Goal: Task Accomplishment & Management: Complete application form

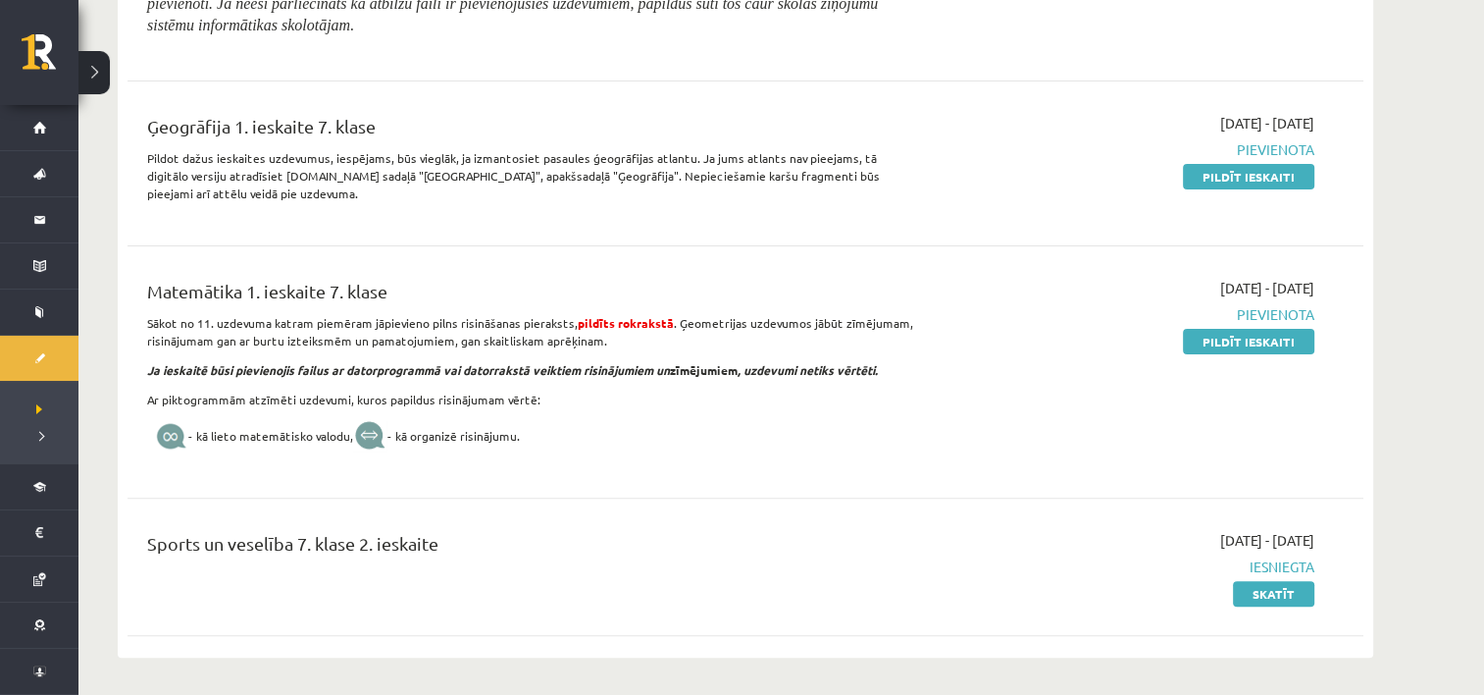
scroll to position [490, 0]
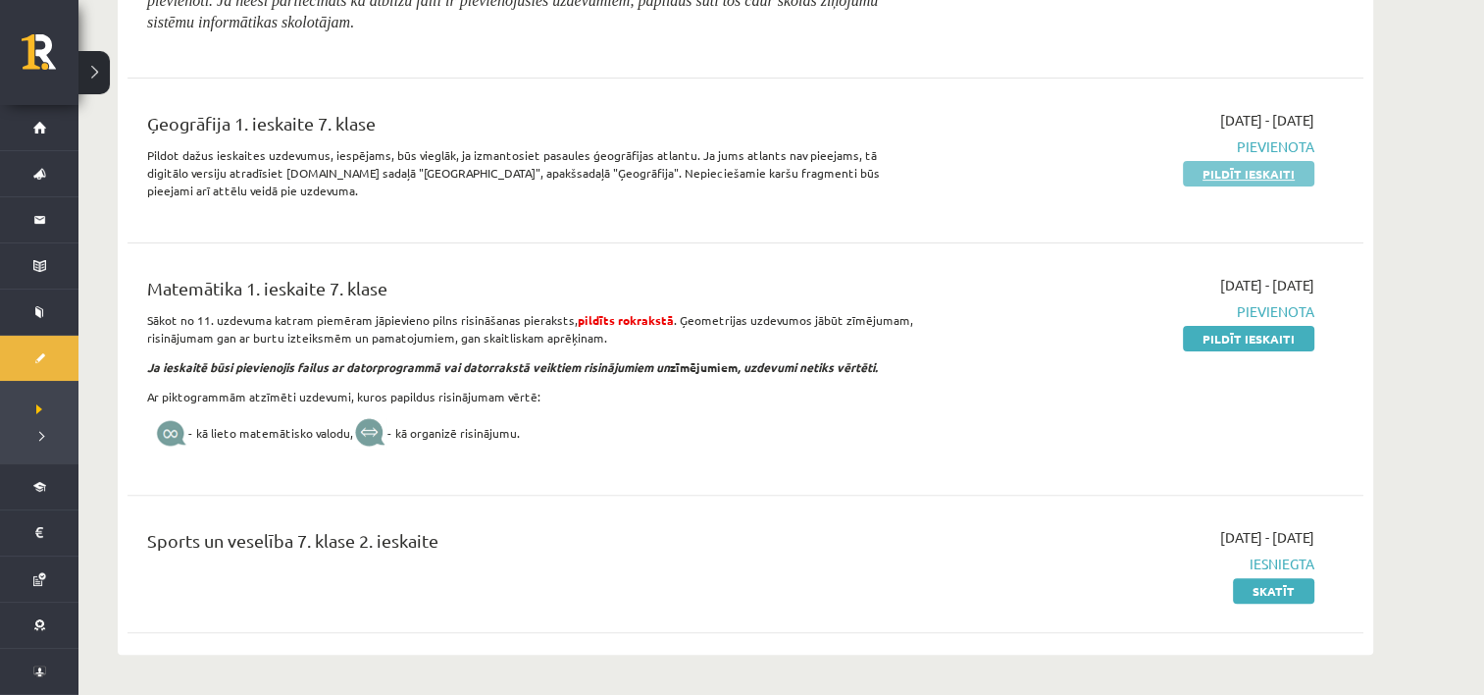
click at [1284, 161] on link "Pildīt ieskaiti" at bounding box center [1248, 174] width 131 height 26
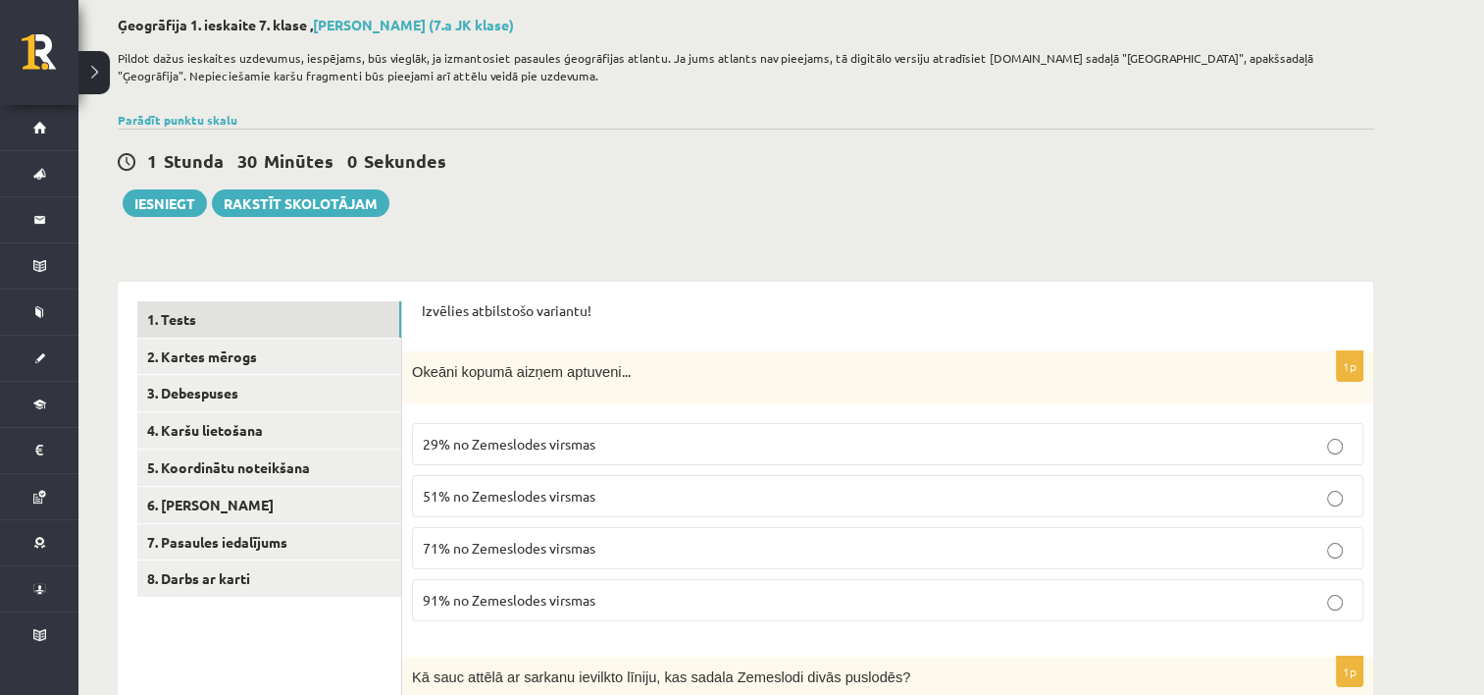
scroll to position [294, 0]
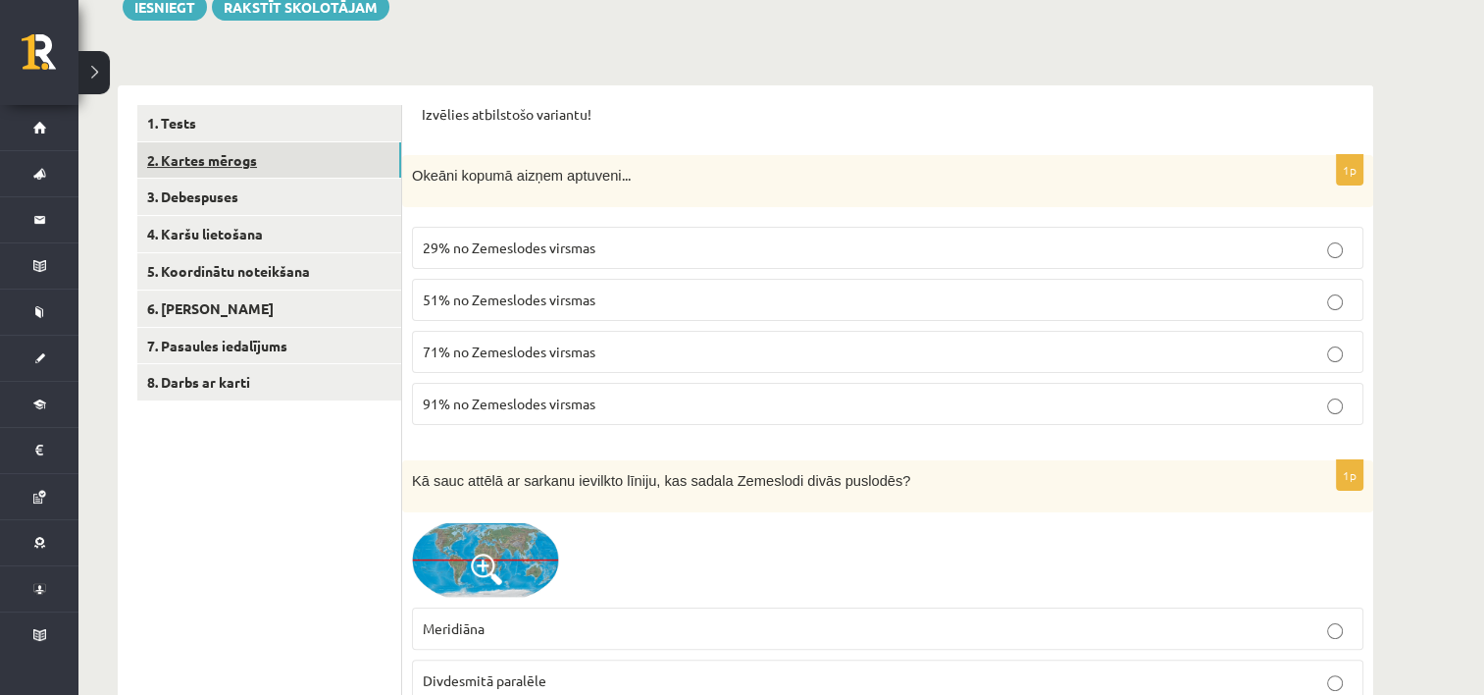
click at [239, 165] on link "2. Kartes mērogs" at bounding box center [269, 160] width 264 height 36
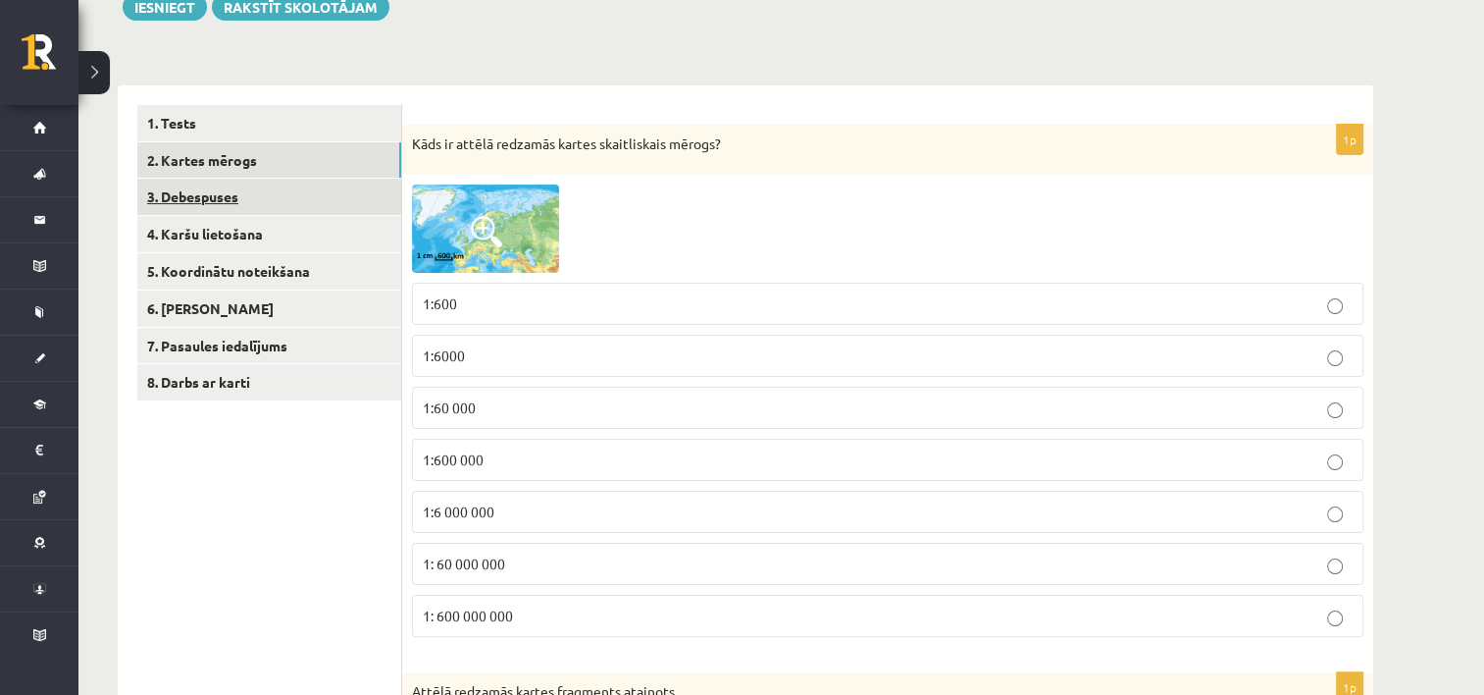
click at [239, 196] on link "3. Debespuses" at bounding box center [269, 197] width 264 height 36
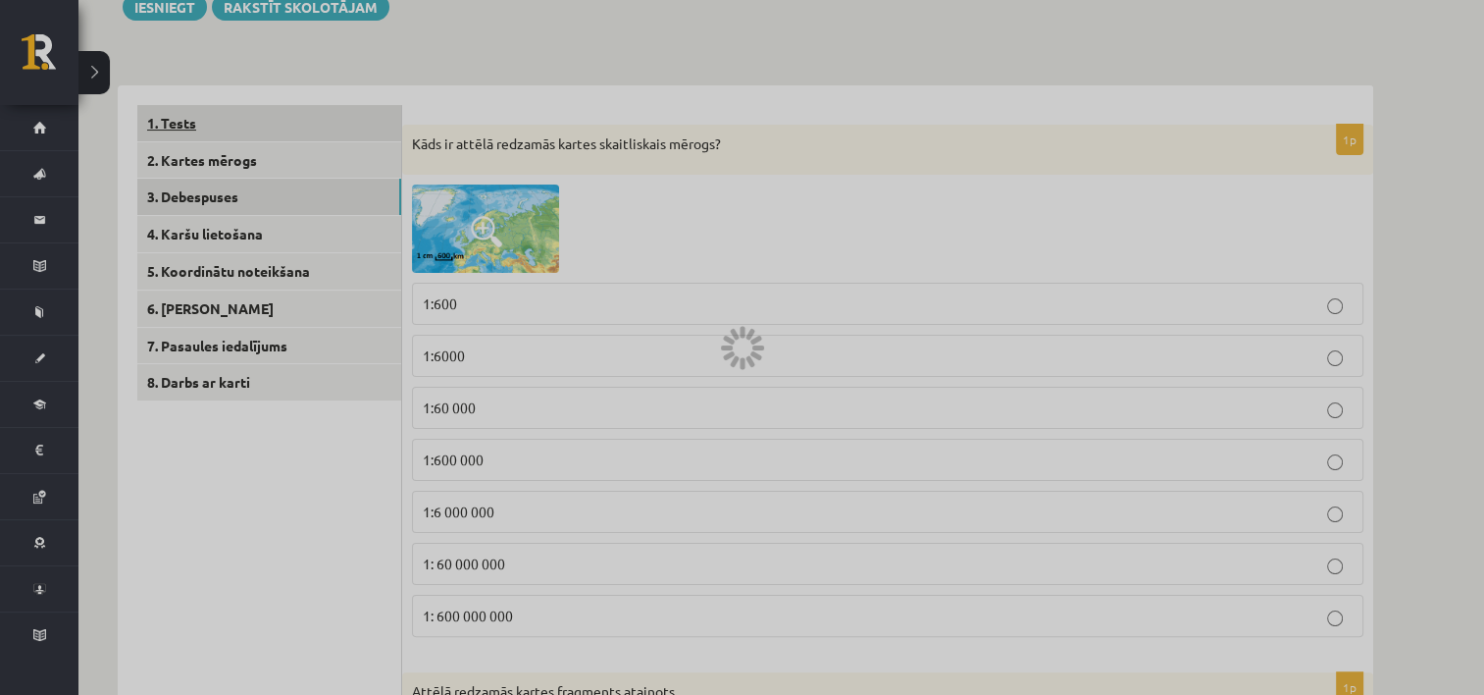
scroll to position [177, 0]
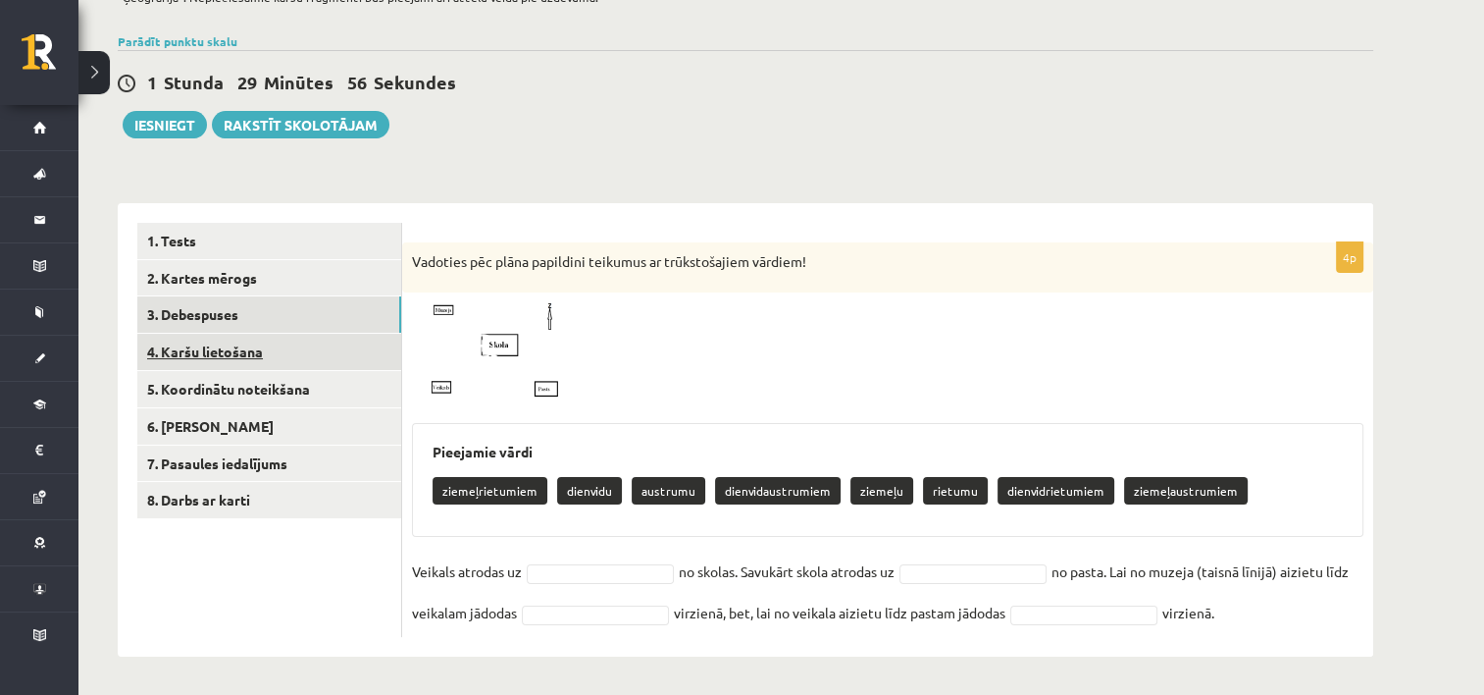
click at [221, 351] on link "4. Karšu lietošana" at bounding box center [269, 352] width 264 height 36
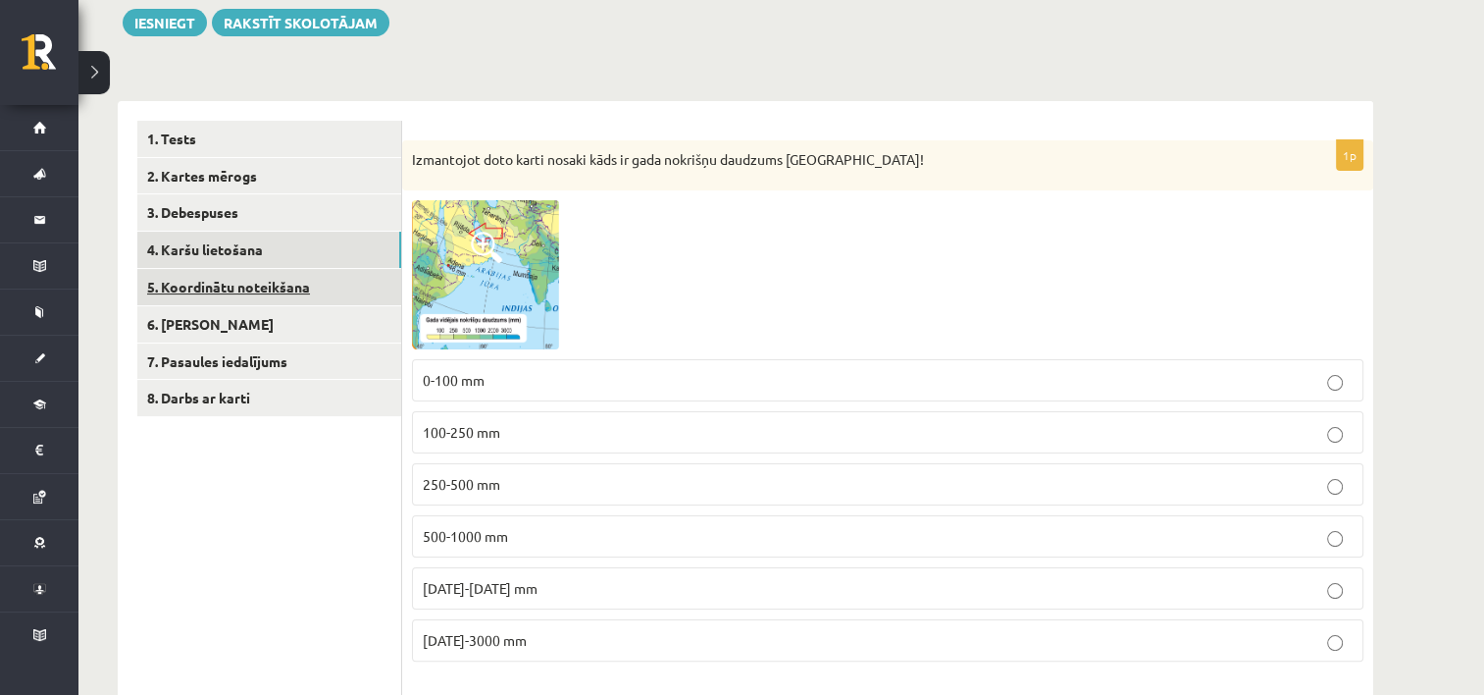
scroll to position [373, 0]
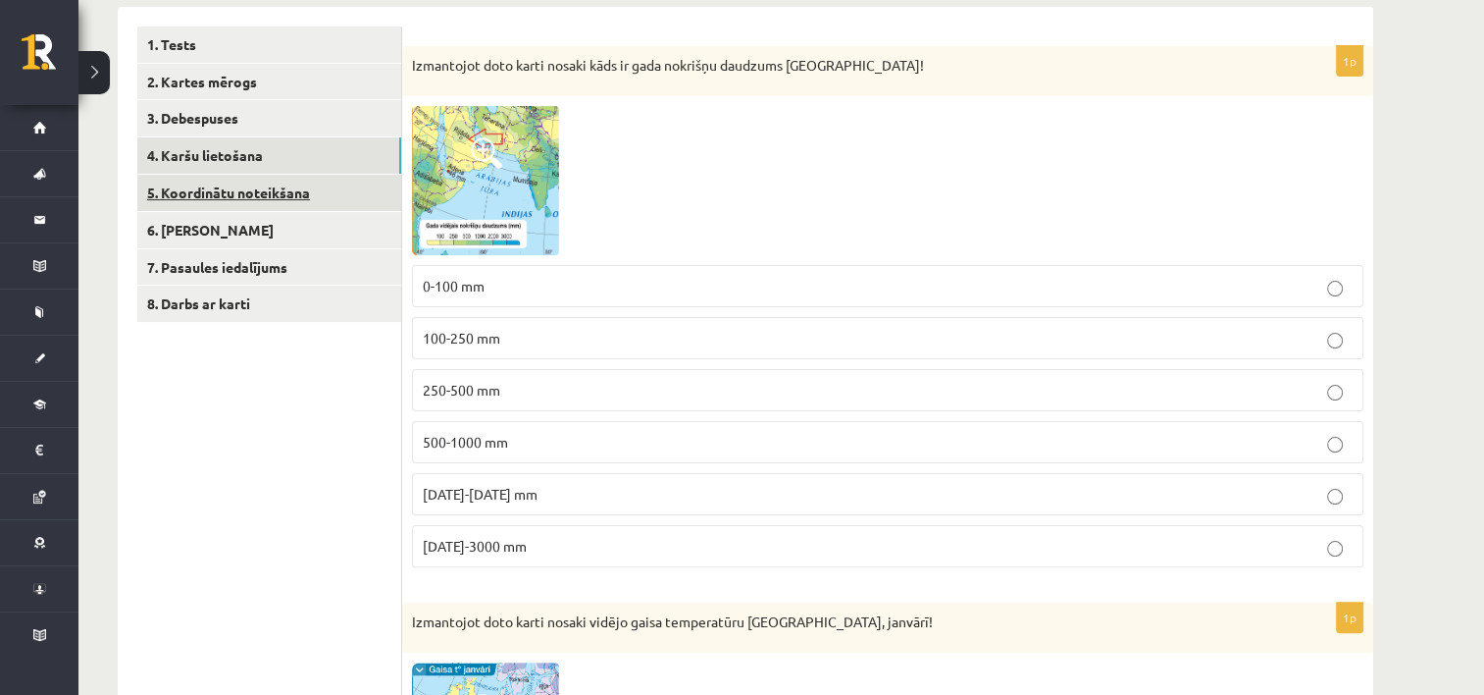
click at [227, 204] on link "5. Koordinātu noteikšana" at bounding box center [269, 193] width 264 height 36
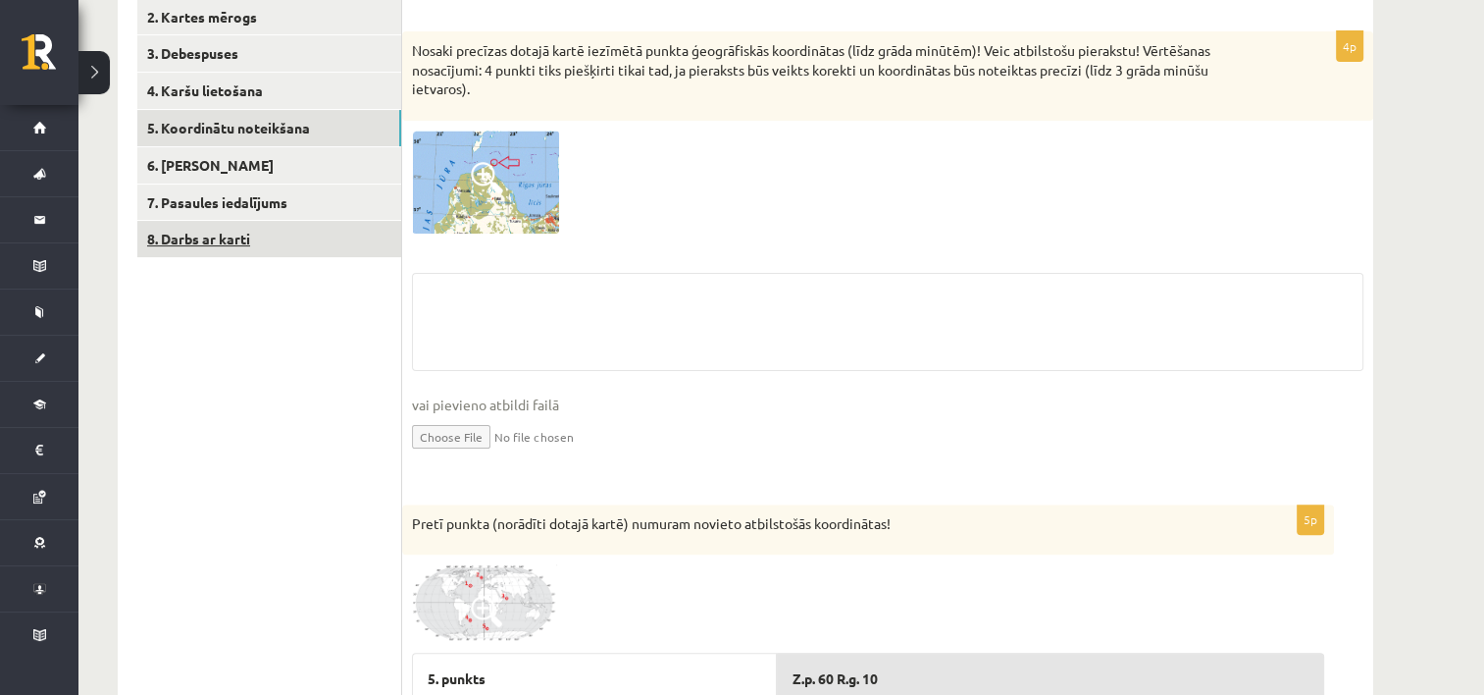
scroll to position [471, 0]
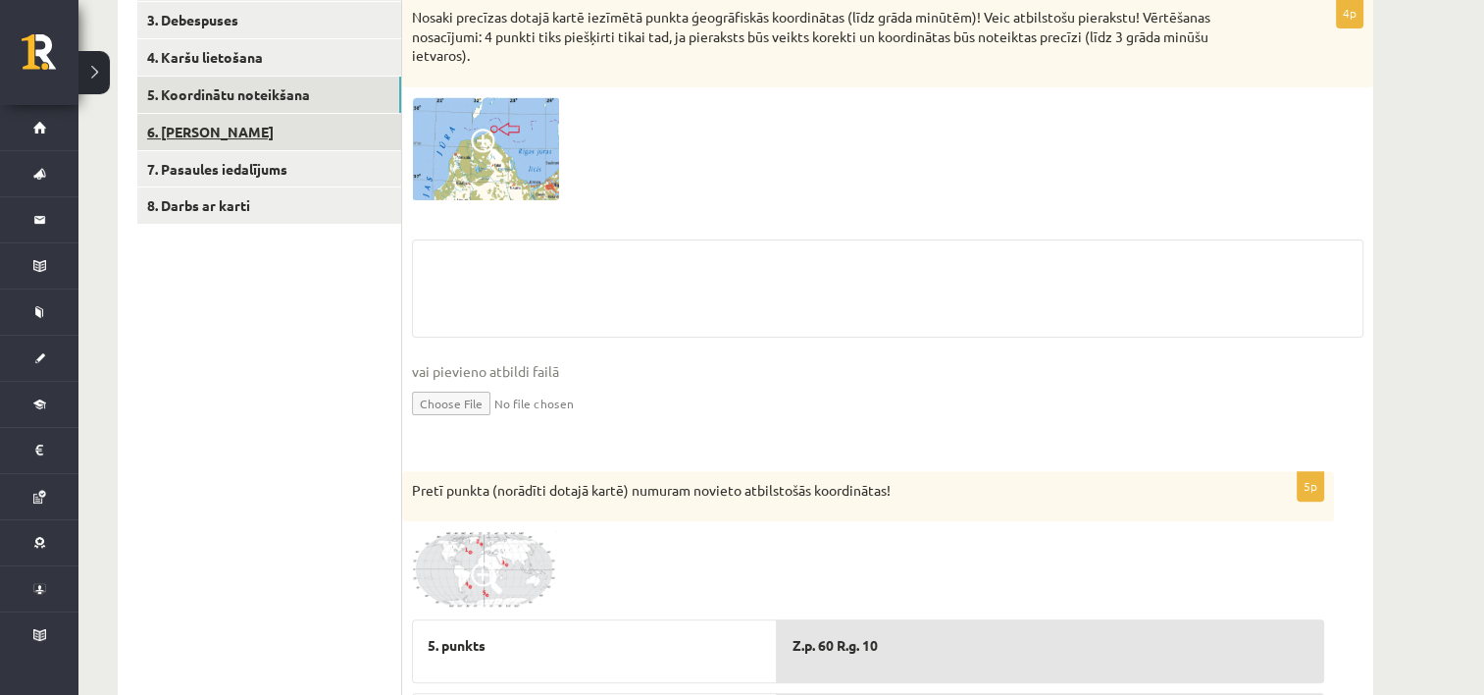
click at [224, 119] on link "6. Laika joslas" at bounding box center [269, 132] width 264 height 36
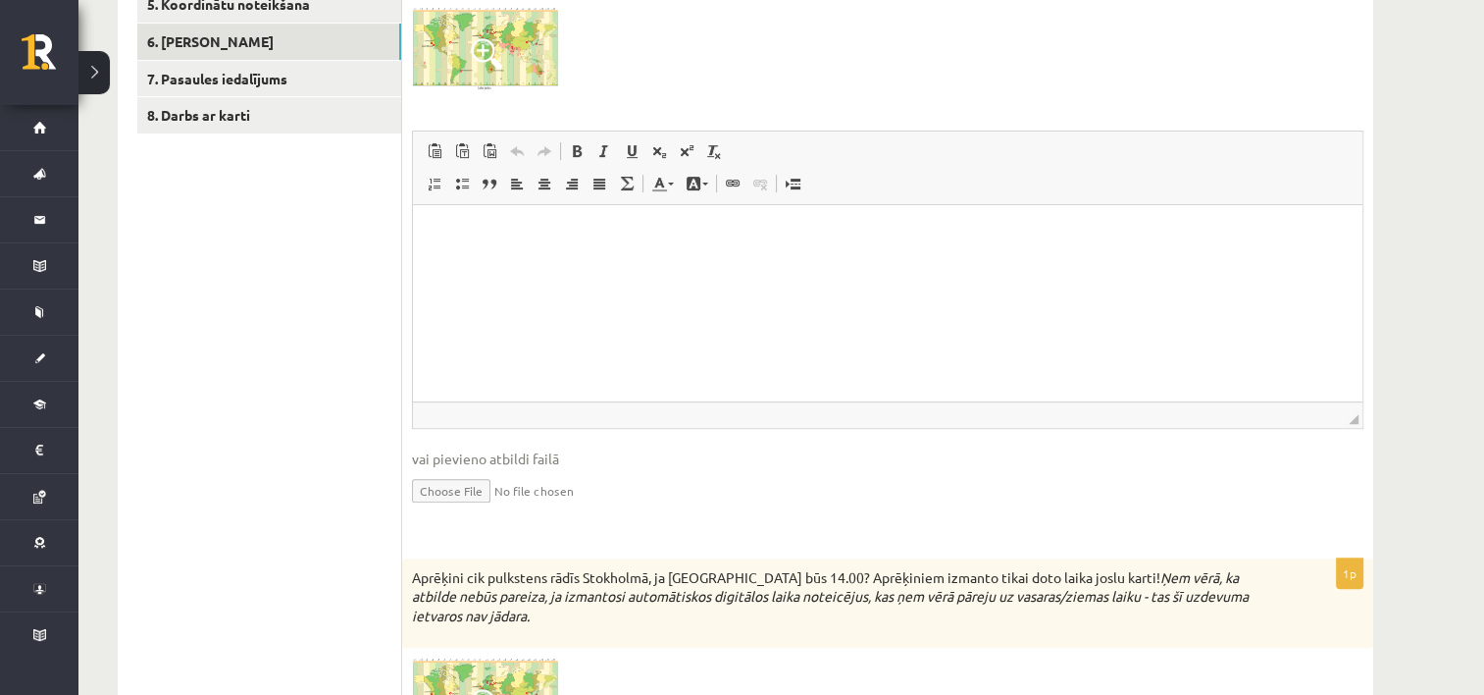
scroll to position [557, 0]
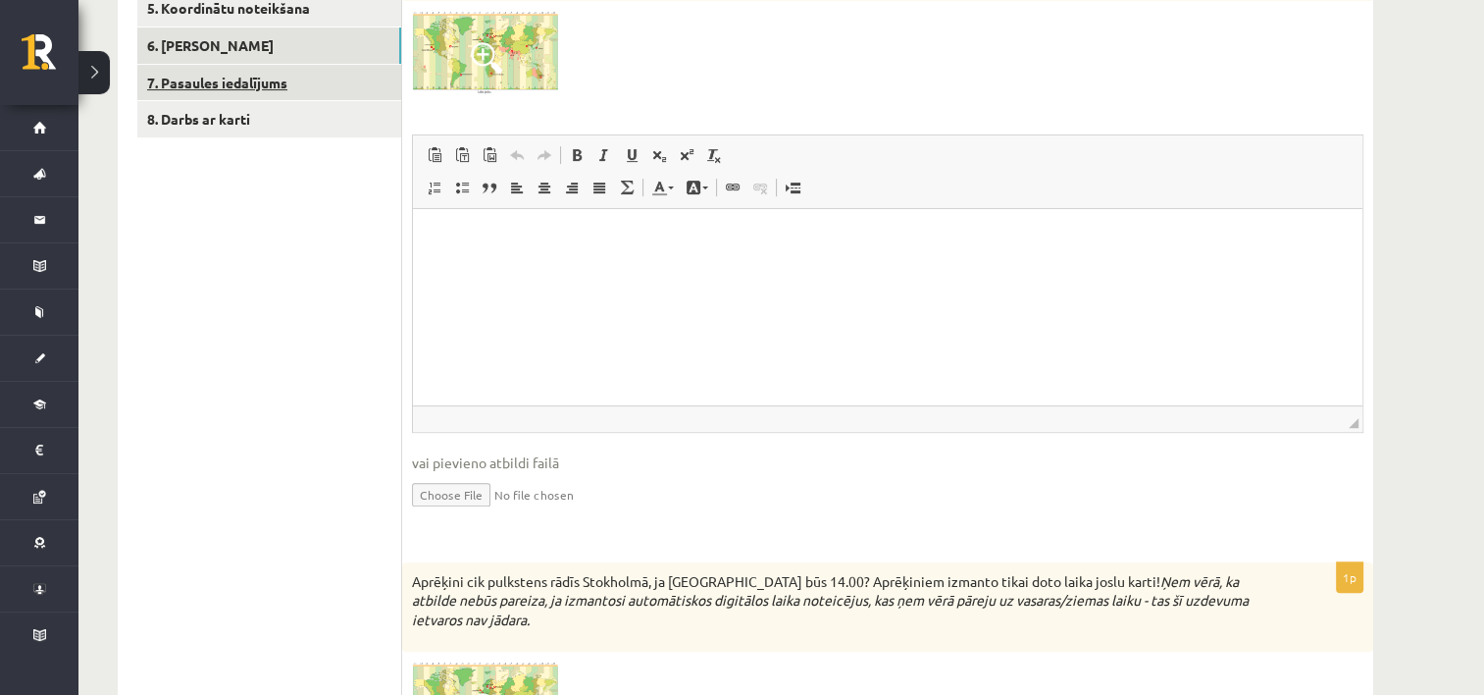
click at [215, 81] on link "7. Pasaules iedalījums" at bounding box center [269, 83] width 264 height 36
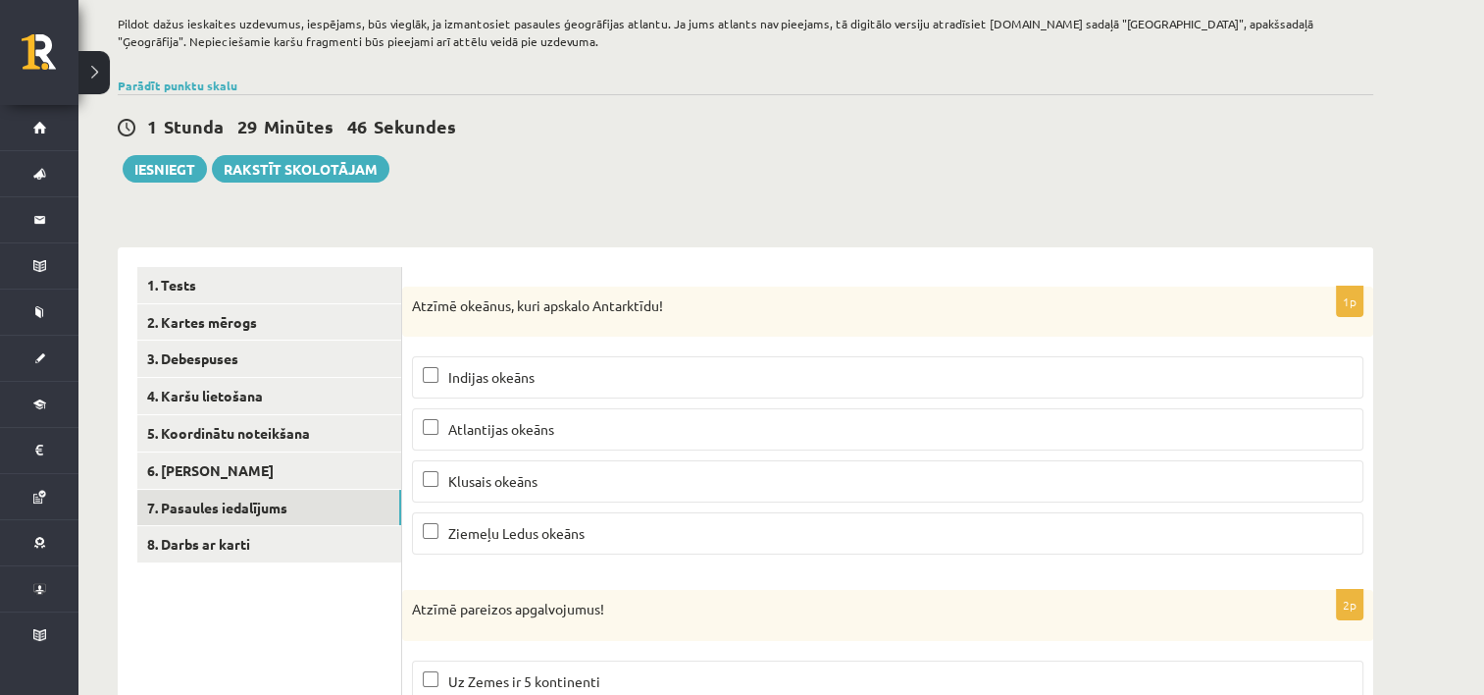
scroll to position [294, 0]
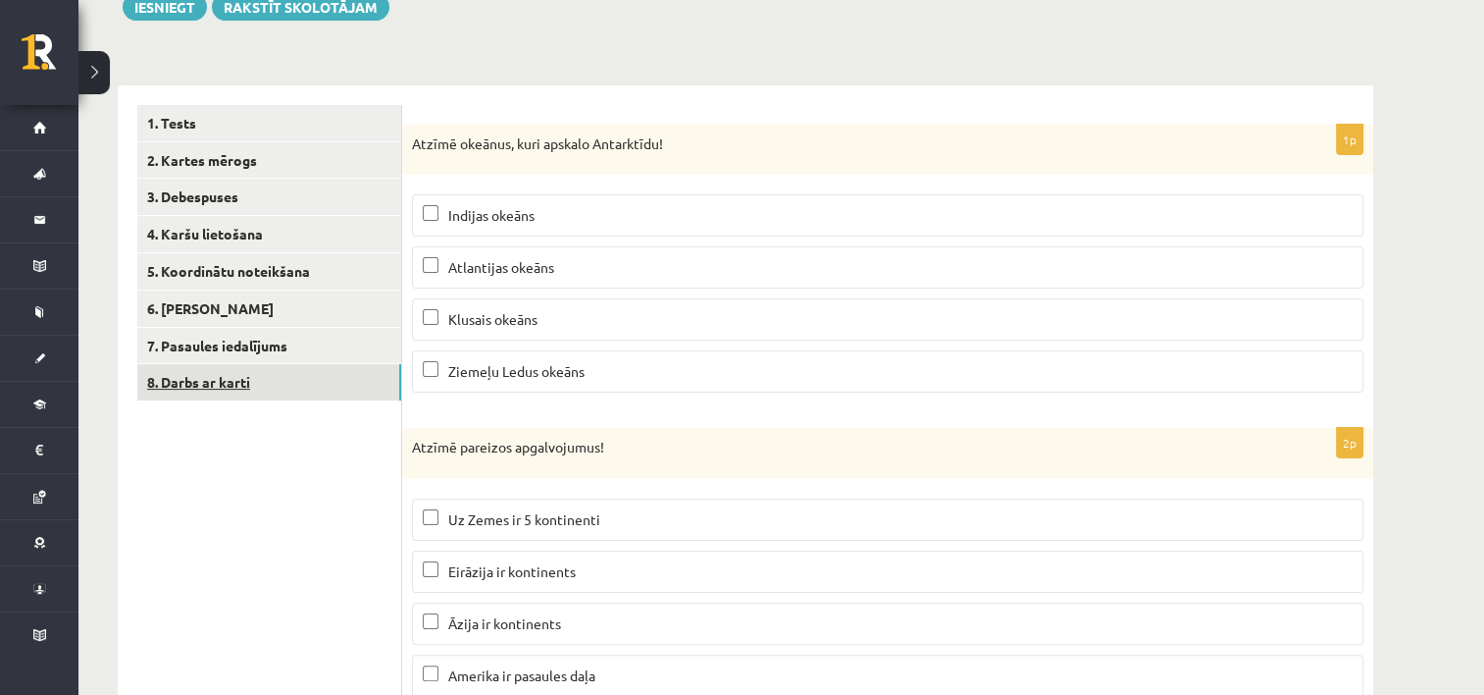
click at [335, 385] on link "8. Darbs ar karti" at bounding box center [269, 382] width 264 height 36
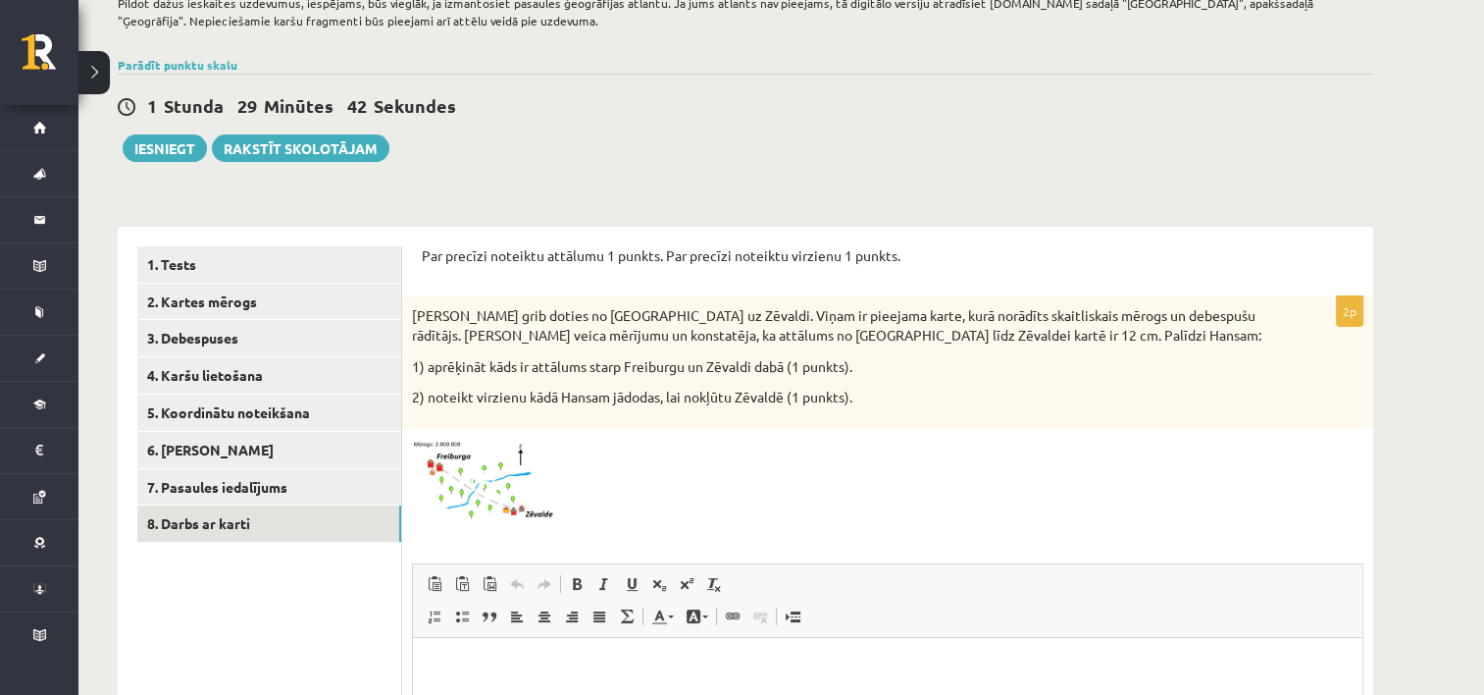
scroll to position [95, 0]
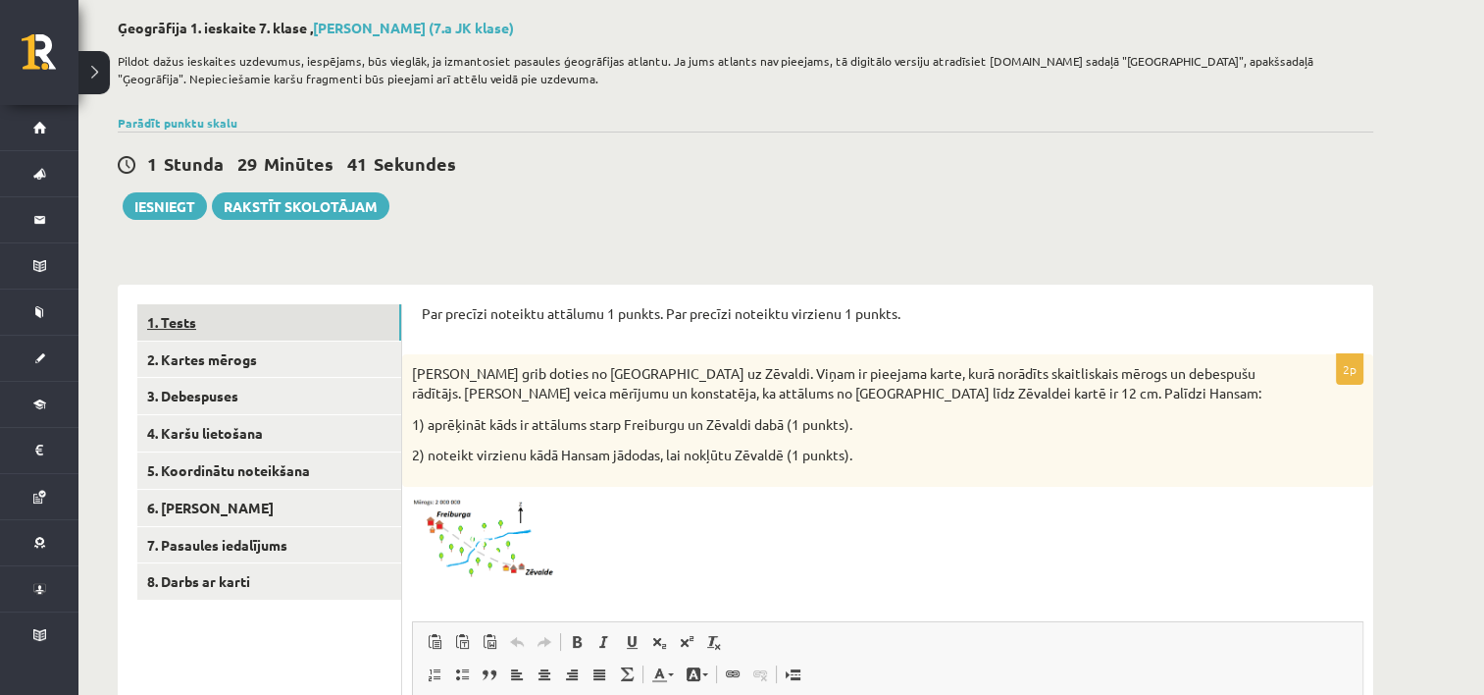
click at [285, 336] on link "1. Tests" at bounding box center [269, 322] width 264 height 36
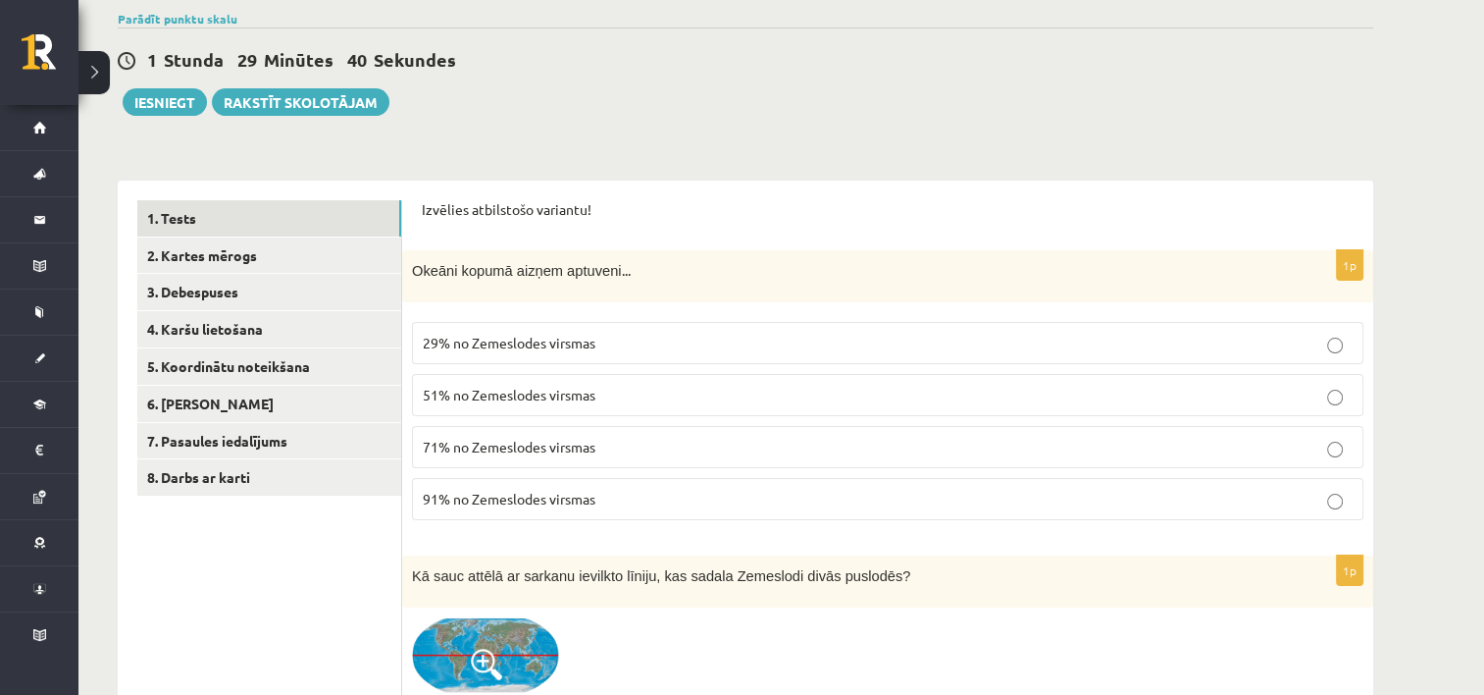
scroll to position [291, 0]
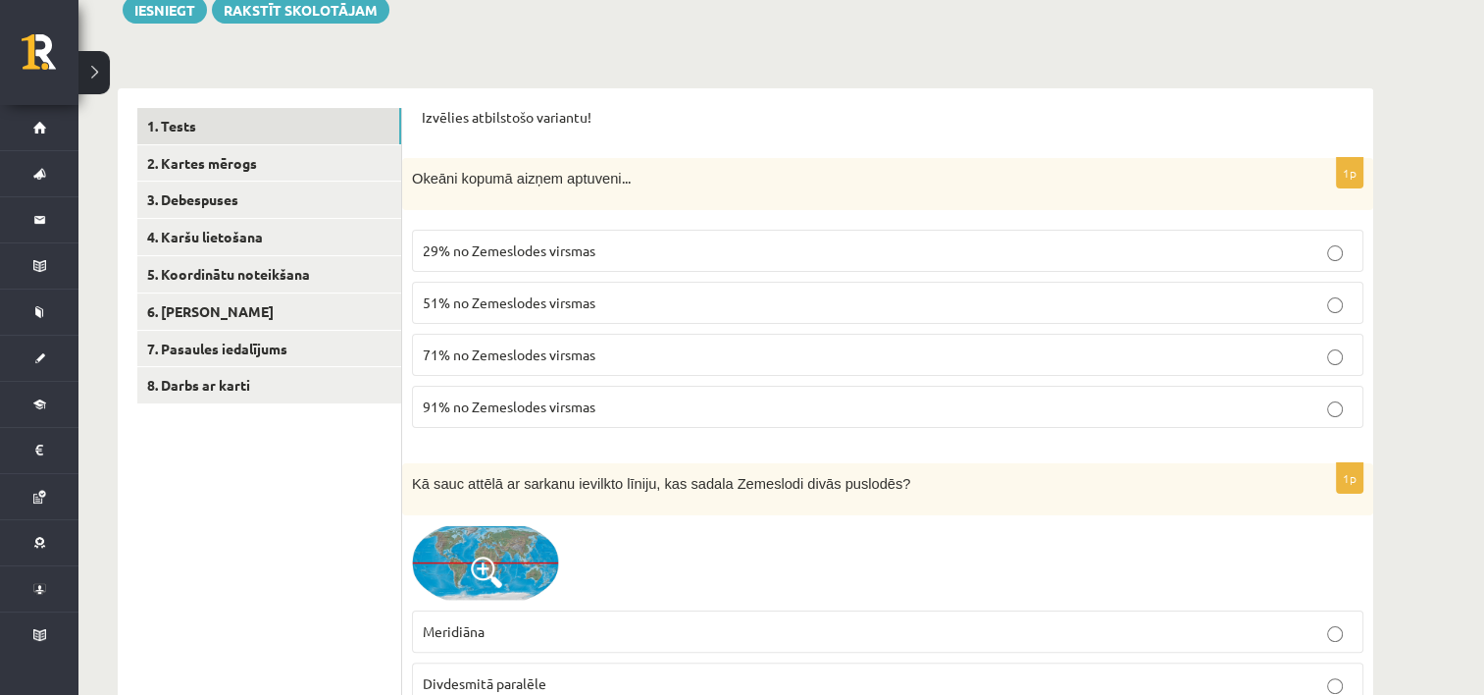
click at [565, 347] on span "71% no Zemeslodes virsmas" at bounding box center [509, 354] width 173 height 18
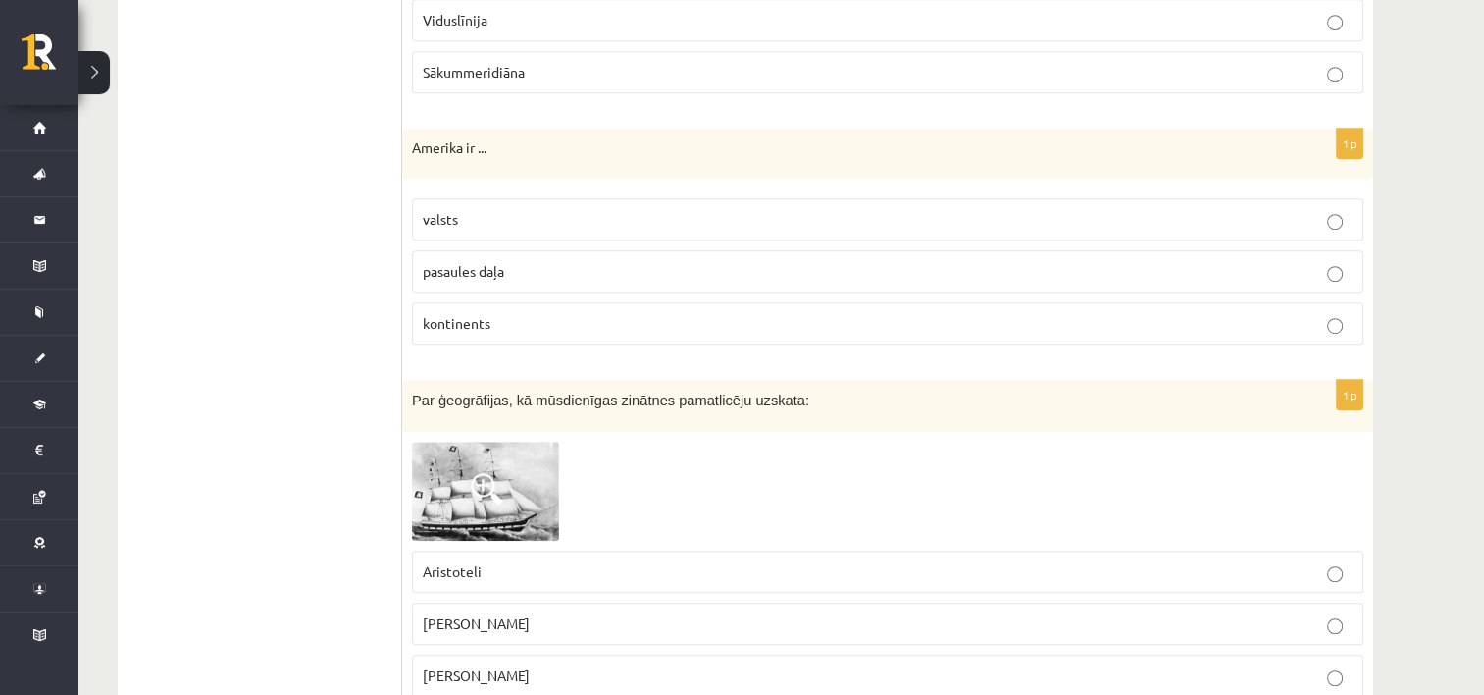
scroll to position [1076, 0]
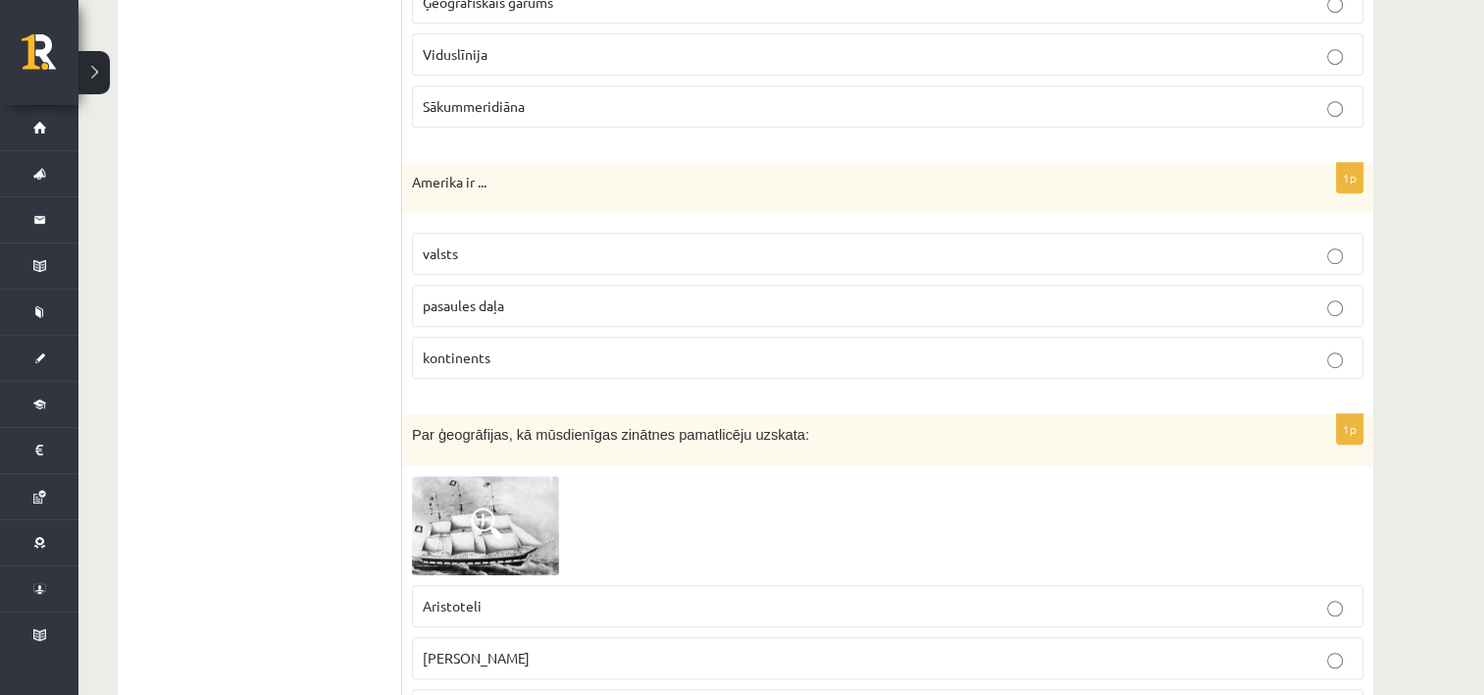
click at [483, 354] on span "kontinents" at bounding box center [457, 357] width 68 height 18
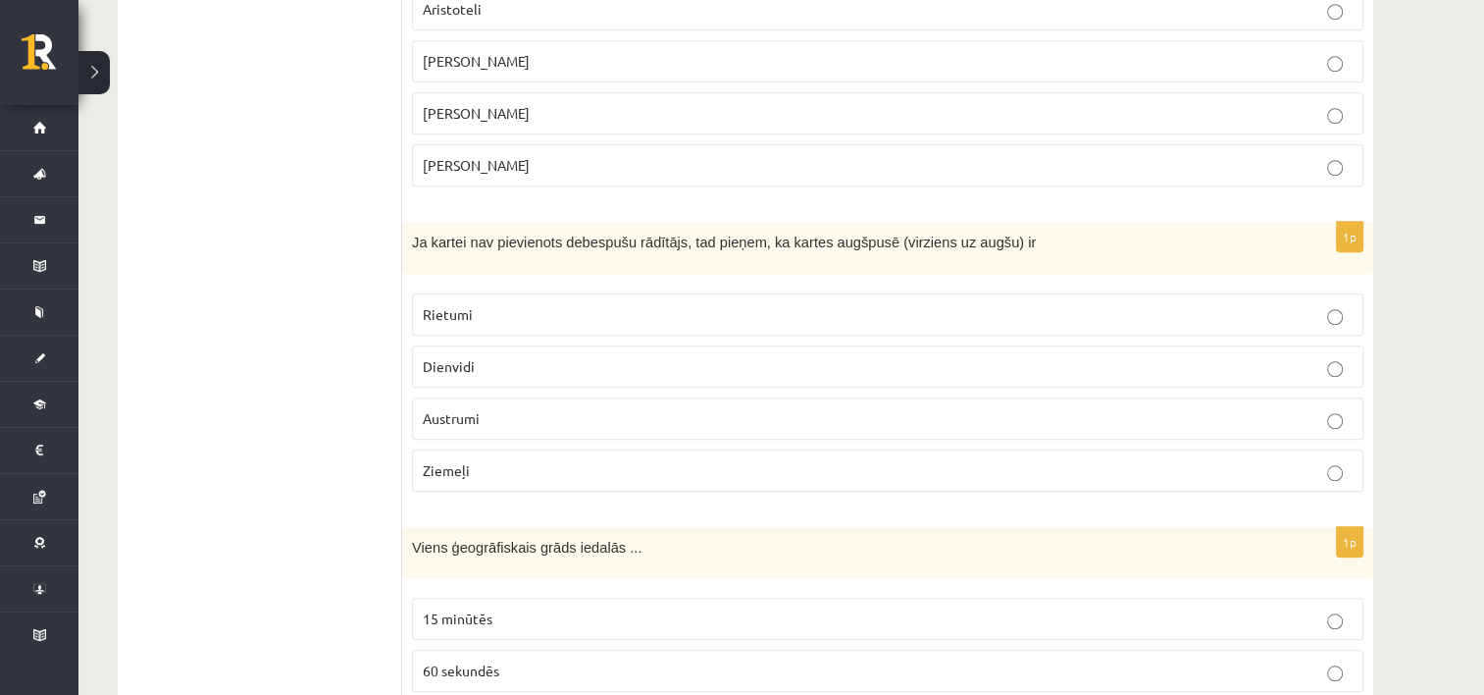
scroll to position [1763, 0]
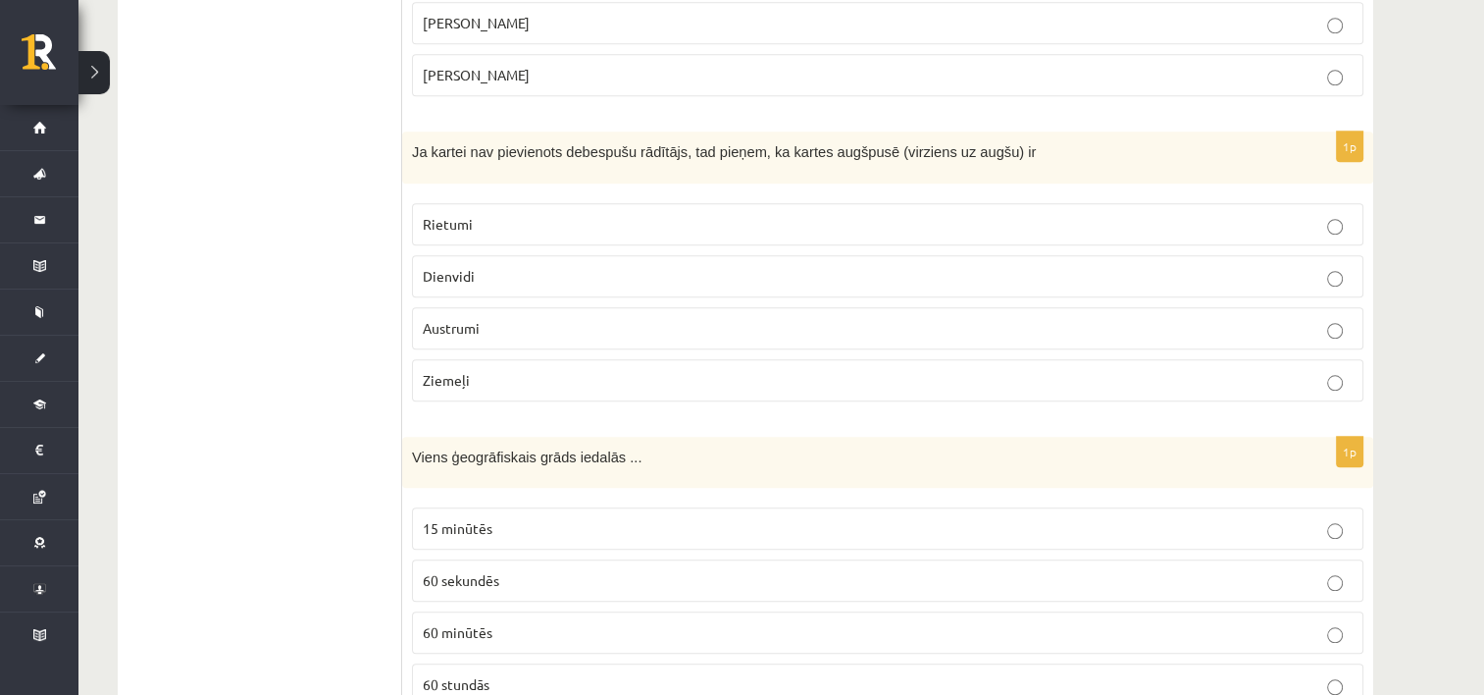
click at [484, 376] on p "Ziemeļi" at bounding box center [888, 380] width 930 height 21
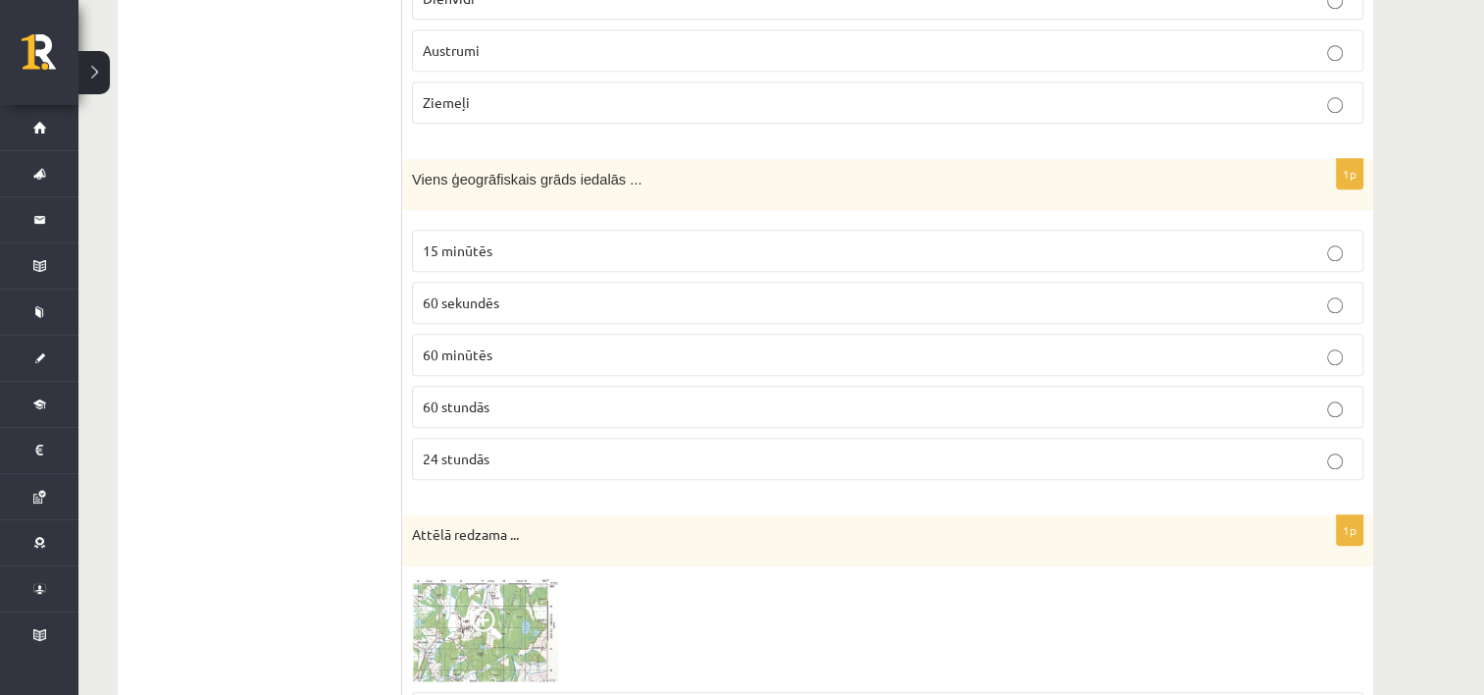
scroll to position [2155, 0]
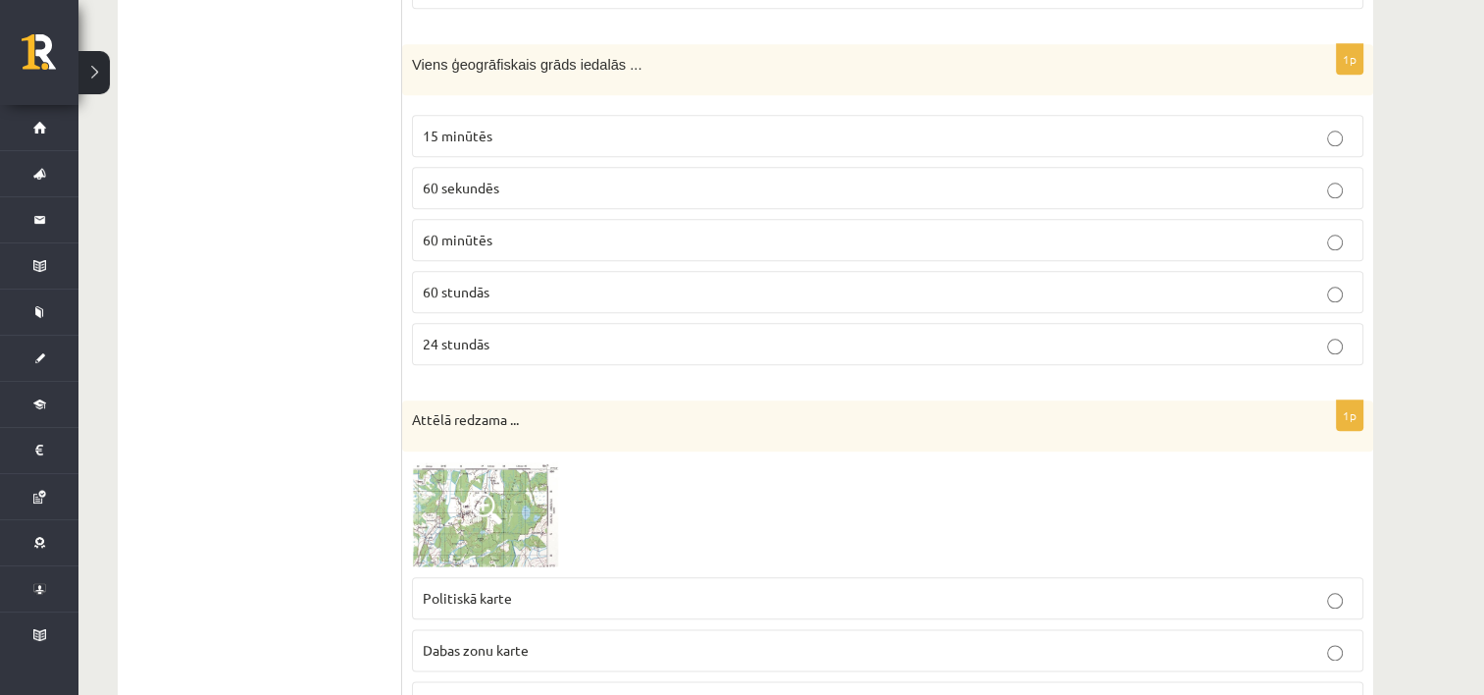
click at [487, 235] on span "60 minūtēs" at bounding box center [458, 240] width 70 height 18
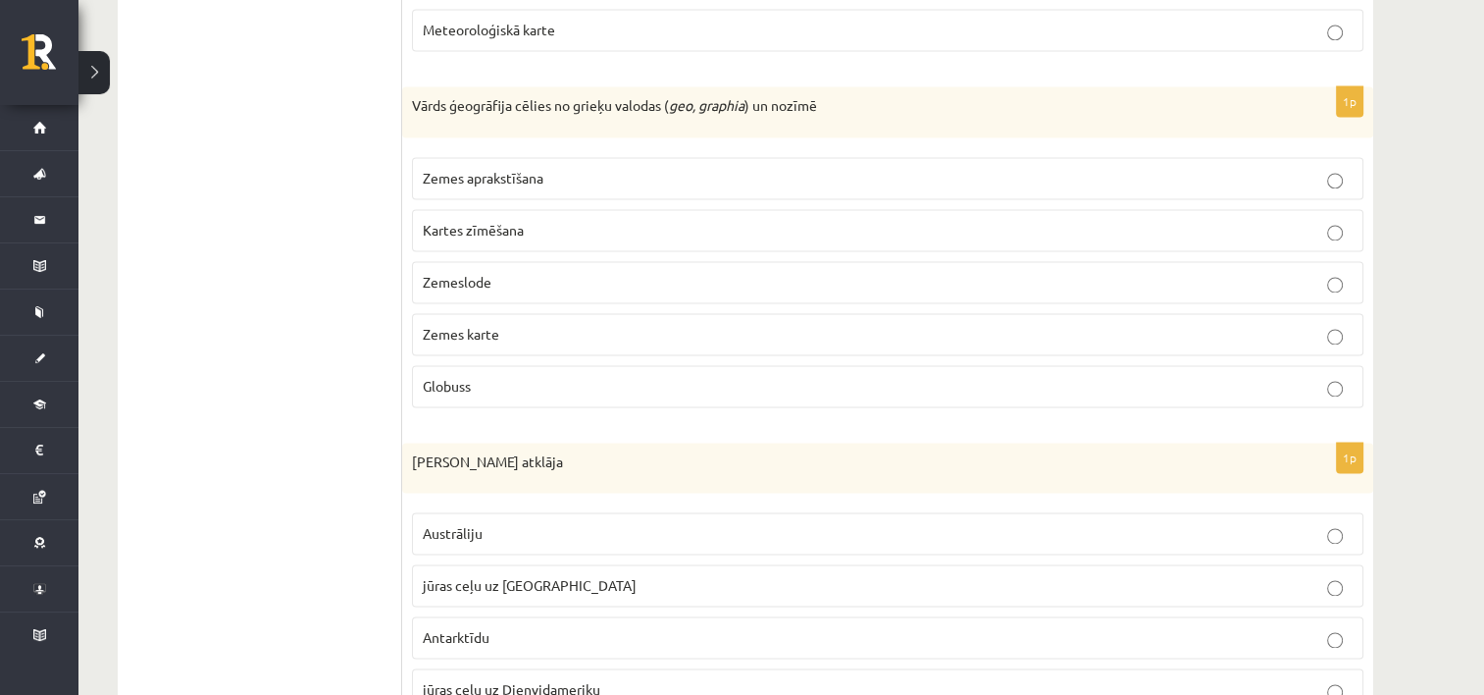
scroll to position [2940, 0]
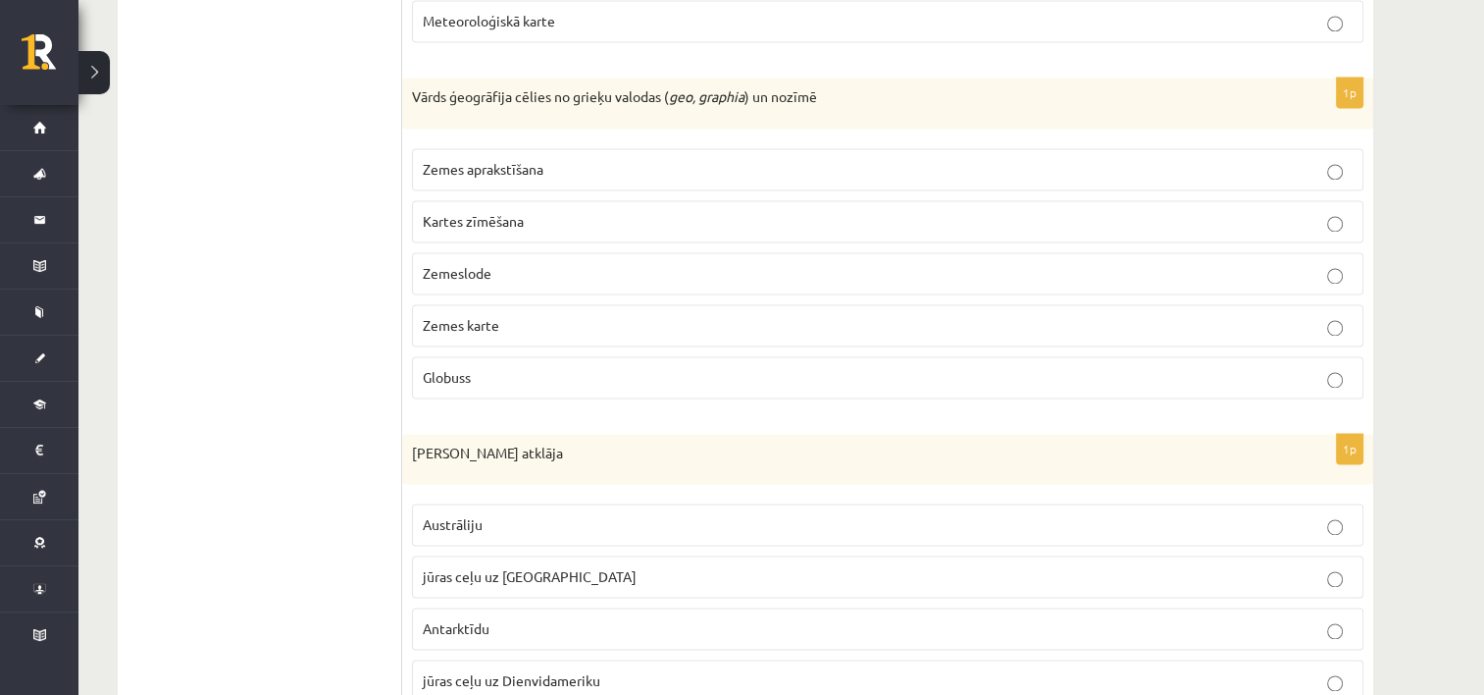
click at [533, 160] on span "Zemes aprakstīšana" at bounding box center [483, 169] width 121 height 18
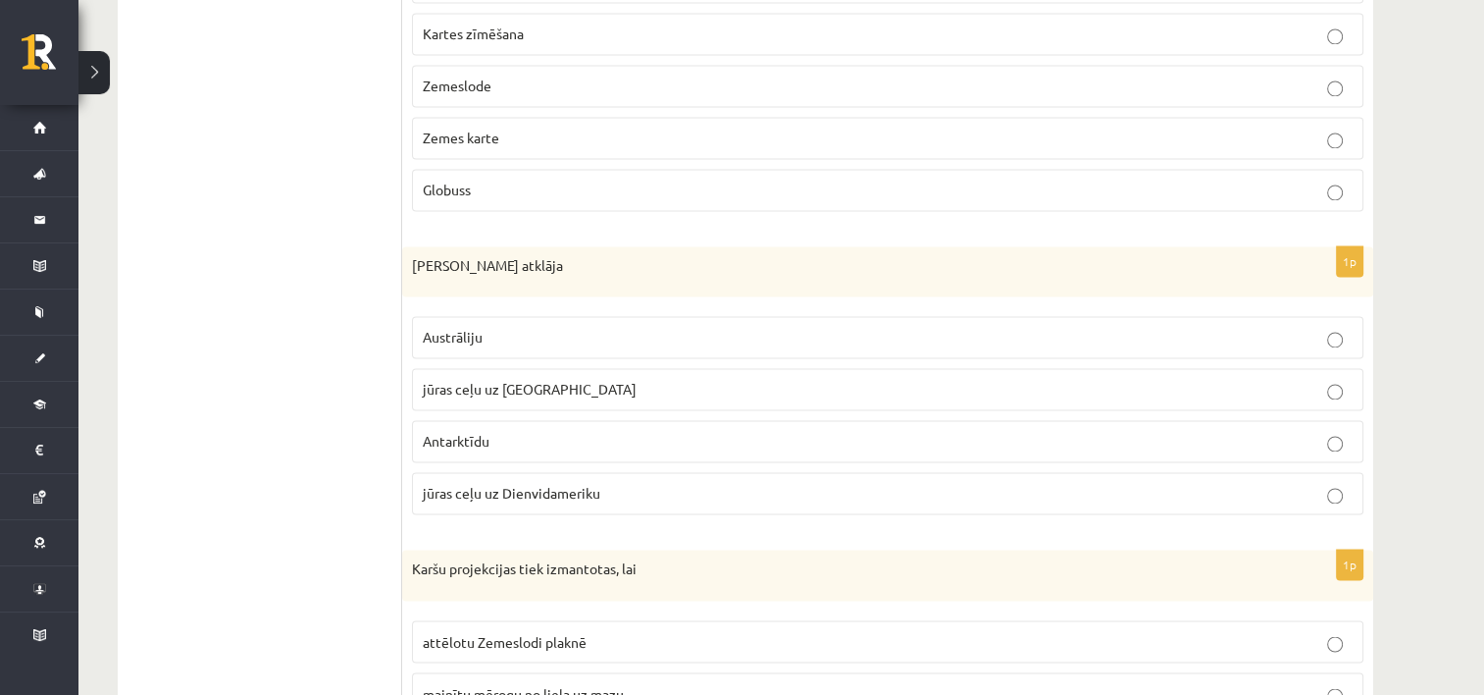
scroll to position [3234, 0]
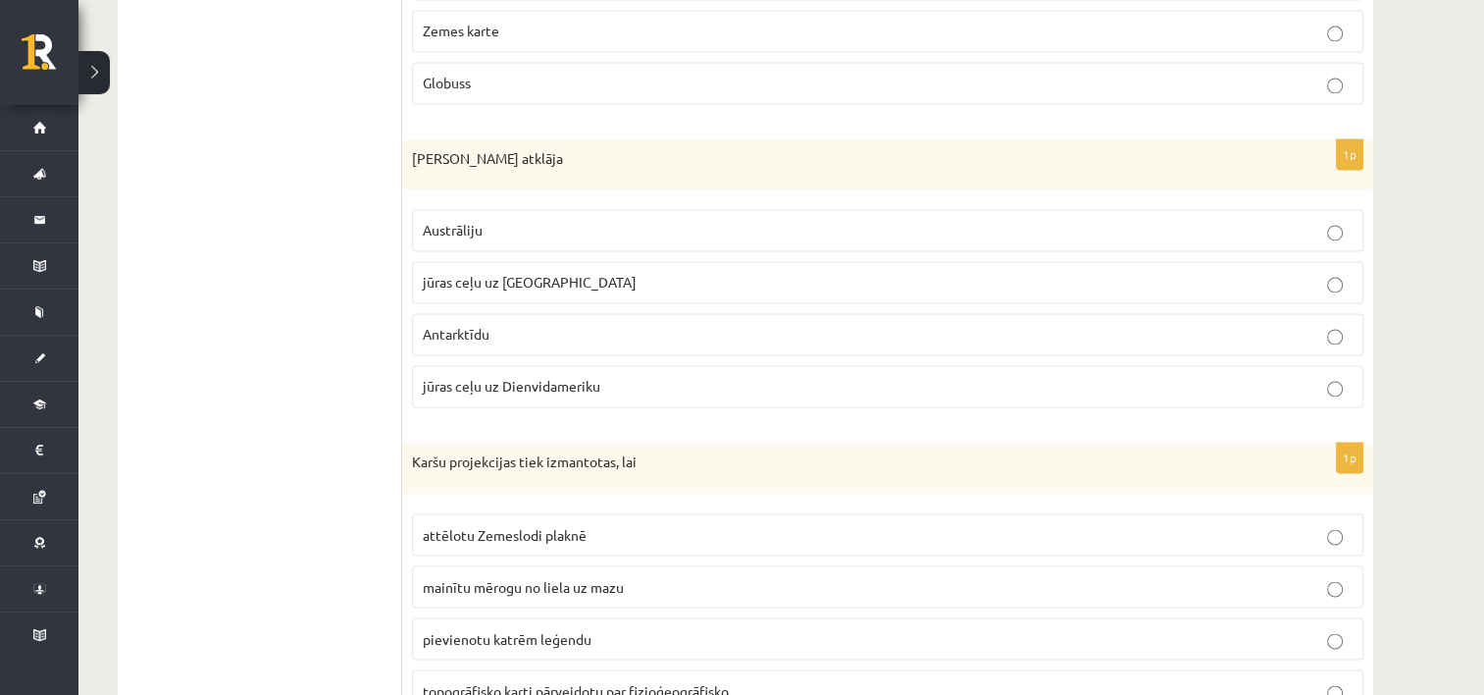
click at [512, 273] on span "jūras ceļu uz Indiju" at bounding box center [530, 282] width 214 height 18
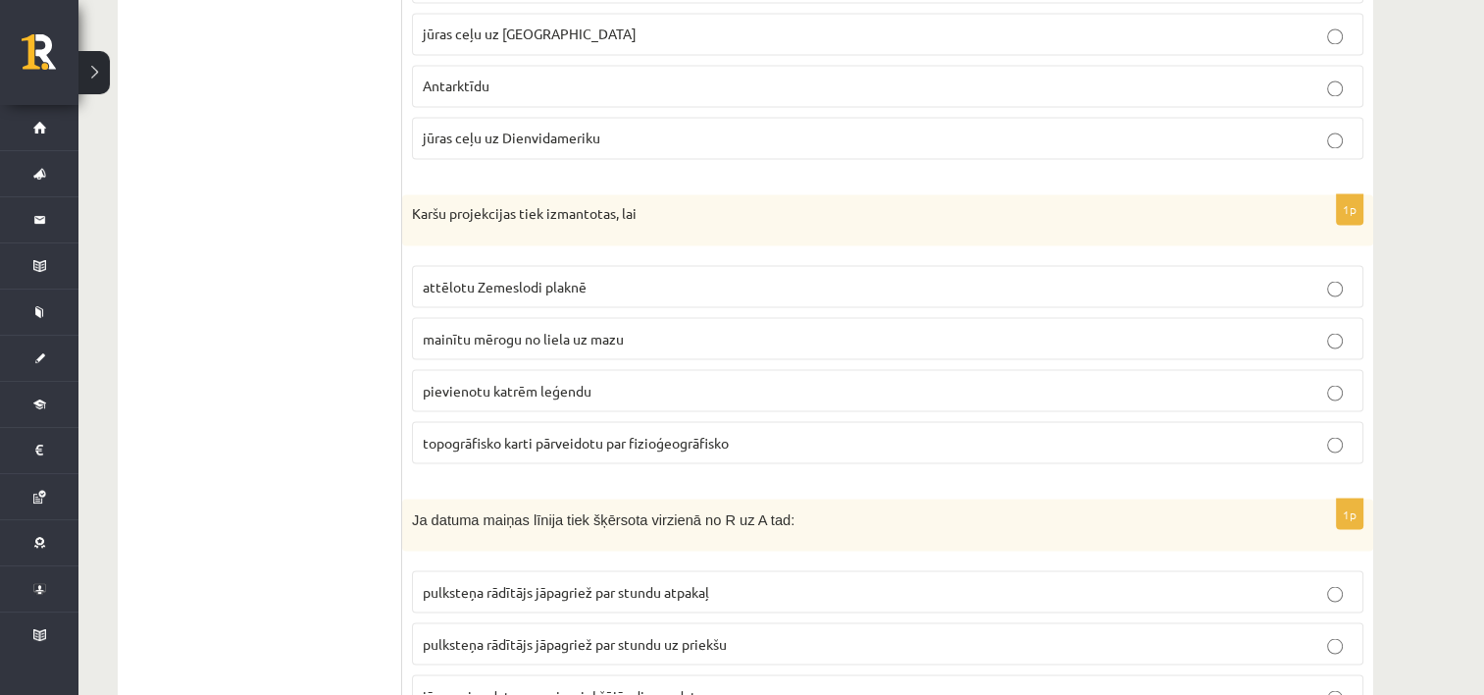
scroll to position [3529, 0]
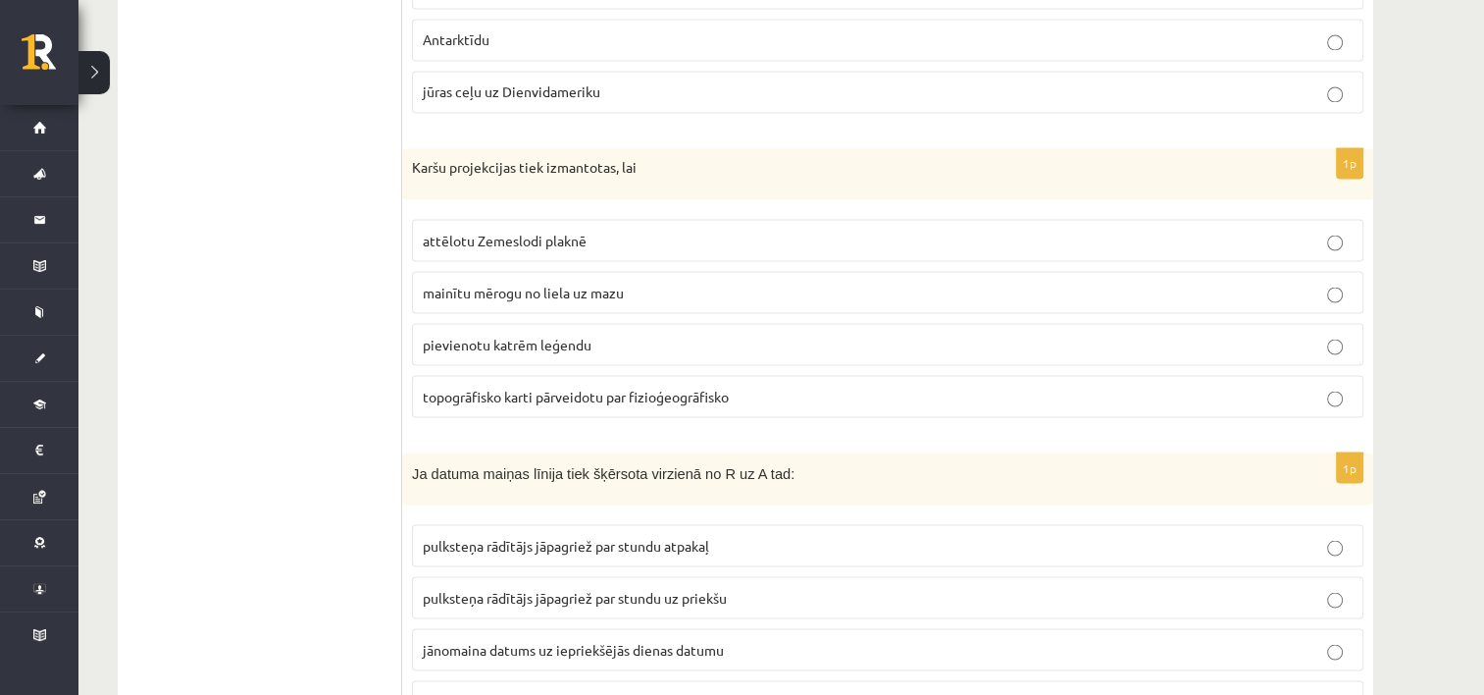
click at [514, 231] on span "attēlotu Zemeslodi plaknē" at bounding box center [505, 240] width 164 height 18
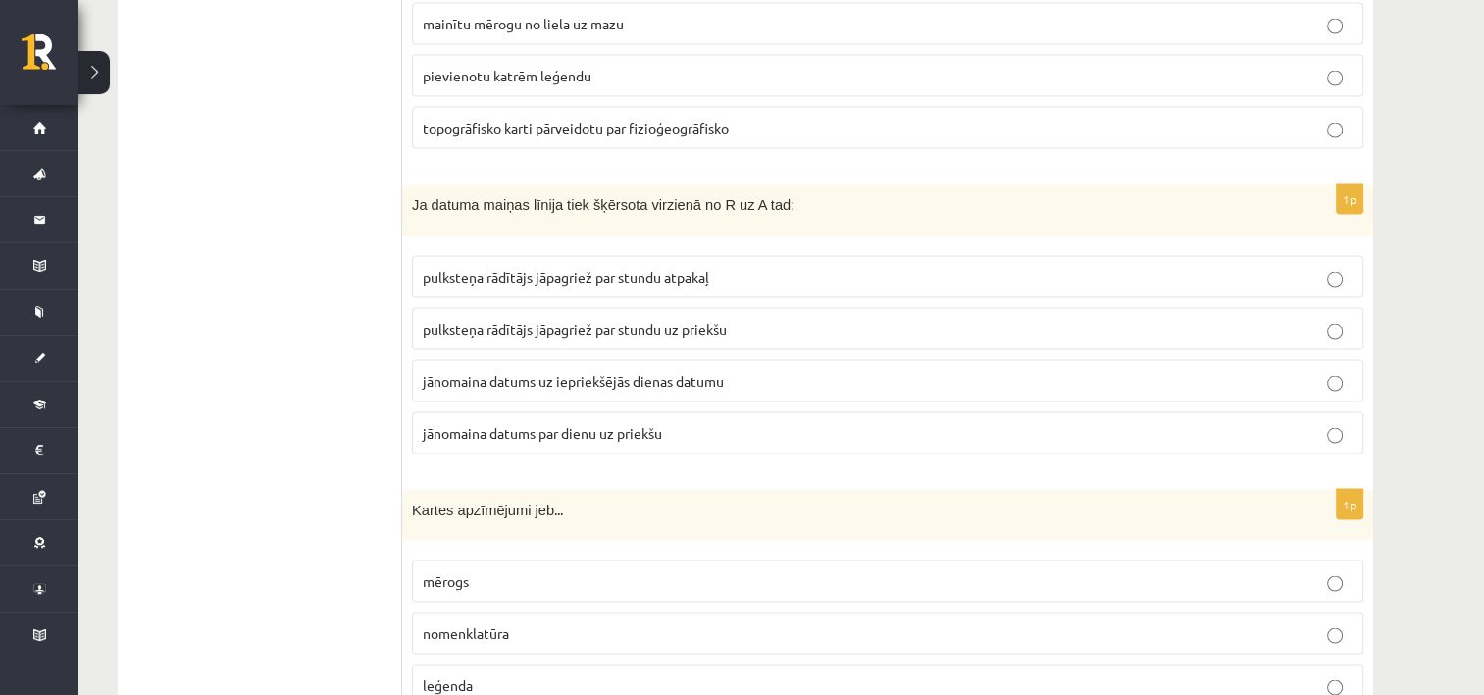
scroll to position [3823, 0]
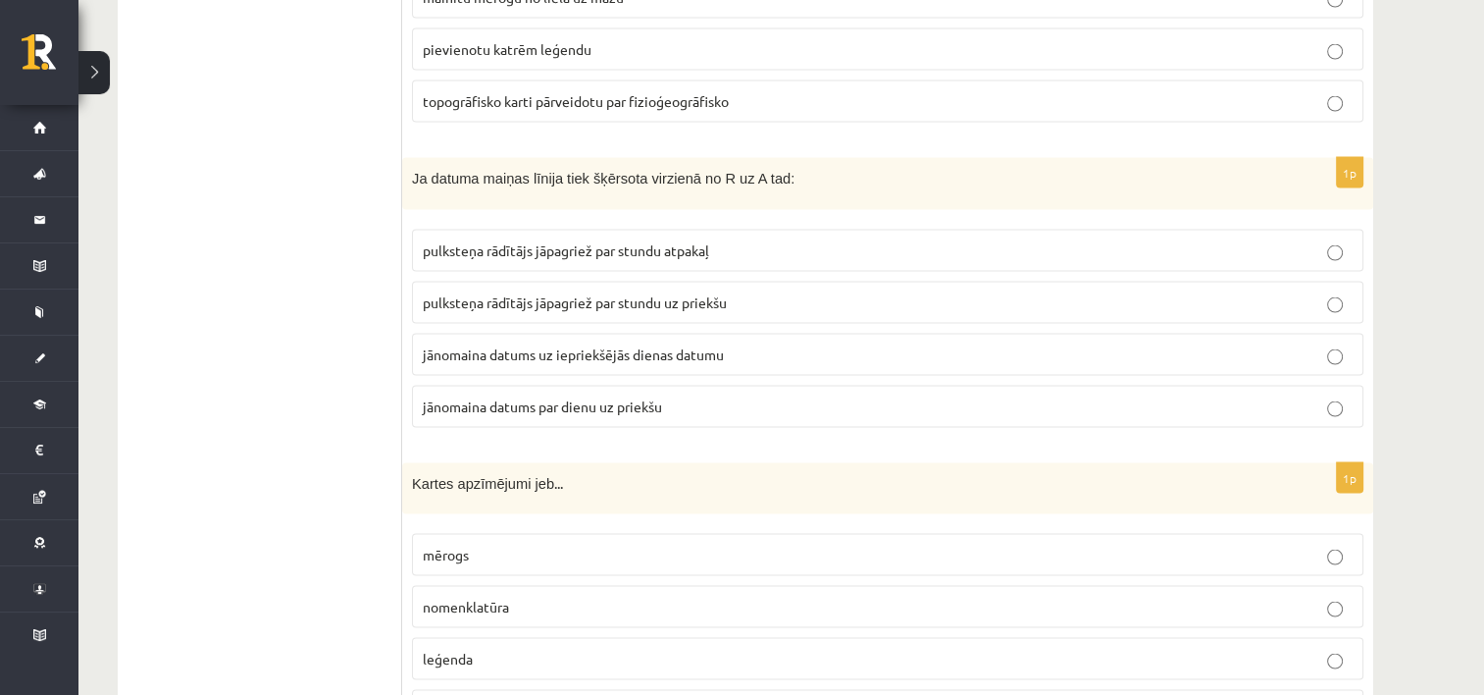
click at [542, 397] on span "jānomaina datums par dienu uz priekšu" at bounding box center [542, 406] width 239 height 18
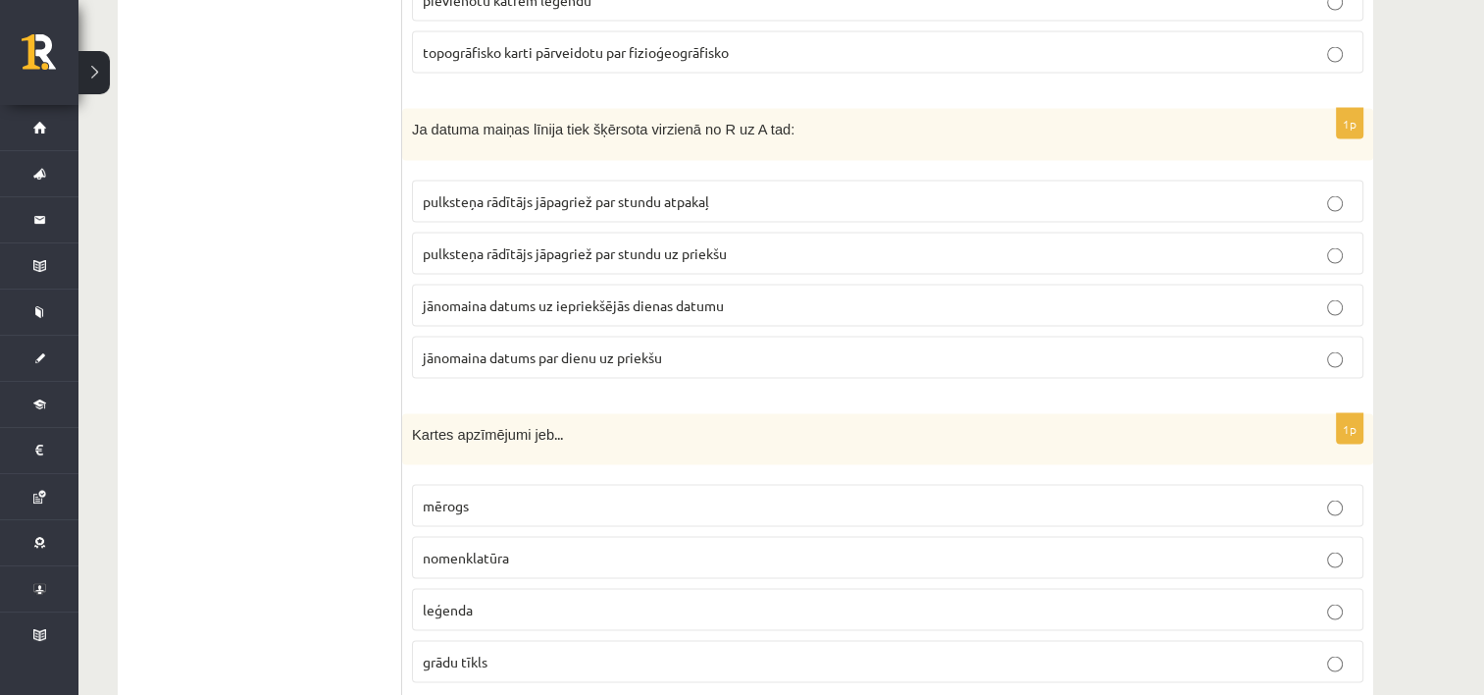
scroll to position [3915, 0]
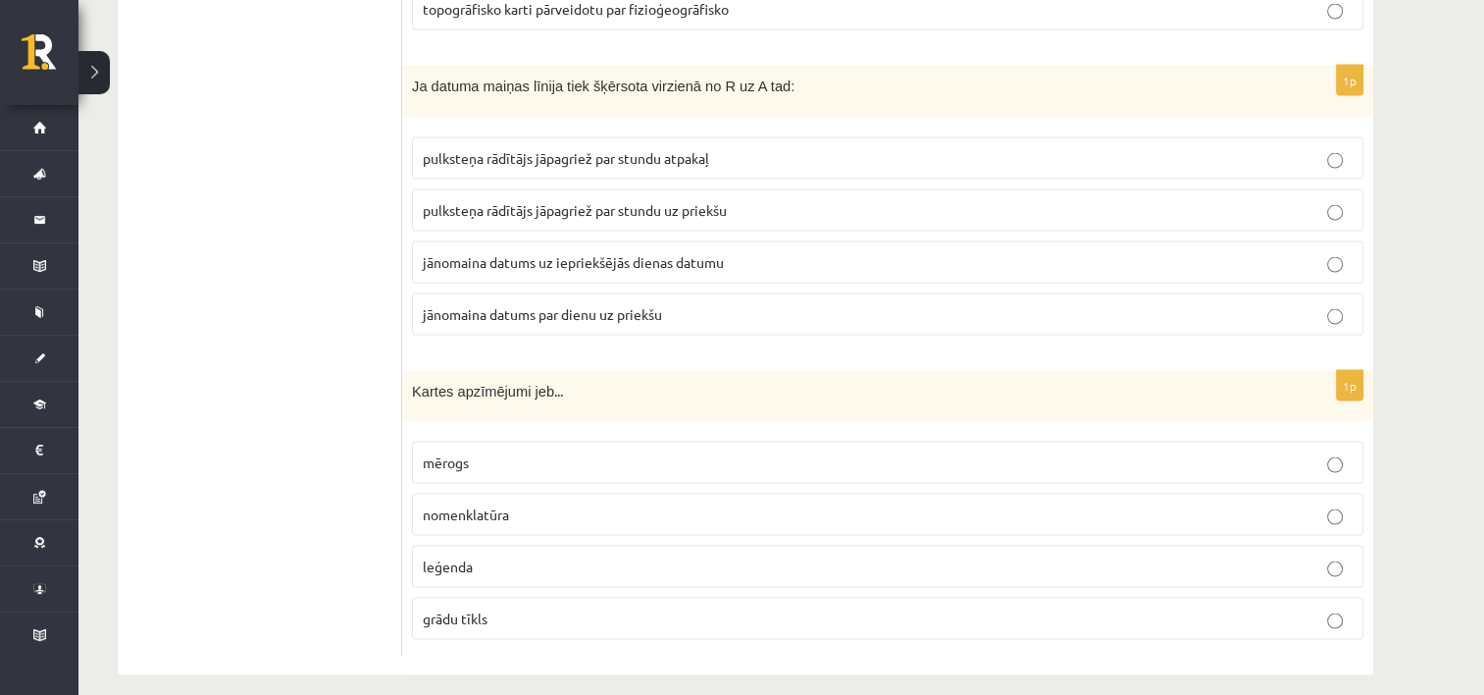
click at [503, 505] on span "nomenklatūra" at bounding box center [466, 514] width 86 height 18
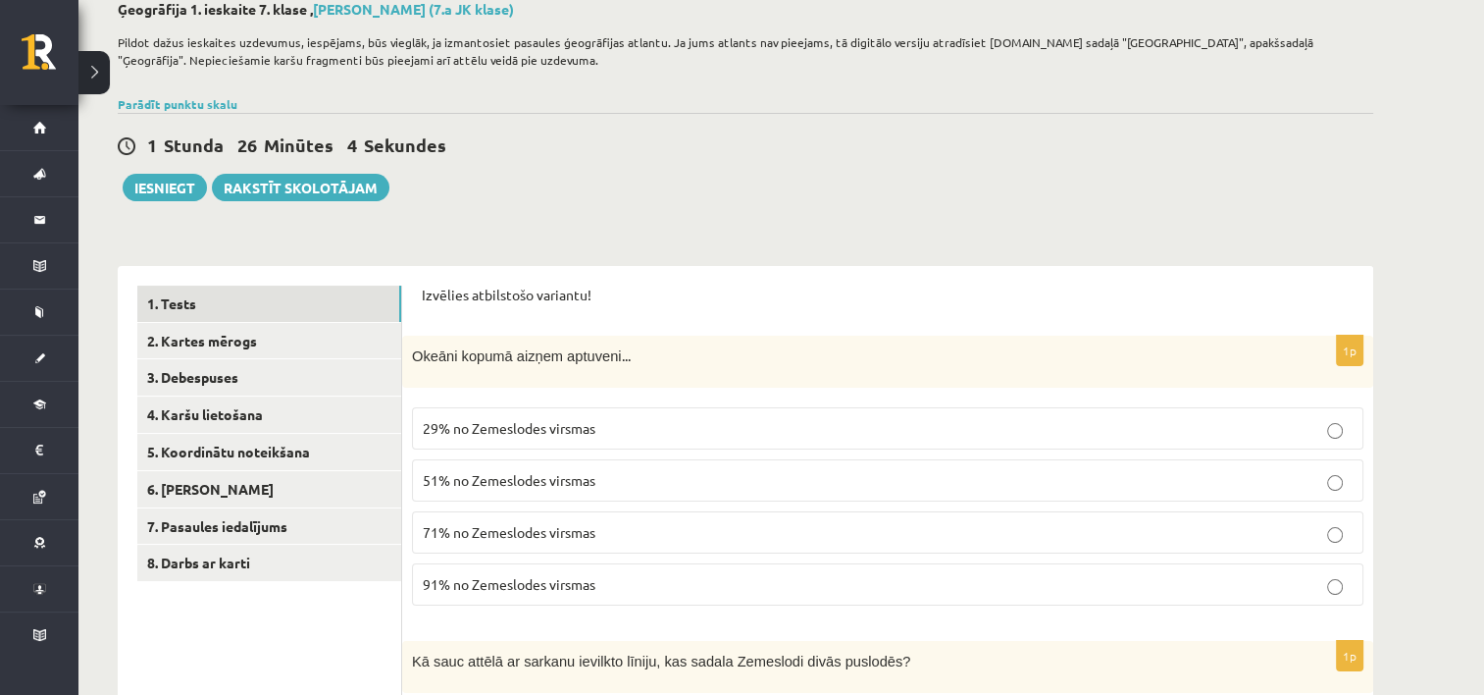
scroll to position [89, 0]
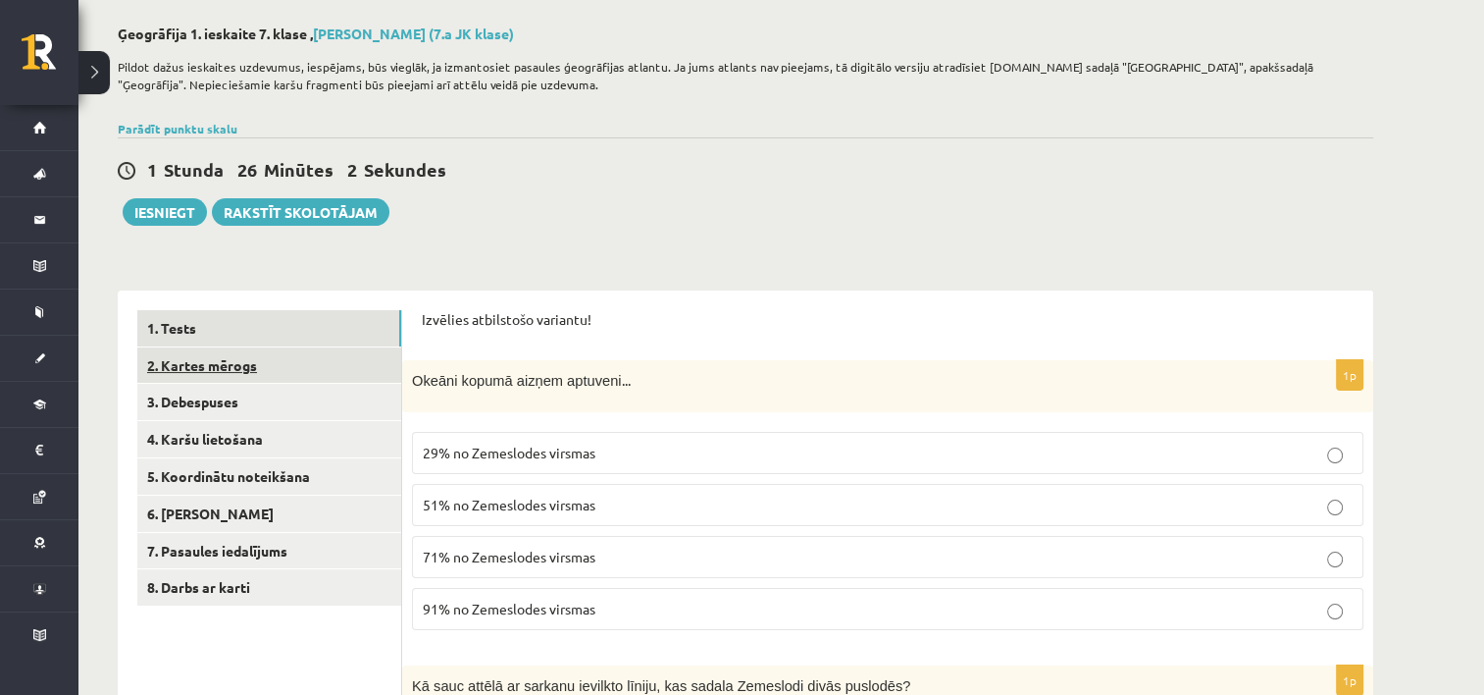
click at [253, 377] on link "2. Kartes mērogs" at bounding box center [269, 365] width 264 height 36
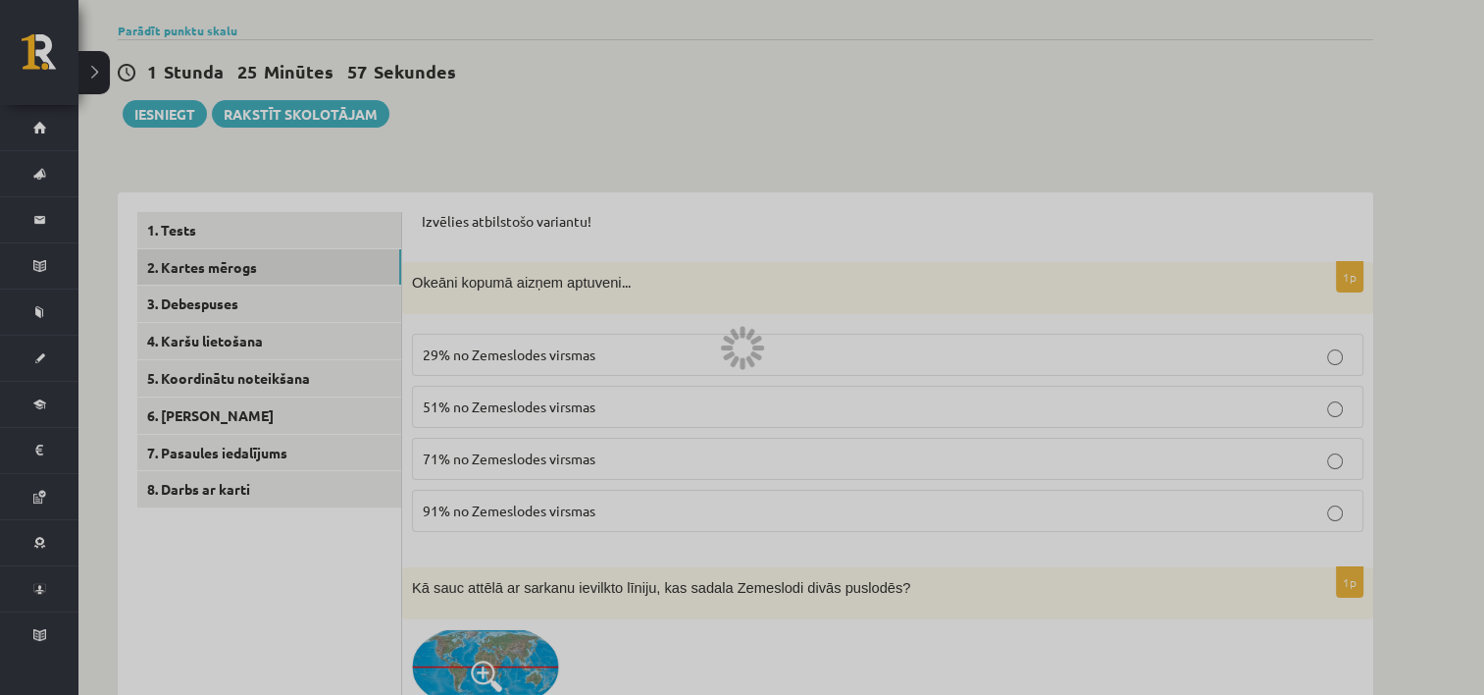
scroll to position [196, 0]
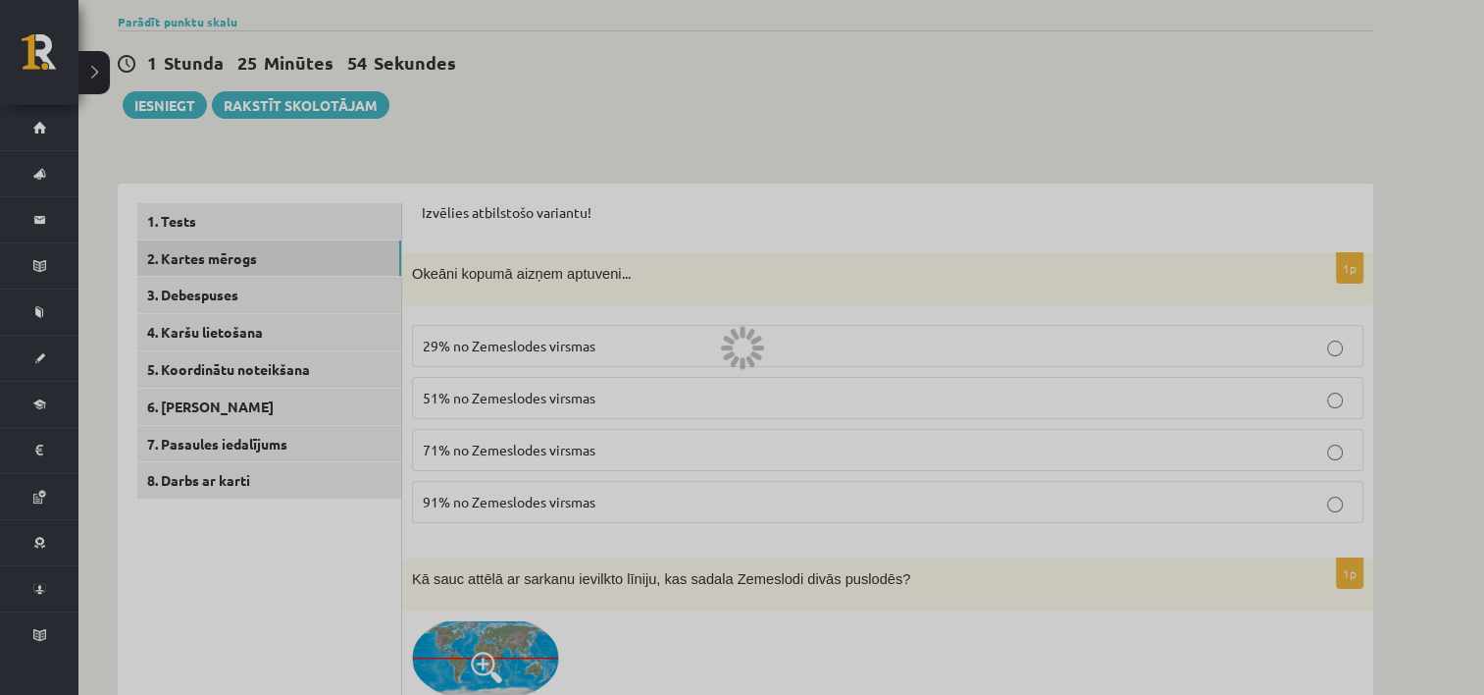
click at [268, 291] on div at bounding box center [742, 347] width 1484 height 695
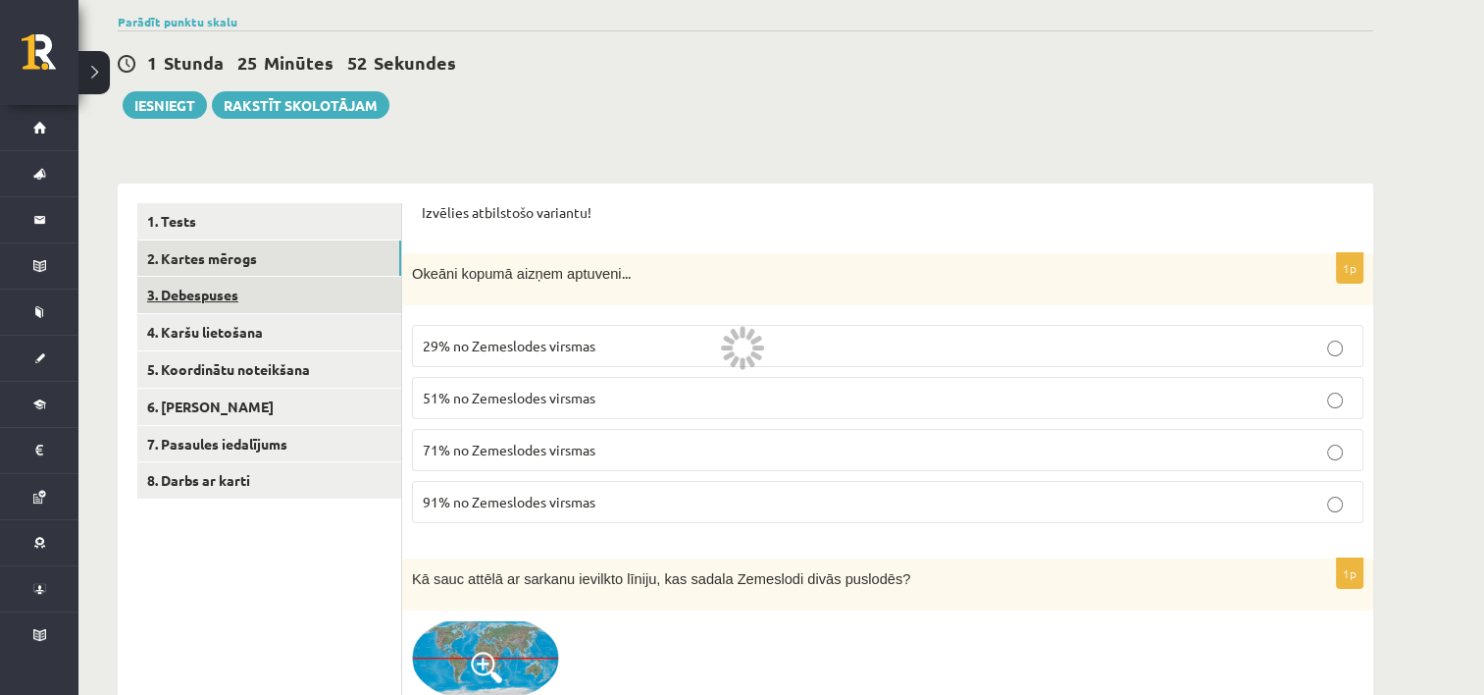
click at [247, 290] on link "3. Debespuses" at bounding box center [269, 295] width 264 height 36
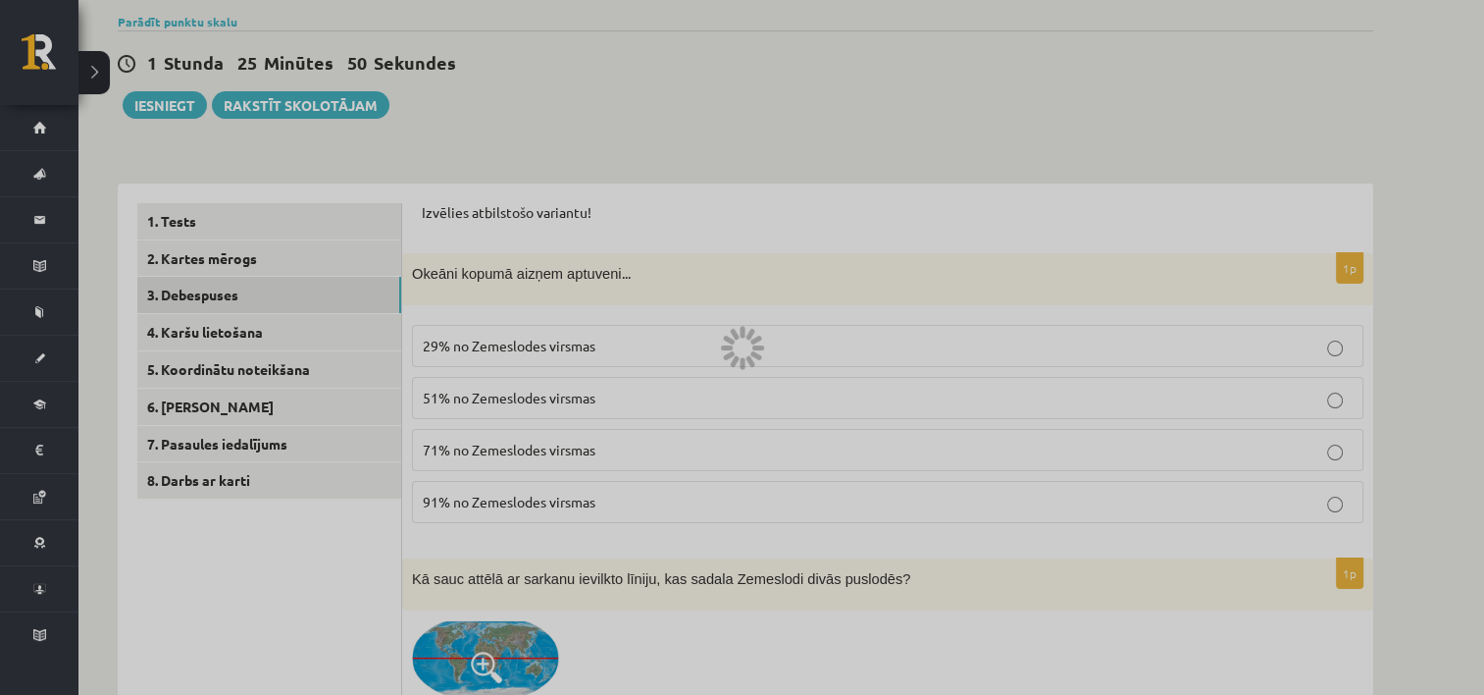
click at [251, 240] on div at bounding box center [742, 347] width 1484 height 695
click at [256, 267] on div at bounding box center [742, 347] width 1484 height 695
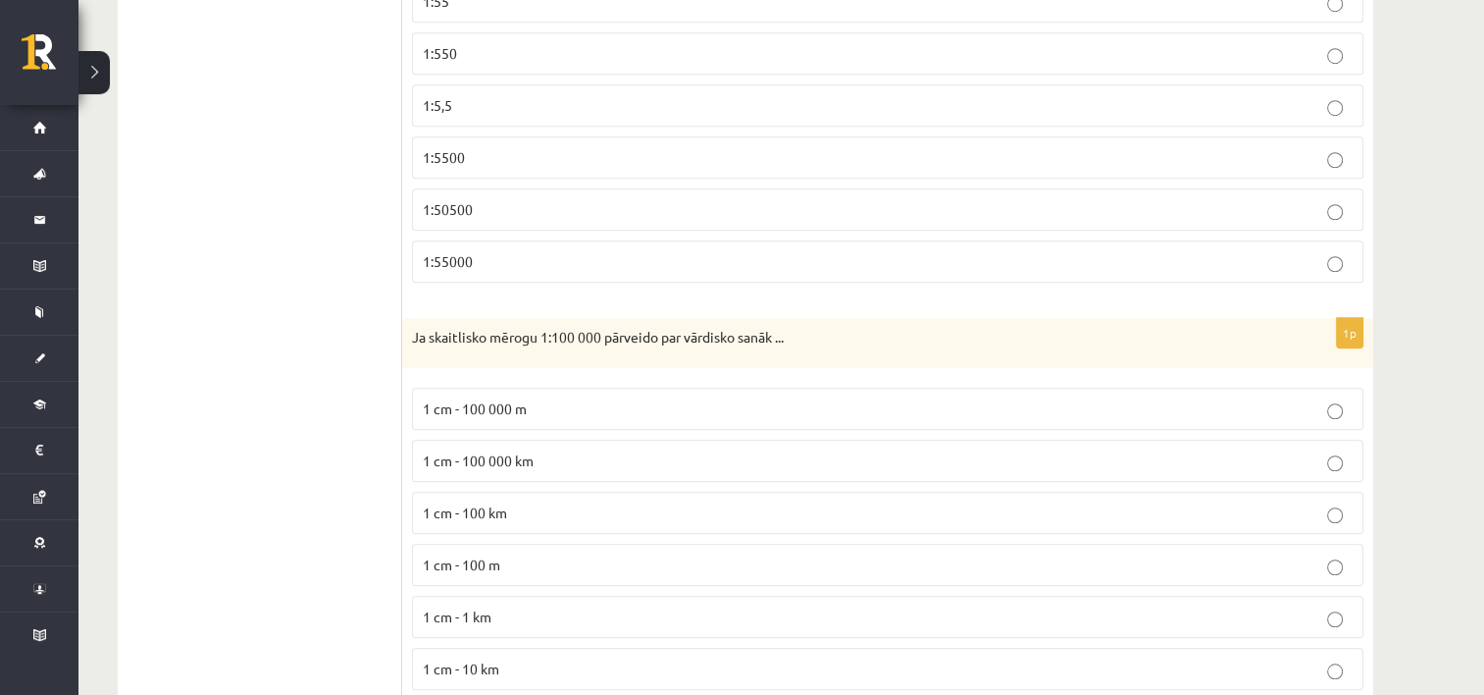
scroll to position [179, 0]
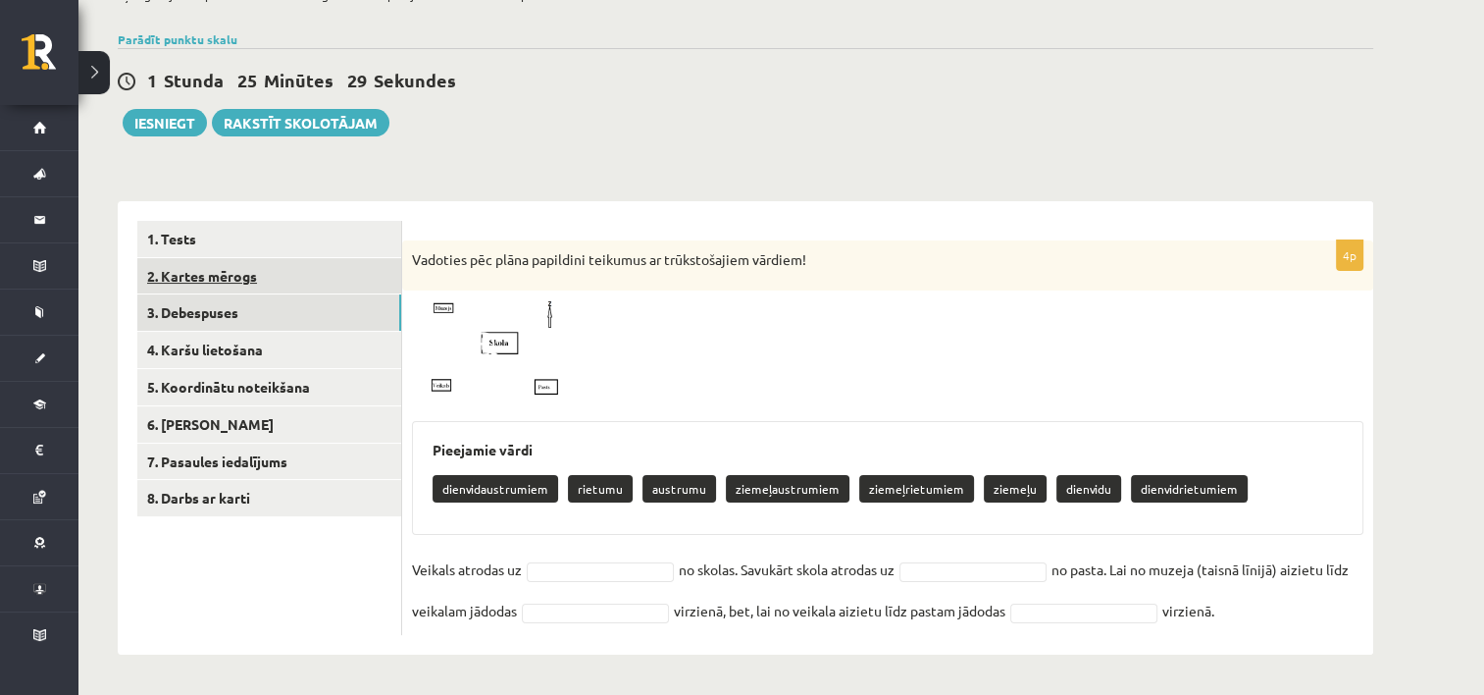
click at [245, 270] on link "2. Kartes mērogs" at bounding box center [269, 276] width 264 height 36
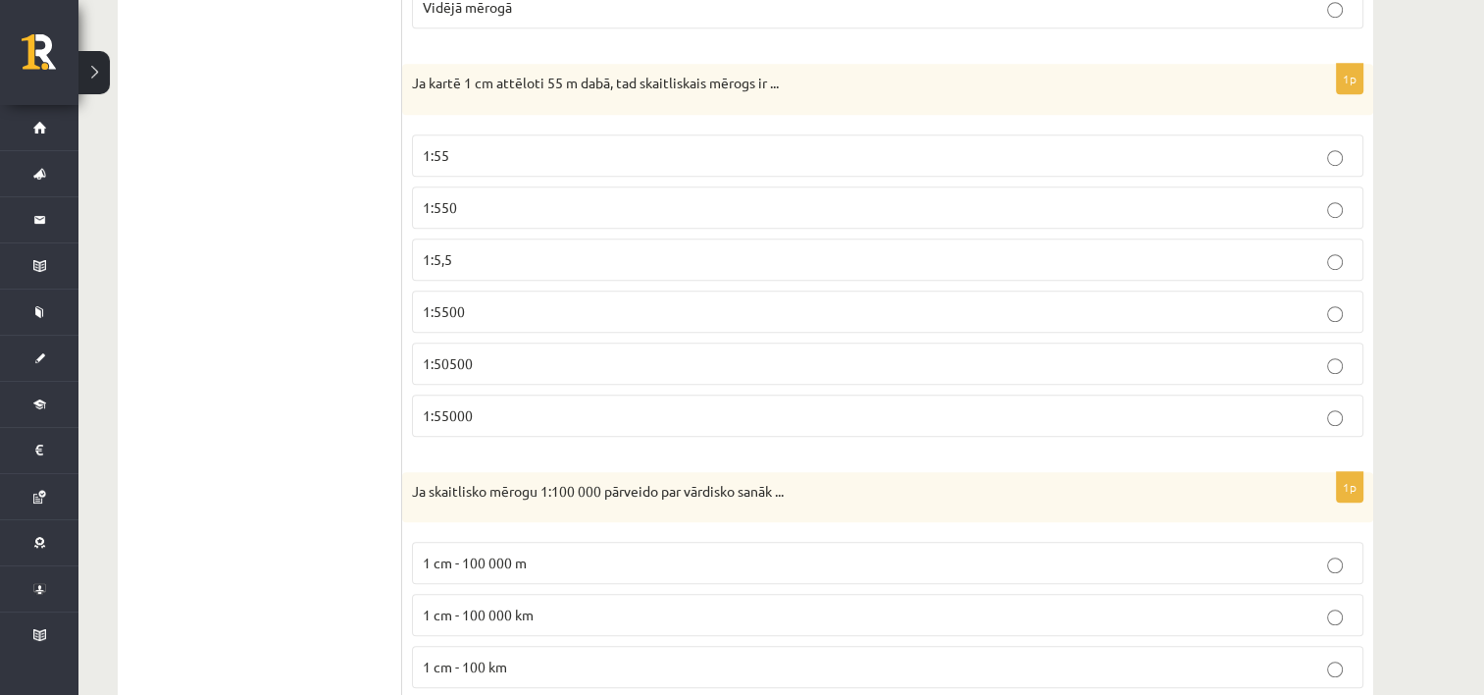
scroll to position [1258, 0]
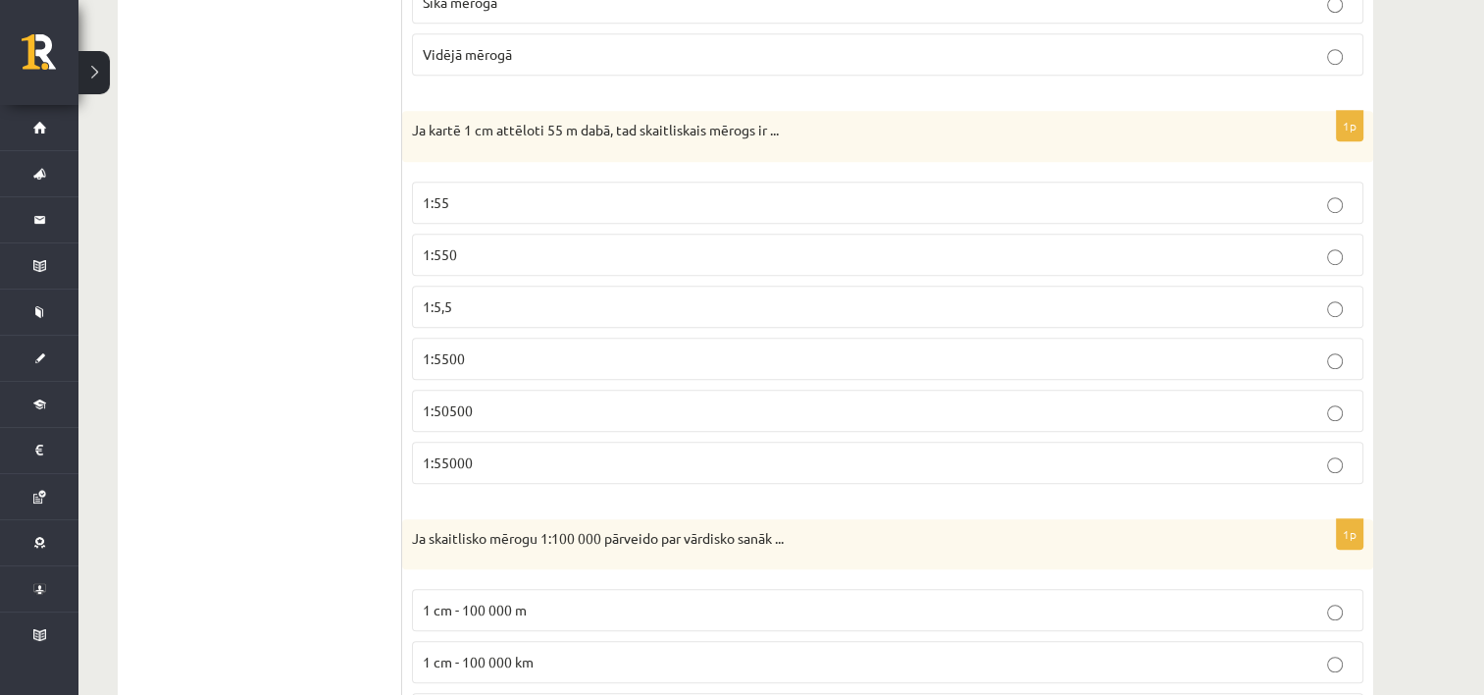
click at [457, 349] on span "1:5500" at bounding box center [444, 358] width 42 height 18
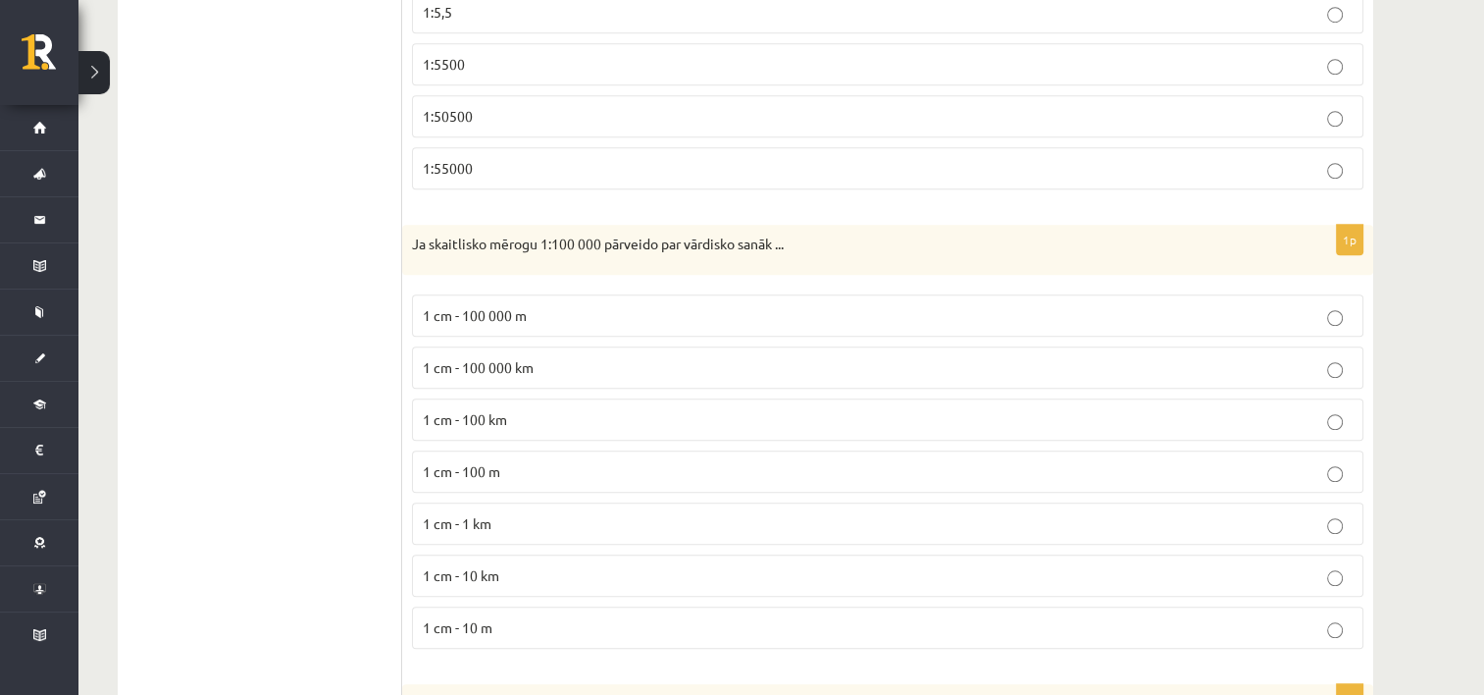
scroll to position [1650, 0]
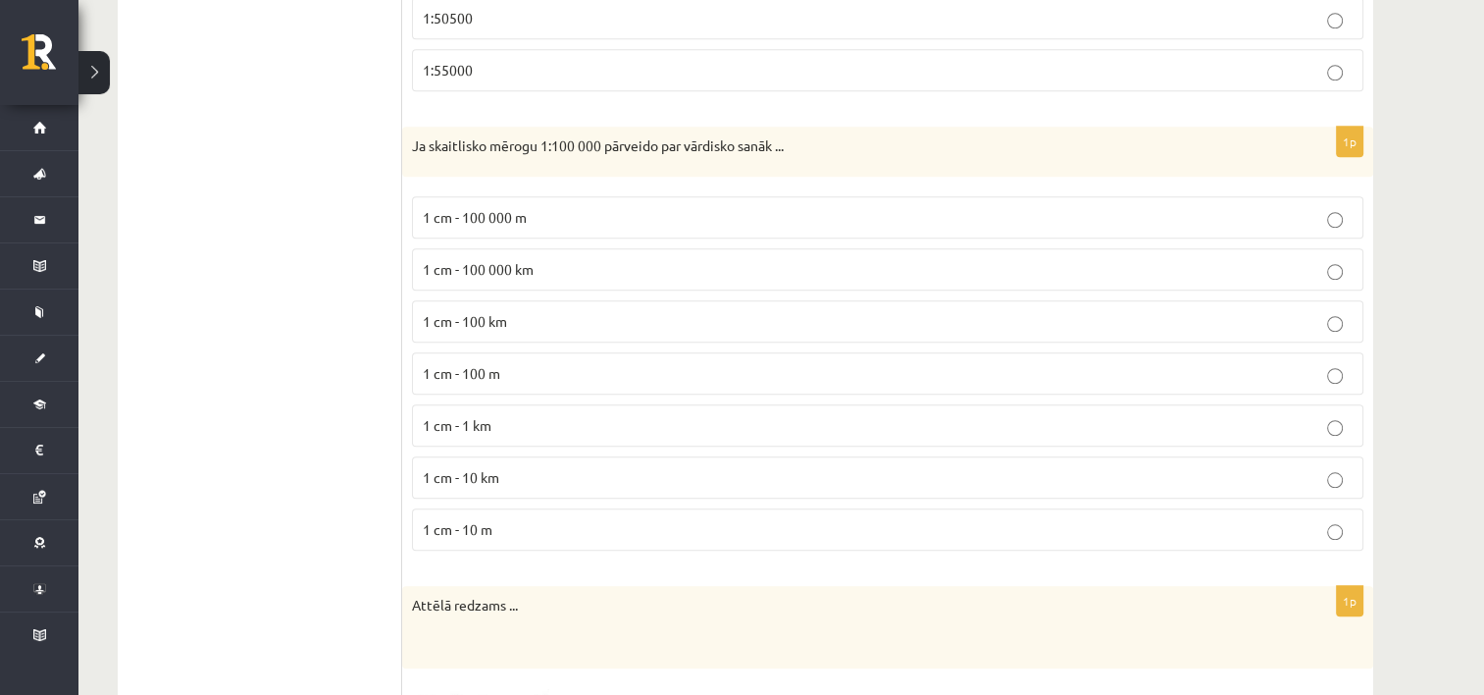
click at [472, 422] on span "1 cm - 1 km" at bounding box center [457, 425] width 69 height 18
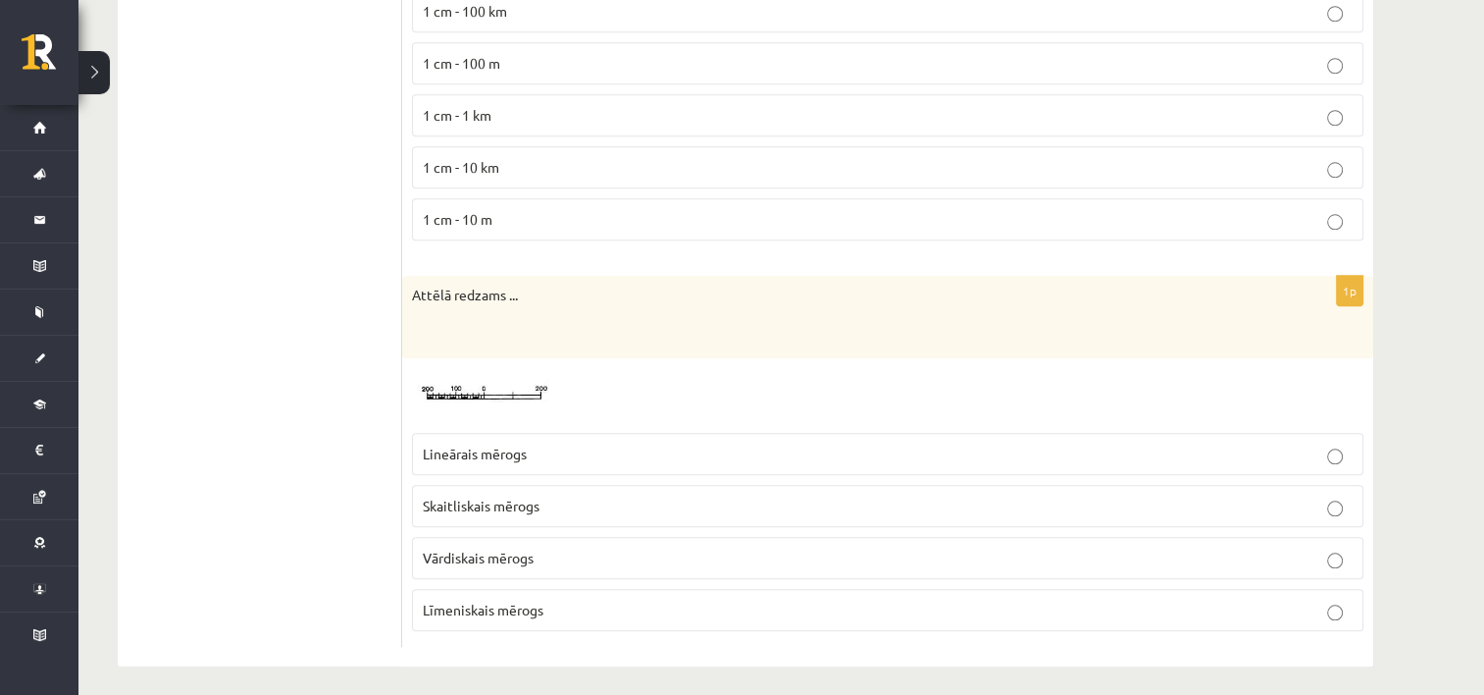
scroll to position [1961, 0]
click at [473, 432] on label "Lineārais mērogs" at bounding box center [888, 453] width 952 height 42
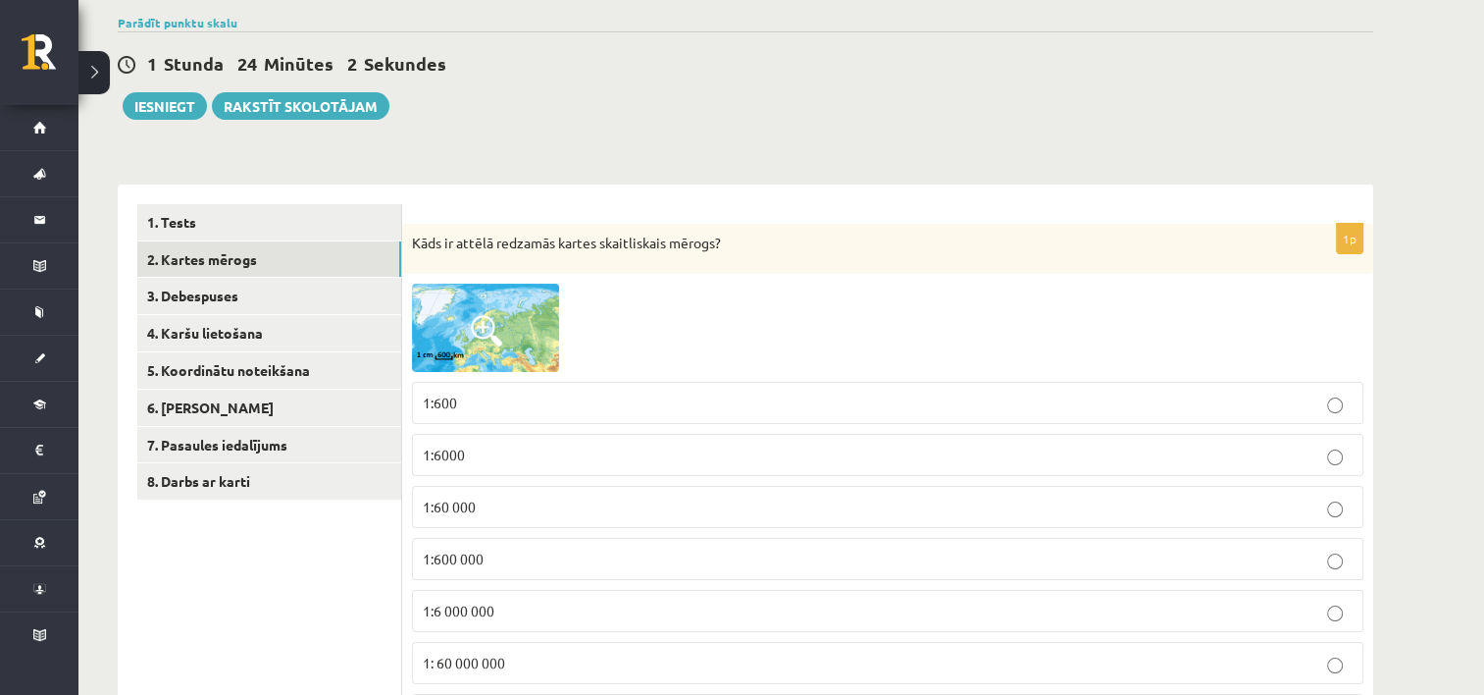
scroll to position [293, 0]
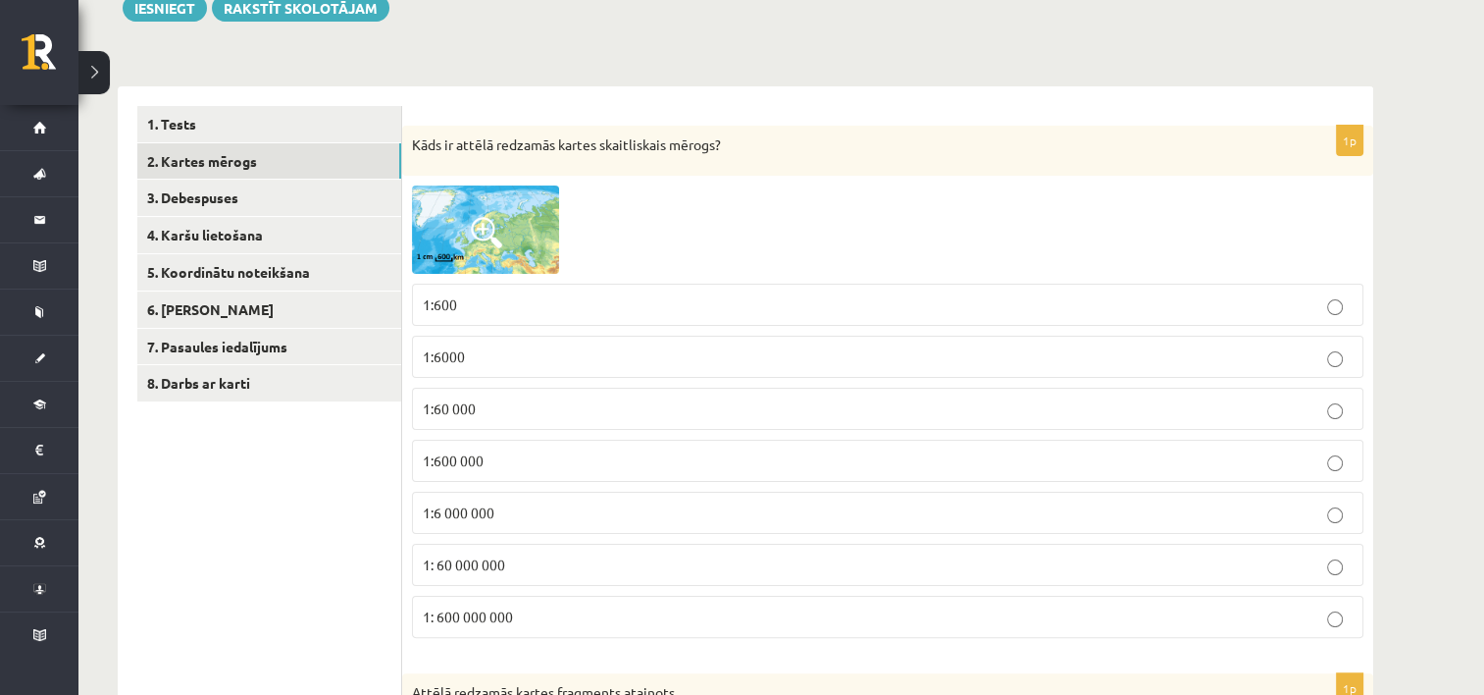
click at [463, 464] on span "1:600 000" at bounding box center [453, 460] width 61 height 18
click at [256, 211] on link "3. Debespuses" at bounding box center [269, 198] width 264 height 36
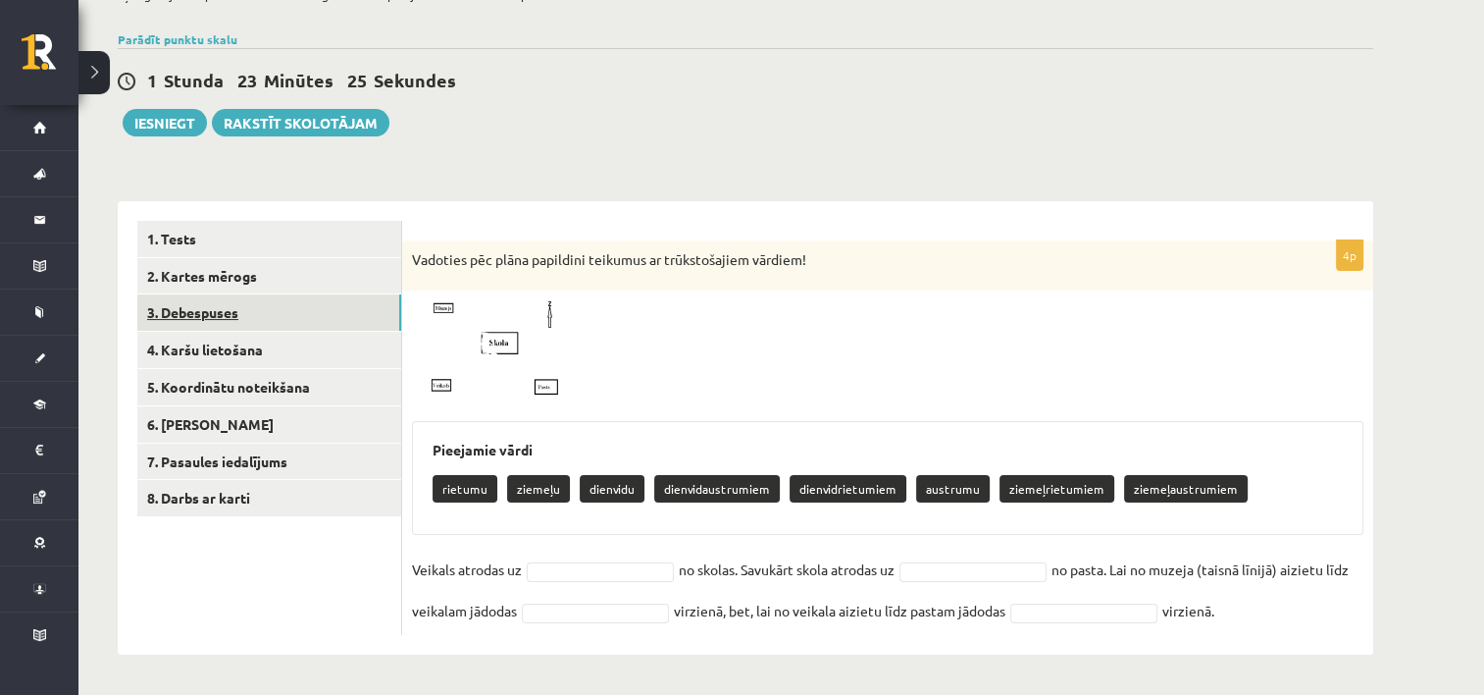
scroll to position [179, 0]
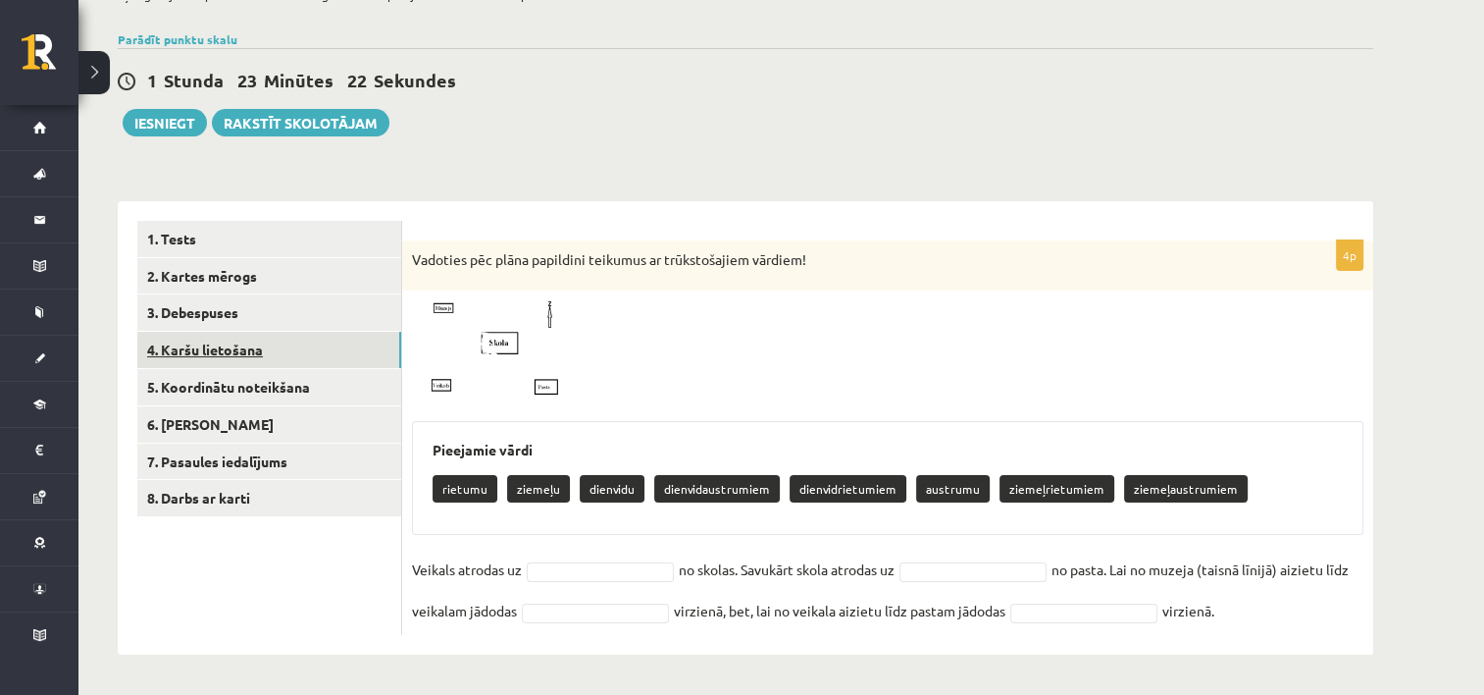
click at [284, 363] on link "4. Karšu lietošana" at bounding box center [269, 350] width 264 height 36
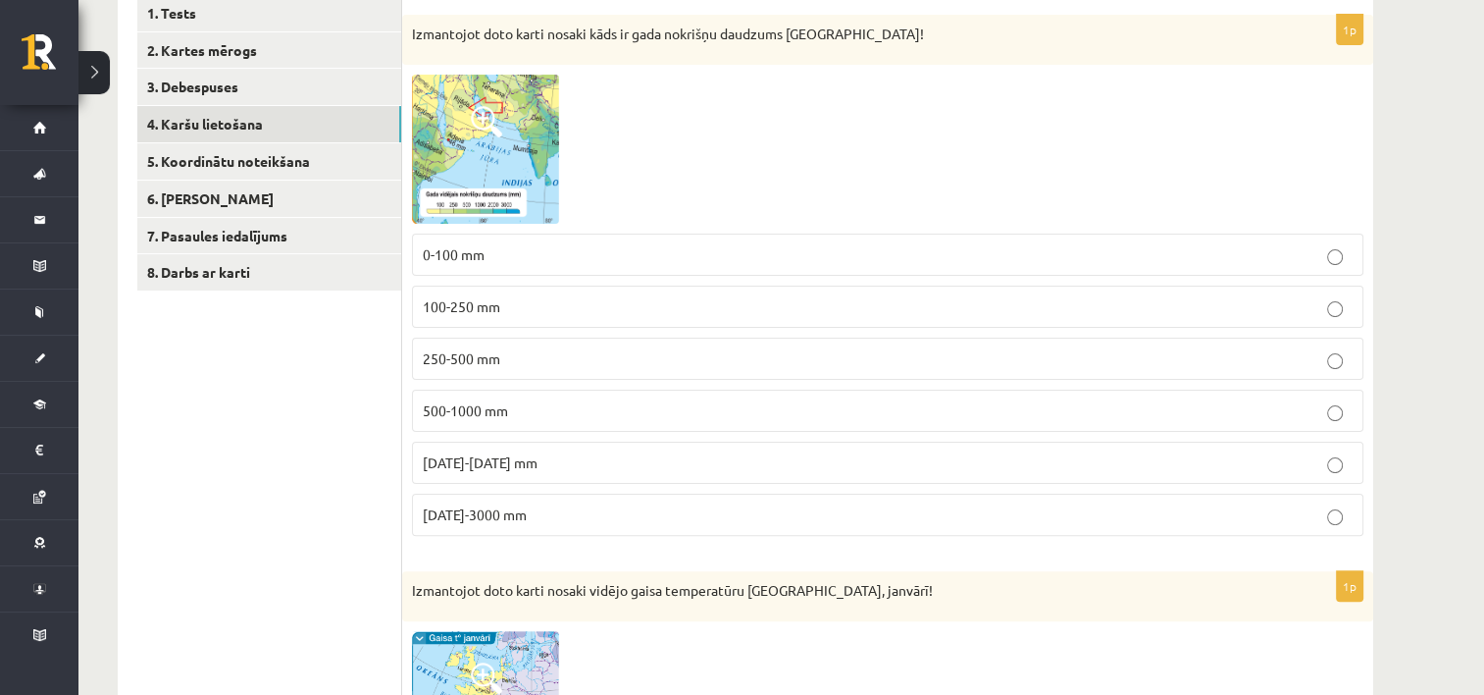
scroll to position [306, 0]
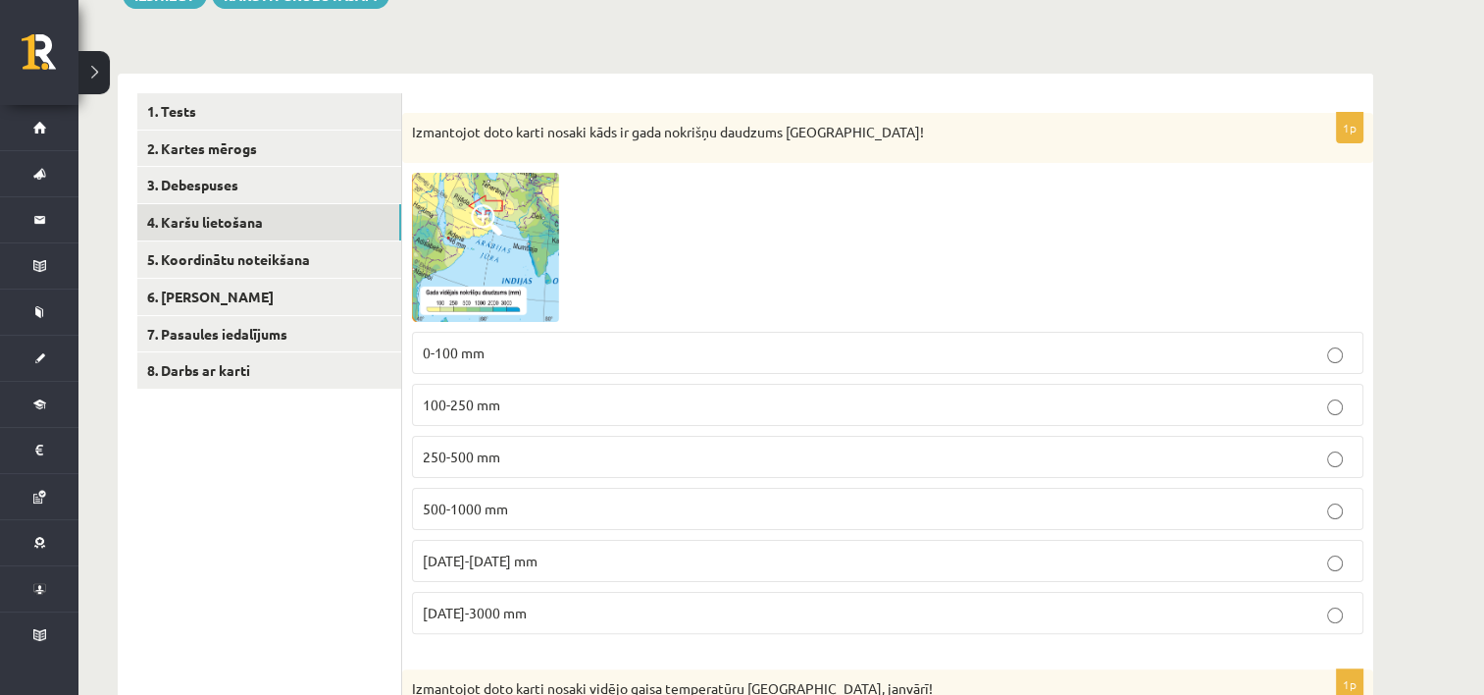
click at [485, 357] on p "0-100 mm" at bounding box center [888, 352] width 930 height 21
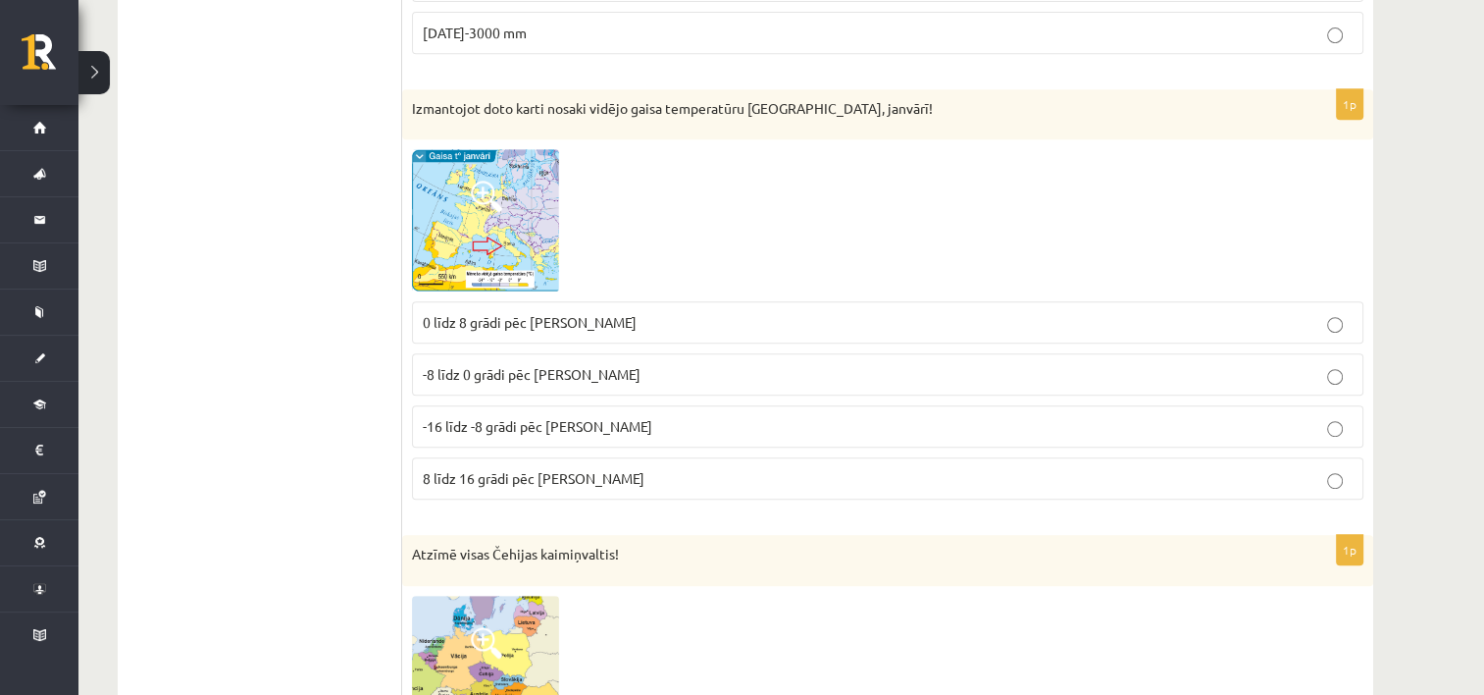
scroll to position [895, 0]
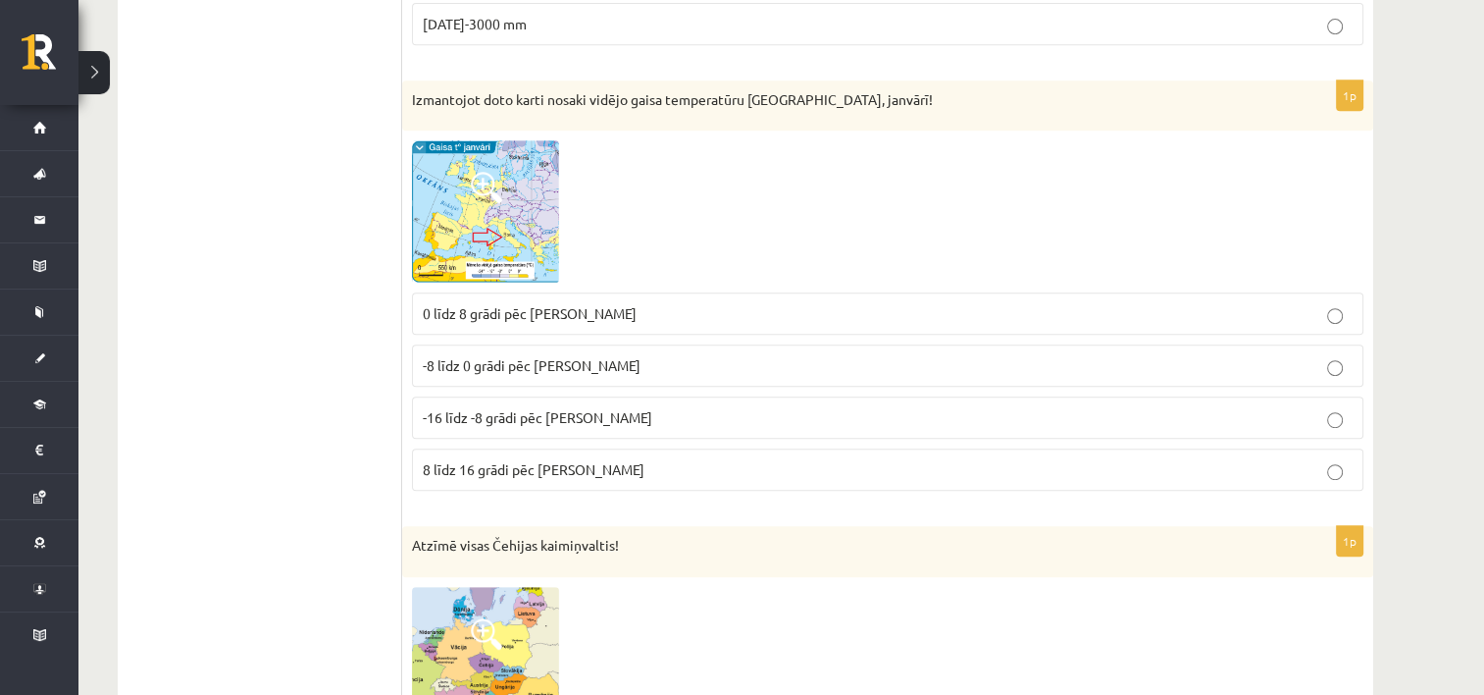
click at [508, 309] on span "0 līdz 8 grādi pēc Celsija" at bounding box center [530, 313] width 214 height 18
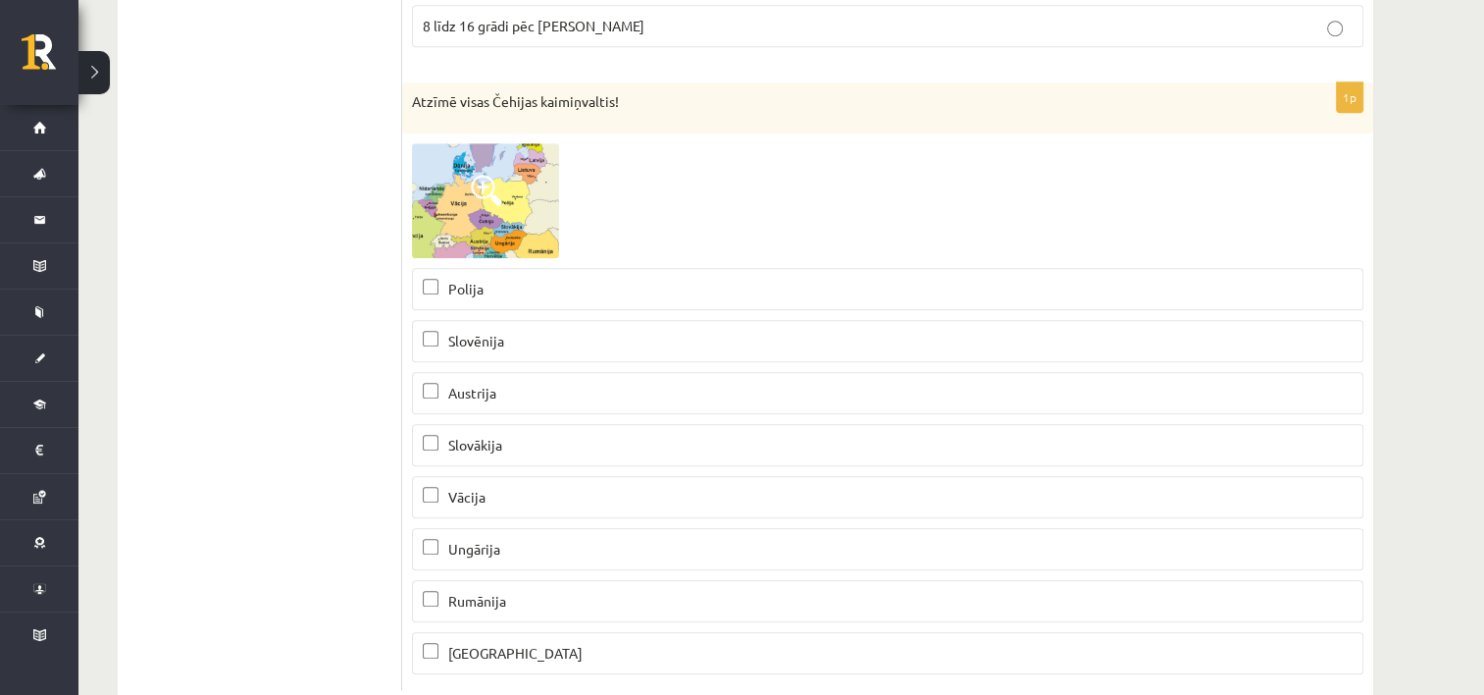
scroll to position [1385, 0]
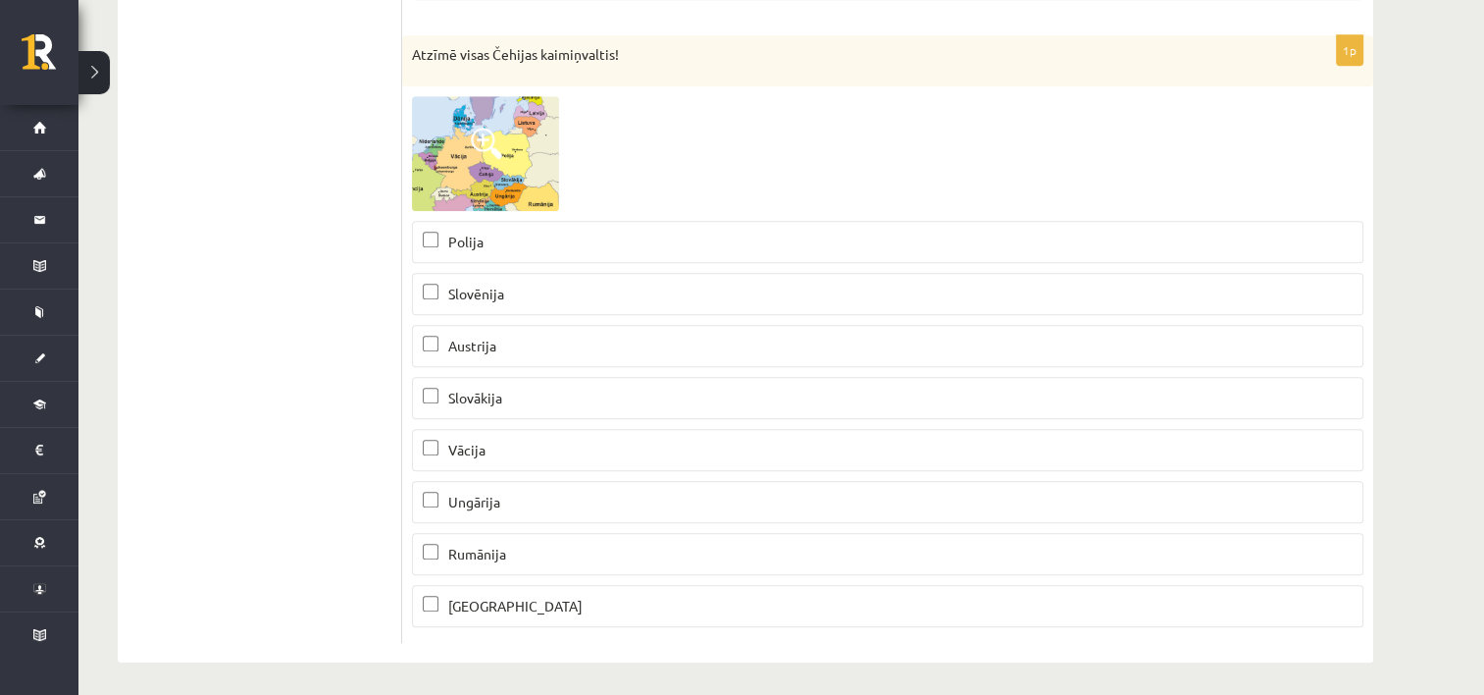
click at [478, 240] on span "Polija" at bounding box center [465, 241] width 35 height 18
click at [470, 338] on span "Austrija" at bounding box center [472, 345] width 48 height 18
click at [492, 392] on span "Slovākija" at bounding box center [475, 397] width 54 height 18
click at [468, 447] on span "Vācija" at bounding box center [466, 449] width 37 height 18
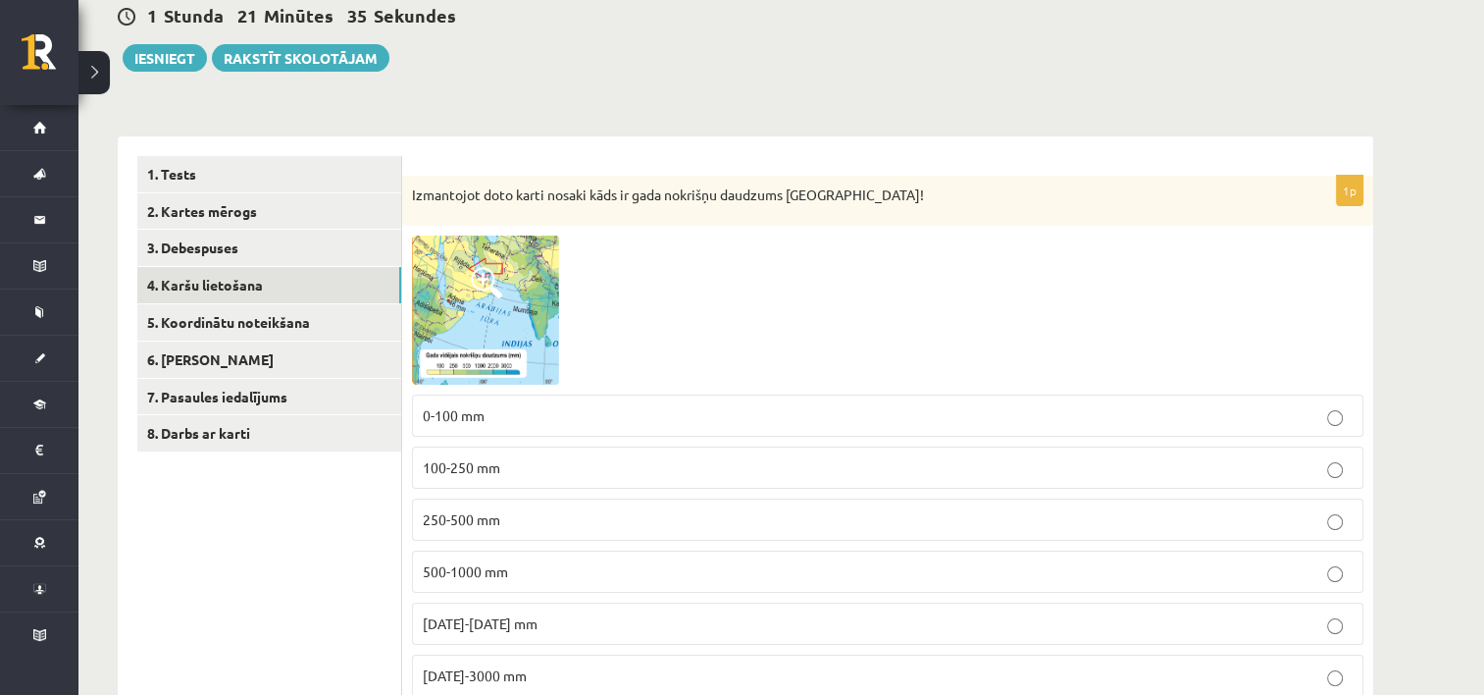
scroll to position [208, 0]
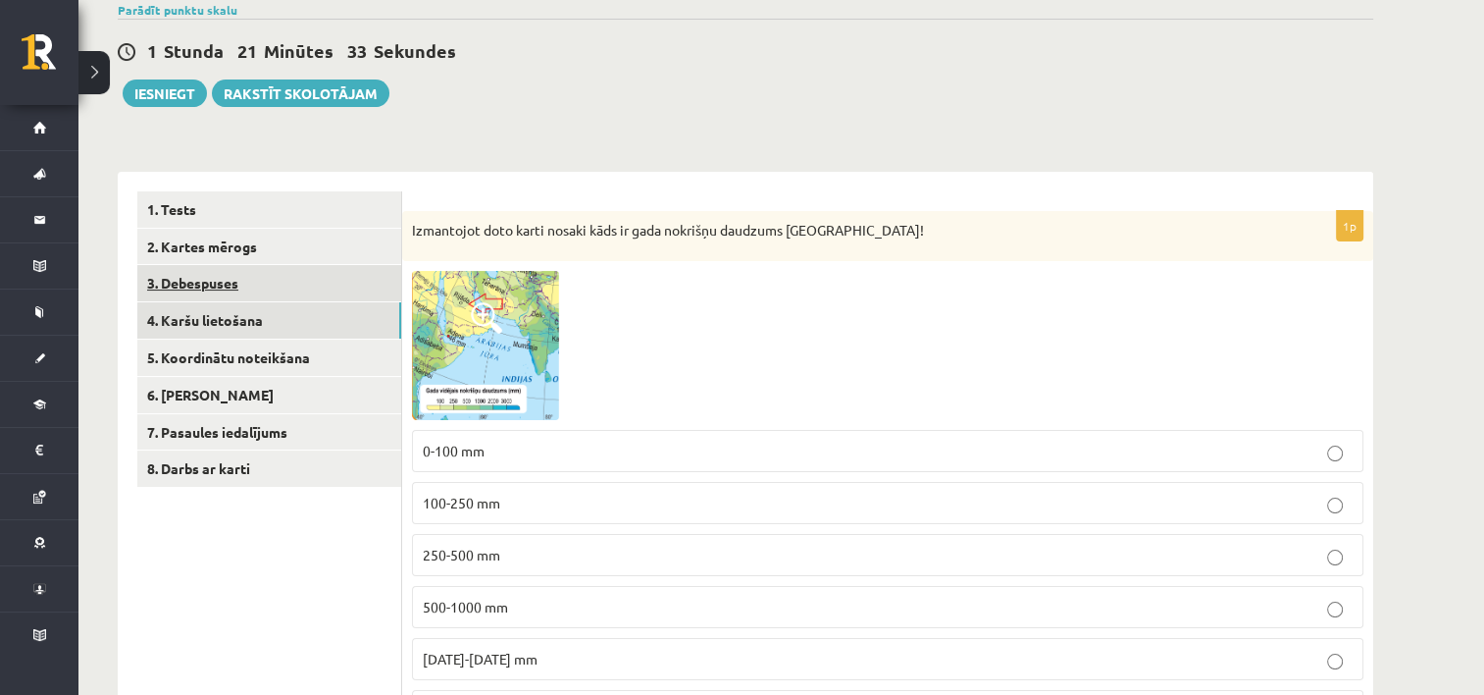
click at [249, 278] on link "3. Debespuses" at bounding box center [269, 283] width 264 height 36
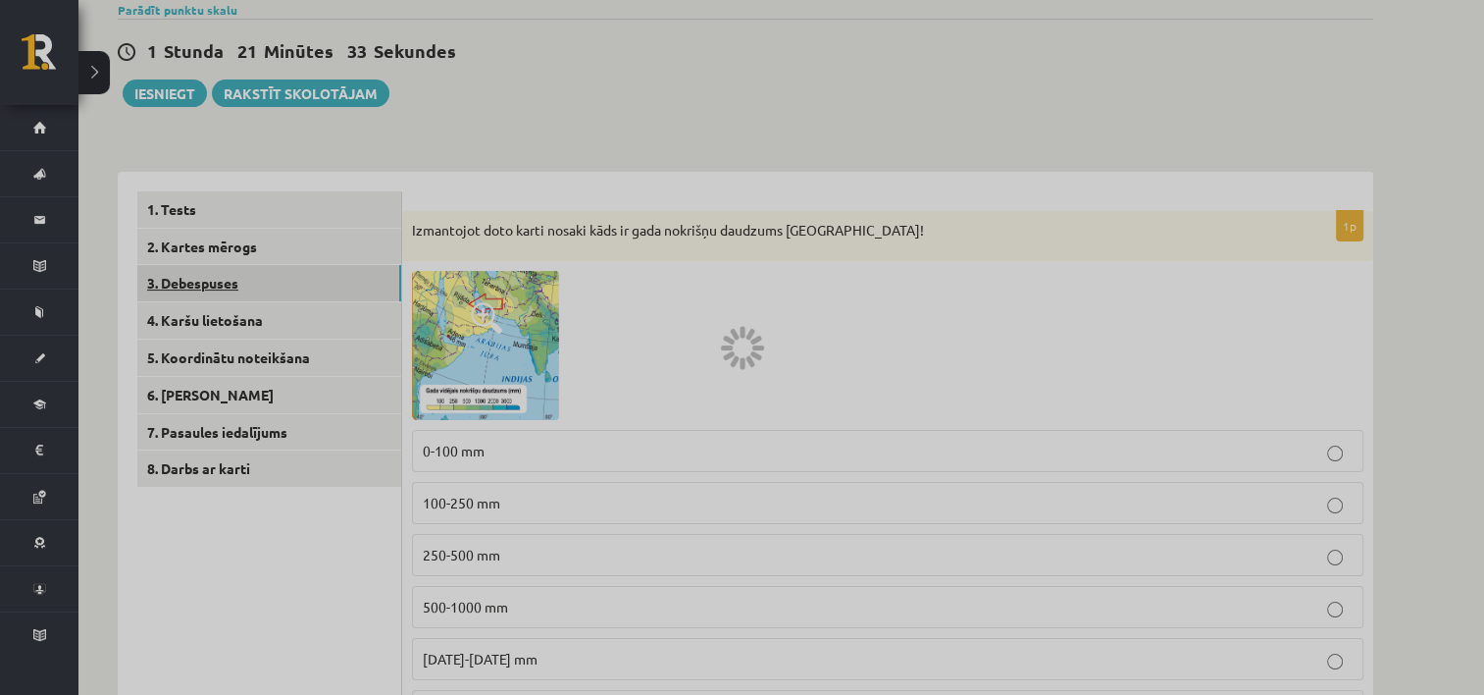
scroll to position [179, 0]
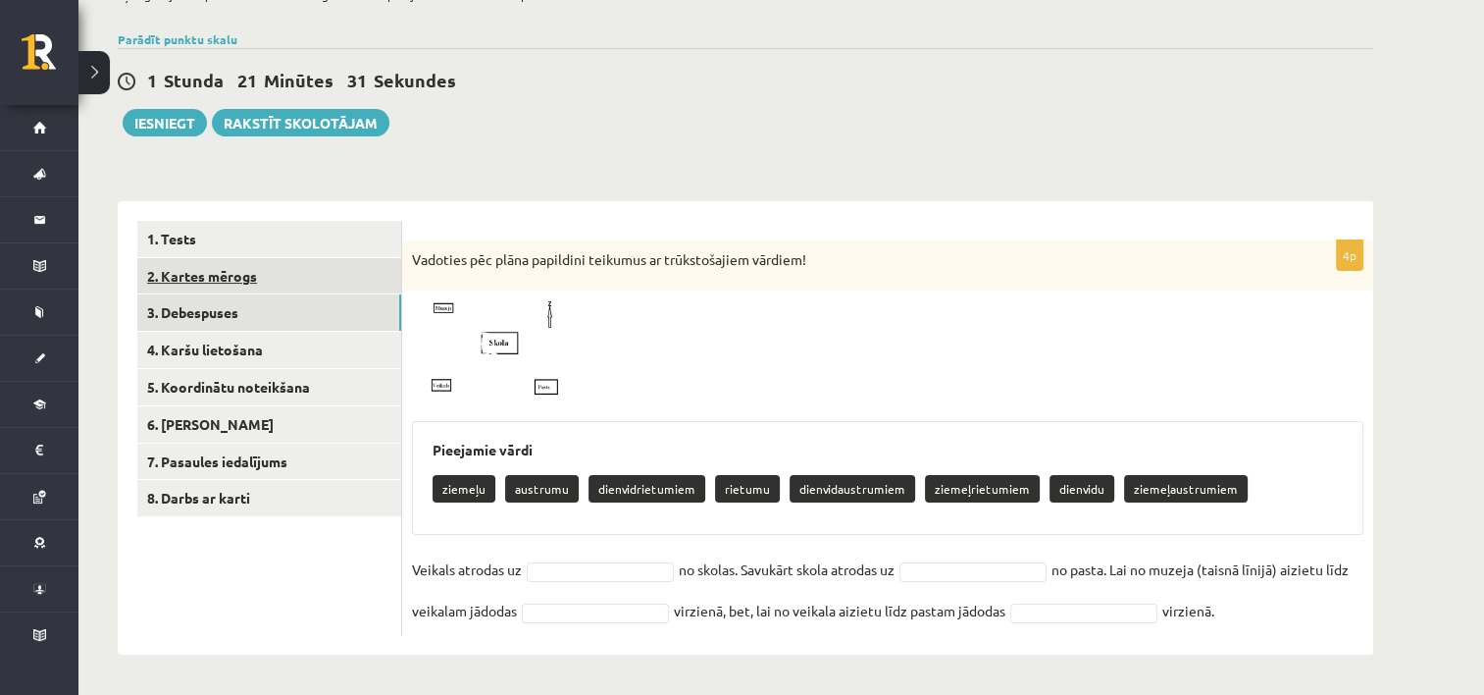
click at [235, 275] on link "2. Kartes mērogs" at bounding box center [269, 276] width 264 height 36
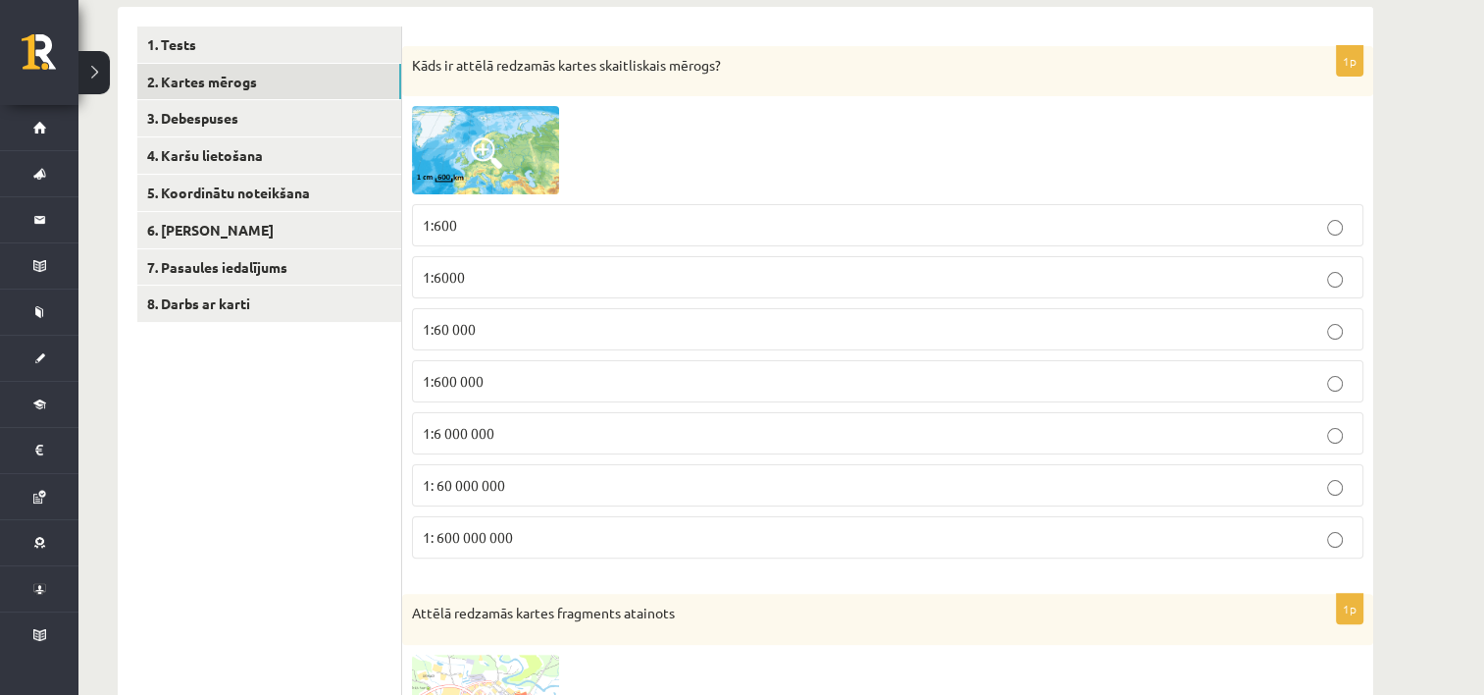
scroll to position [375, 0]
click at [483, 145] on span at bounding box center [486, 150] width 31 height 31
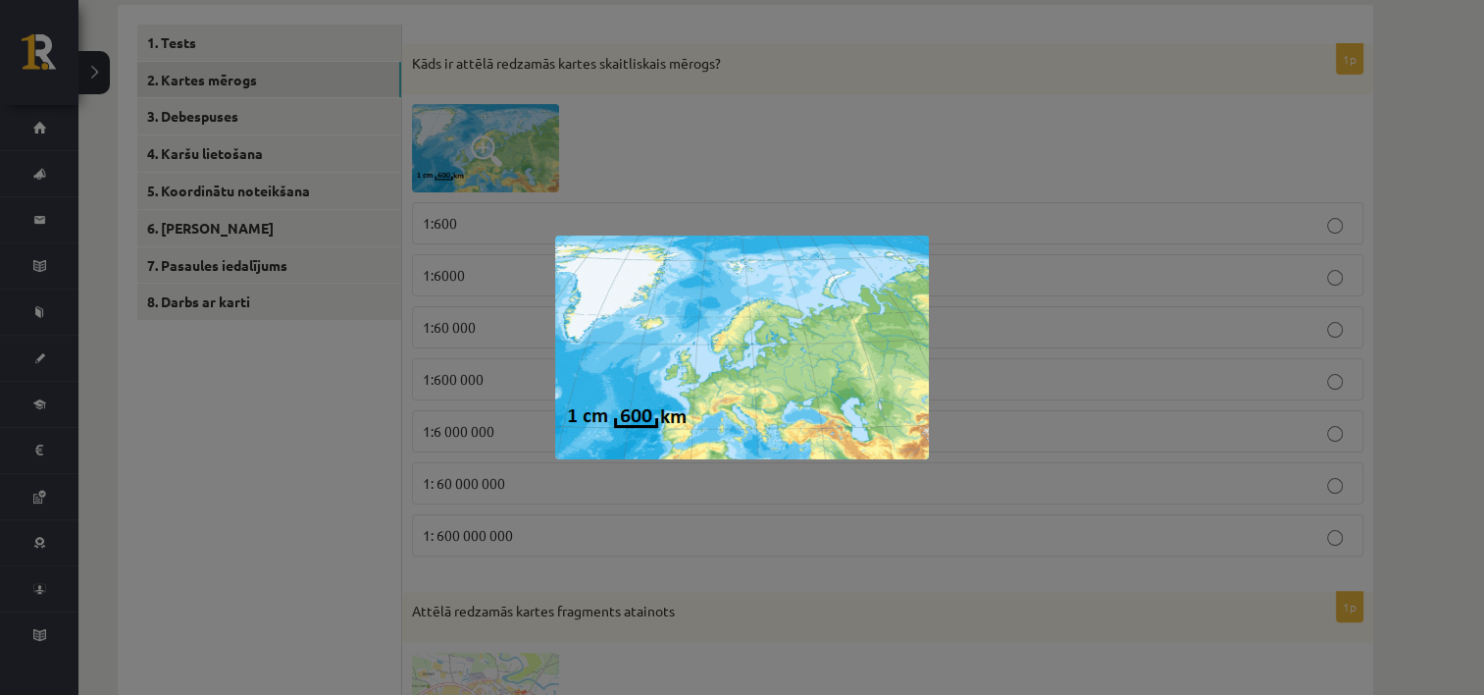
click at [627, 509] on div at bounding box center [742, 347] width 1484 height 695
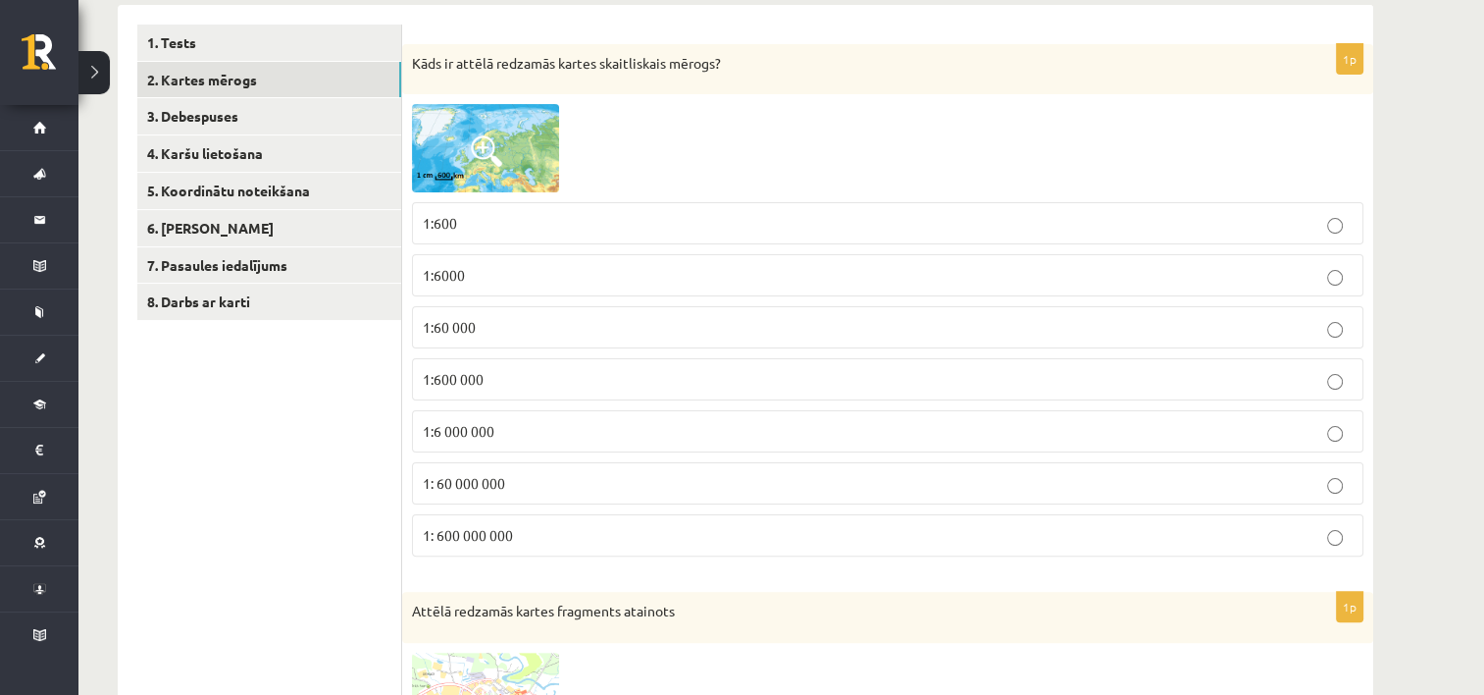
click at [469, 473] on p "1: 60 000 000" at bounding box center [888, 483] width 930 height 21
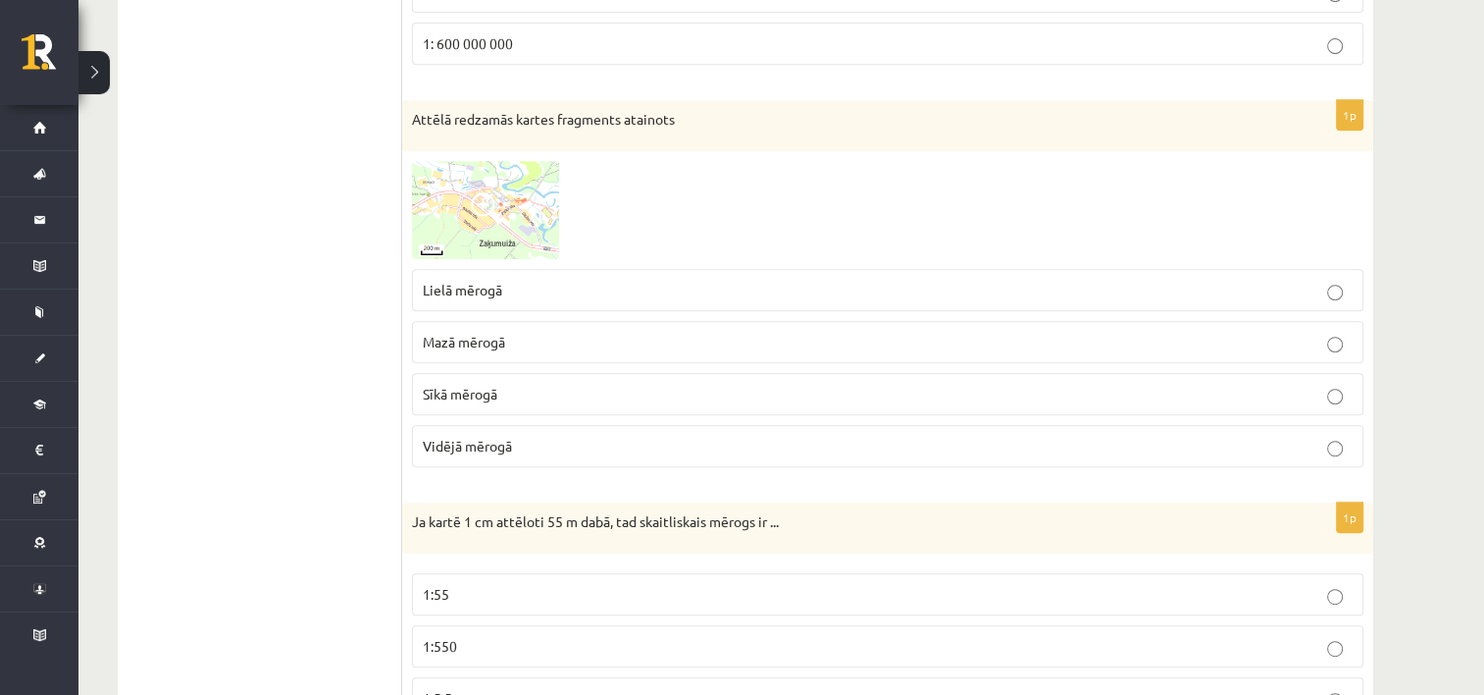
scroll to position [865, 0]
click at [431, 245] on img at bounding box center [485, 211] width 147 height 98
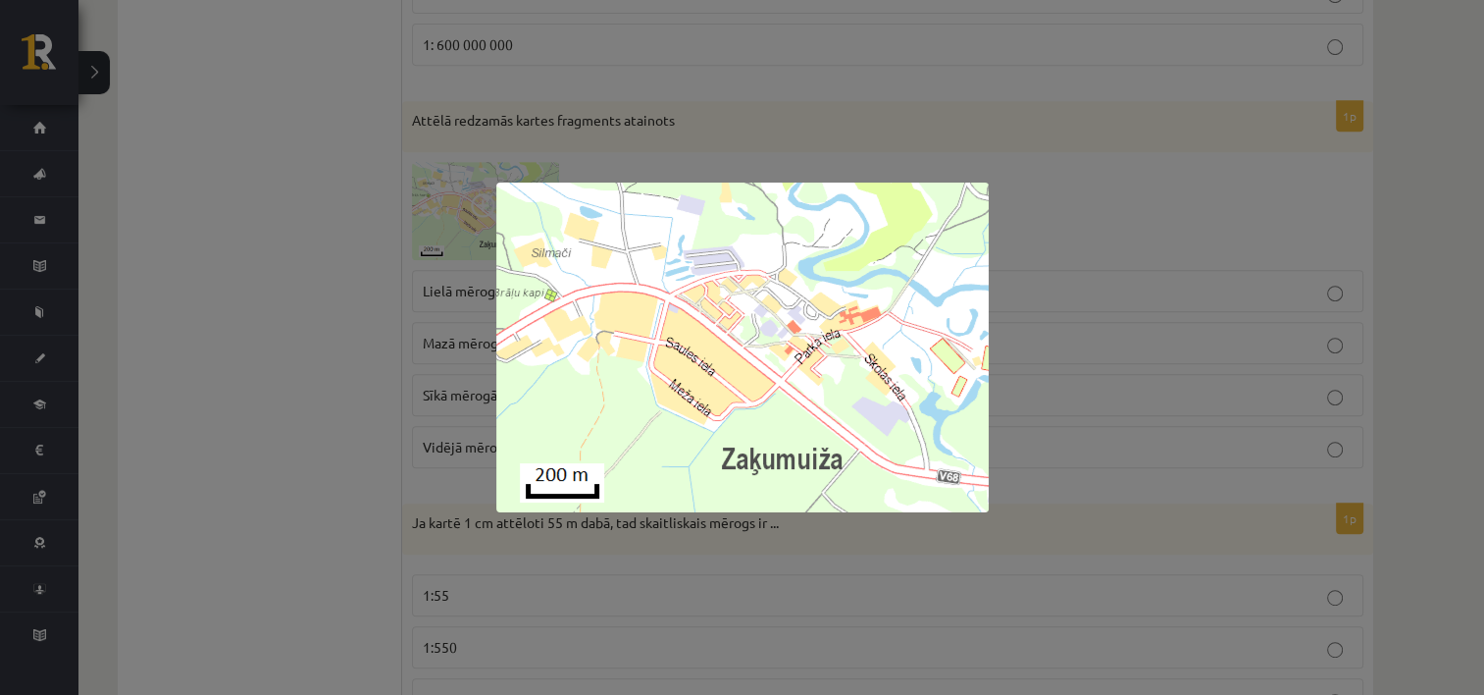
click at [1031, 425] on div at bounding box center [742, 347] width 1484 height 695
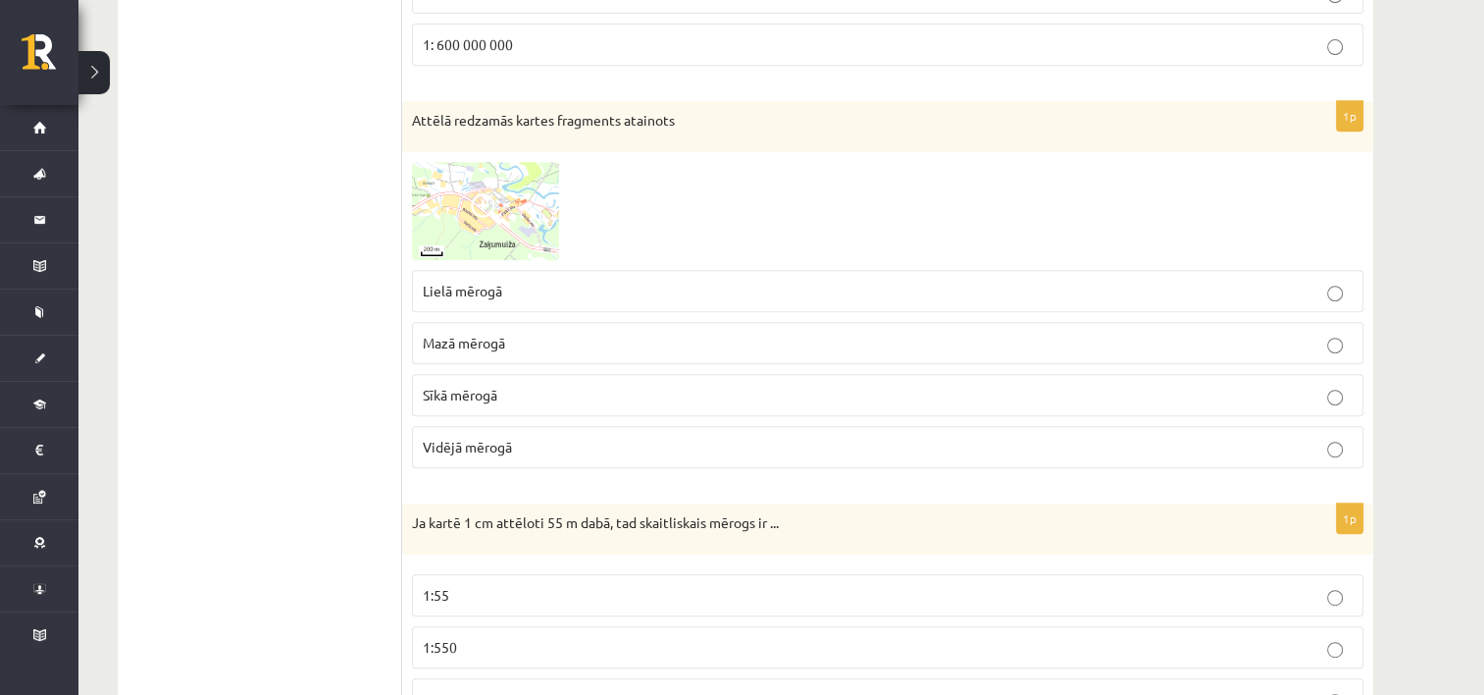
click at [478, 282] on span "Lielā mērogā" at bounding box center [462, 291] width 79 height 18
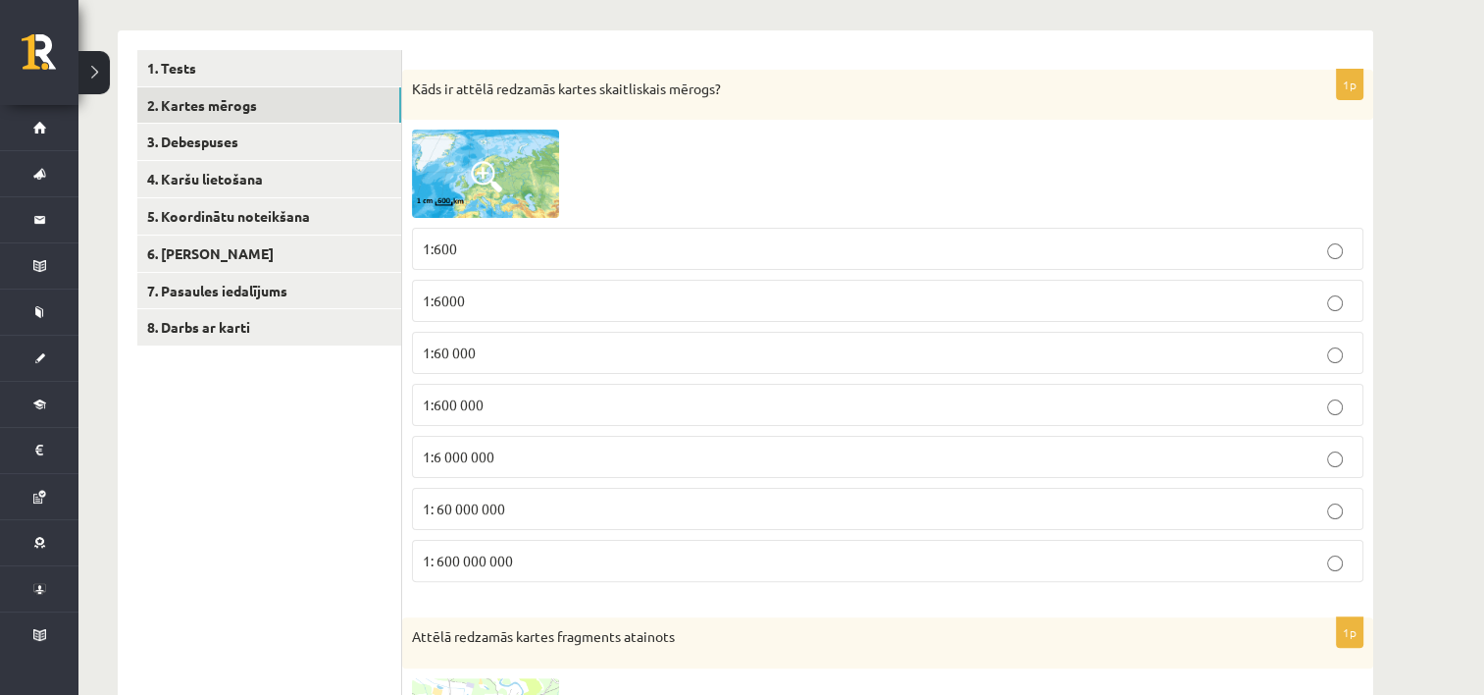
scroll to position [195, 0]
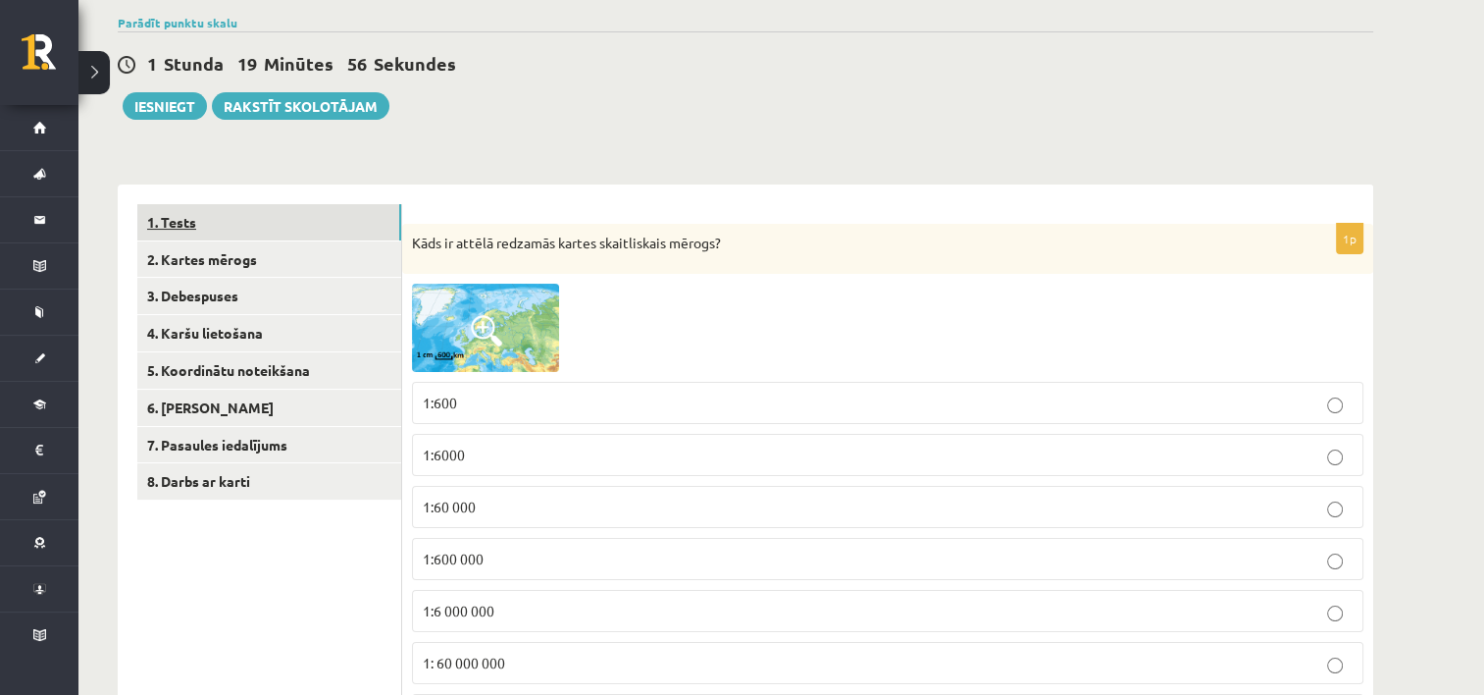
click at [247, 221] on link "1. Tests" at bounding box center [269, 222] width 264 height 36
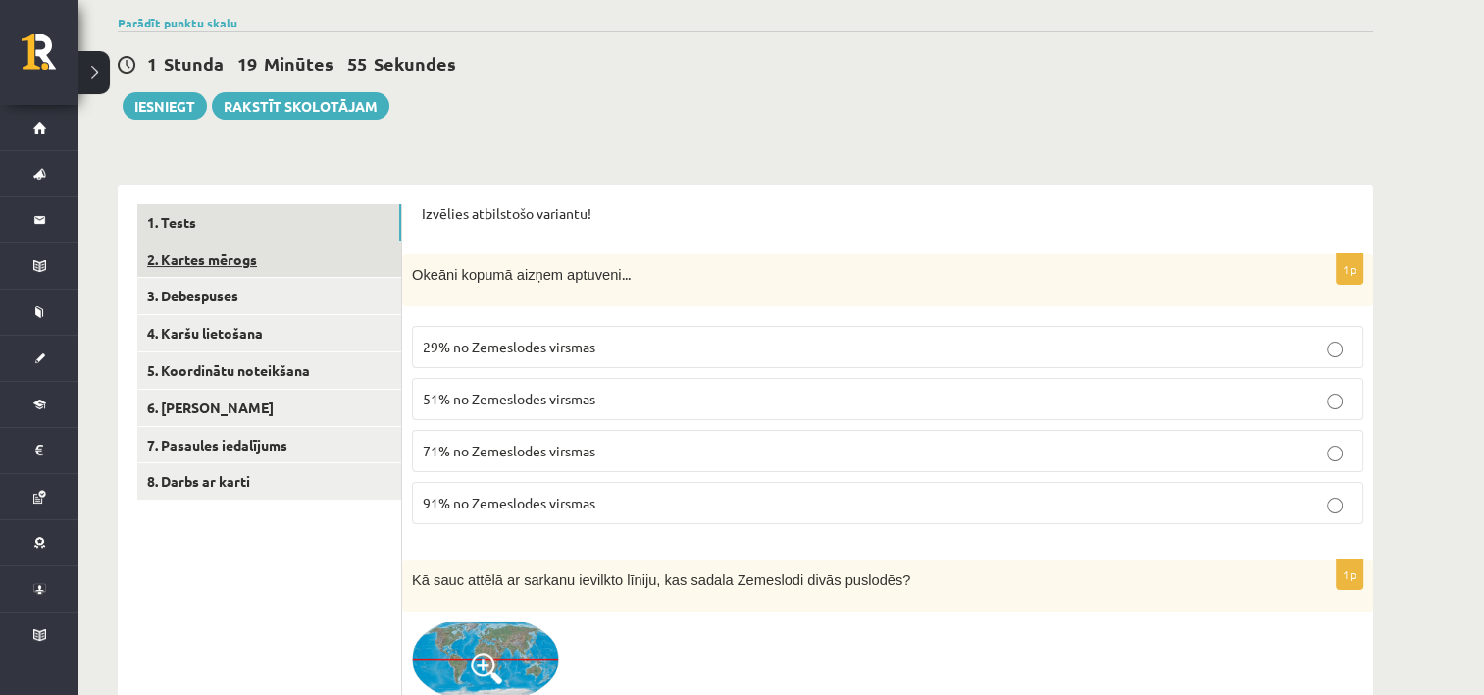
click at [241, 256] on link "2. Kartes mērogs" at bounding box center [269, 259] width 264 height 36
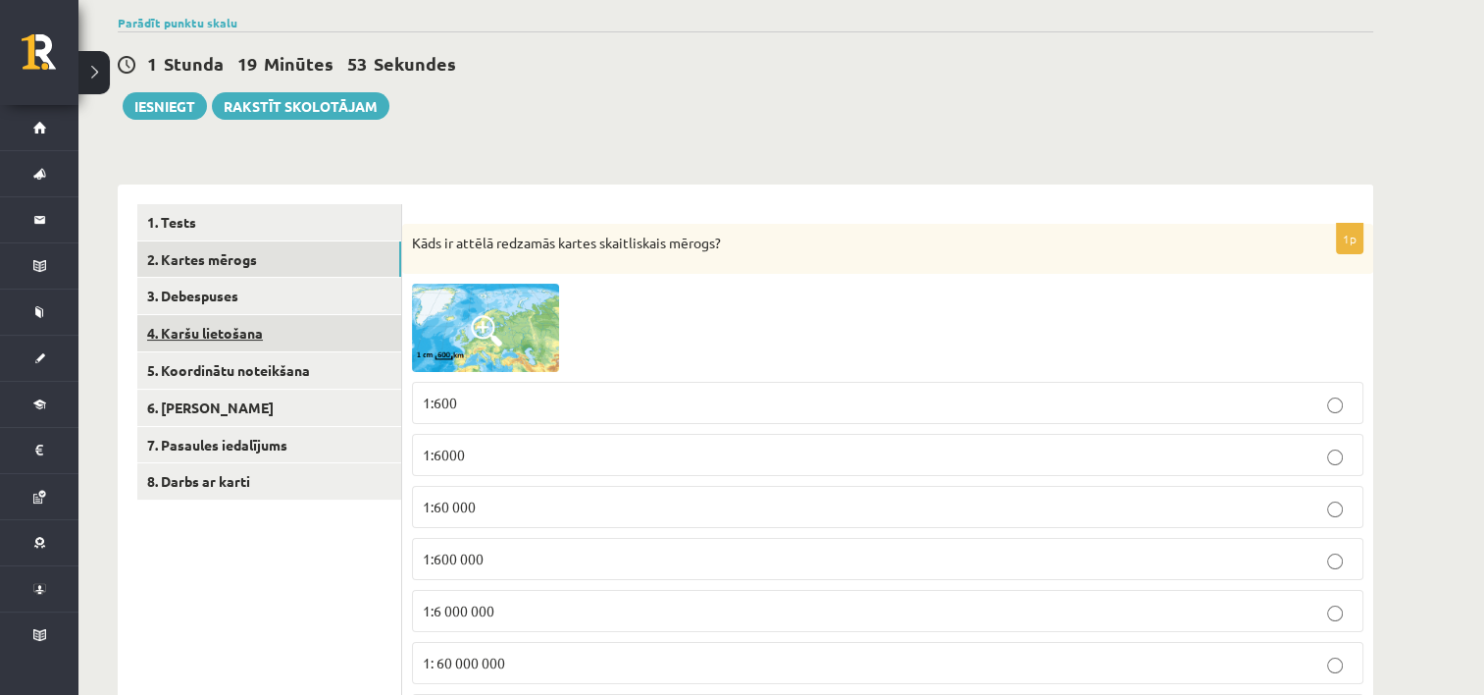
click at [231, 322] on link "4. Karšu lietošana" at bounding box center [269, 333] width 264 height 36
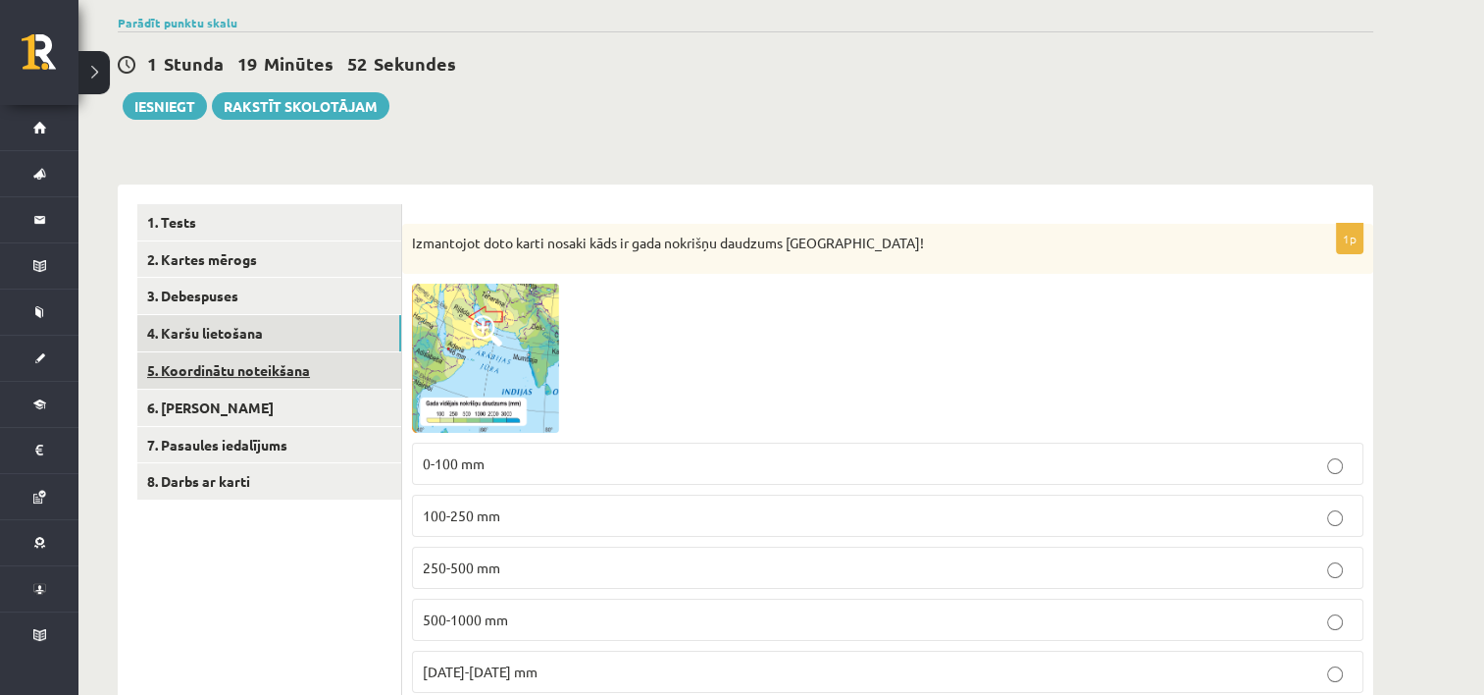
click at [228, 366] on link "5. Koordinātu noteikšana" at bounding box center [269, 370] width 264 height 36
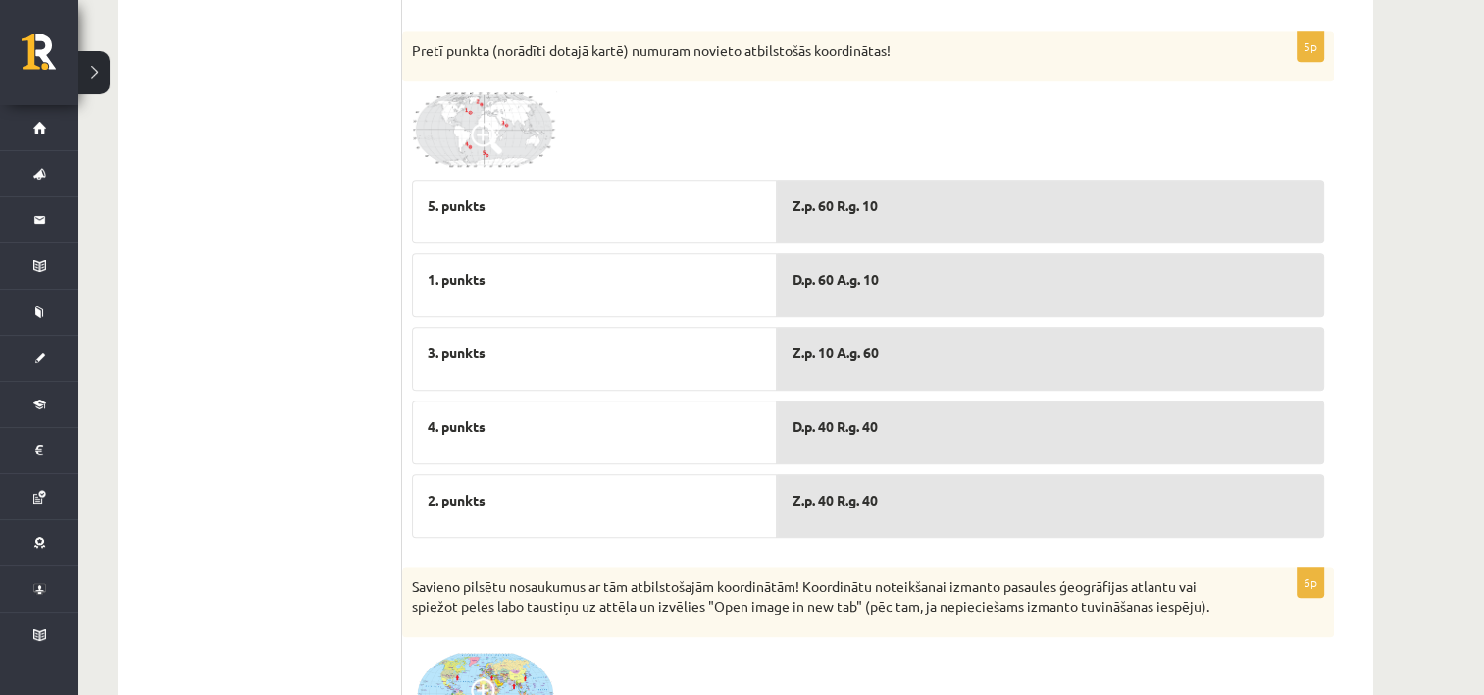
scroll to position [1075, 0]
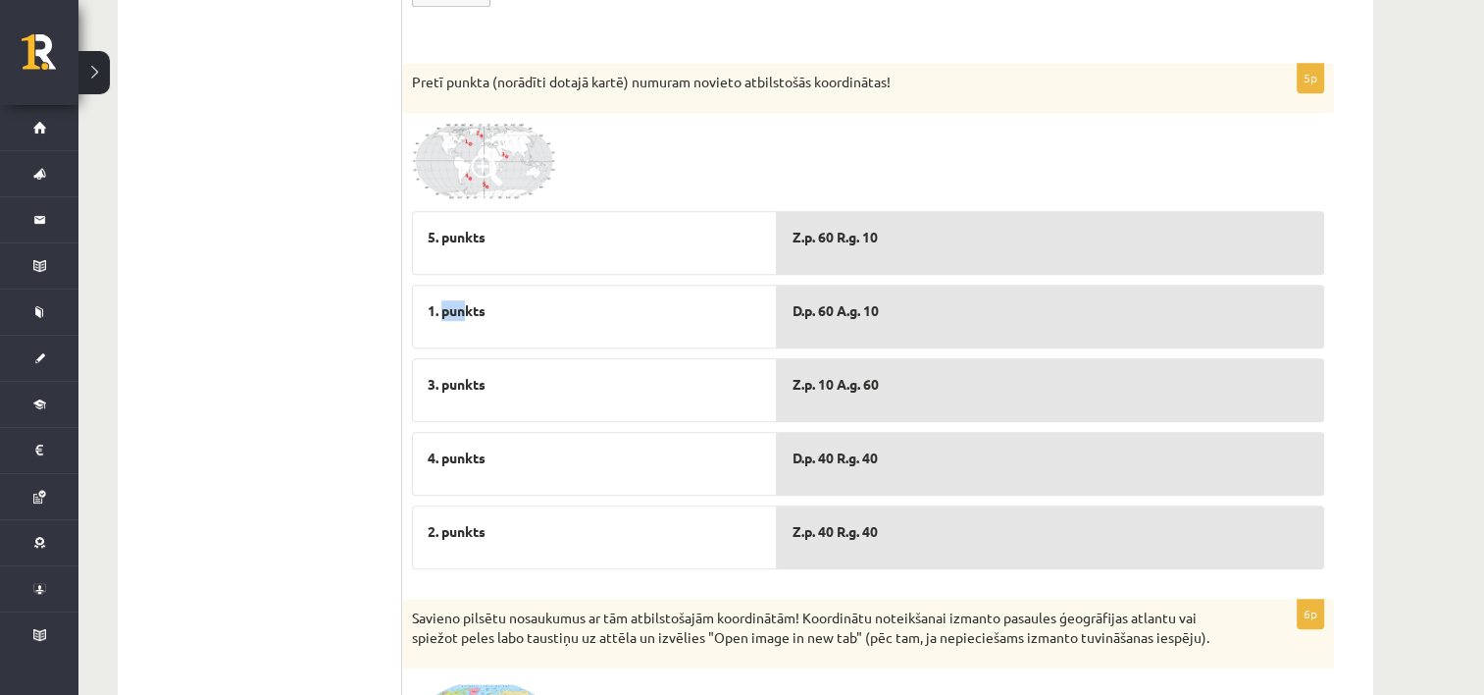
drag, startPoint x: 444, startPoint y: 315, endPoint x: 463, endPoint y: 287, distance: 33.2
click at [464, 285] on div "1. punkts" at bounding box center [594, 316] width 365 height 64
click at [530, 150] on img at bounding box center [485, 162] width 147 height 78
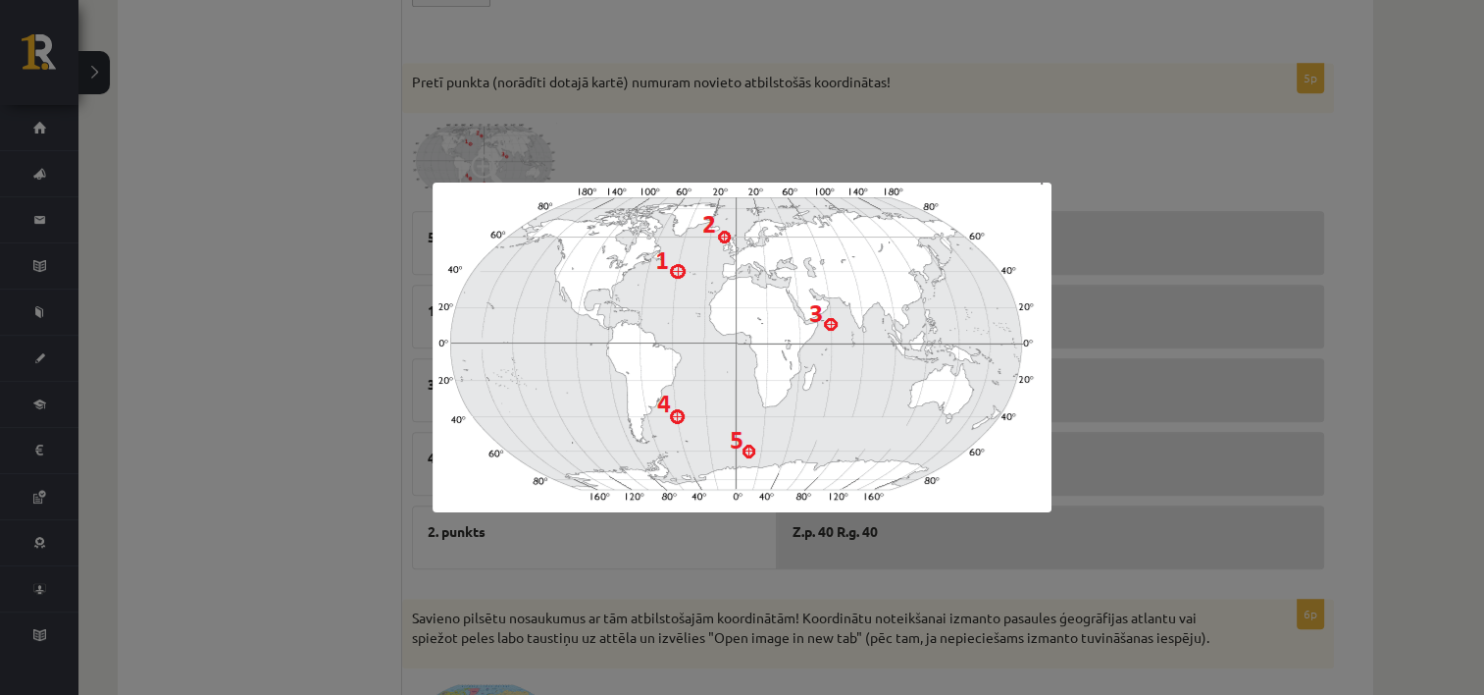
click at [1067, 188] on div at bounding box center [742, 347] width 1484 height 695
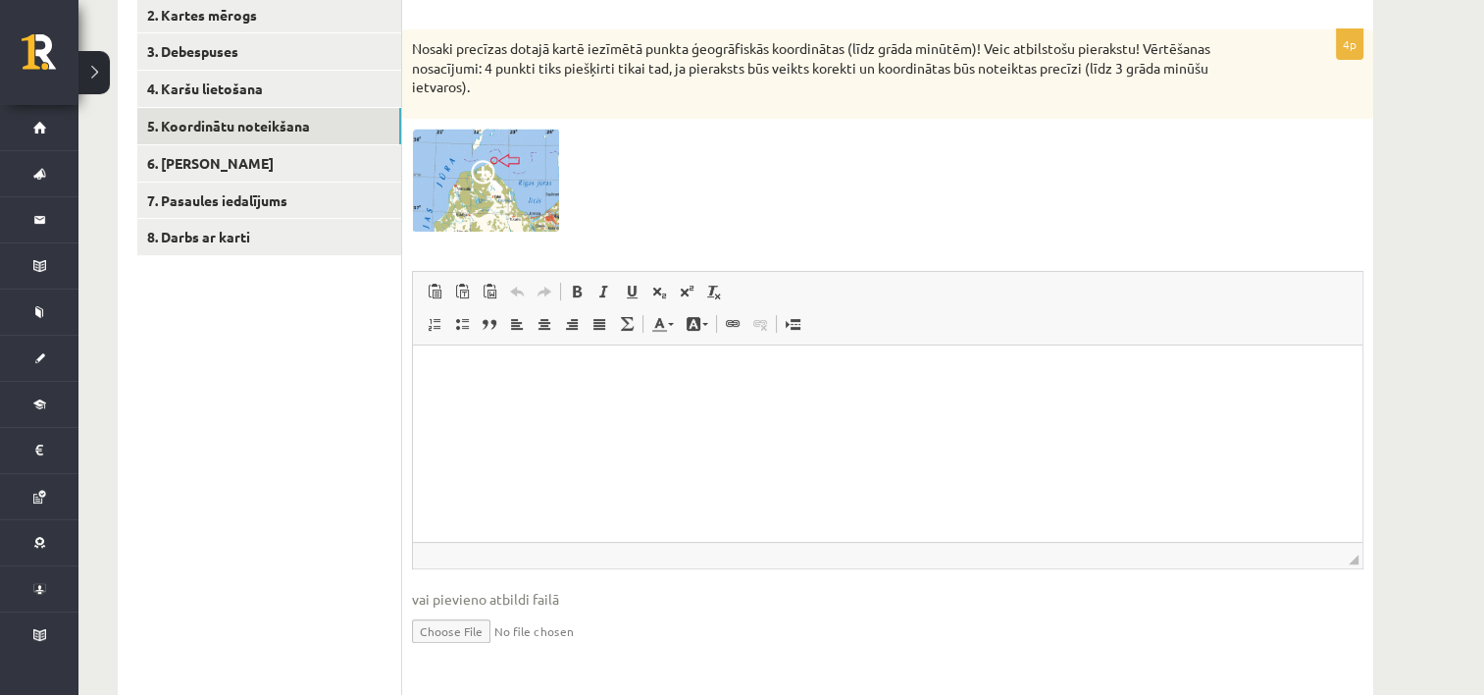
scroll to position [290, 0]
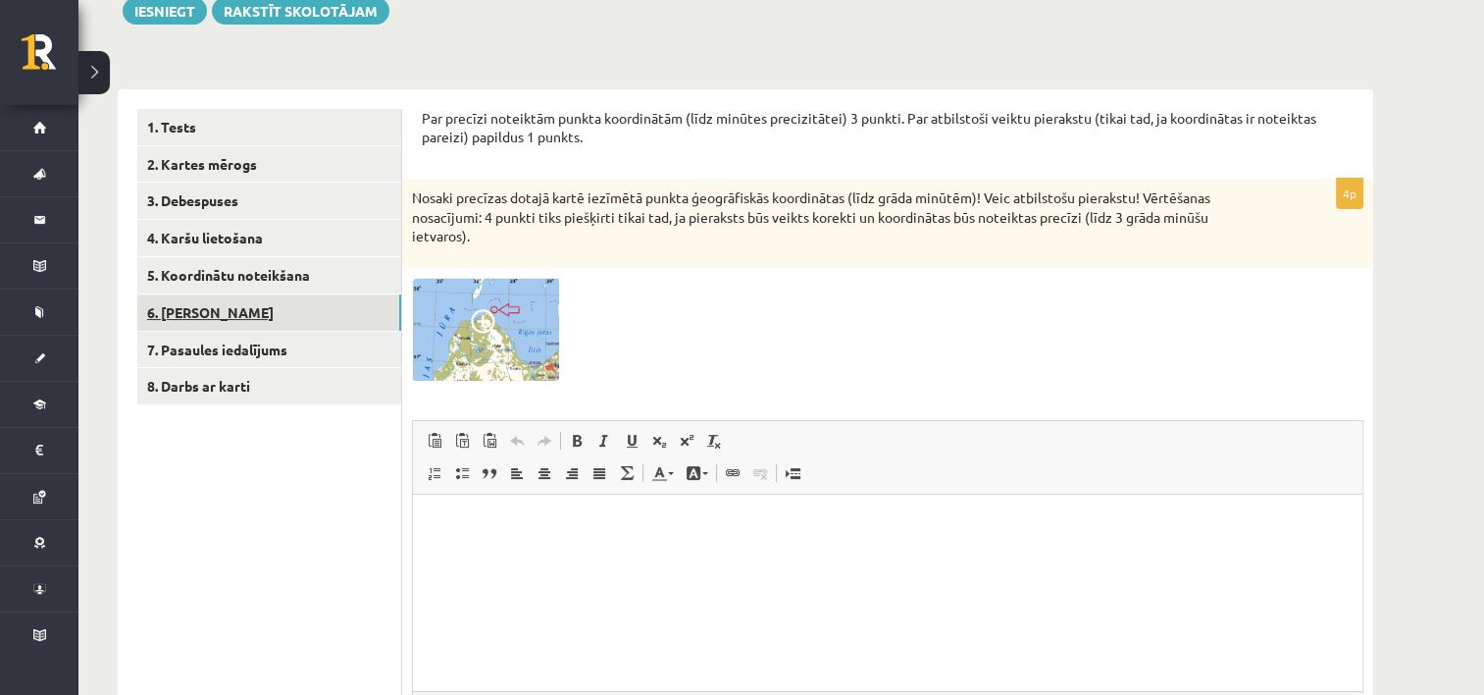
click at [231, 316] on link "6. Laika joslas" at bounding box center [269, 312] width 264 height 36
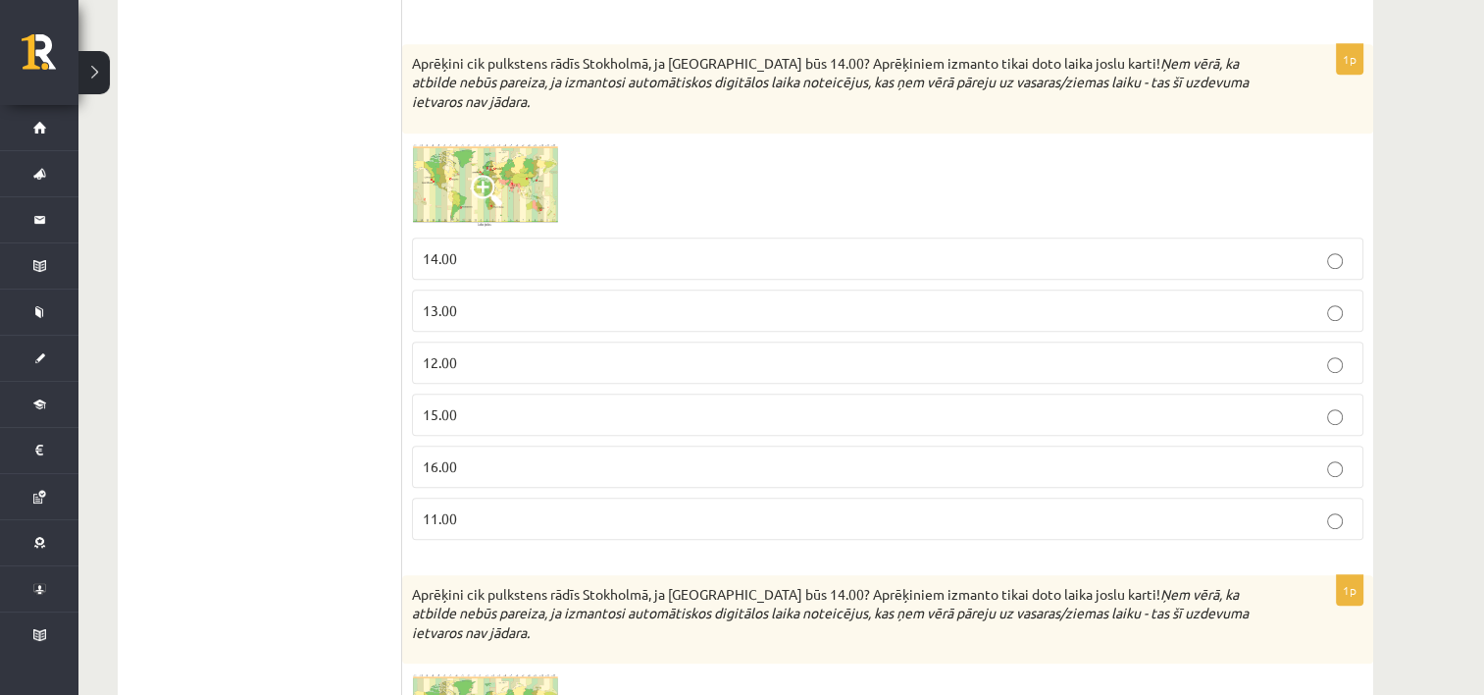
scroll to position [1075, 0]
click at [443, 163] on img at bounding box center [485, 185] width 147 height 84
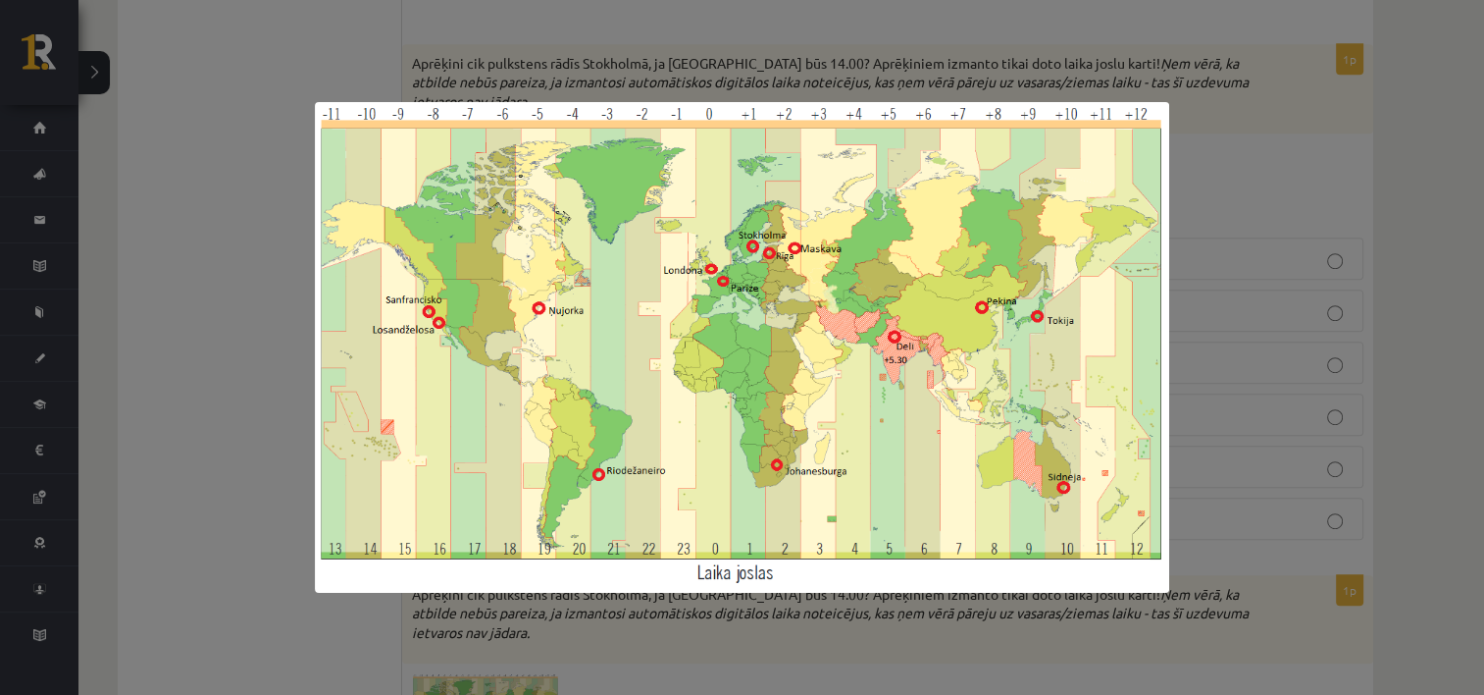
click at [1235, 210] on div at bounding box center [742, 347] width 1484 height 695
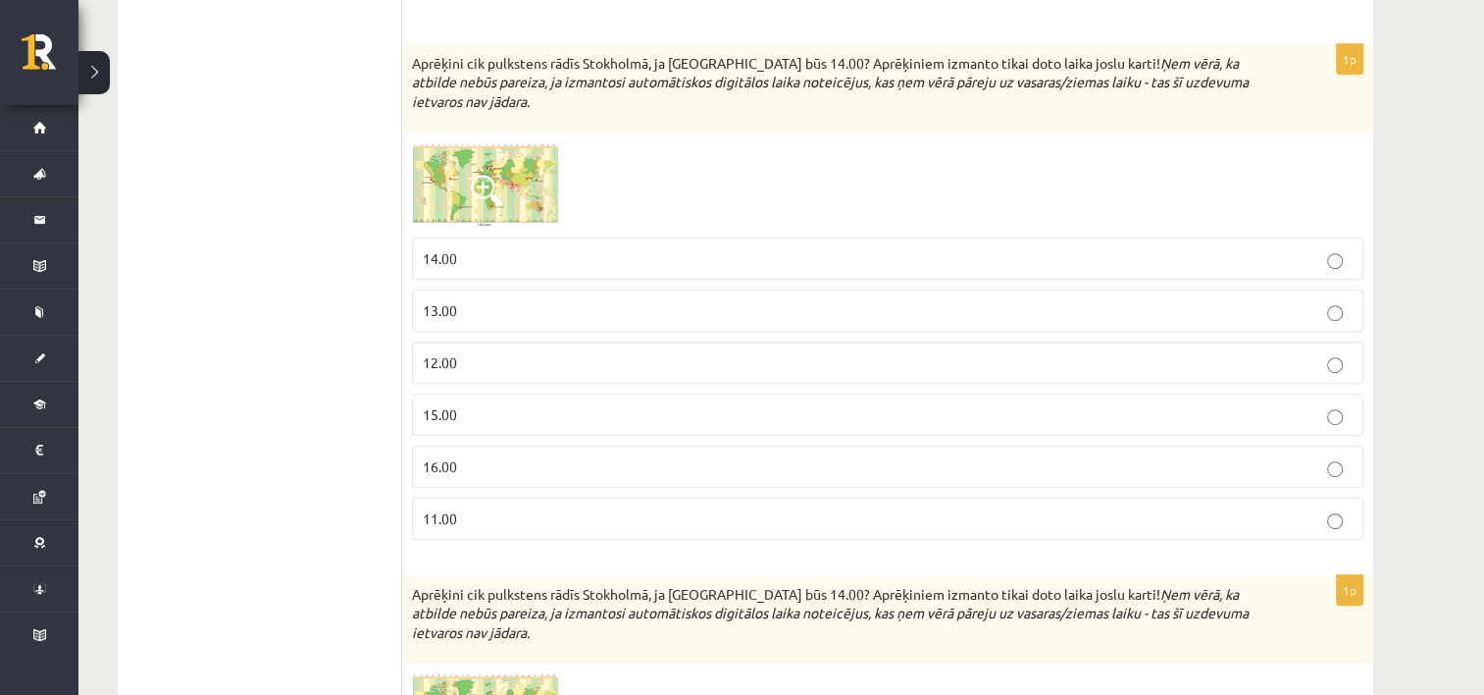
click at [953, 310] on p "13.00" at bounding box center [888, 310] width 930 height 21
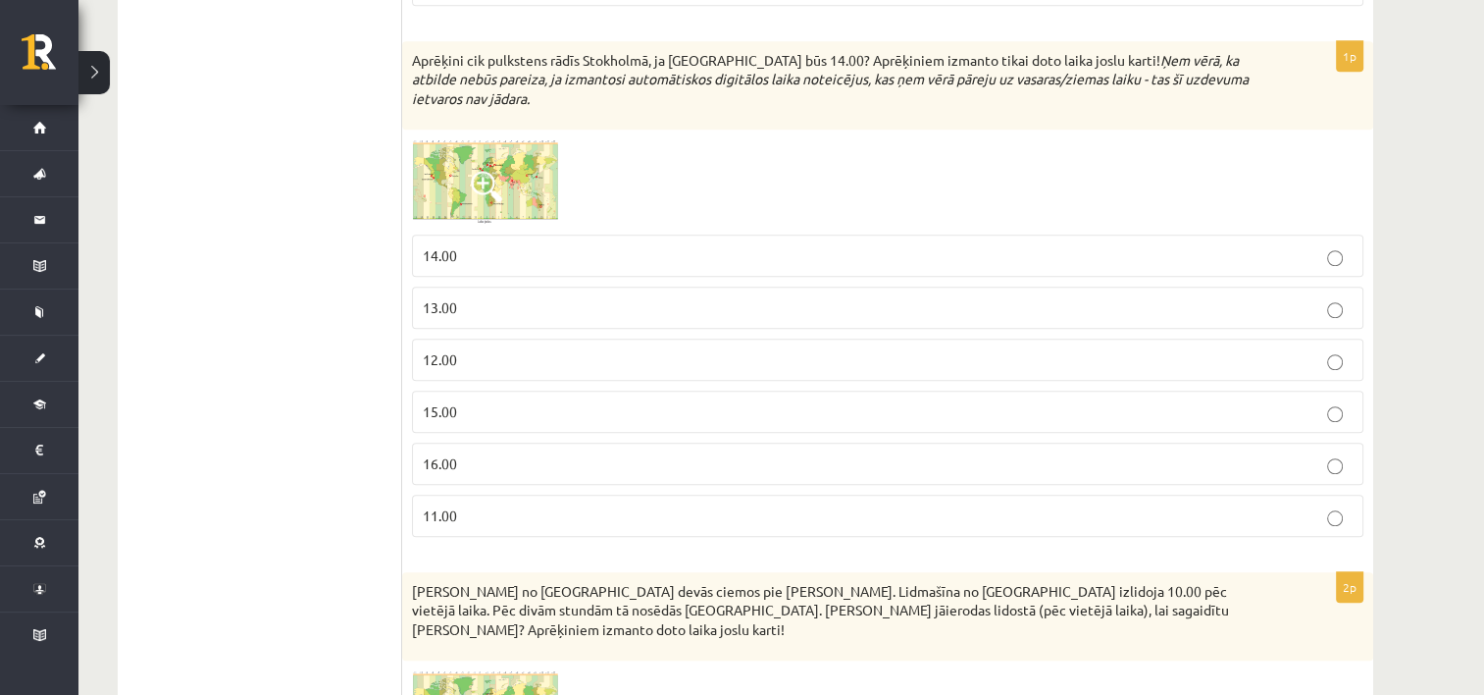
scroll to position [1566, 0]
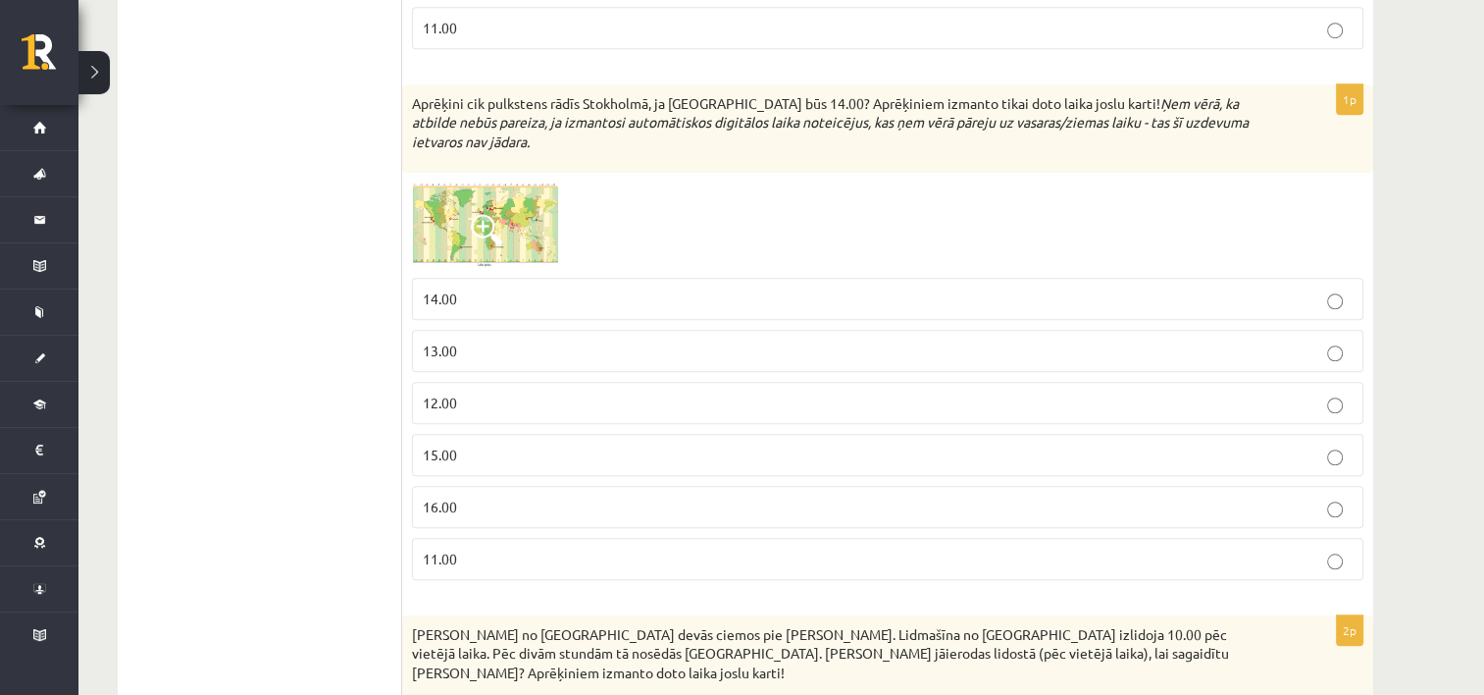
click at [468, 343] on p "13.00" at bounding box center [888, 350] width 930 height 21
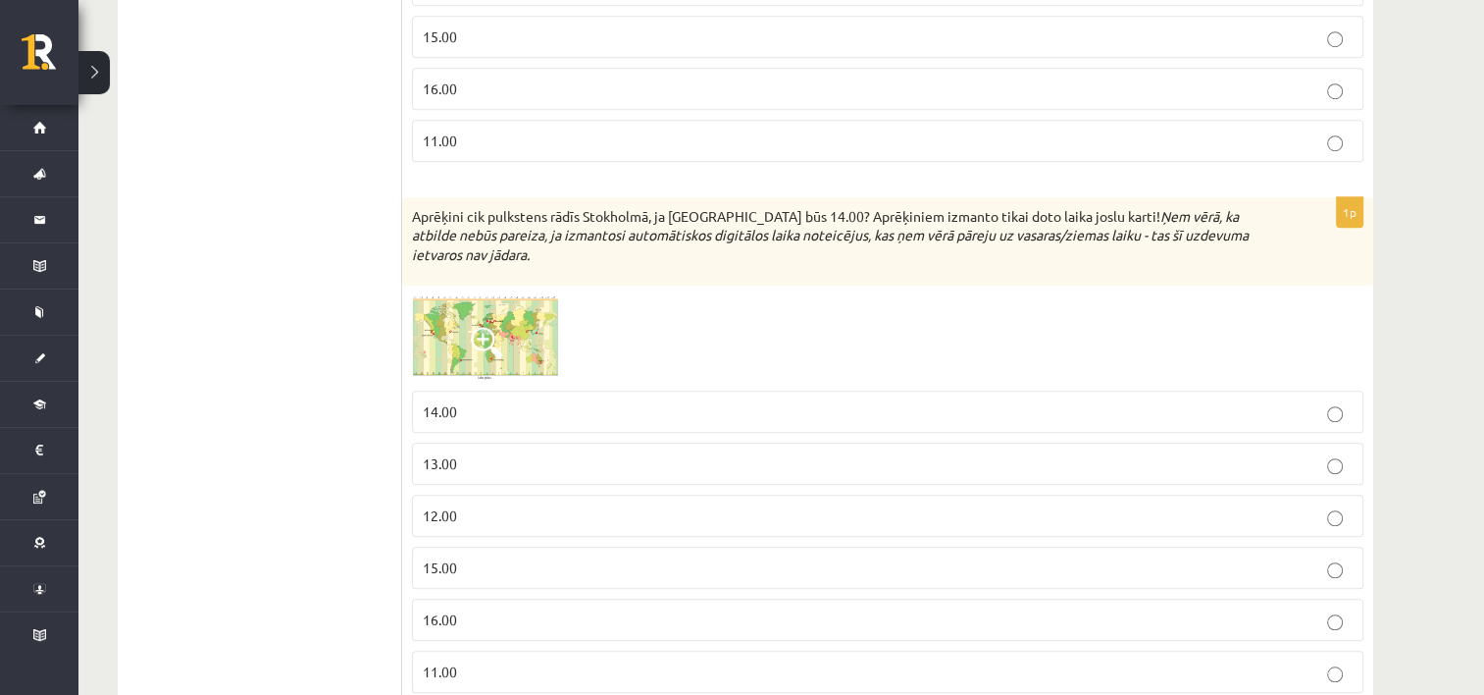
scroll to position [1468, 0]
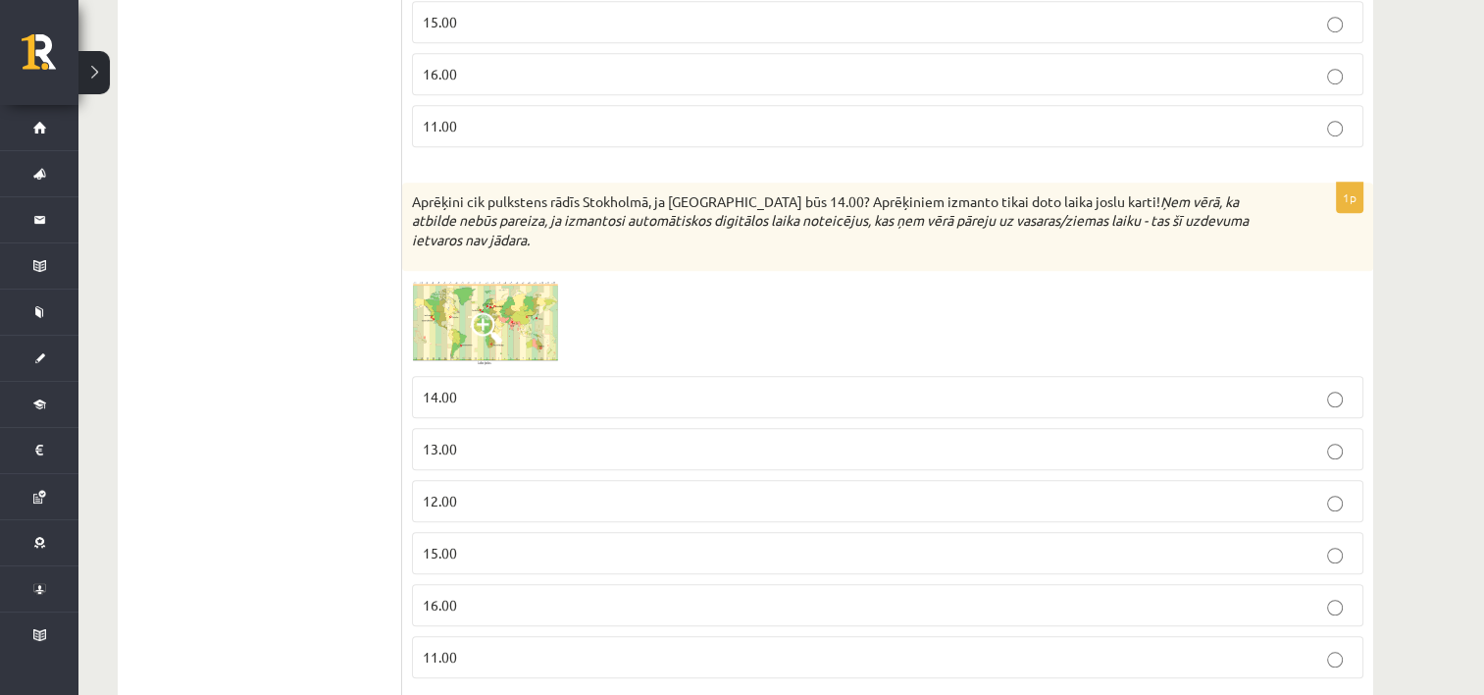
click at [475, 312] on span at bounding box center [486, 327] width 31 height 31
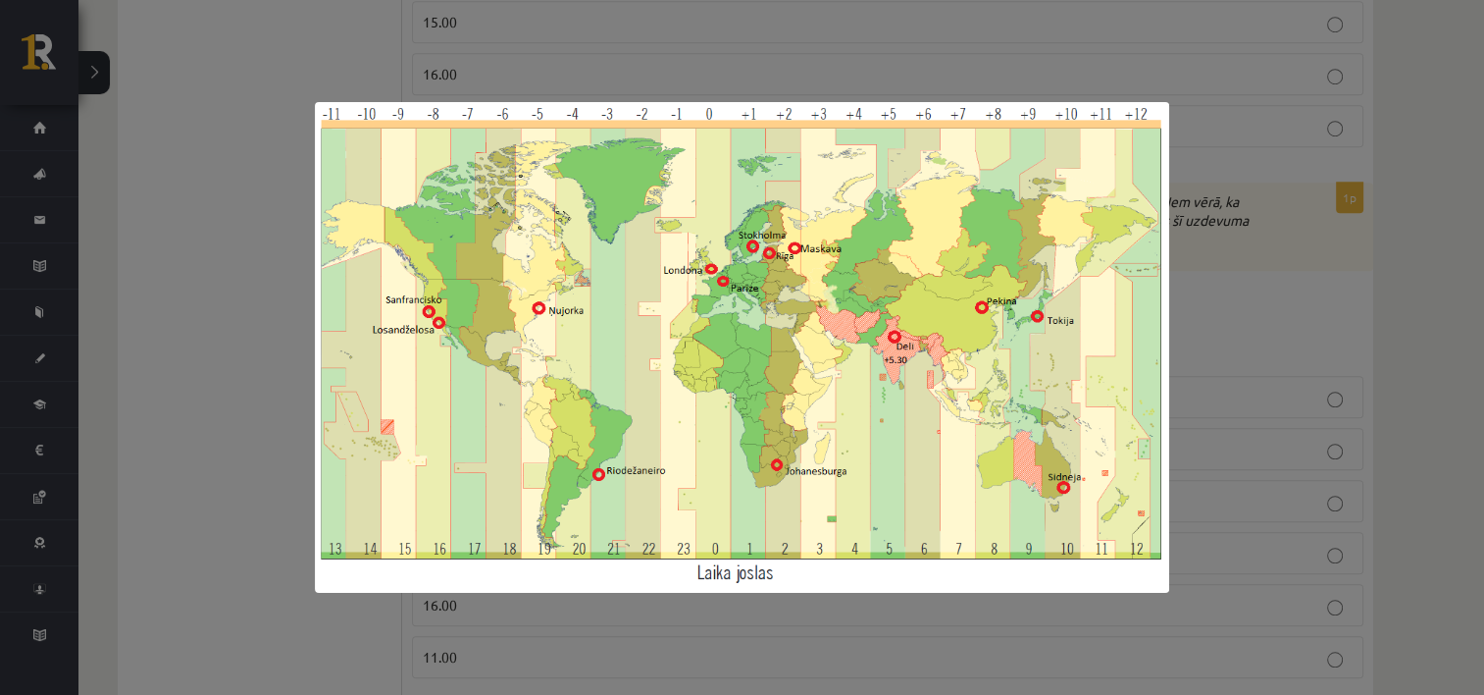
click at [239, 382] on div at bounding box center [742, 347] width 1484 height 695
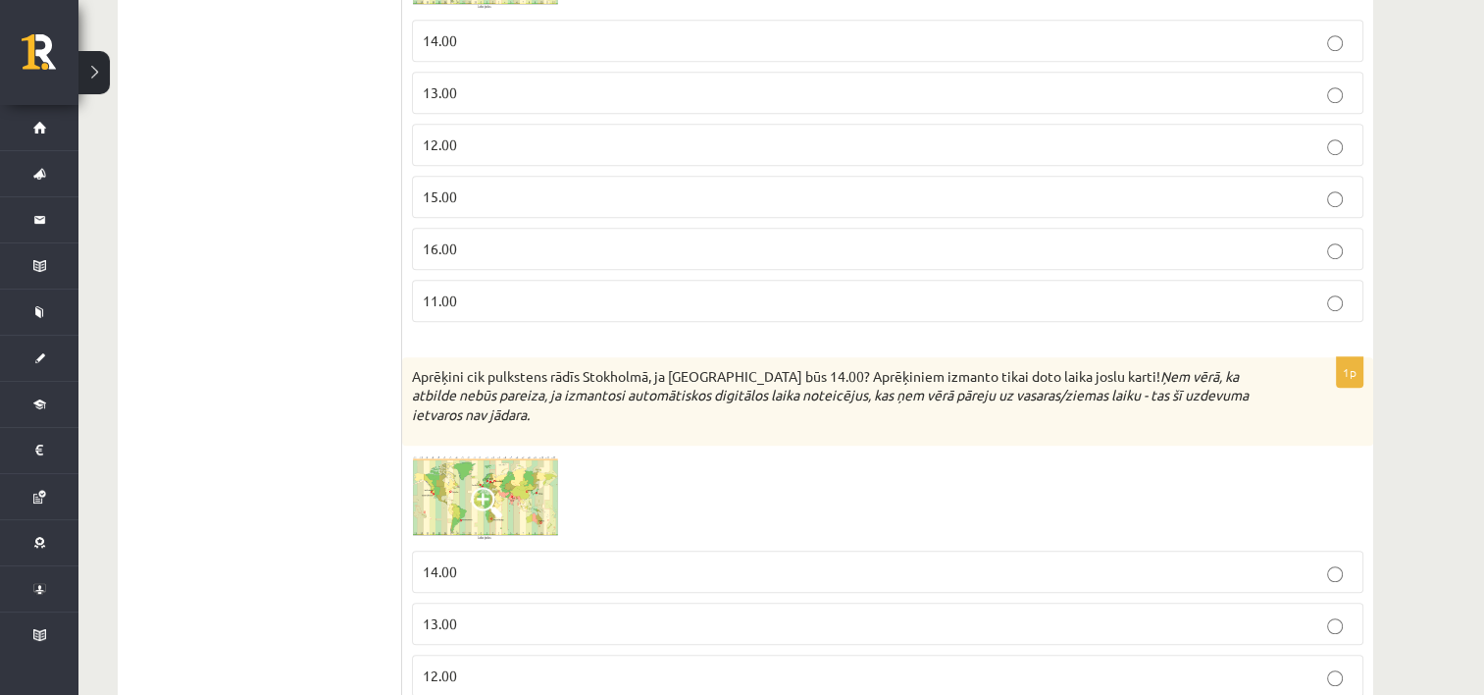
scroll to position [1075, 0]
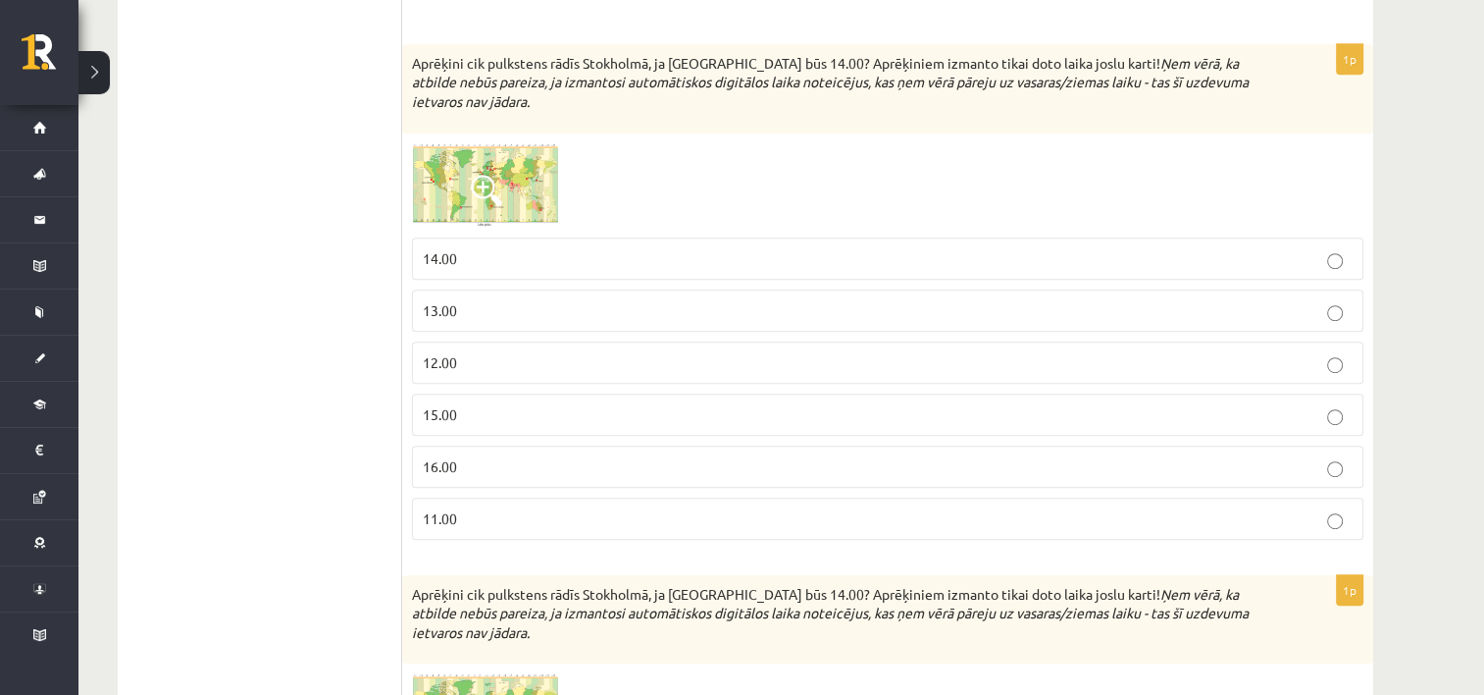
click at [483, 197] on span at bounding box center [486, 190] width 31 height 31
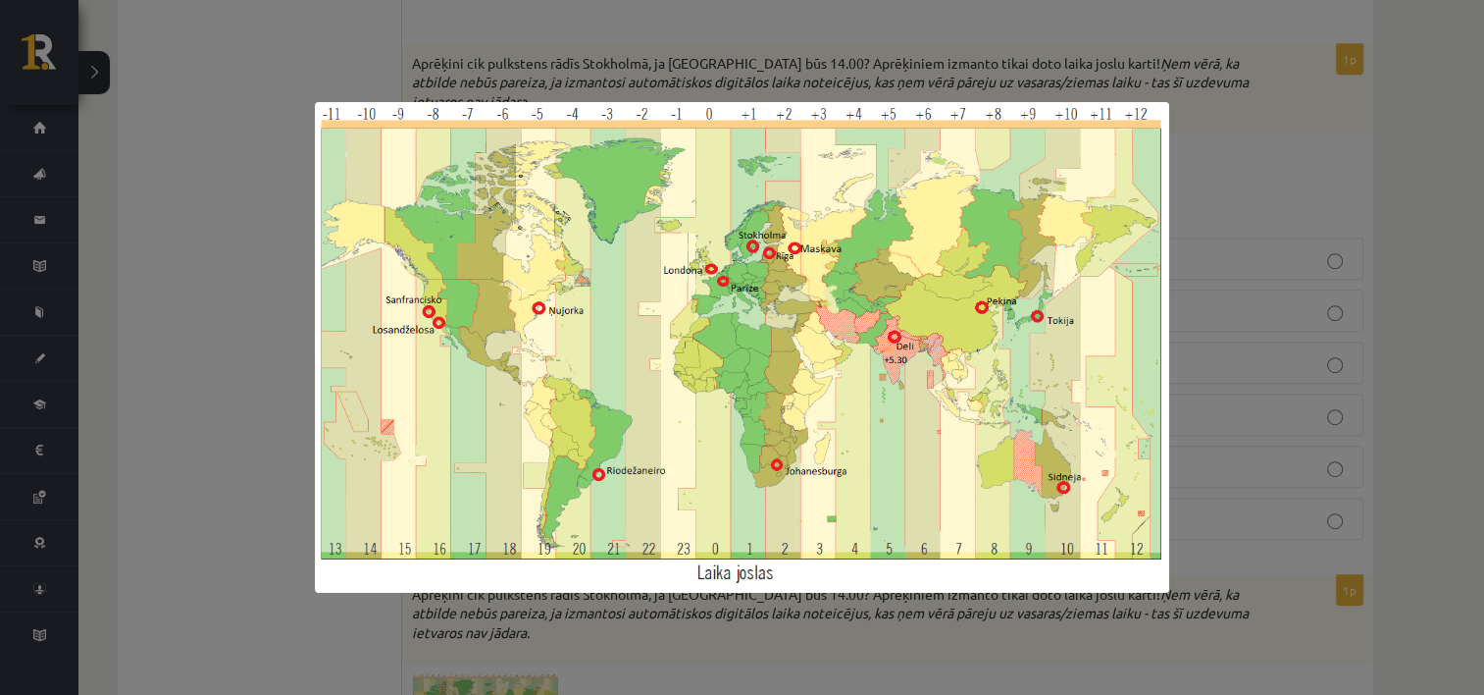
click at [284, 380] on div at bounding box center [742, 347] width 1484 height 695
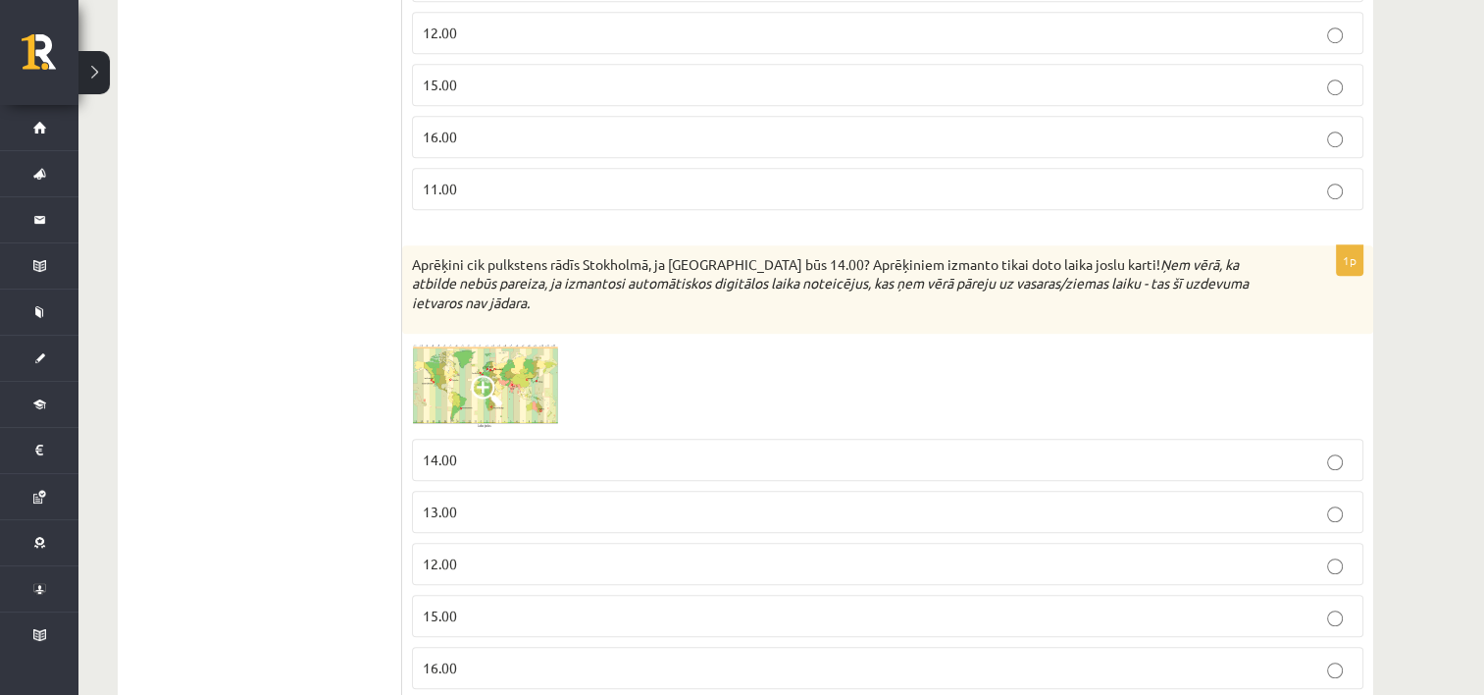
scroll to position [1566, 0]
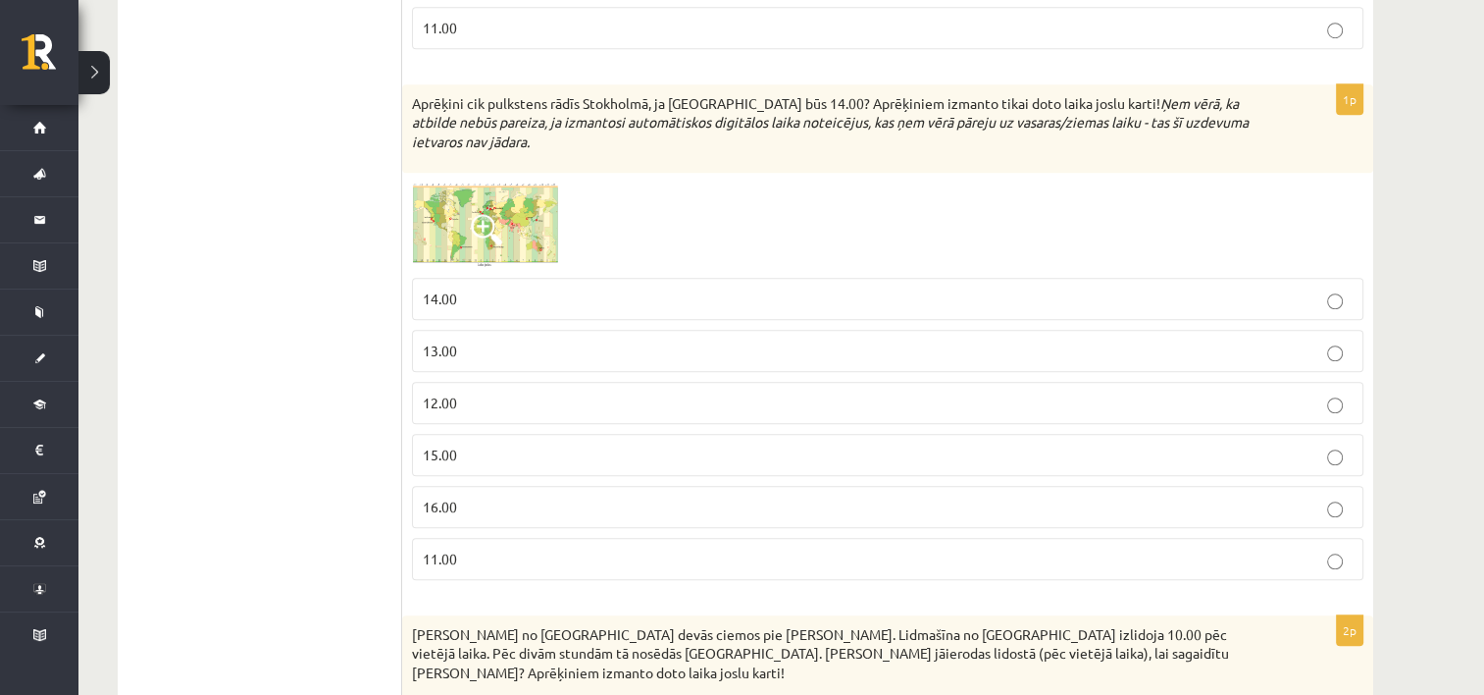
click at [505, 226] on img at bounding box center [485, 224] width 147 height 84
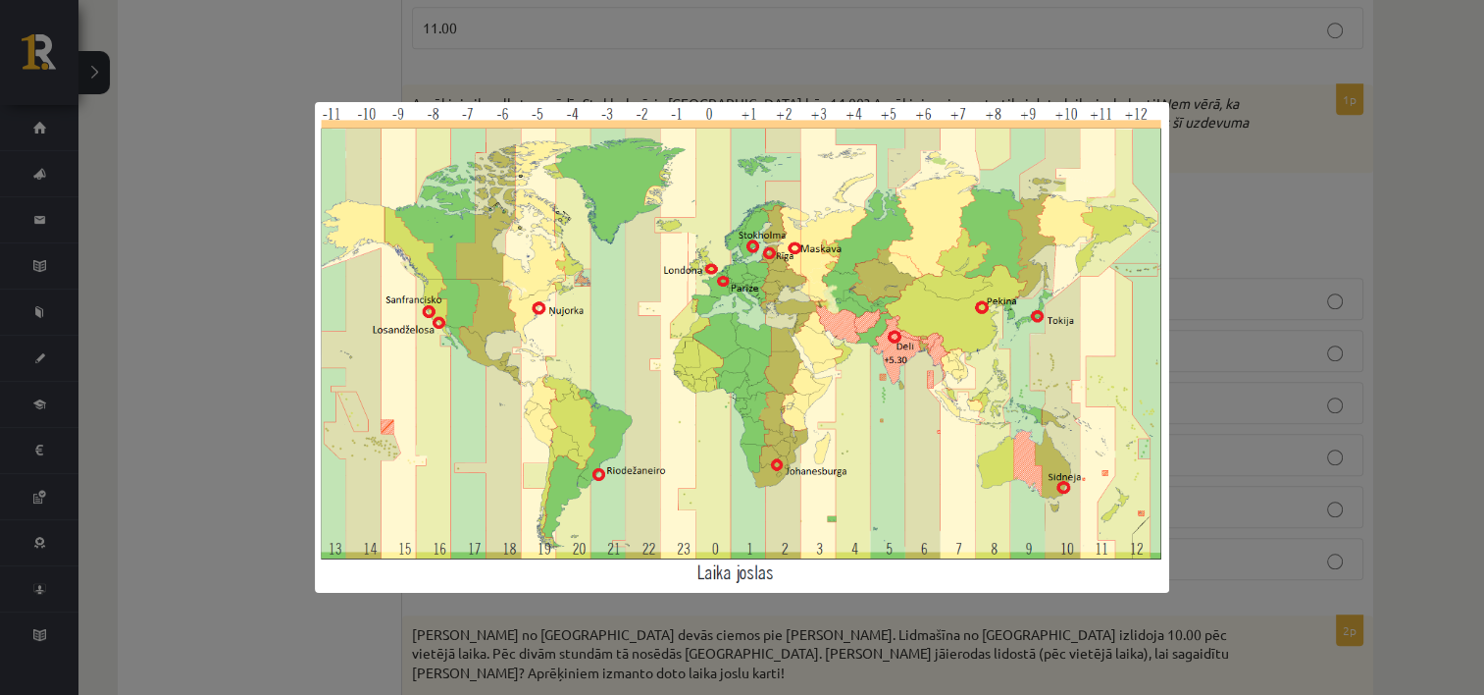
click at [251, 326] on div at bounding box center [742, 347] width 1484 height 695
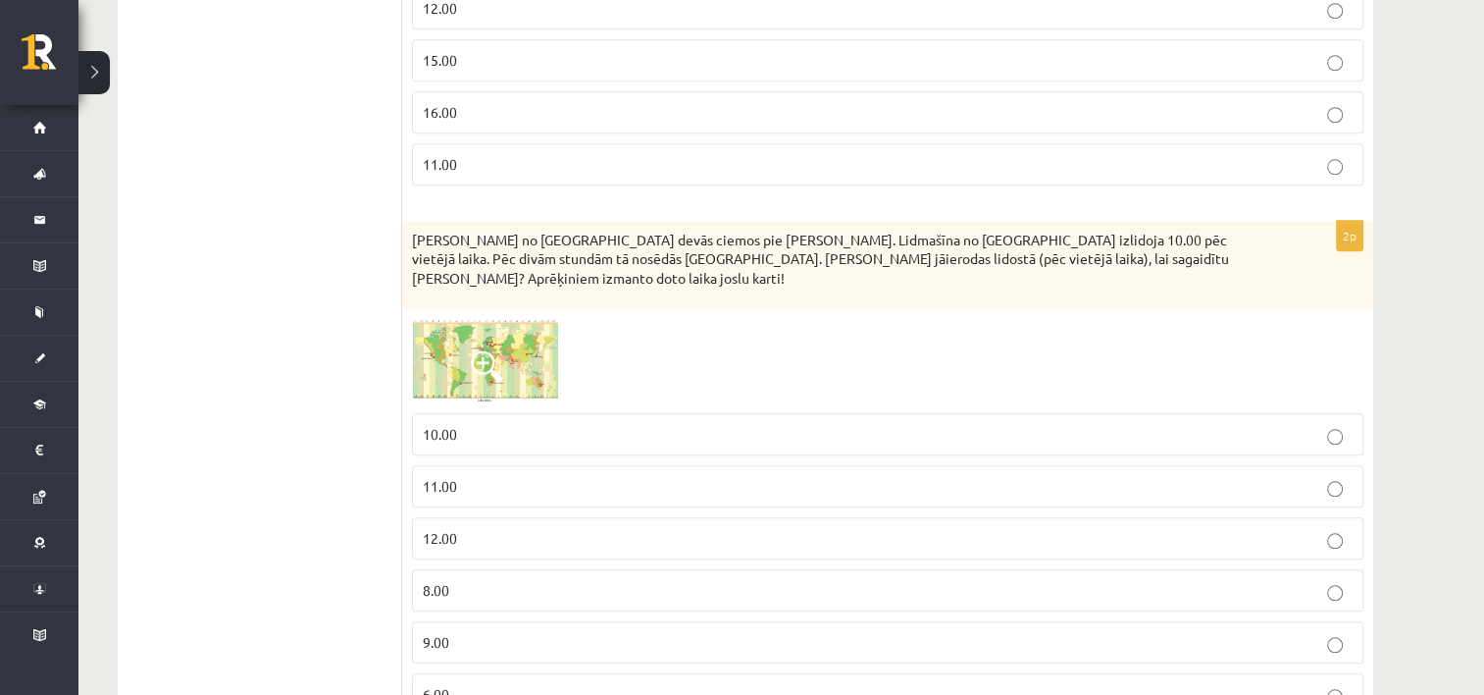
scroll to position [2029, 0]
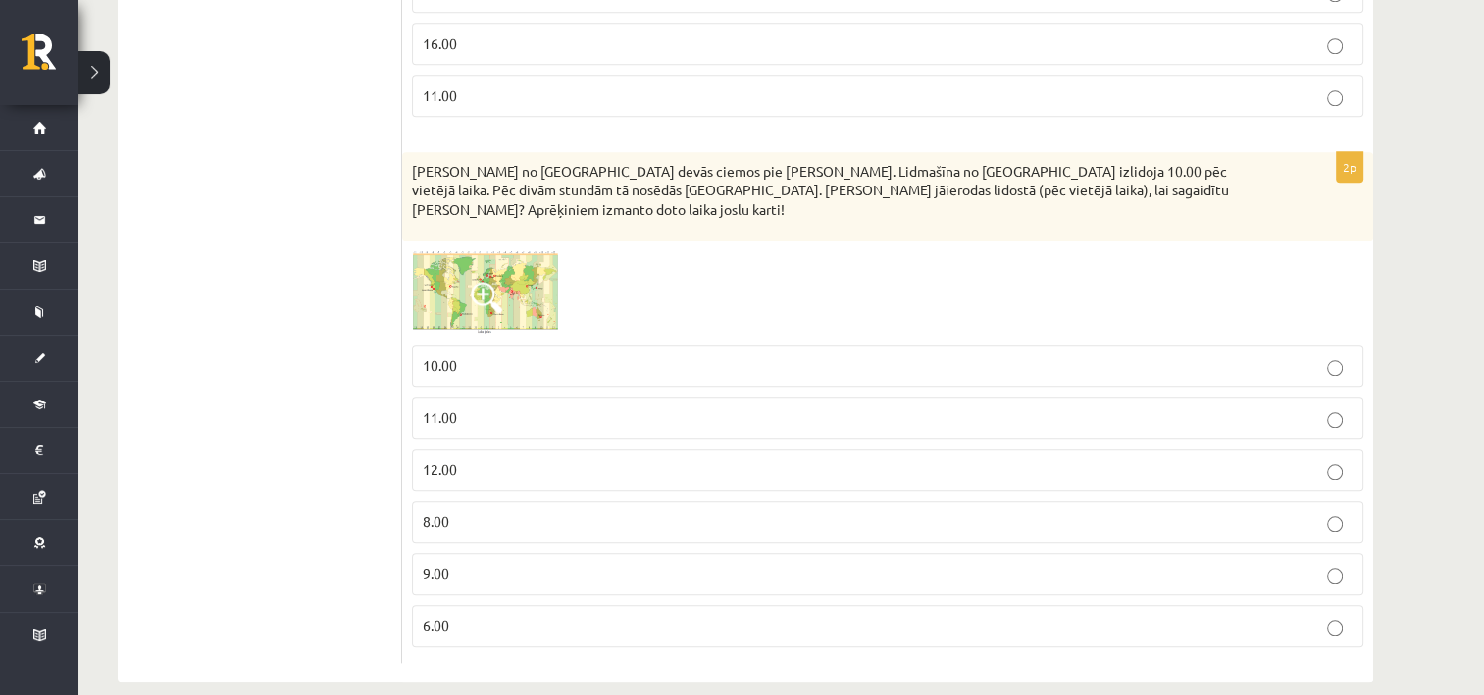
click at [517, 459] on p "12.00" at bounding box center [888, 469] width 930 height 21
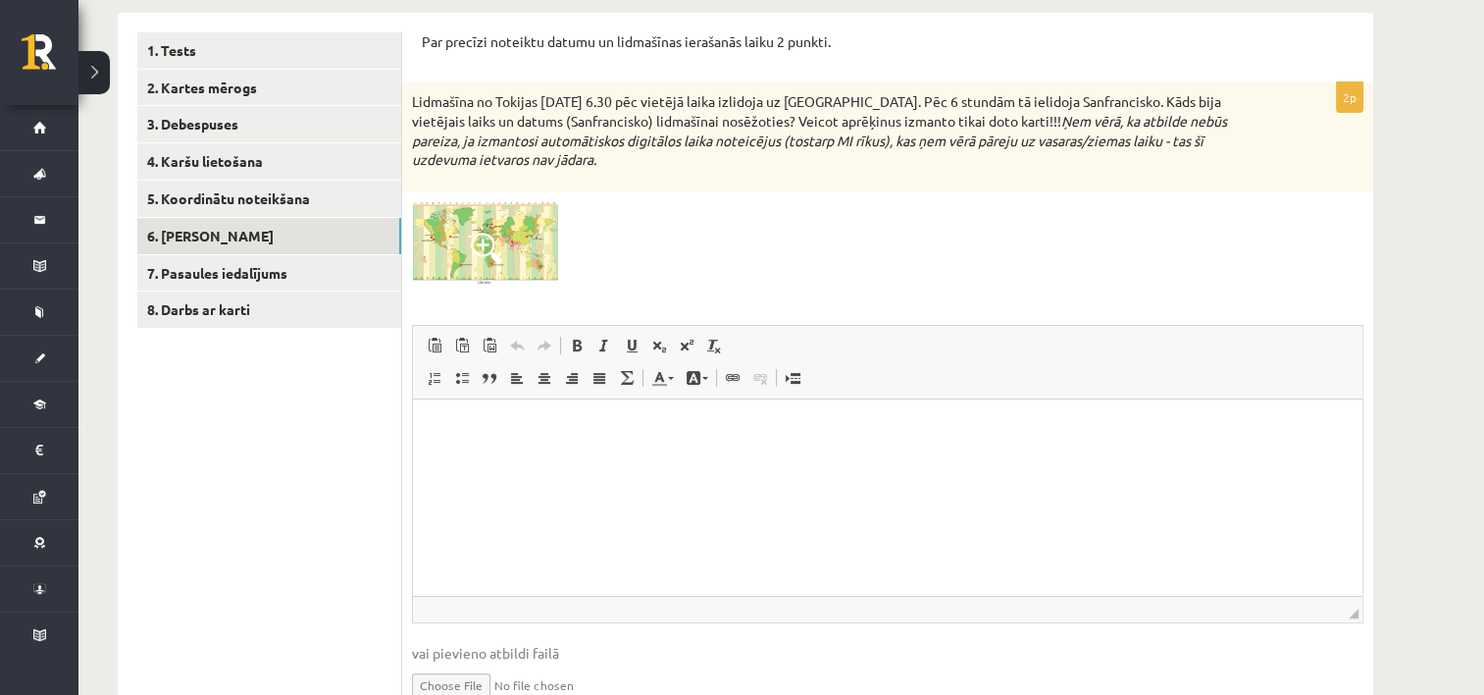
scroll to position [263, 0]
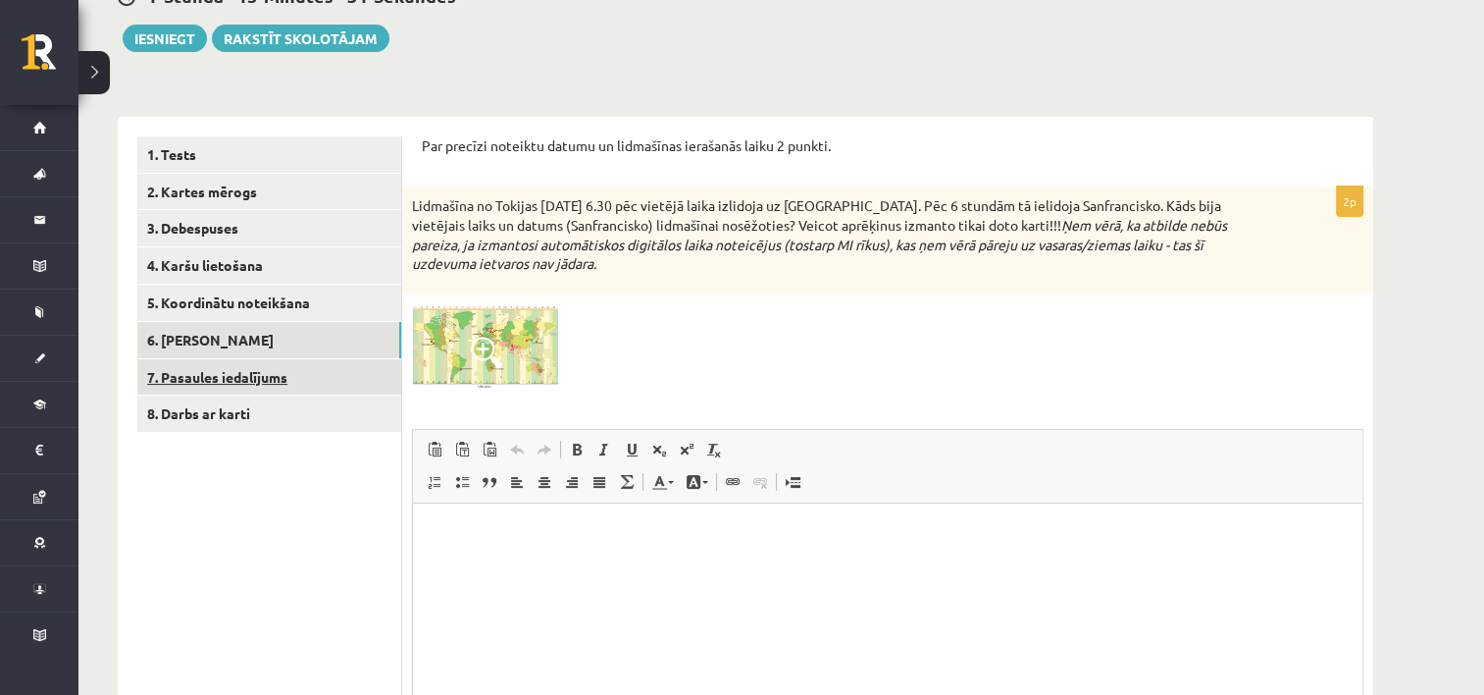
click at [268, 379] on link "7. Pasaules iedalījums" at bounding box center [269, 377] width 264 height 36
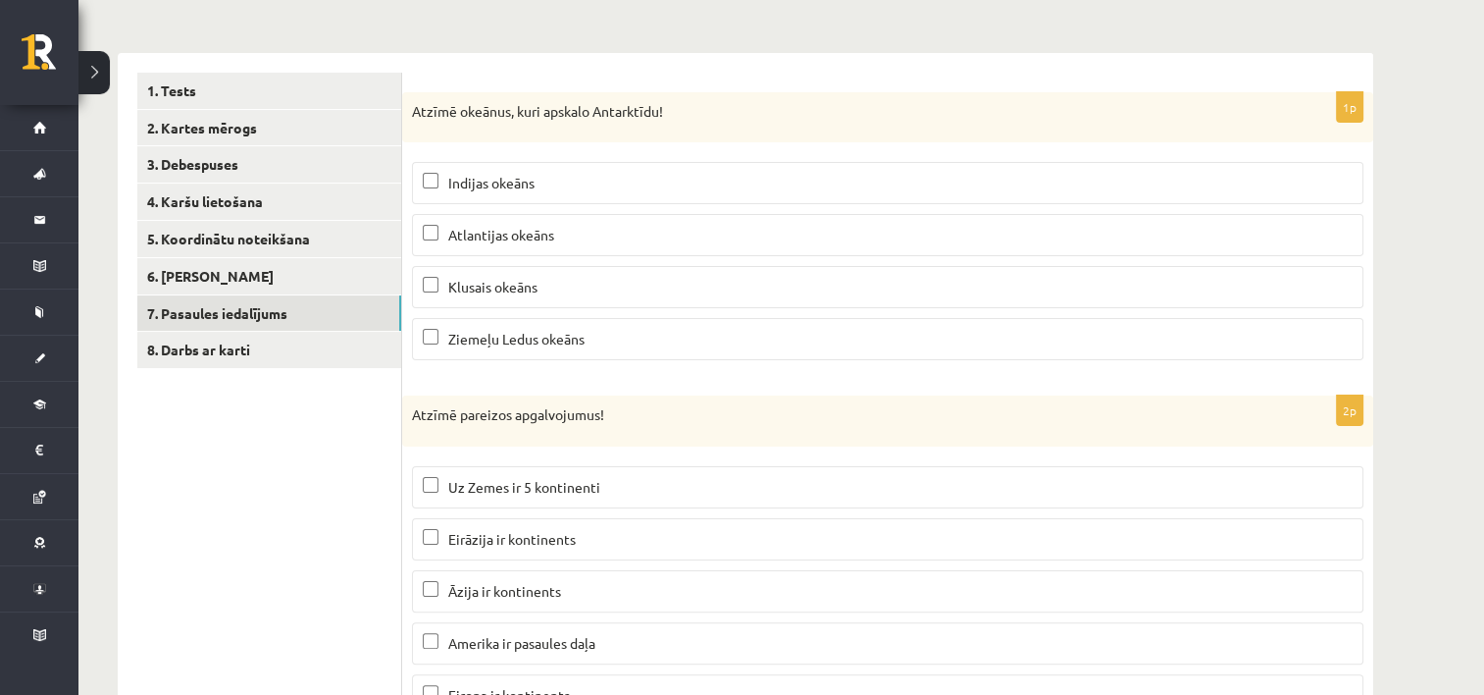
scroll to position [229, 0]
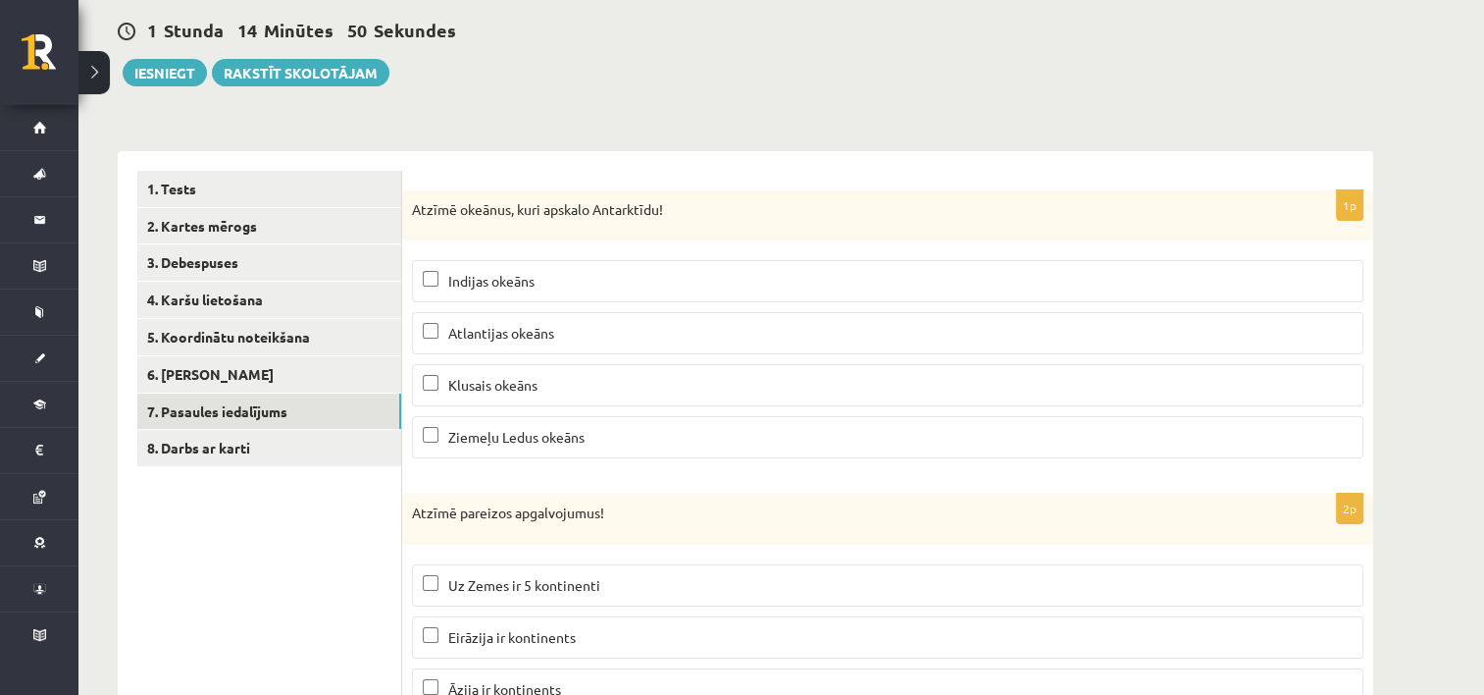
click at [704, 285] on p "Indijas okeāns" at bounding box center [888, 281] width 930 height 21
click at [686, 334] on p "Atlantijas okeāns" at bounding box center [888, 333] width 930 height 21
click at [693, 334] on p "Atlantijas okeāns" at bounding box center [888, 333] width 930 height 21
click at [675, 389] on p "Klusais okeāns" at bounding box center [888, 385] width 930 height 21
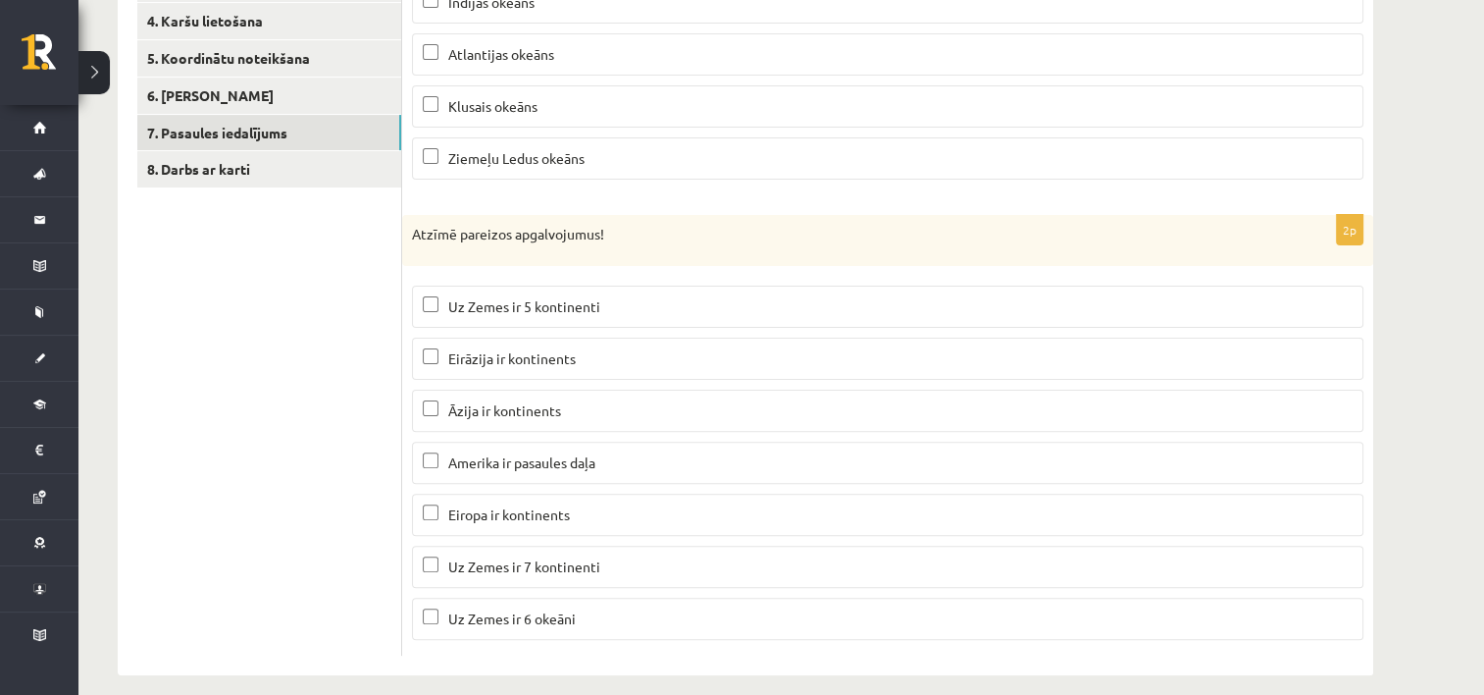
scroll to position [523, 0]
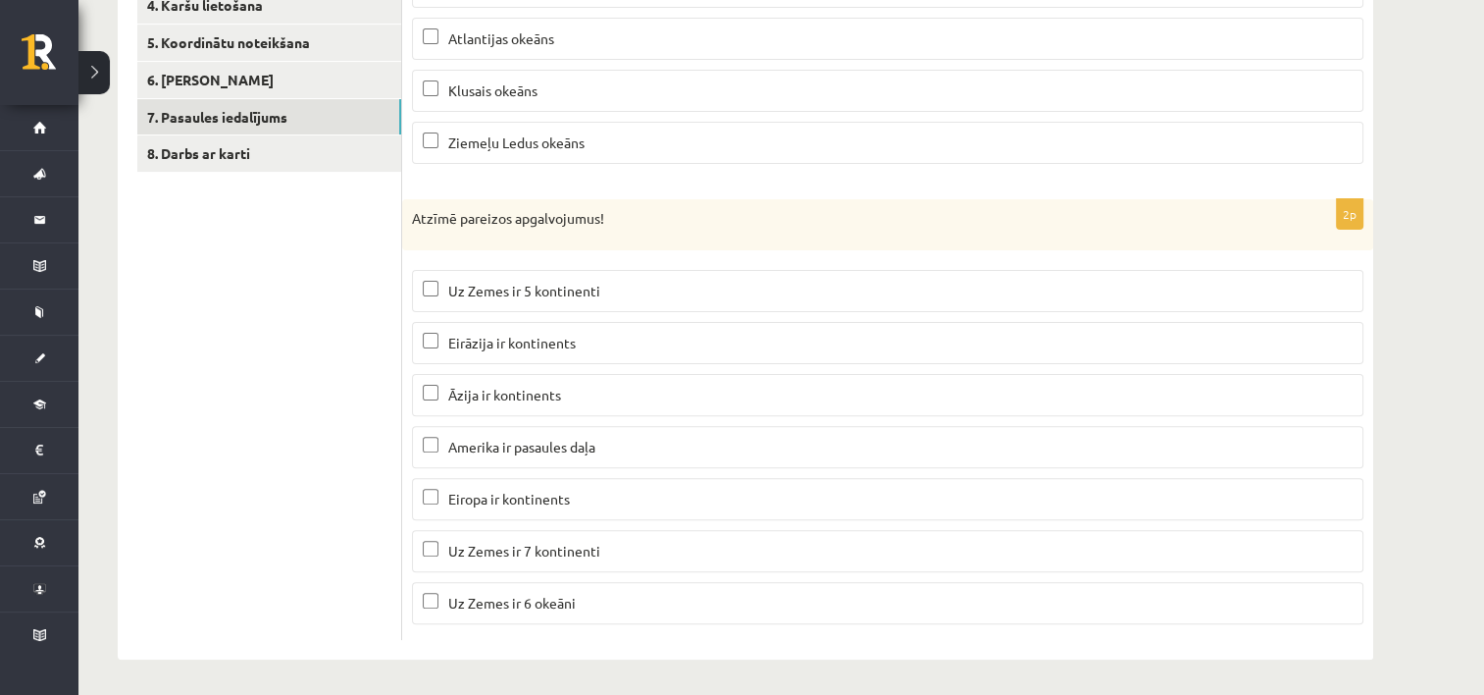
click at [535, 396] on span "Āzija ir kontinents" at bounding box center [504, 395] width 113 height 18
click at [512, 455] on label "Amerika ir pasaules daļa" at bounding box center [888, 447] width 952 height 42
click at [498, 493] on span "Eiropa ir kontinents" at bounding box center [509, 499] width 122 height 18
click at [522, 551] on span "Uz Zemes ir 7 kontinenti" at bounding box center [524, 551] width 152 height 18
click at [518, 601] on span "Uz Zemes ir 6 okeāni" at bounding box center [512, 603] width 128 height 18
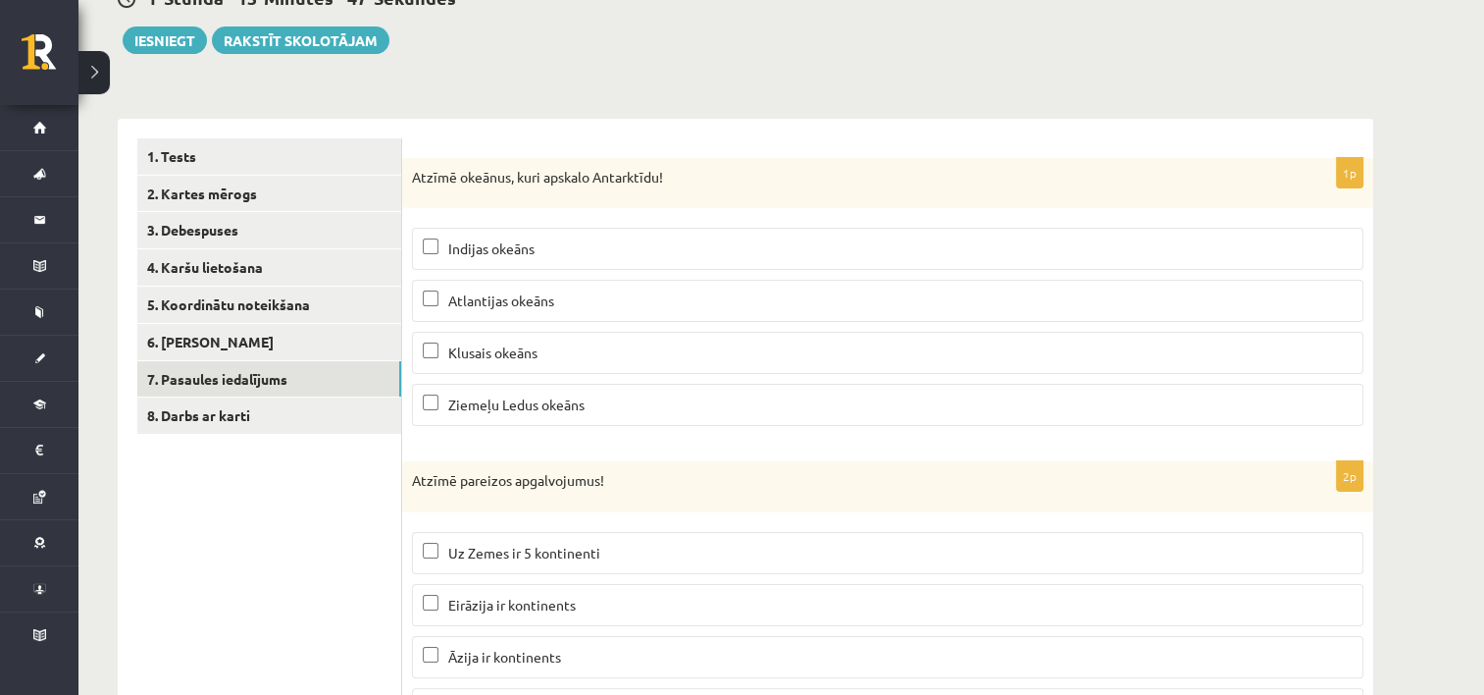
scroll to position [229, 0]
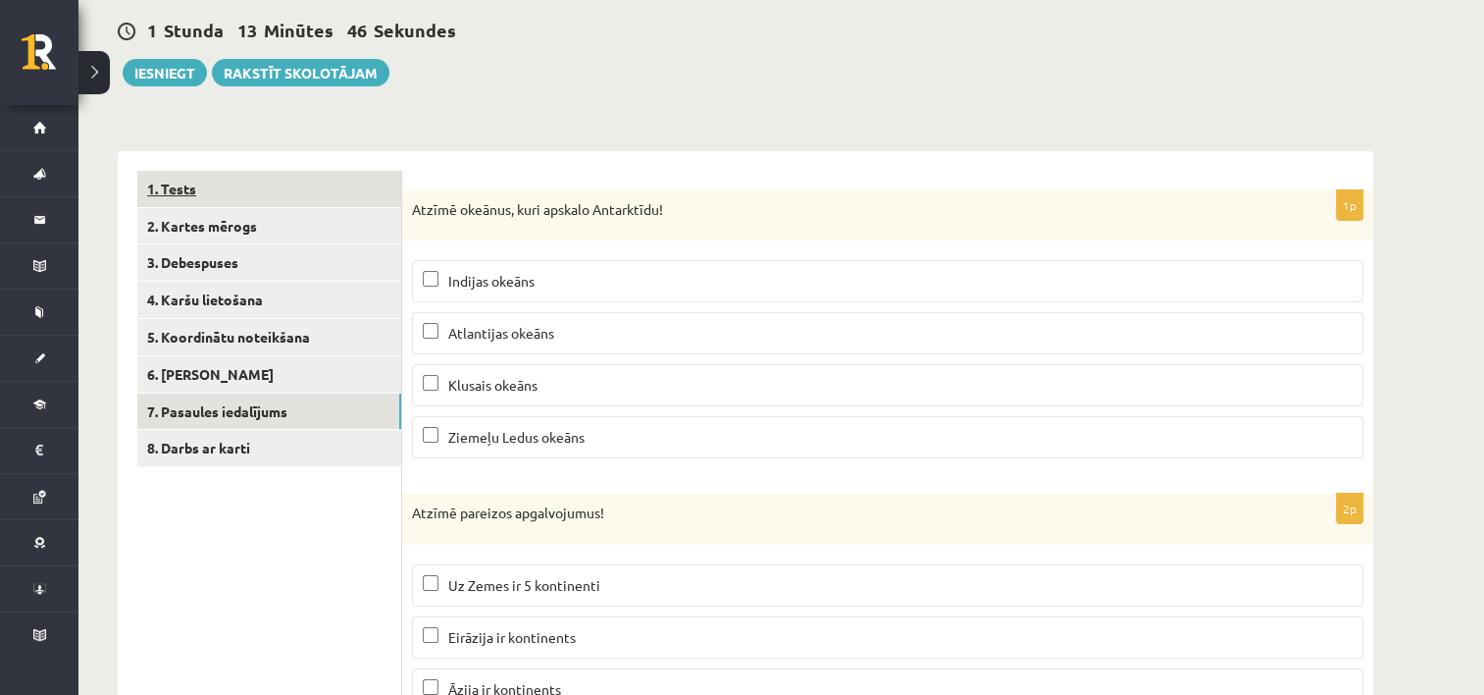
click at [222, 181] on link "1. Tests" at bounding box center [269, 189] width 264 height 36
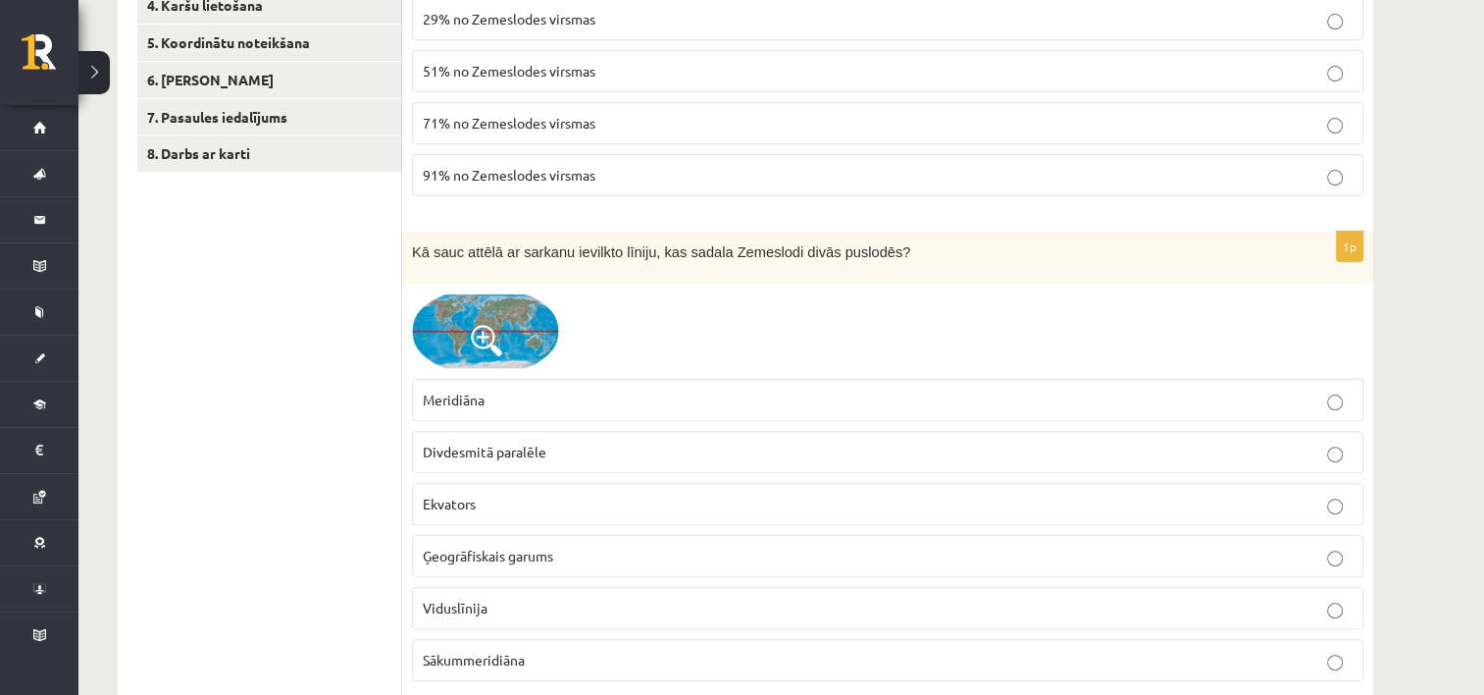
scroll to position [621, 0]
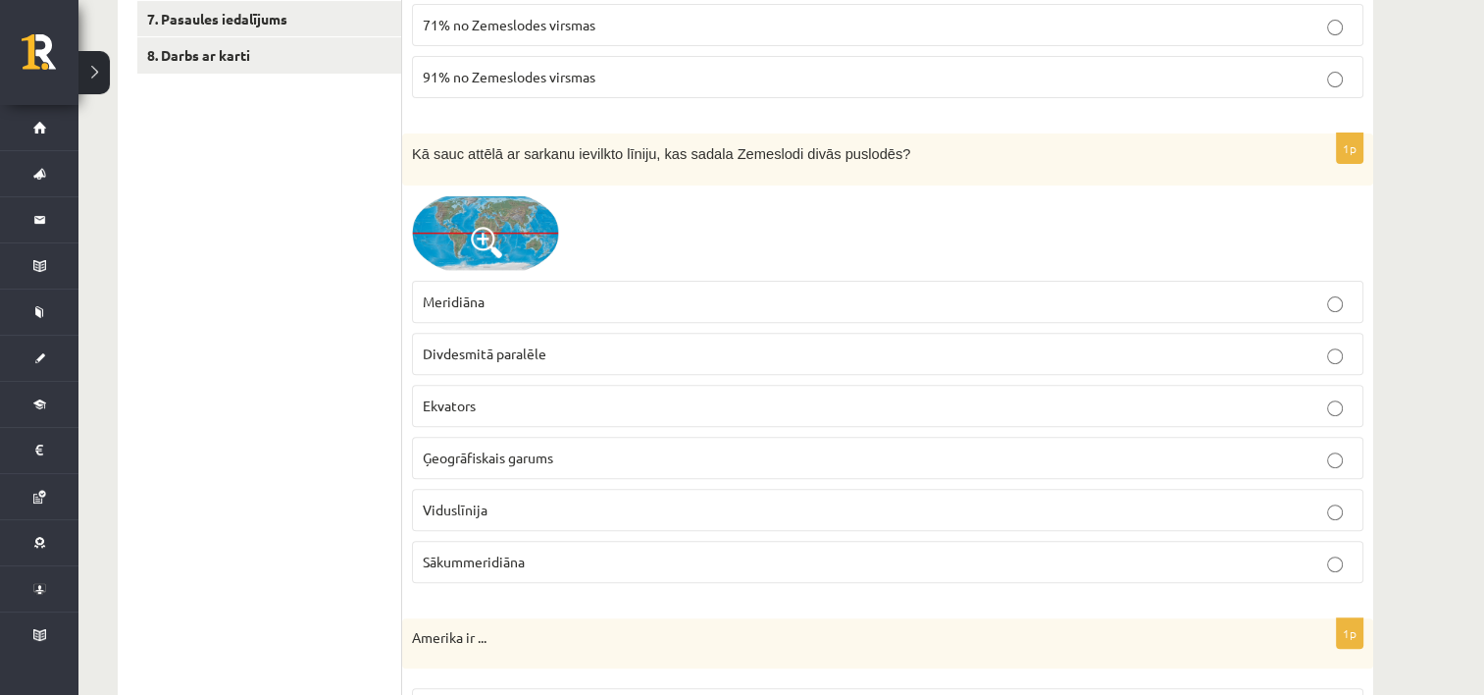
click at [469, 235] on img at bounding box center [485, 233] width 147 height 76
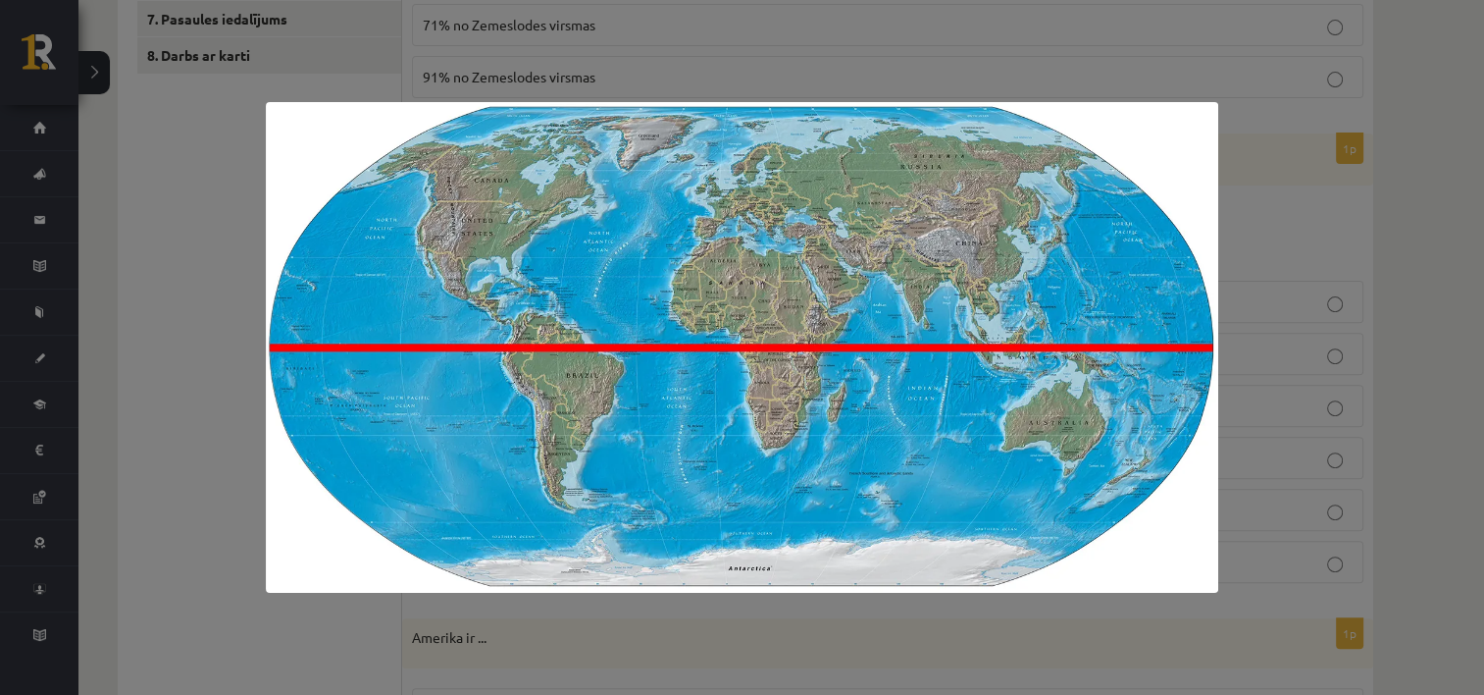
click at [194, 420] on div at bounding box center [742, 347] width 1484 height 695
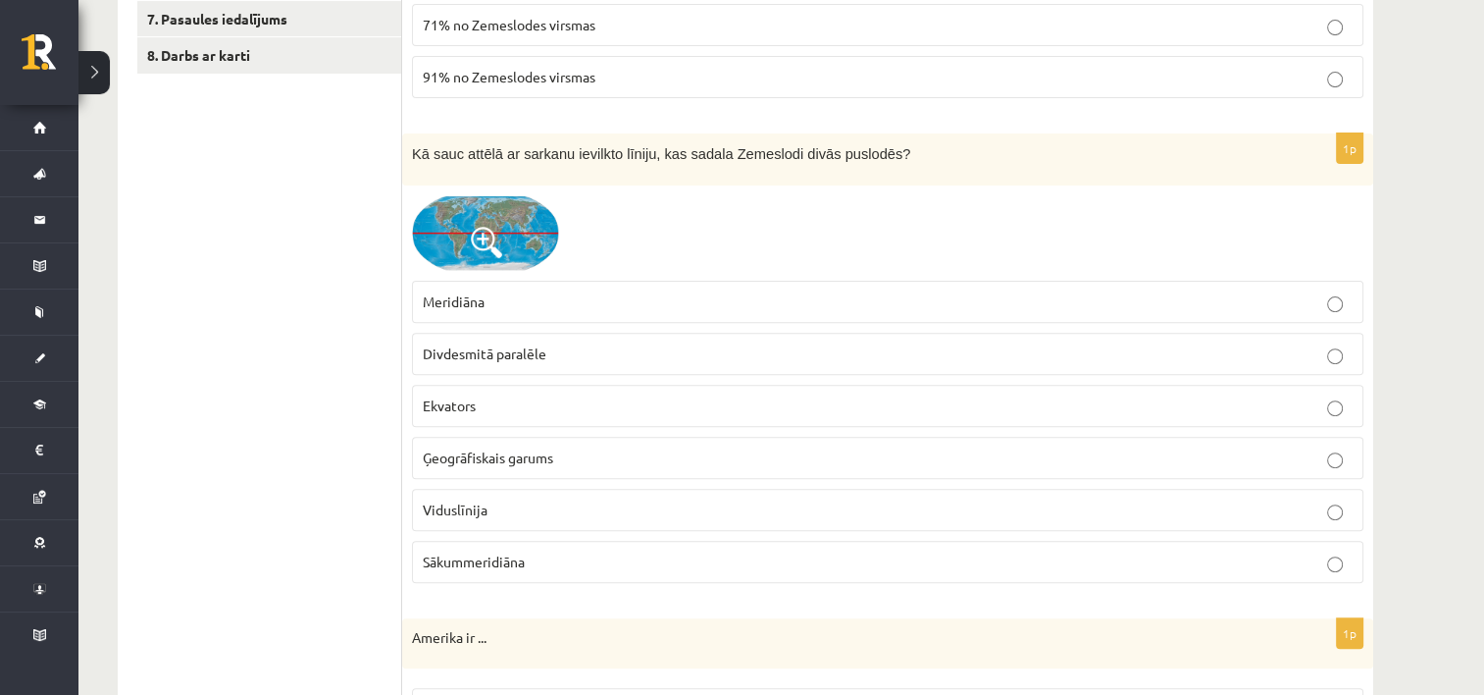
click at [478, 239] on span at bounding box center [486, 242] width 31 height 31
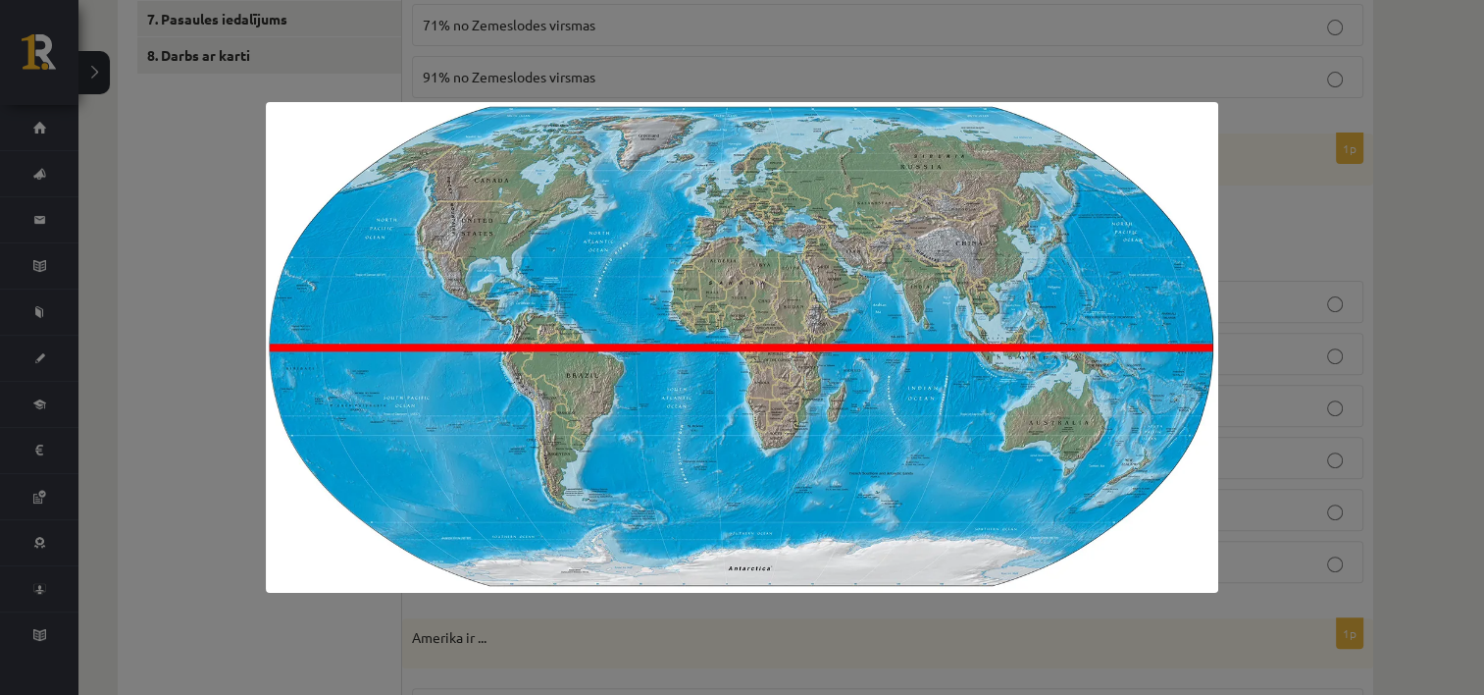
click at [226, 382] on div at bounding box center [742, 347] width 1484 height 695
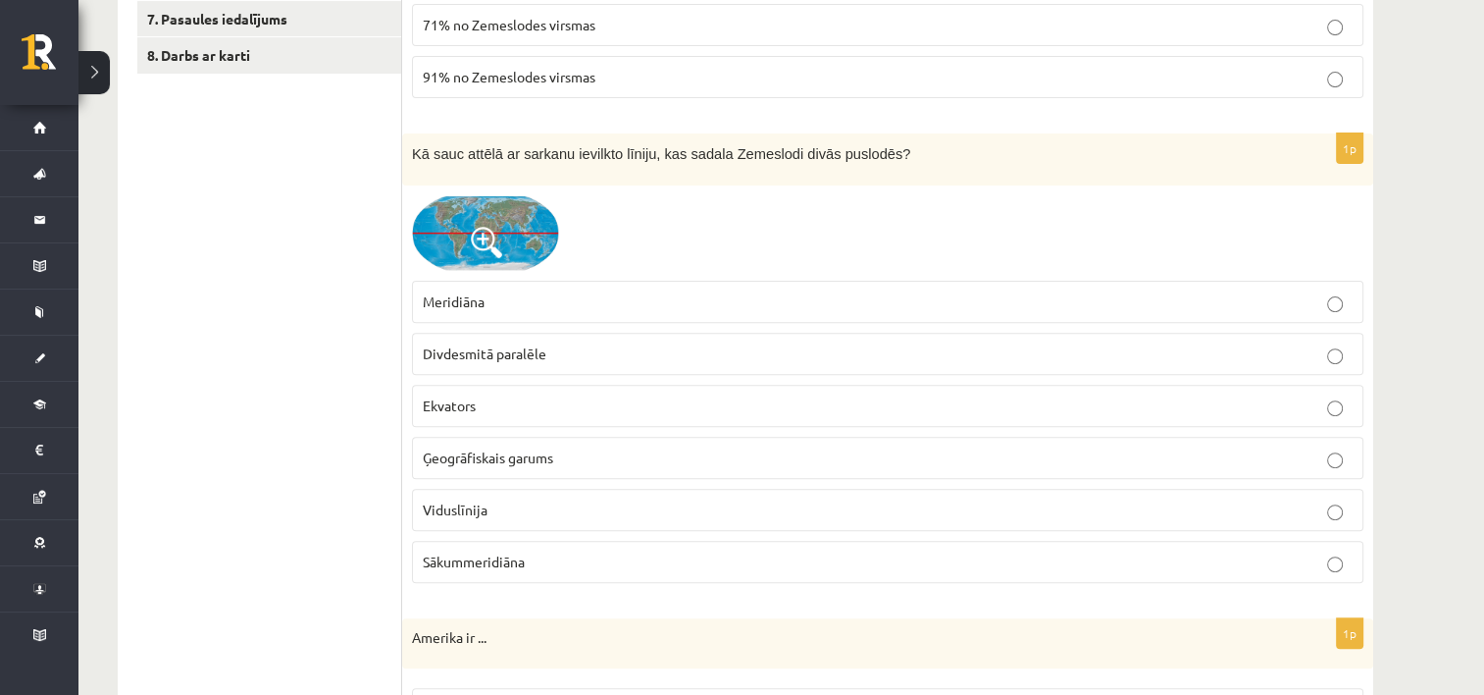
click at [977, 388] on label "Ekvators" at bounding box center [888, 406] width 952 height 42
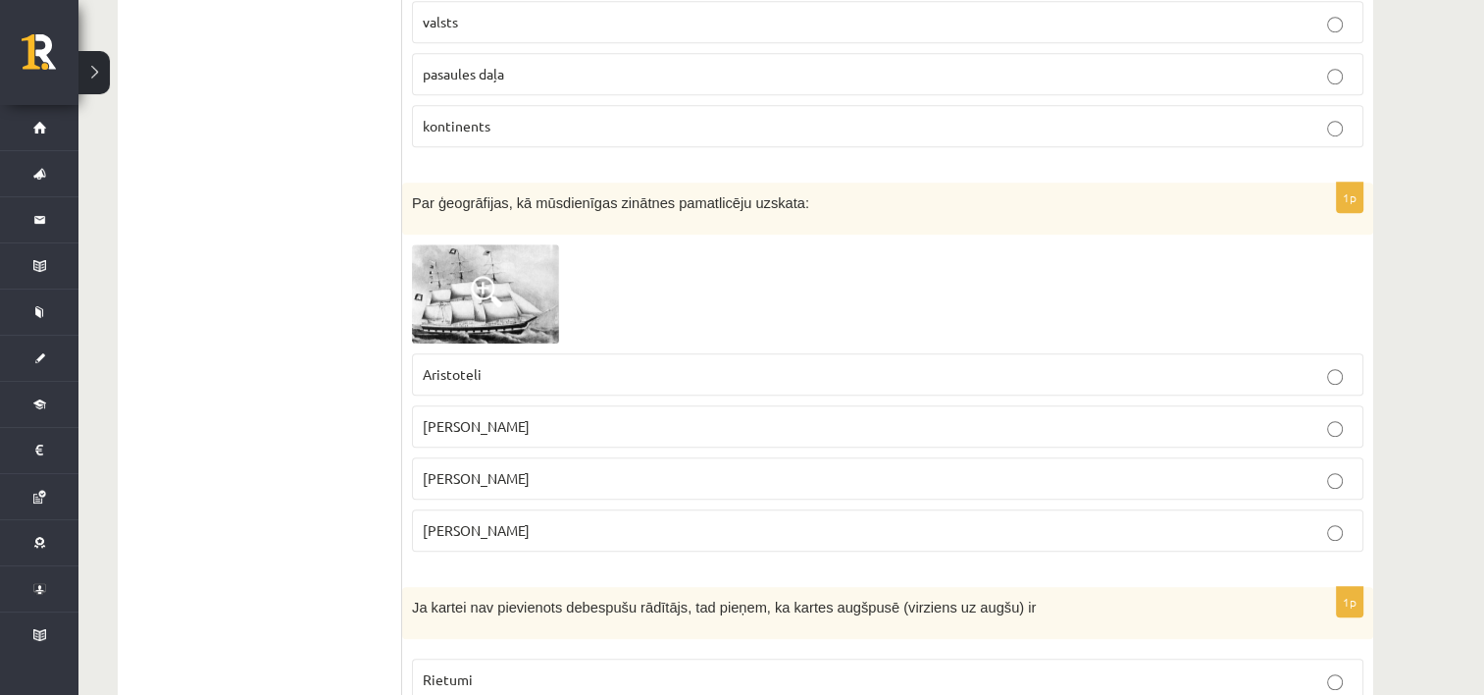
scroll to position [1406, 0]
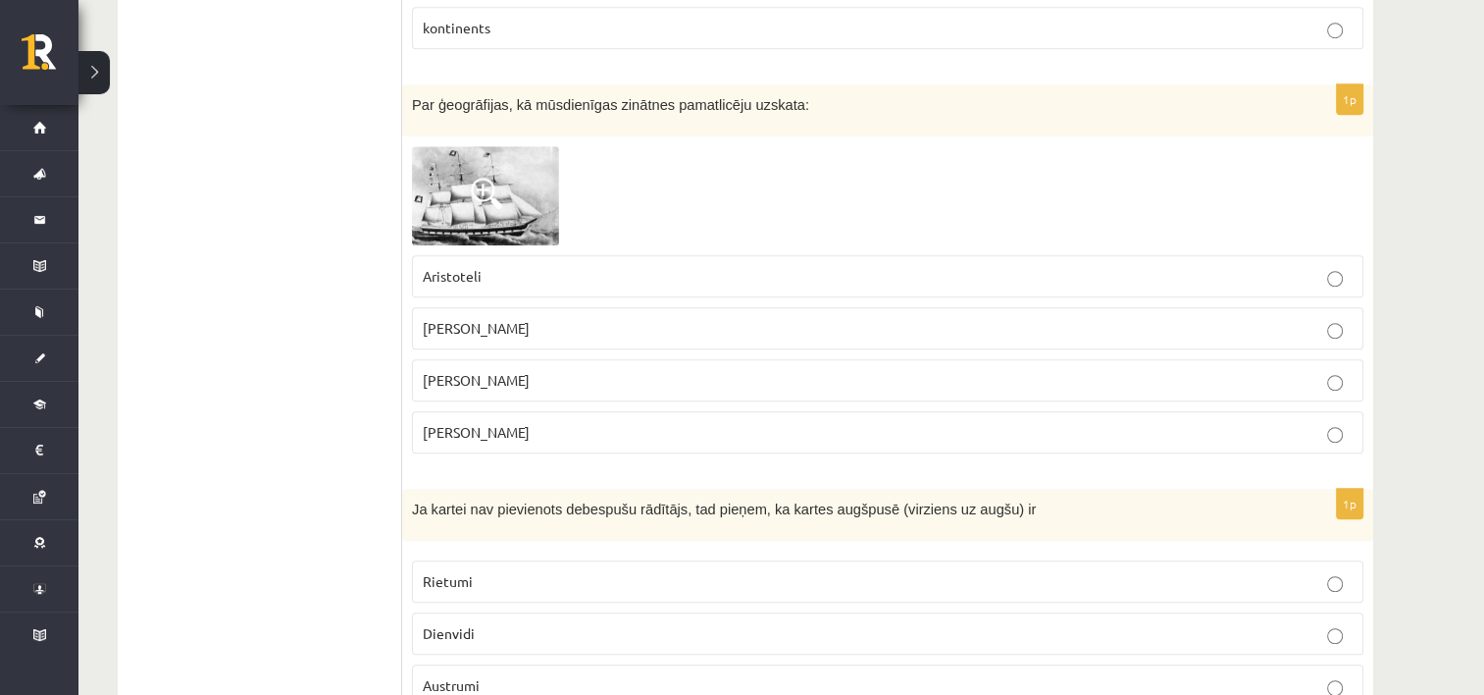
click at [504, 199] on img at bounding box center [485, 195] width 147 height 99
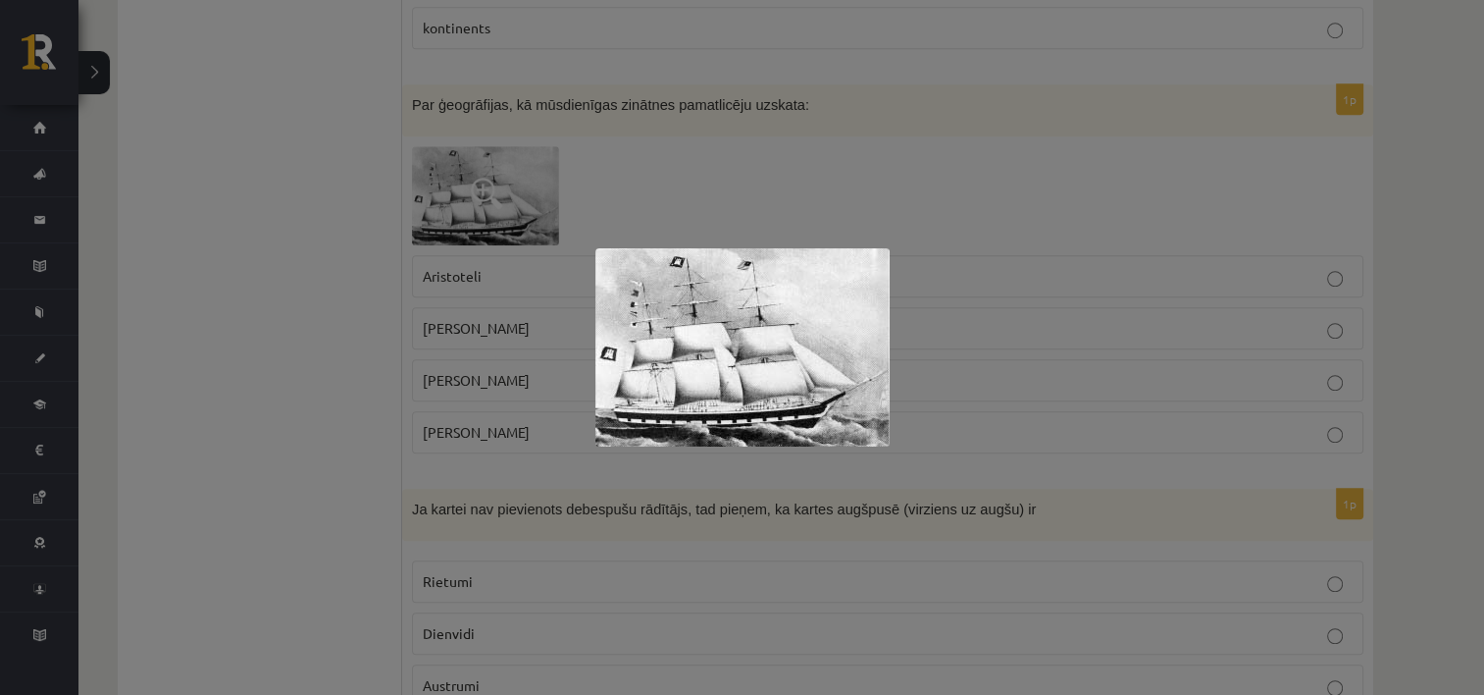
click at [331, 313] on div at bounding box center [742, 347] width 1484 height 695
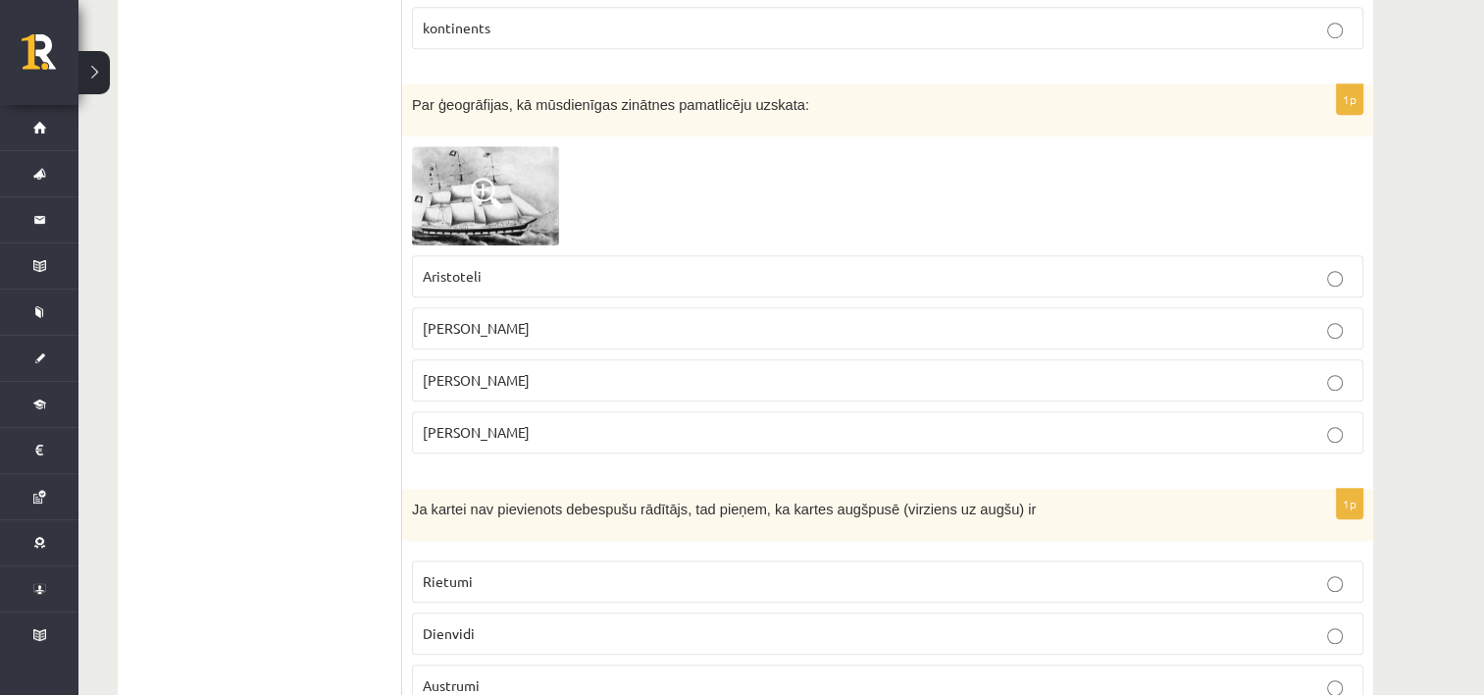
click at [841, 326] on p "Aleksandru Humboltu" at bounding box center [888, 328] width 930 height 21
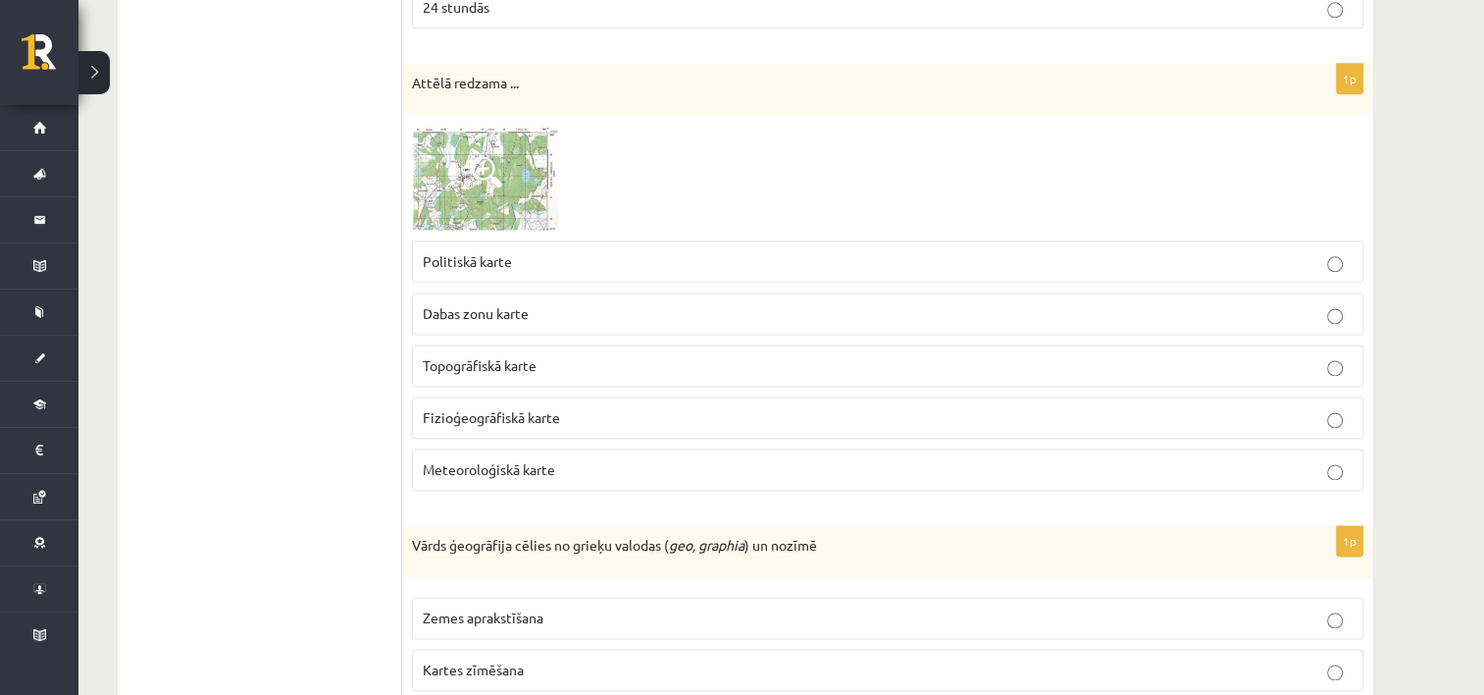
scroll to position [2485, 0]
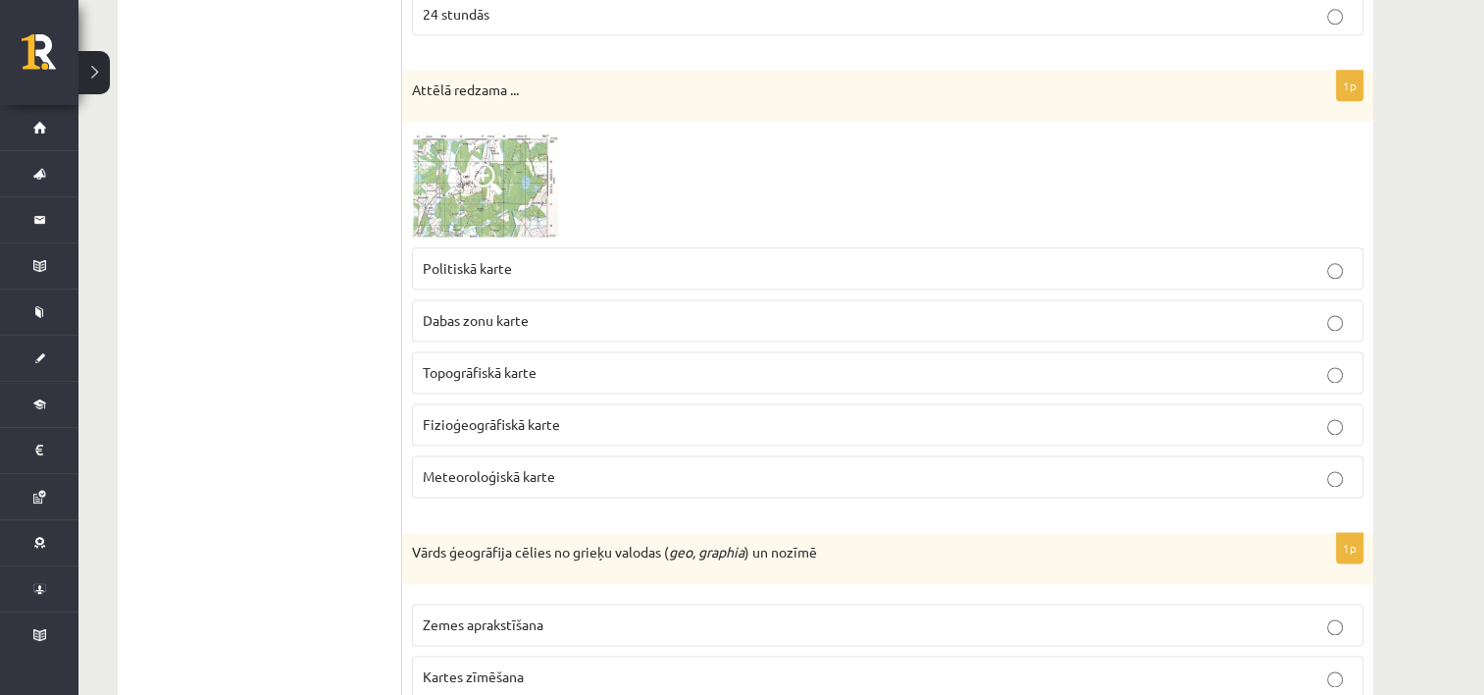
click at [455, 197] on img at bounding box center [485, 184] width 147 height 106
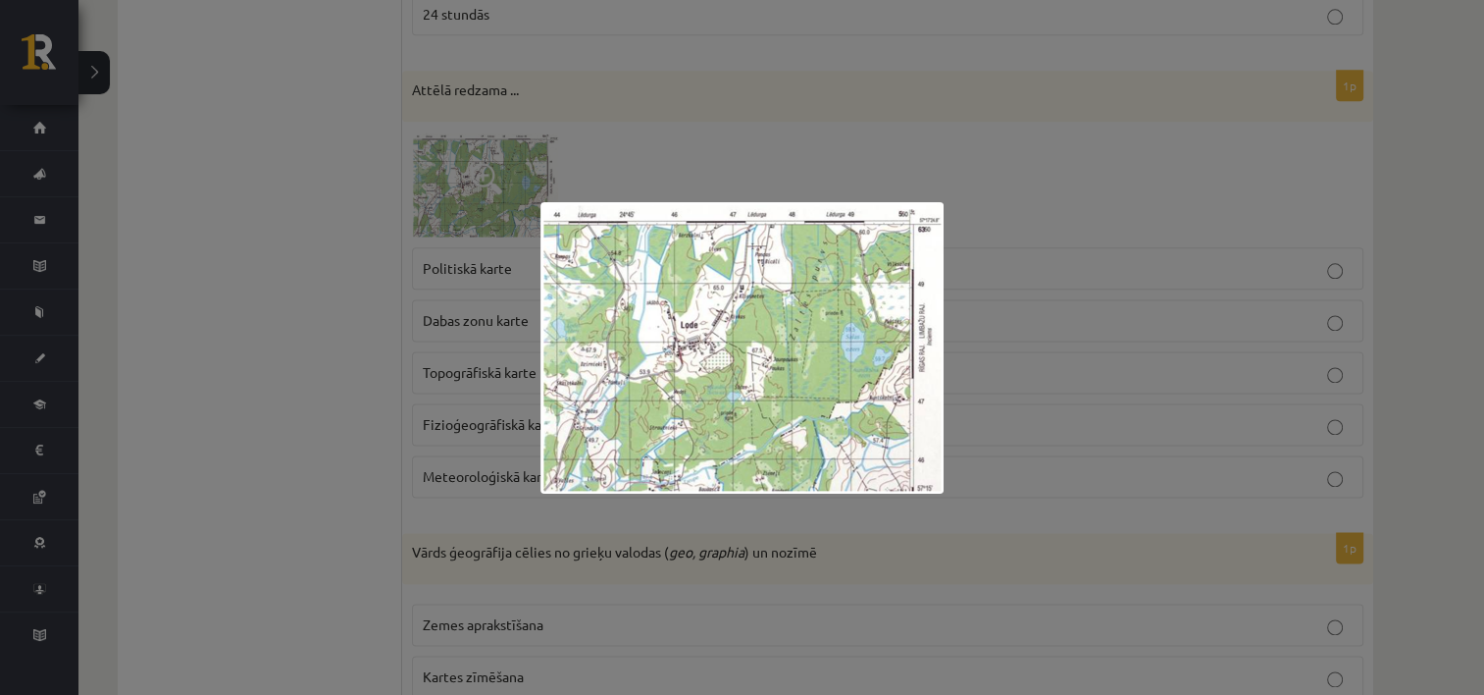
click at [314, 275] on div at bounding box center [742, 347] width 1484 height 695
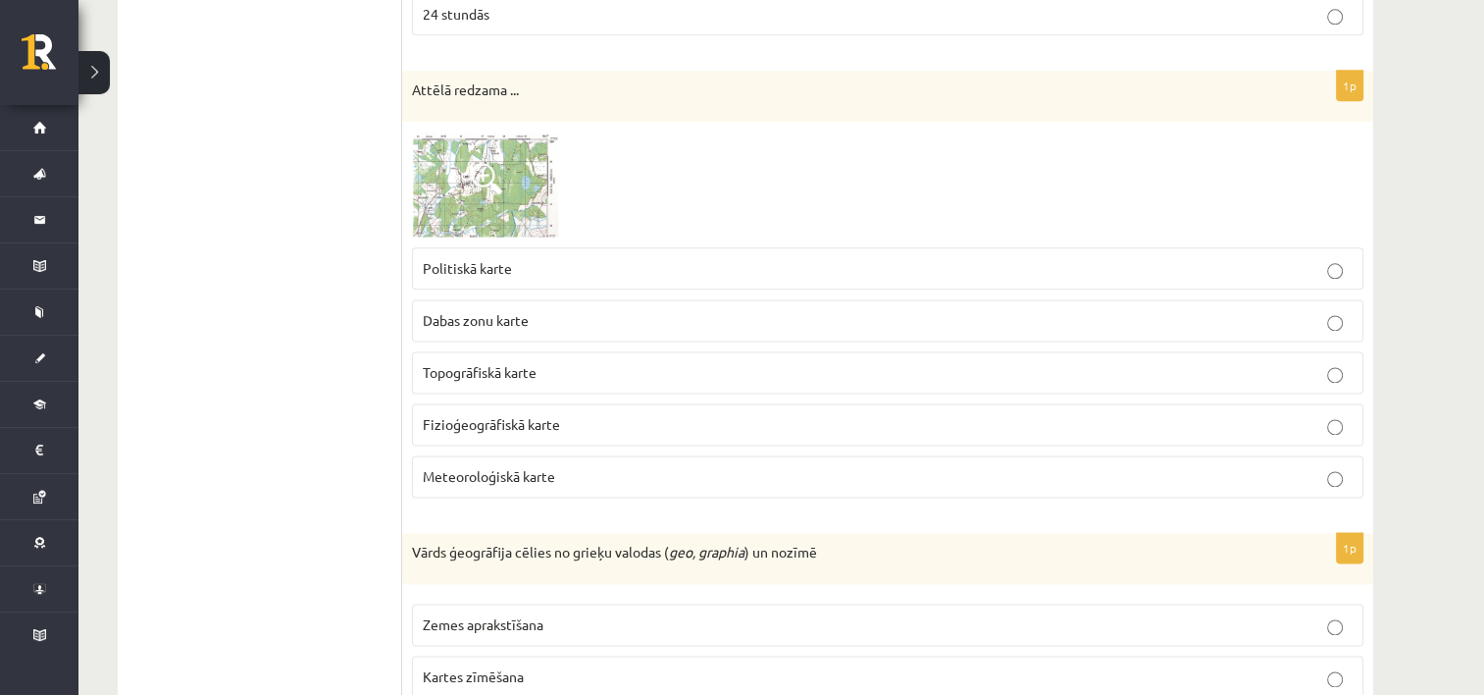
click at [518, 188] on img at bounding box center [485, 184] width 147 height 106
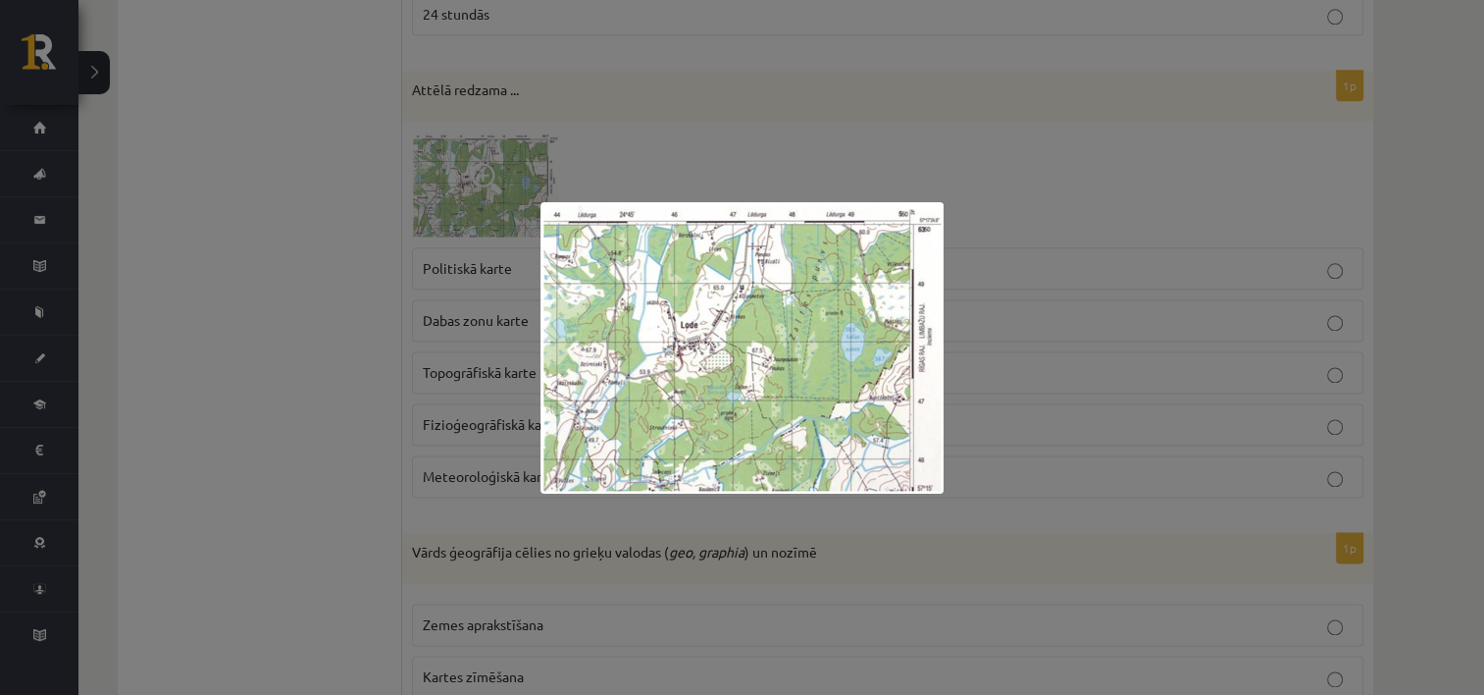
click at [1265, 366] on div at bounding box center [742, 347] width 1484 height 695
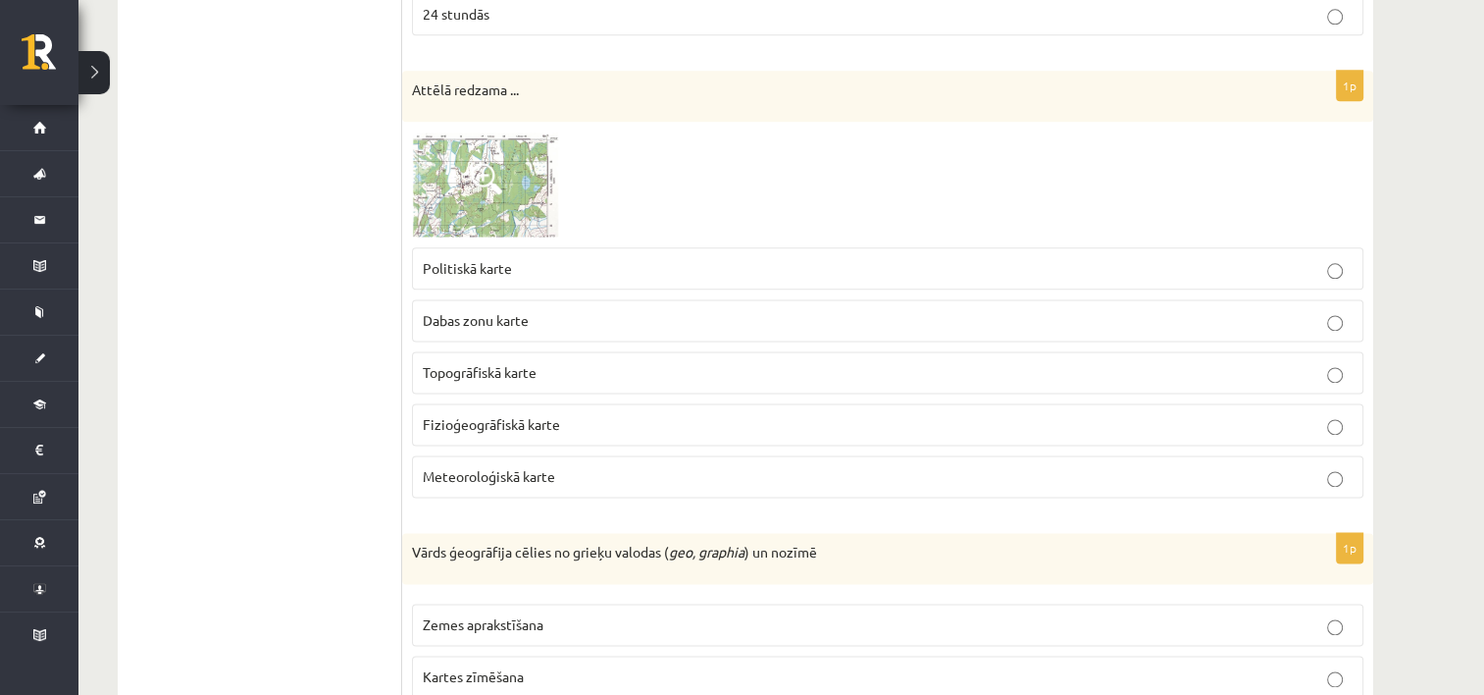
click at [663, 362] on p "Topogrāfiskā karte" at bounding box center [888, 372] width 930 height 21
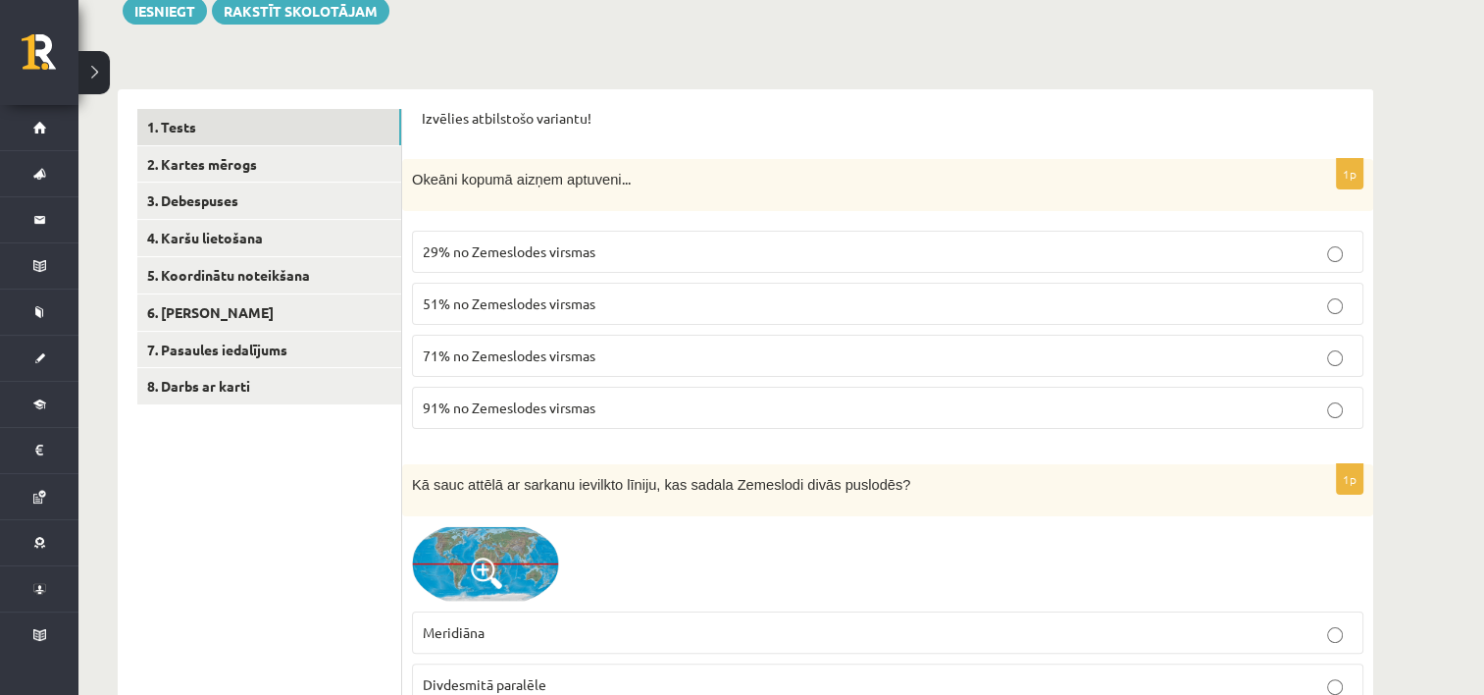
scroll to position [187, 0]
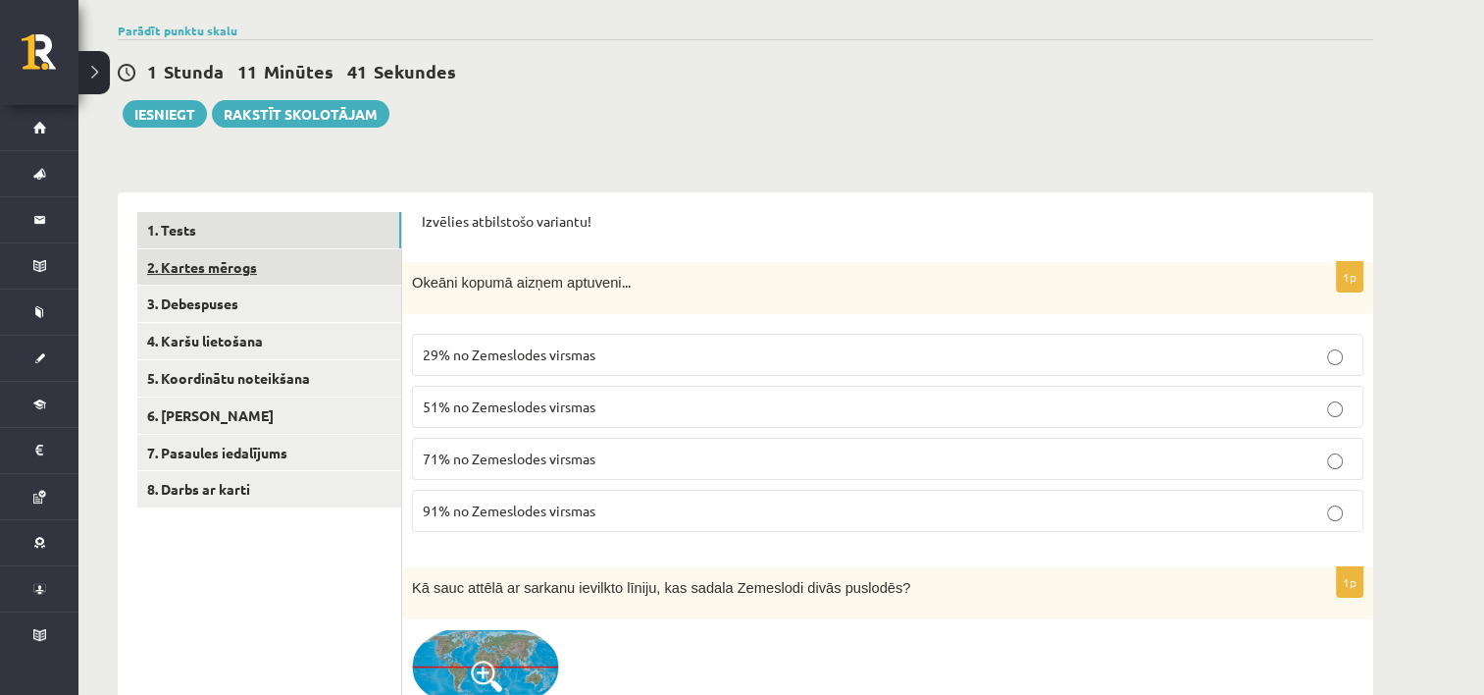
click at [294, 277] on link "2. Kartes mērogs" at bounding box center [269, 267] width 264 height 36
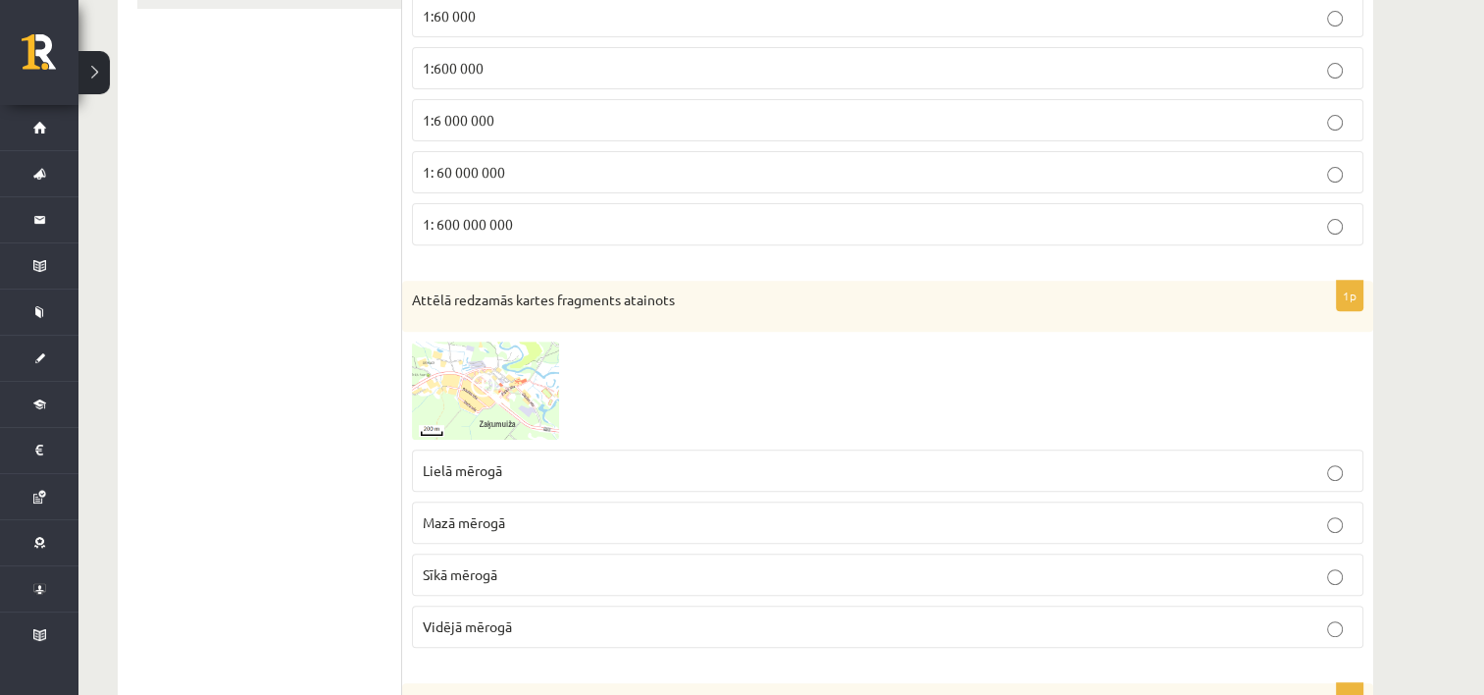
scroll to position [195, 0]
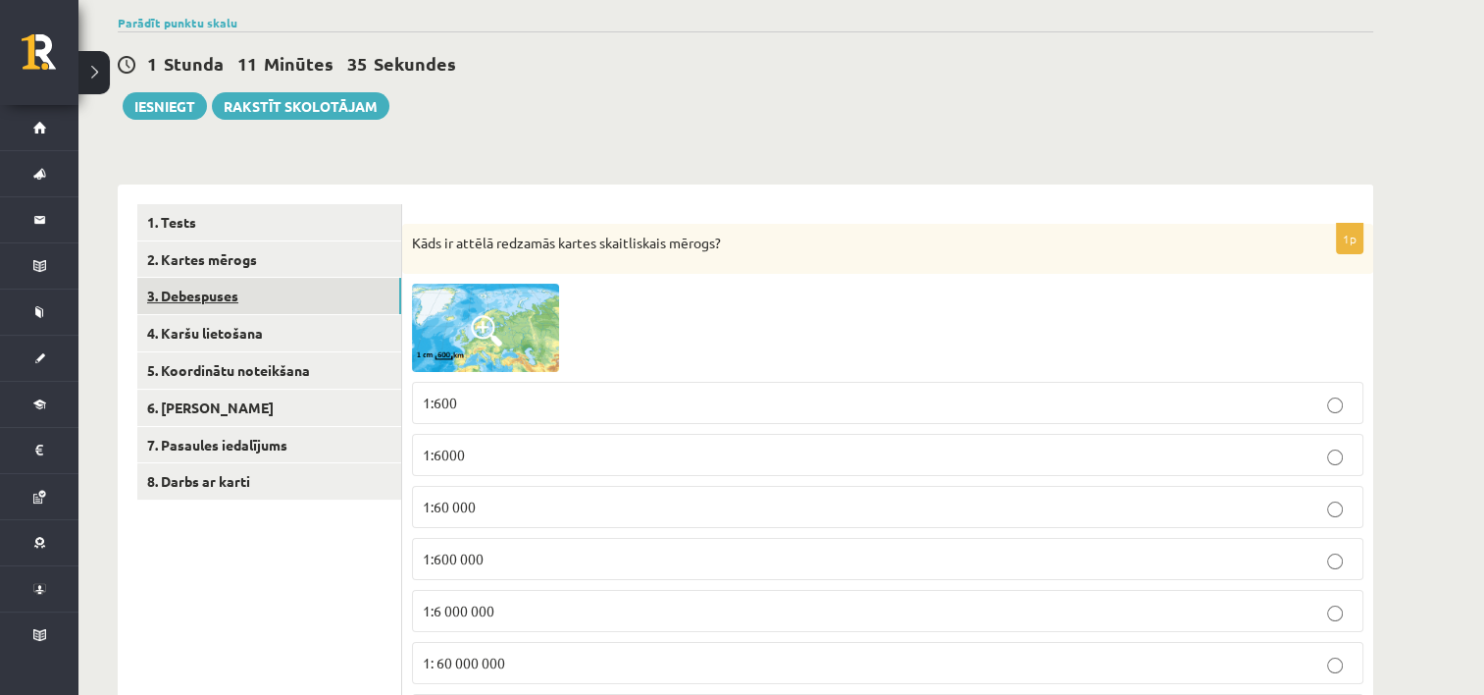
click at [336, 310] on link "3. Debespuses" at bounding box center [269, 296] width 264 height 36
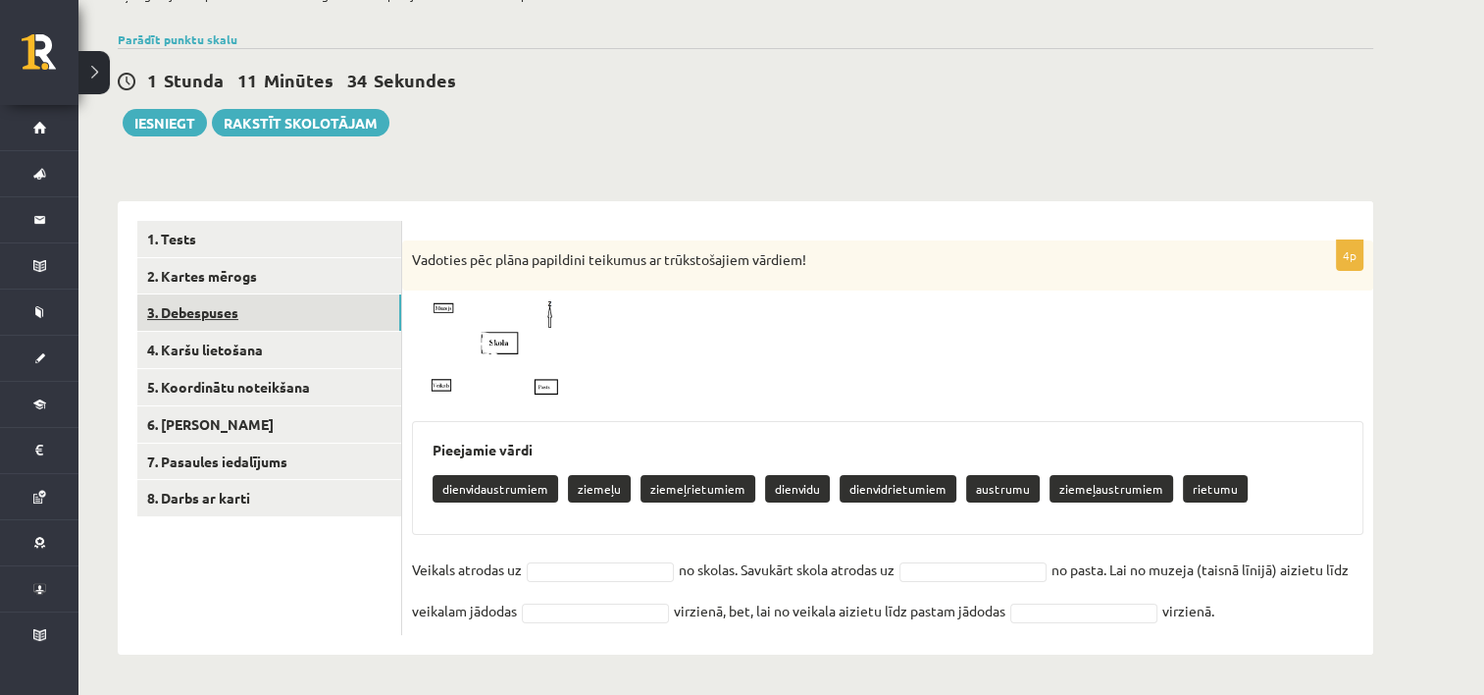
scroll to position [179, 0]
click at [489, 356] on span at bounding box center [486, 347] width 31 height 31
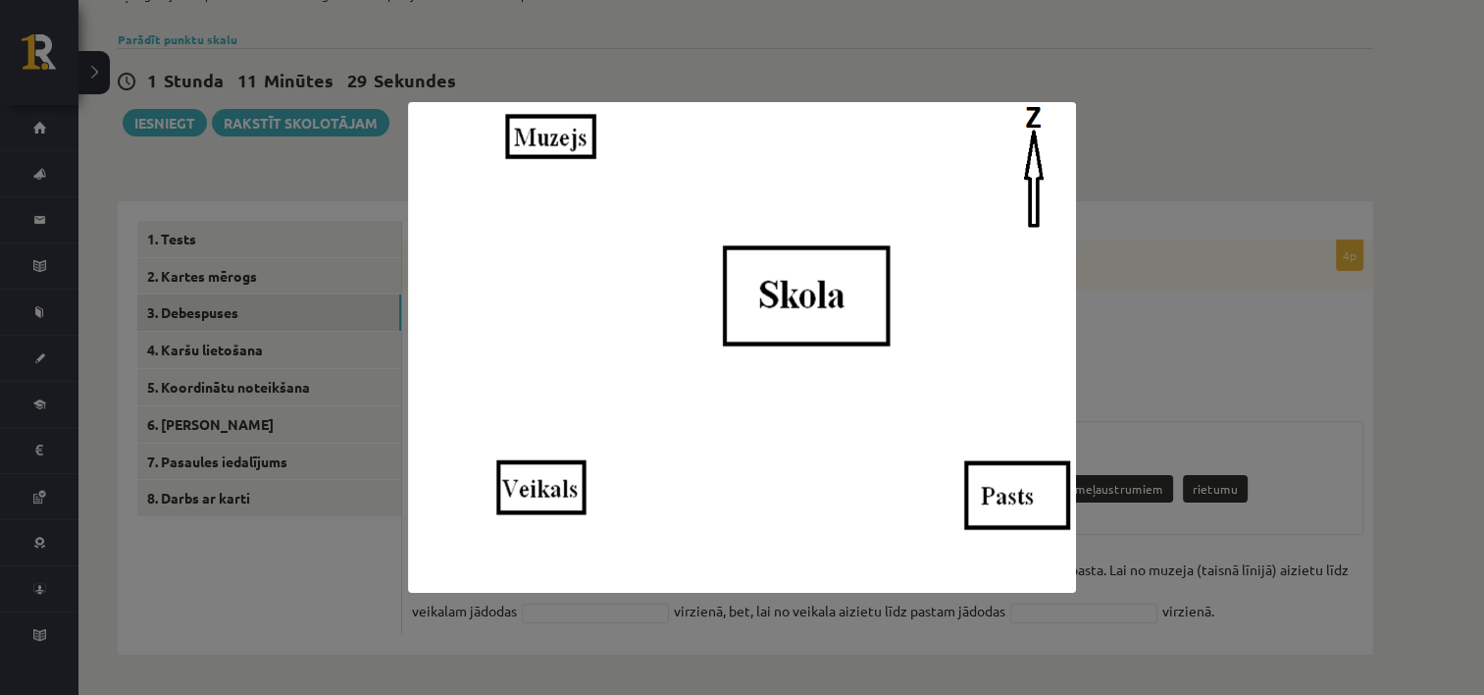
click at [1401, 340] on div at bounding box center [742, 347] width 1484 height 695
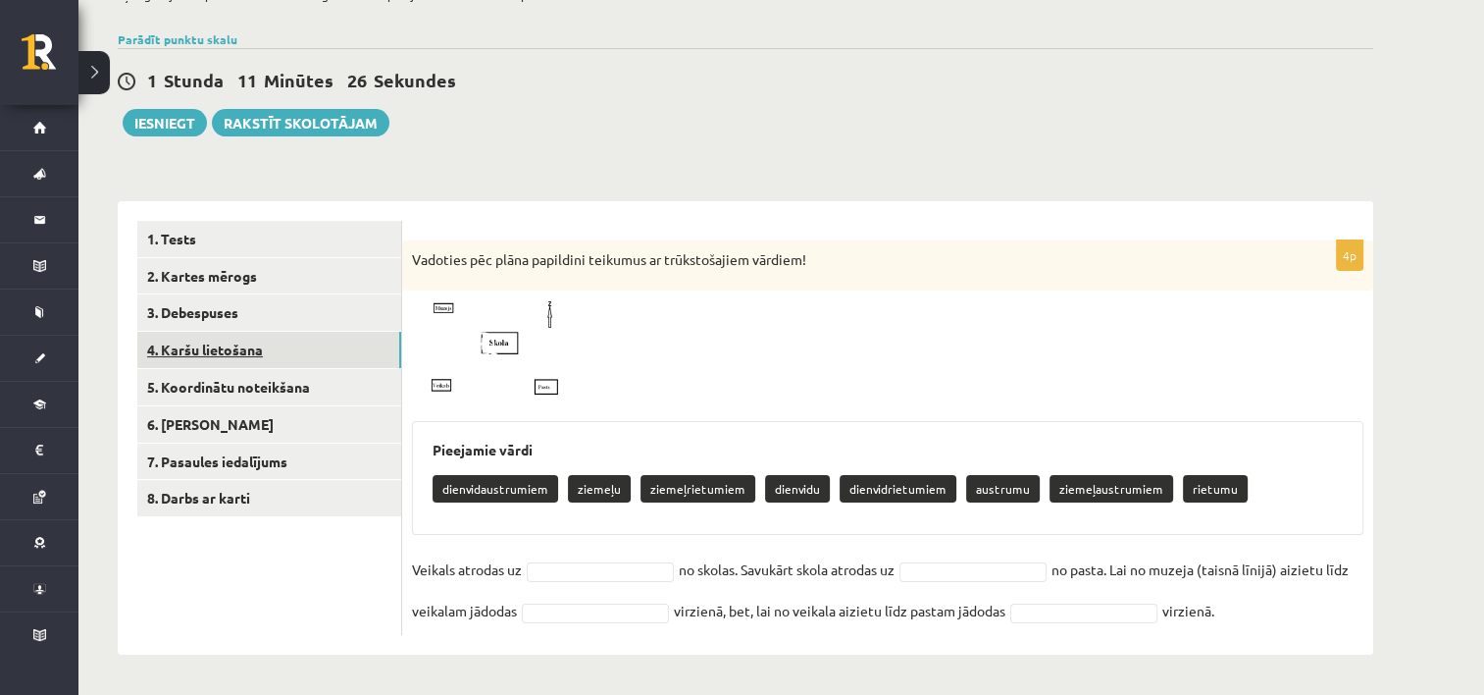
click at [261, 341] on link "4. Karšu lietošana" at bounding box center [269, 350] width 264 height 36
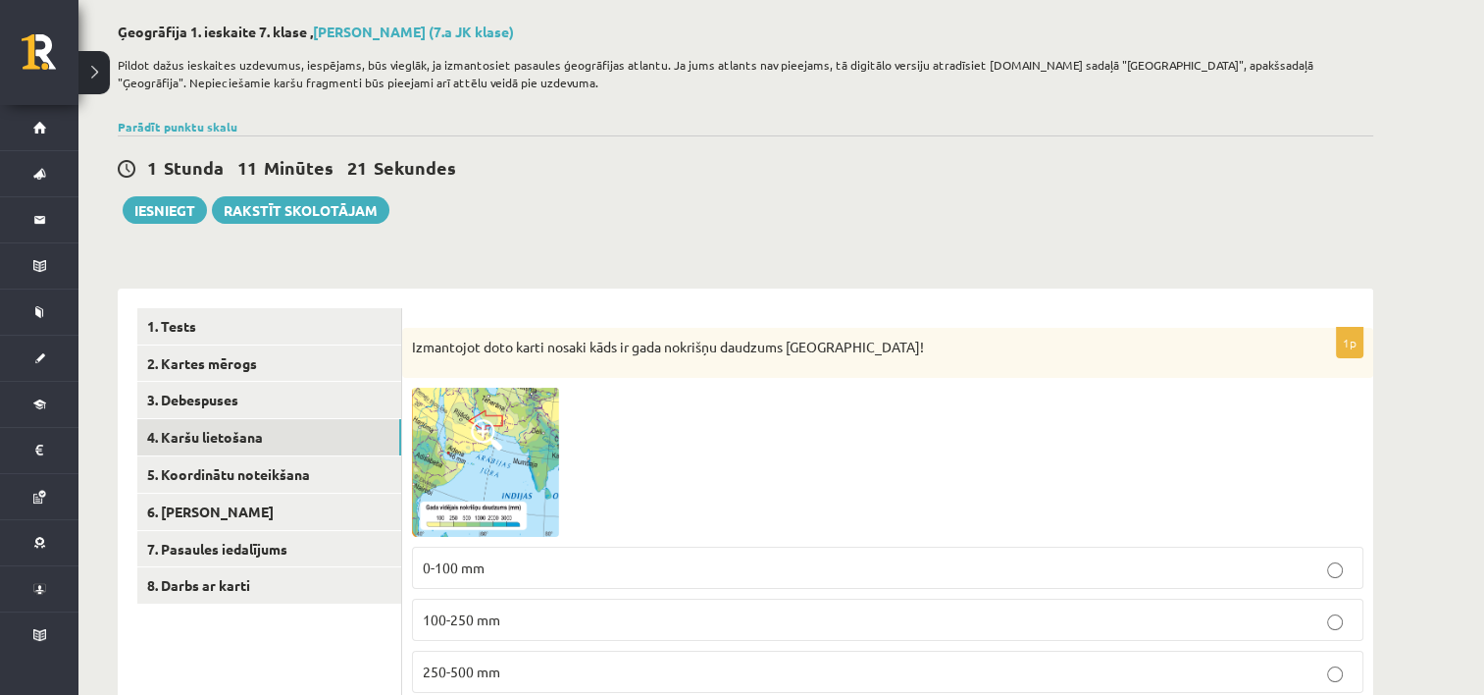
scroll to position [208, 0]
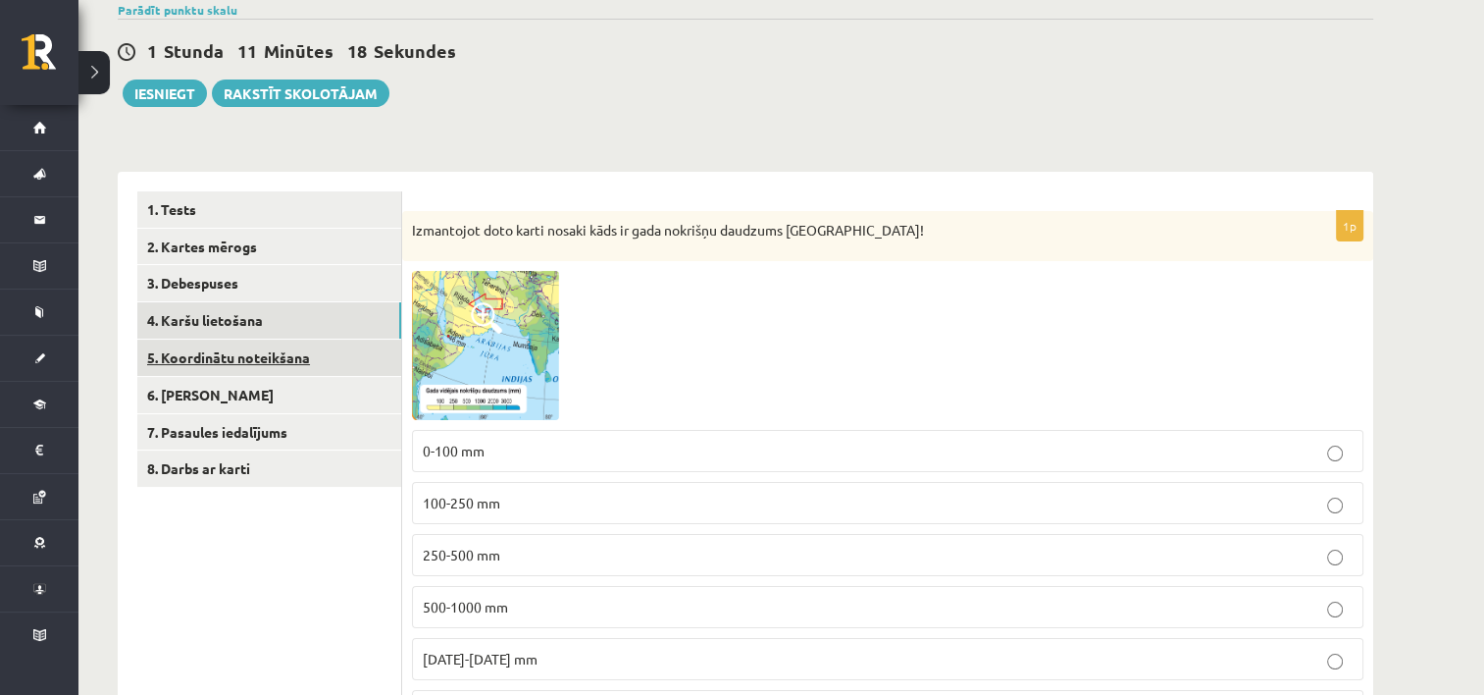
click at [284, 351] on link "5. Koordinātu noteikšana" at bounding box center [269, 357] width 264 height 36
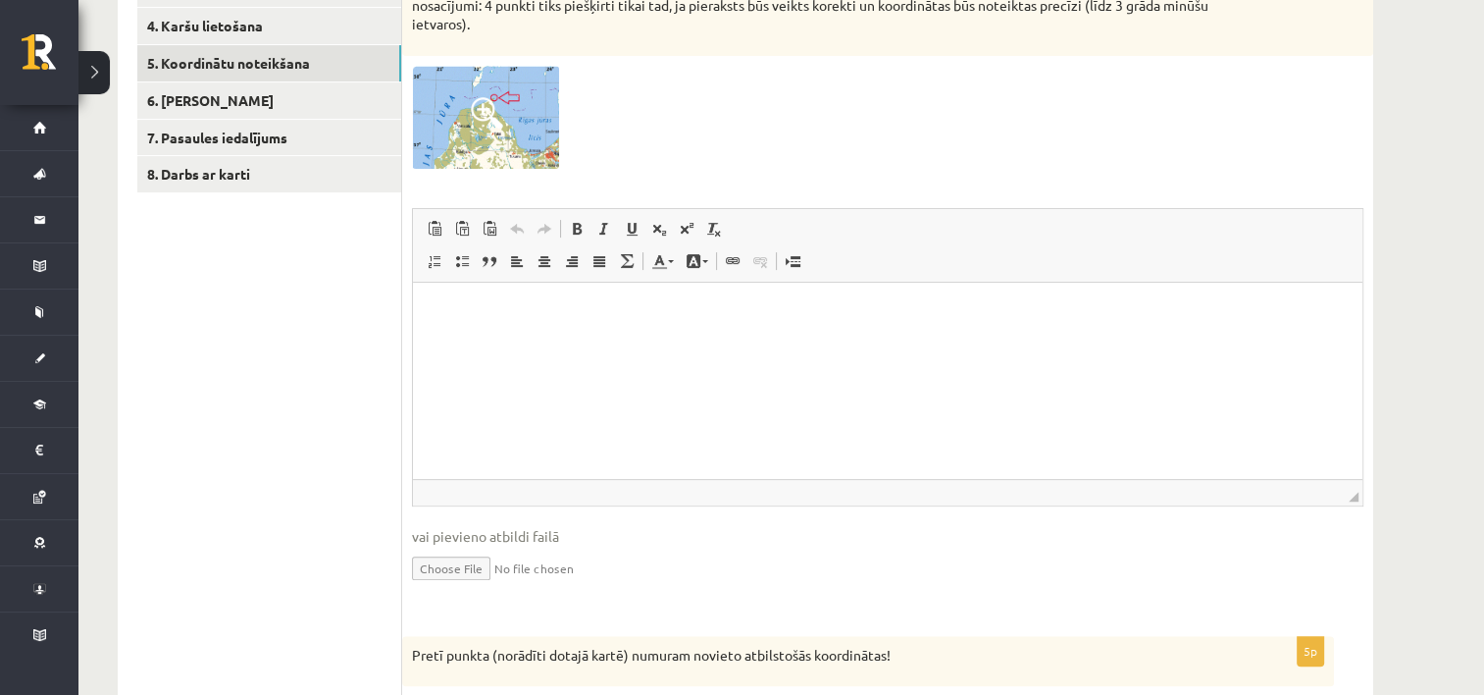
scroll to position [306, 0]
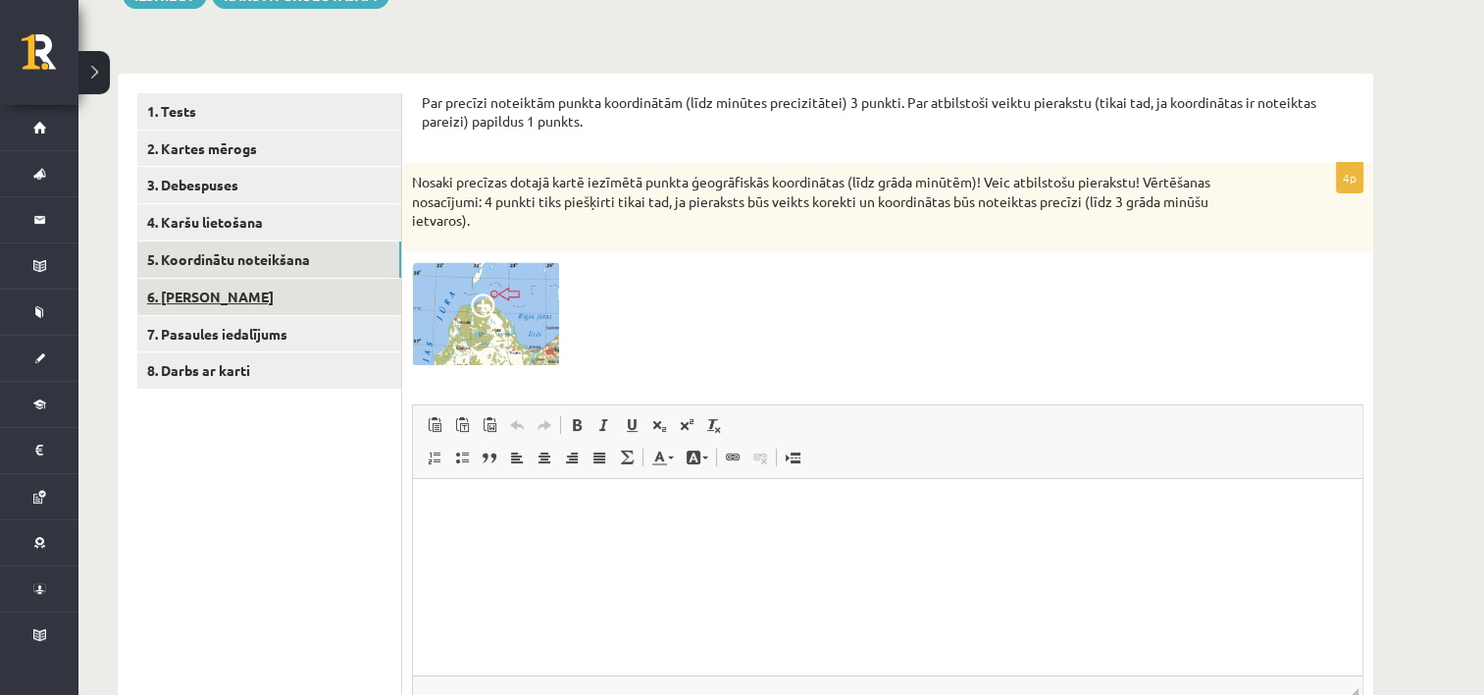
click at [337, 297] on link "6. Laika joslas" at bounding box center [269, 297] width 264 height 36
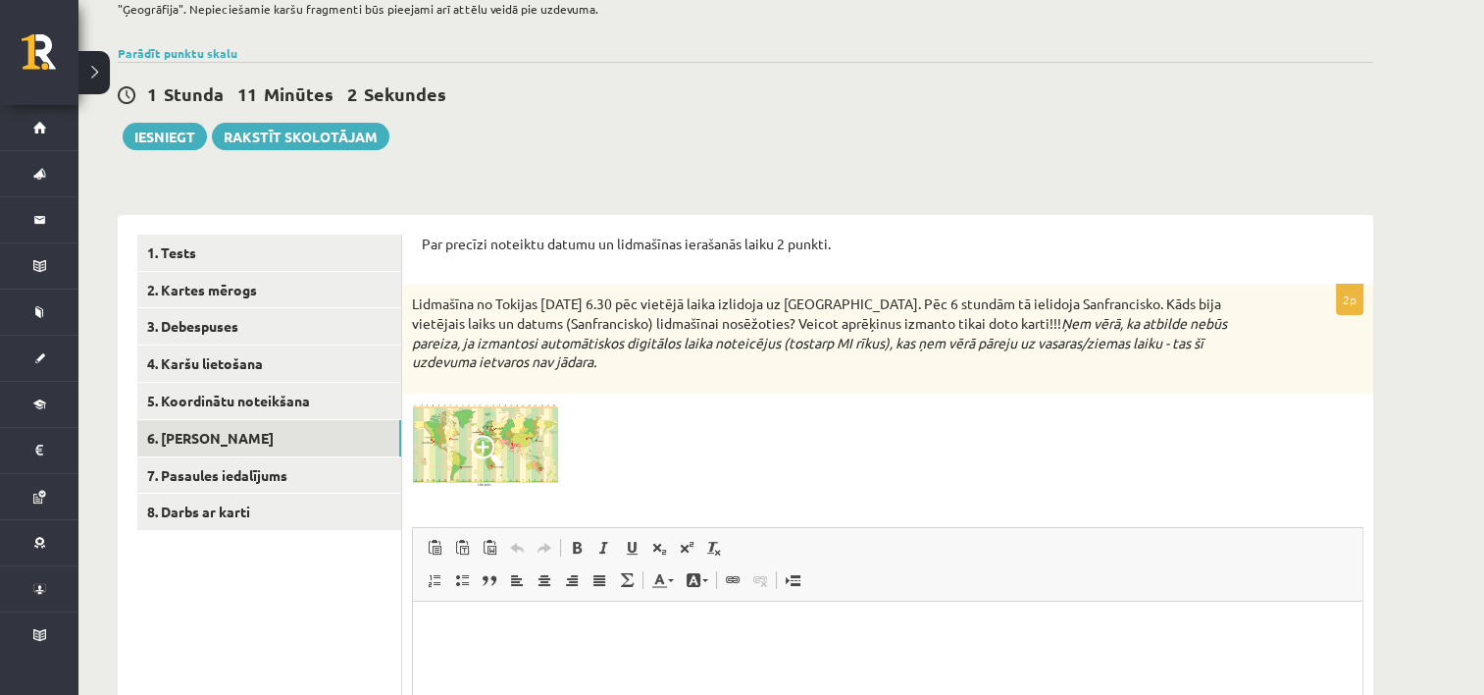
scroll to position [165, 0]
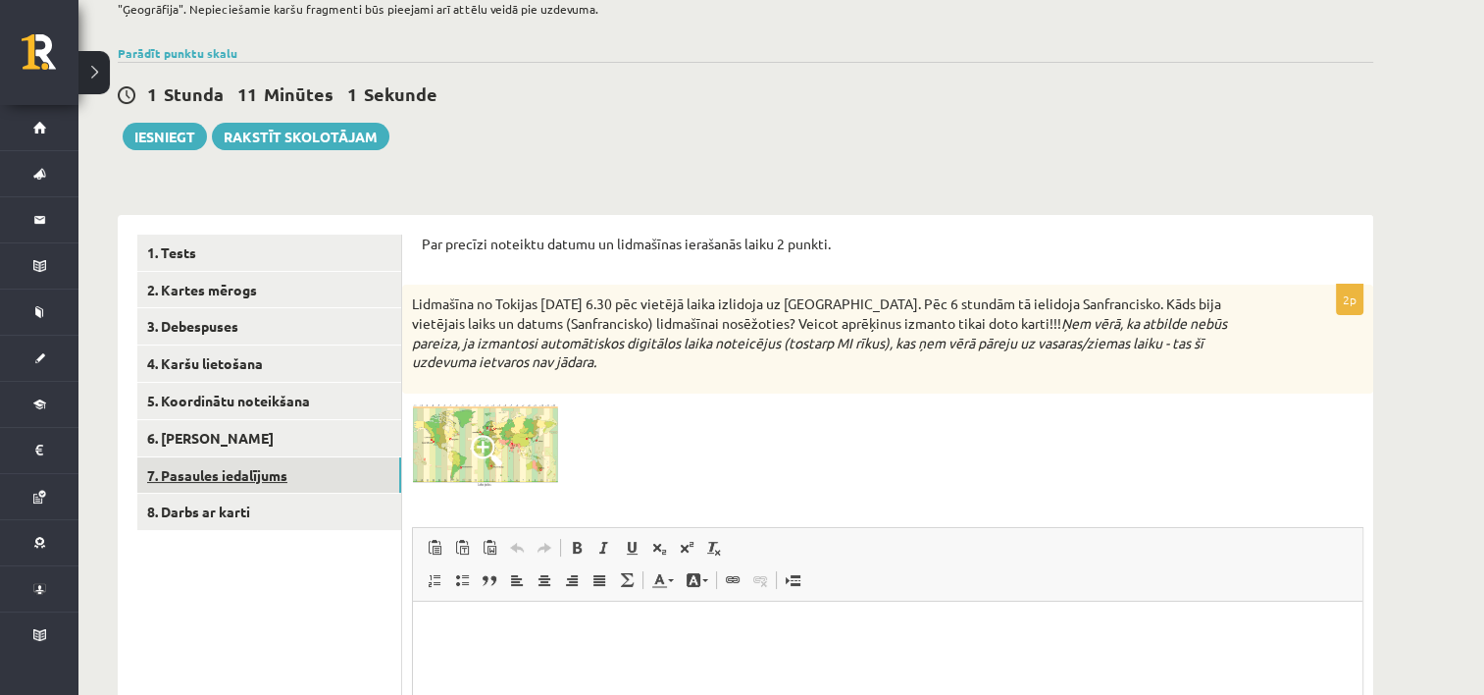
click at [284, 463] on link "7. Pasaules iedalījums" at bounding box center [269, 475] width 264 height 36
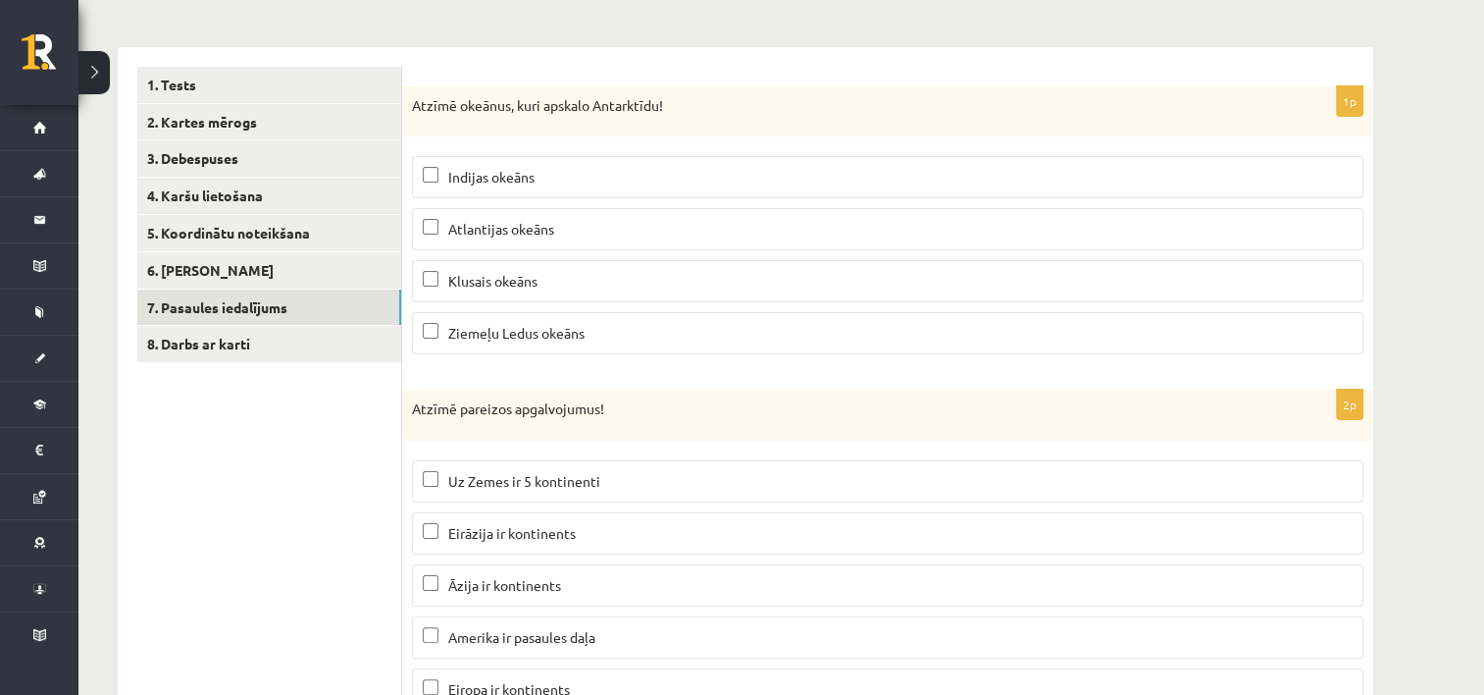
scroll to position [130, 0]
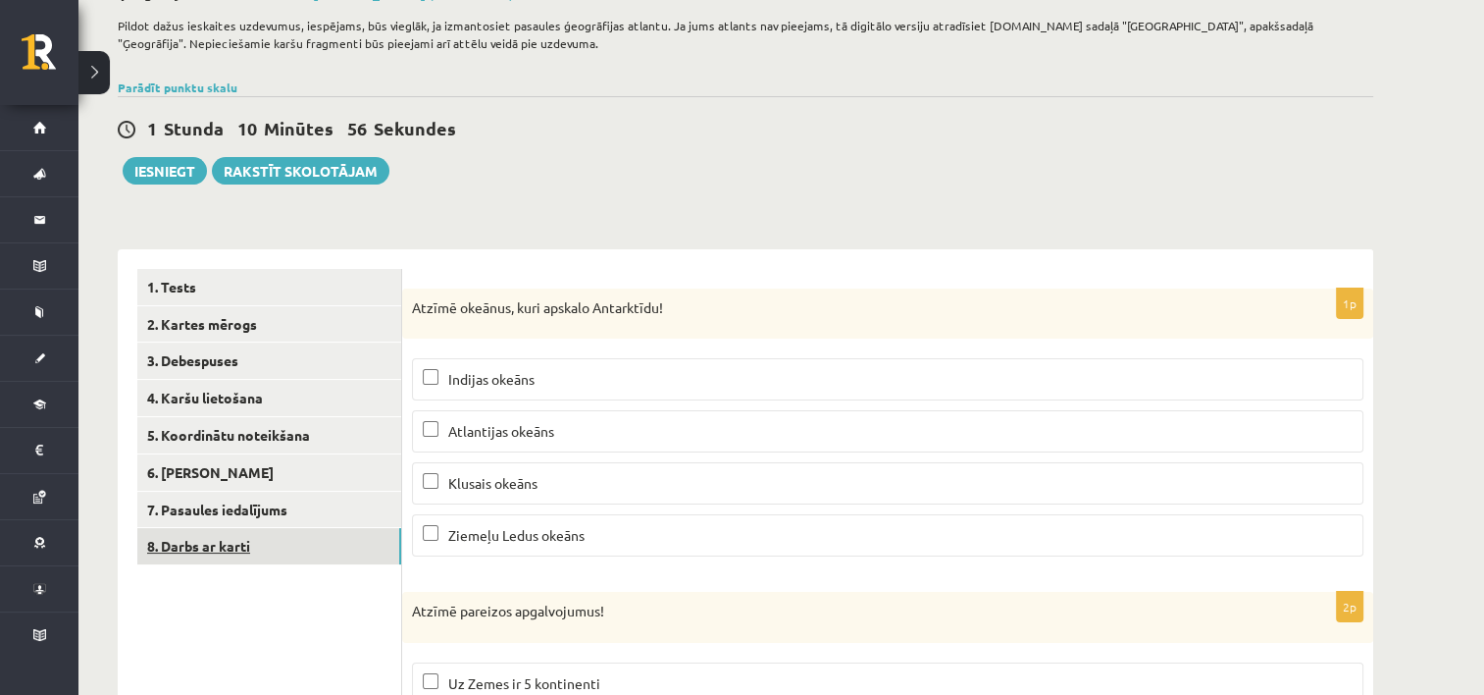
click at [332, 550] on link "8. Darbs ar karti" at bounding box center [269, 546] width 264 height 36
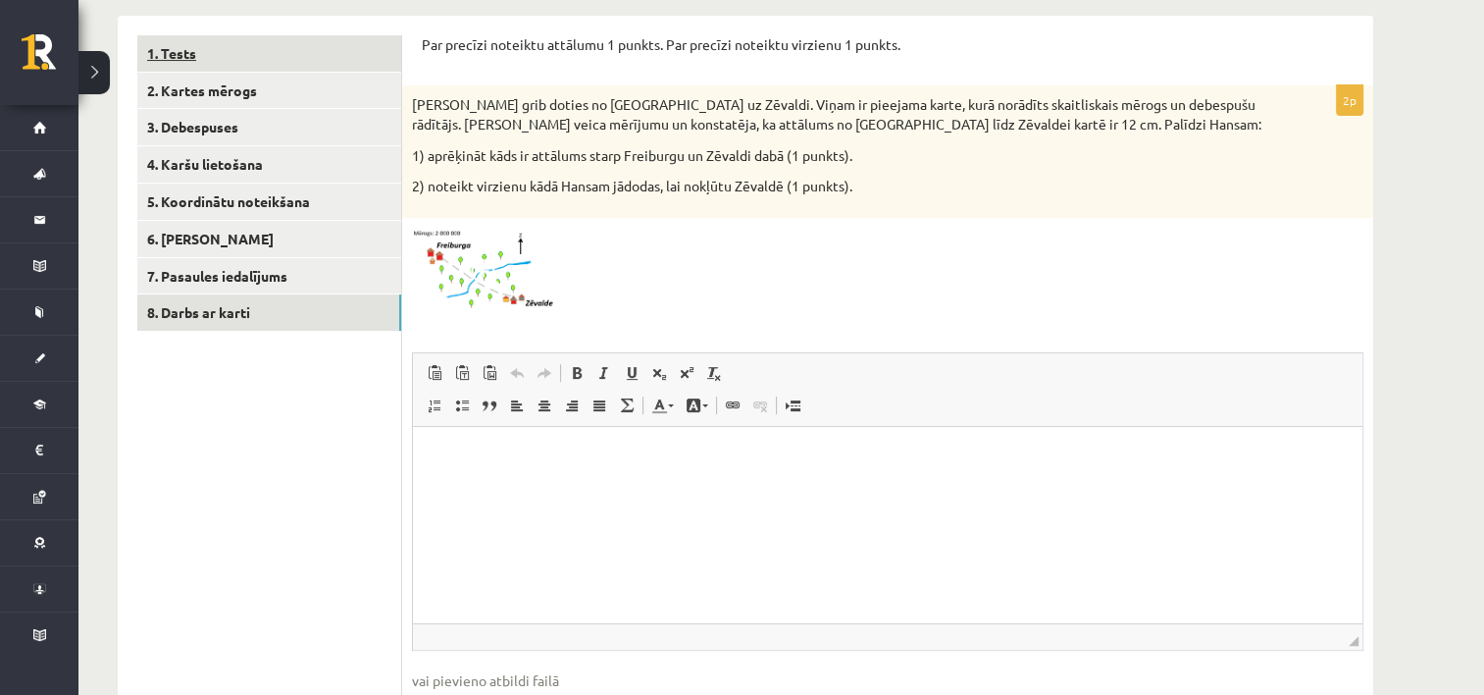
scroll to position [392, 0]
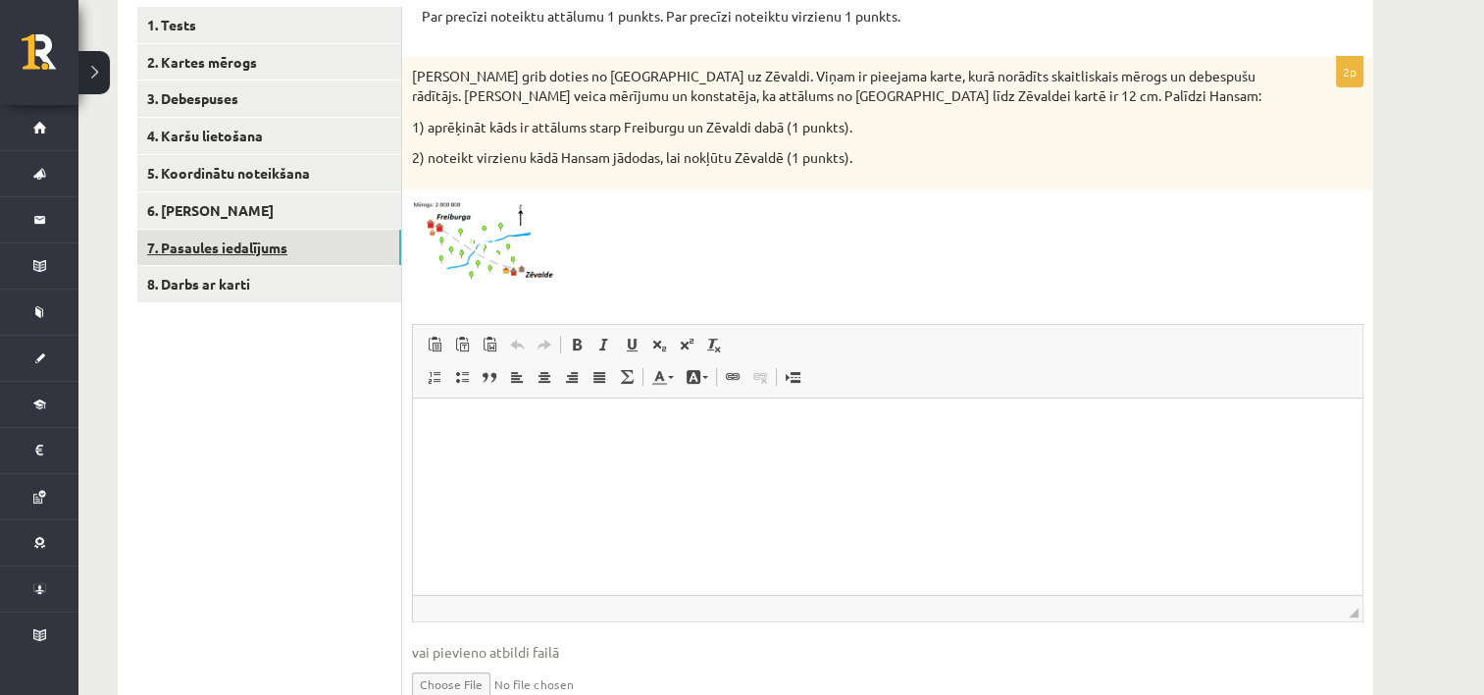
click at [227, 253] on link "7. Pasaules iedalījums" at bounding box center [269, 248] width 264 height 36
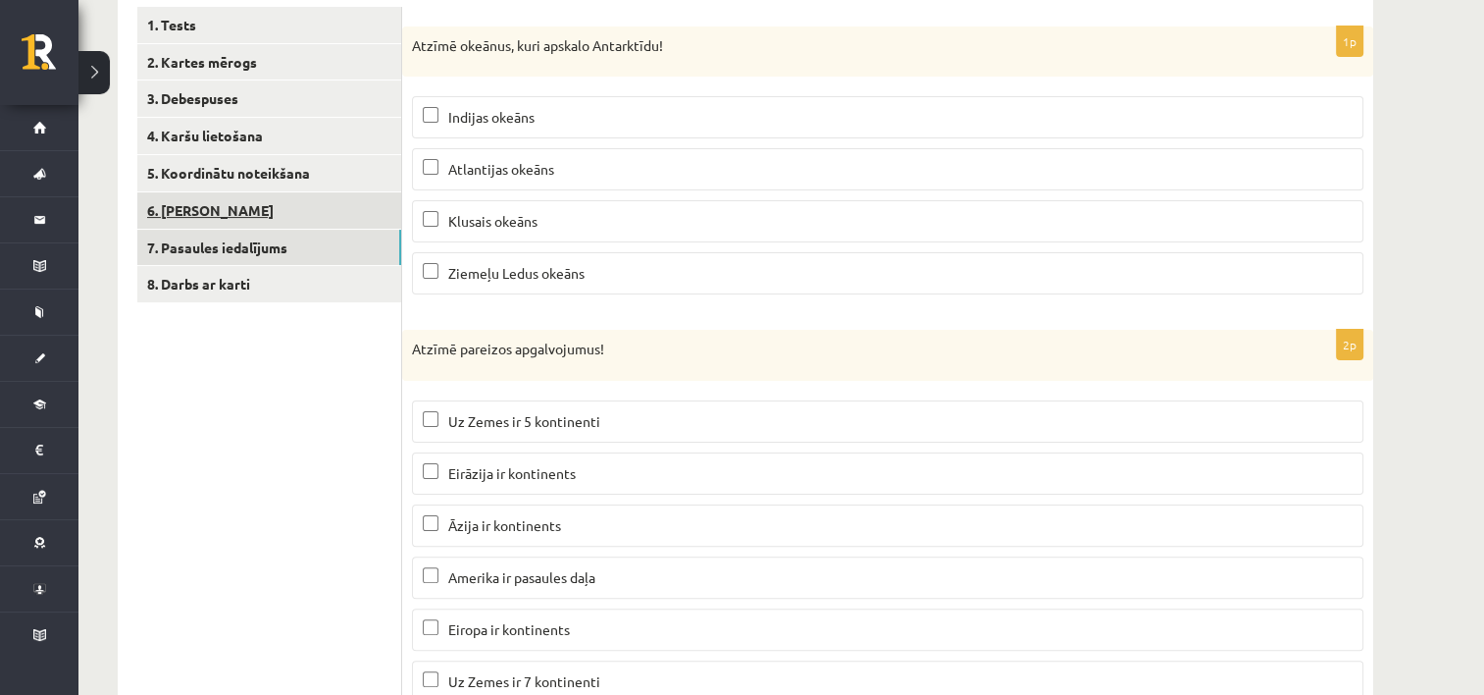
click at [228, 217] on link "6. Laika joslas" at bounding box center [269, 210] width 264 height 36
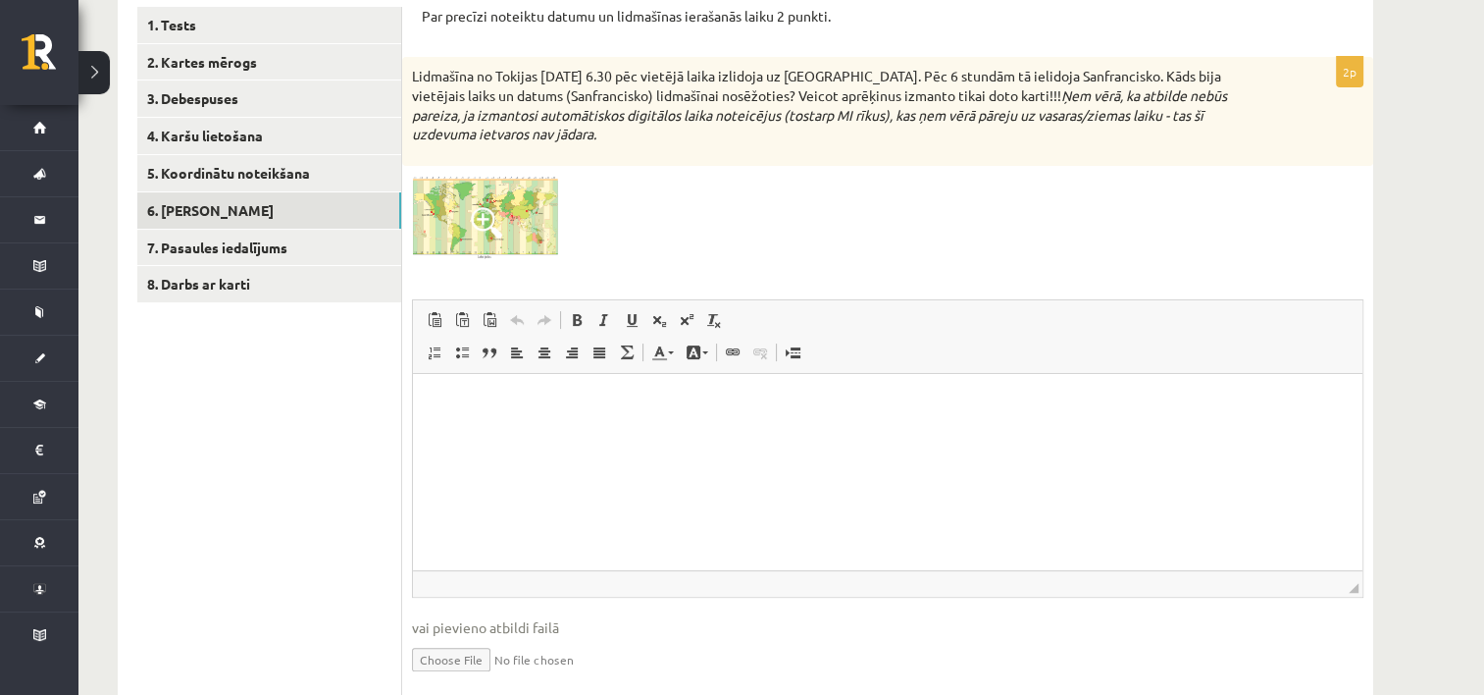
click at [496, 239] on img at bounding box center [485, 218] width 147 height 84
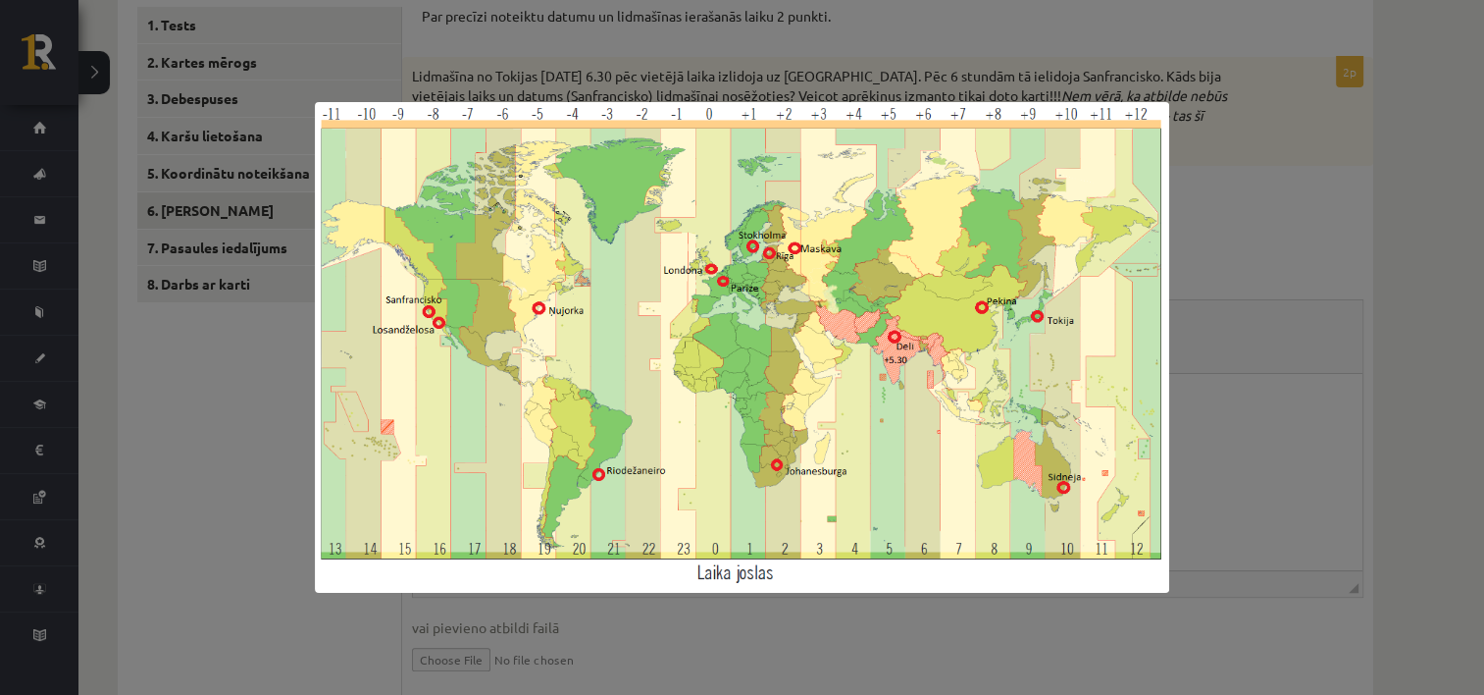
click at [228, 455] on div at bounding box center [742, 347] width 1484 height 695
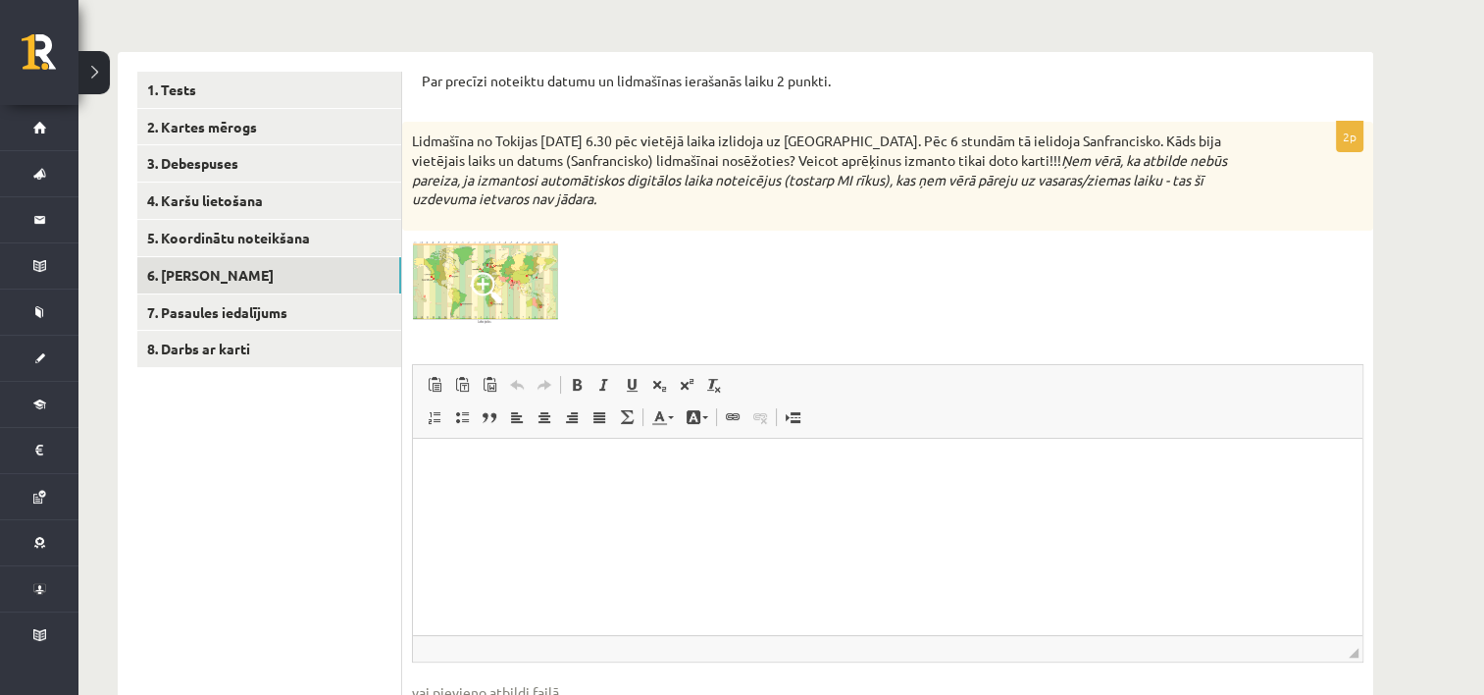
scroll to position [294, 0]
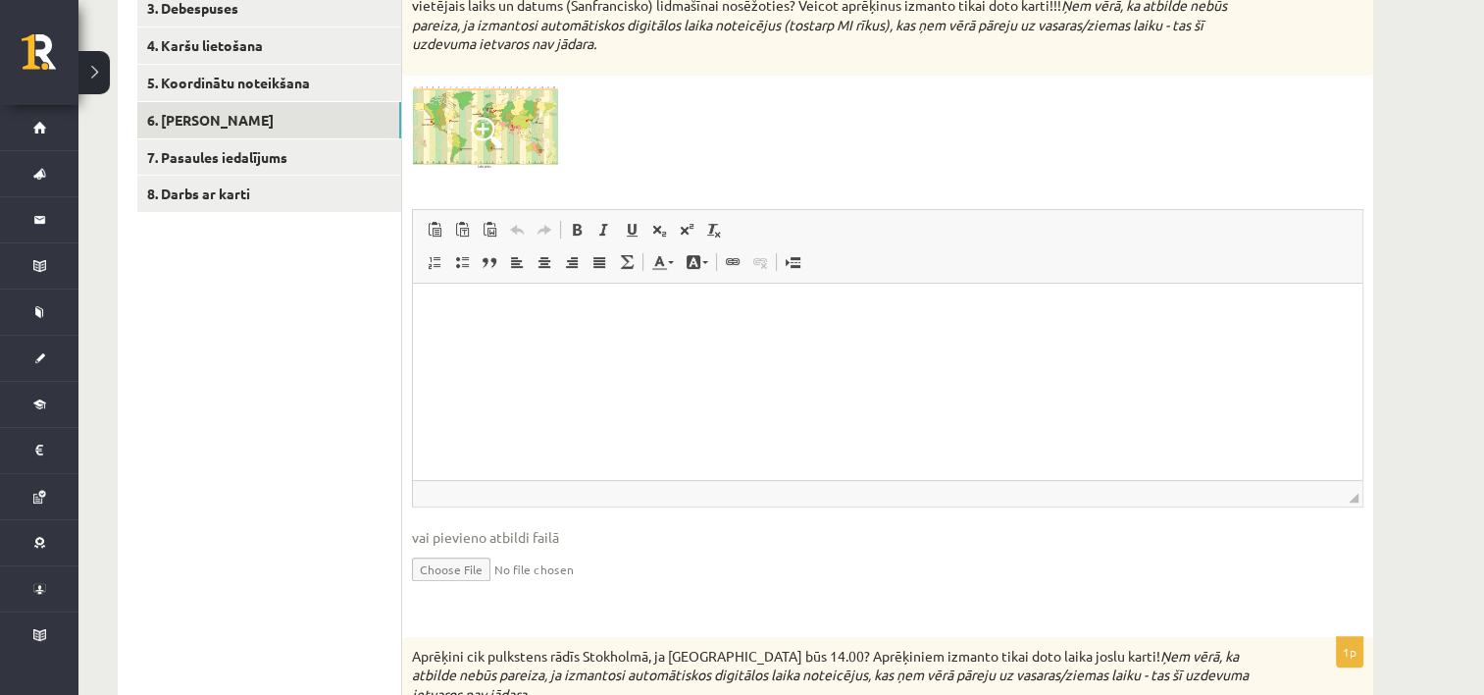
scroll to position [490, 0]
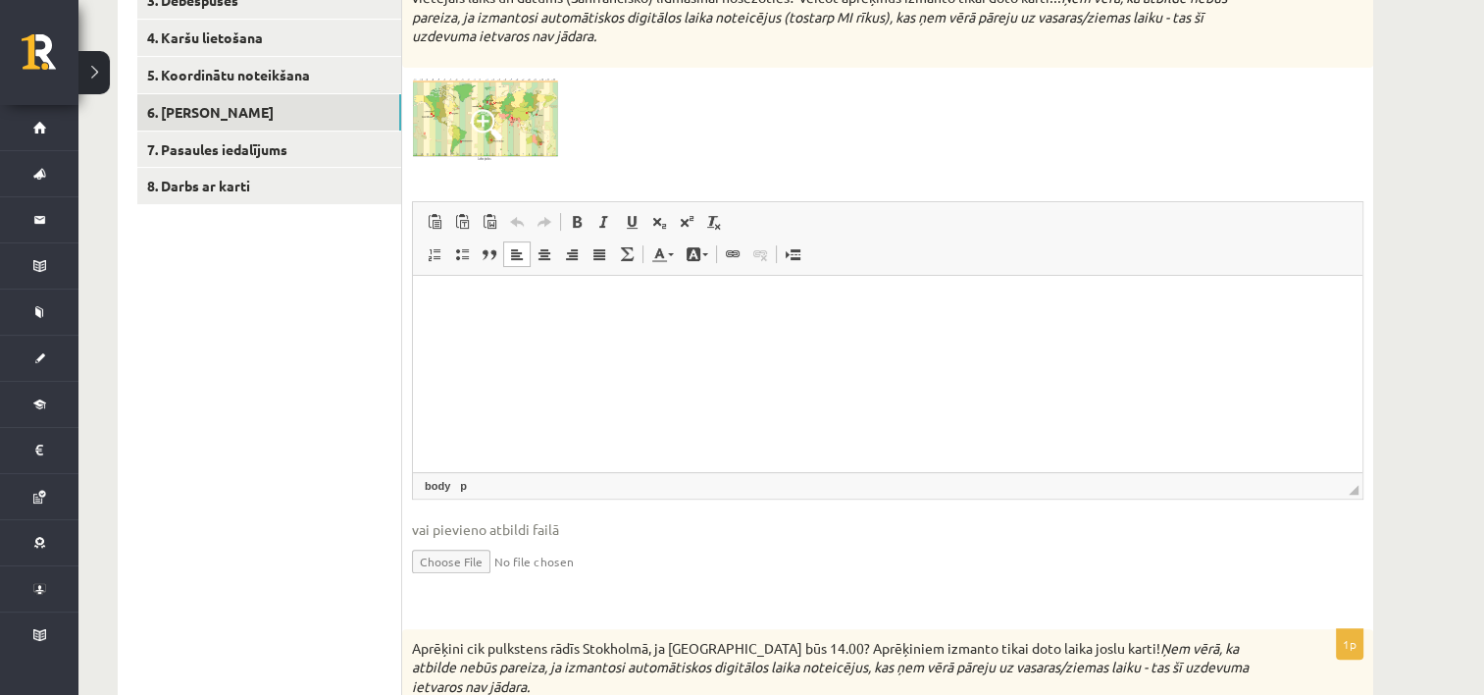
drag, startPoint x: 439, startPoint y: 322, endPoint x: 440, endPoint y: 307, distance: 14.7
click at [439, 323] on html at bounding box center [888, 305] width 950 height 60
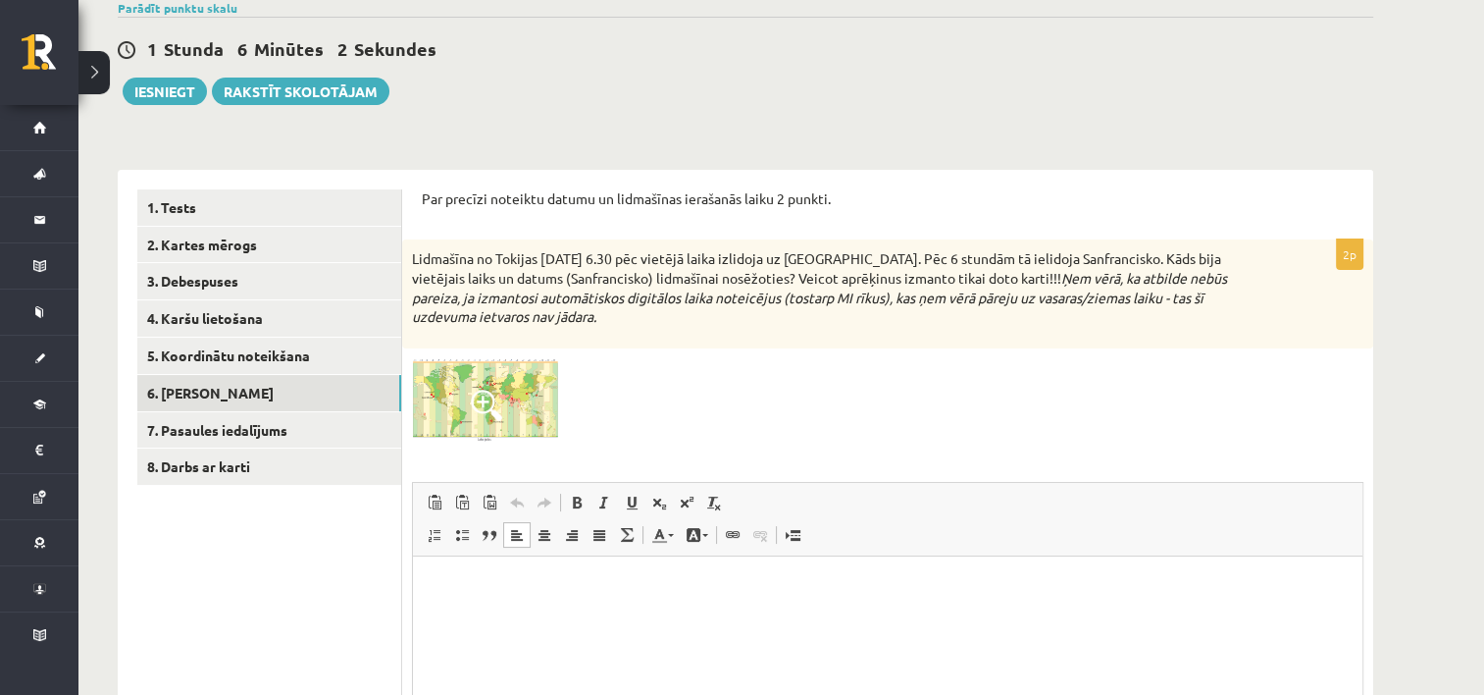
scroll to position [392, 0]
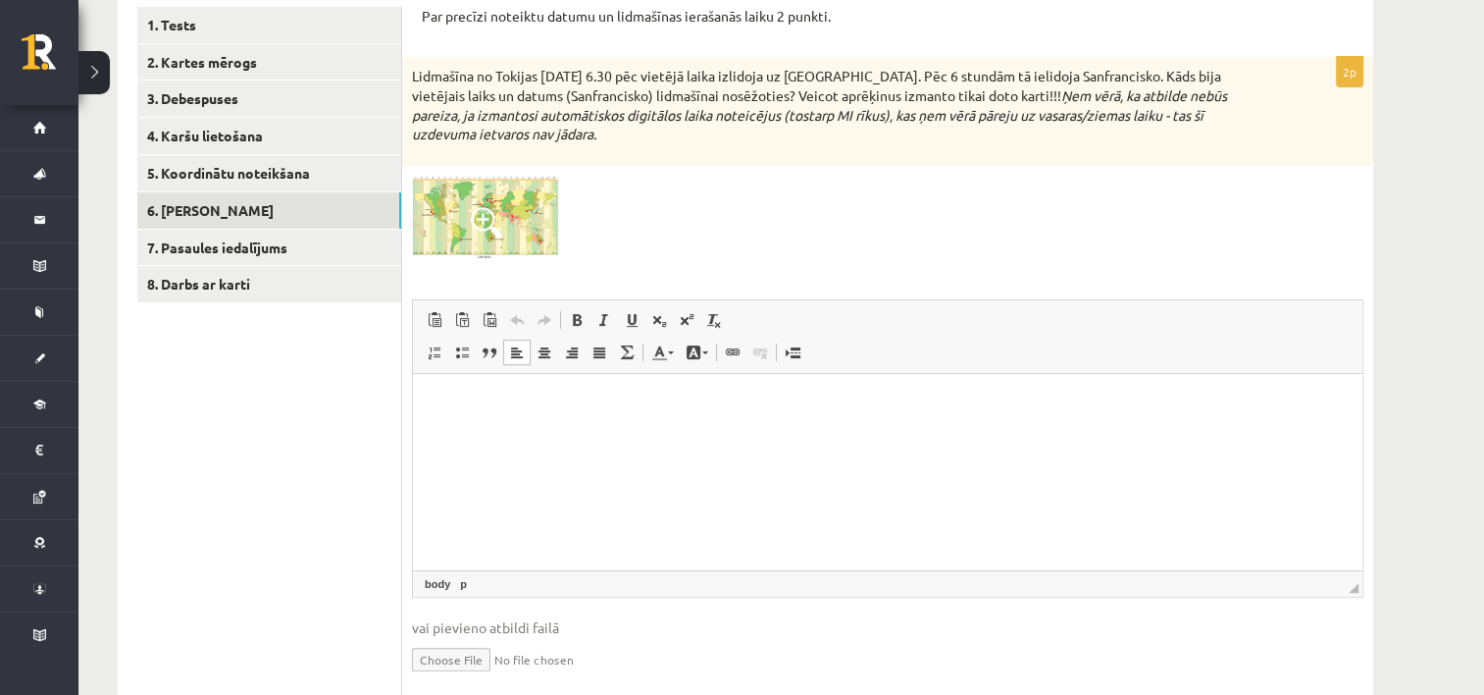
drag, startPoint x: 927, startPoint y: 527, endPoint x: 936, endPoint y: 509, distance: 19.7
click at [937, 433] on html at bounding box center [888, 403] width 950 height 60
click at [758, 409] on p "Визуальный текстовый редактор, wiswyg-editor-user-answer-47433998066800" at bounding box center [888, 402] width 910 height 21
click at [580, 407] on p "**********" at bounding box center [888, 402] width 911 height 21
click at [622, 395] on p "**********" at bounding box center [888, 402] width 911 height 21
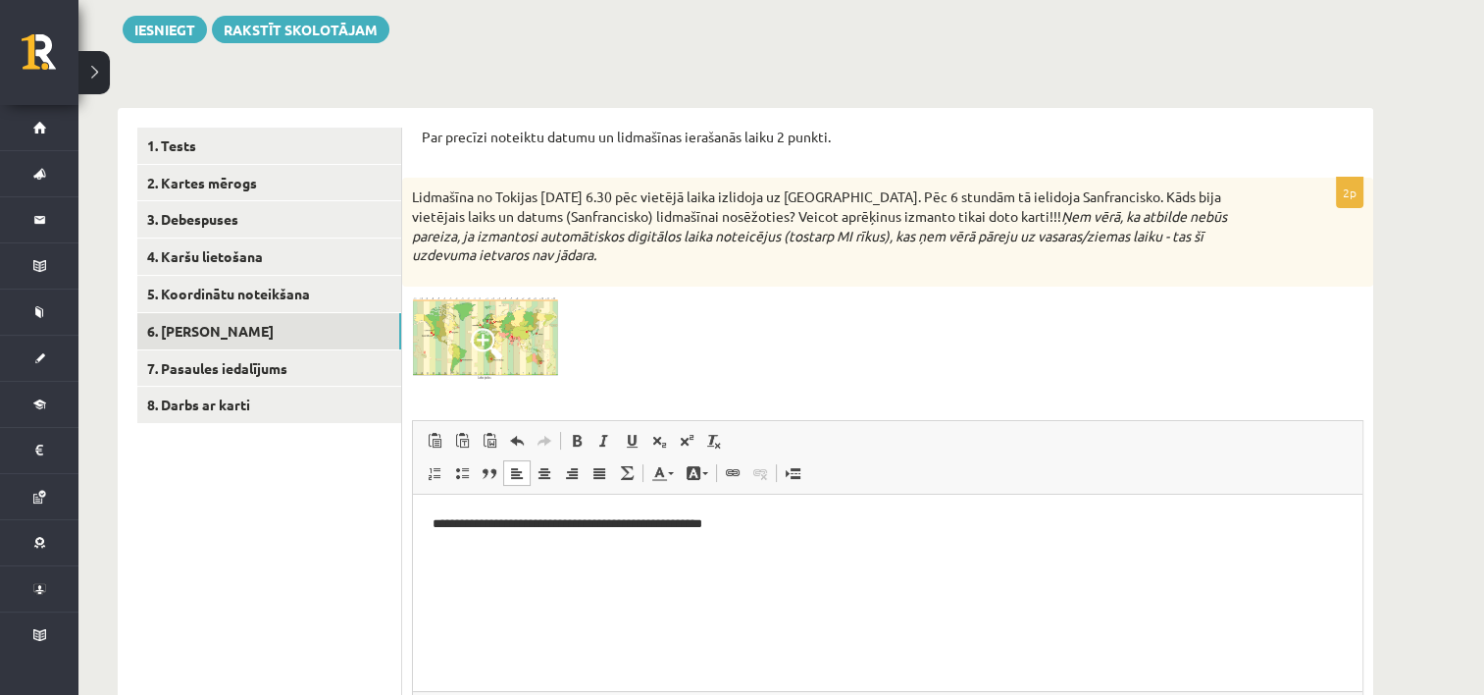
scroll to position [263, 0]
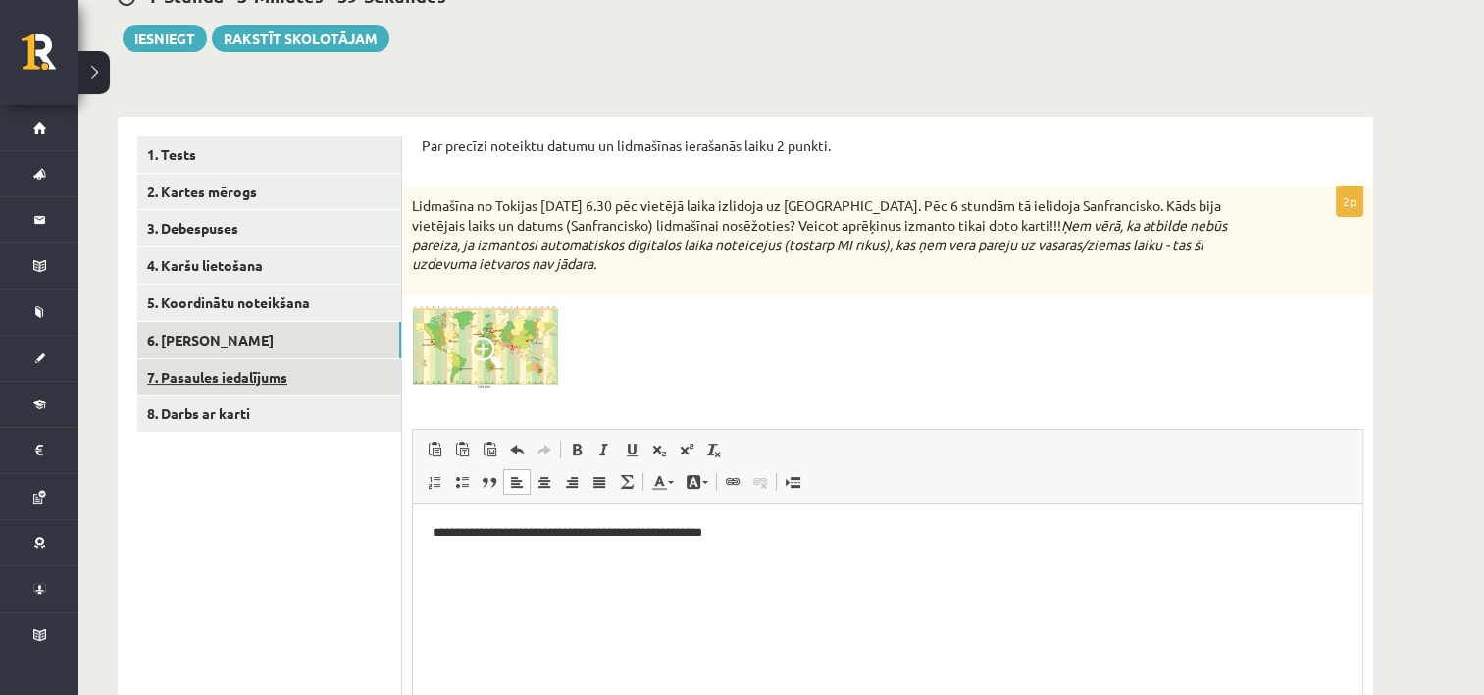
click at [325, 385] on link "7. Pasaules iedalījums" at bounding box center [269, 377] width 264 height 36
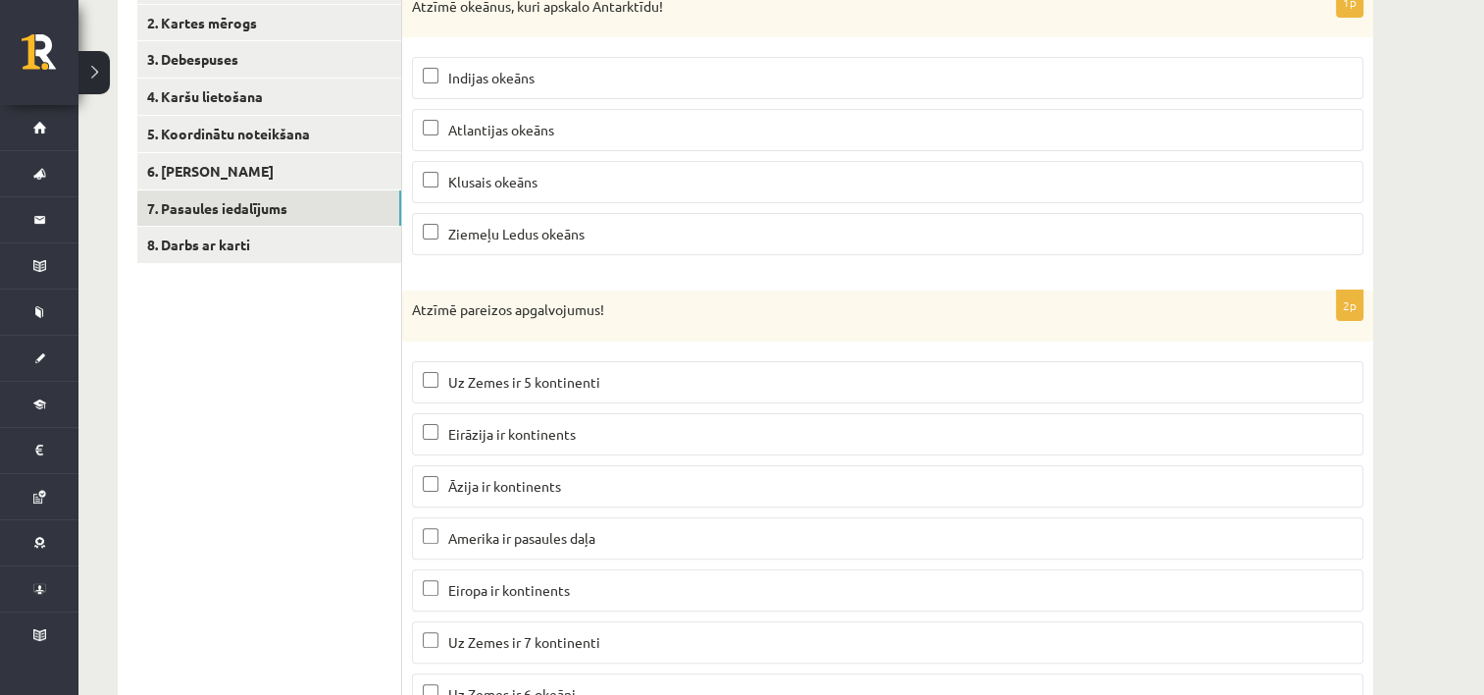
scroll to position [327, 0]
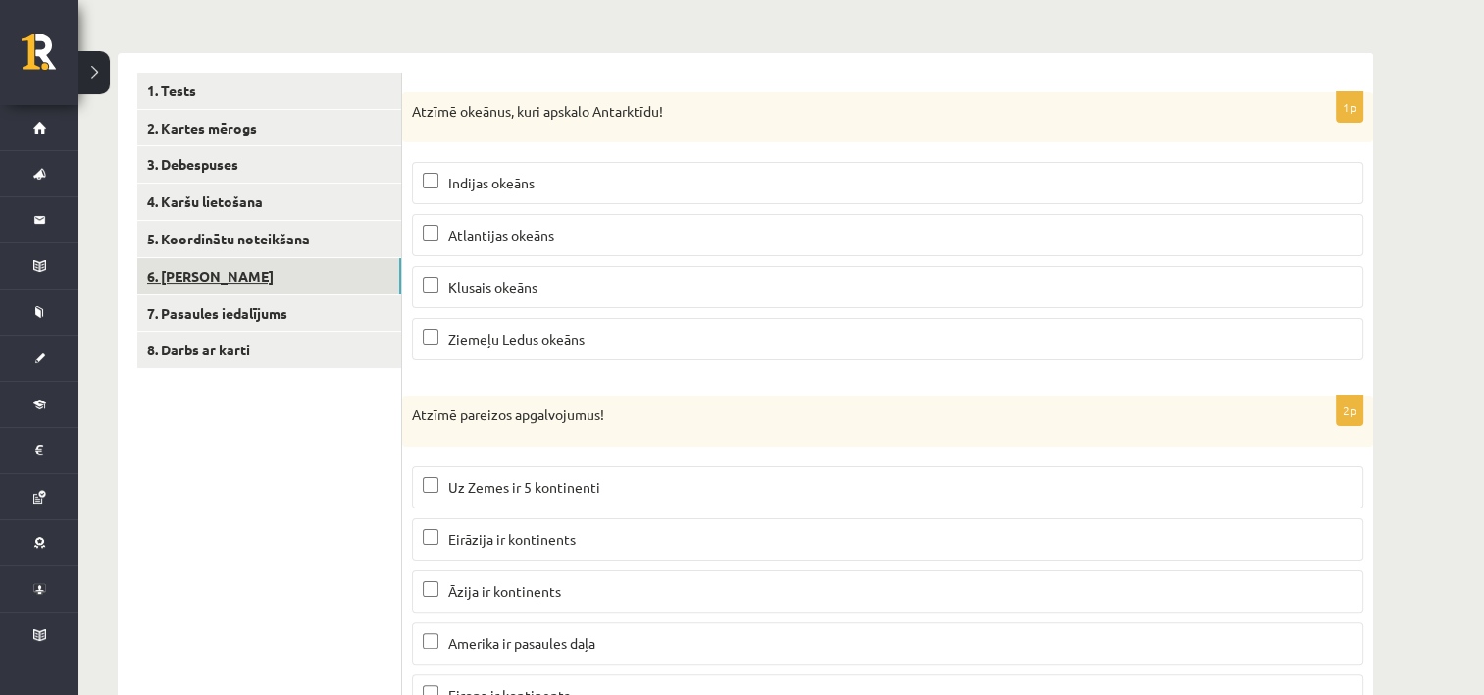
click at [222, 276] on link "6. Laika joslas" at bounding box center [269, 276] width 264 height 36
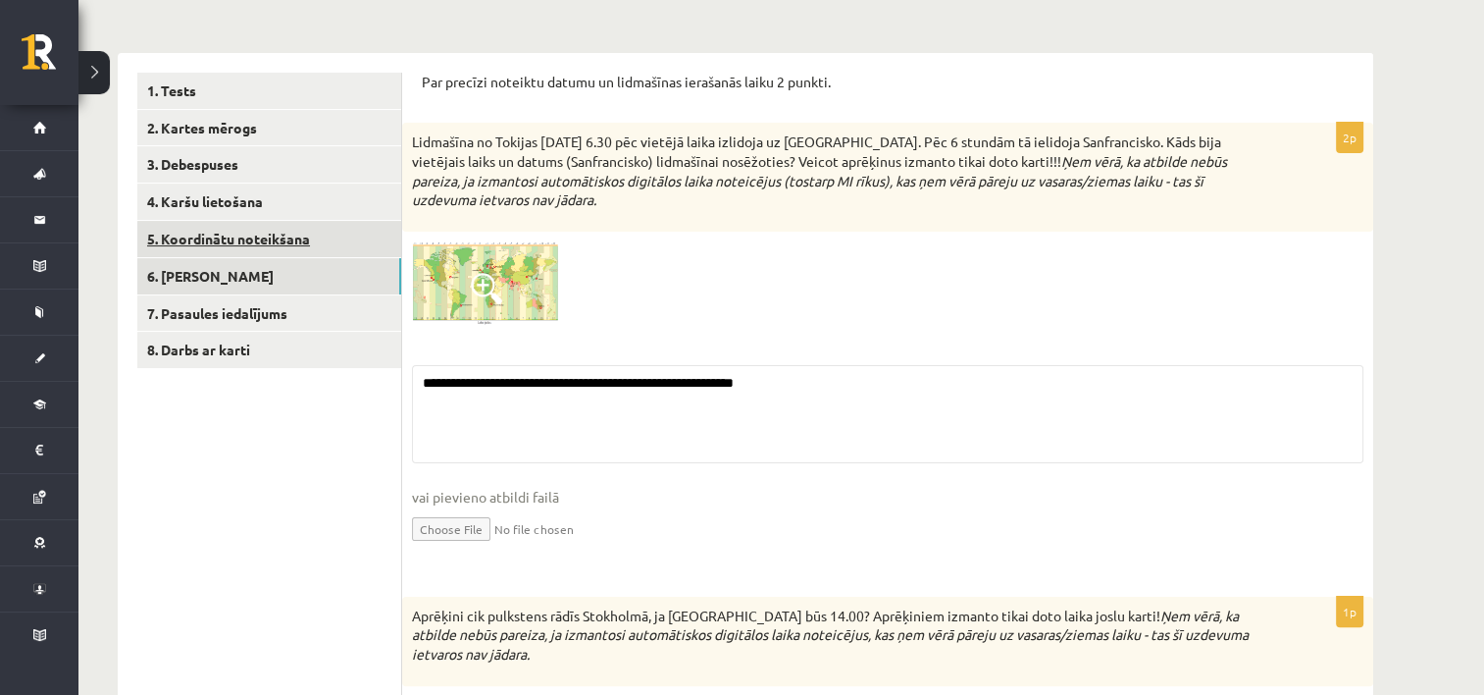
click at [247, 236] on link "5. Koordinātu noteikšana" at bounding box center [269, 239] width 264 height 36
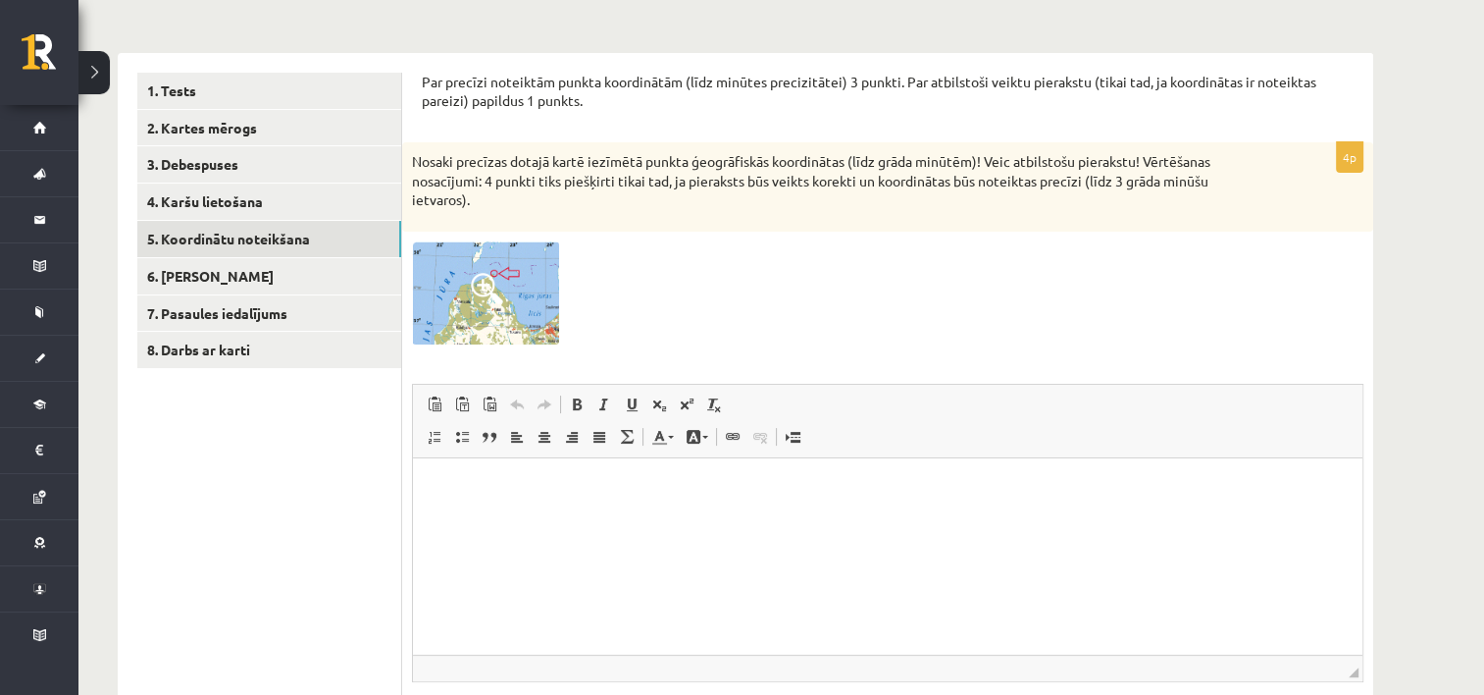
scroll to position [229, 0]
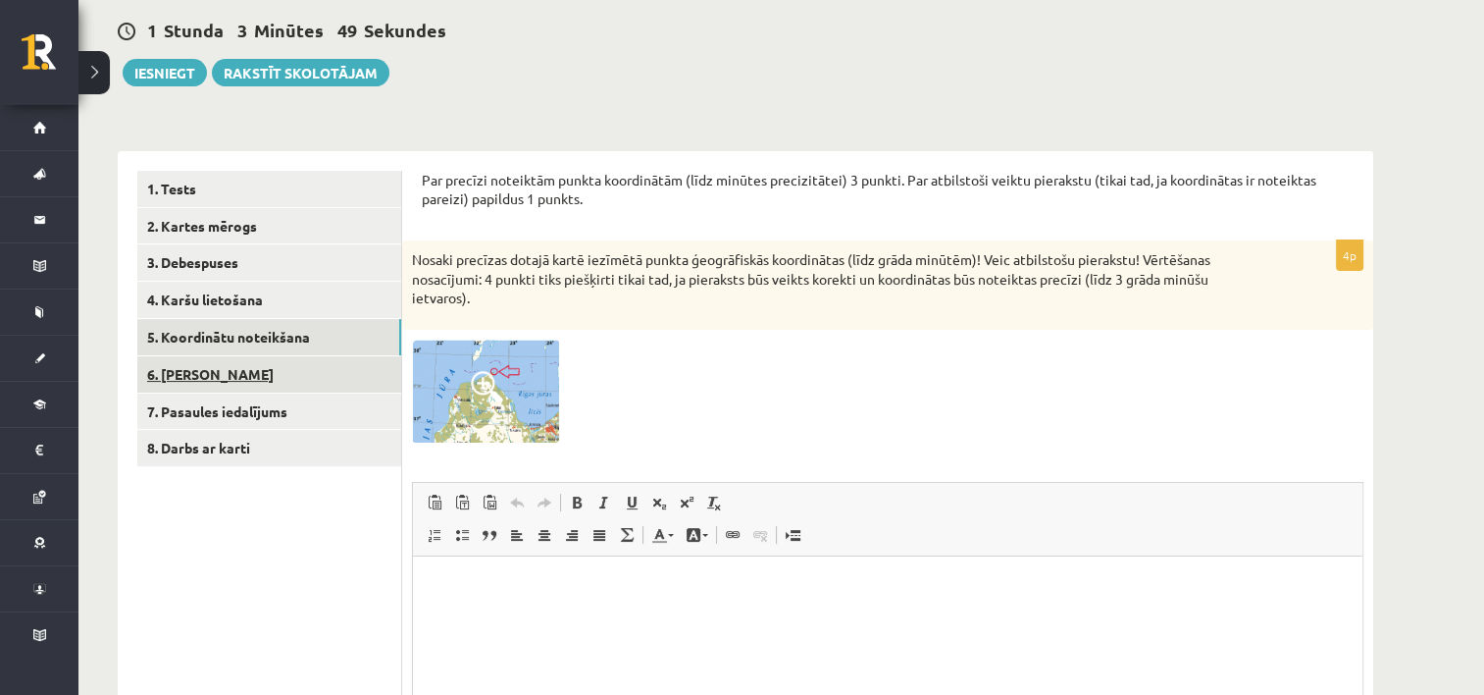
click at [232, 369] on link "6. Laika joslas" at bounding box center [269, 374] width 264 height 36
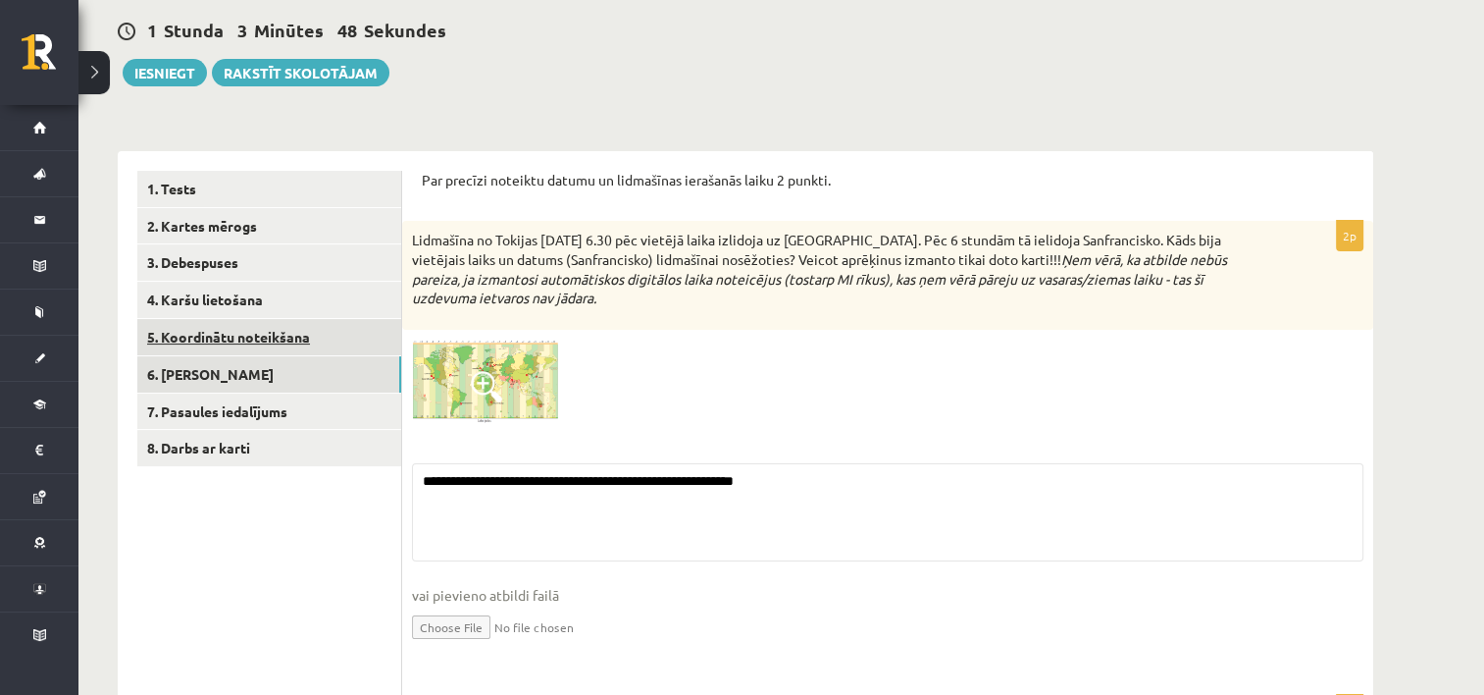
click at [237, 348] on link "5. Koordinātu noteikšana" at bounding box center [269, 337] width 264 height 36
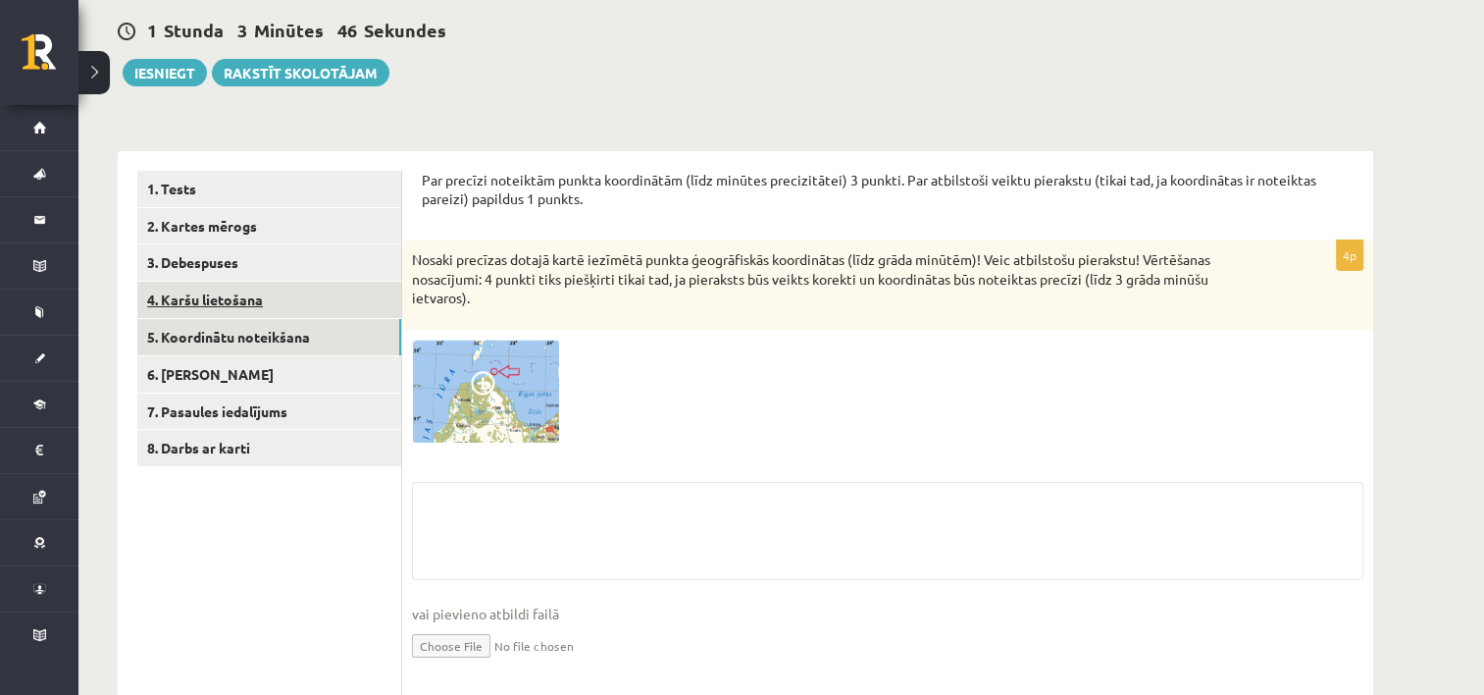
click at [247, 302] on link "4. Karšu lietošana" at bounding box center [269, 300] width 264 height 36
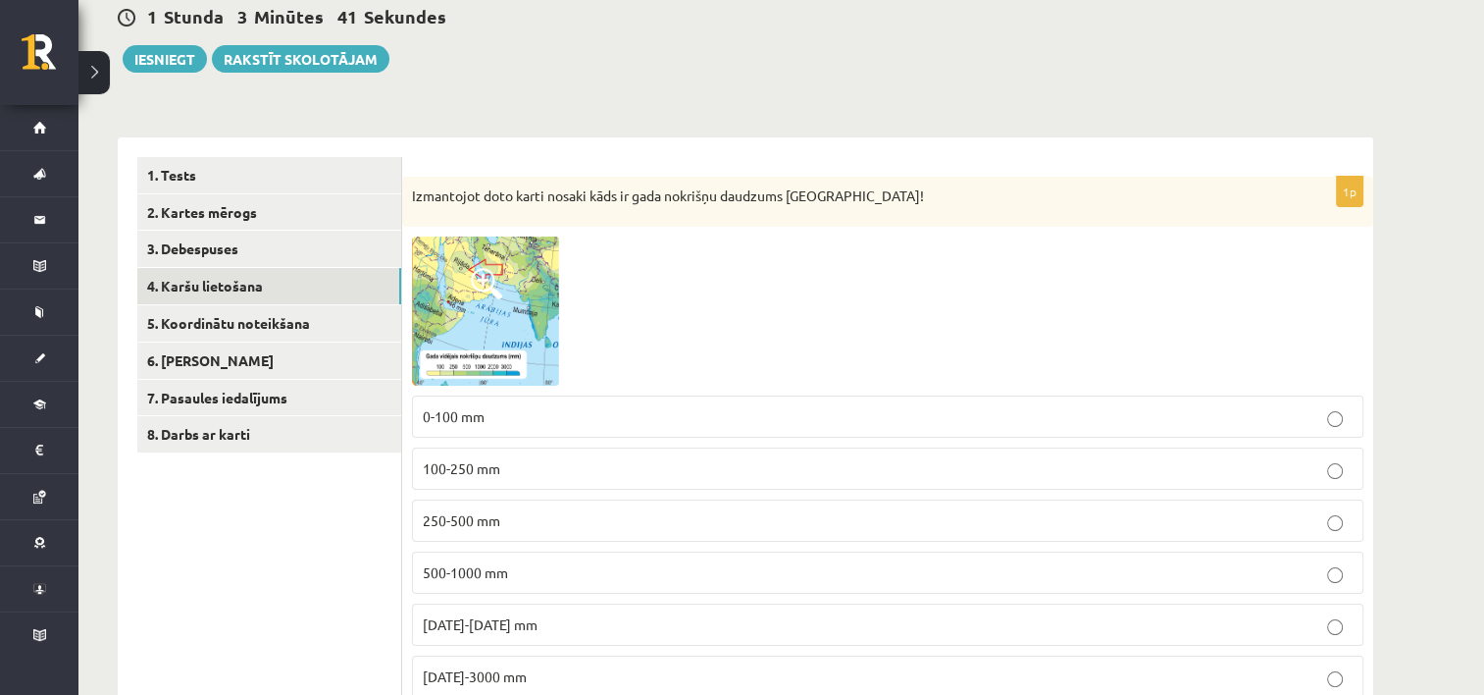
scroll to position [208, 0]
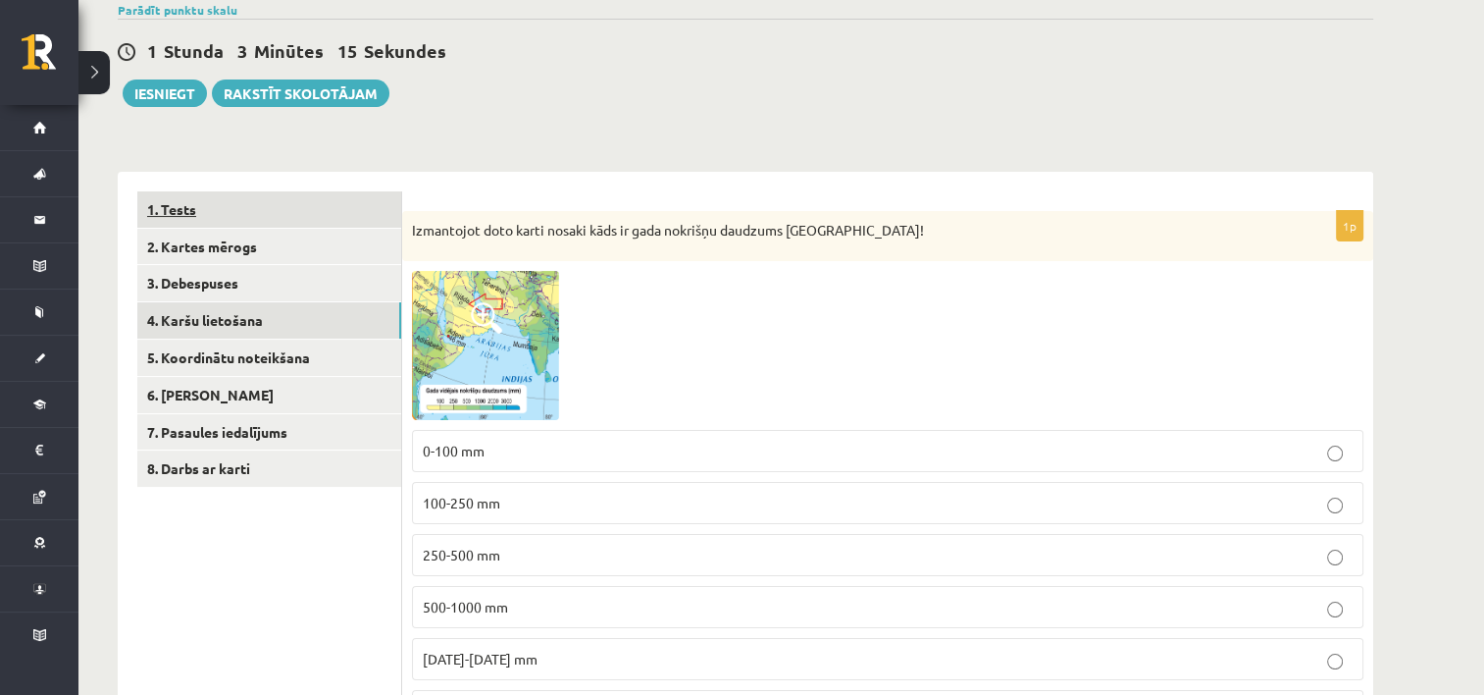
click at [310, 221] on link "1. Tests" at bounding box center [269, 209] width 264 height 36
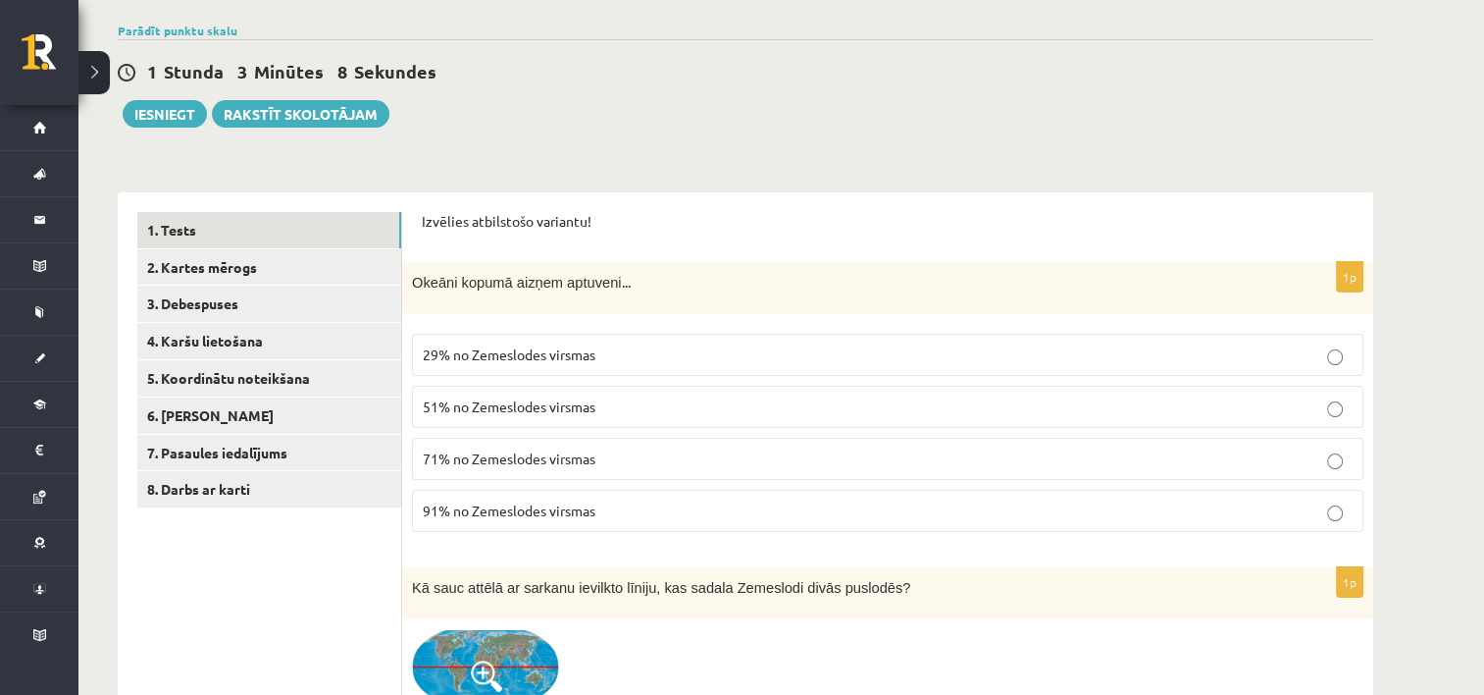
scroll to position [89, 0]
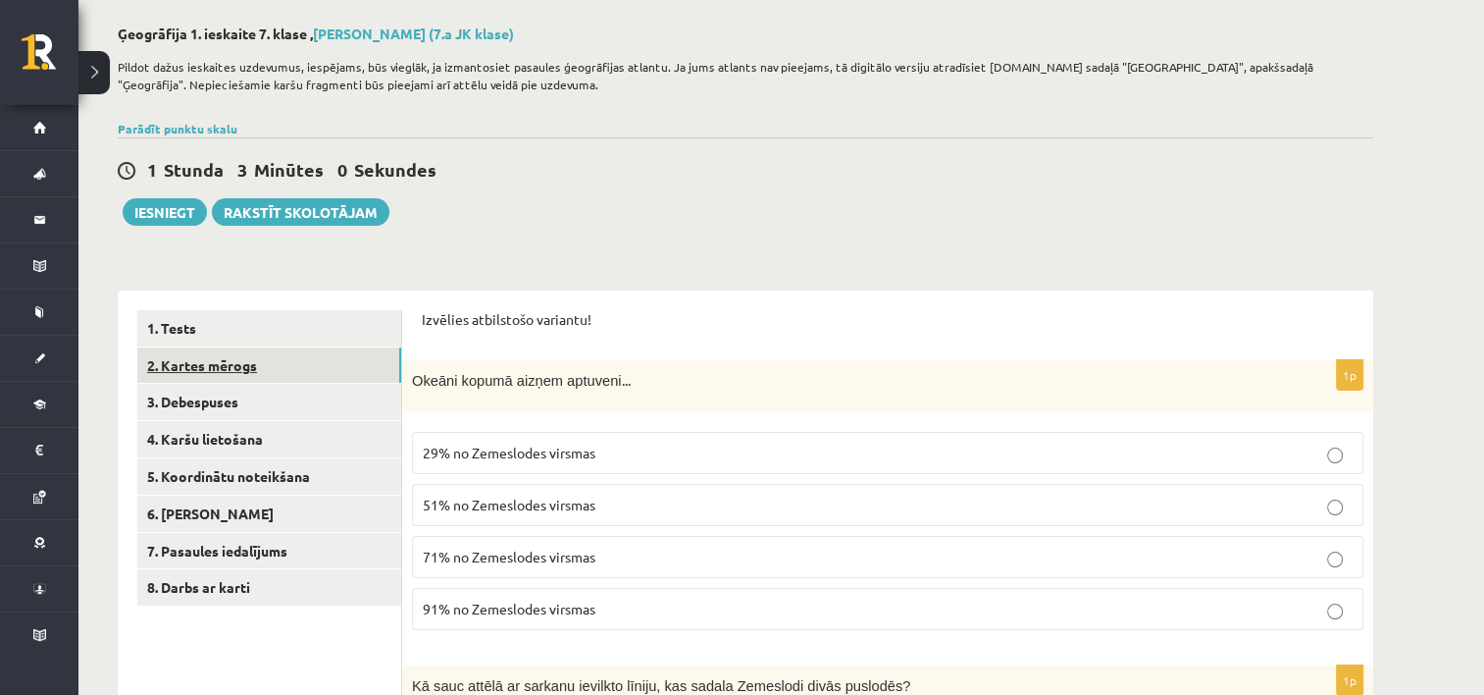
click at [361, 368] on link "2. Kartes mērogs" at bounding box center [269, 365] width 264 height 36
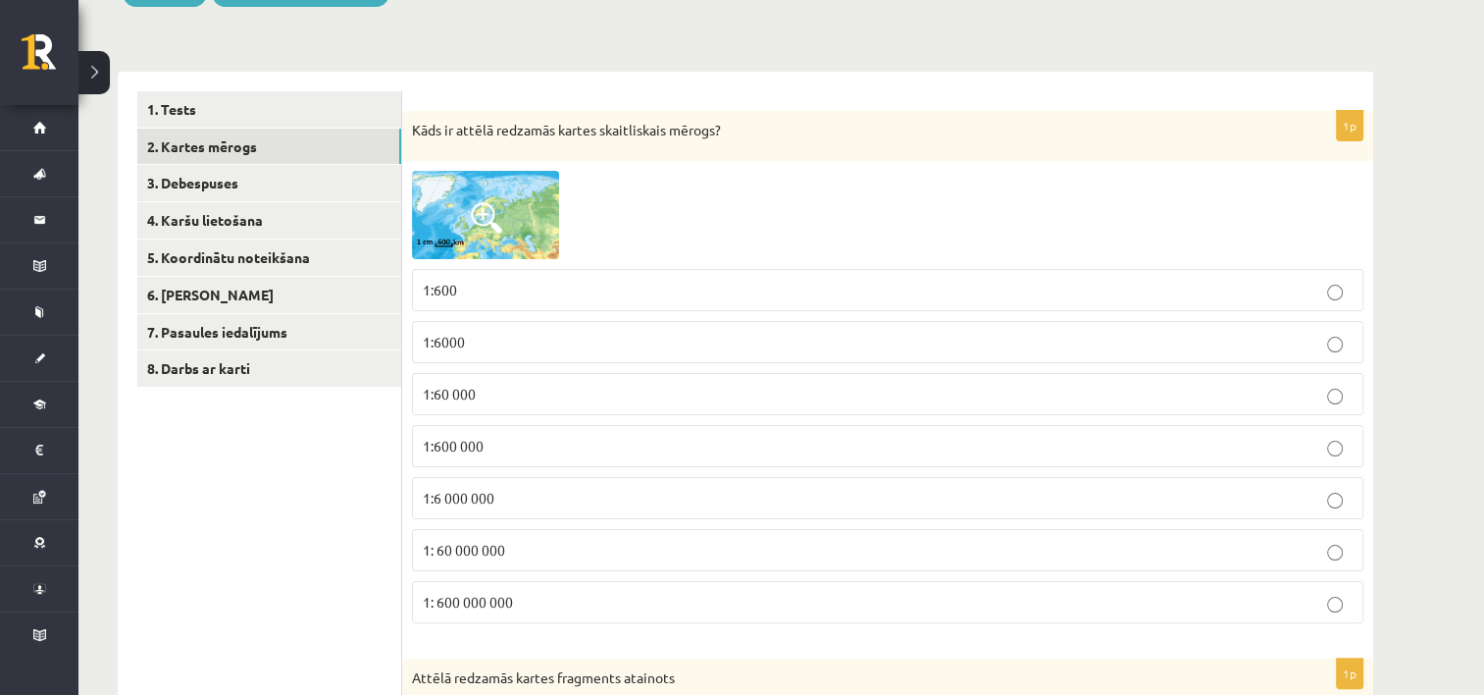
scroll to position [293, 0]
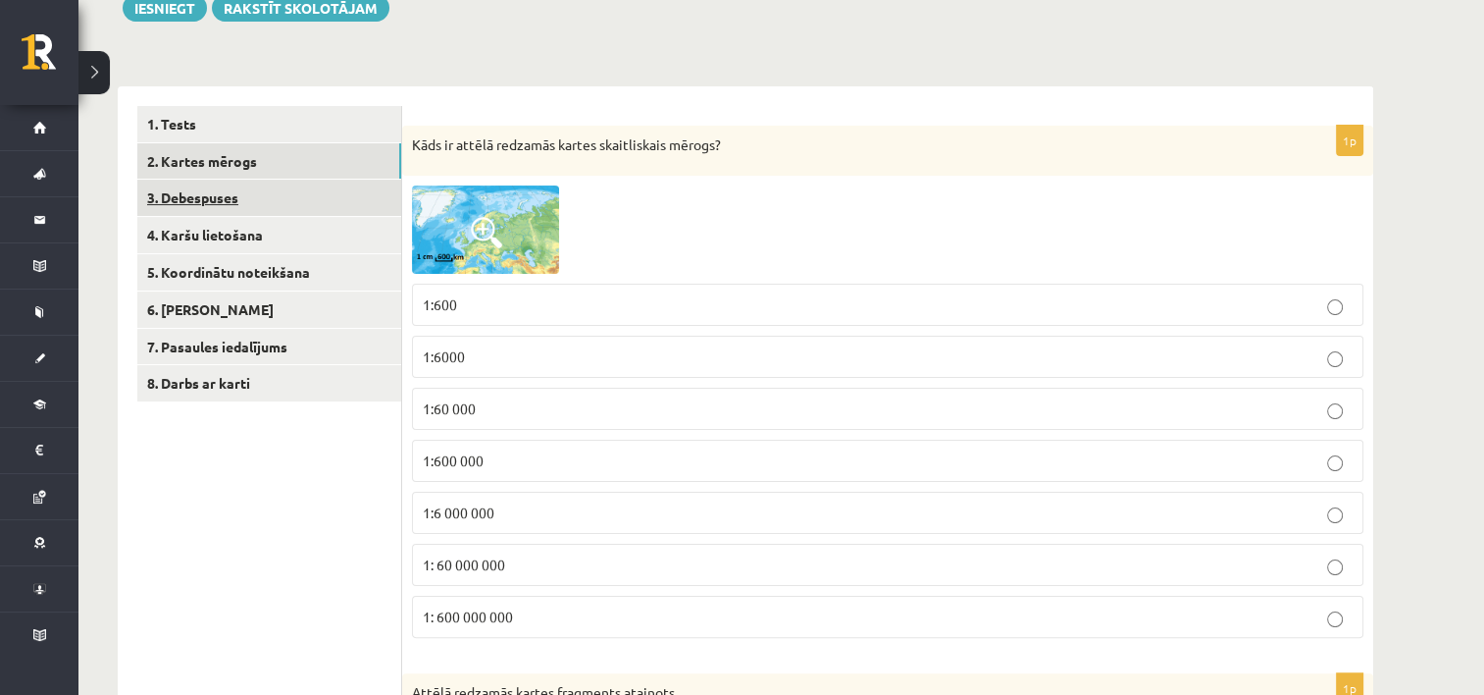
click at [253, 208] on link "3. Debespuses" at bounding box center [269, 198] width 264 height 36
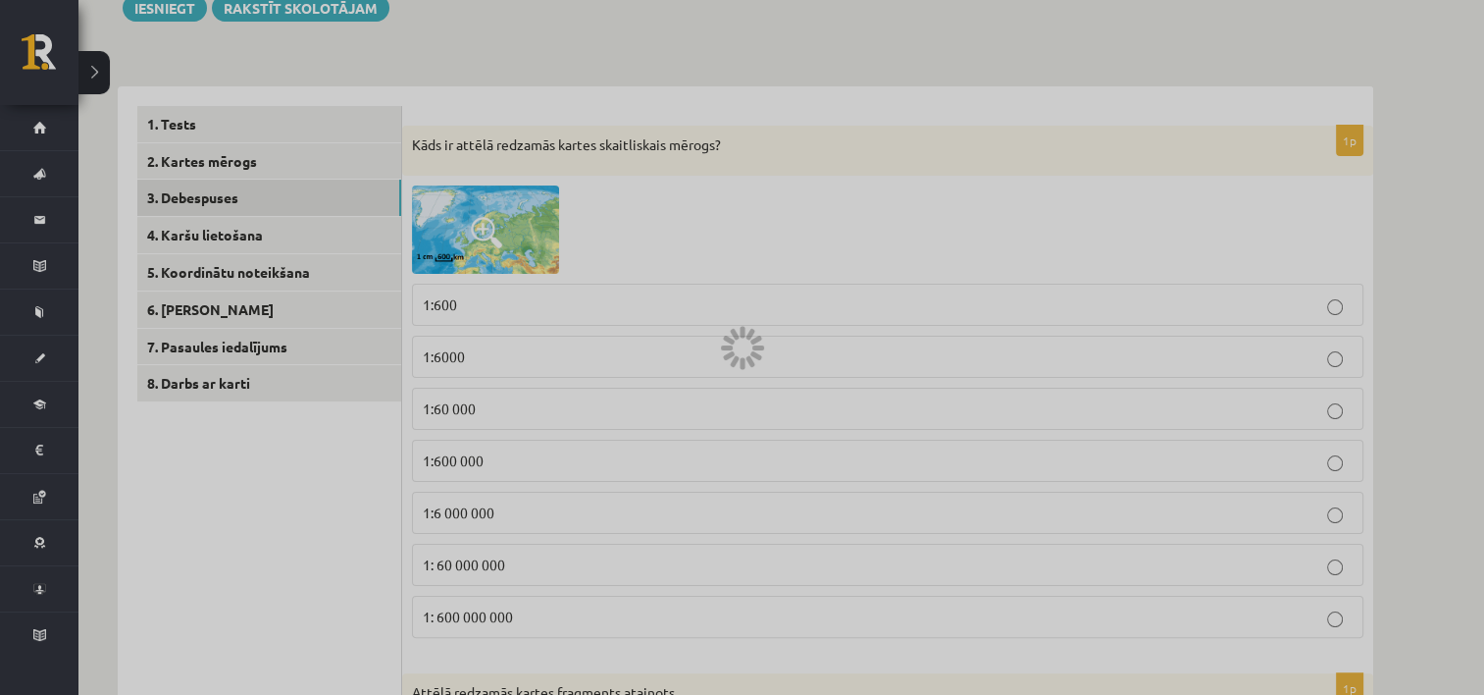
scroll to position [179, 0]
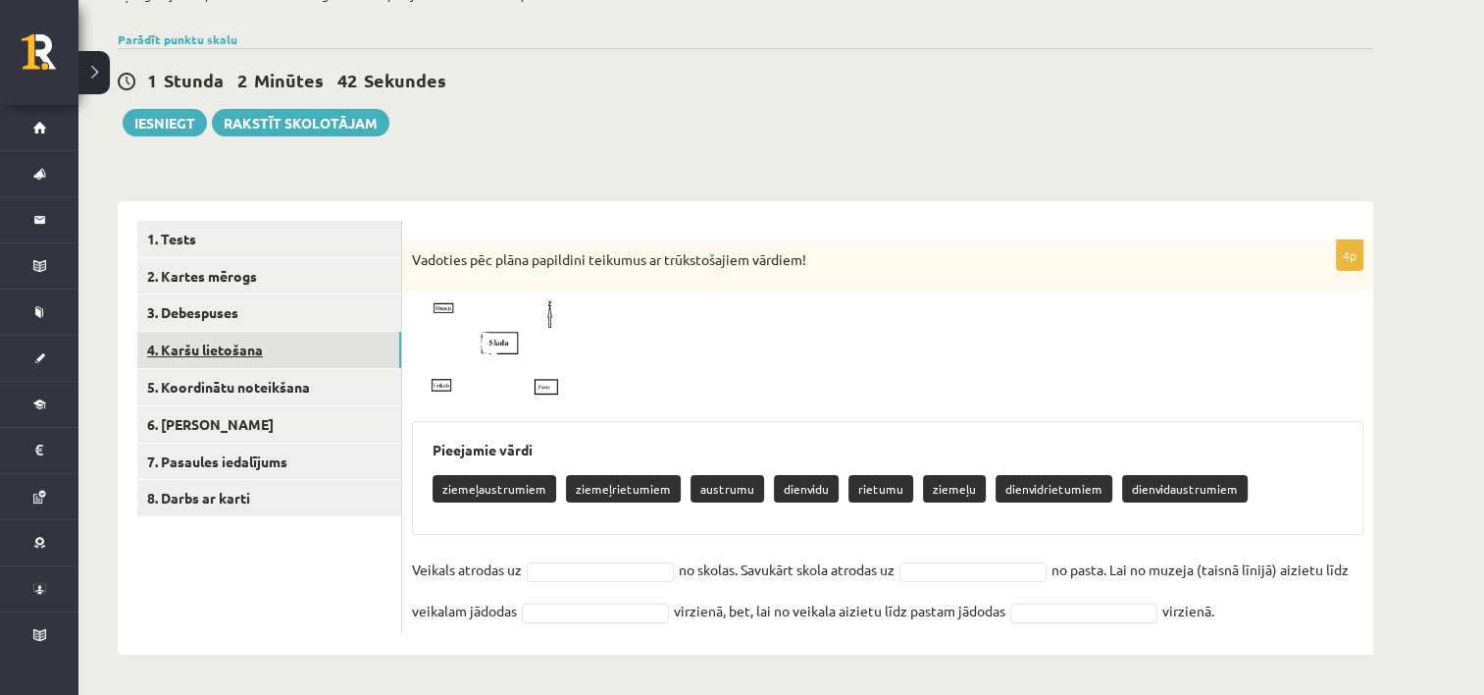
click at [310, 353] on link "4. Karšu lietošana" at bounding box center [269, 350] width 264 height 36
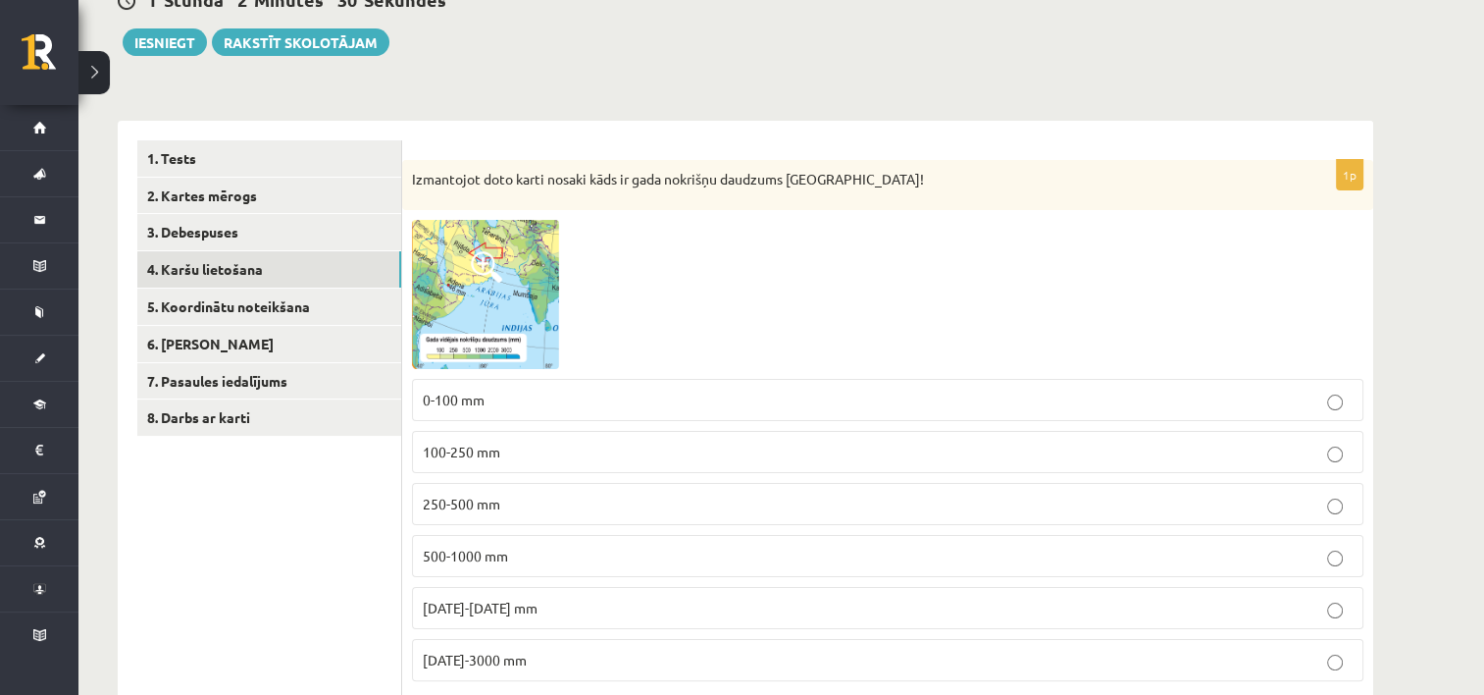
scroll to position [208, 0]
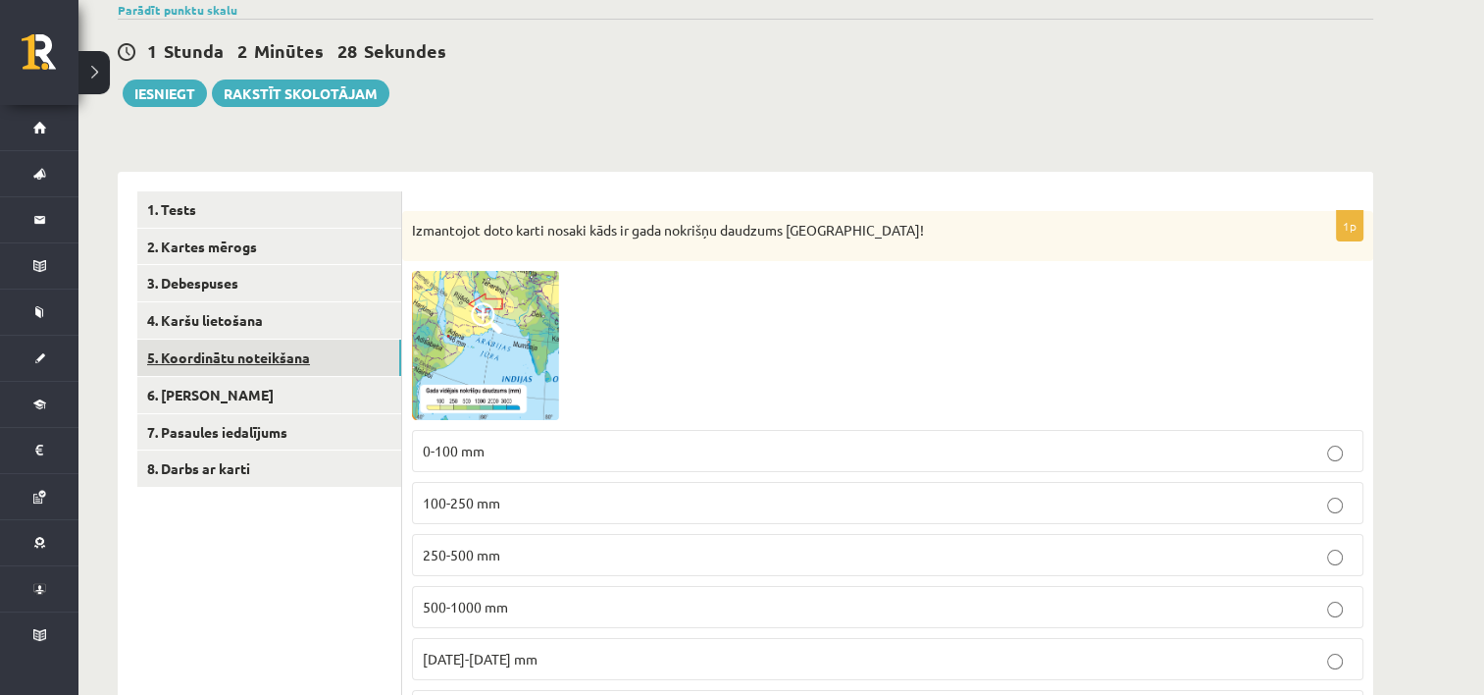
click at [341, 358] on link "5. Koordinātu noteikšana" at bounding box center [269, 357] width 264 height 36
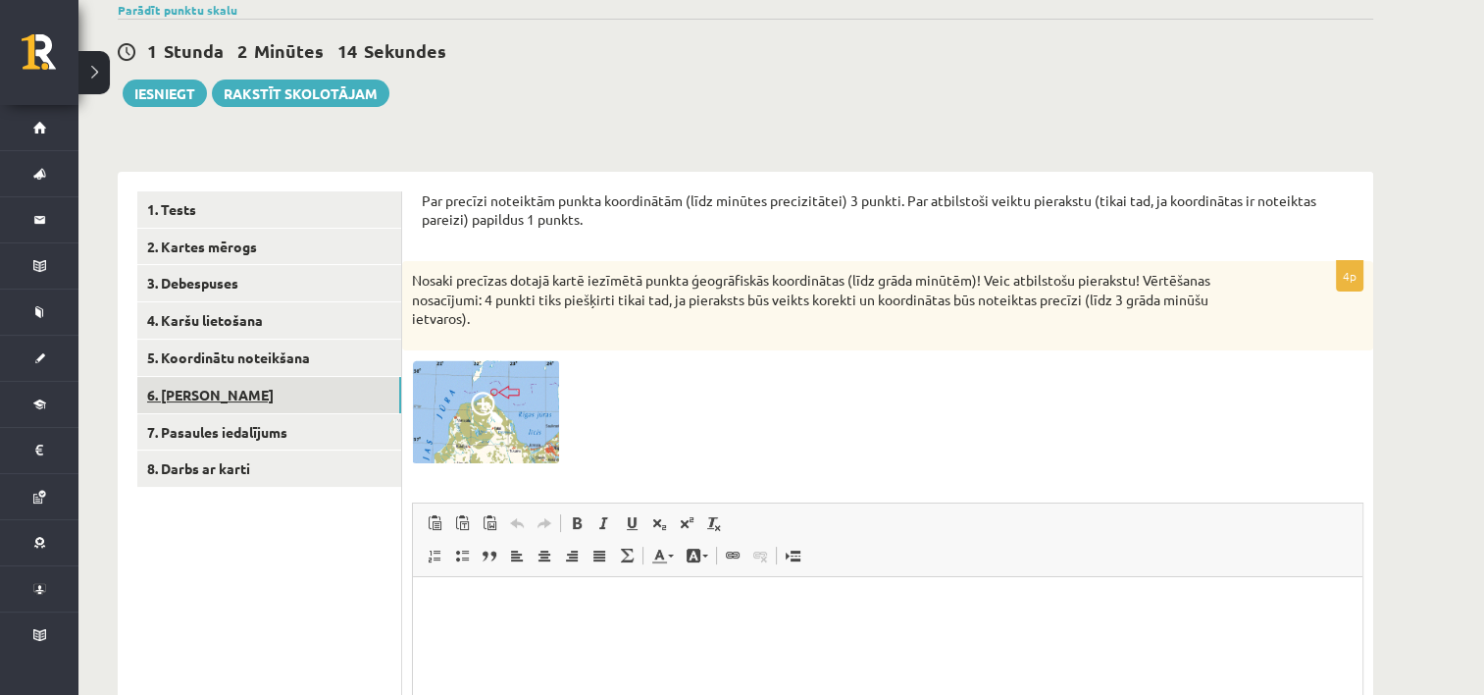
click at [217, 388] on link "6. Laika joslas" at bounding box center [269, 395] width 264 height 36
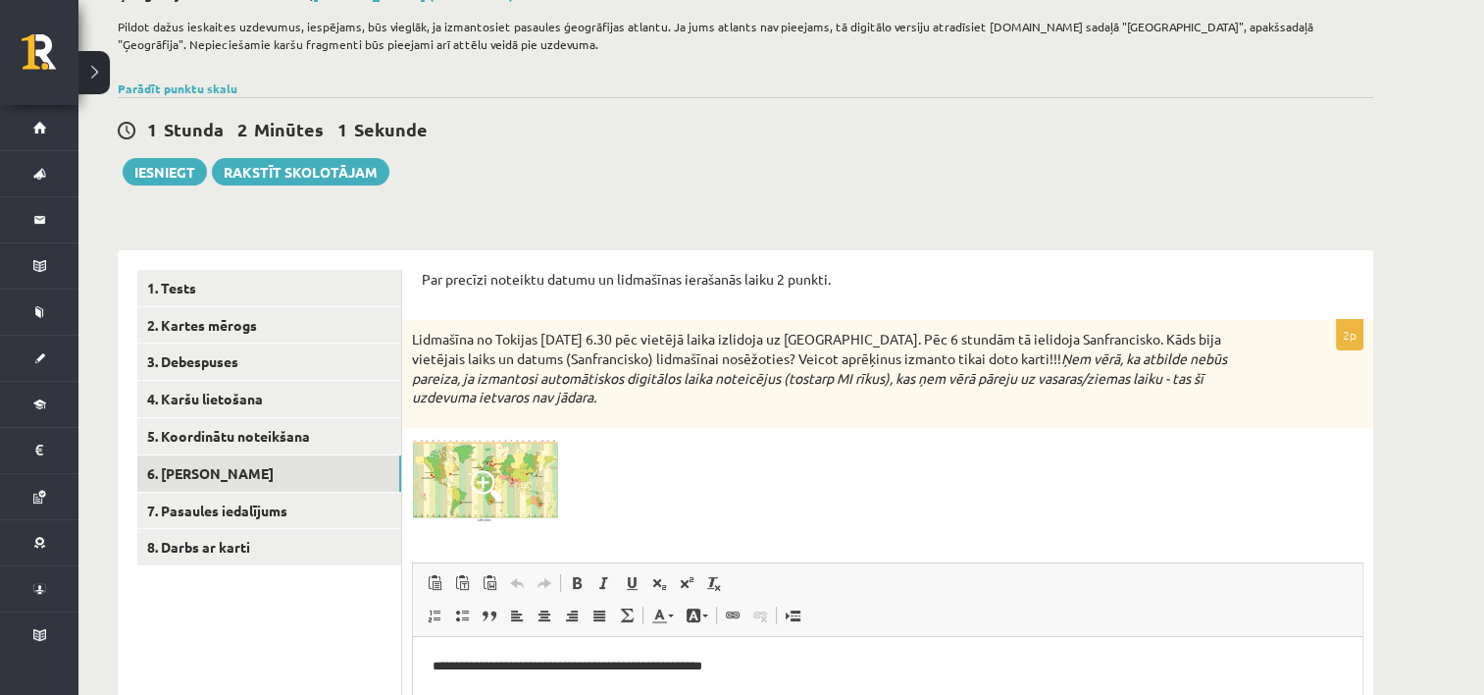
scroll to position [165, 0]
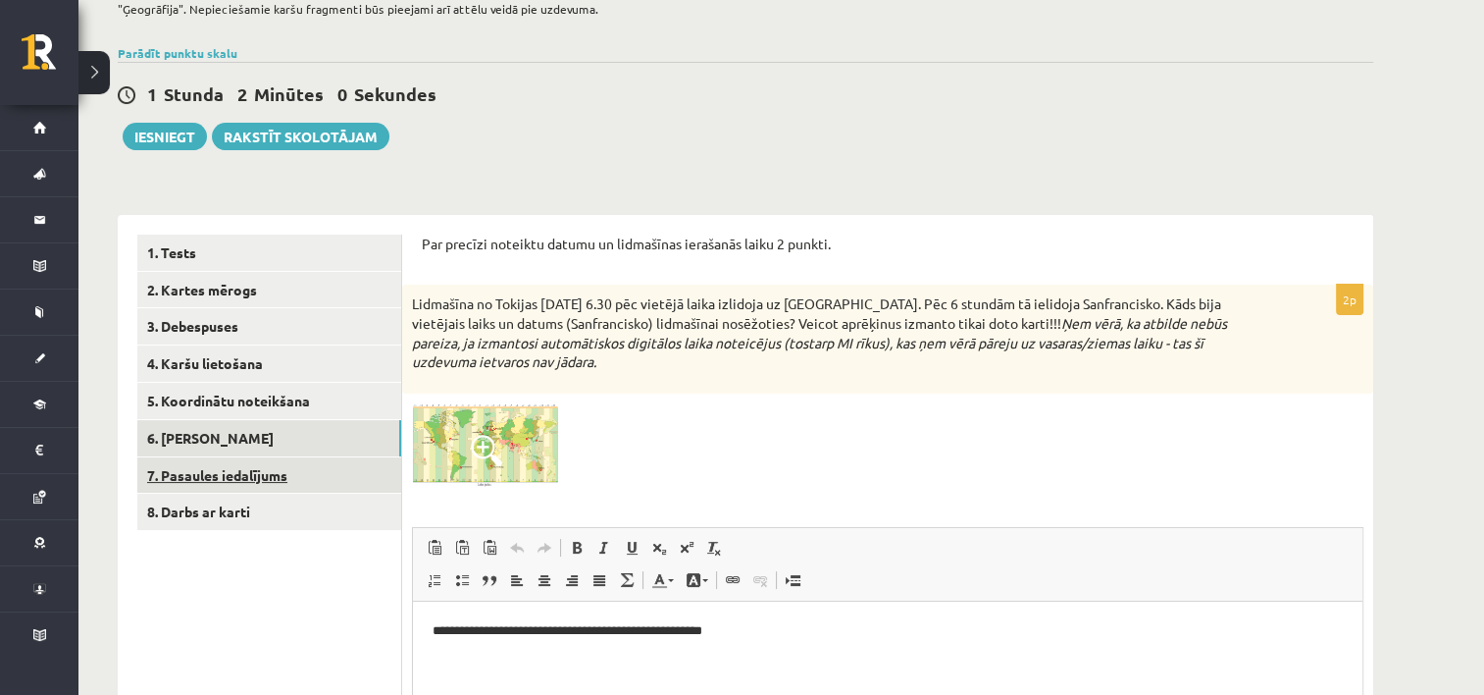
click at [290, 489] on link "7. Pasaules iedalījums" at bounding box center [269, 475] width 264 height 36
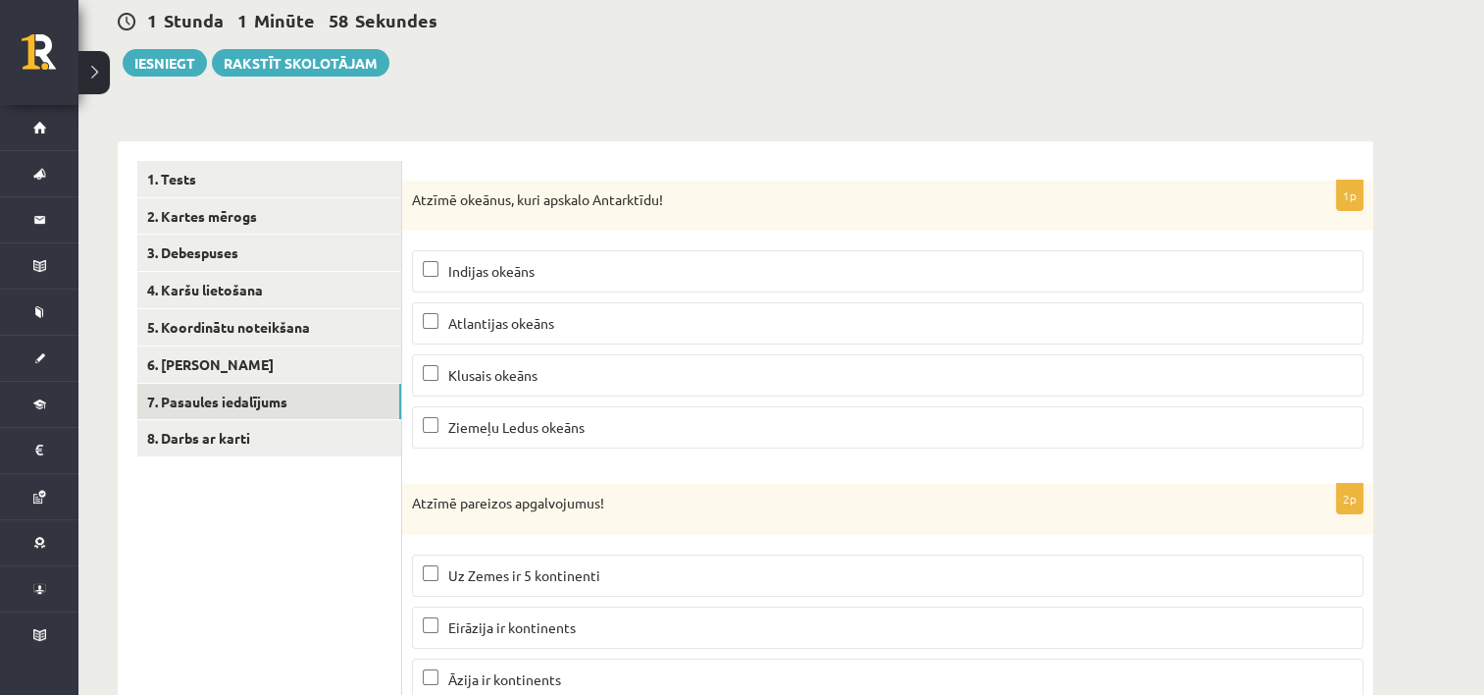
scroll to position [229, 0]
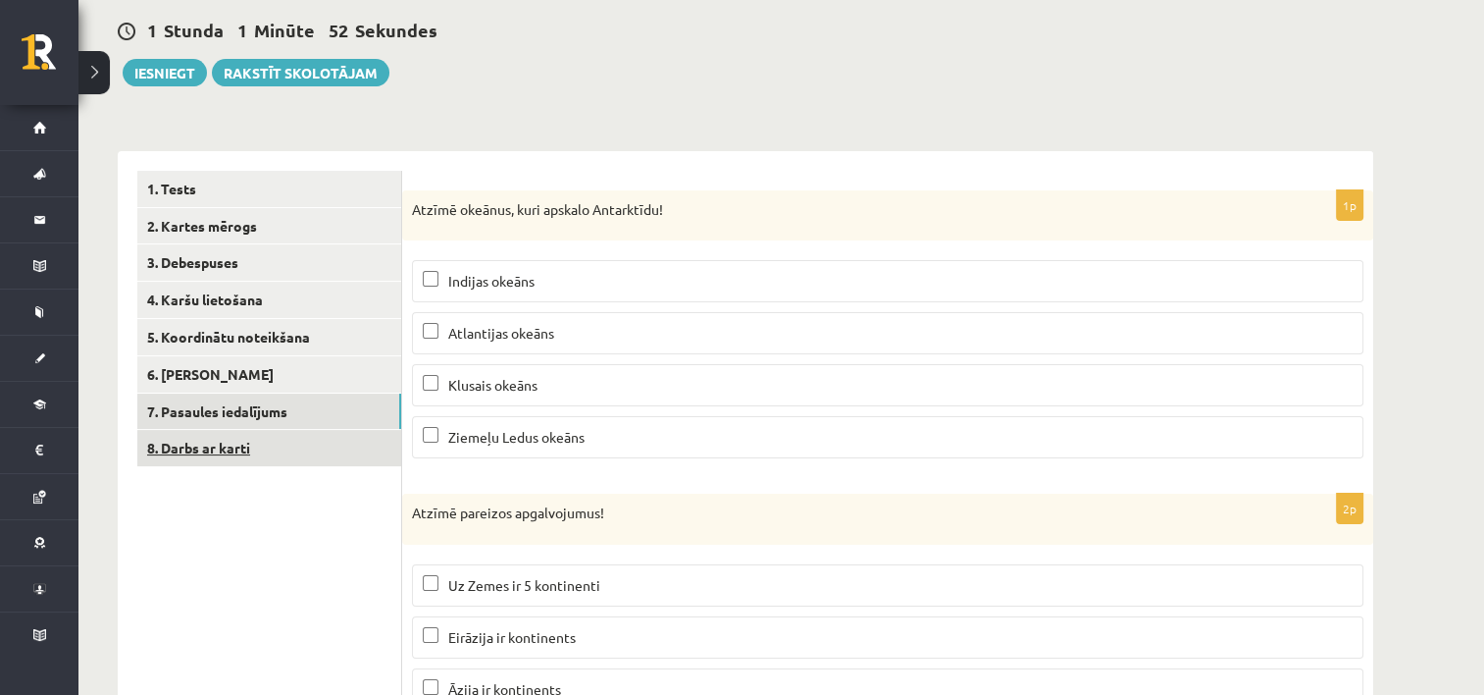
click at [291, 455] on link "8. Darbs ar karti" at bounding box center [269, 448] width 264 height 36
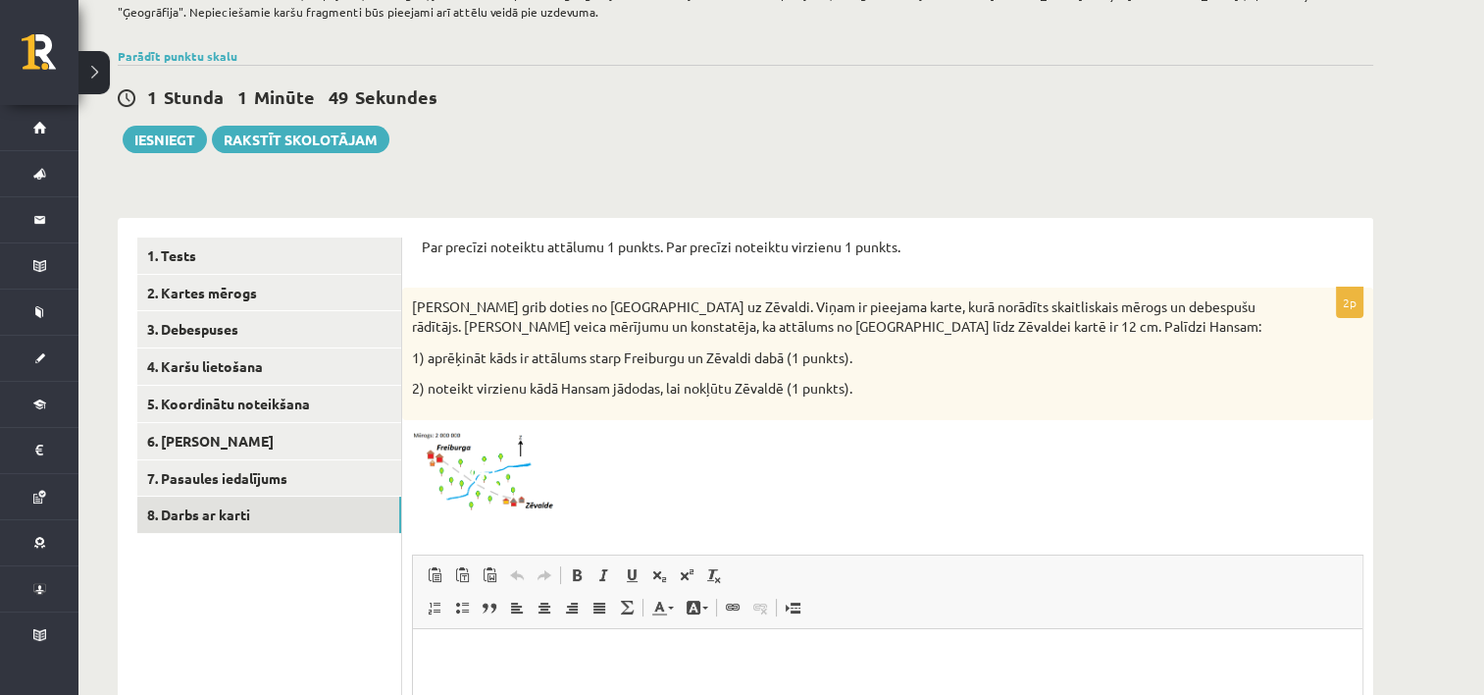
scroll to position [196, 0]
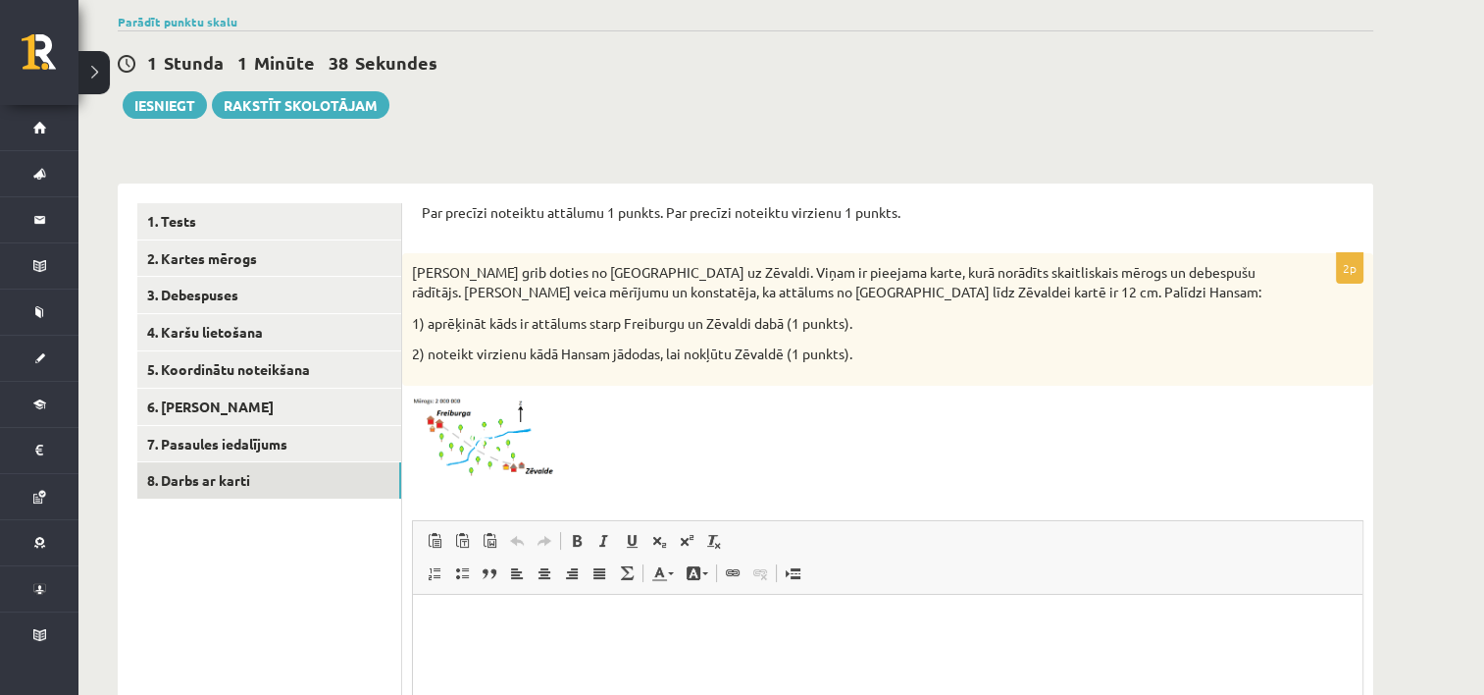
click at [506, 470] on img at bounding box center [485, 437] width 147 height 85
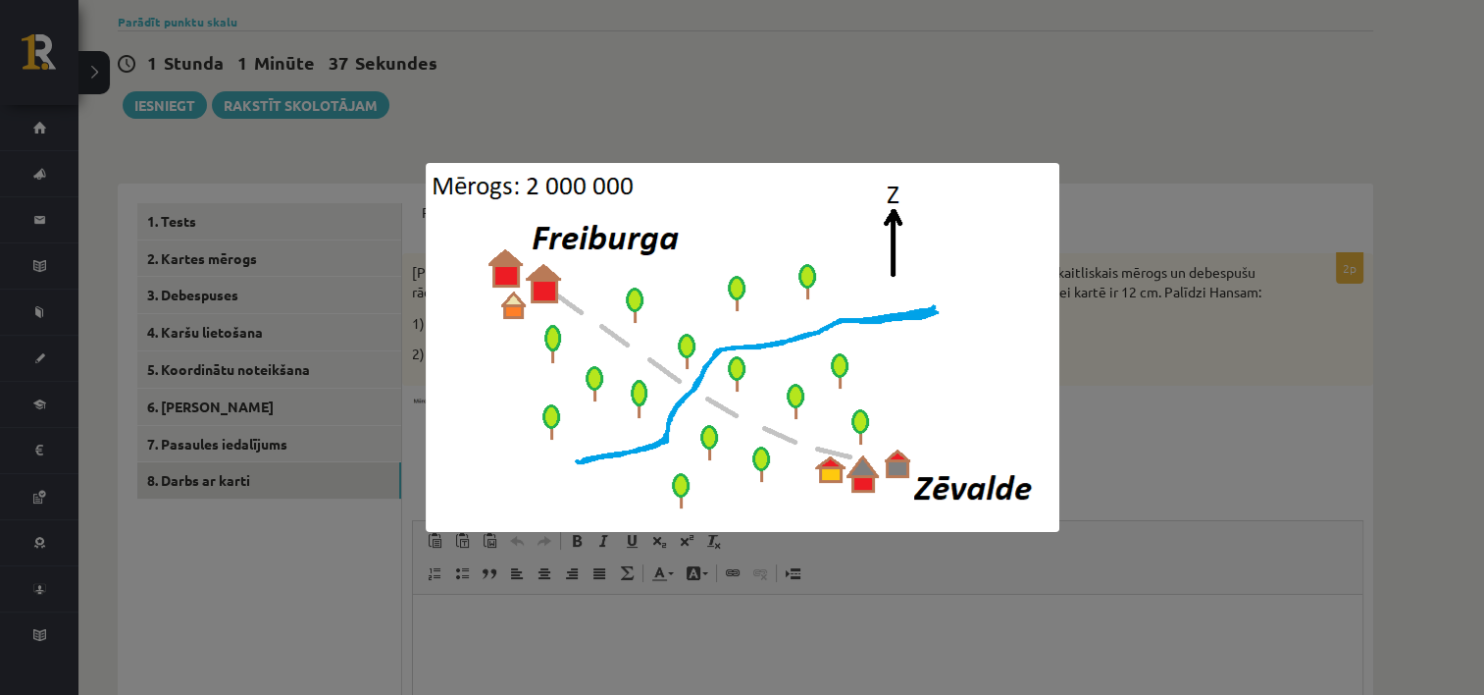
click at [1179, 417] on div at bounding box center [742, 347] width 1484 height 695
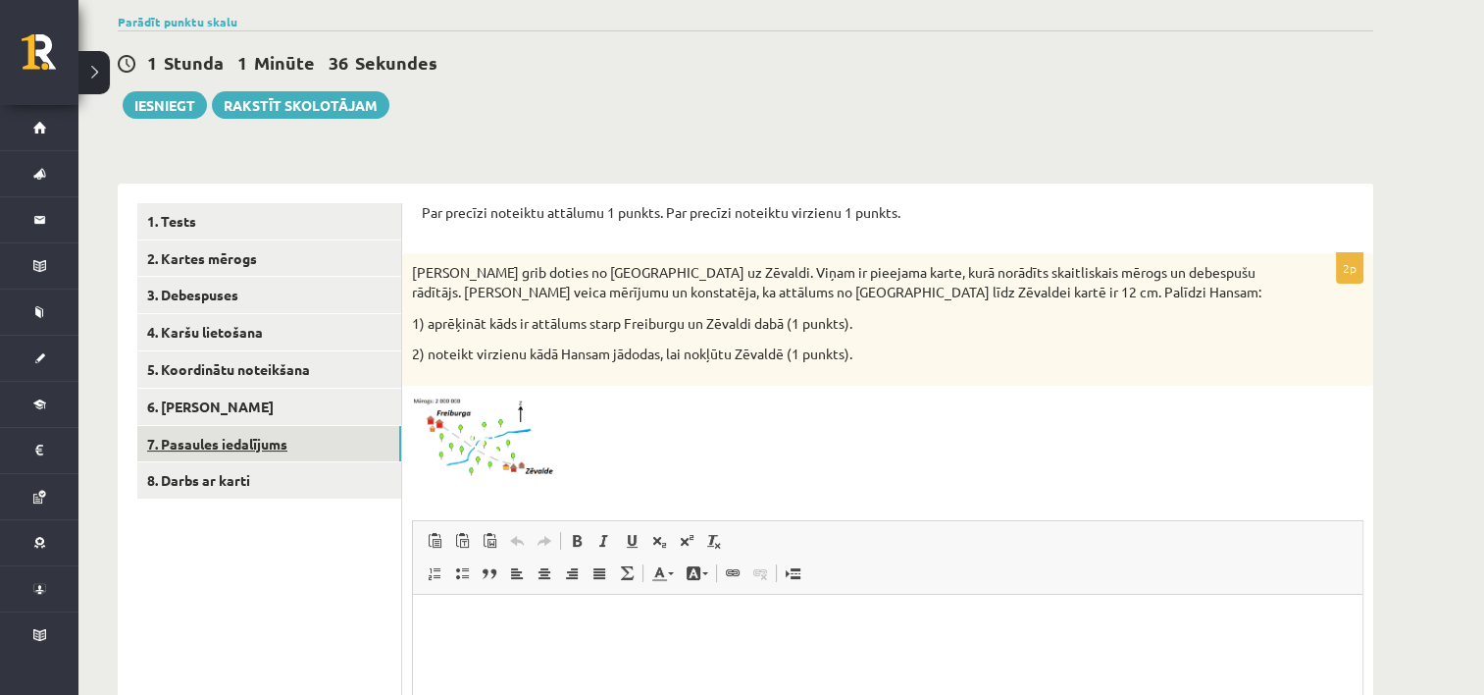
click at [279, 447] on link "7. Pasaules iedalījums" at bounding box center [269, 444] width 264 height 36
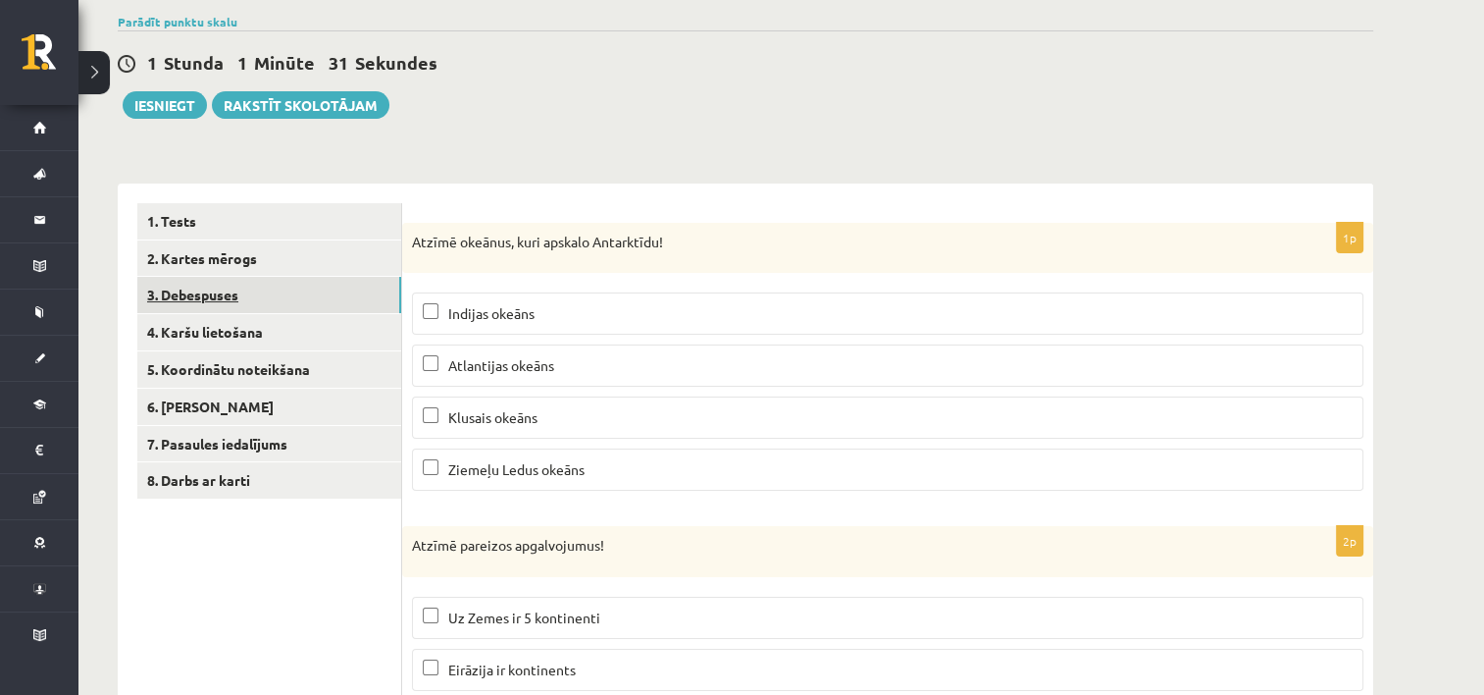
click at [248, 294] on link "3. Debespuses" at bounding box center [269, 295] width 264 height 36
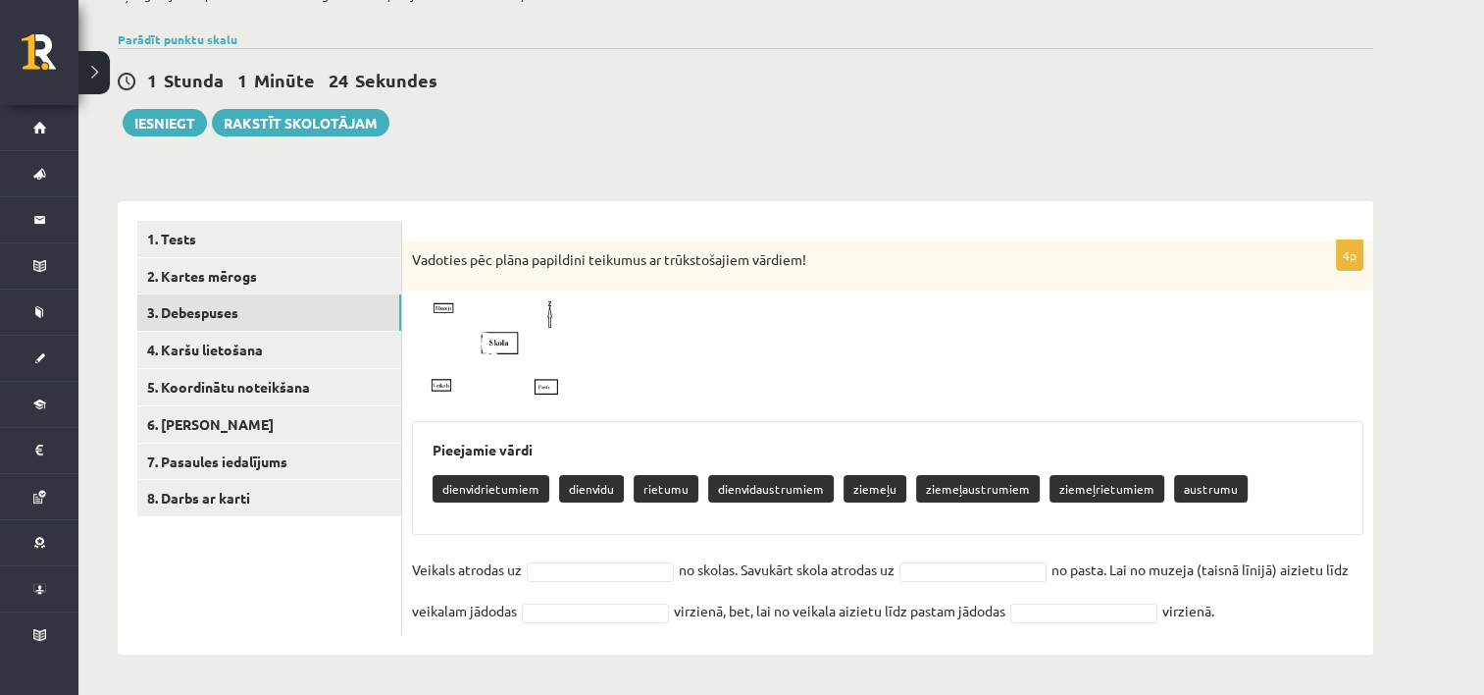
click at [488, 332] on span at bounding box center [486, 347] width 31 height 31
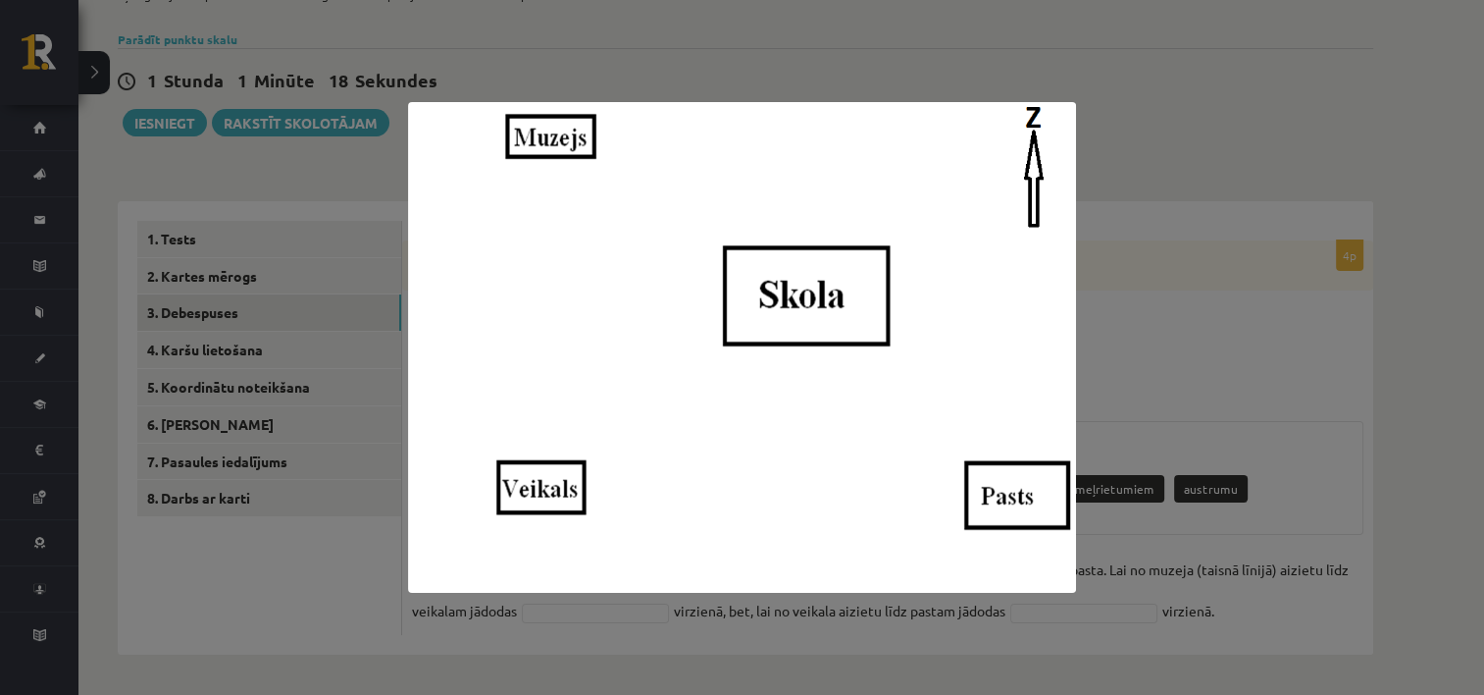
click at [1271, 330] on div at bounding box center [742, 347] width 1484 height 695
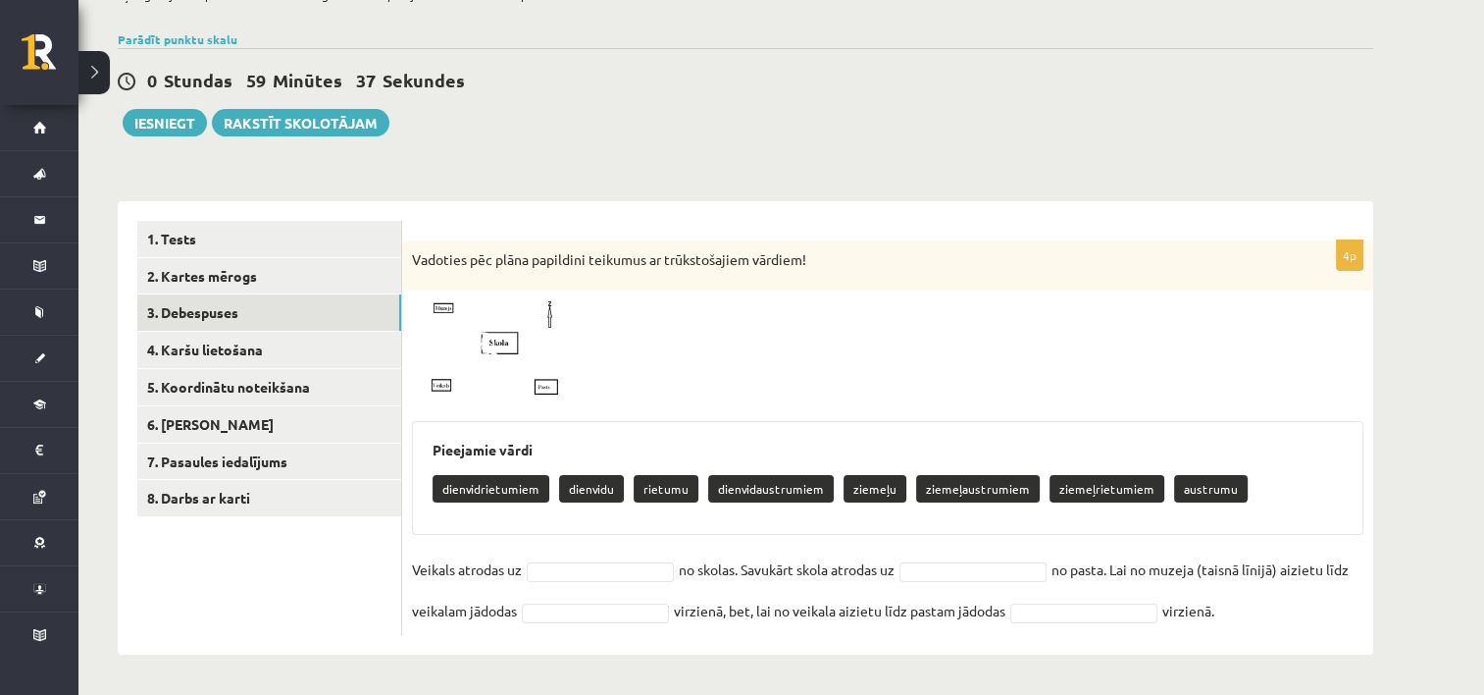
click at [513, 487] on p "dienvidrietumiem" at bounding box center [491, 488] width 117 height 27
click at [528, 497] on p "dienvidrietumiem" at bounding box center [491, 488] width 117 height 27
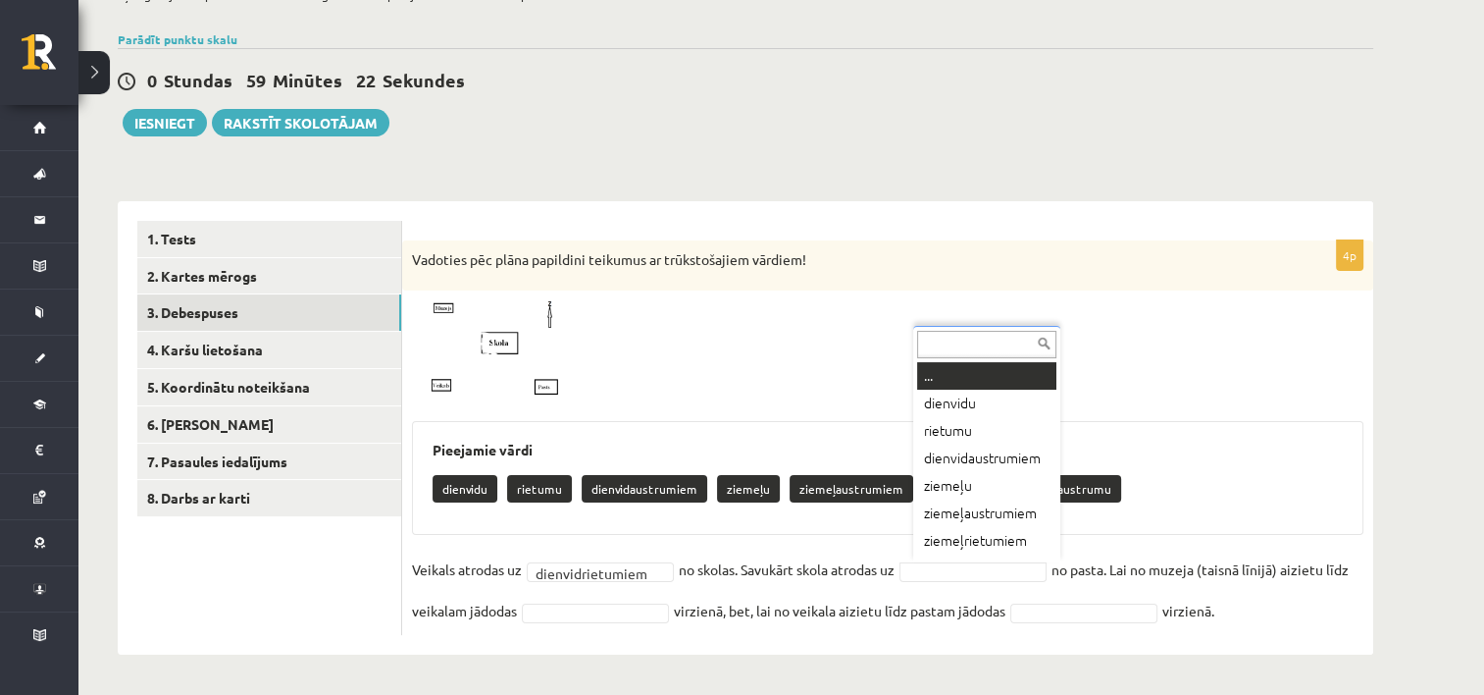
scroll to position [24, 0]
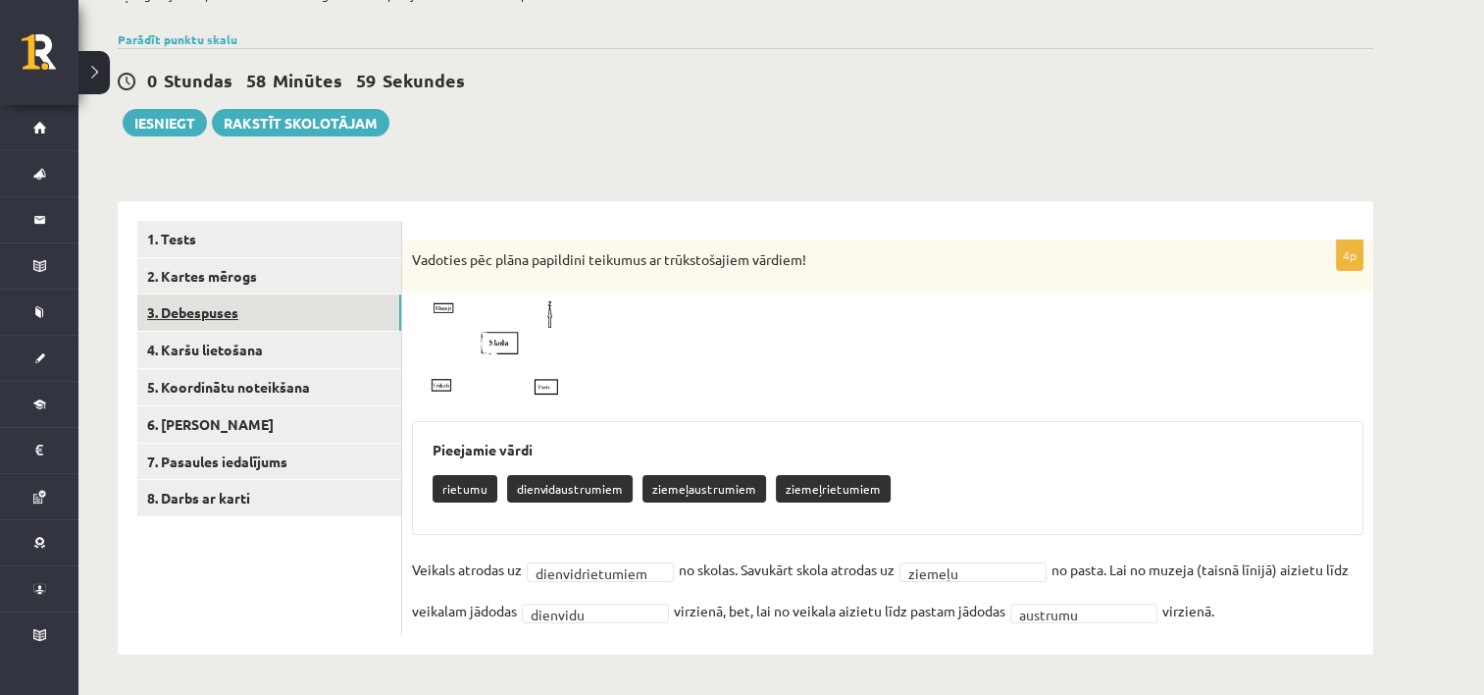
click at [254, 311] on link "3. Debespuses" at bounding box center [269, 312] width 264 height 36
click at [265, 350] on link "4. Karšu lietošana" at bounding box center [269, 350] width 264 height 36
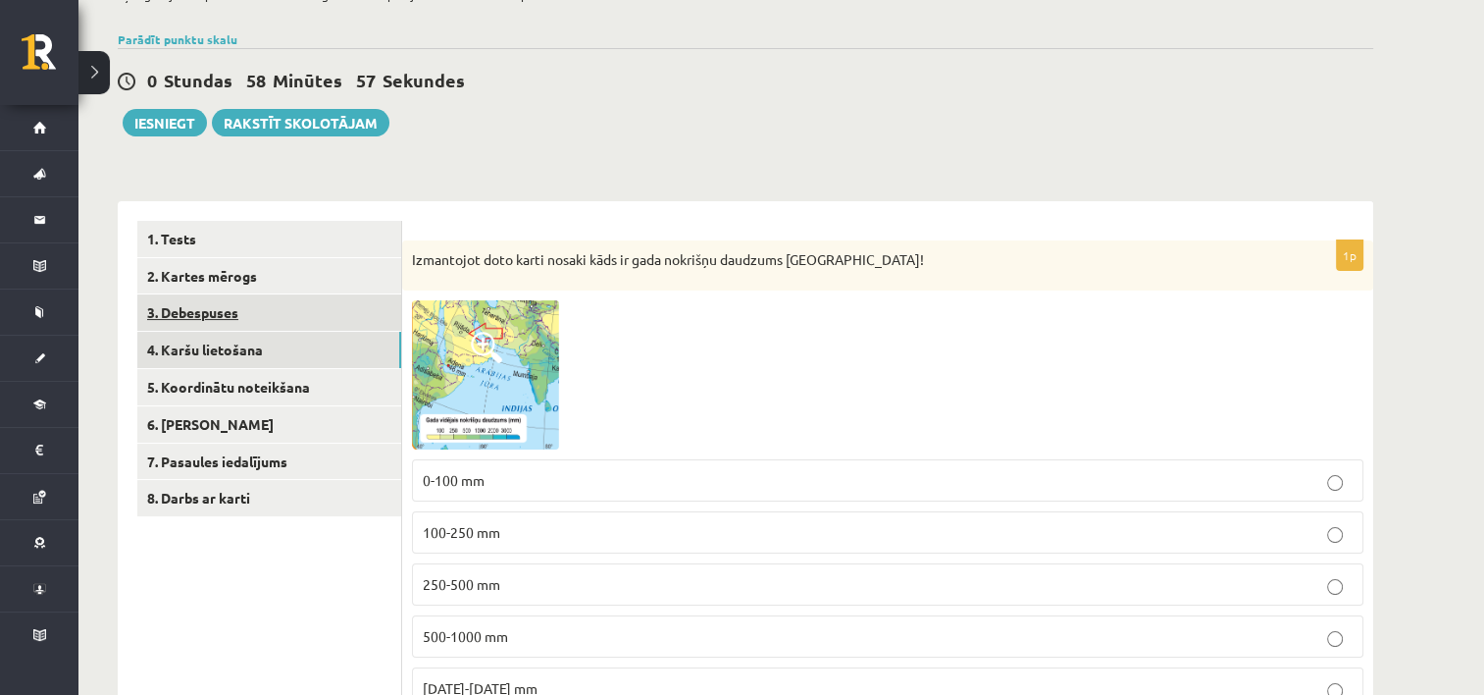
click at [255, 324] on link "3. Debespuses" at bounding box center [269, 312] width 264 height 36
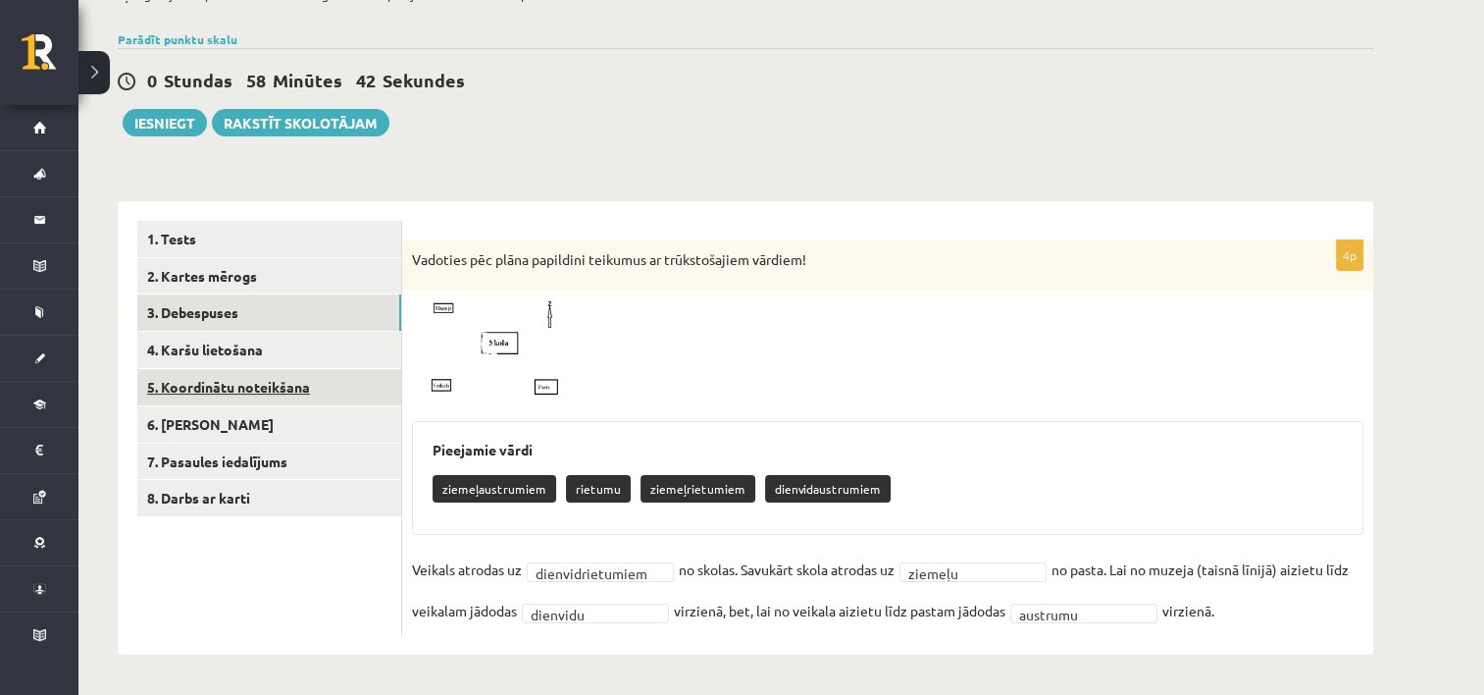
click at [220, 389] on link "5. Koordinātu noteikšana" at bounding box center [269, 387] width 264 height 36
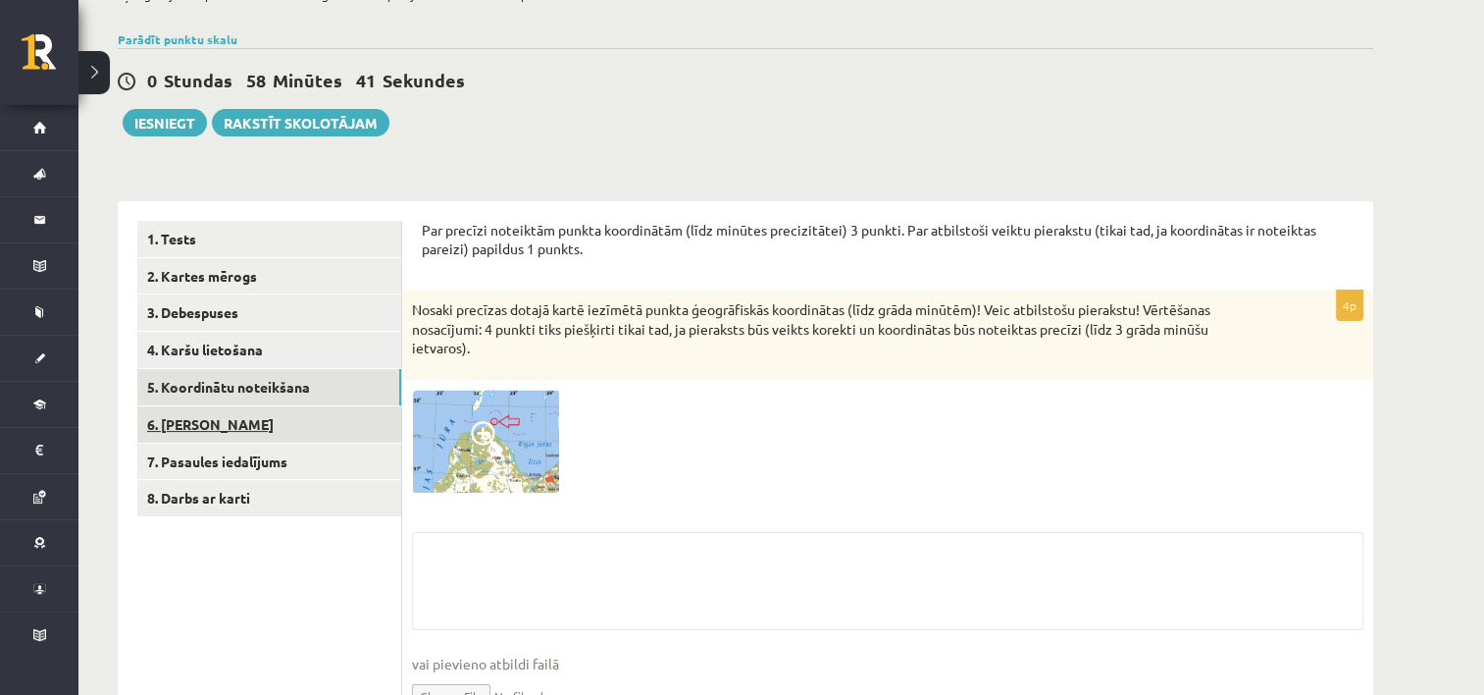
click at [233, 424] on link "6. Laika joslas" at bounding box center [269, 424] width 264 height 36
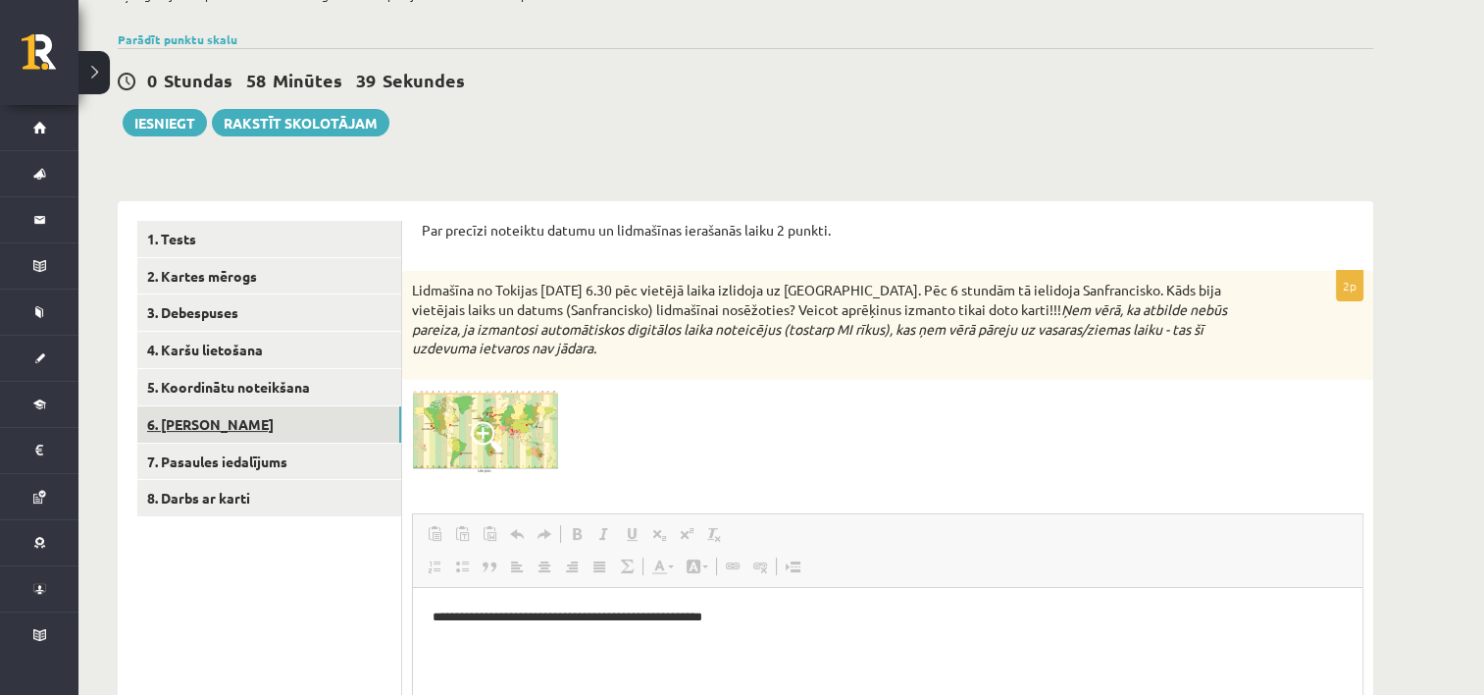
scroll to position [0, 0]
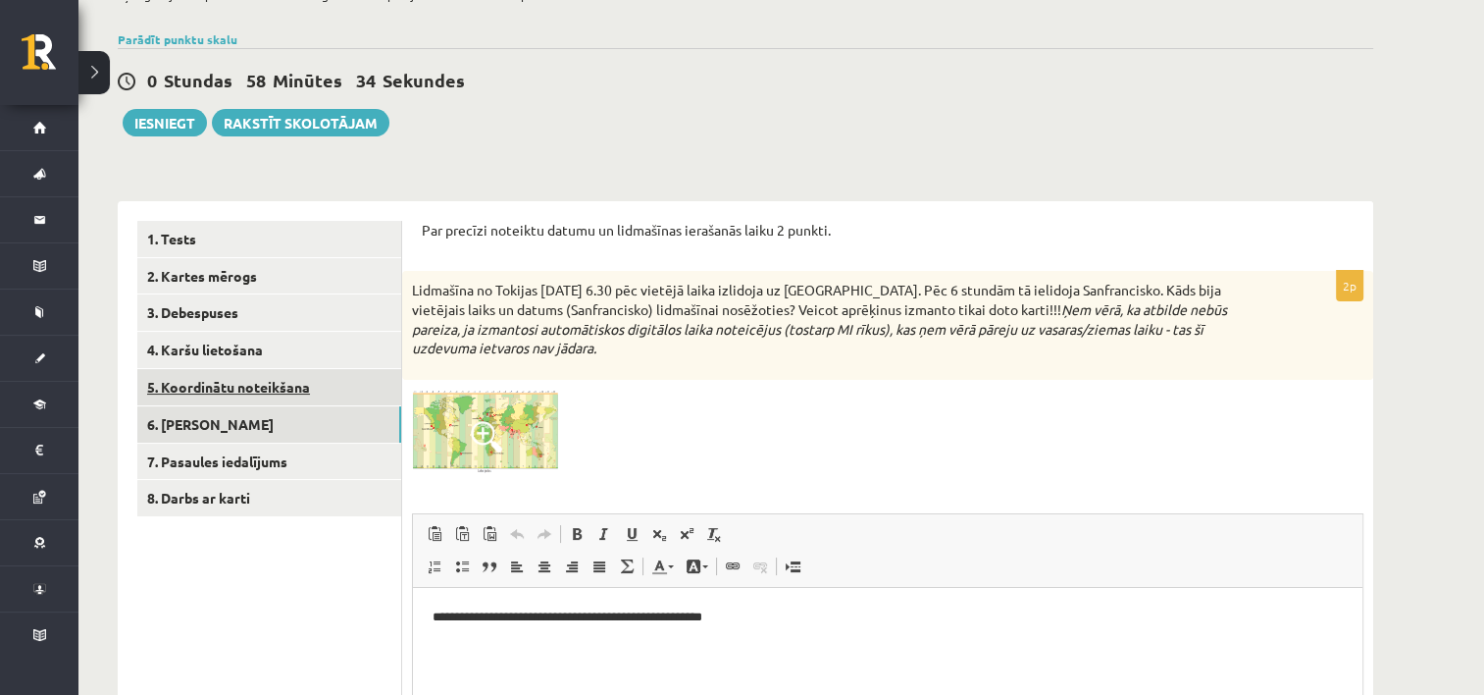
click at [253, 376] on link "5. Koordinātu noteikšana" at bounding box center [269, 387] width 264 height 36
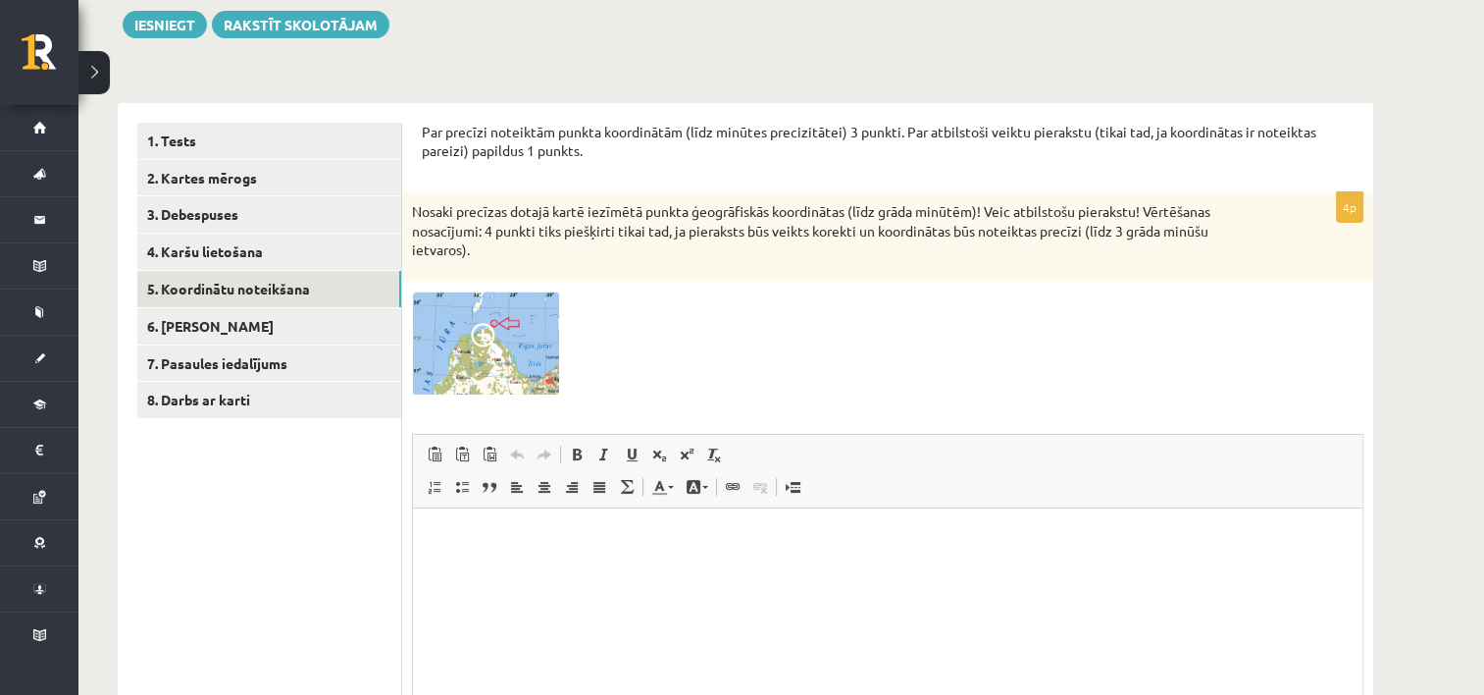
scroll to position [375, 0]
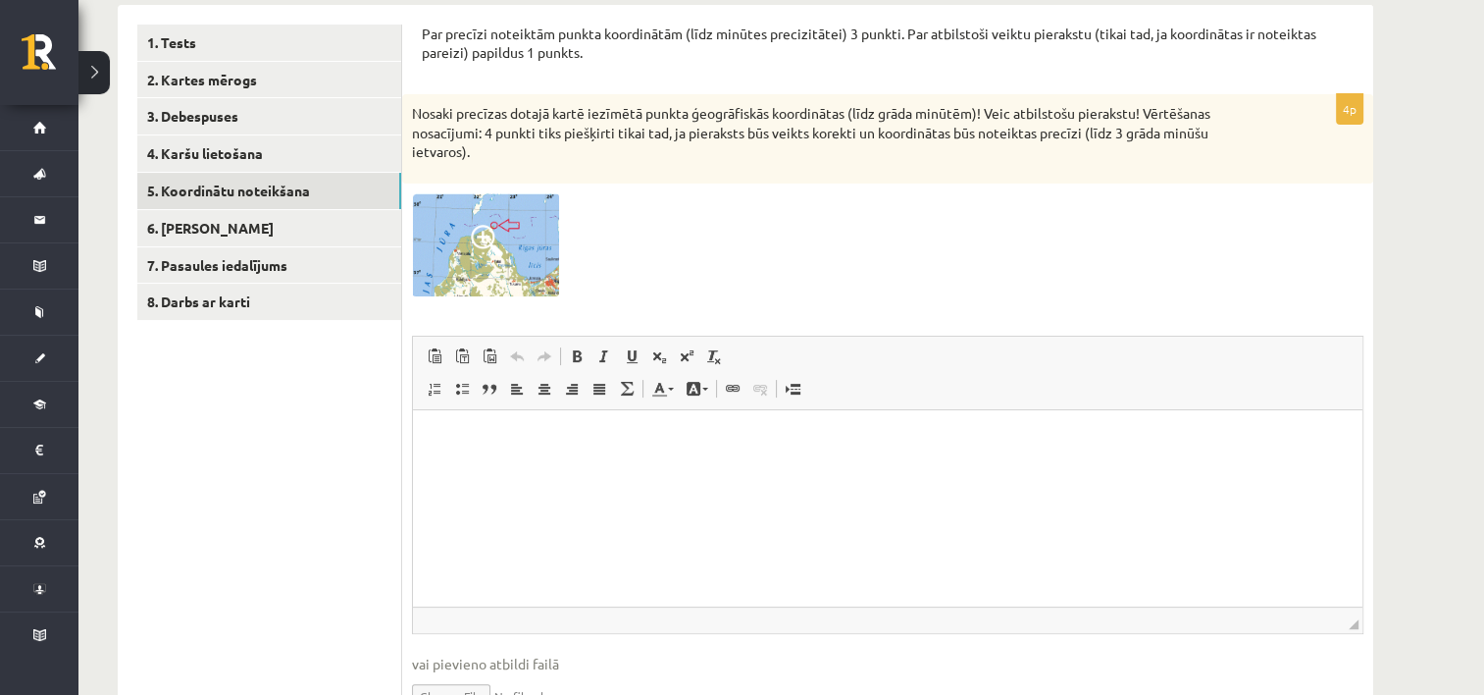
click at [498, 225] on span at bounding box center [486, 240] width 31 height 31
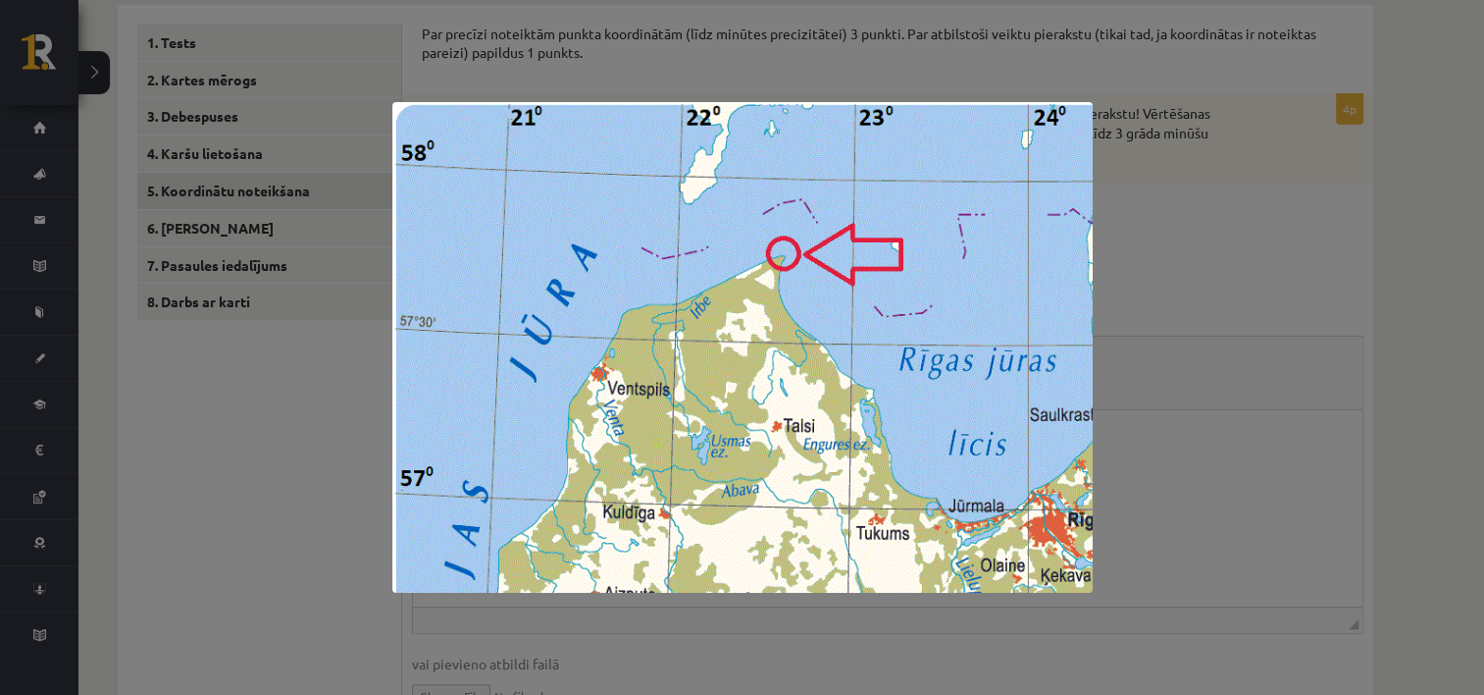
click at [1146, 259] on div at bounding box center [742, 347] width 1484 height 695
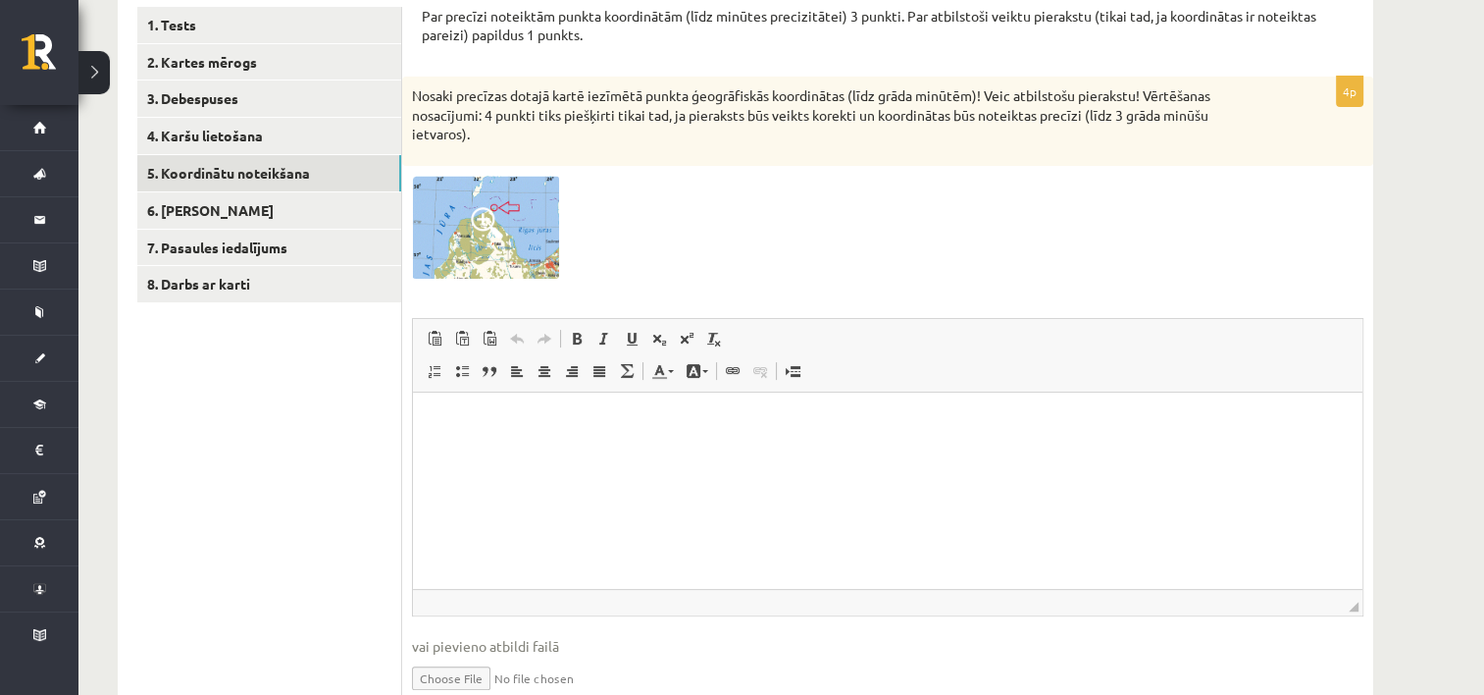
scroll to position [473, 0]
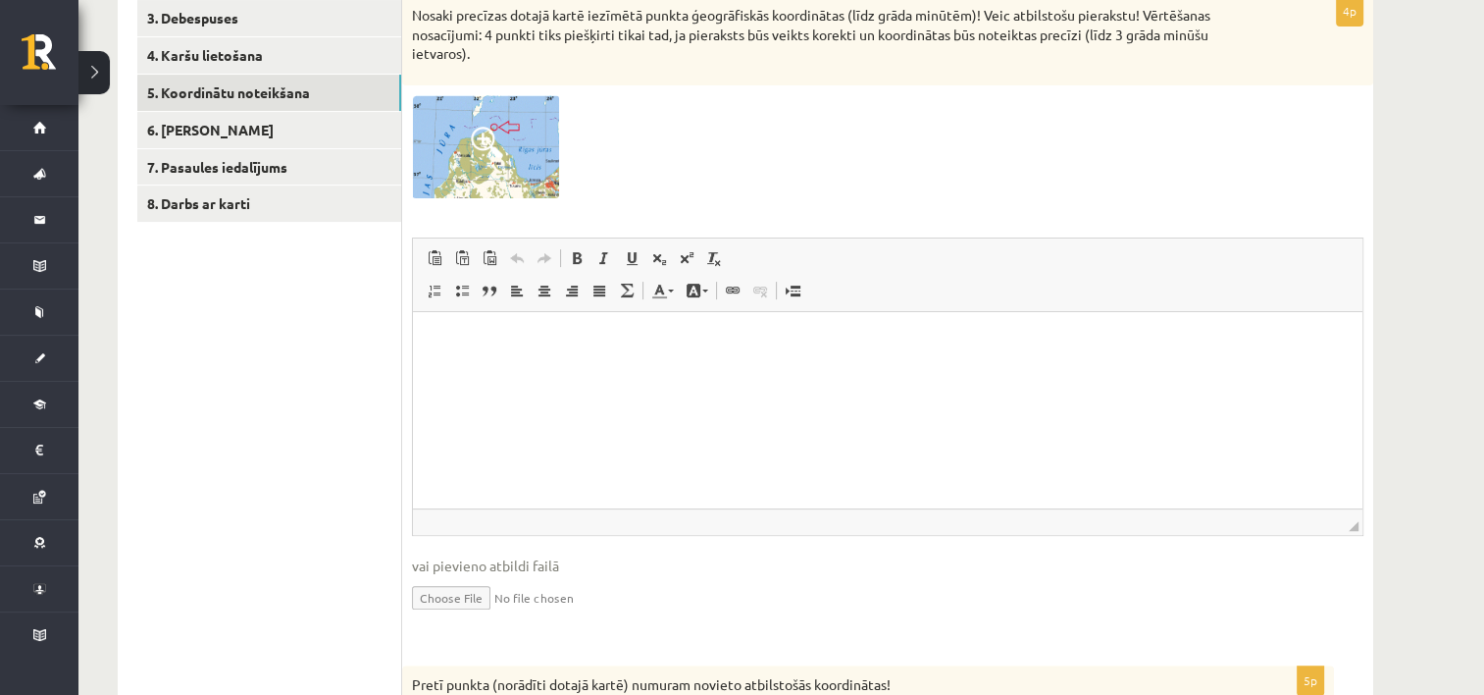
click at [510, 371] on html at bounding box center [888, 341] width 950 height 60
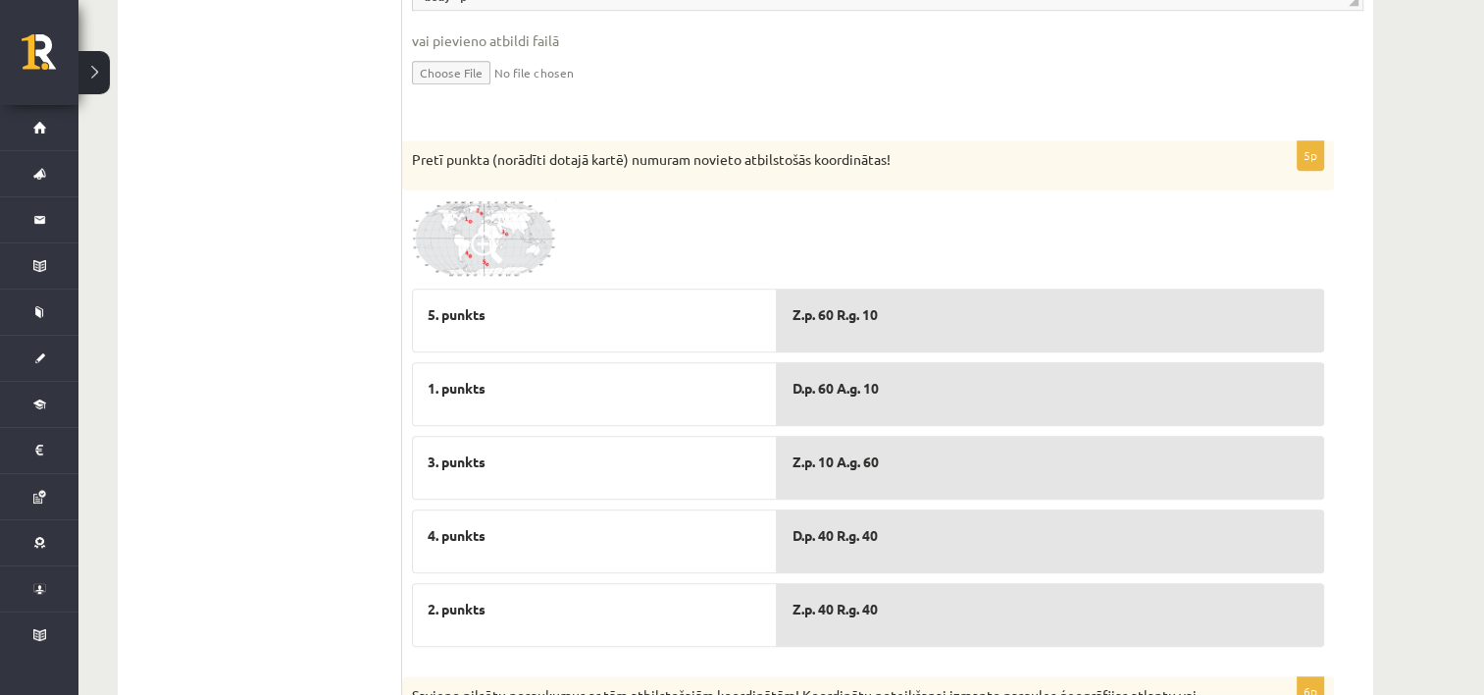
scroll to position [963, 0]
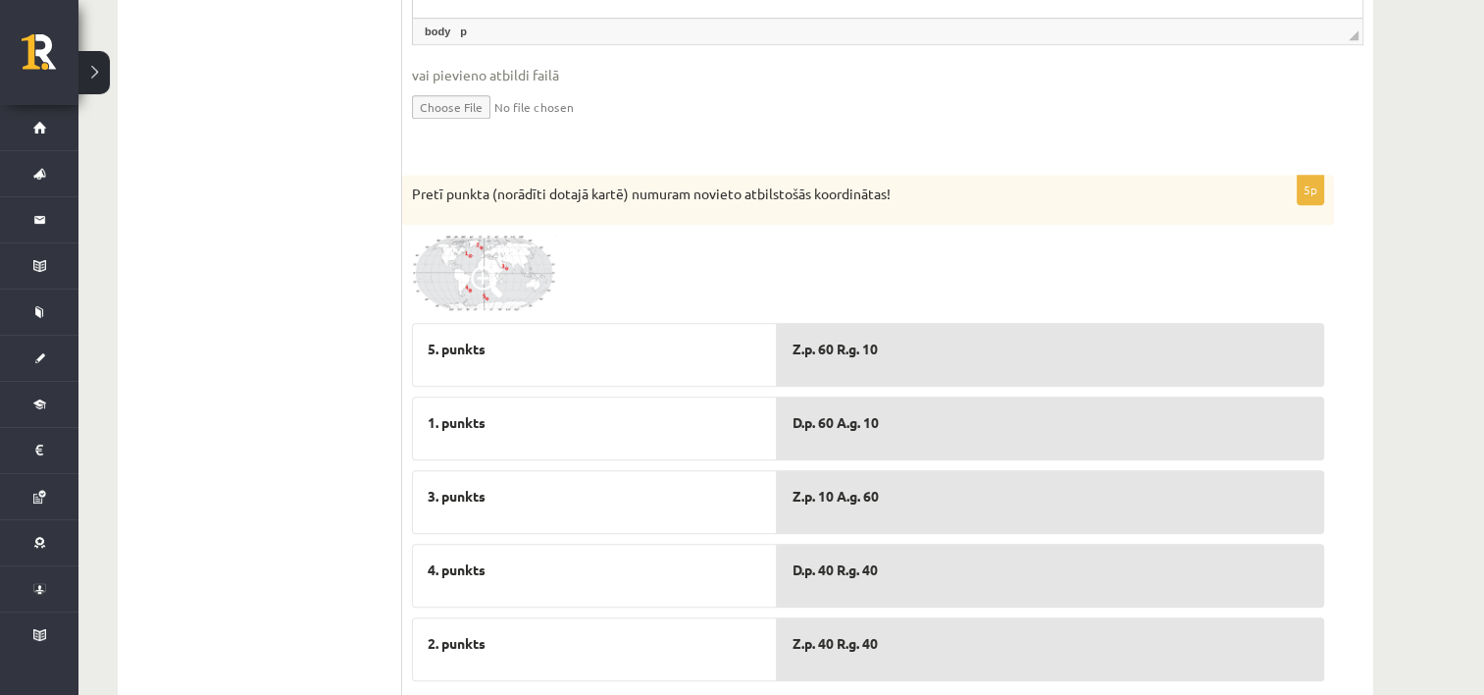
click at [498, 267] on span at bounding box center [486, 281] width 31 height 31
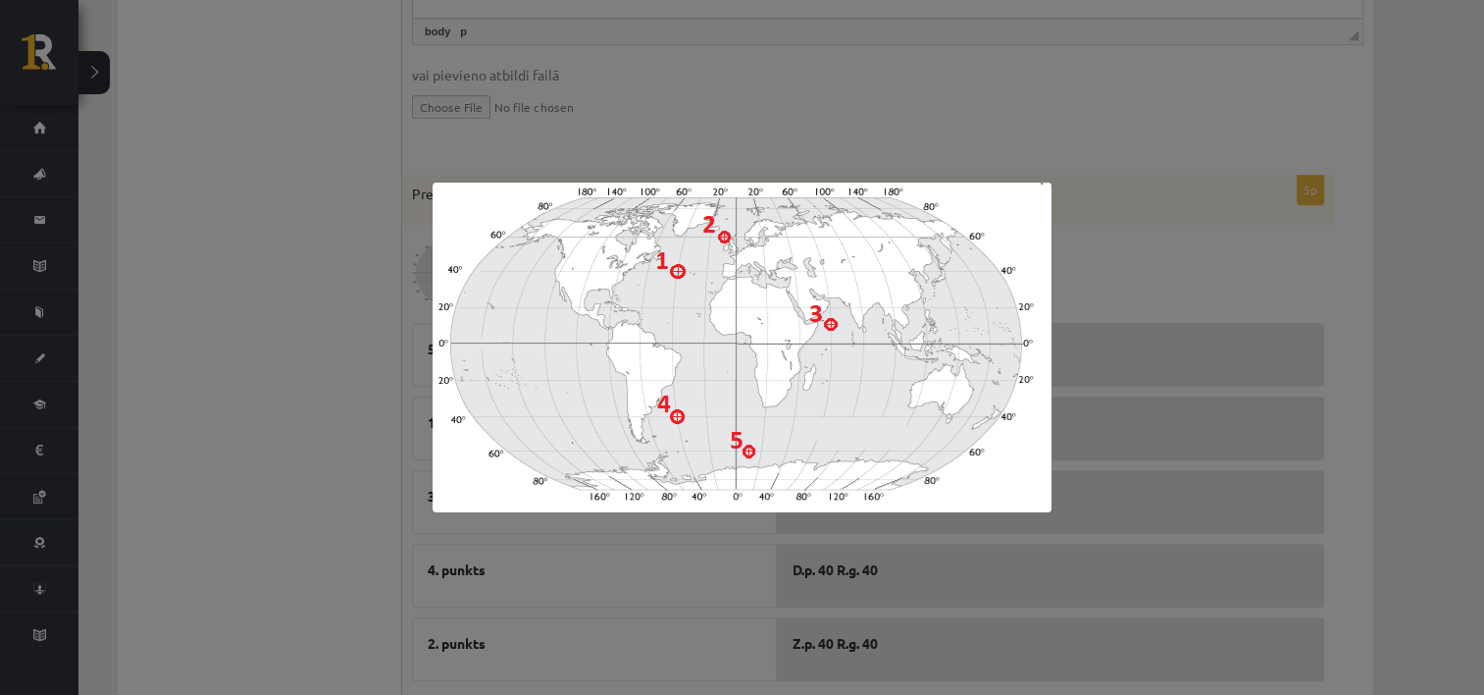
click at [1111, 267] on div at bounding box center [742, 347] width 1484 height 695
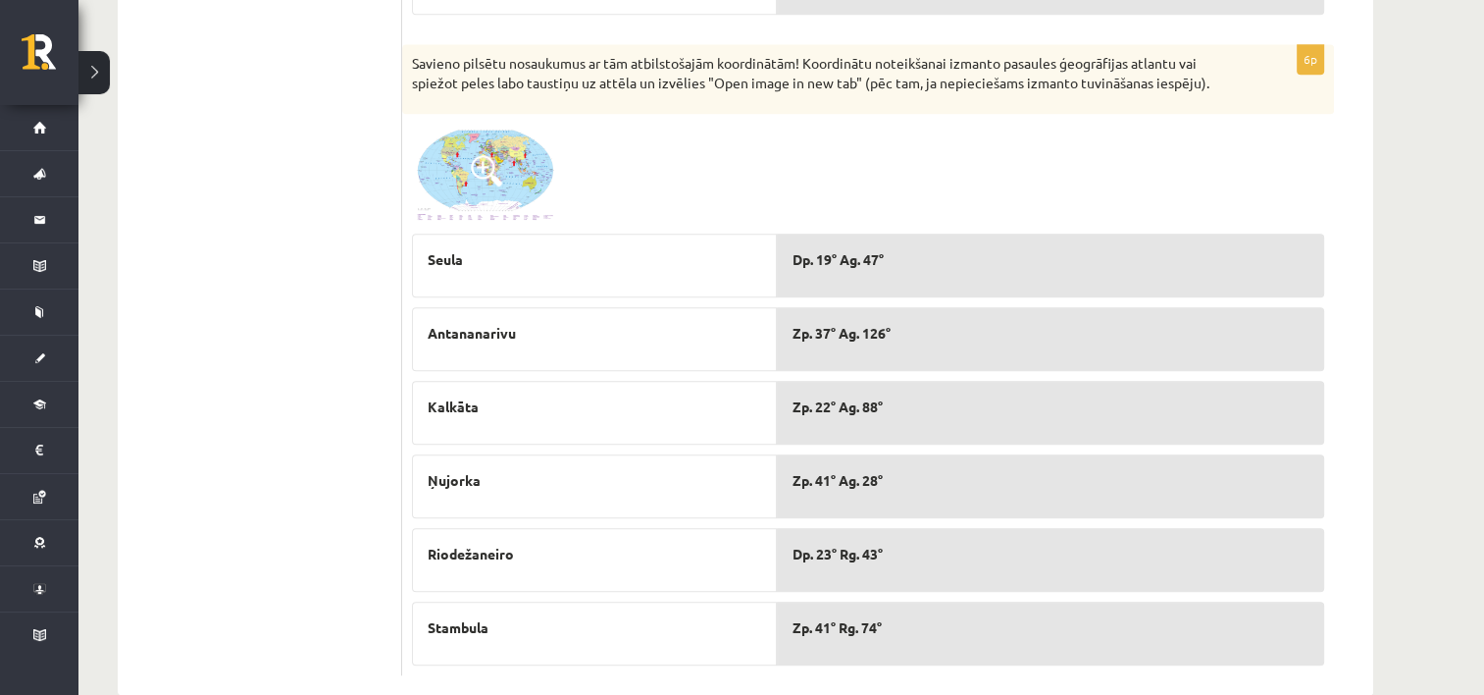
scroll to position [1664, 0]
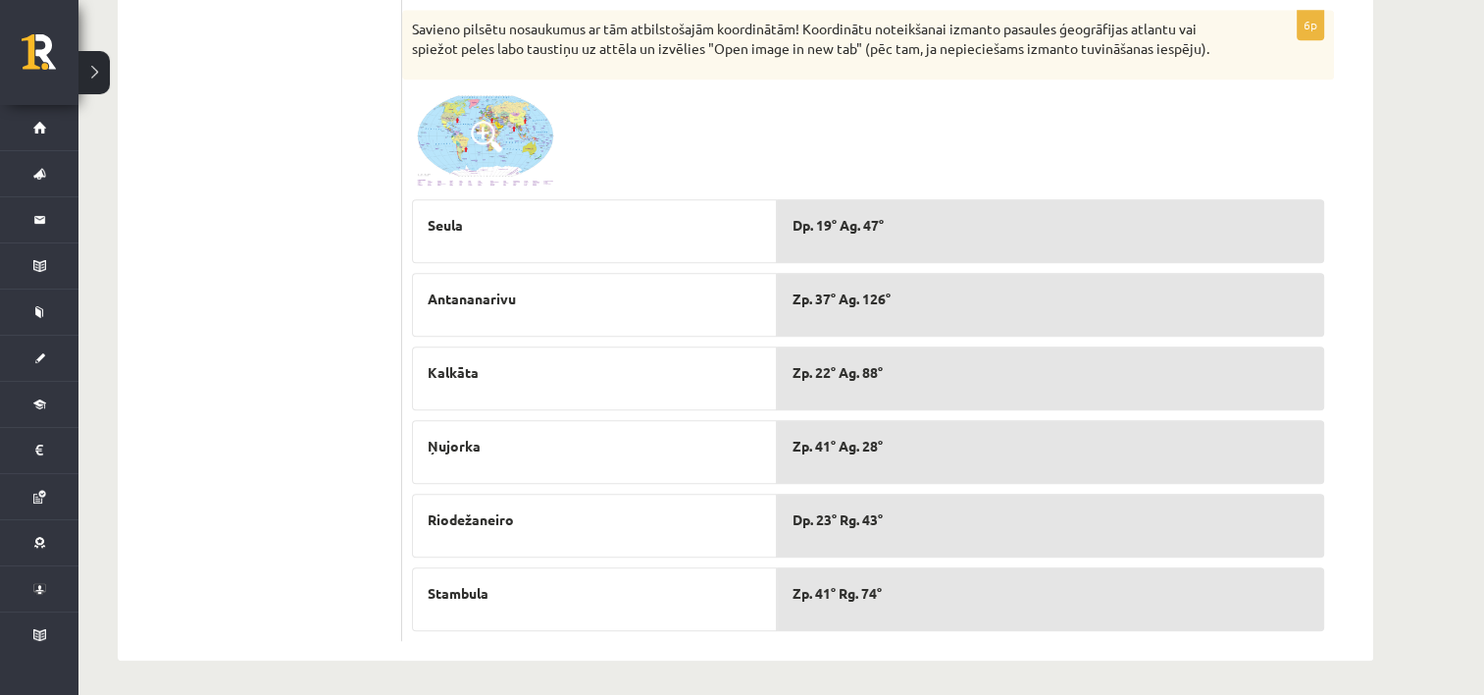
click at [479, 144] on span at bounding box center [486, 136] width 31 height 31
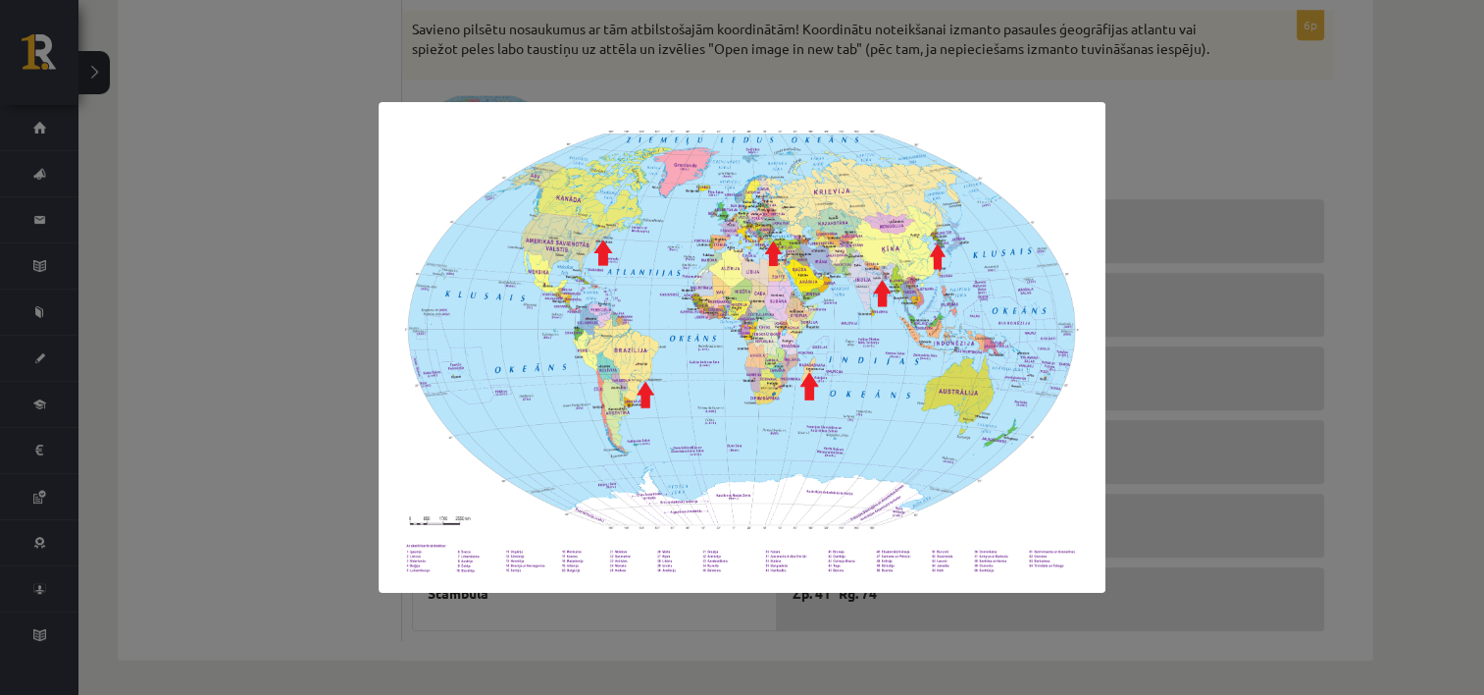
click at [1227, 323] on div at bounding box center [742, 347] width 1484 height 695
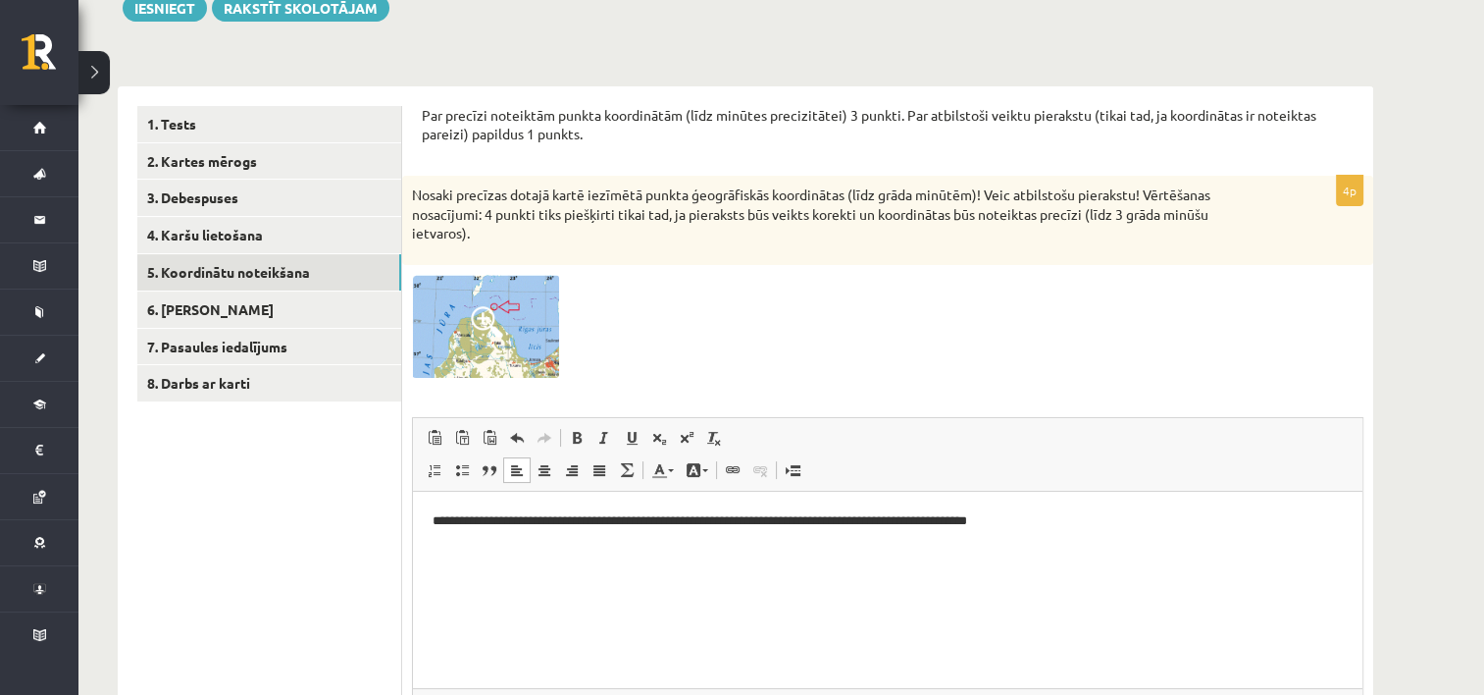
scroll to position [294, 0]
click at [310, 381] on link "8. Darbs ar karti" at bounding box center [269, 382] width 264 height 36
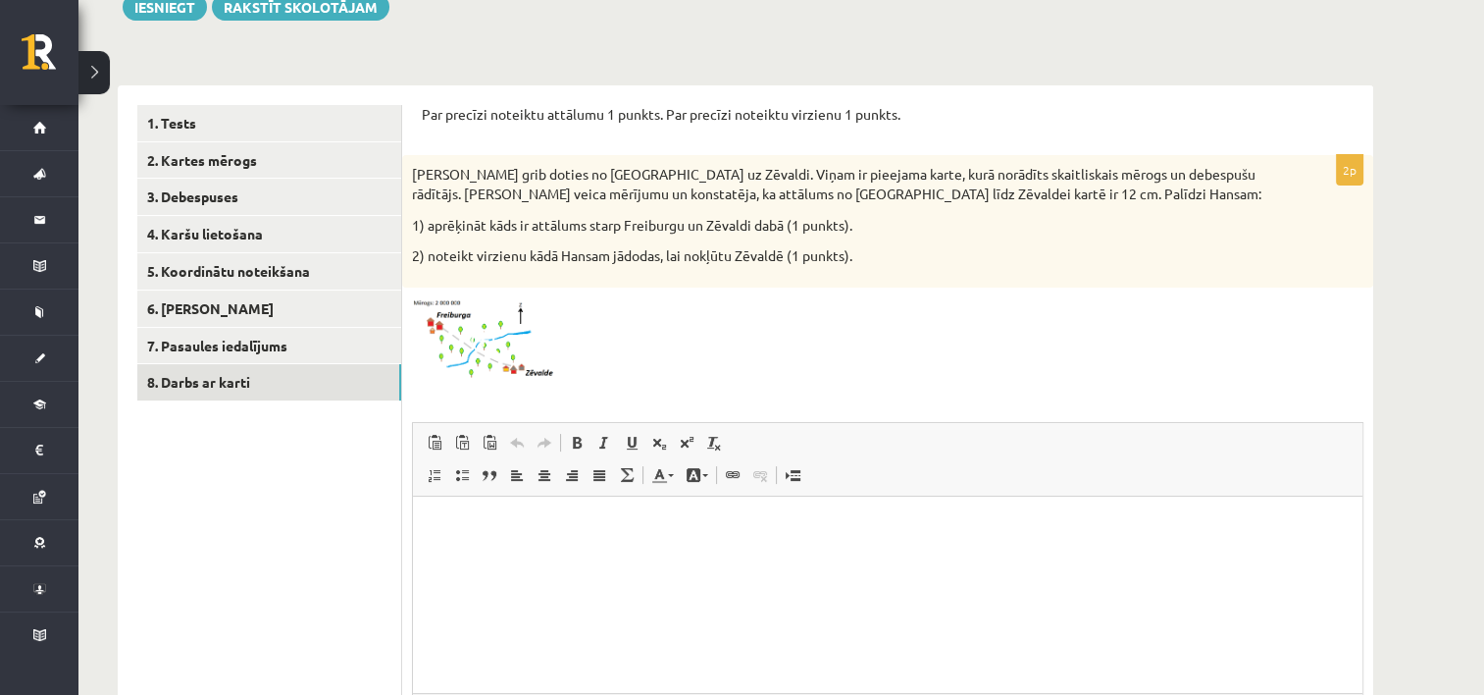
scroll to position [392, 0]
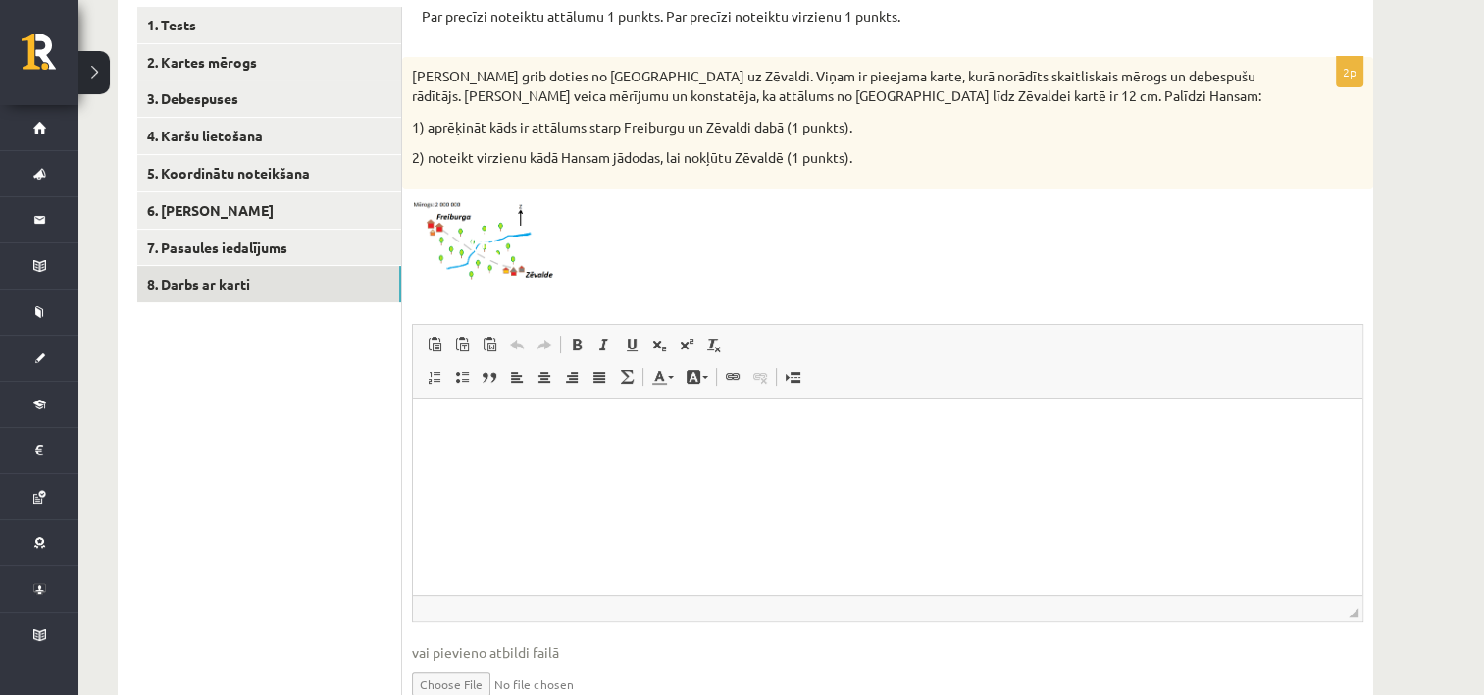
click at [466, 235] on img at bounding box center [485, 241] width 147 height 85
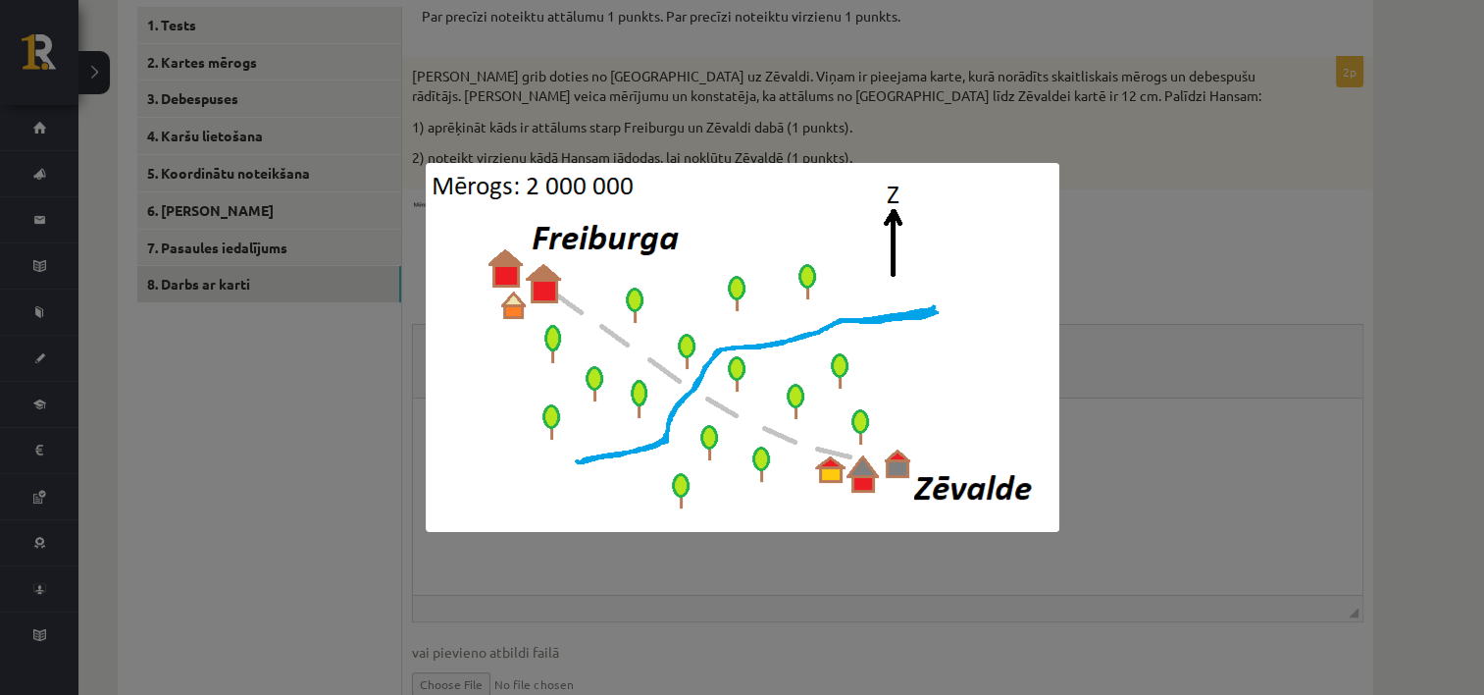
click at [1211, 245] on div at bounding box center [742, 347] width 1484 height 695
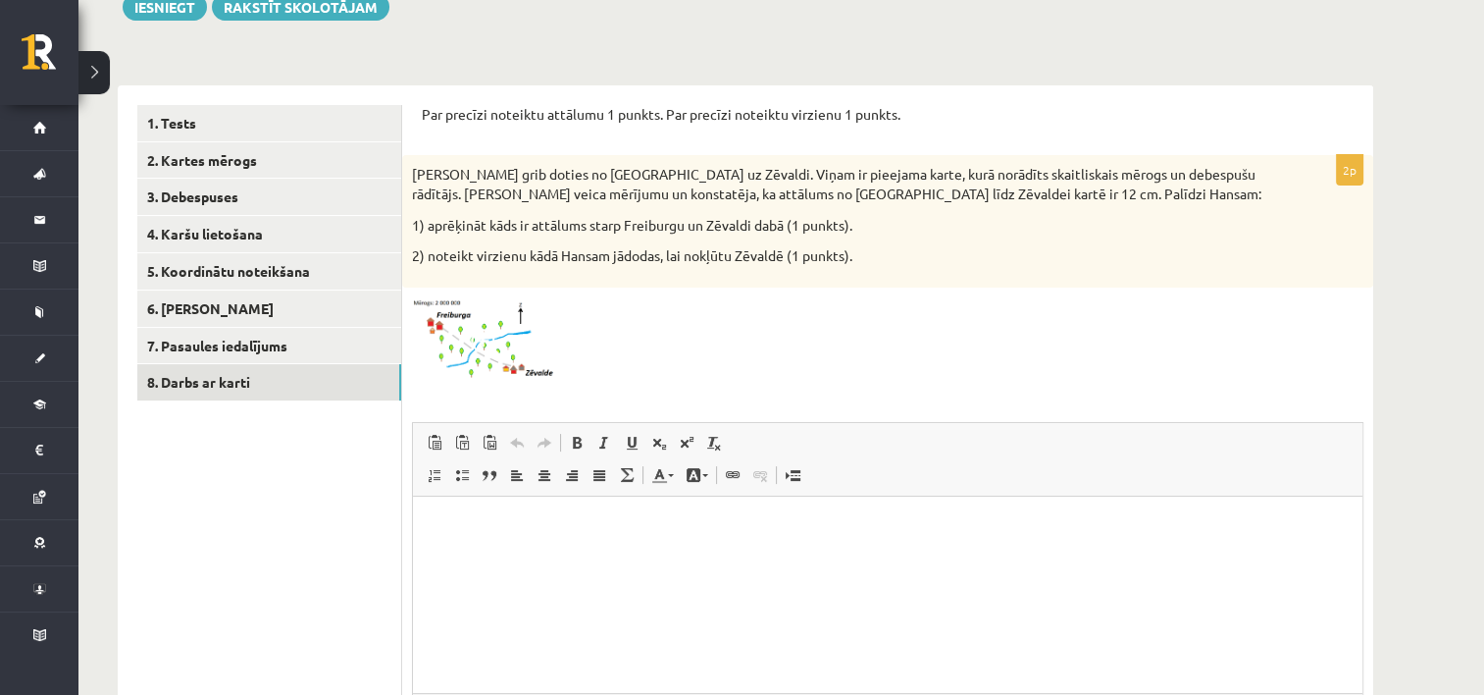
scroll to position [294, 0]
click at [516, 549] on html at bounding box center [888, 526] width 950 height 60
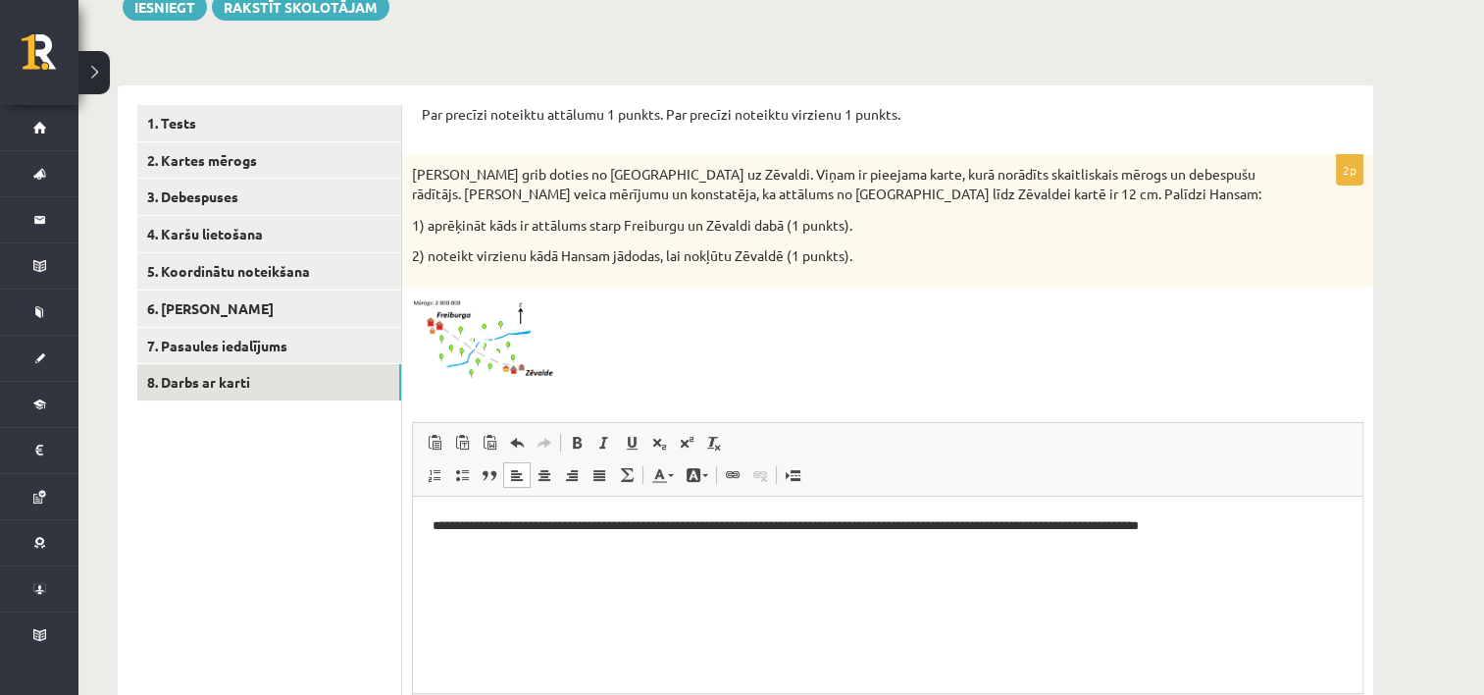
click at [1316, 528] on p "**********" at bounding box center [888, 526] width 911 height 21
drag, startPoint x: 643, startPoint y: 552, endPoint x: 703, endPoint y: 560, distance: 61.3
click at [664, 543] on p "**********" at bounding box center [888, 536] width 911 height 41
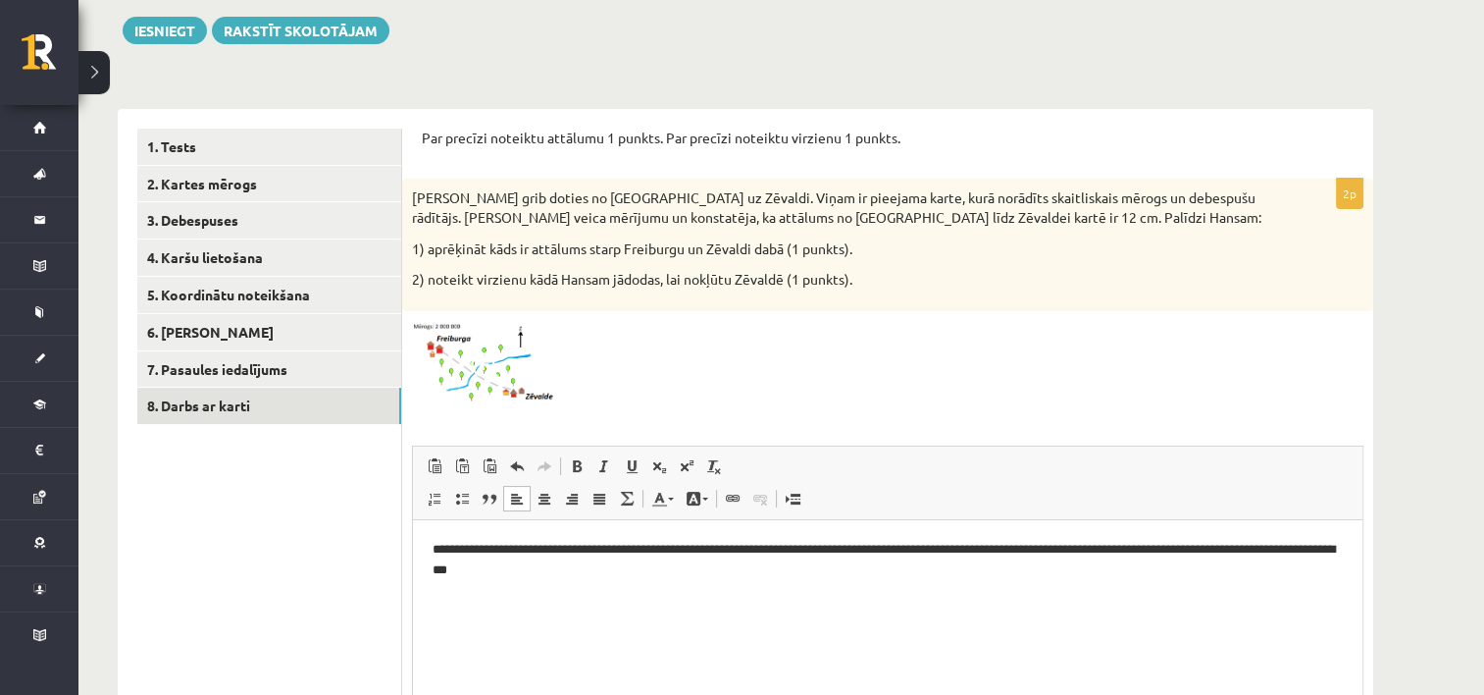
scroll to position [392, 0]
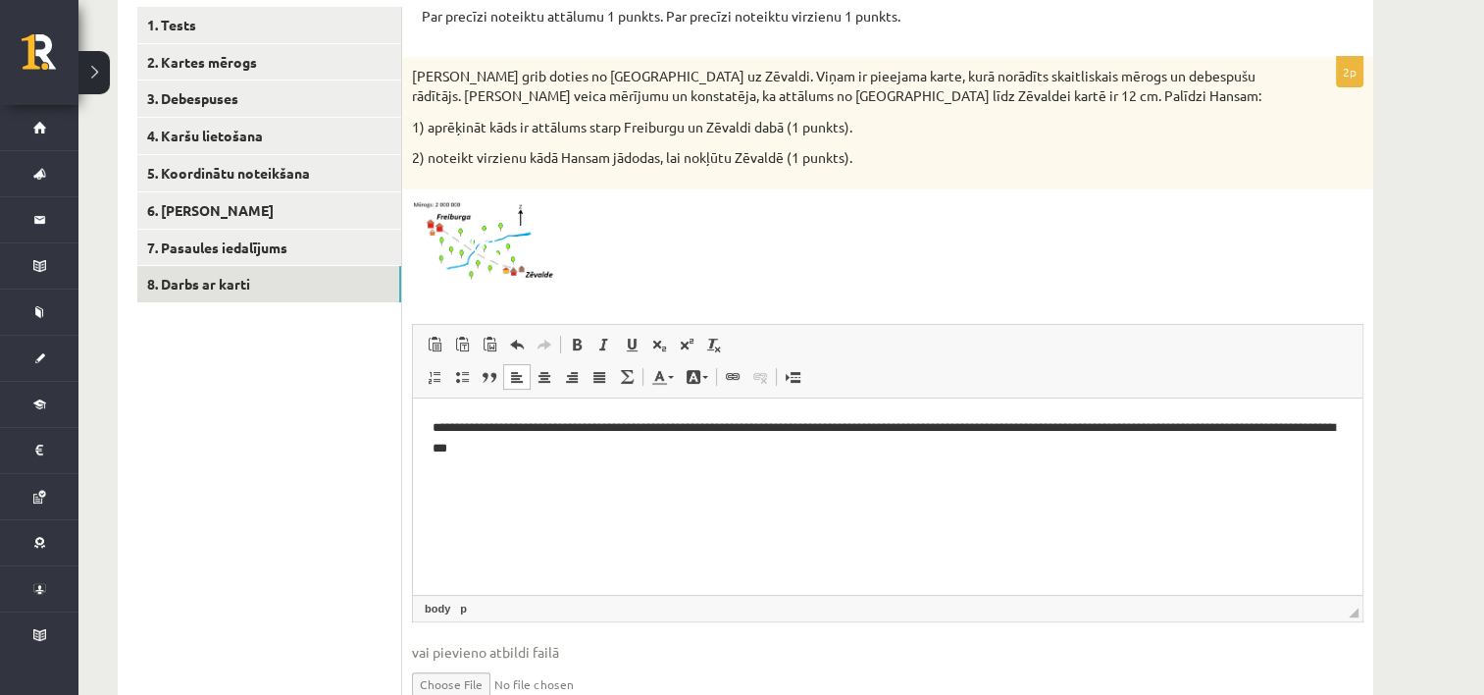
click at [734, 479] on html "**********" at bounding box center [888, 438] width 950 height 80
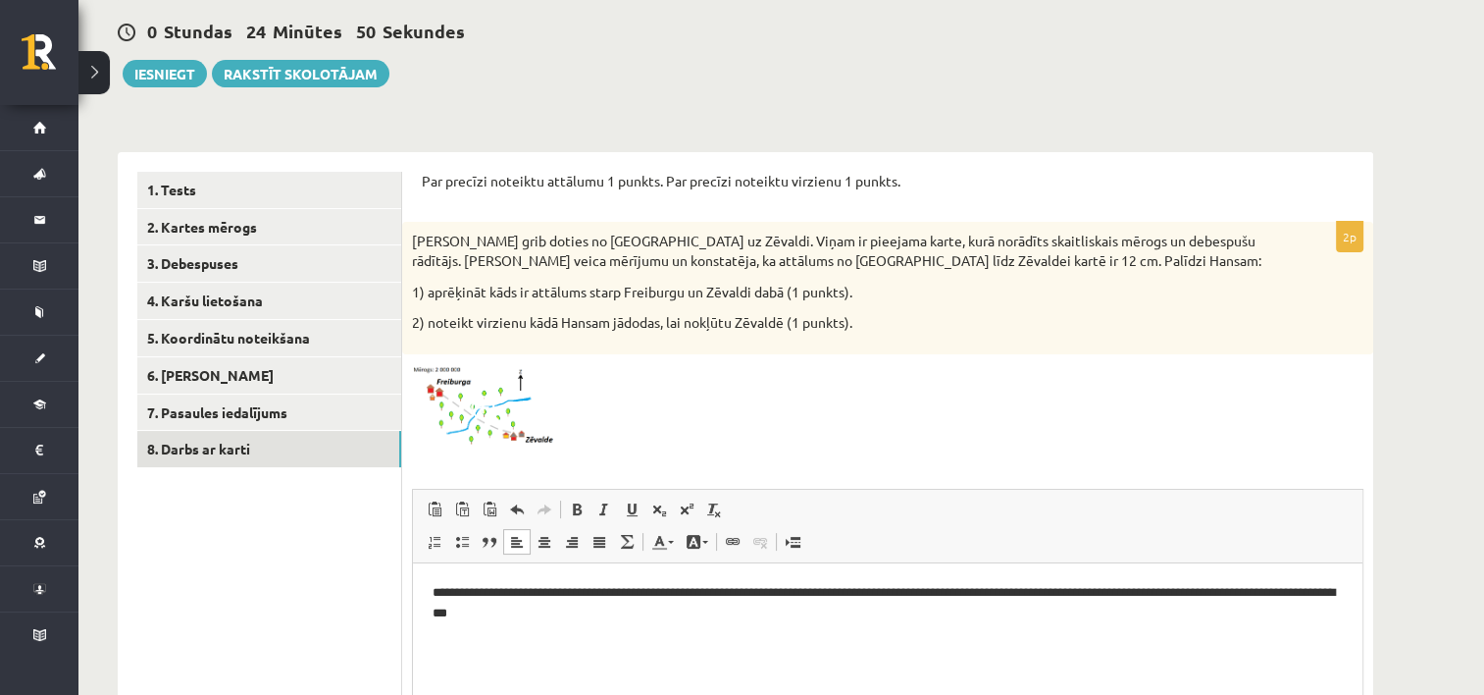
scroll to position [193, 0]
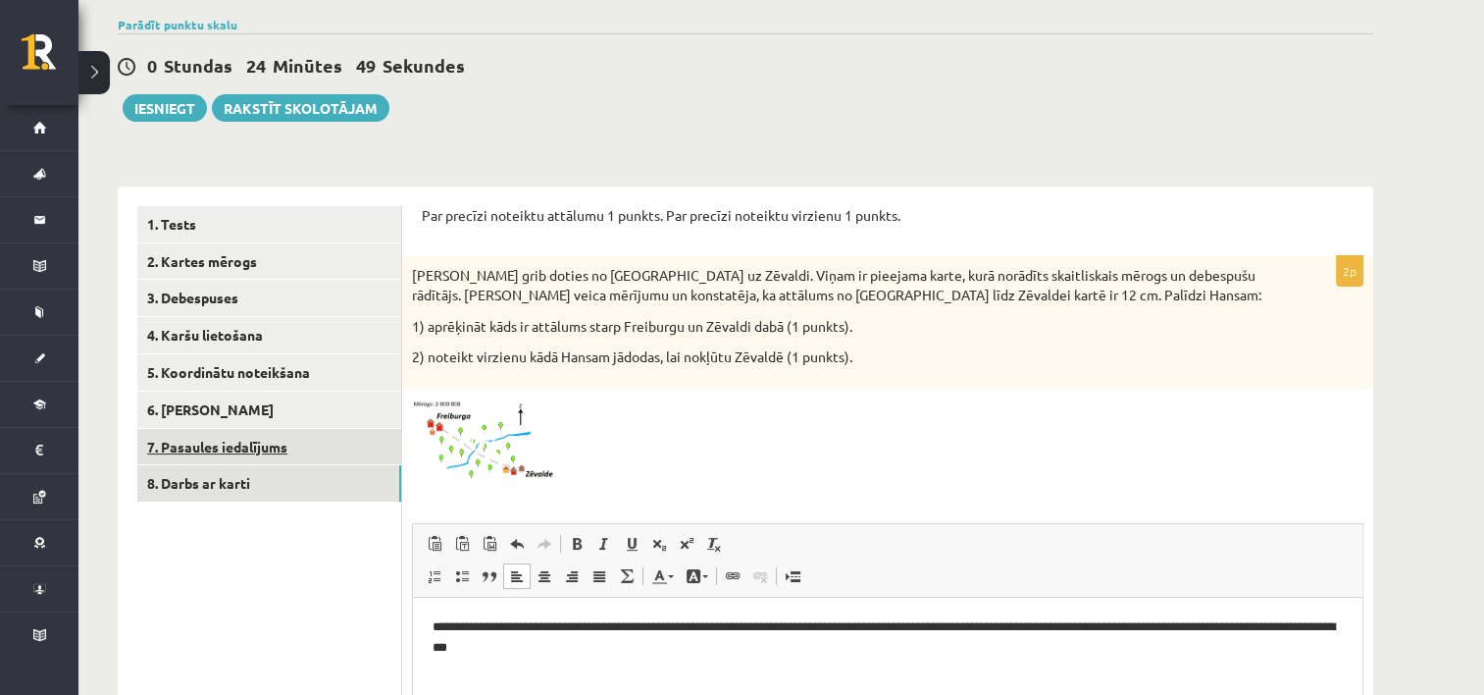
click at [239, 457] on link "7. Pasaules iedalījums" at bounding box center [269, 447] width 264 height 36
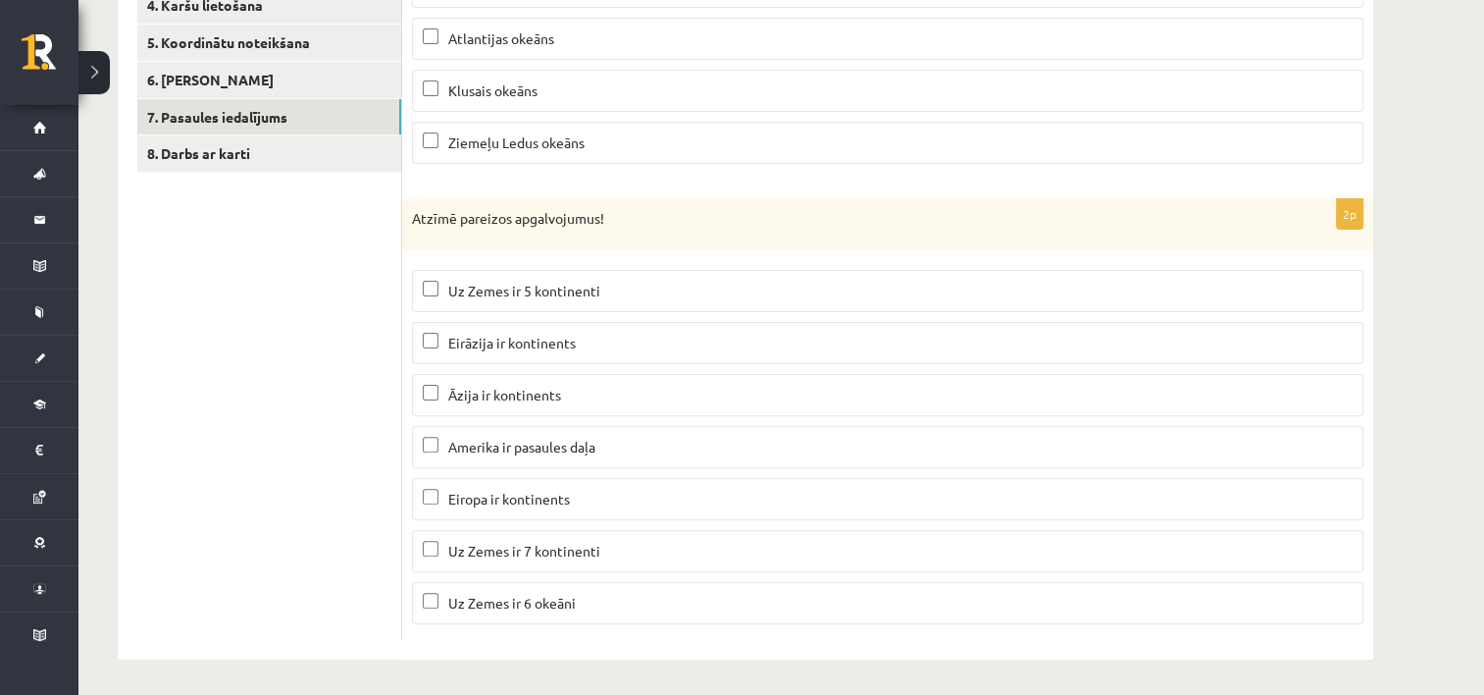
scroll to position [32, 0]
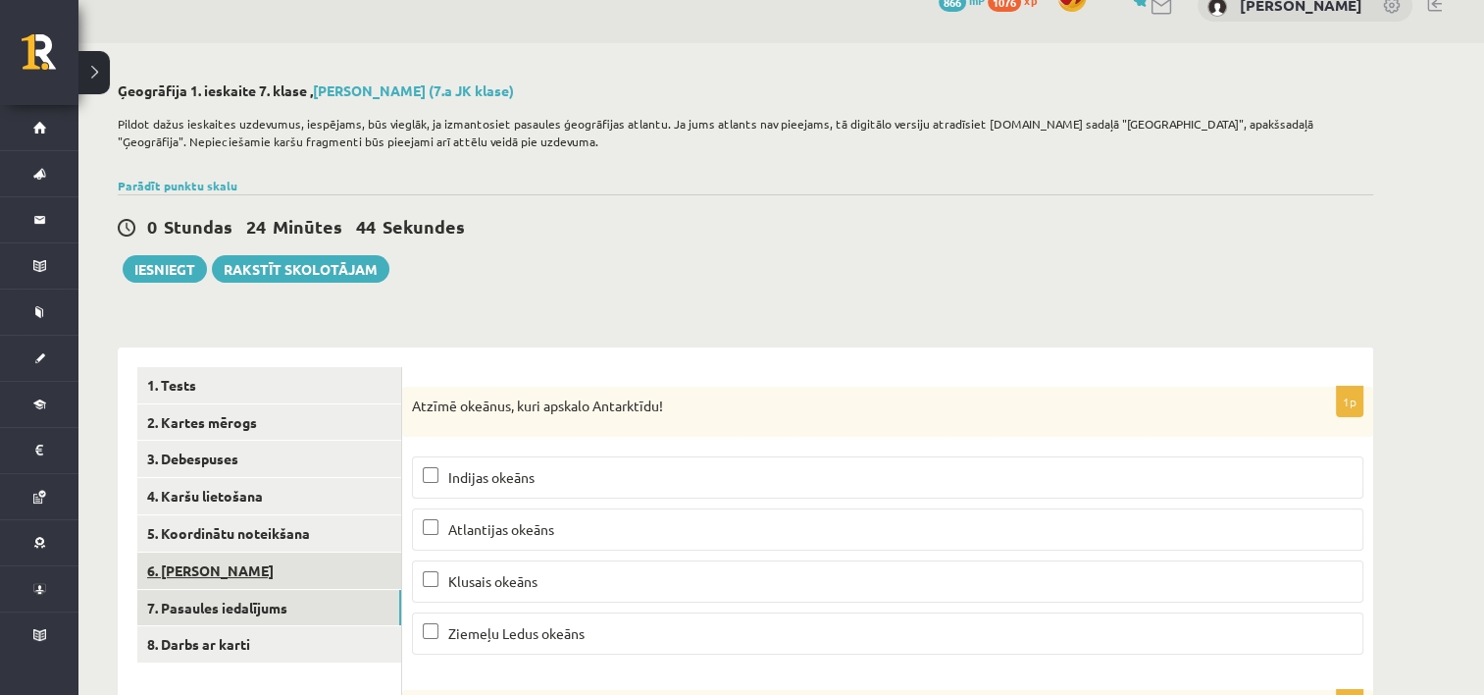
click at [181, 562] on link "6. Laika joslas" at bounding box center [269, 570] width 264 height 36
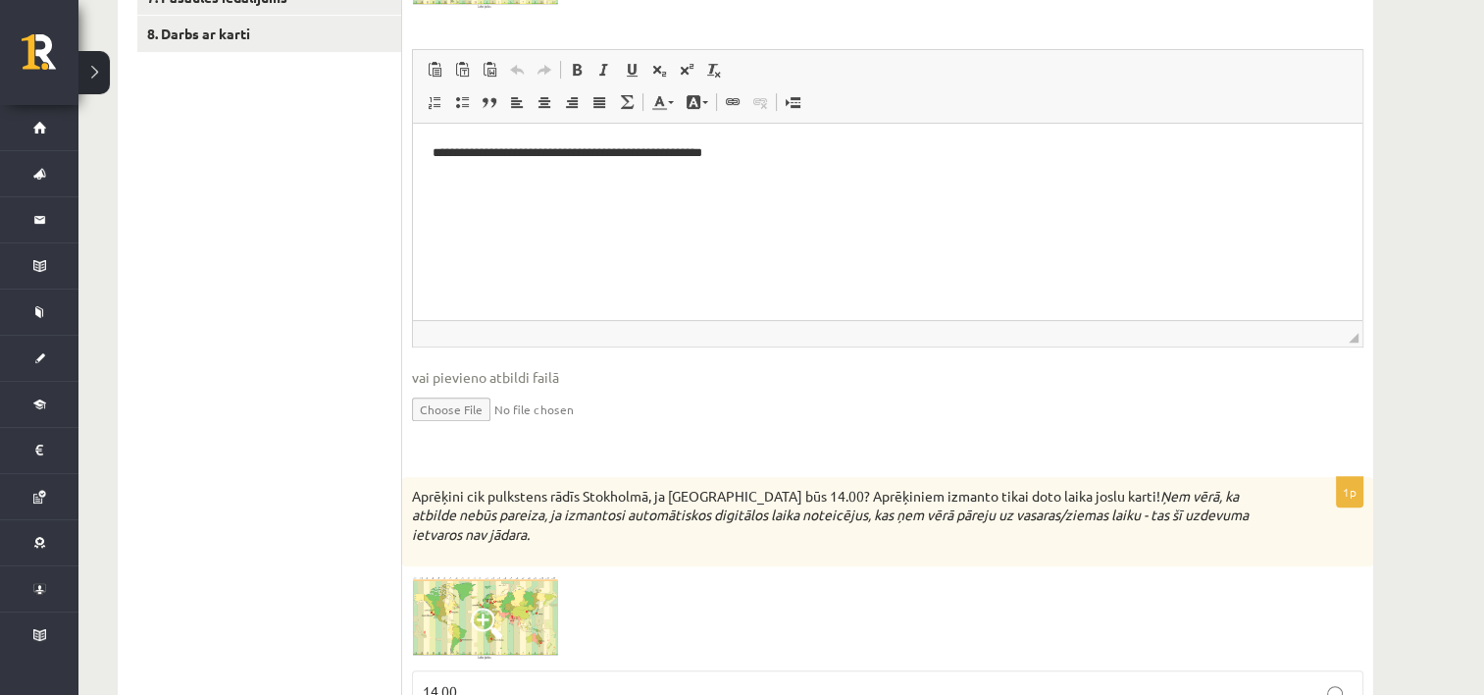
scroll to position [327, 0]
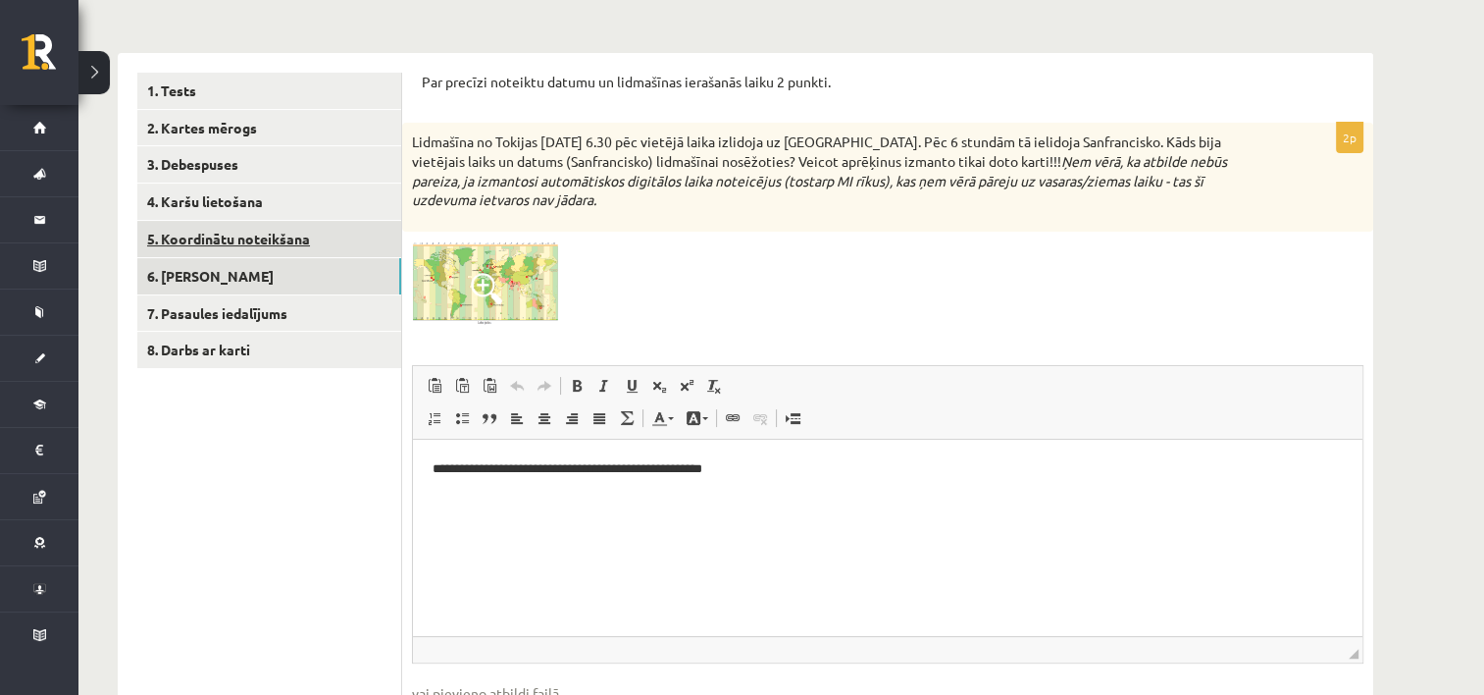
click at [244, 247] on link "5. Koordinātu noteikšana" at bounding box center [269, 239] width 264 height 36
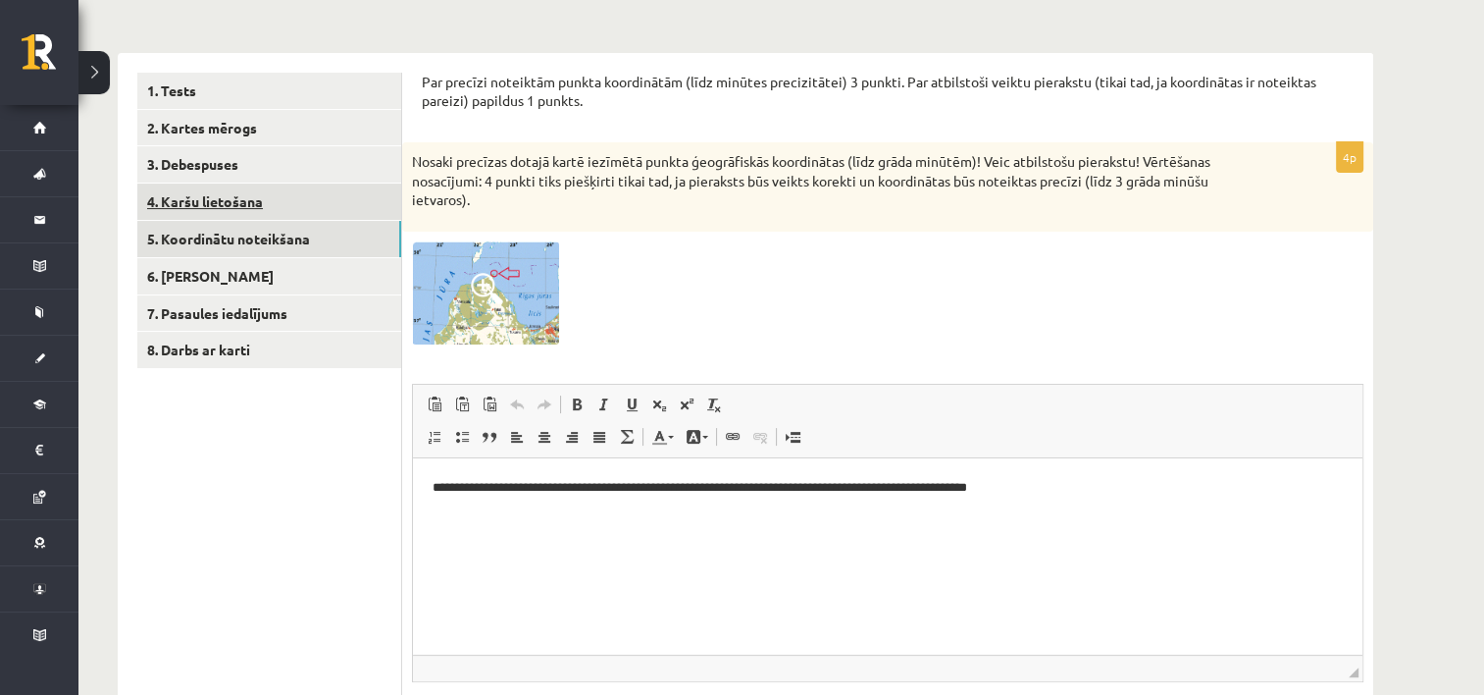
click at [304, 200] on link "4. Karšu lietošana" at bounding box center [269, 201] width 264 height 36
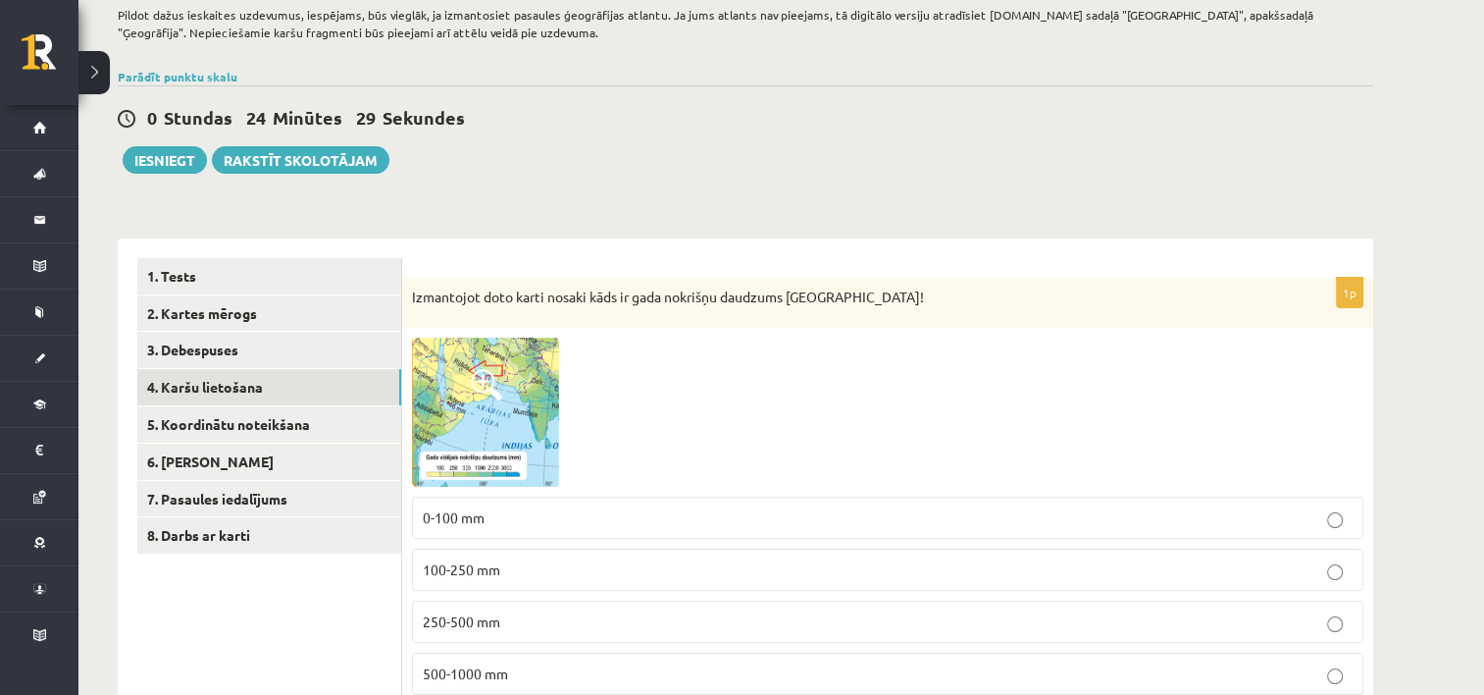
scroll to position [110, 0]
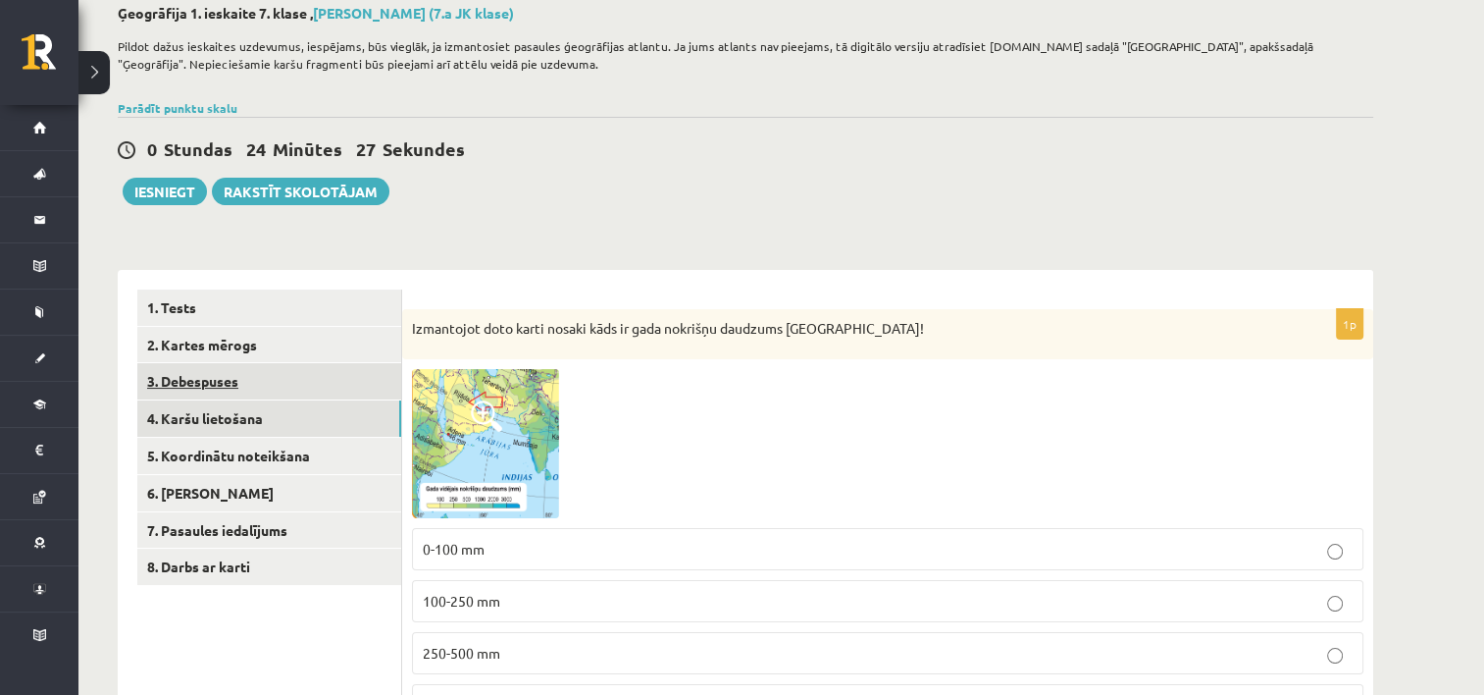
click at [259, 366] on link "3. Debespuses" at bounding box center [269, 381] width 264 height 36
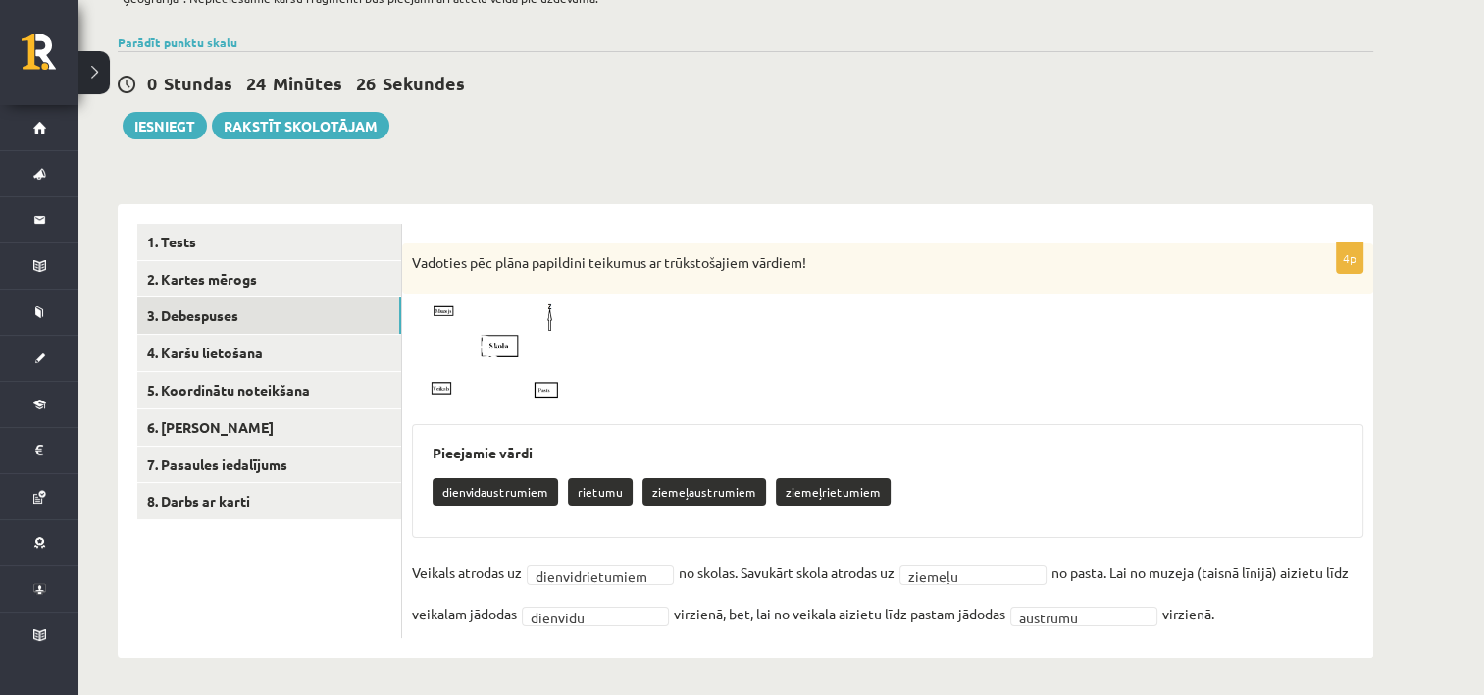
scroll to position [179, 0]
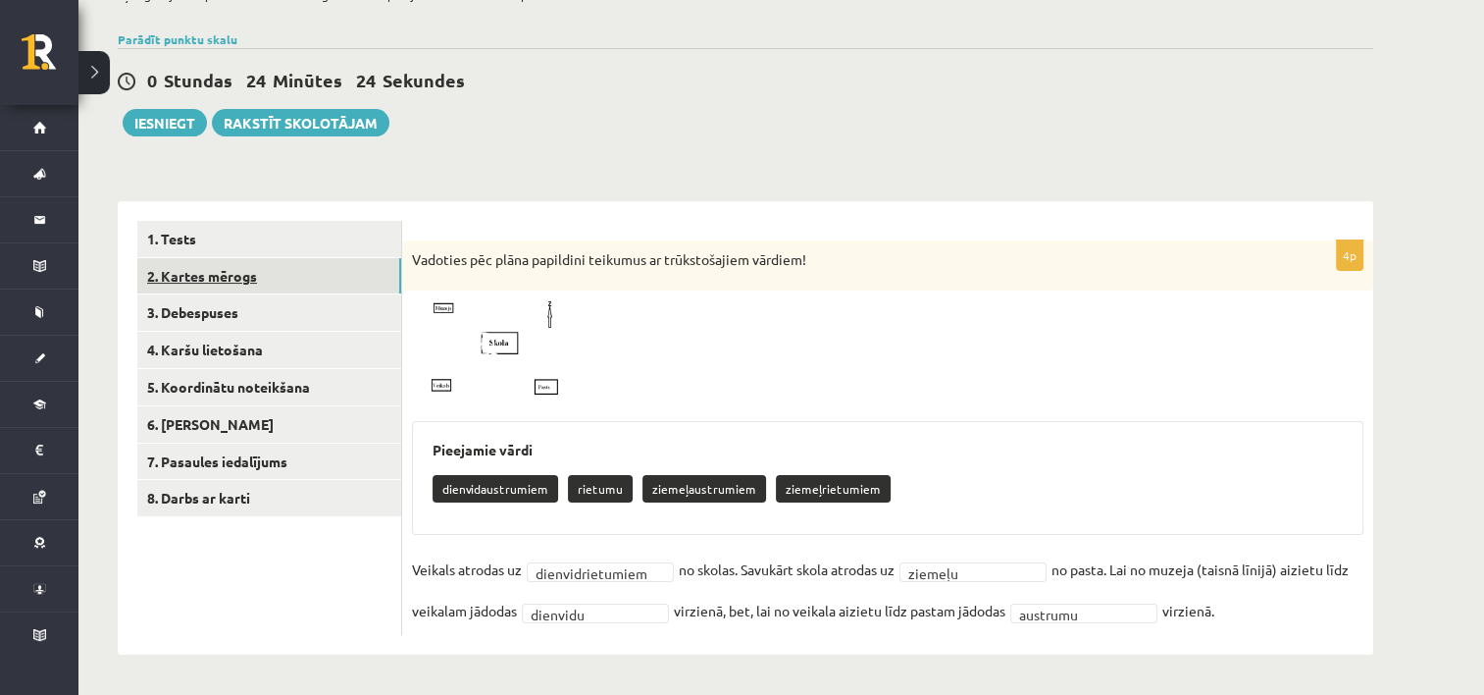
click at [196, 280] on link "2. Kartes mērogs" at bounding box center [269, 276] width 264 height 36
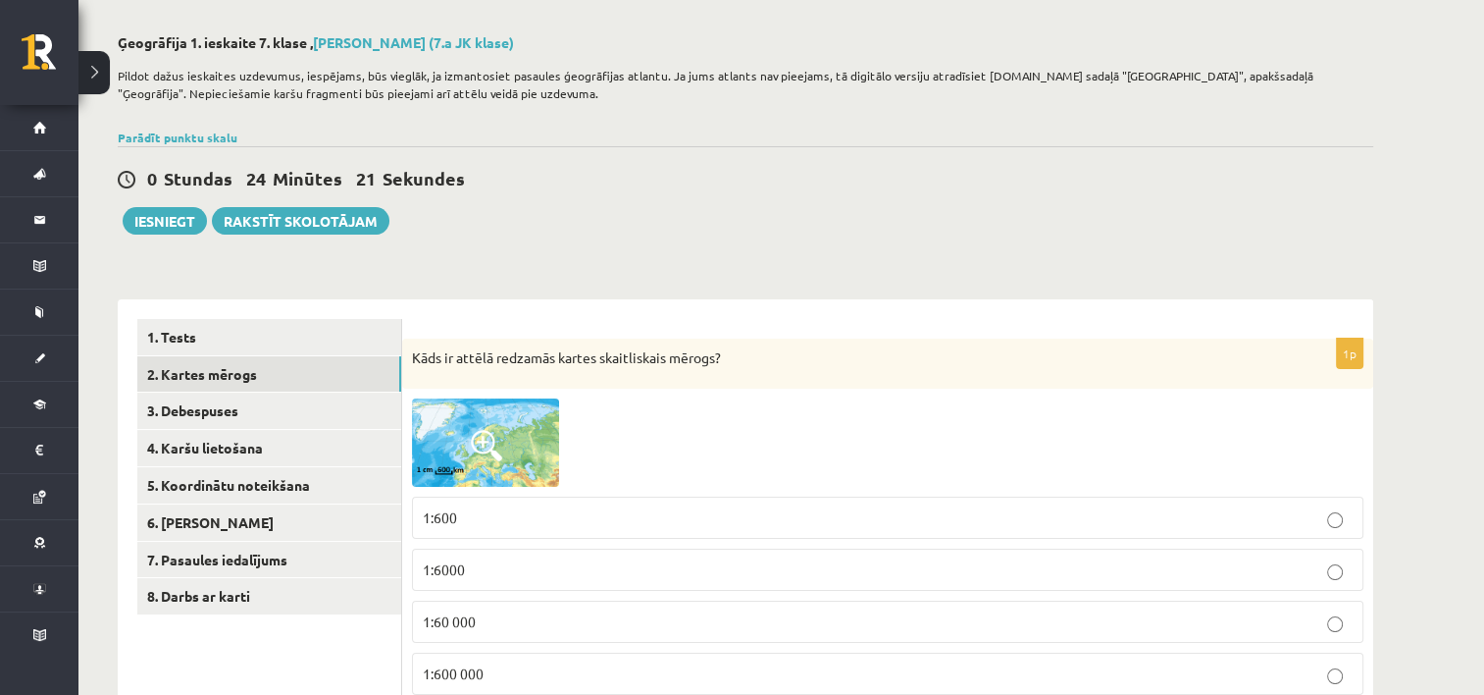
scroll to position [0, 0]
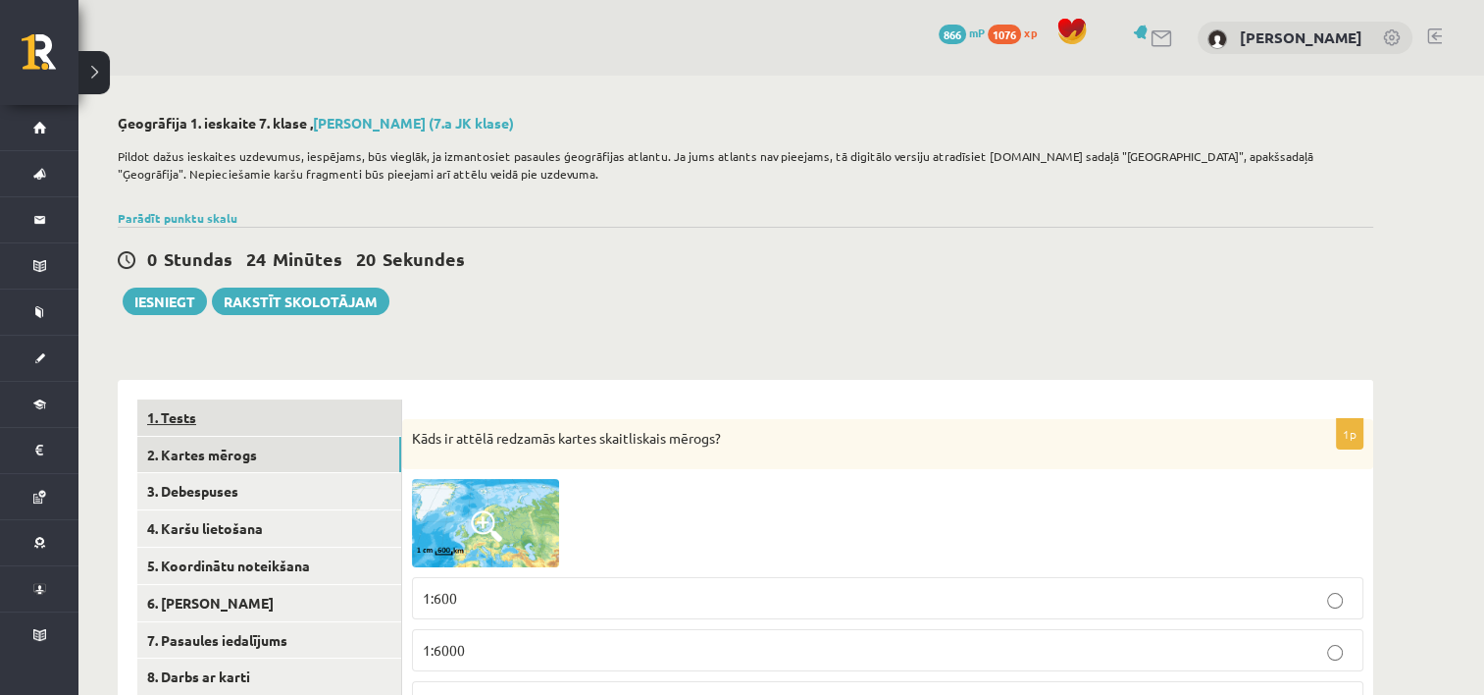
click at [308, 429] on link "1. Tests" at bounding box center [269, 417] width 264 height 36
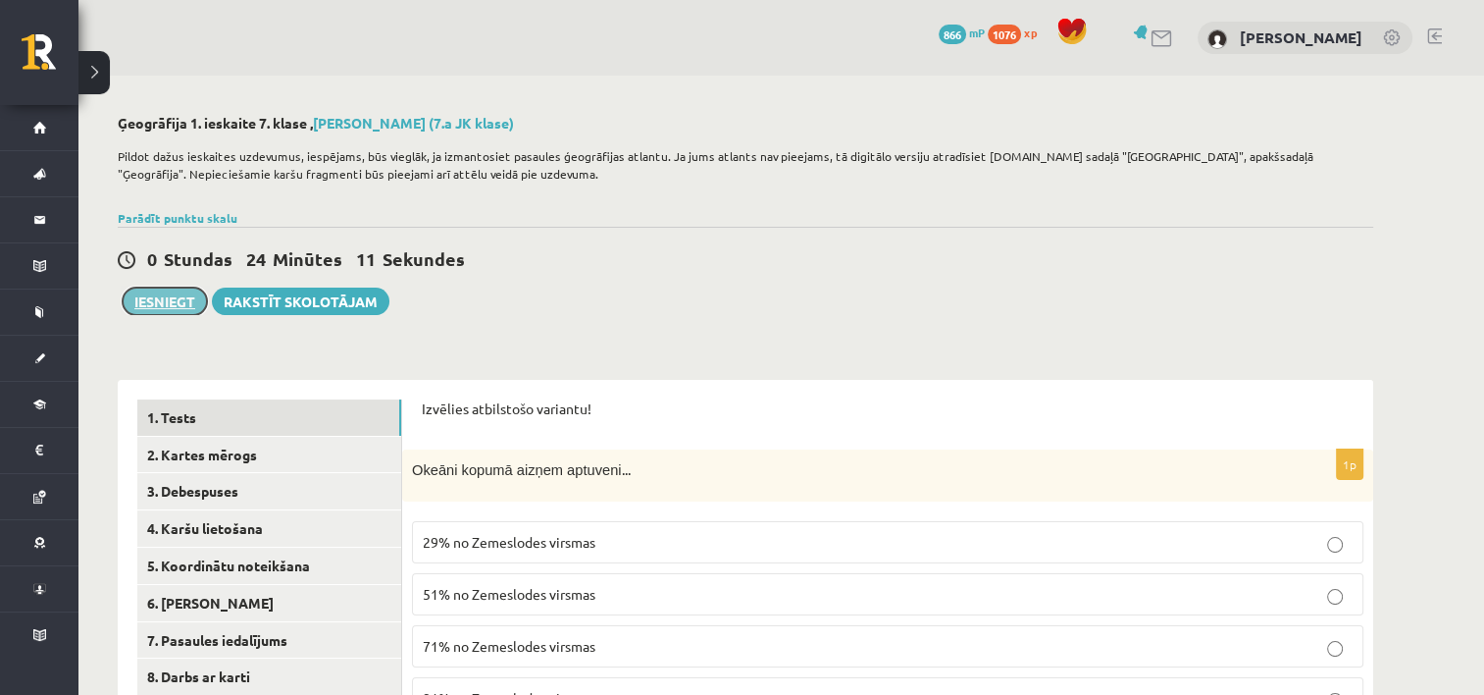
click at [190, 314] on button "Iesniegt" at bounding box center [165, 300] width 84 height 27
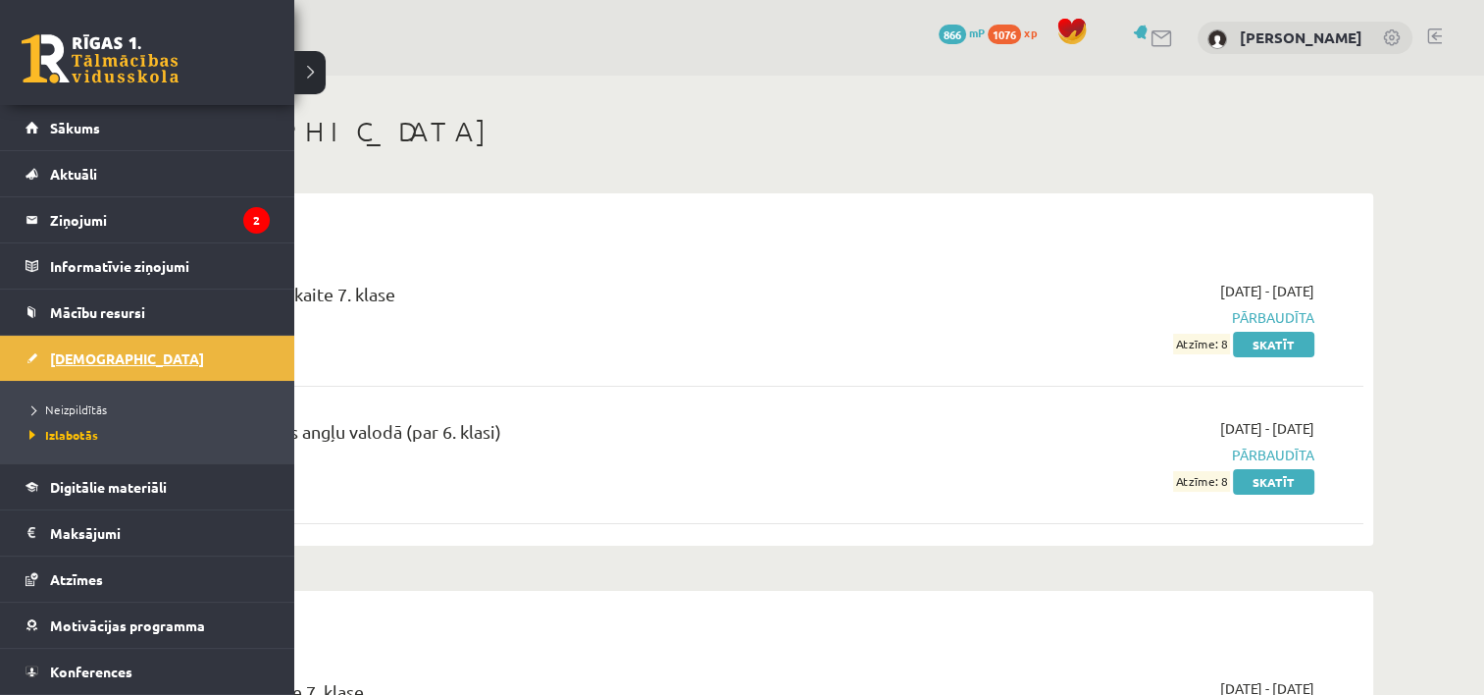
click at [91, 360] on span "[DEMOGRAPHIC_DATA]" at bounding box center [127, 358] width 154 height 18
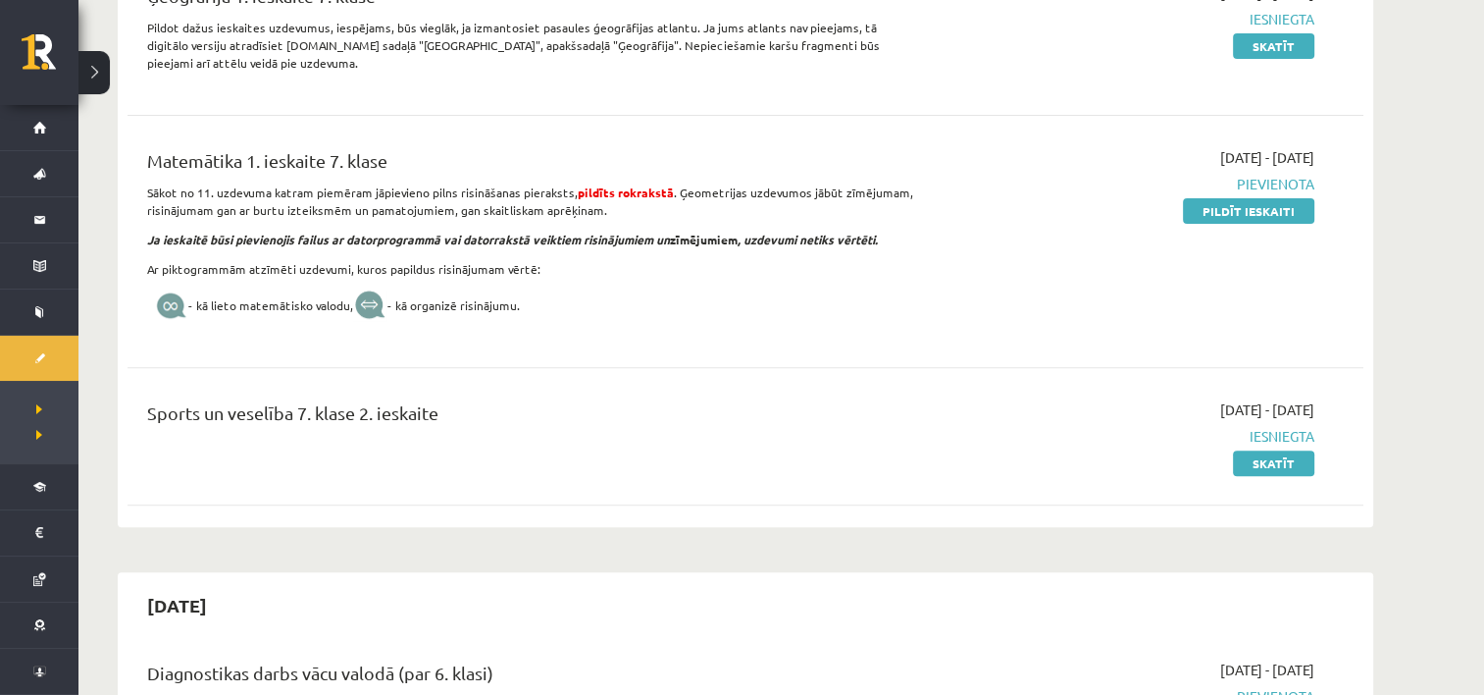
scroll to position [589, 0]
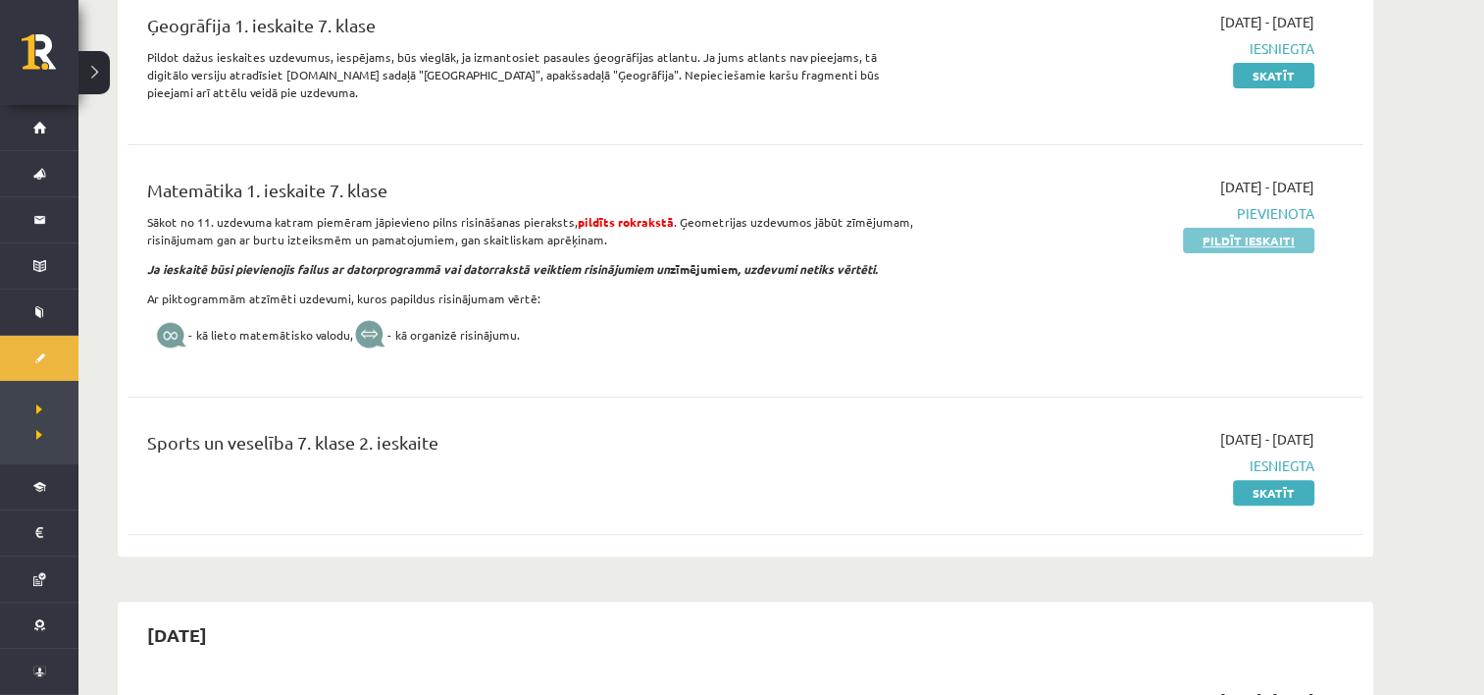
click at [1220, 241] on link "Pildīt ieskaiti" at bounding box center [1248, 241] width 131 height 26
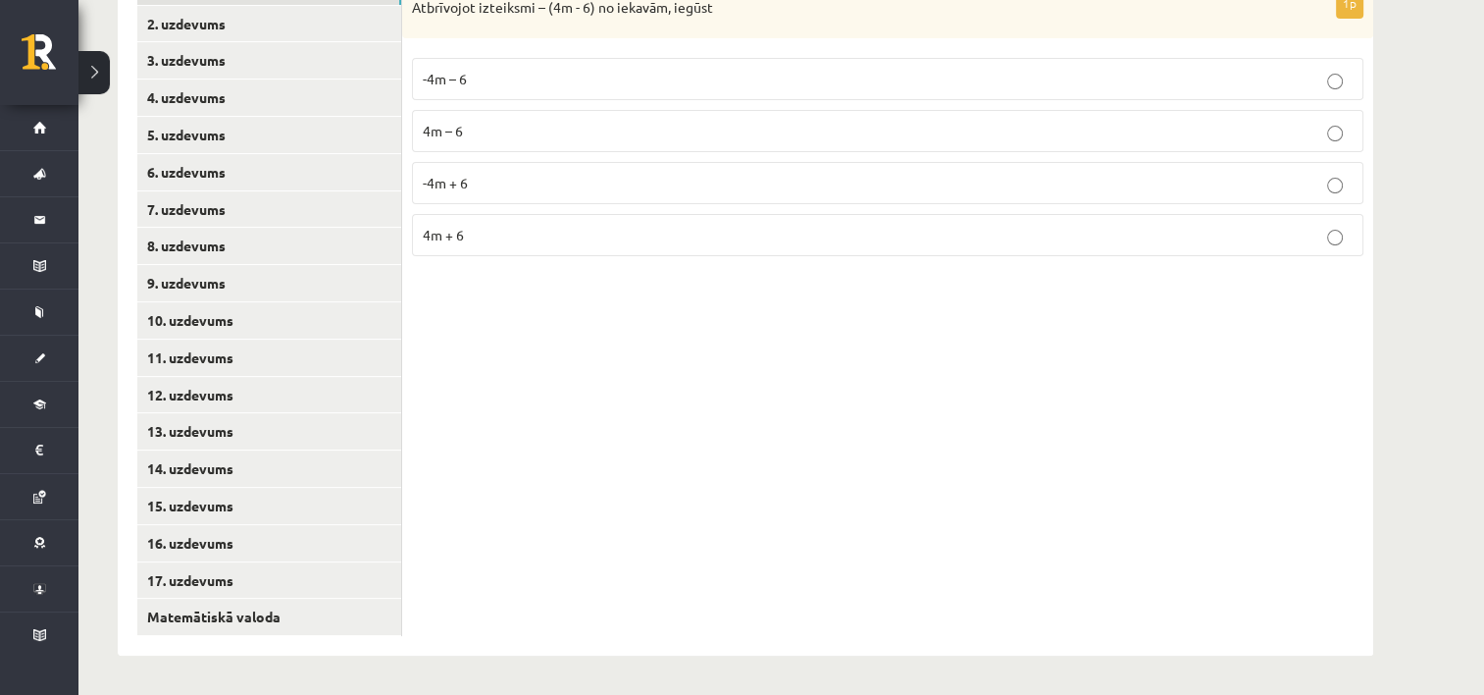
scroll to position [420, 0]
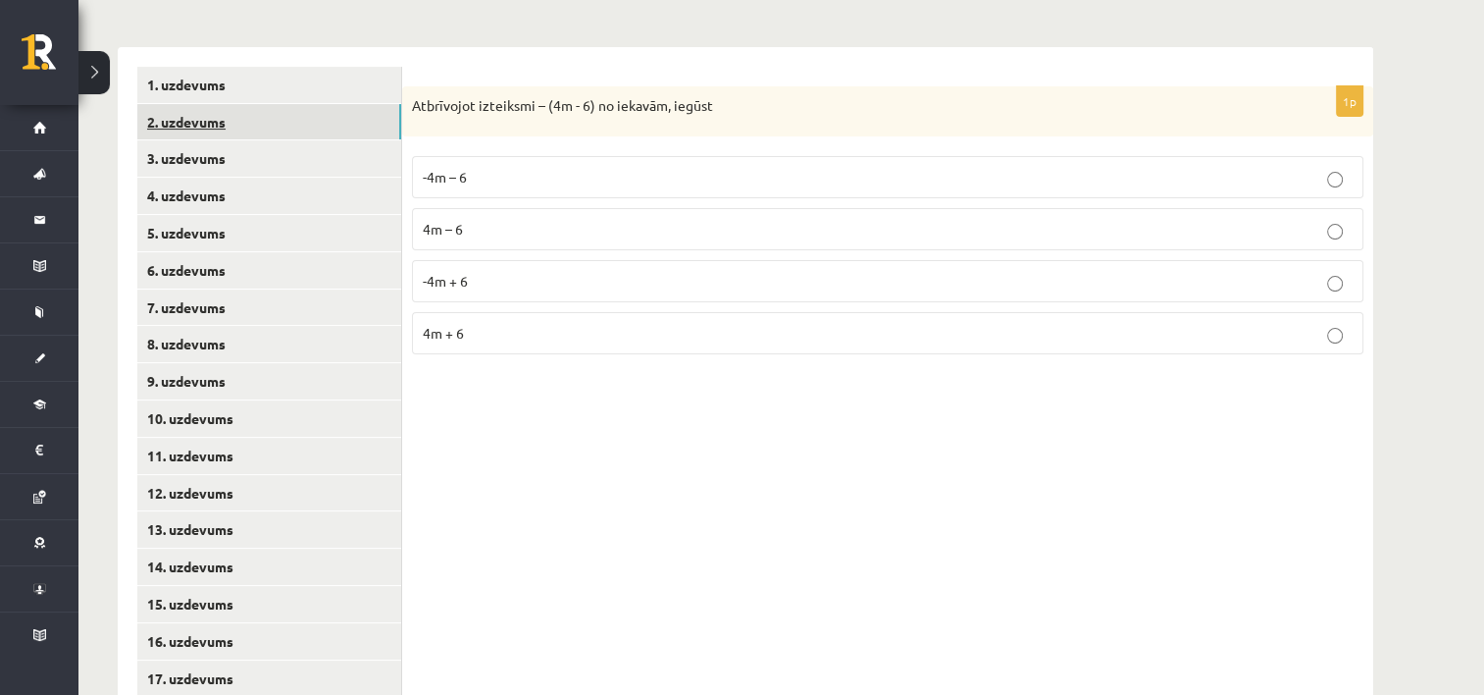
click at [264, 120] on link "2. uzdevums" at bounding box center [269, 122] width 264 height 36
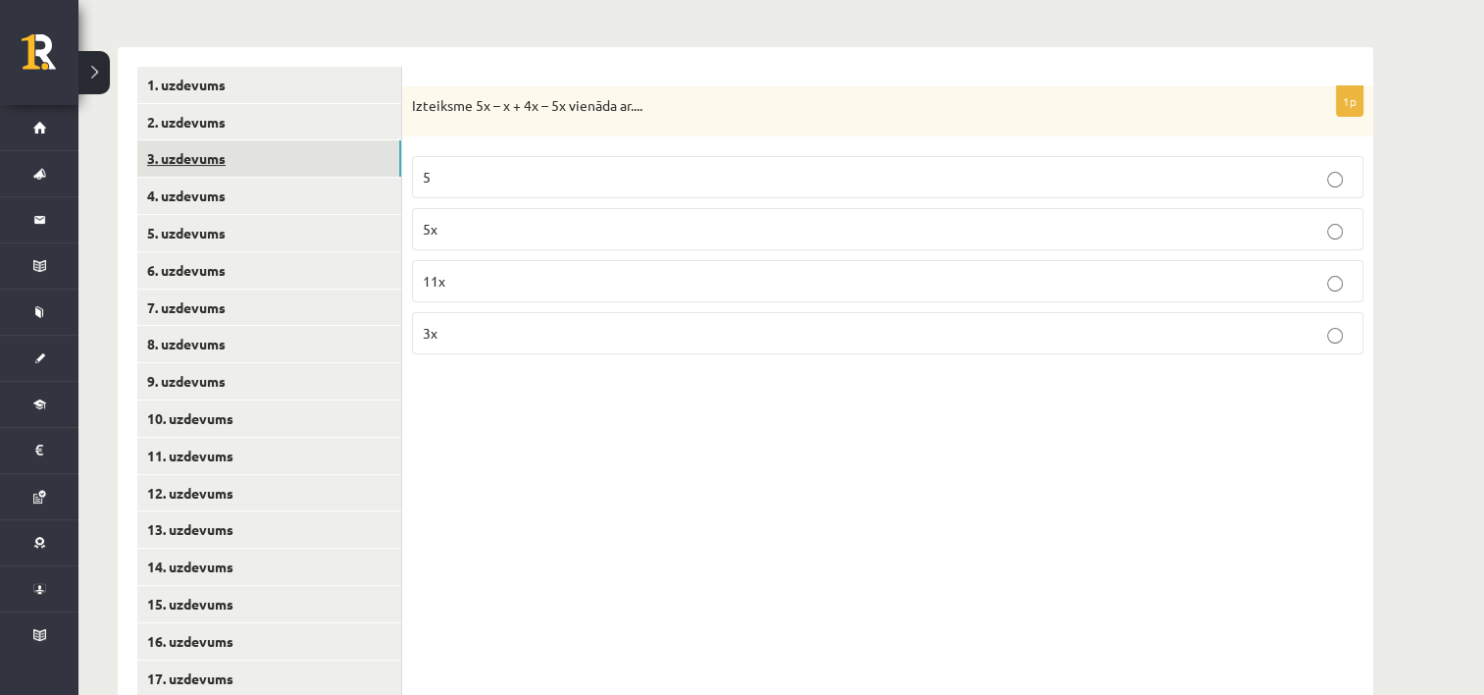
click at [237, 150] on link "3. uzdevums" at bounding box center [269, 158] width 264 height 36
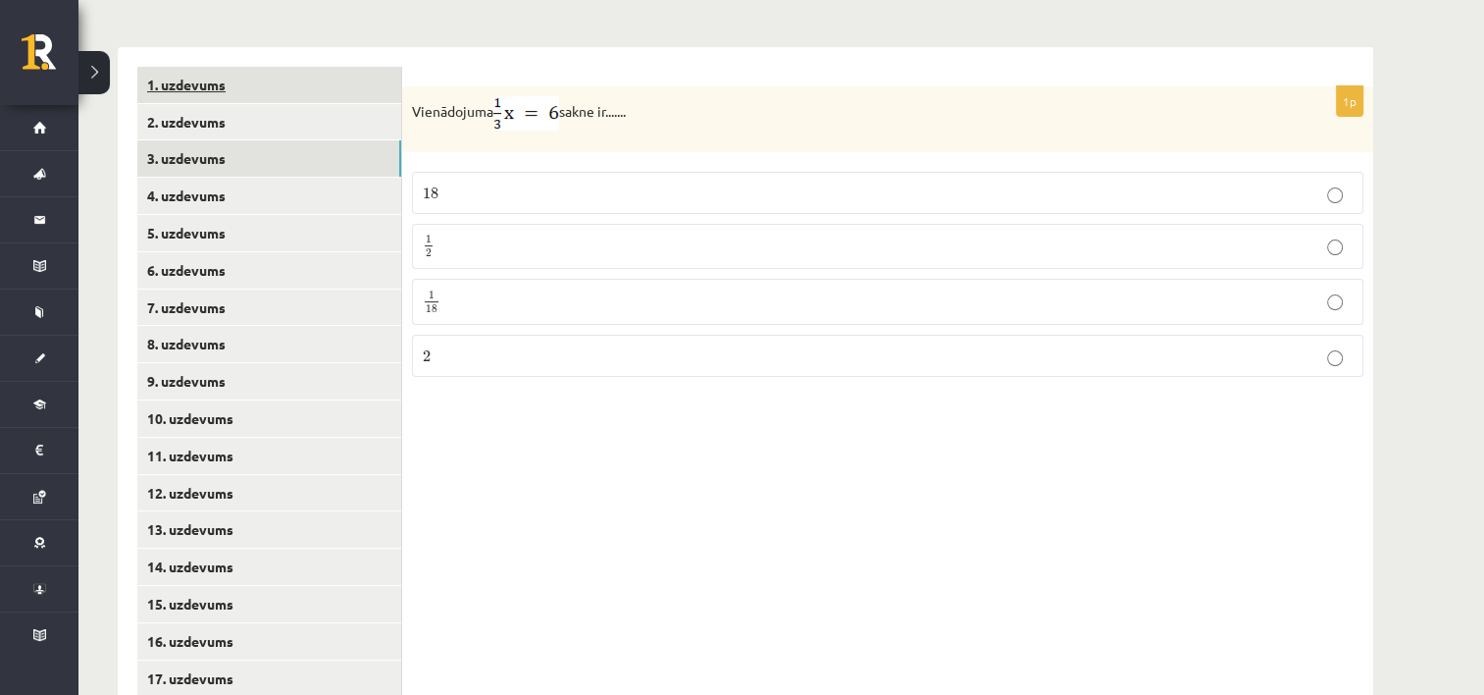
click at [237, 89] on link "1. uzdevums" at bounding box center [269, 85] width 264 height 36
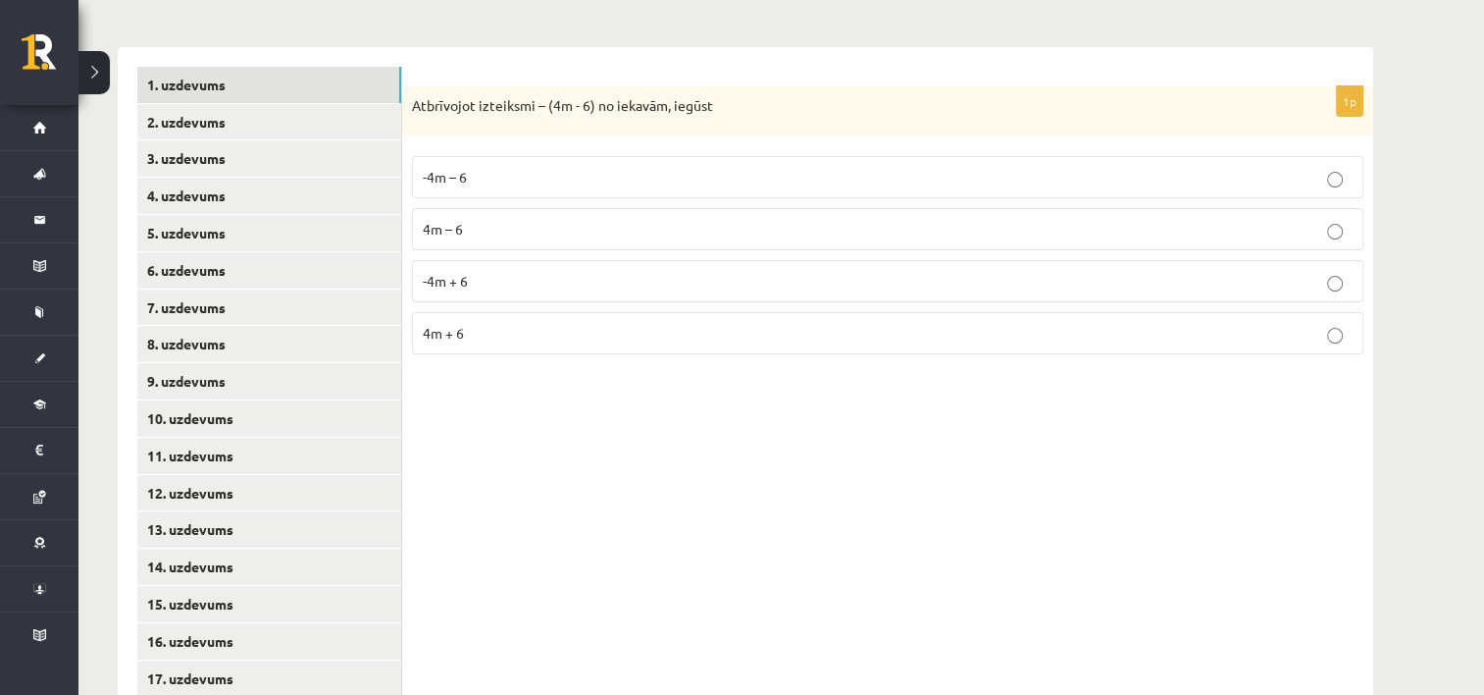
click at [447, 284] on span "-4m + 6" at bounding box center [445, 281] width 45 height 18
click at [245, 124] on link "2. uzdevums" at bounding box center [269, 122] width 264 height 36
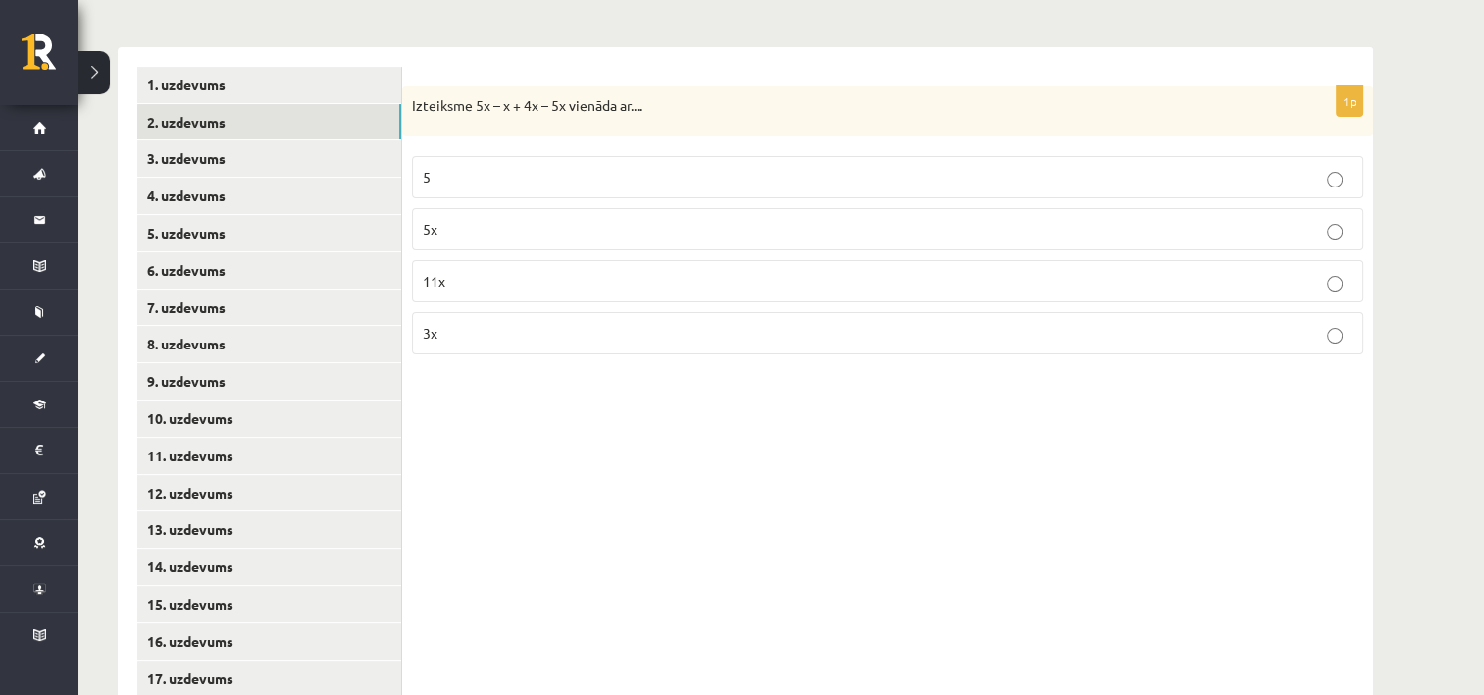
click at [700, 475] on div "1p Izteiksme 5x – x + 4x – 5x vienāda ar.... 5 5x 11x 3x" at bounding box center [887, 400] width 971 height 706
click at [489, 333] on p "3x" at bounding box center [888, 333] width 930 height 21
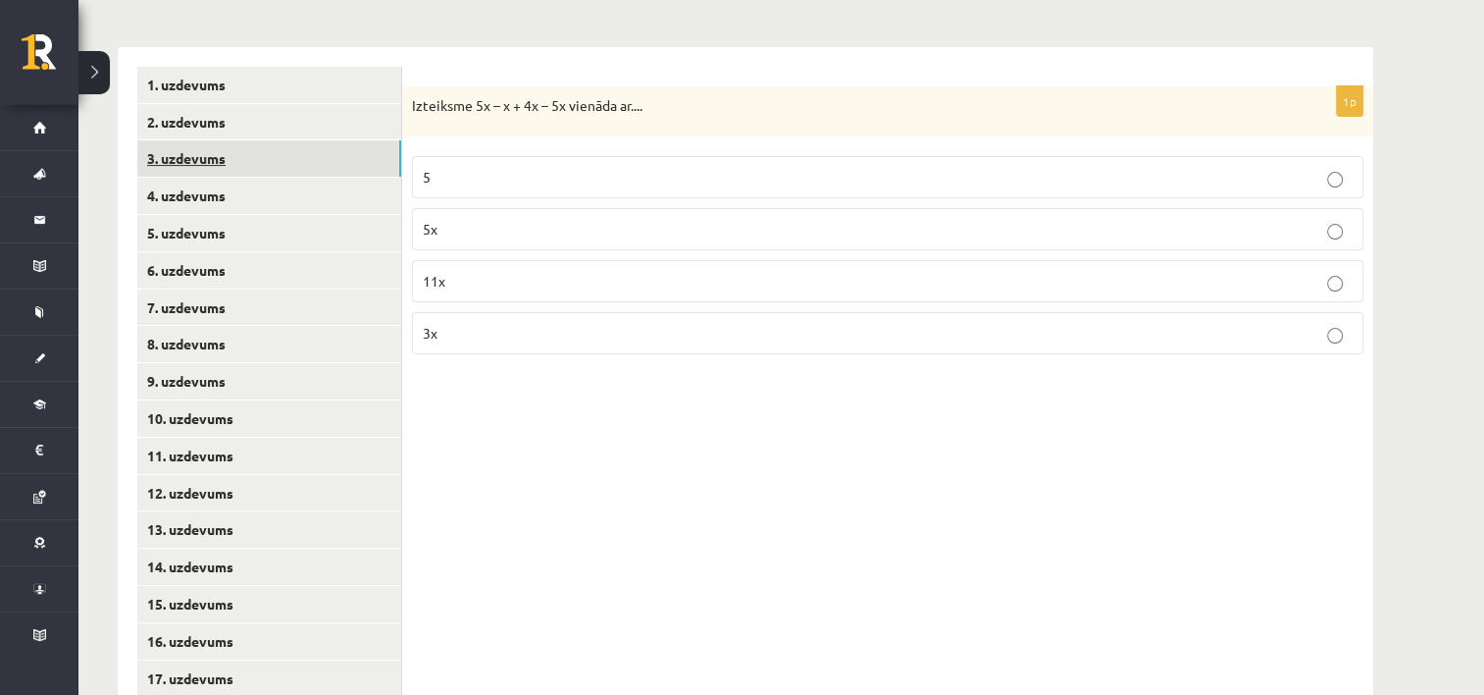
click at [196, 163] on link "3. uzdevums" at bounding box center [269, 158] width 264 height 36
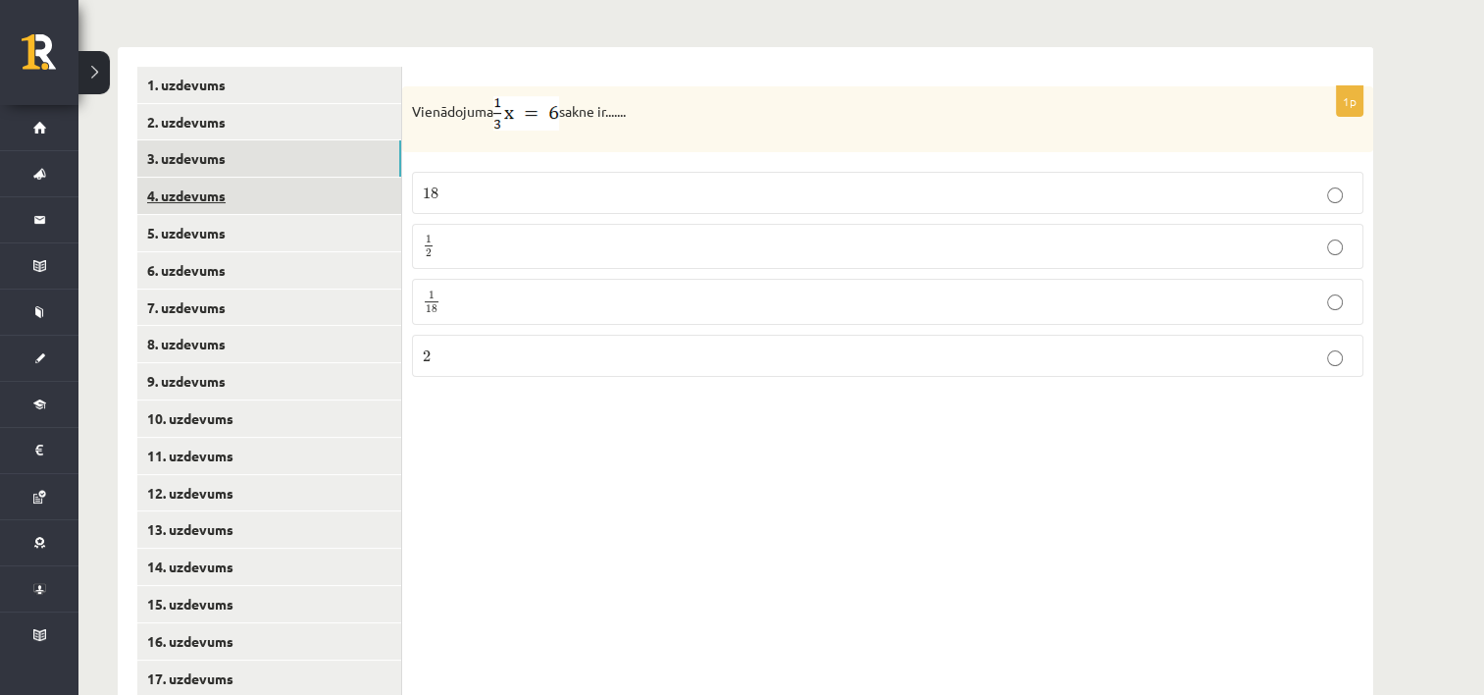
click at [298, 202] on link "4. uzdevums" at bounding box center [269, 196] width 264 height 36
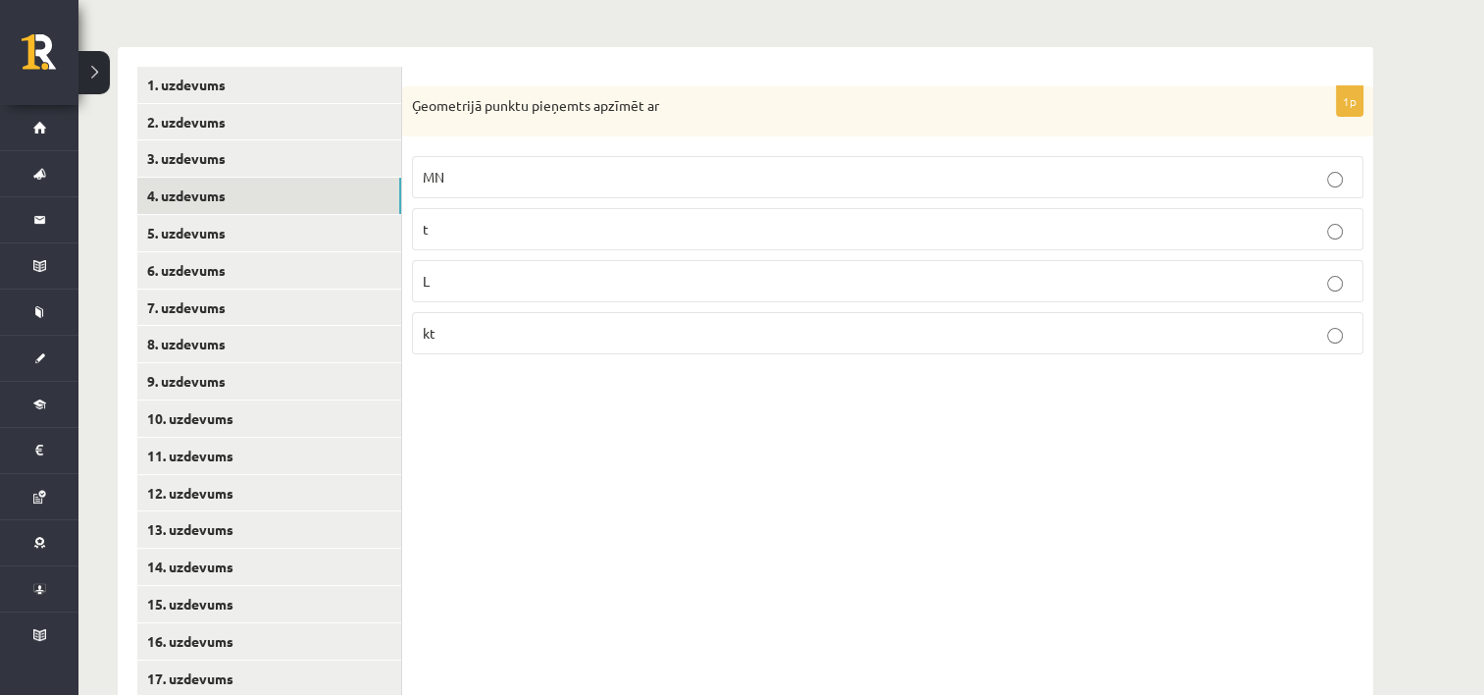
click at [510, 282] on p "L" at bounding box center [888, 281] width 930 height 21
click at [252, 189] on link "4. uzdevums" at bounding box center [269, 196] width 264 height 36
click at [246, 232] on link "5. uzdevums" at bounding box center [269, 233] width 264 height 36
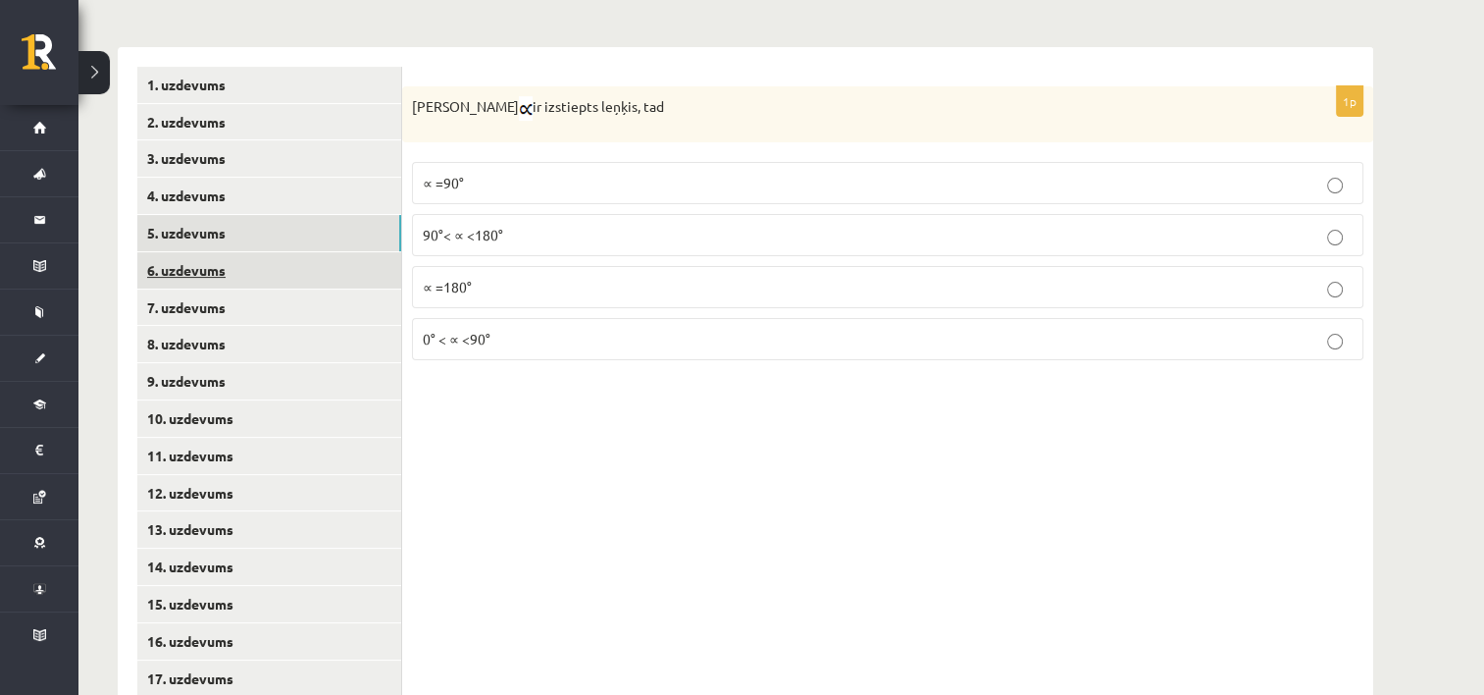
click at [212, 273] on link "6. uzdevums" at bounding box center [269, 270] width 264 height 36
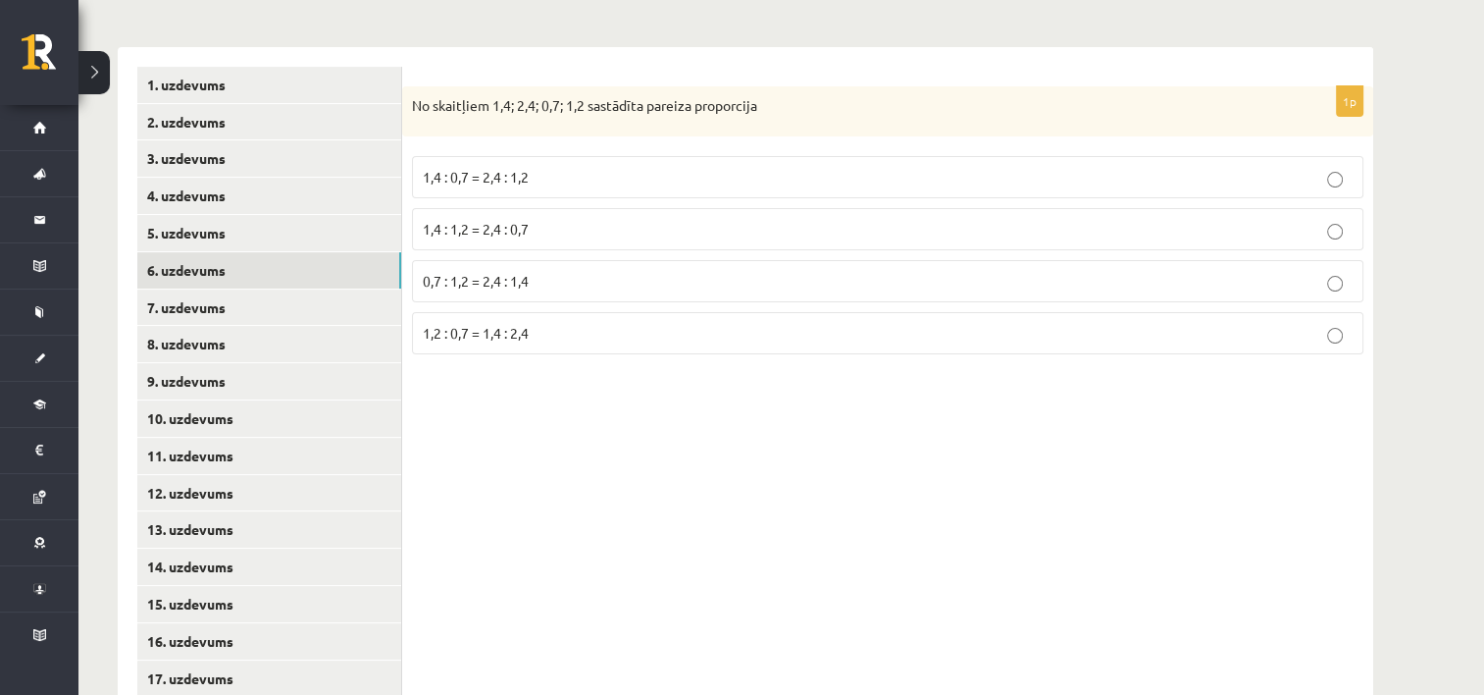
click at [640, 323] on p "1,2 : 0,7 = 1,4 : 2,4" at bounding box center [888, 333] width 930 height 21
click at [655, 279] on p "0,7 : 1,2 = 2,4 : 1,4" at bounding box center [888, 281] width 930 height 21
click at [668, 343] on label "1,2 : 0,7 = 1,4 : 2,4" at bounding box center [888, 333] width 952 height 42
click at [490, 171] on span "1,4 : 0,7 = 2,4 : 1,2" at bounding box center [476, 177] width 106 height 18
click at [281, 315] on link "7. uzdevums" at bounding box center [269, 307] width 264 height 36
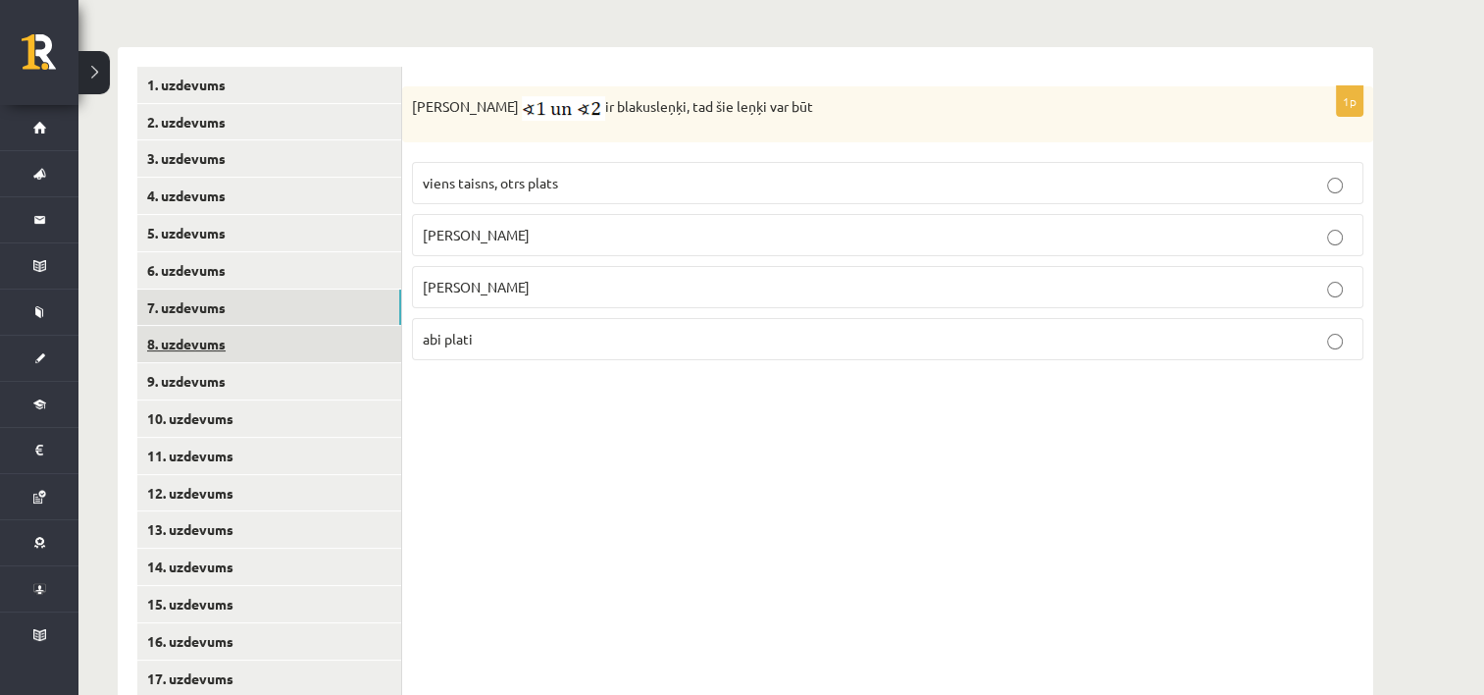
click at [179, 339] on link "8. uzdevums" at bounding box center [269, 344] width 264 height 36
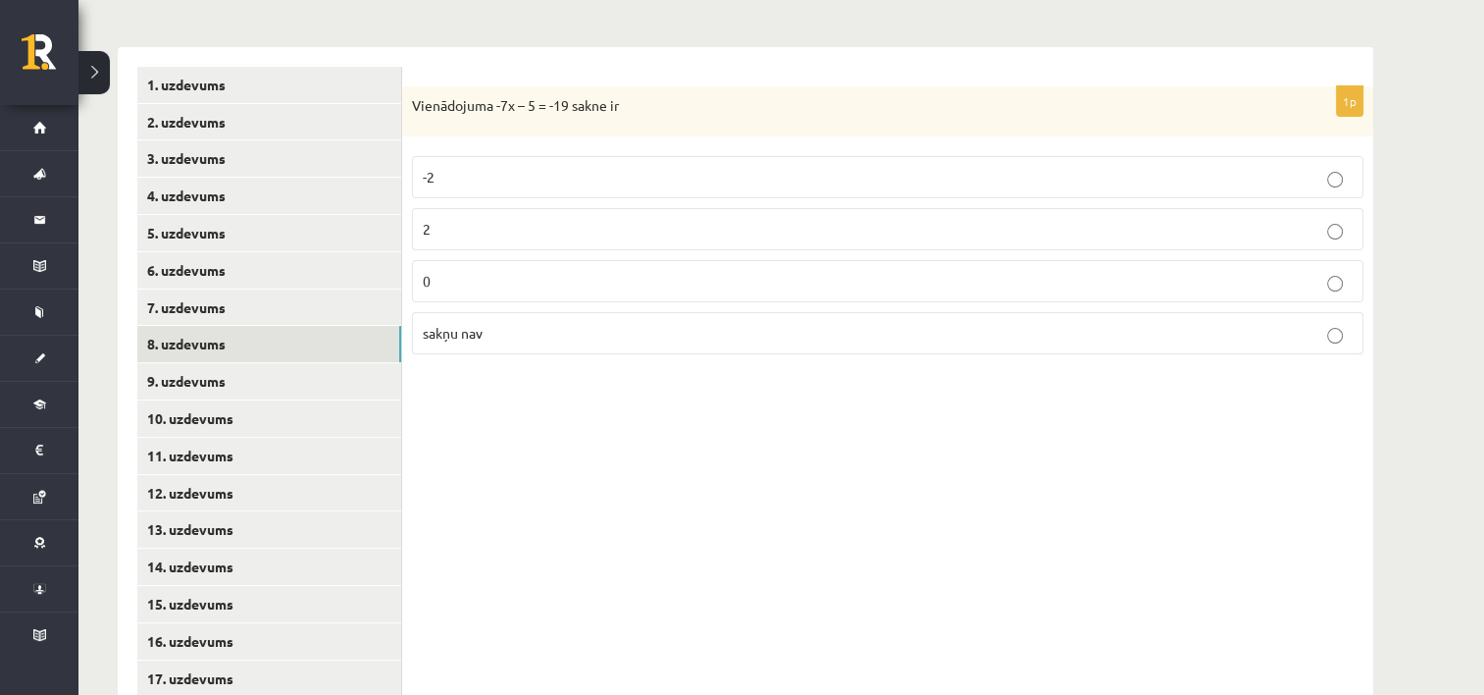
click at [589, 337] on p "sakņu nav" at bounding box center [888, 333] width 930 height 21
click at [314, 381] on link "9. uzdevums" at bounding box center [269, 381] width 264 height 36
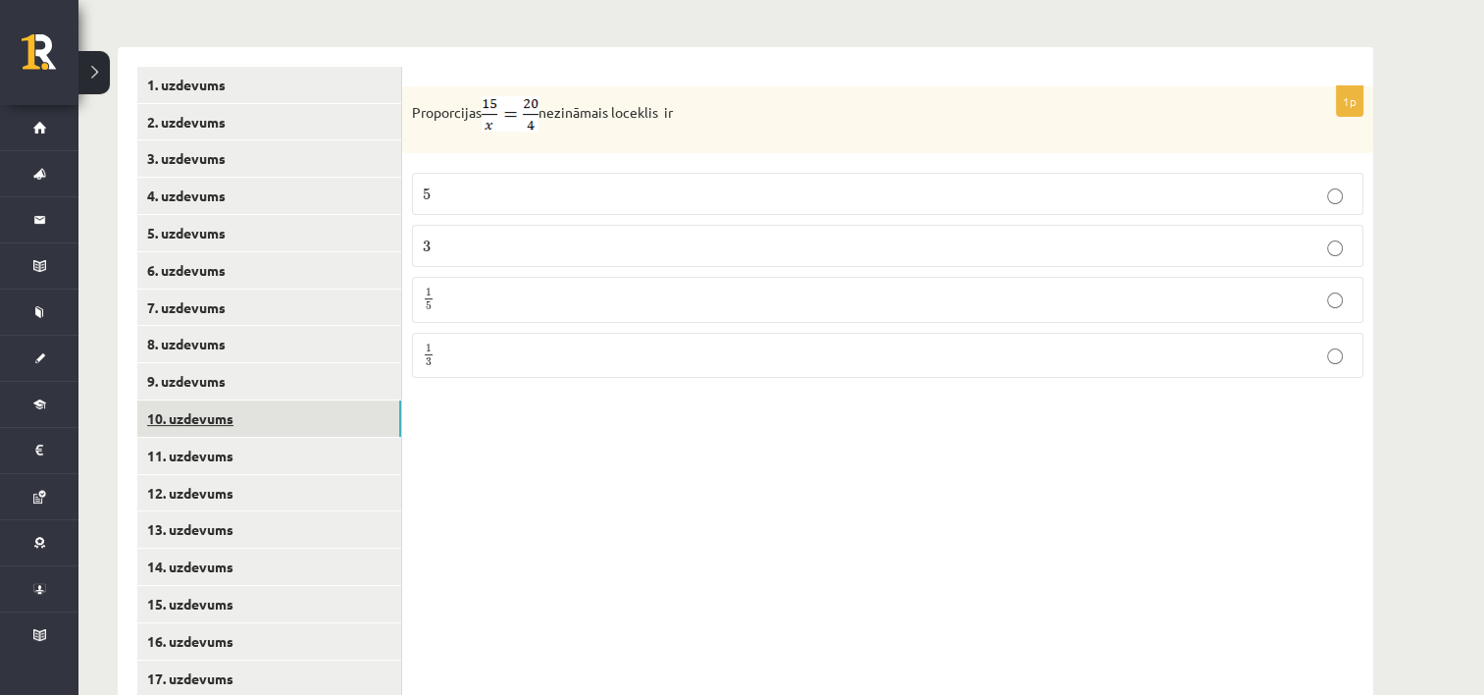
click at [283, 425] on link "10. uzdevums" at bounding box center [269, 418] width 264 height 36
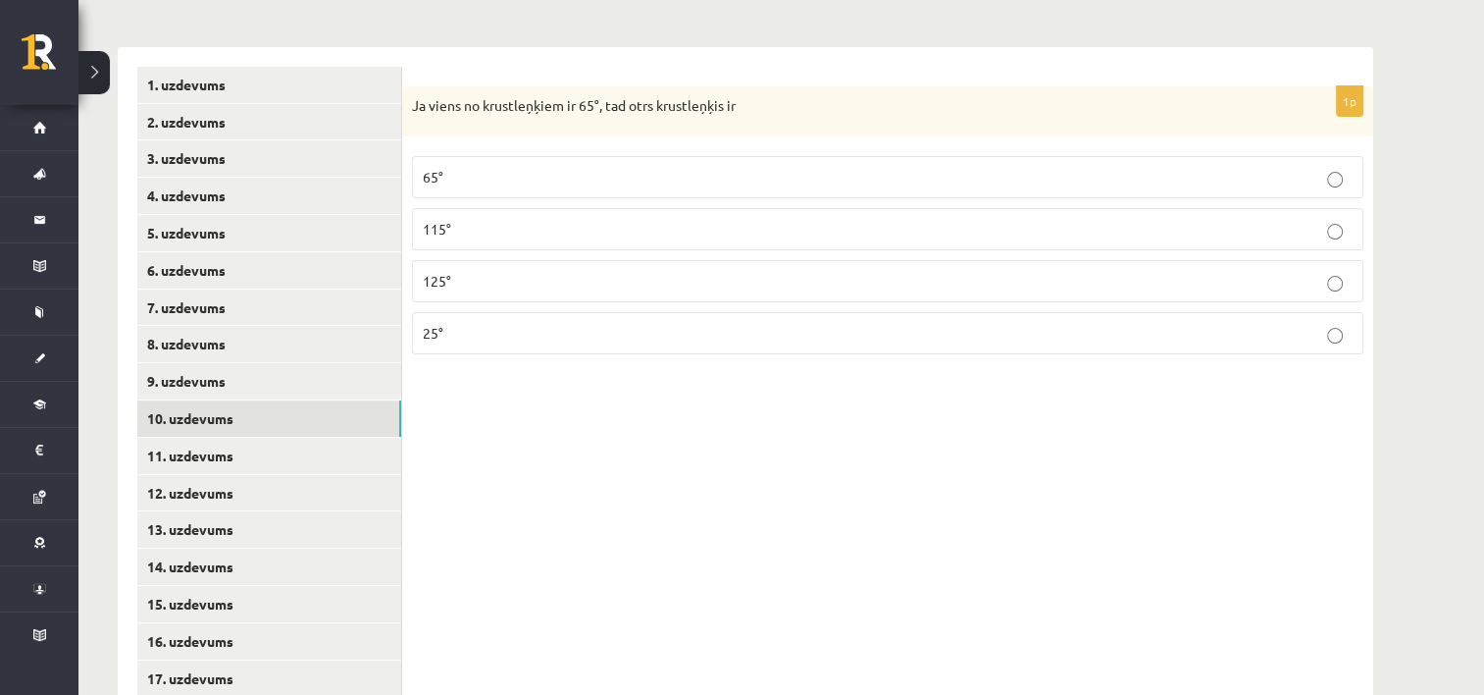
click at [528, 179] on p "65°" at bounding box center [888, 177] width 930 height 21
click at [309, 468] on link "11. uzdevums" at bounding box center [269, 456] width 264 height 36
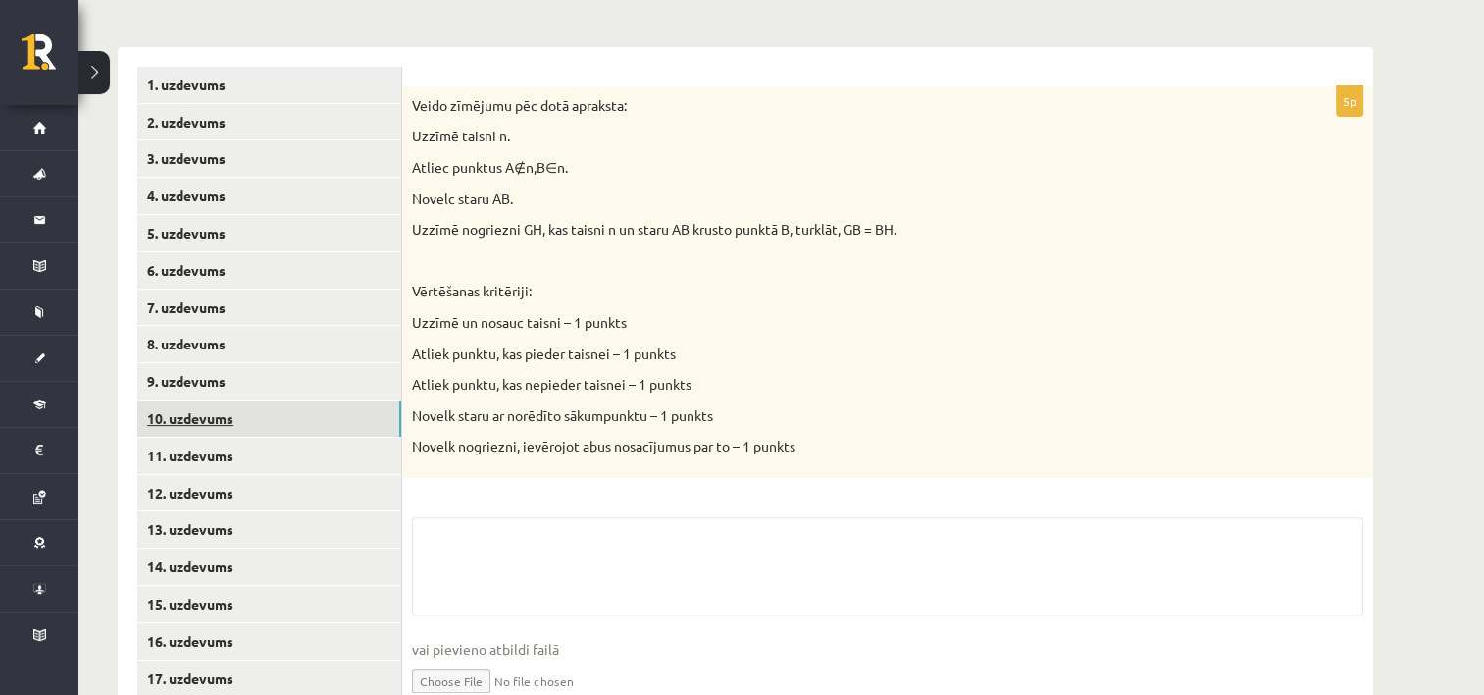
click at [317, 435] on link "10. uzdevums" at bounding box center [269, 418] width 264 height 36
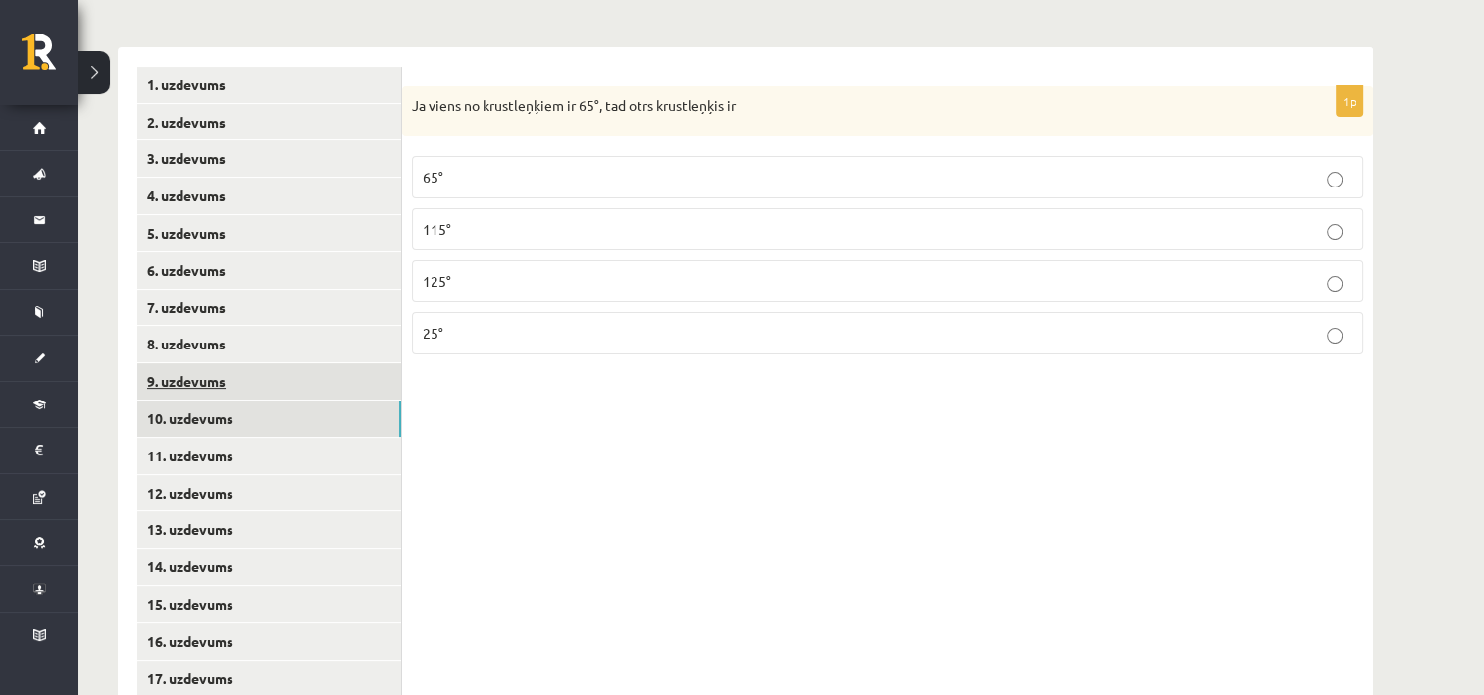
click at [335, 387] on link "9. uzdevums" at bounding box center [269, 381] width 264 height 36
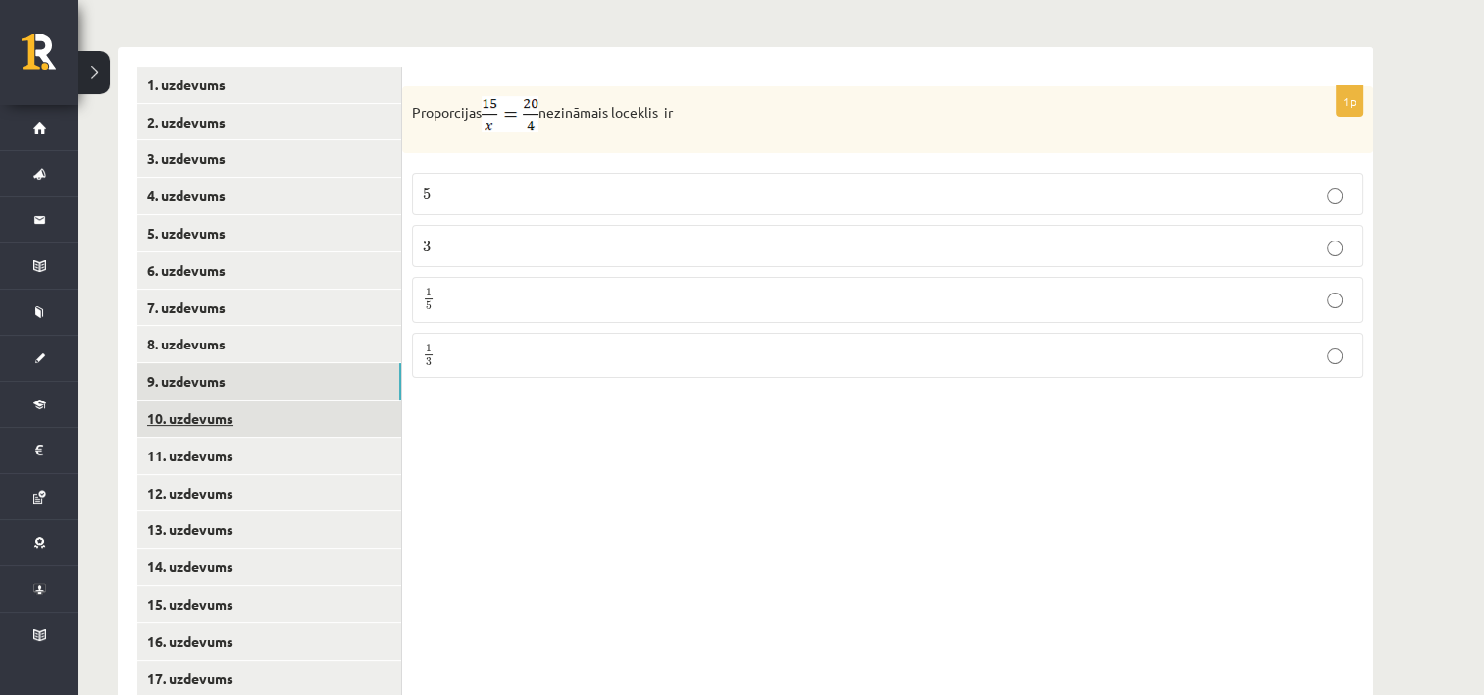
click at [311, 421] on link "10. uzdevums" at bounding box center [269, 418] width 264 height 36
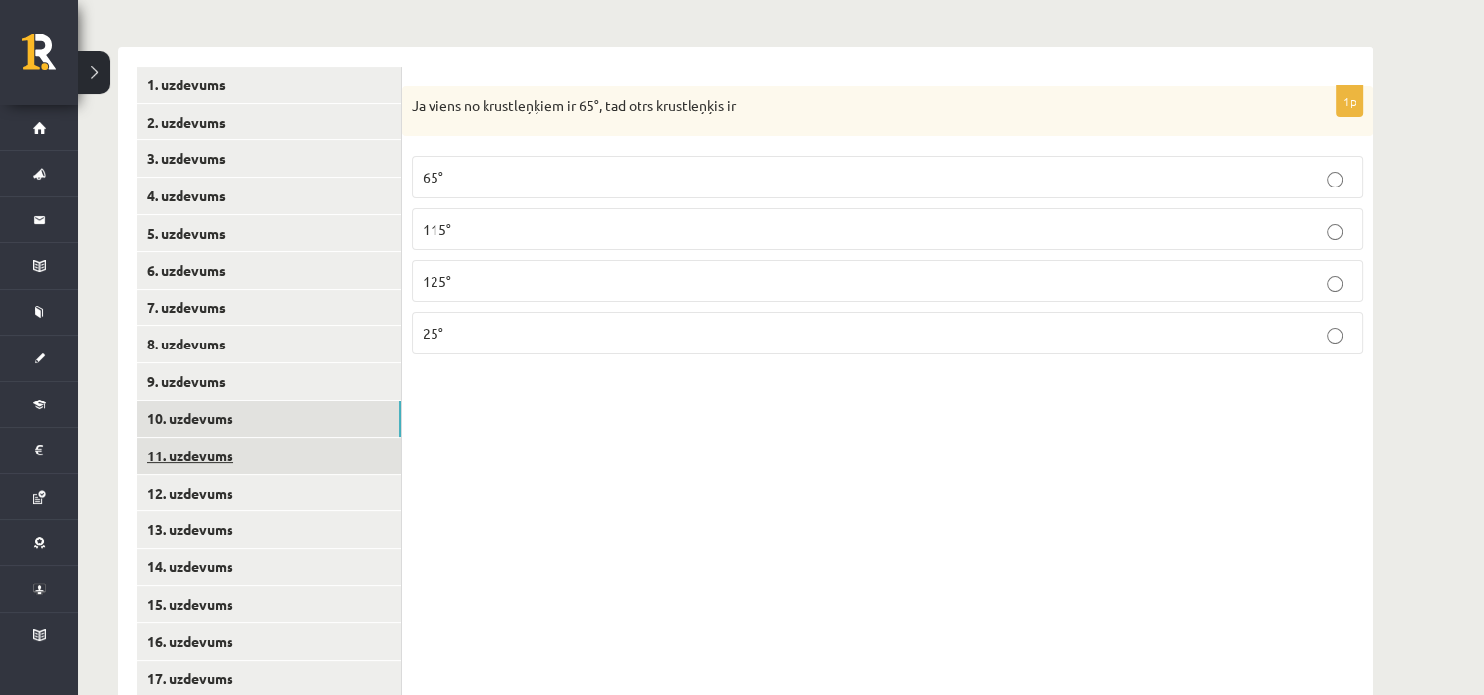
click at [301, 447] on link "11. uzdevums" at bounding box center [269, 456] width 264 height 36
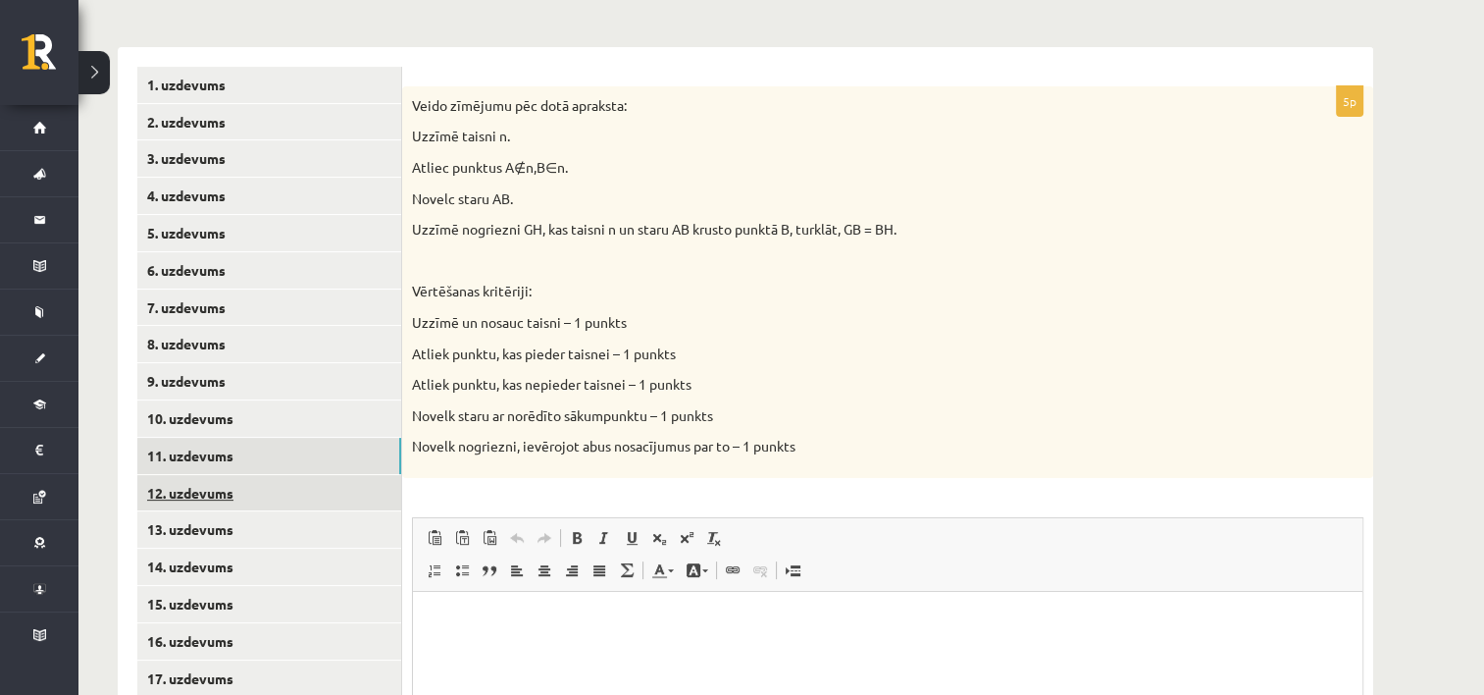
click at [255, 487] on link "12. uzdevums" at bounding box center [269, 493] width 264 height 36
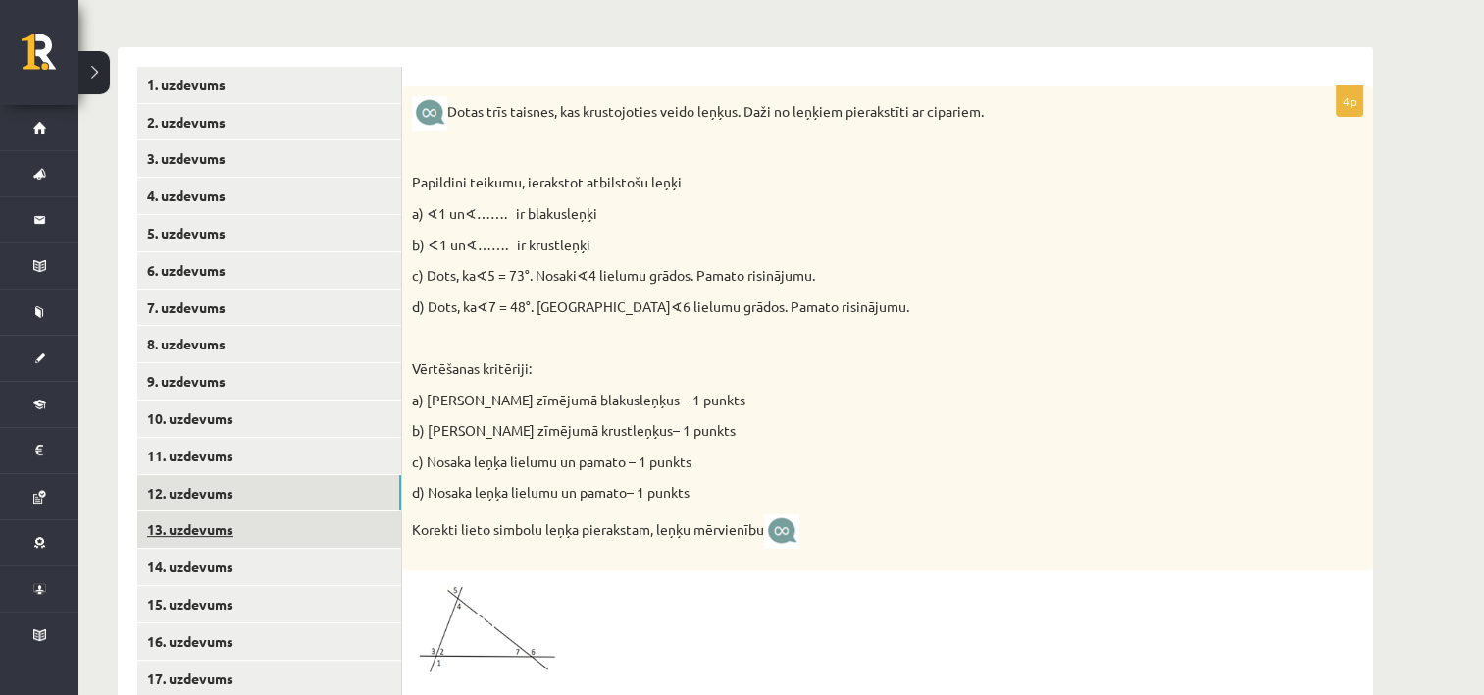
click at [237, 526] on link "13. uzdevums" at bounding box center [269, 529] width 264 height 36
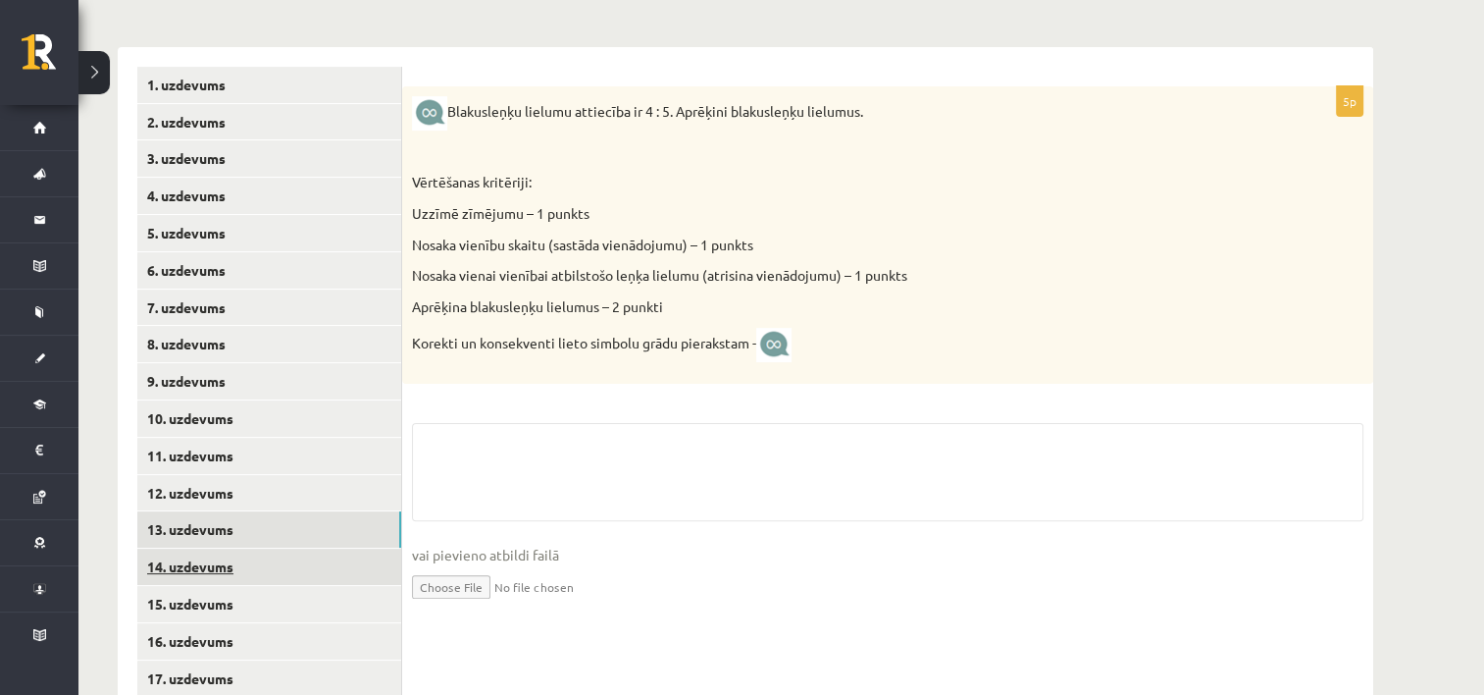
click at [232, 561] on link "14. uzdevums" at bounding box center [269, 566] width 264 height 36
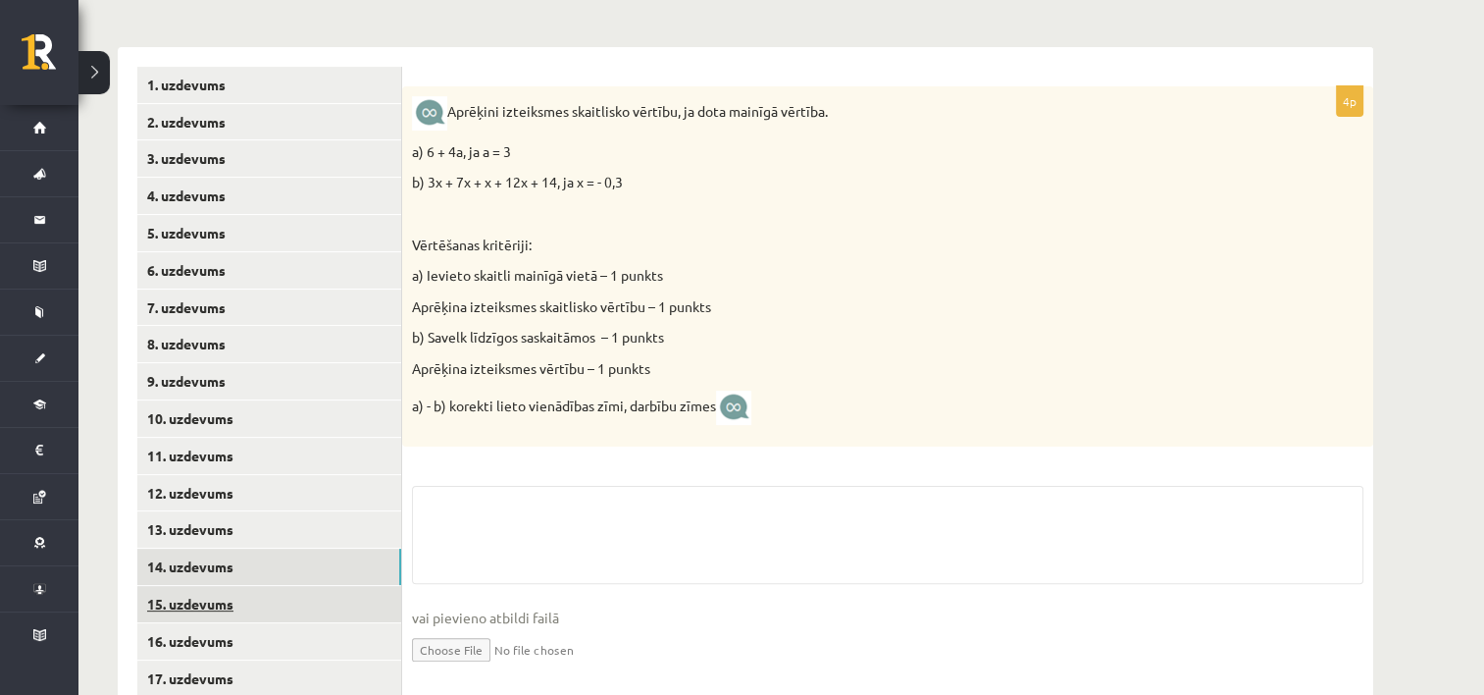
click at [238, 610] on link "15. uzdevums" at bounding box center [269, 604] width 264 height 36
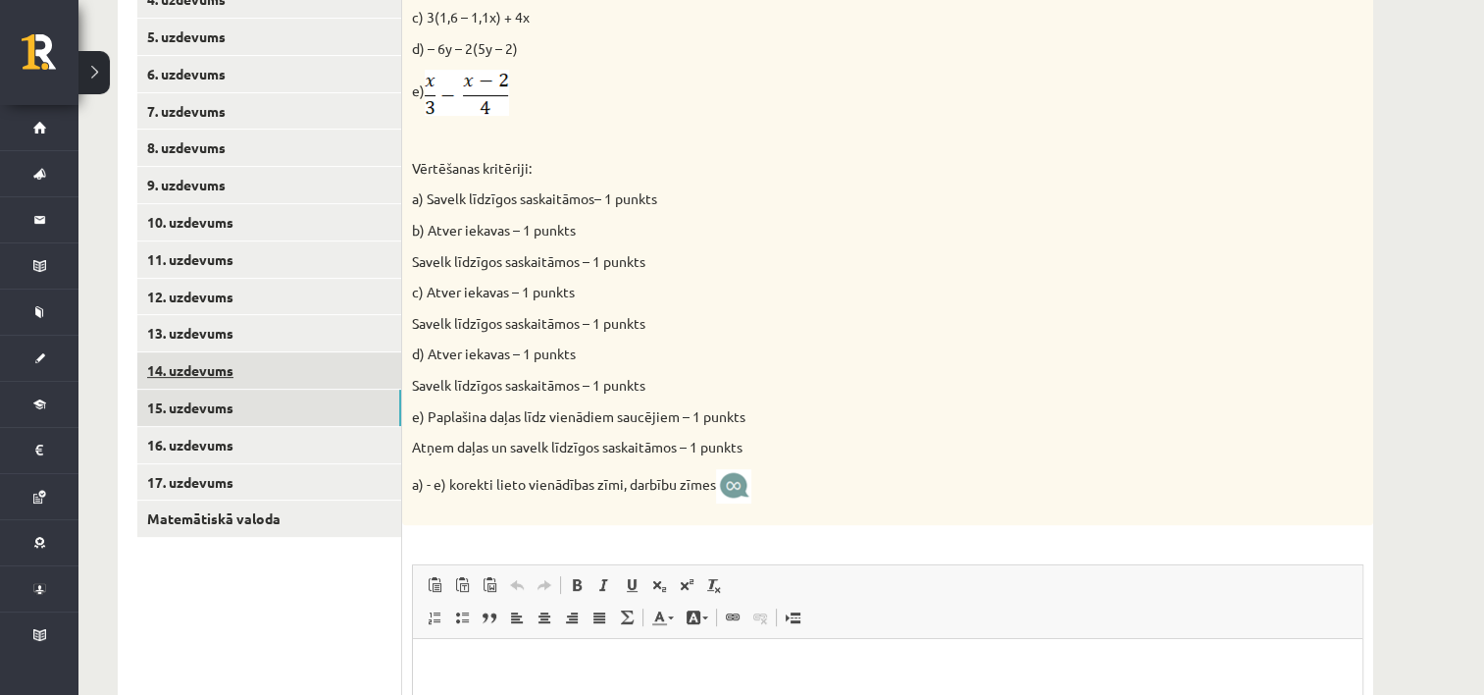
scroll to position [0, 0]
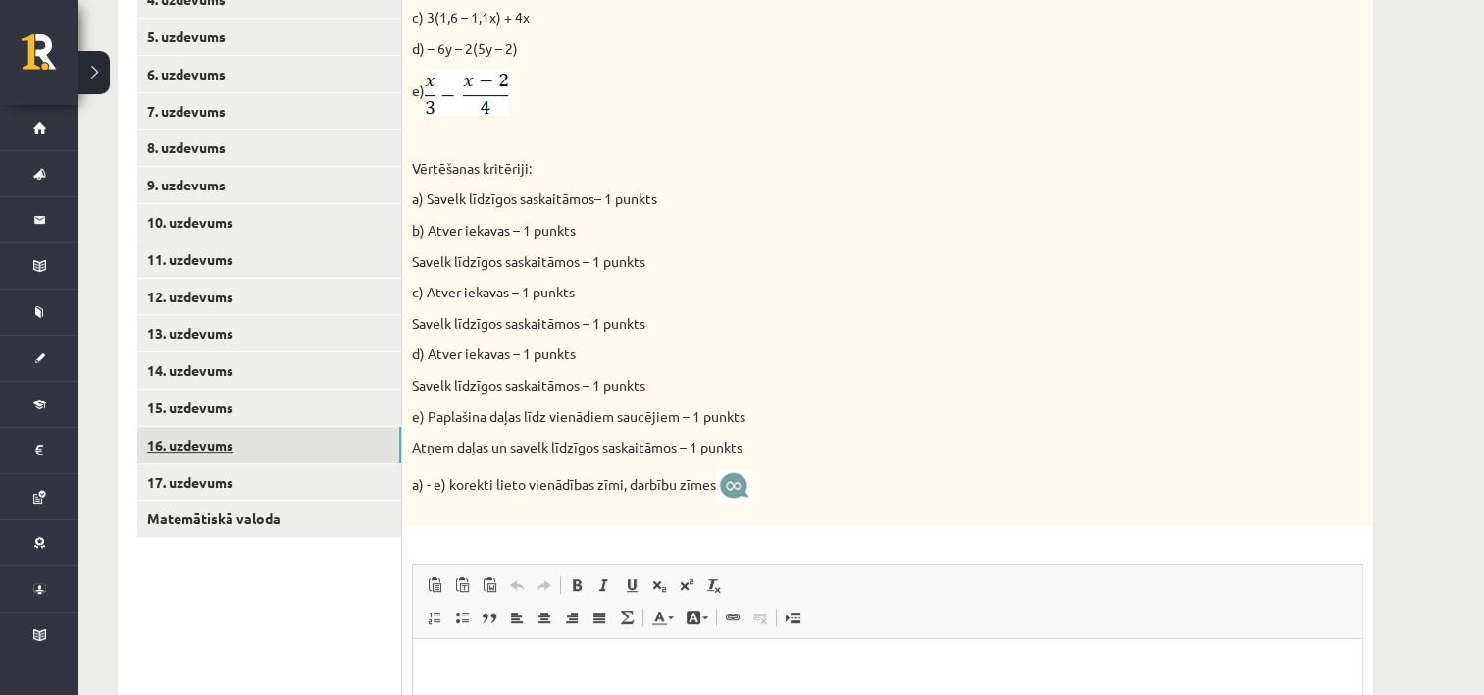
click at [206, 450] on link "16. uzdevums" at bounding box center [269, 445] width 264 height 36
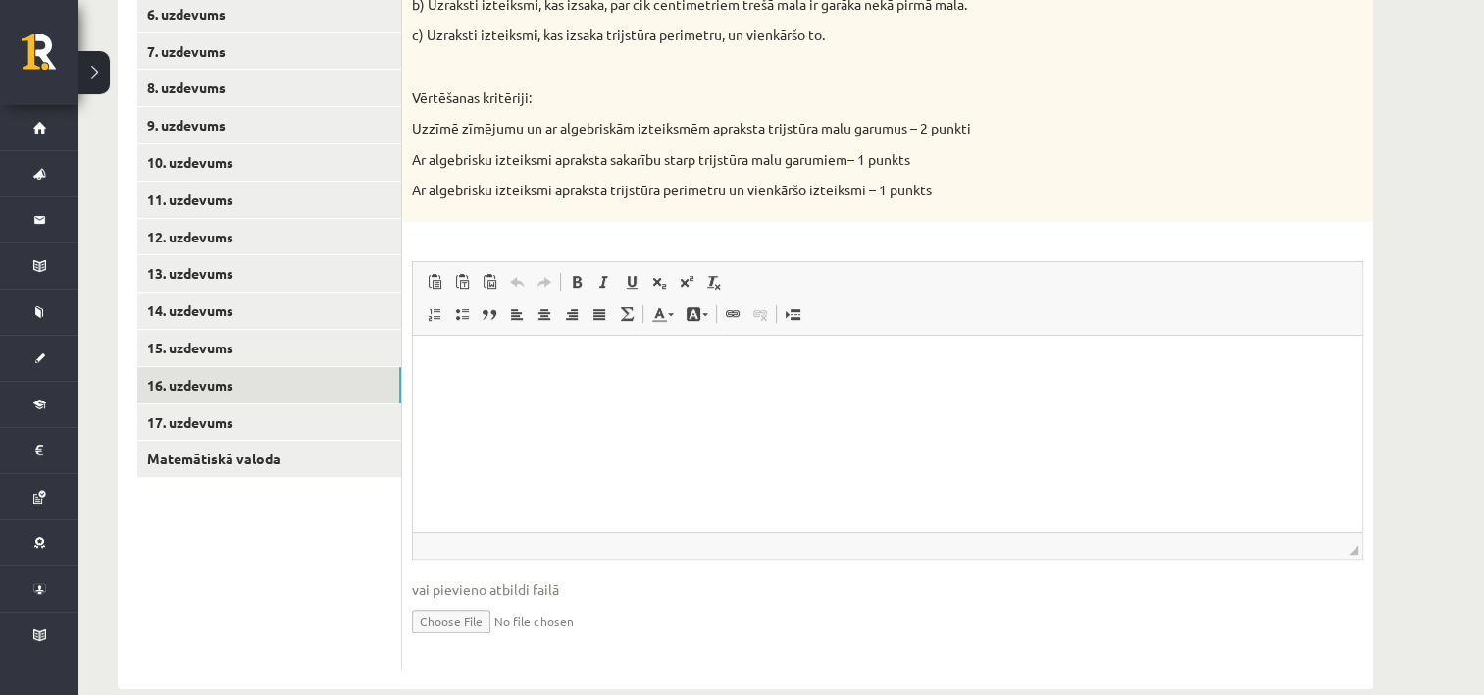
scroll to position [708, 0]
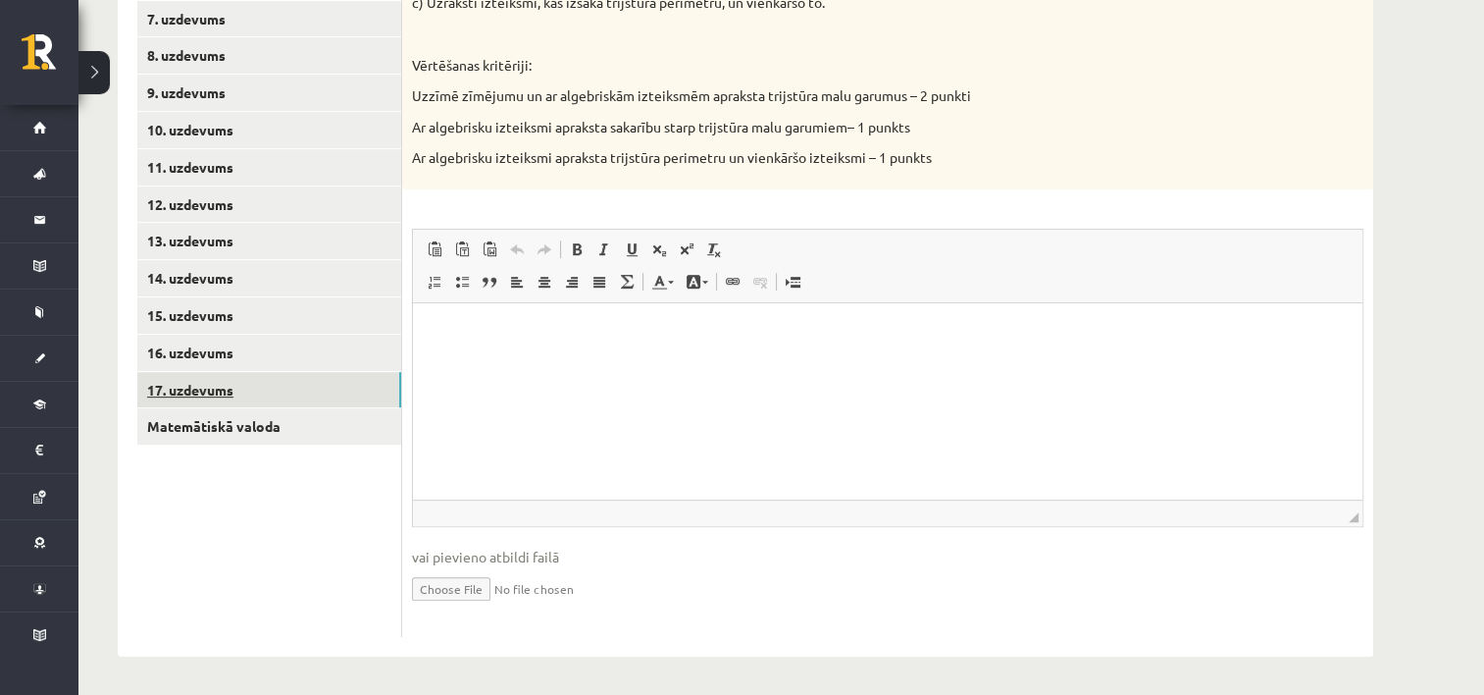
click at [246, 390] on link "17. uzdevums" at bounding box center [269, 390] width 264 height 36
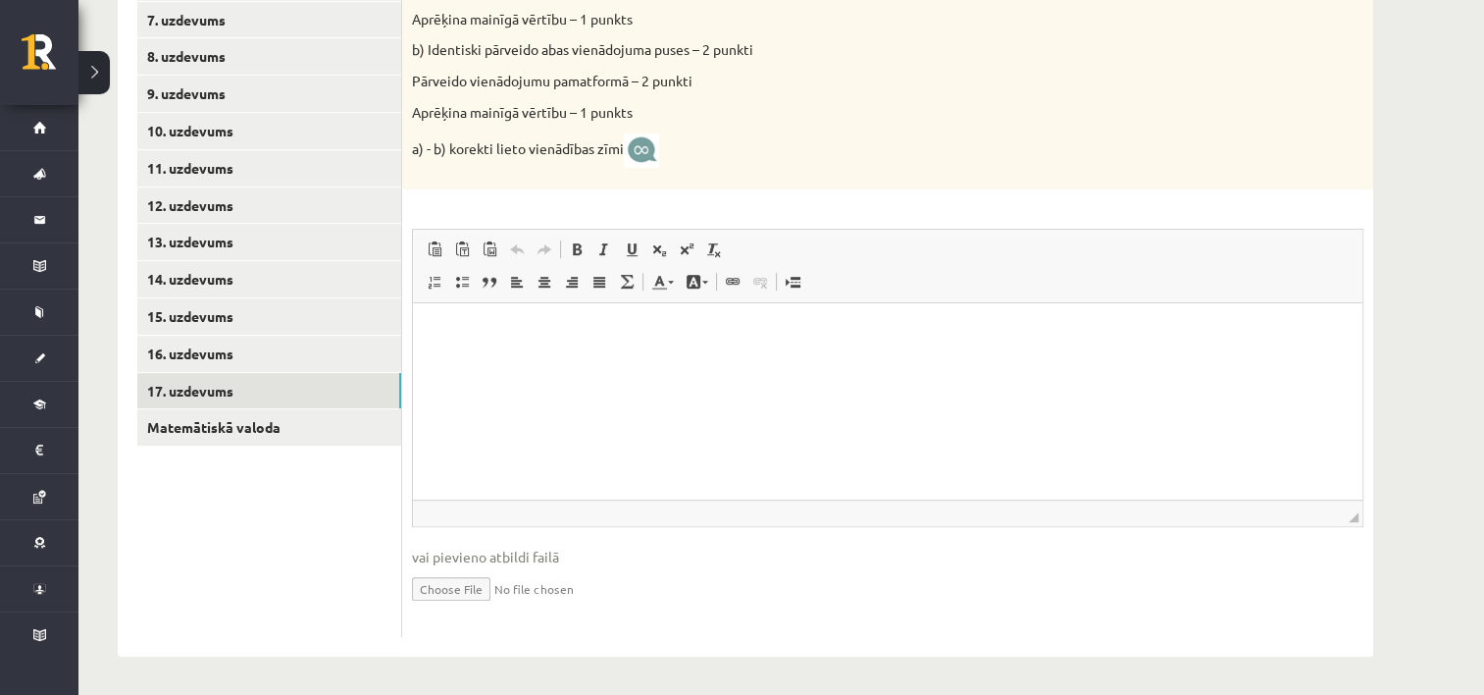
scroll to position [0, 0]
click at [271, 427] on link "Matemātiskā valoda" at bounding box center [269, 427] width 264 height 36
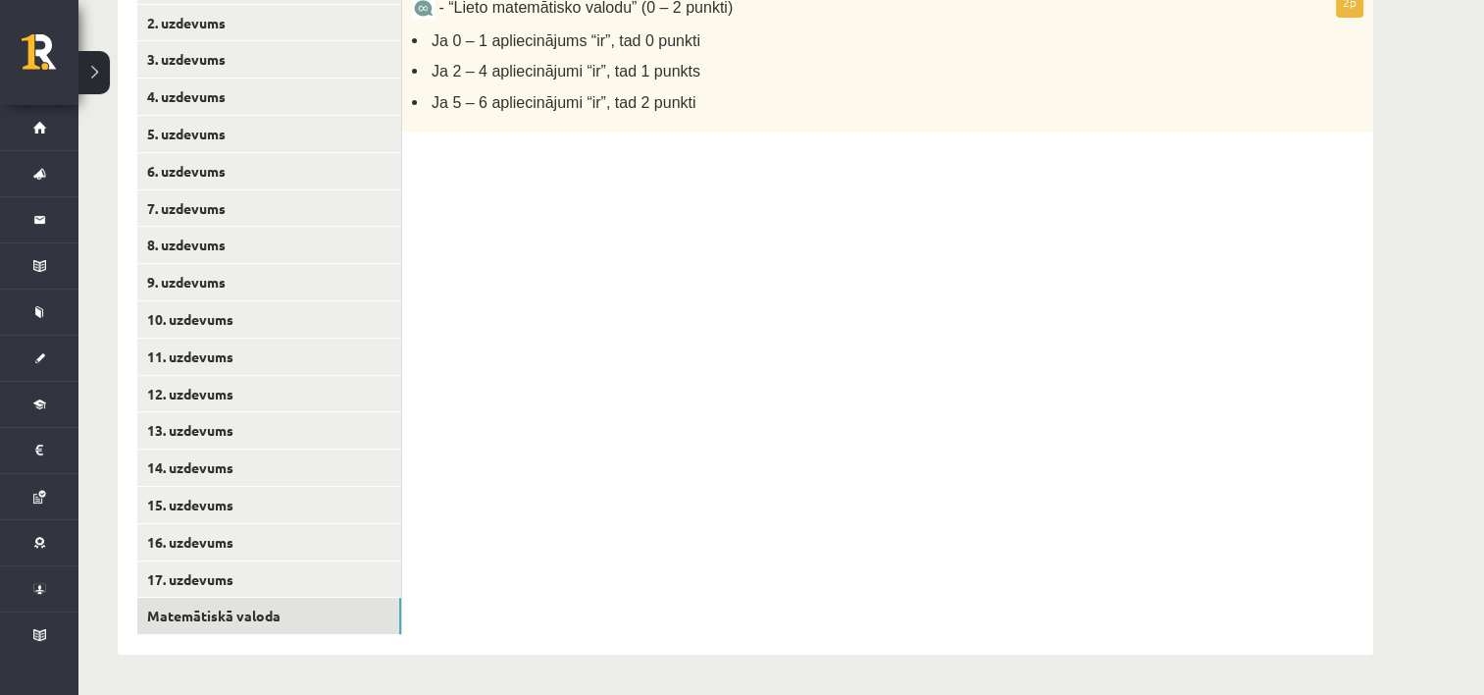
scroll to position [323, 0]
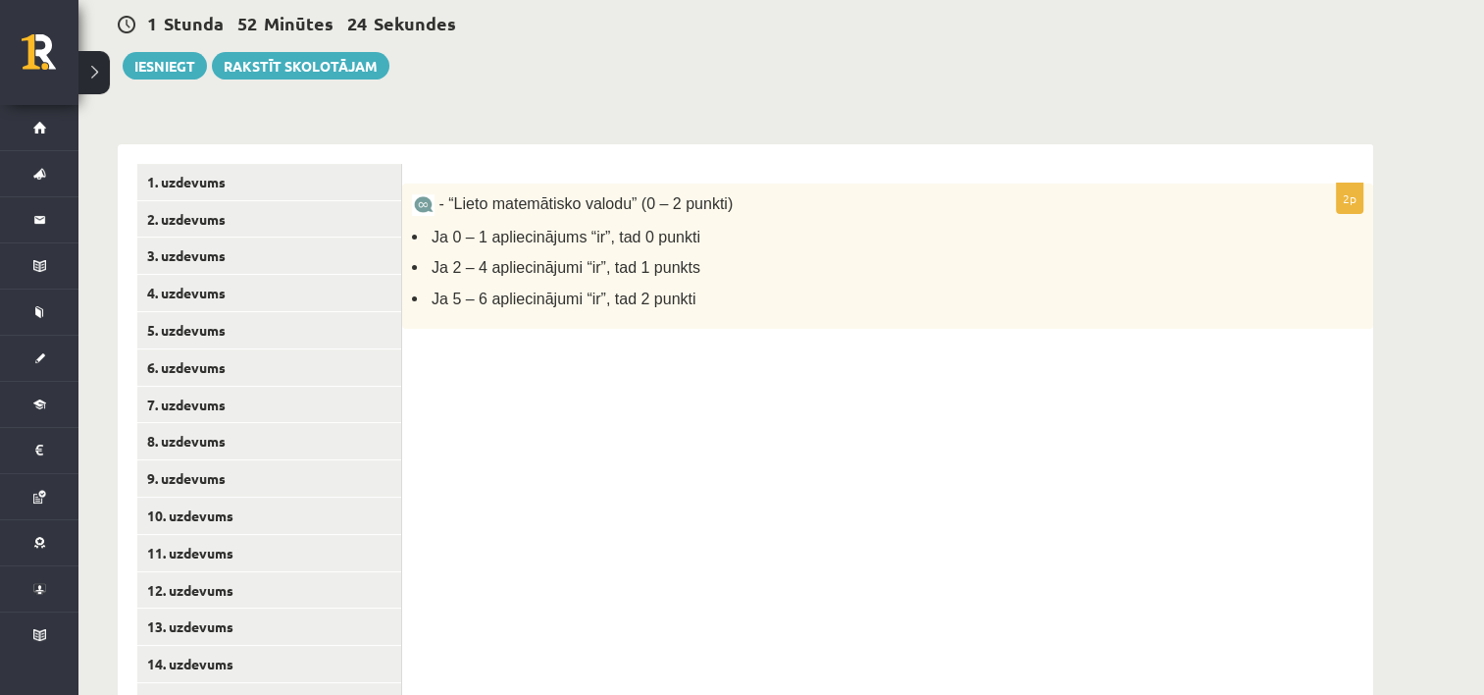
click at [575, 392] on div "2p - “Lieto matemātisko valodu” (0 – 2 punkti) Ja 0 – 1 apliecinājums “ir”, tad…" at bounding box center [887, 497] width 971 height 706
click at [691, 375] on div "2p - “Lieto matemātisko valodu” (0 – 2 punkti) Ja 0 – 1 apliecinājums “ir”, tad…" at bounding box center [887, 497] width 971 height 706
click at [608, 272] on span "Ja 2 – 4 apliecinājumi “ir”, tad 1 punkts" at bounding box center [566, 267] width 269 height 17
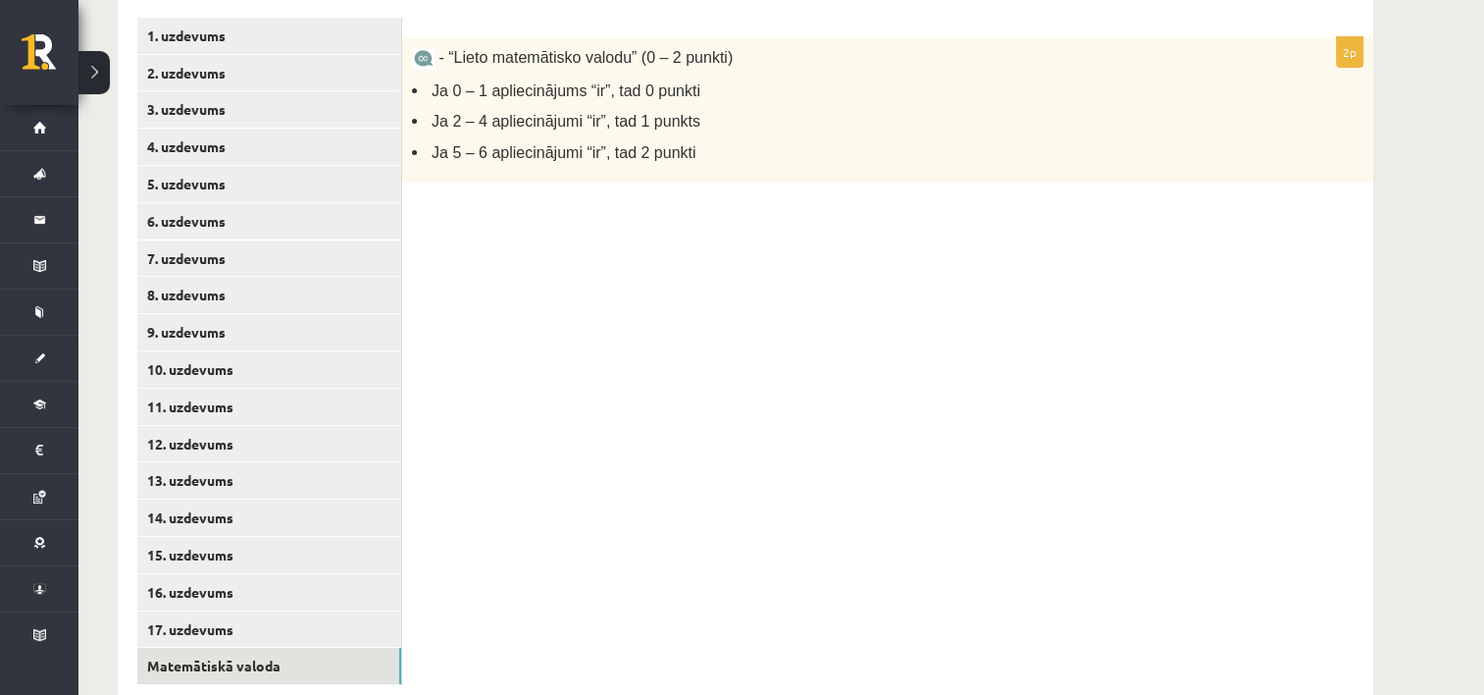
scroll to position [421, 0]
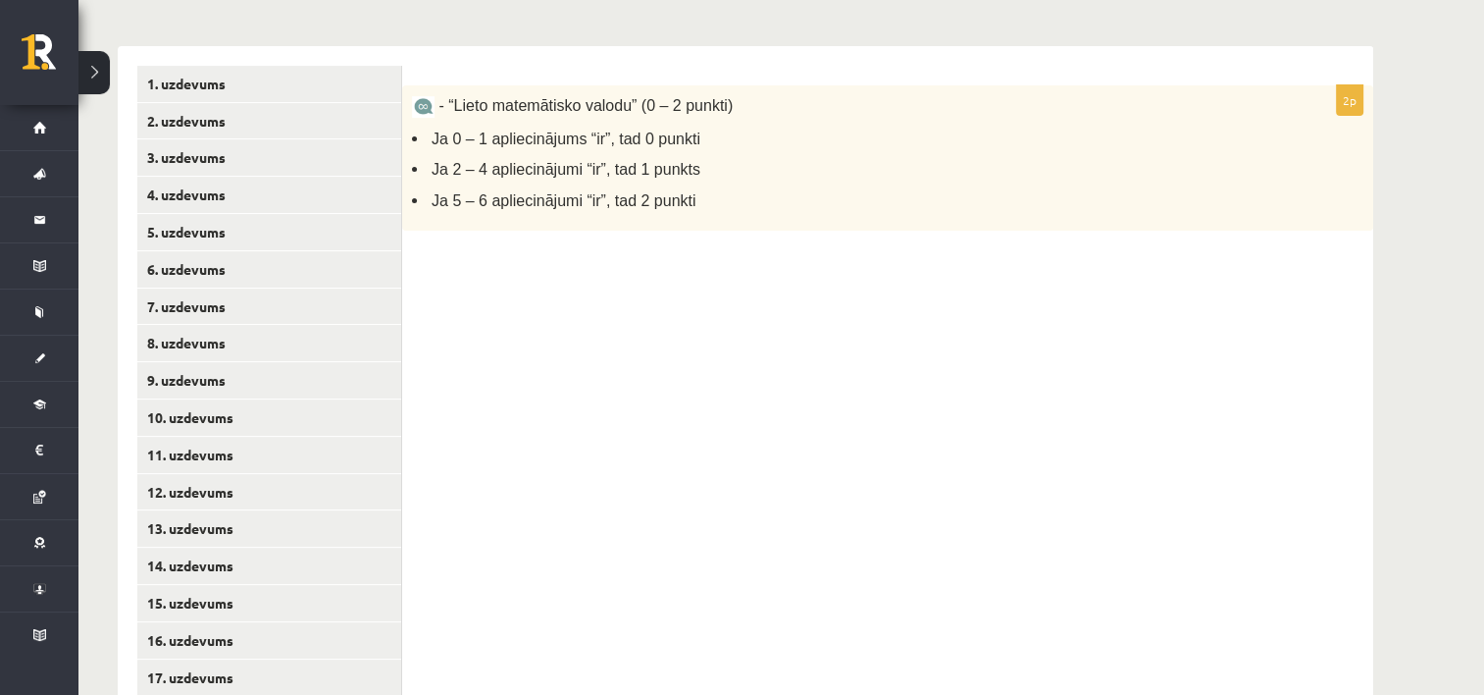
click at [511, 206] on span "Ja 5 – 6 apliecinājumi “ir”, tad 2 punkti" at bounding box center [564, 200] width 264 height 17
click at [228, 75] on link "1. uzdevums" at bounding box center [269, 84] width 264 height 36
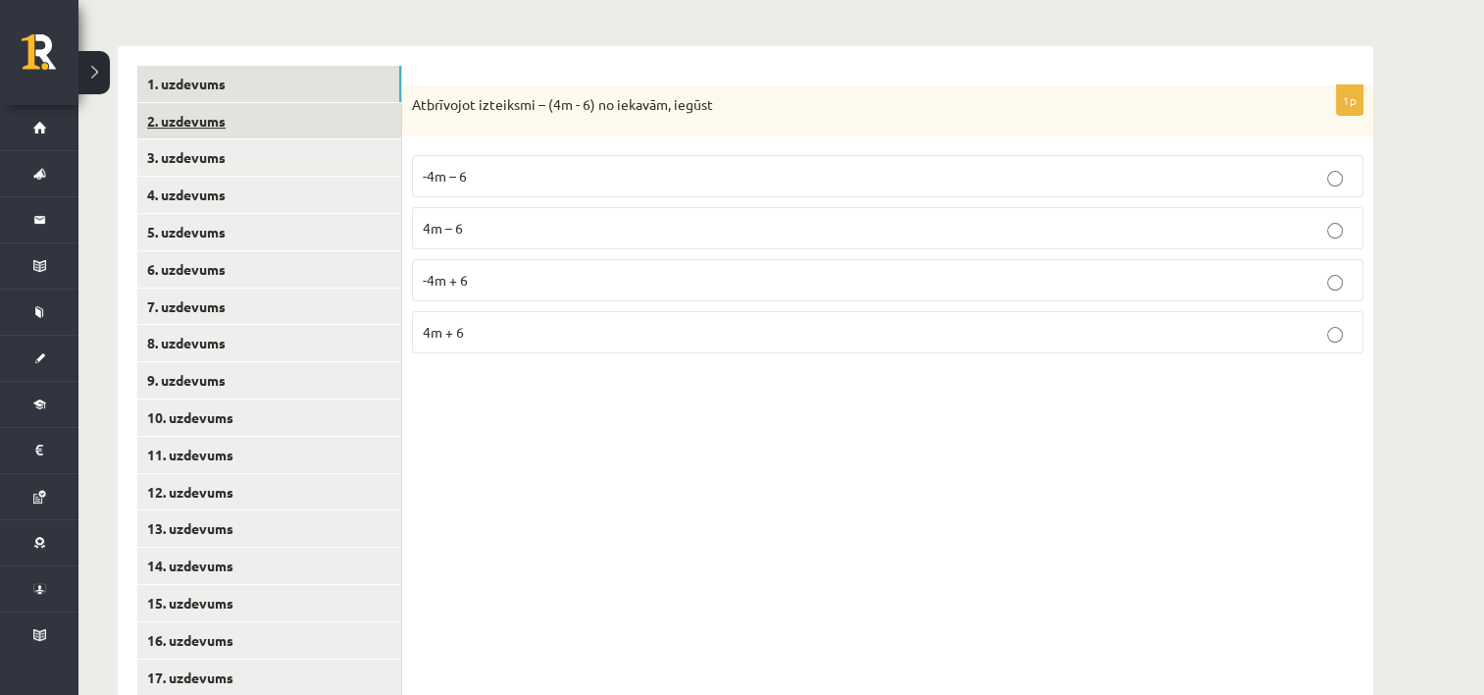
click at [231, 123] on link "2. uzdevums" at bounding box center [269, 121] width 264 height 36
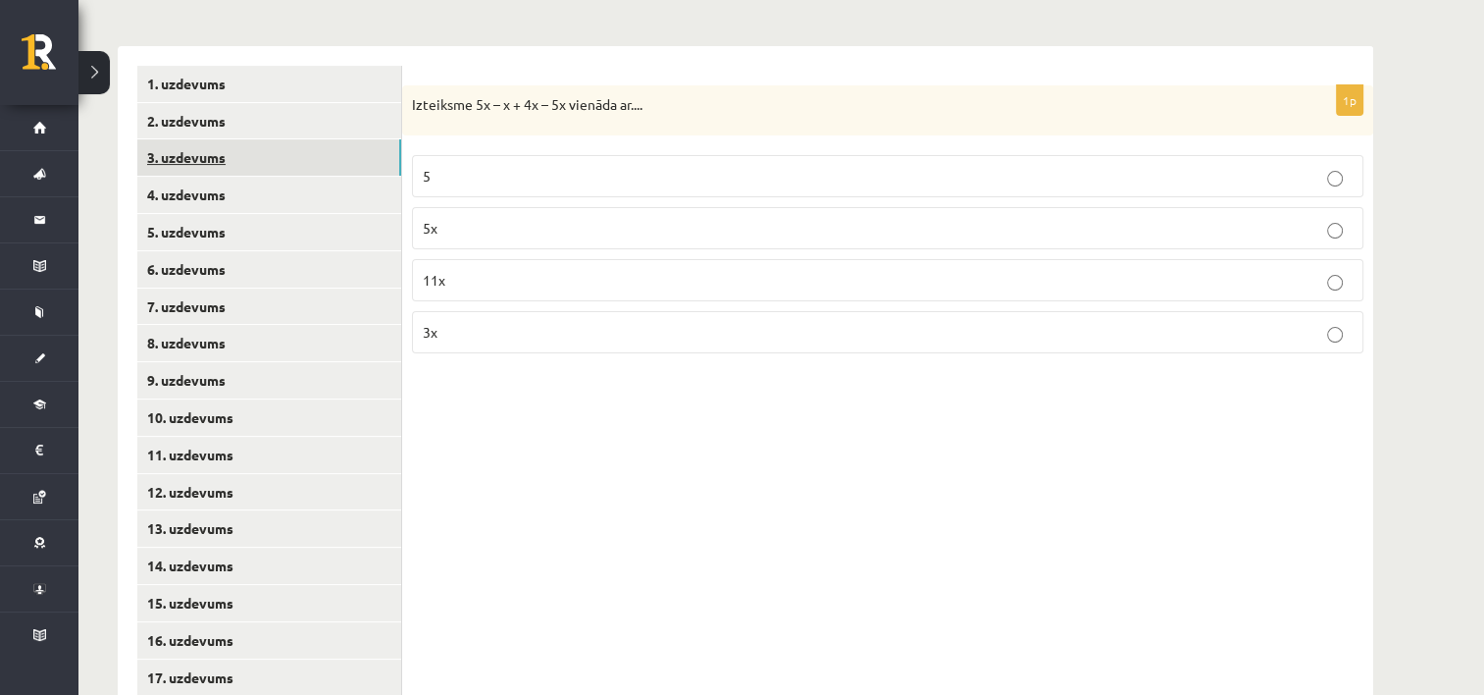
click at [241, 150] on link "3. uzdevums" at bounding box center [269, 157] width 264 height 36
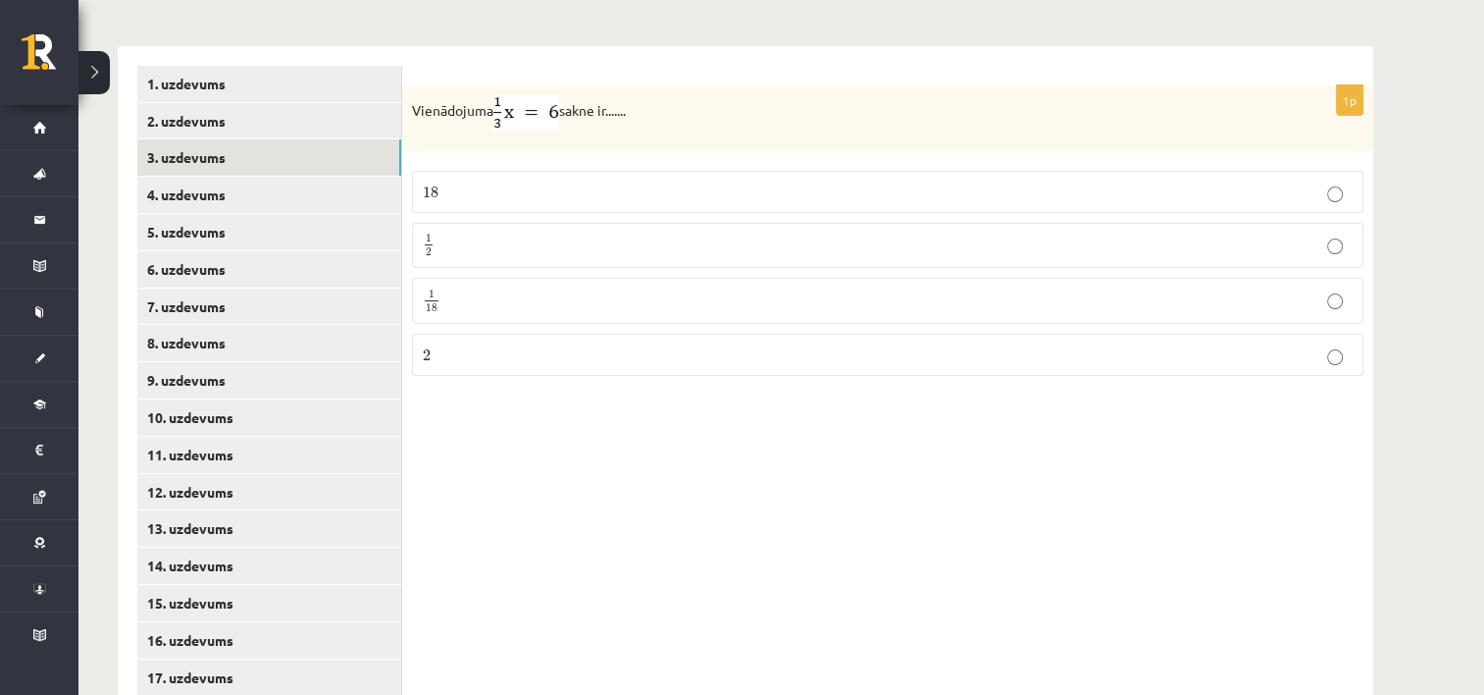
click at [488, 183] on p "18 18" at bounding box center [888, 191] width 930 height 21
click at [240, 188] on link "4. uzdevums" at bounding box center [269, 195] width 264 height 36
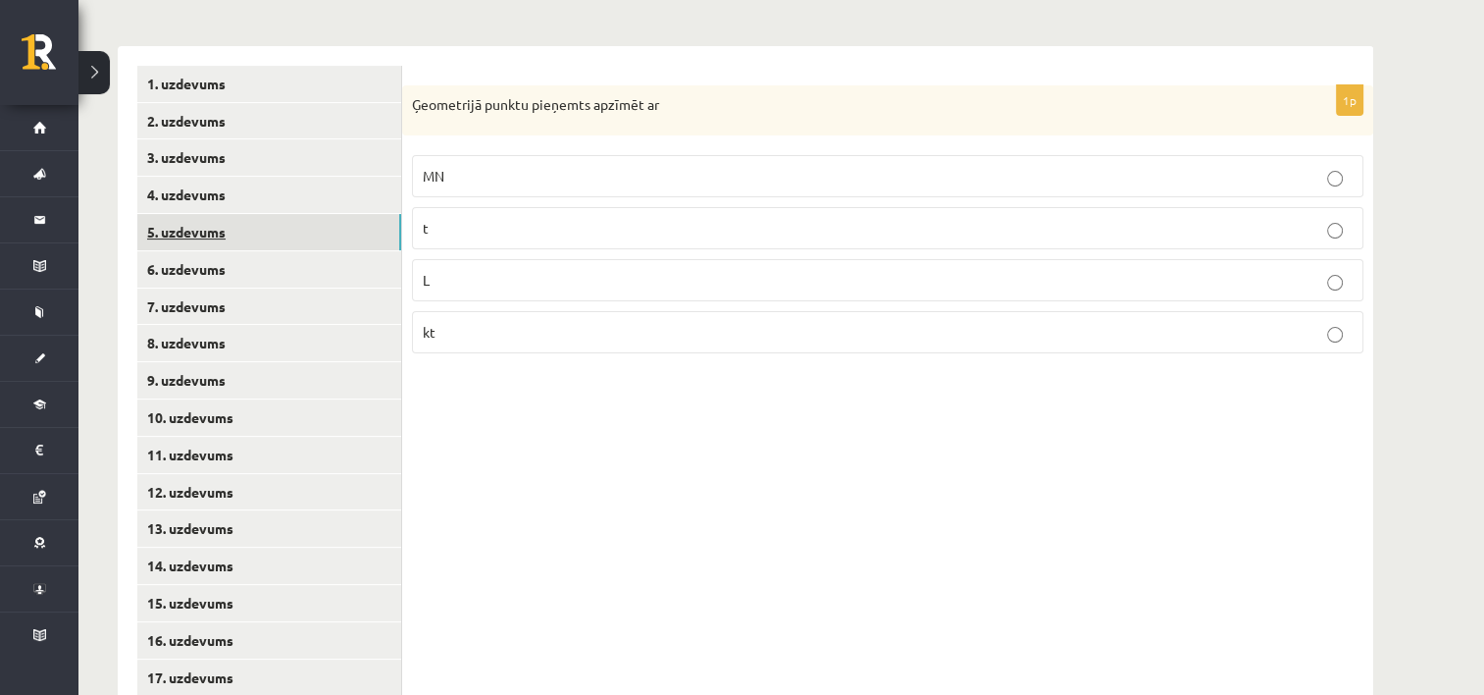
click at [255, 232] on link "5. uzdevums" at bounding box center [269, 232] width 264 height 36
click at [509, 294] on p "∝ =180°" at bounding box center [888, 286] width 930 height 21
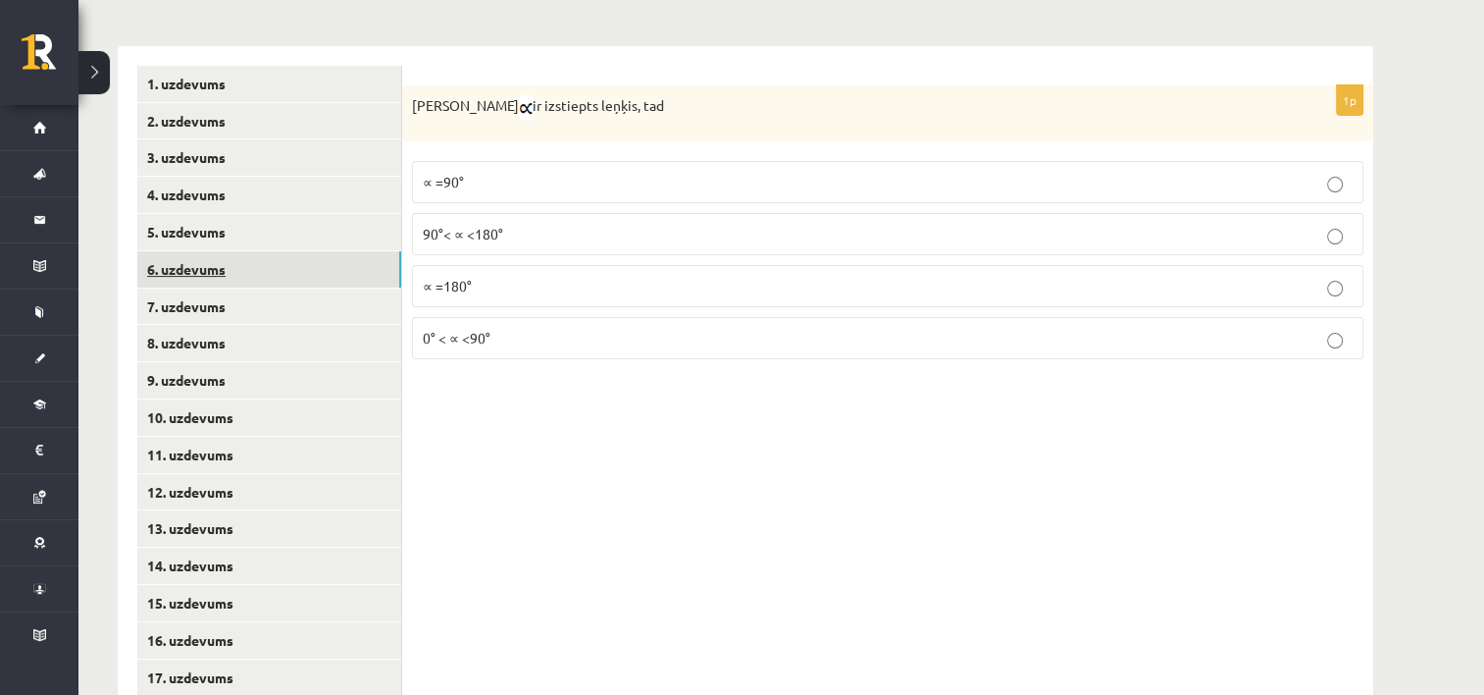
click at [284, 278] on link "6. uzdevums" at bounding box center [269, 269] width 264 height 36
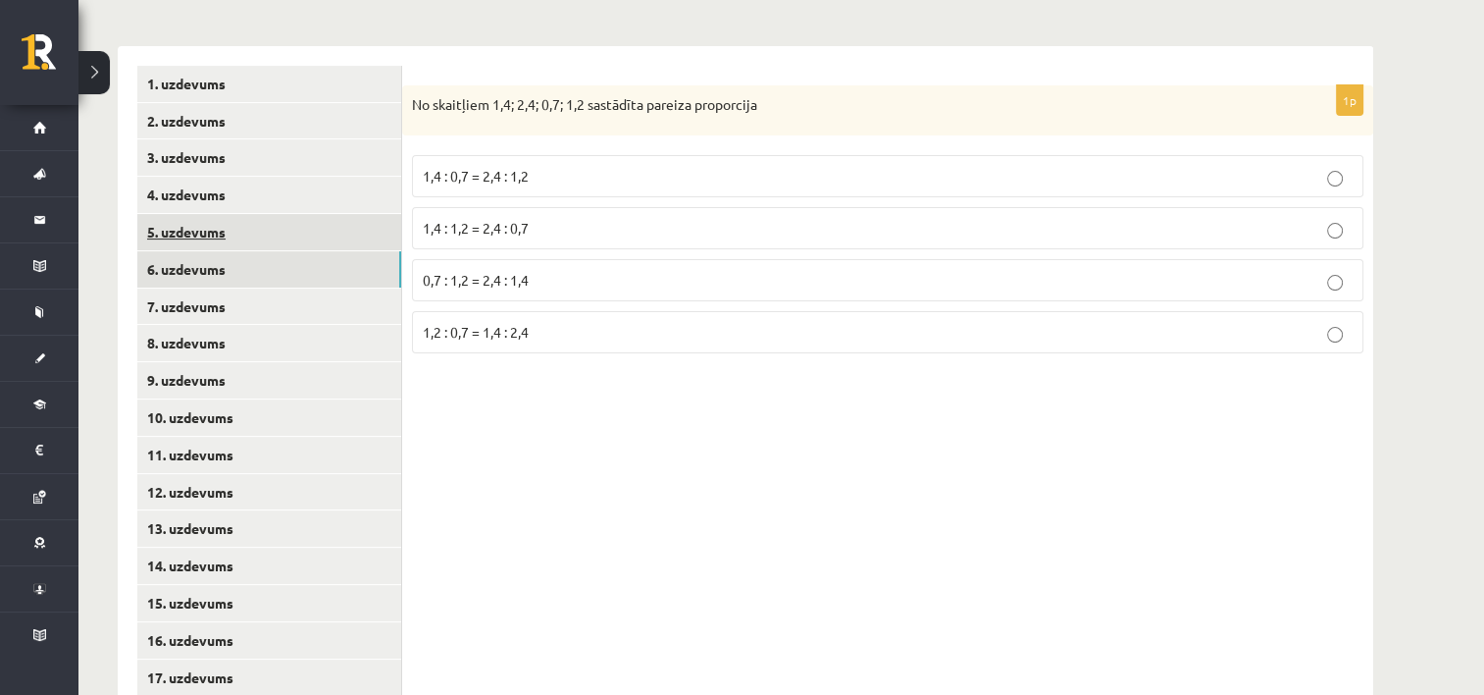
click at [290, 235] on link "5. uzdevums" at bounding box center [269, 232] width 264 height 36
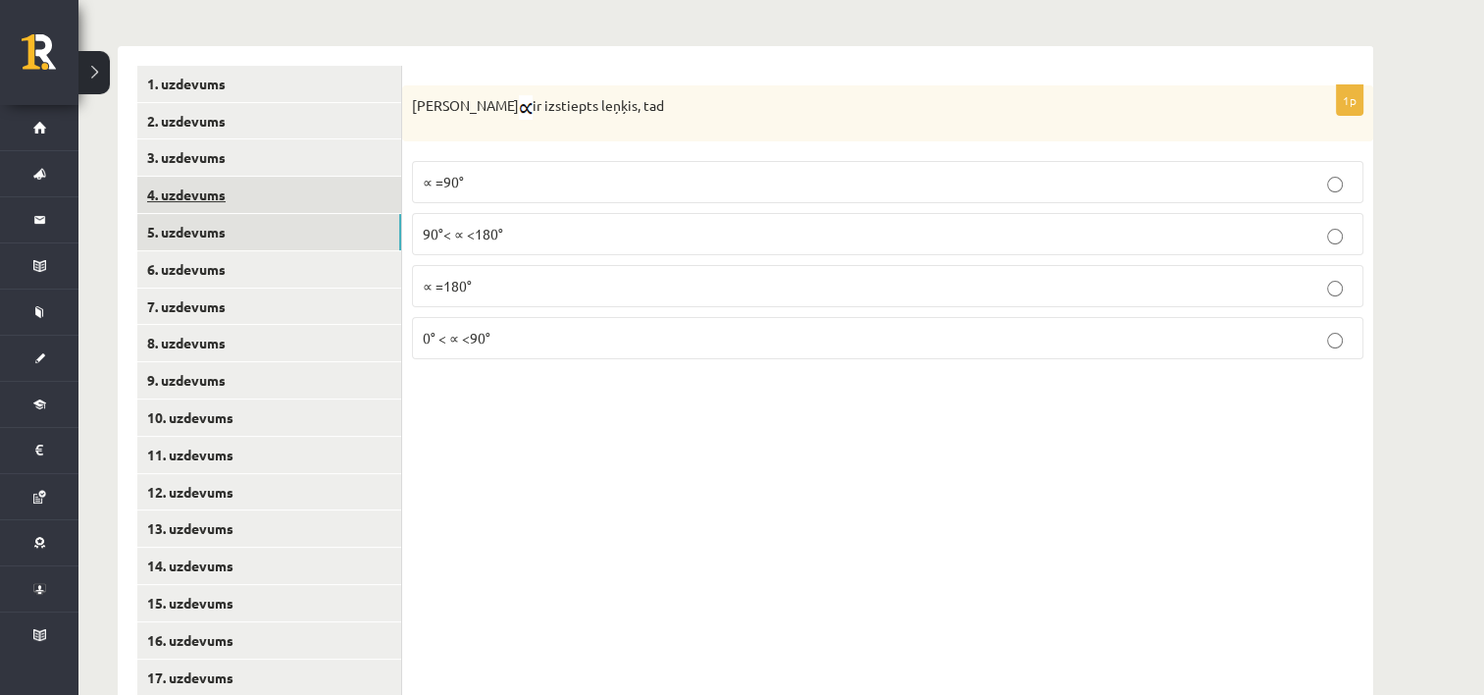
click at [288, 184] on link "4. uzdevums" at bounding box center [269, 195] width 264 height 36
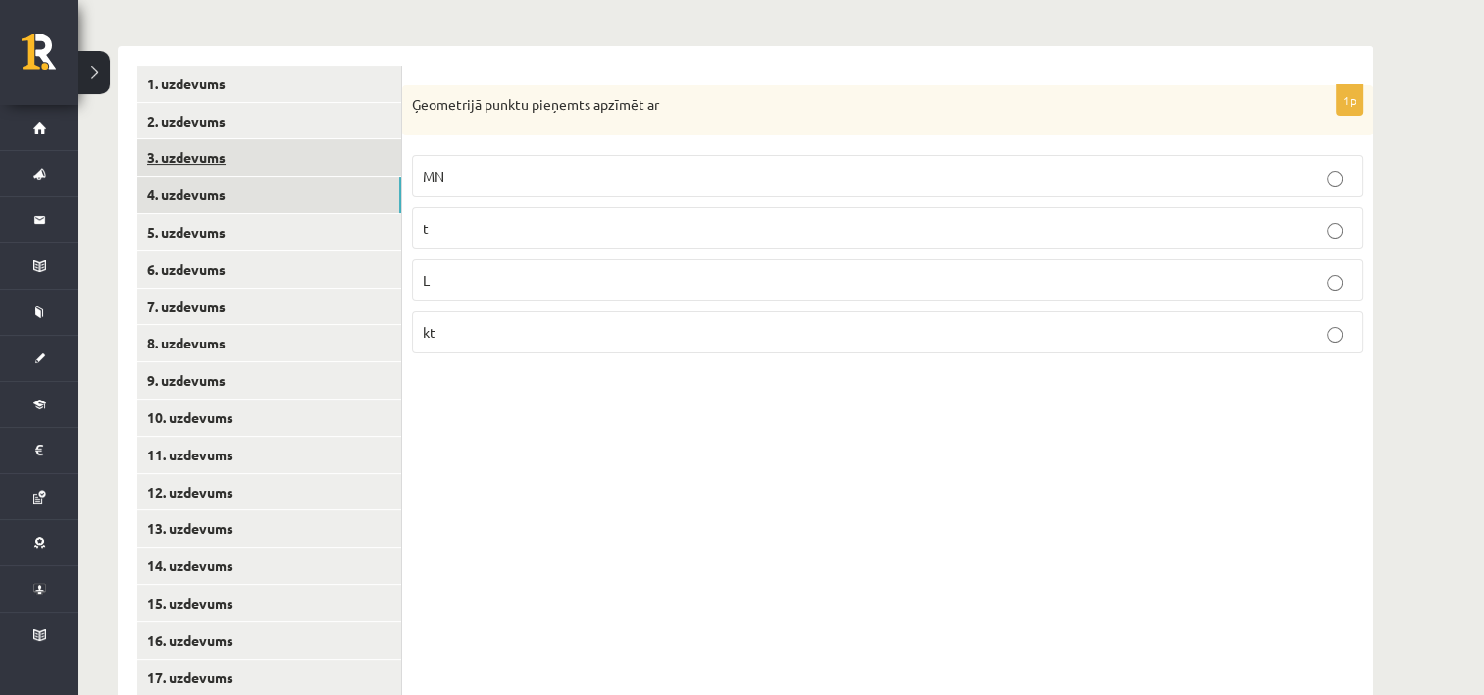
click at [271, 166] on link "3. uzdevums" at bounding box center [269, 157] width 264 height 36
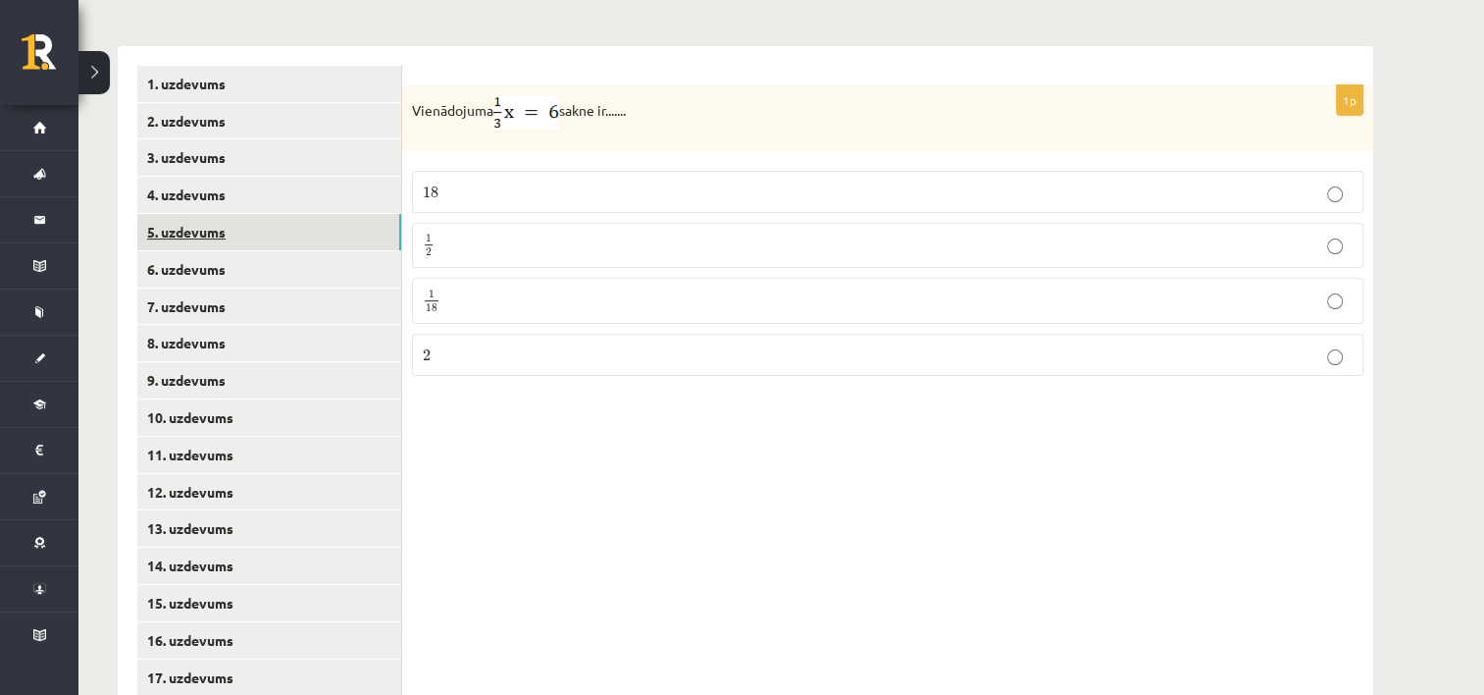
click at [234, 238] on link "5. uzdevums" at bounding box center [269, 232] width 264 height 36
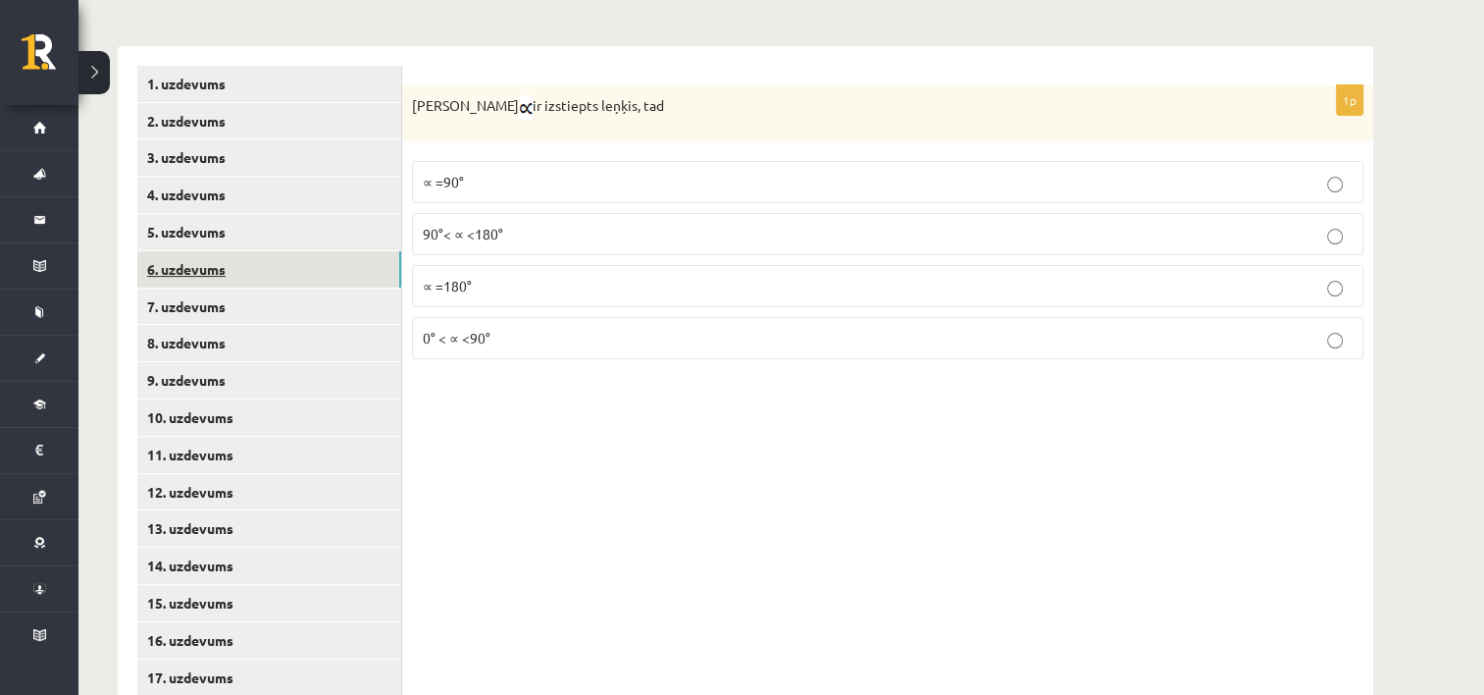
click at [232, 271] on link "6. uzdevums" at bounding box center [269, 269] width 264 height 36
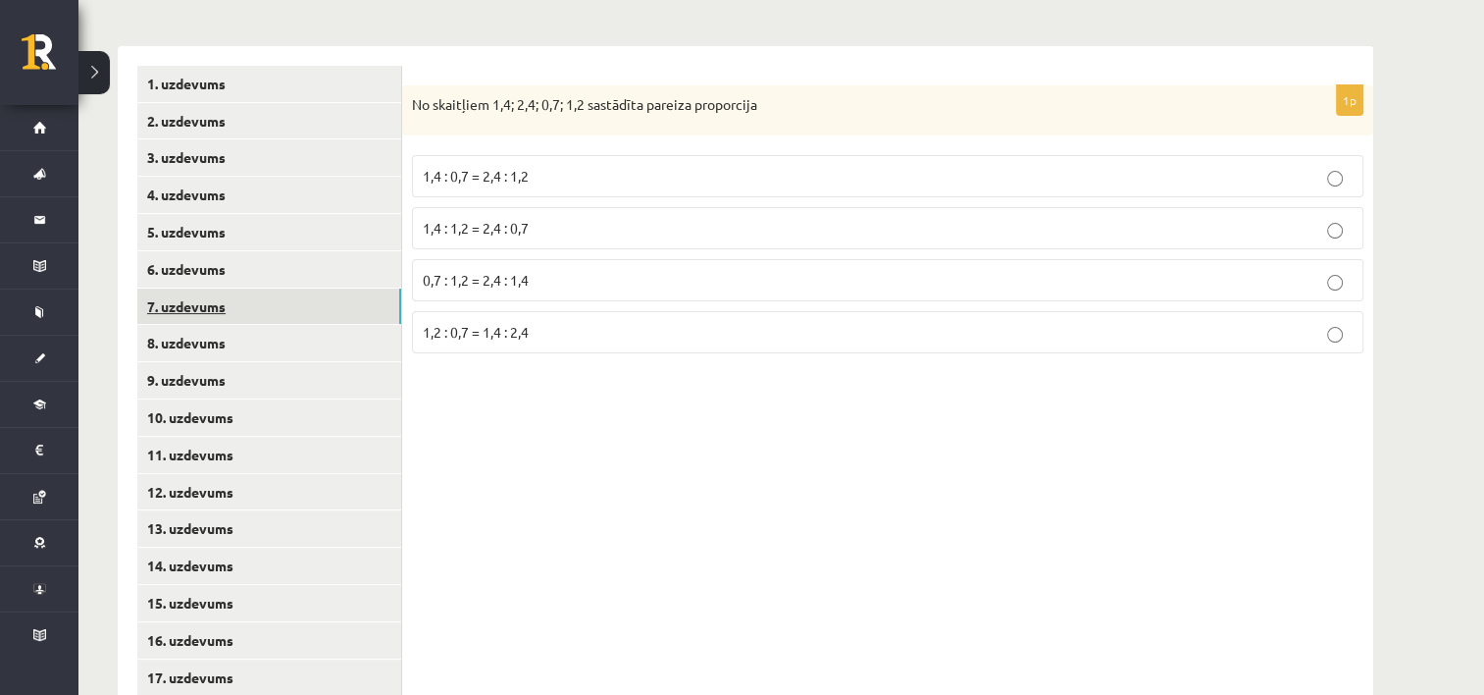
click at [243, 294] on link "7. uzdevums" at bounding box center [269, 306] width 264 height 36
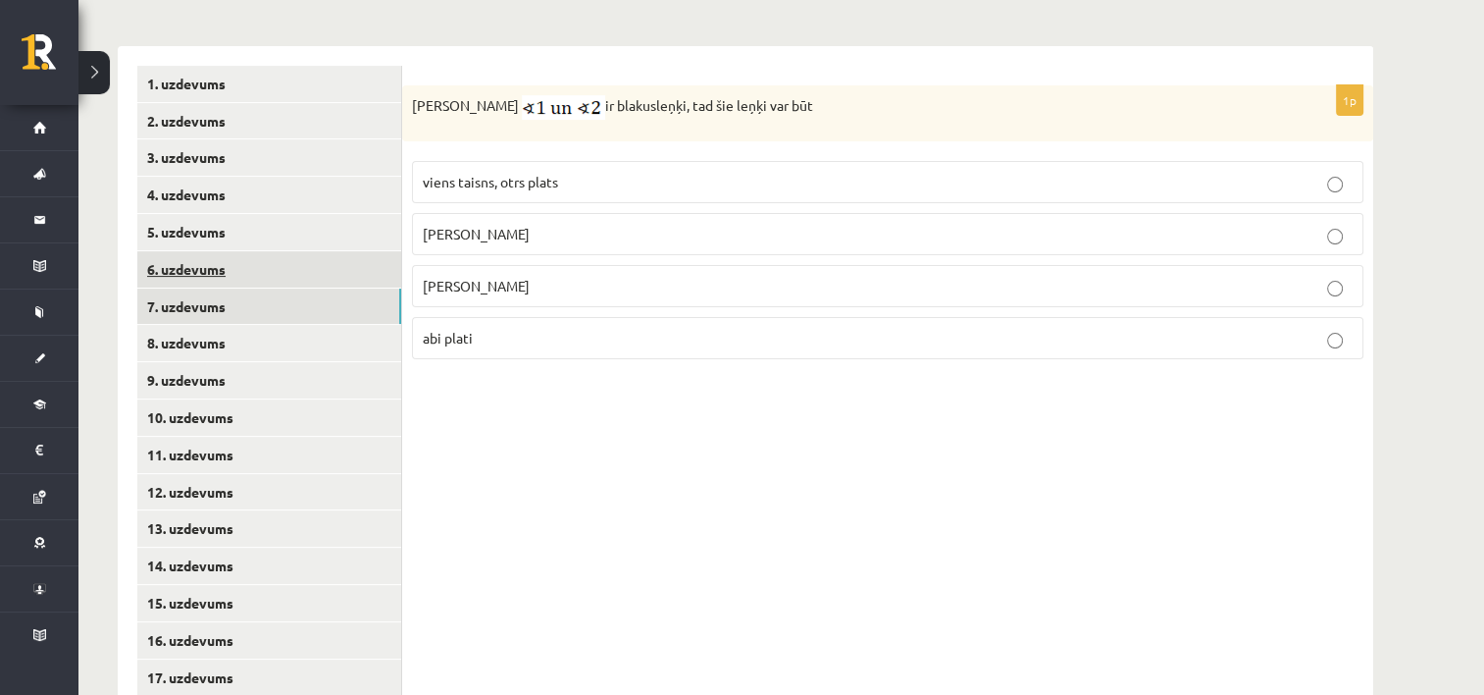
click at [253, 265] on link "6. uzdevums" at bounding box center [269, 269] width 264 height 36
click at [239, 288] on link "7. uzdevums" at bounding box center [269, 306] width 264 height 36
click at [510, 227] on p "abi taisni" at bounding box center [888, 234] width 930 height 21
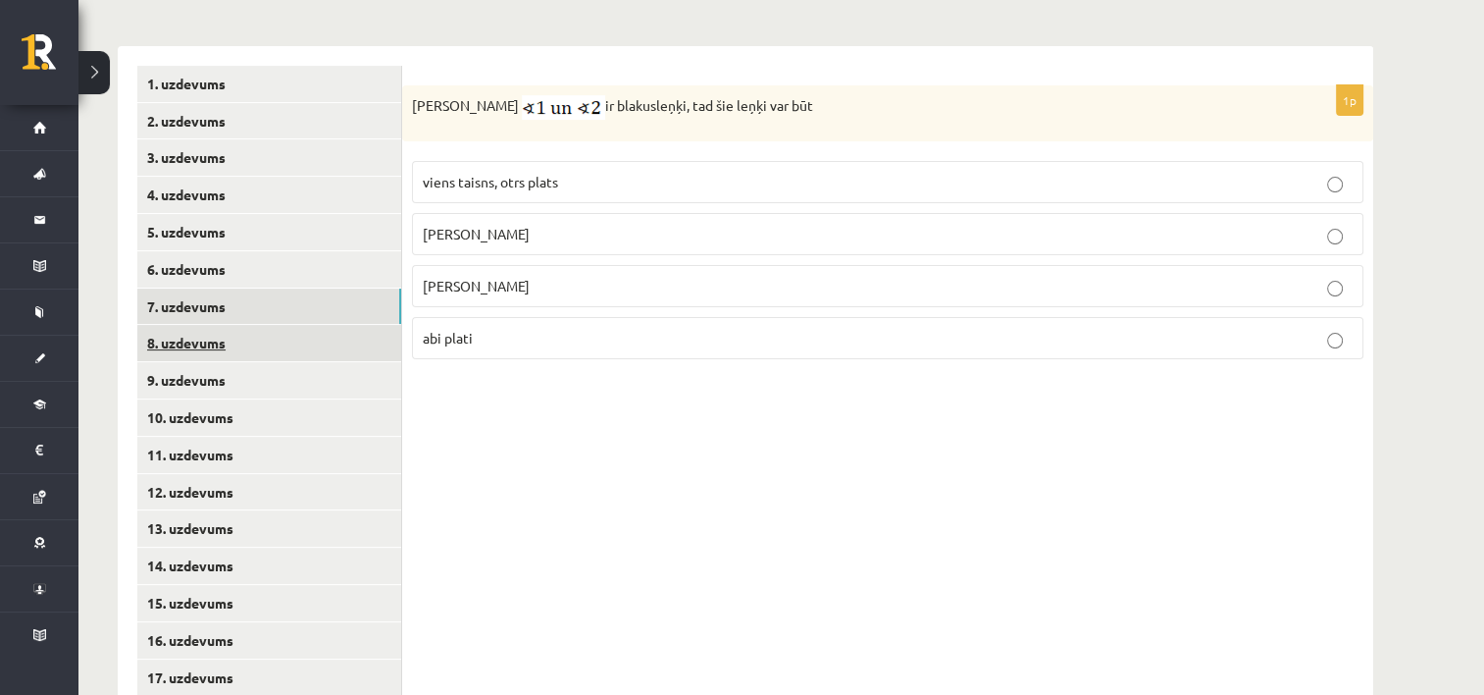
click at [216, 332] on link "8. uzdevums" at bounding box center [269, 343] width 264 height 36
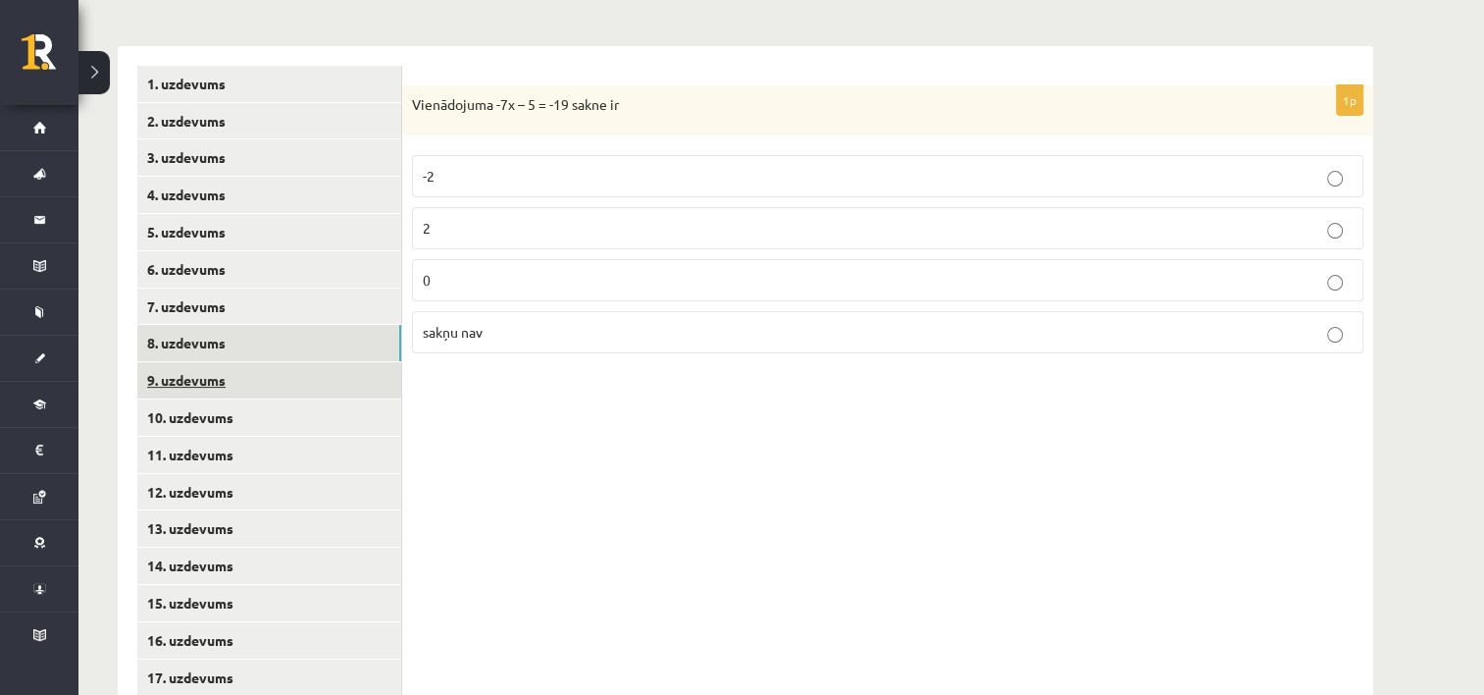
click at [310, 381] on link "9. uzdevums" at bounding box center [269, 380] width 264 height 36
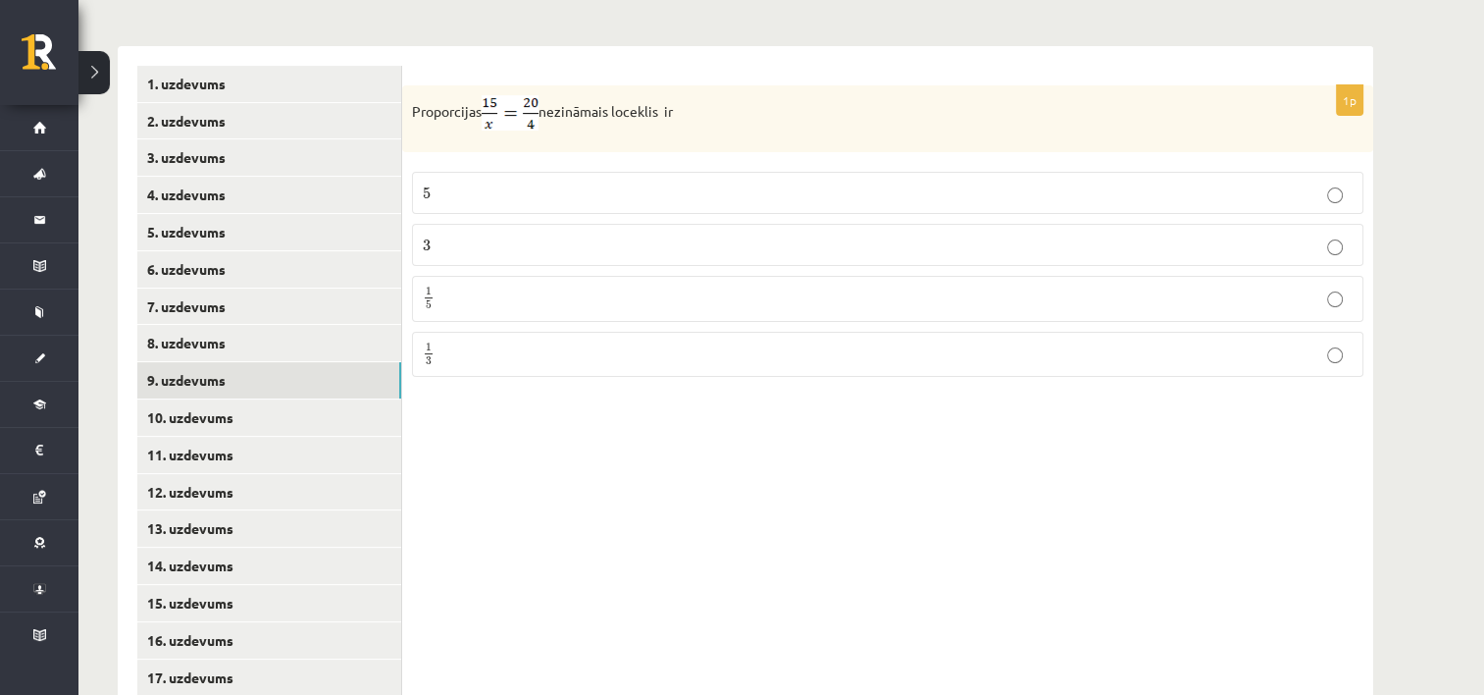
click at [514, 228] on label "3 3" at bounding box center [888, 245] width 952 height 42
click at [281, 412] on link "10. uzdevums" at bounding box center [269, 417] width 264 height 36
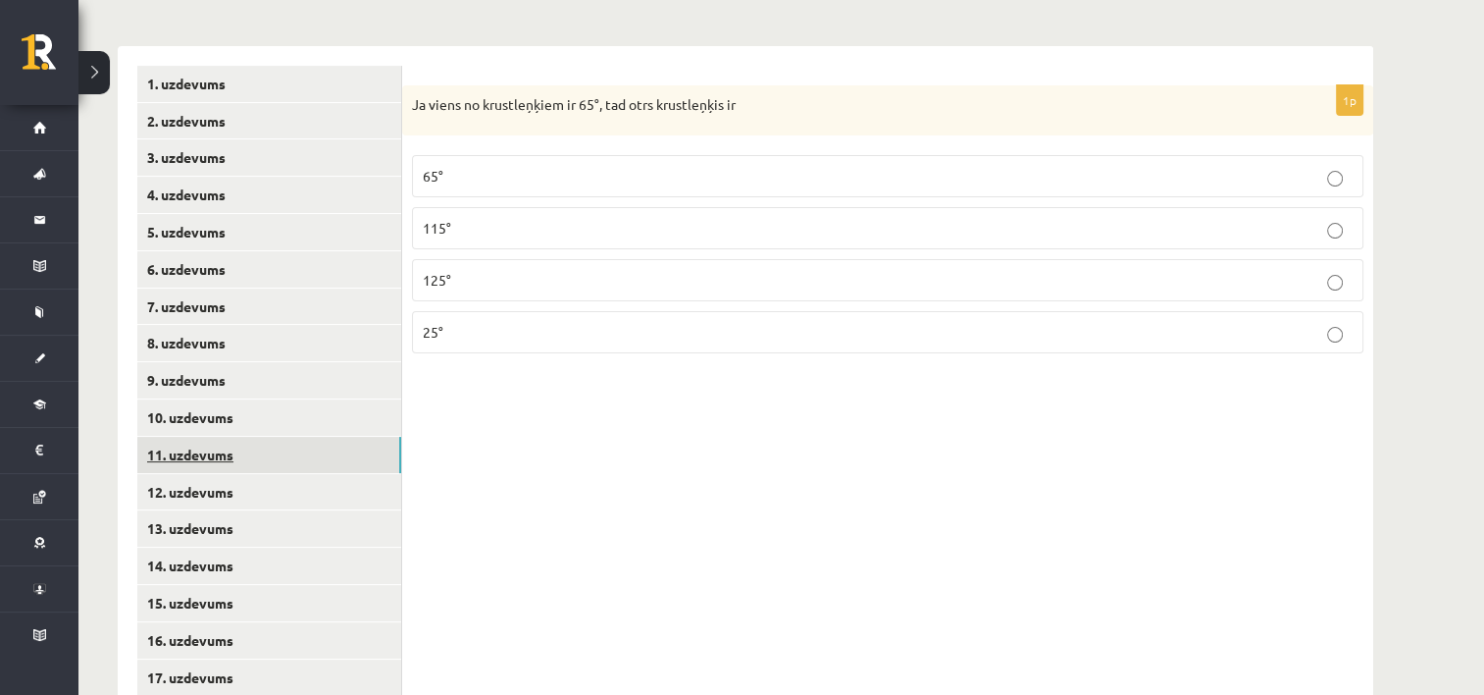
click at [277, 455] on link "11. uzdevums" at bounding box center [269, 455] width 264 height 36
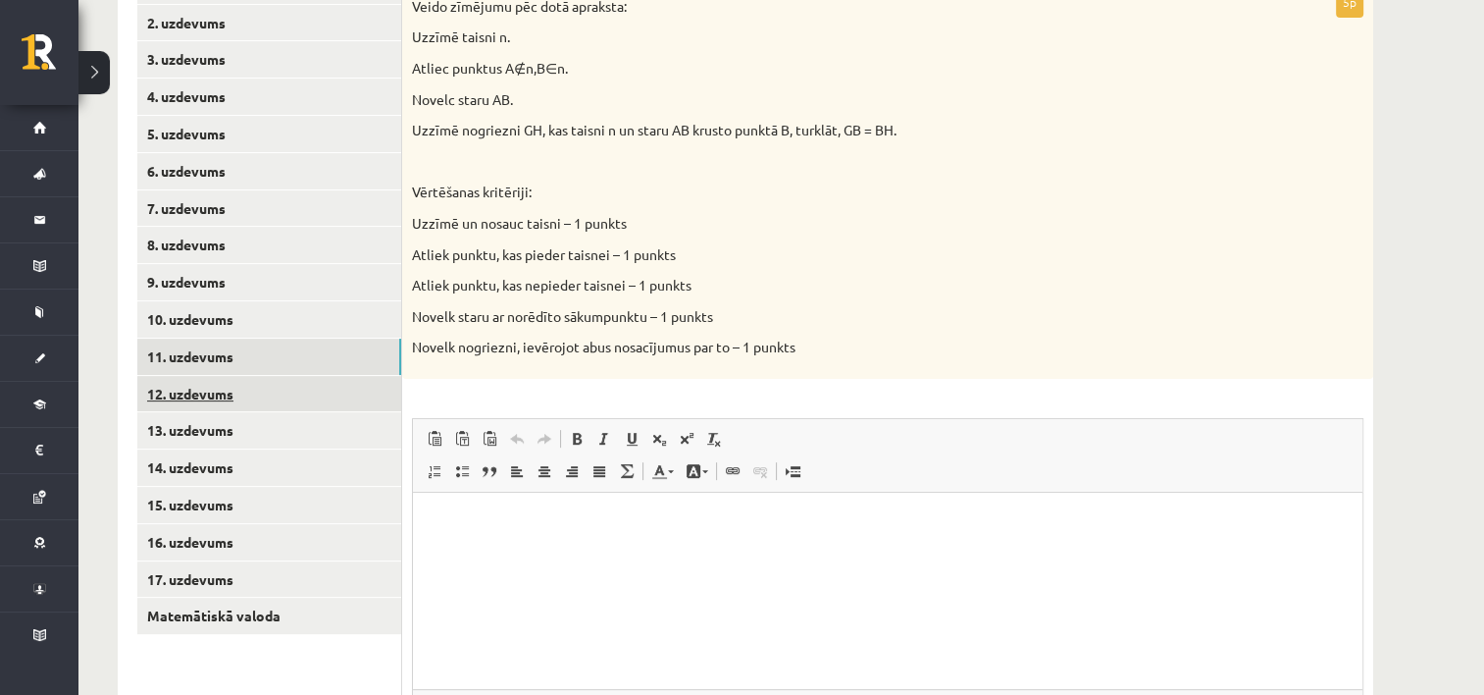
scroll to position [0, 0]
click at [272, 349] on link "11. uzdevums" at bounding box center [269, 356] width 264 height 36
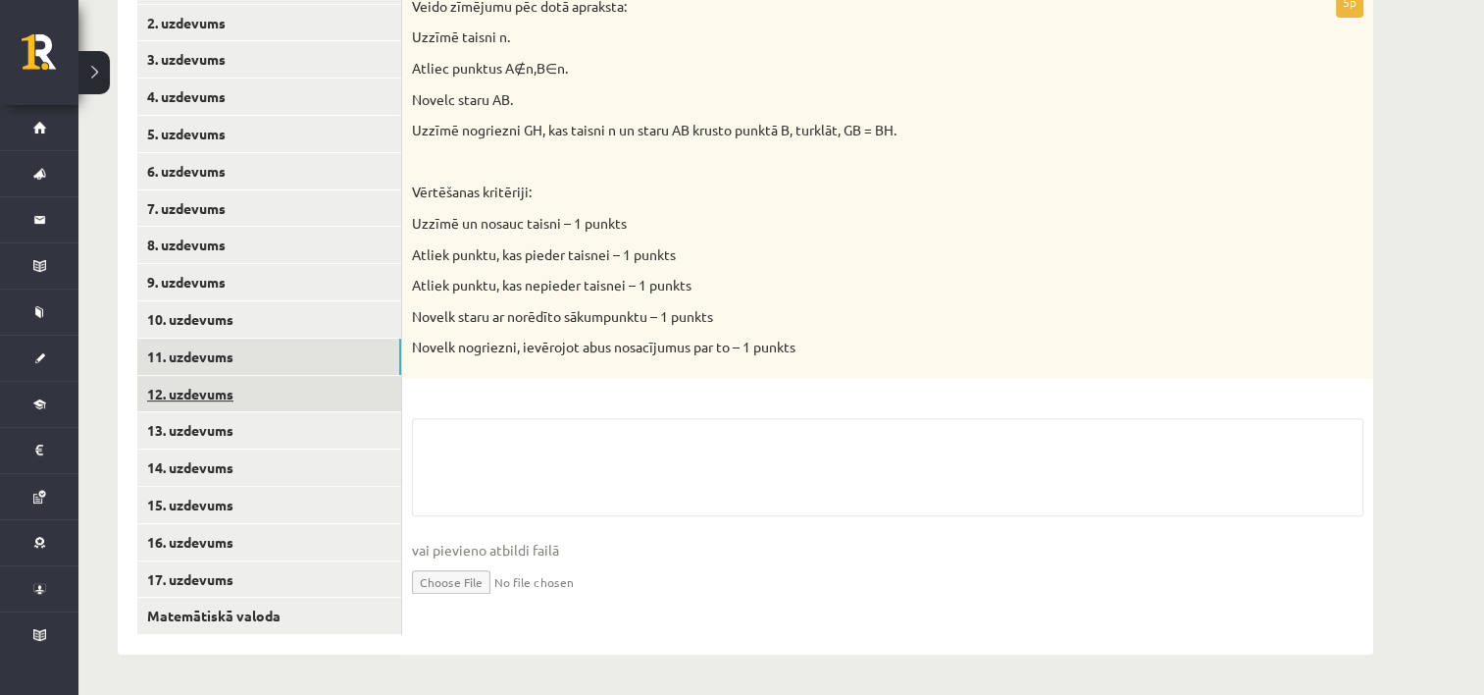
click at [269, 395] on link "12. uzdevums" at bounding box center [269, 394] width 264 height 36
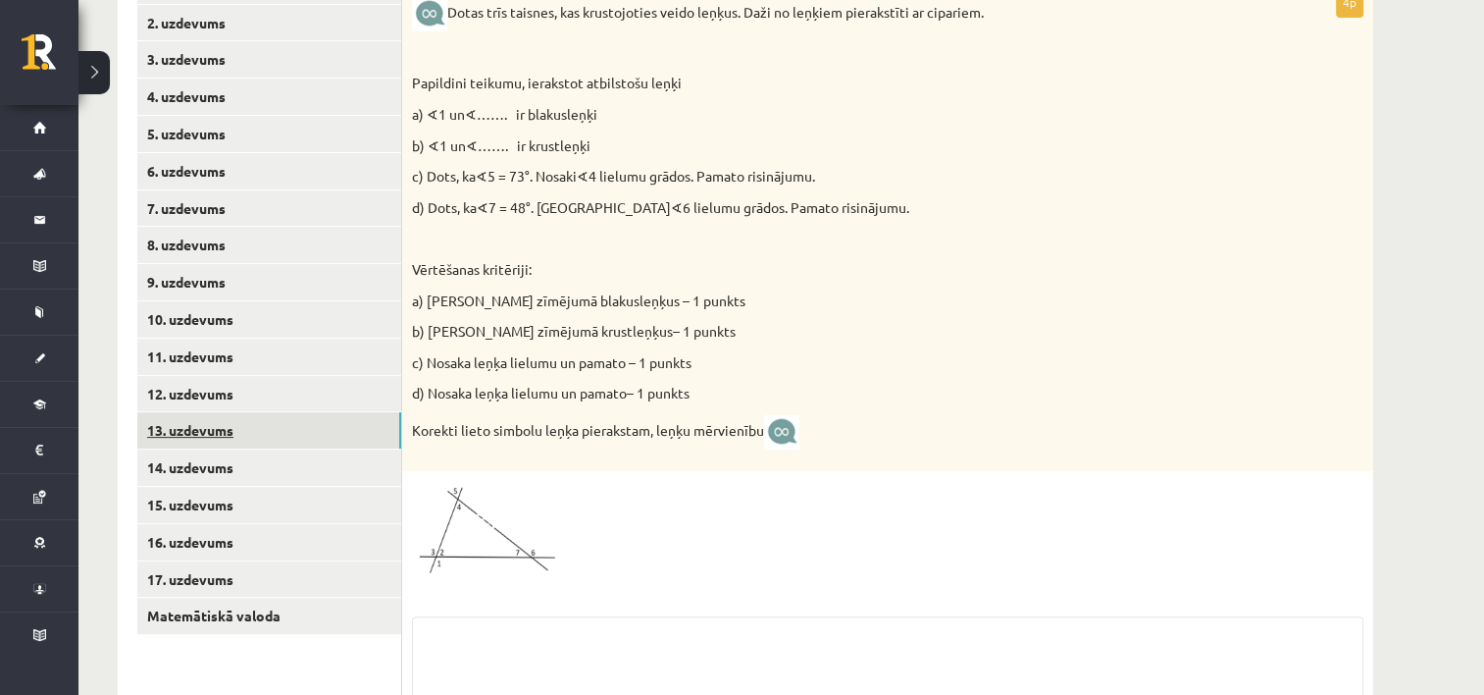
click at [260, 428] on link "13. uzdevums" at bounding box center [269, 430] width 264 height 36
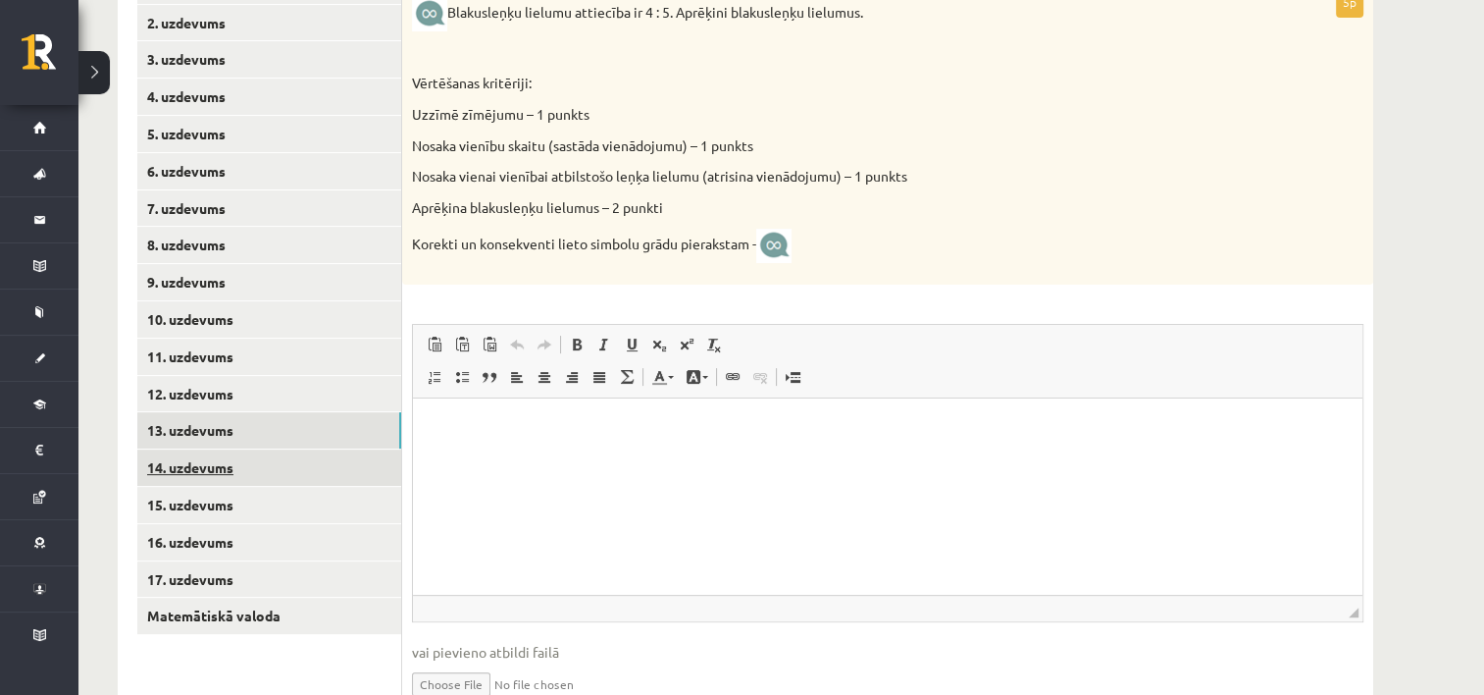
click at [237, 467] on link "14. uzdevums" at bounding box center [269, 467] width 264 height 36
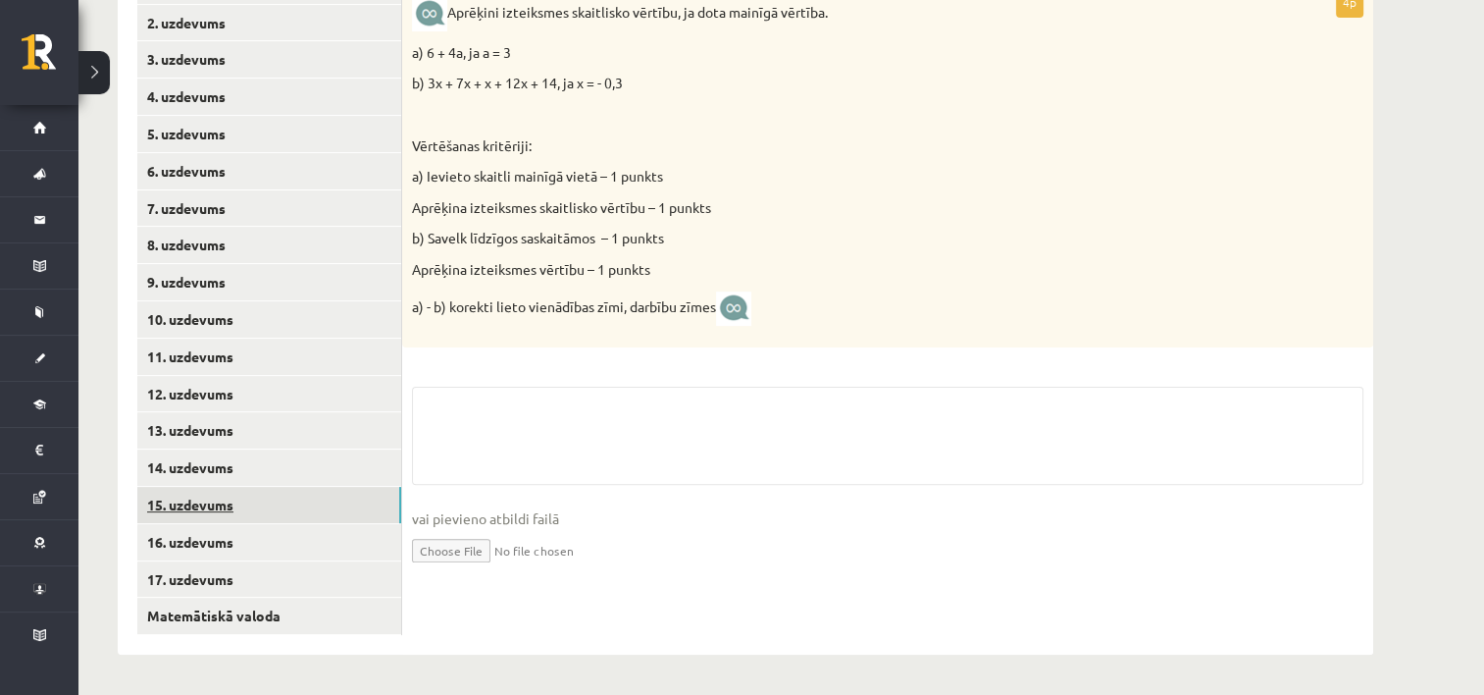
click at [235, 490] on link "15. uzdevums" at bounding box center [269, 505] width 264 height 36
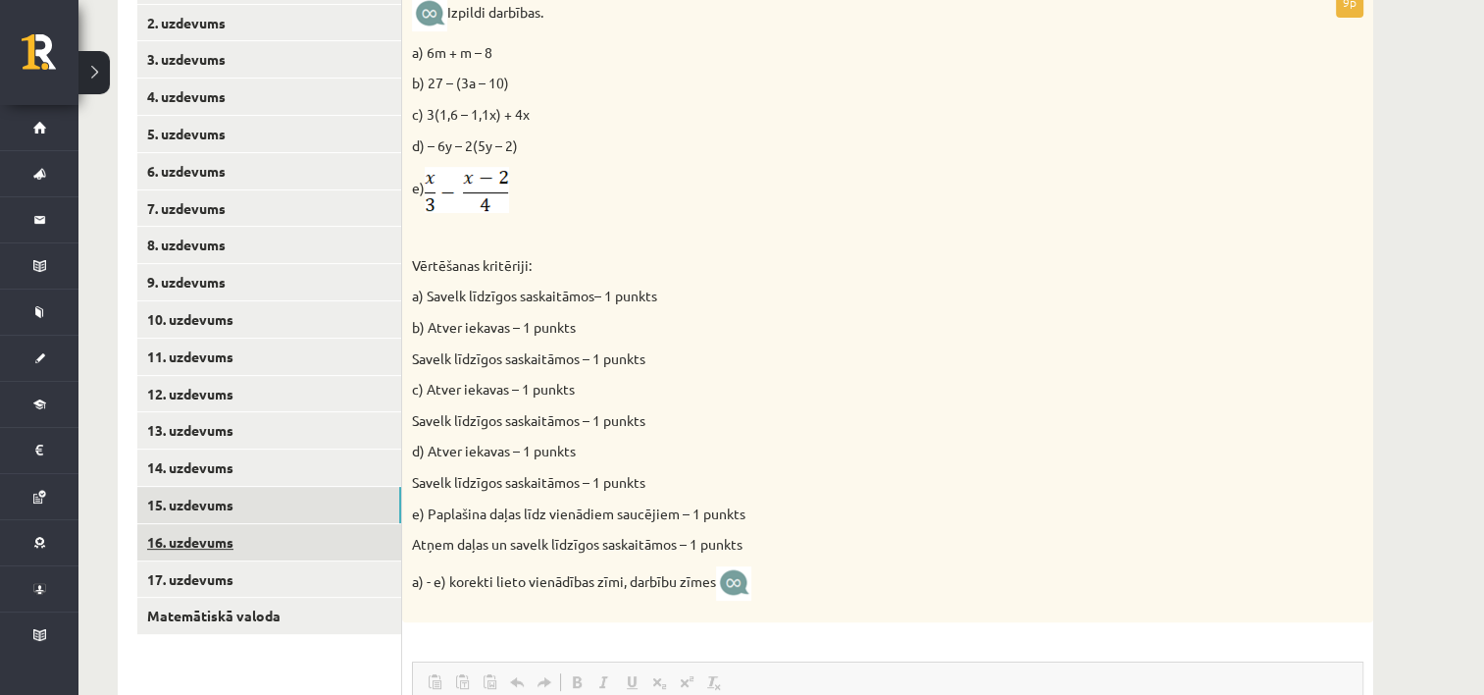
click at [220, 543] on link "16. uzdevums" at bounding box center [269, 542] width 264 height 36
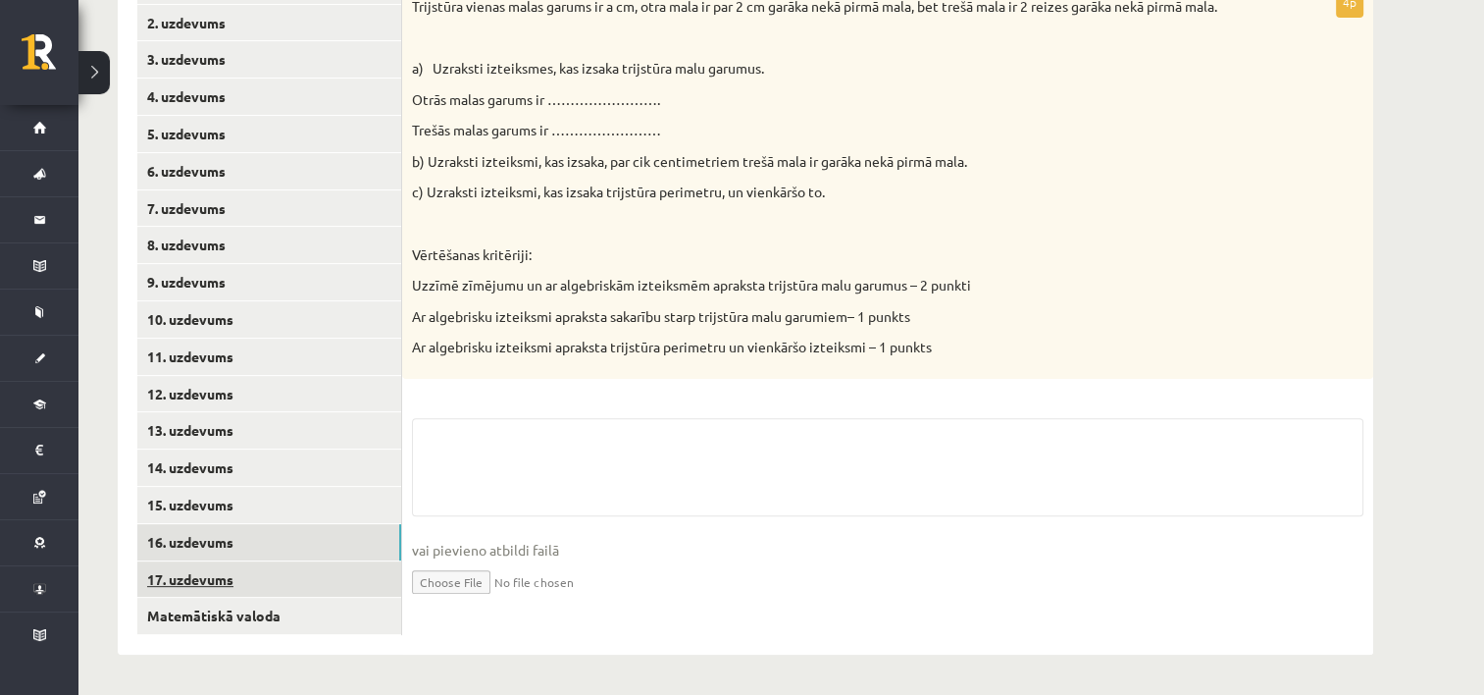
click at [217, 573] on link "17. uzdevums" at bounding box center [269, 579] width 264 height 36
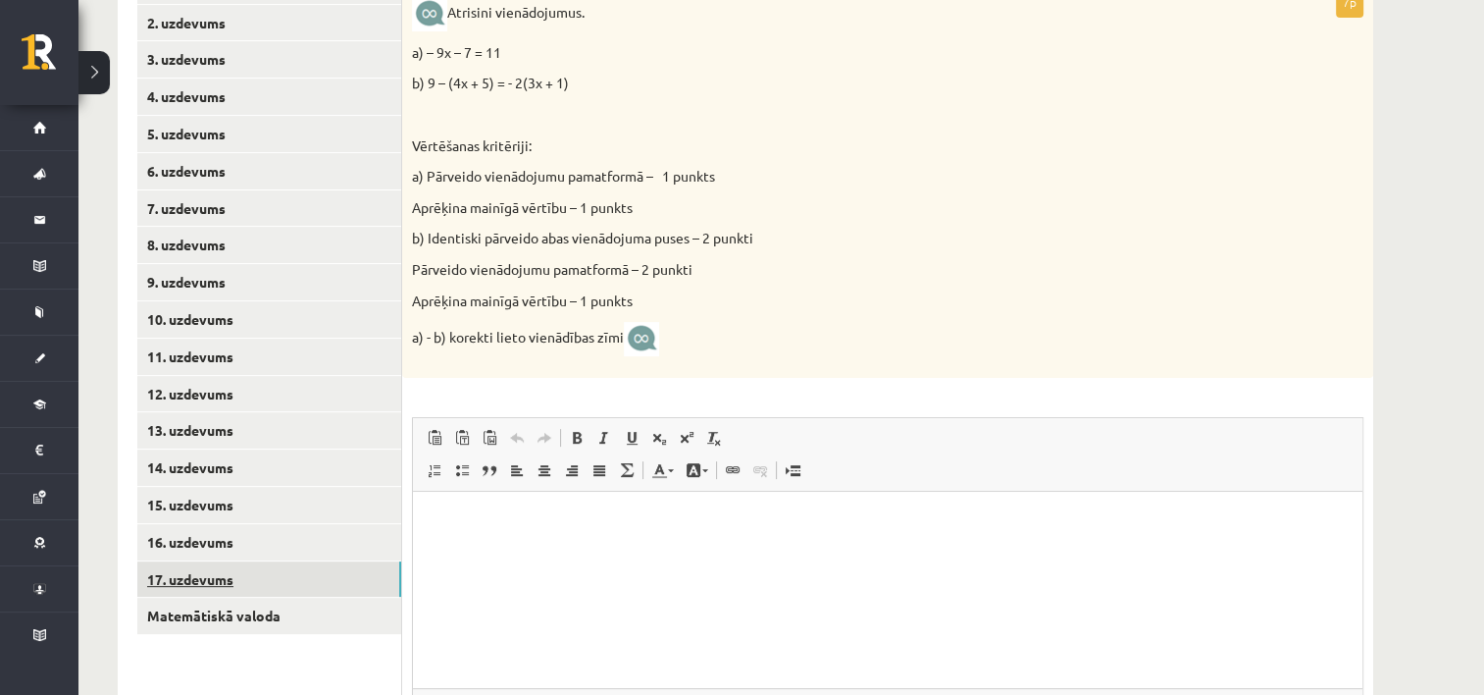
click at [222, 581] on link "17. uzdevums" at bounding box center [269, 579] width 264 height 36
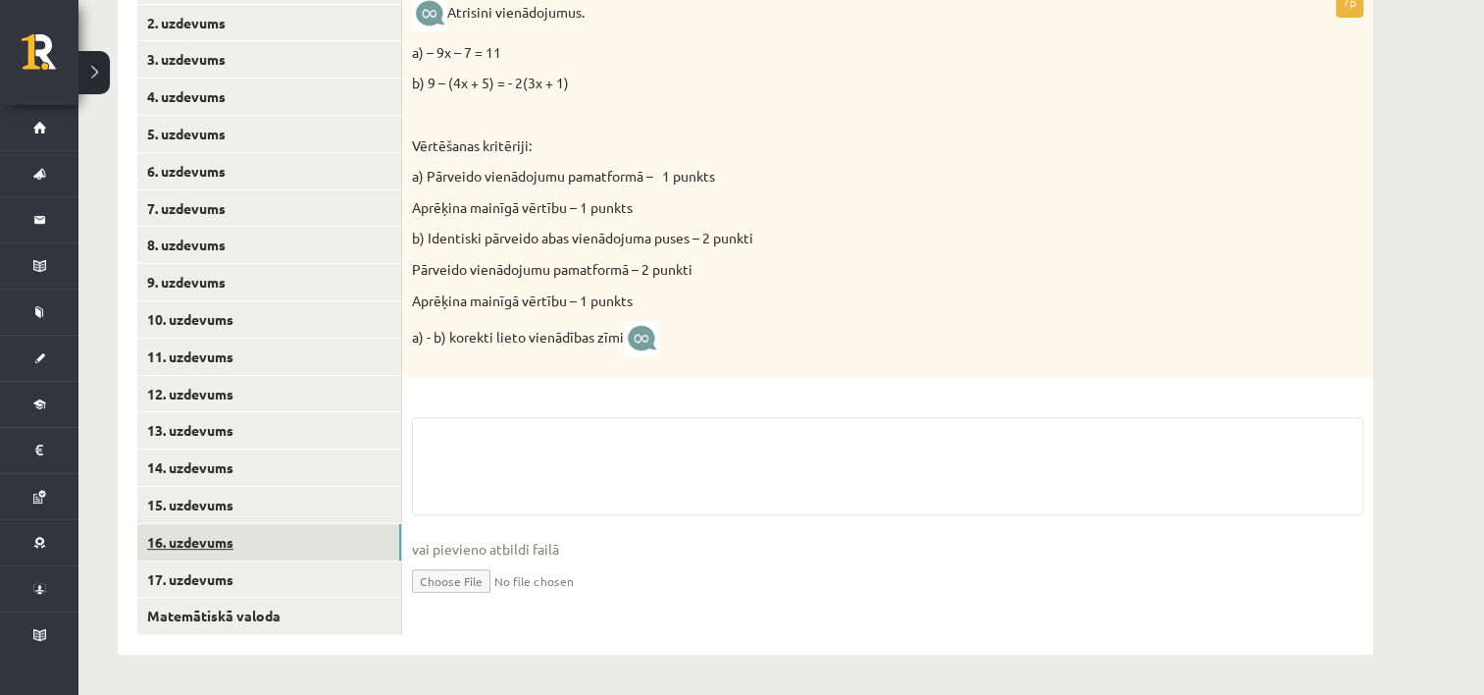
drag, startPoint x: 218, startPoint y: 538, endPoint x: 222, endPoint y: 526, distance: 12.4
click at [218, 536] on link "16. uzdevums" at bounding box center [269, 542] width 264 height 36
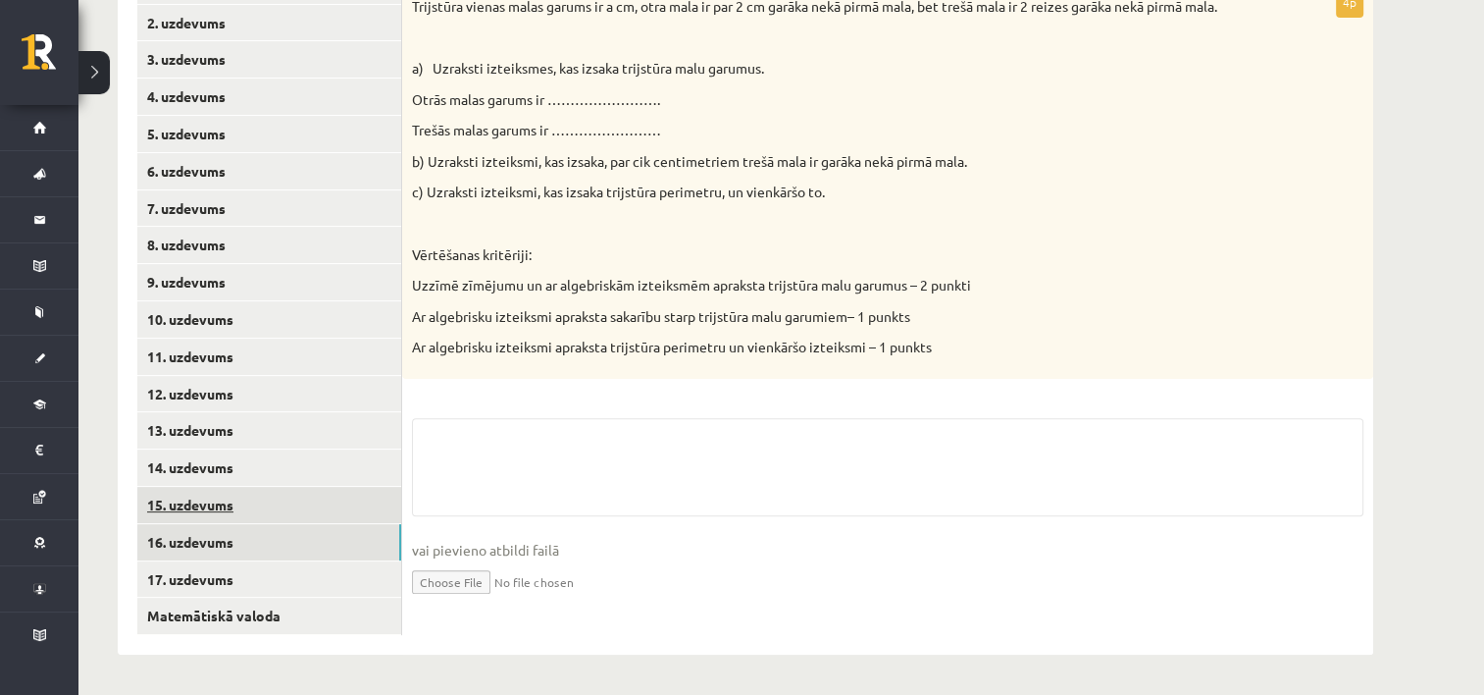
click at [226, 494] on link "15. uzdevums" at bounding box center [269, 505] width 264 height 36
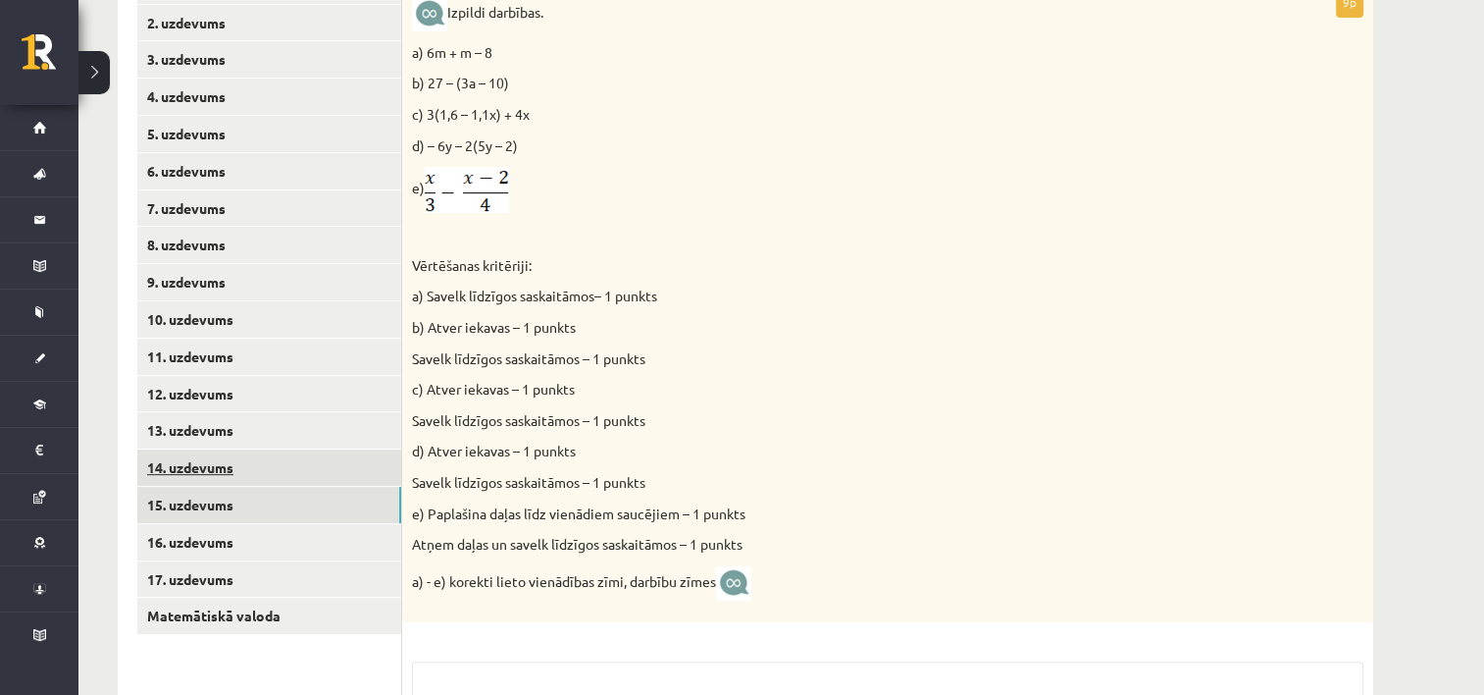
click at [231, 464] on link "14. uzdevums" at bounding box center [269, 467] width 264 height 36
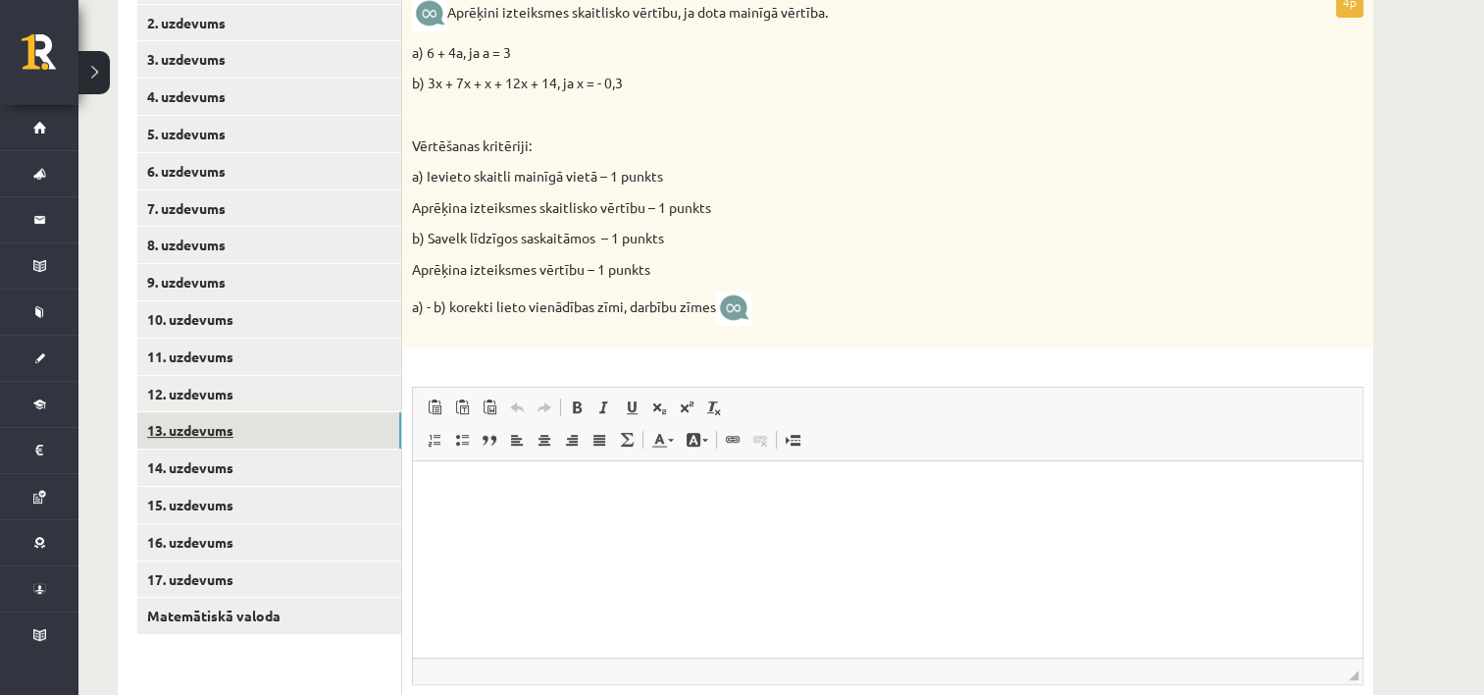
click at [231, 422] on link "13. uzdevums" at bounding box center [269, 430] width 264 height 36
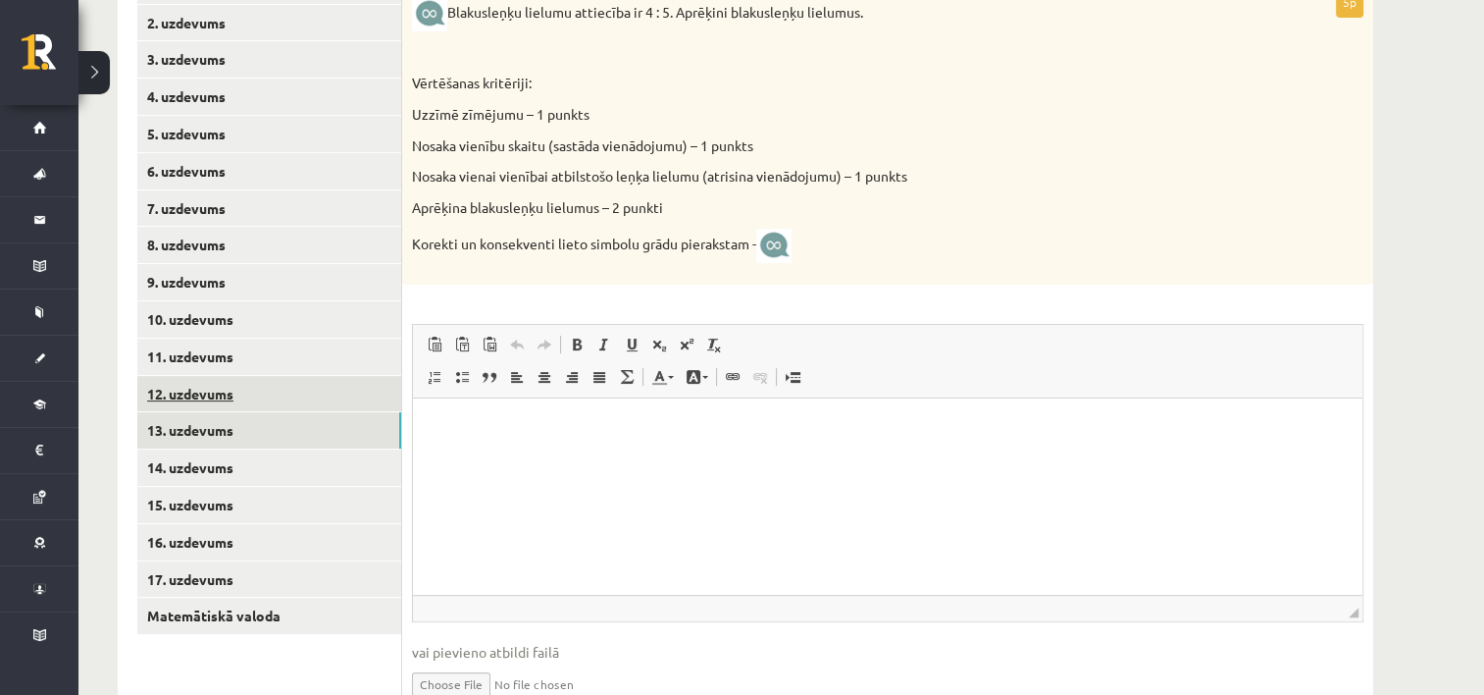
click at [232, 398] on link "12. uzdevums" at bounding box center [269, 394] width 264 height 36
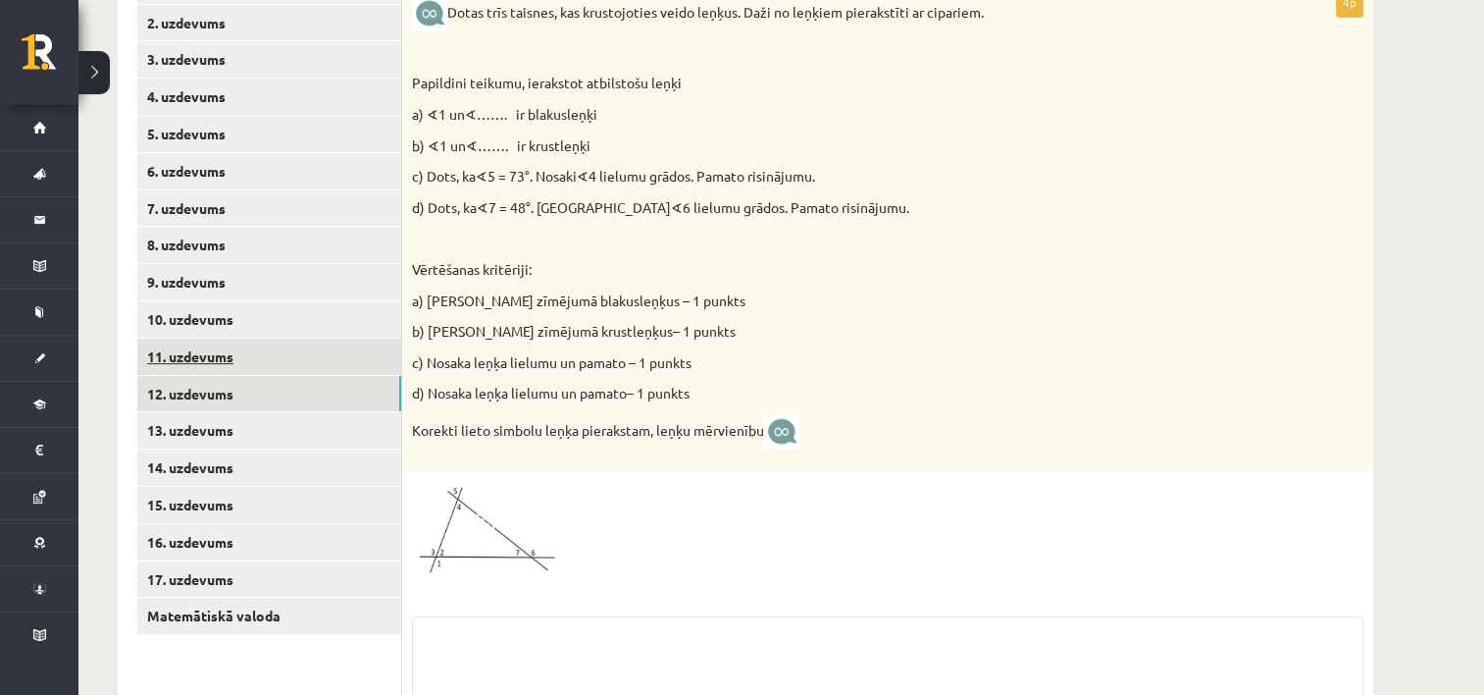
click at [222, 352] on link "11. uzdevums" at bounding box center [269, 356] width 264 height 36
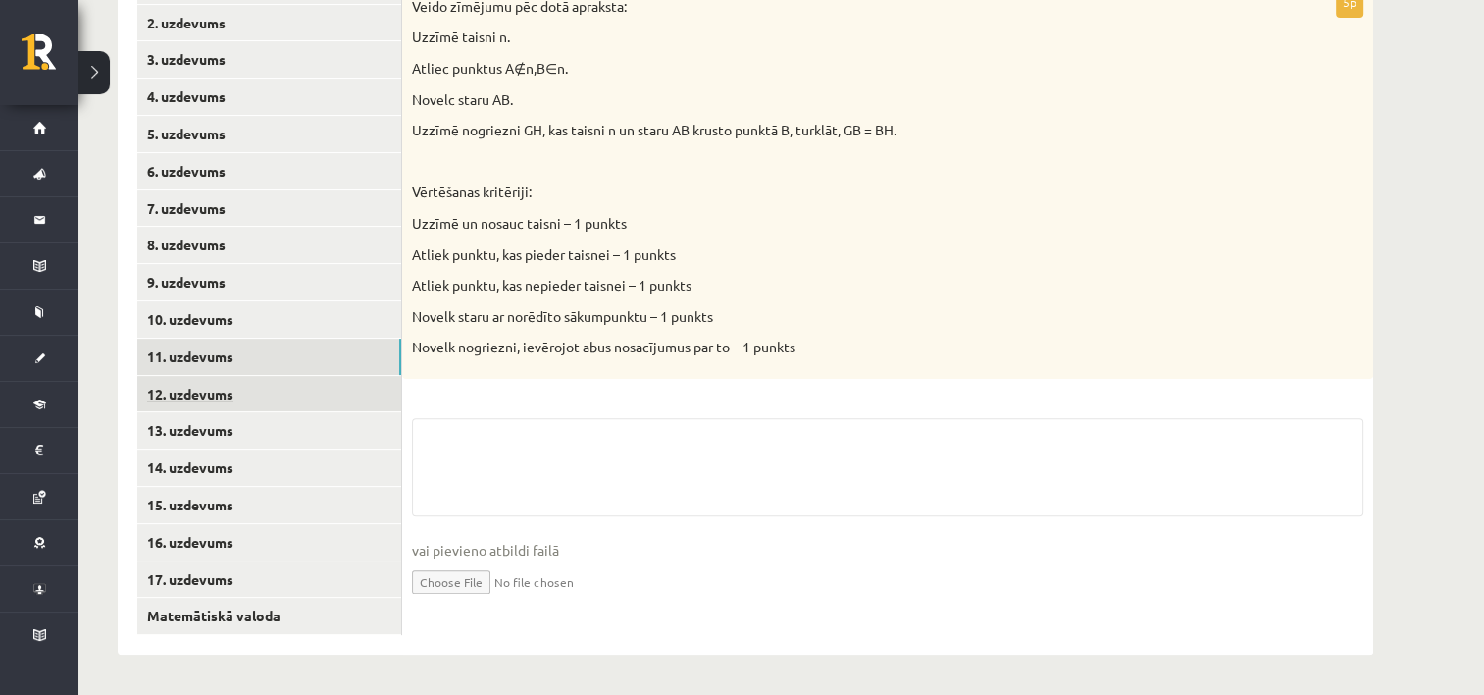
click at [207, 393] on link "12. uzdevums" at bounding box center [269, 394] width 264 height 36
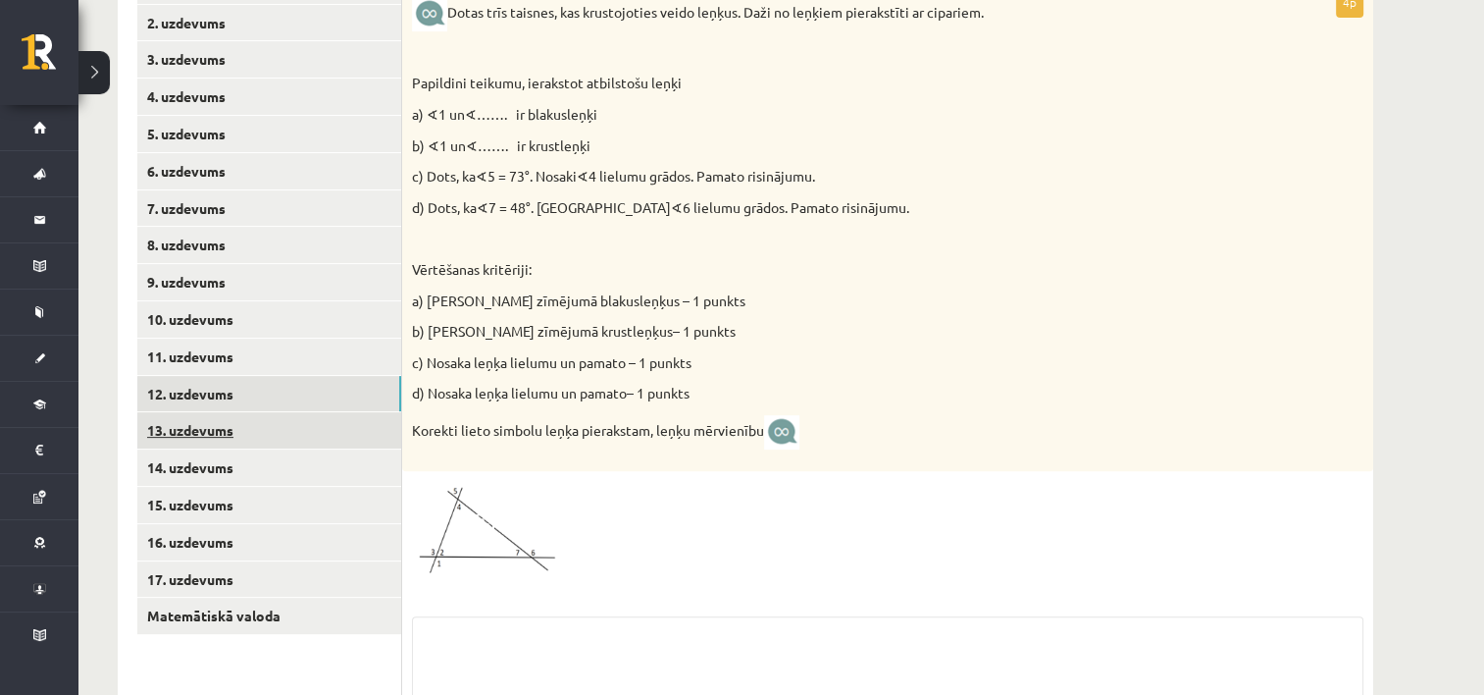
click at [212, 417] on link "13. uzdevums" at bounding box center [269, 430] width 264 height 36
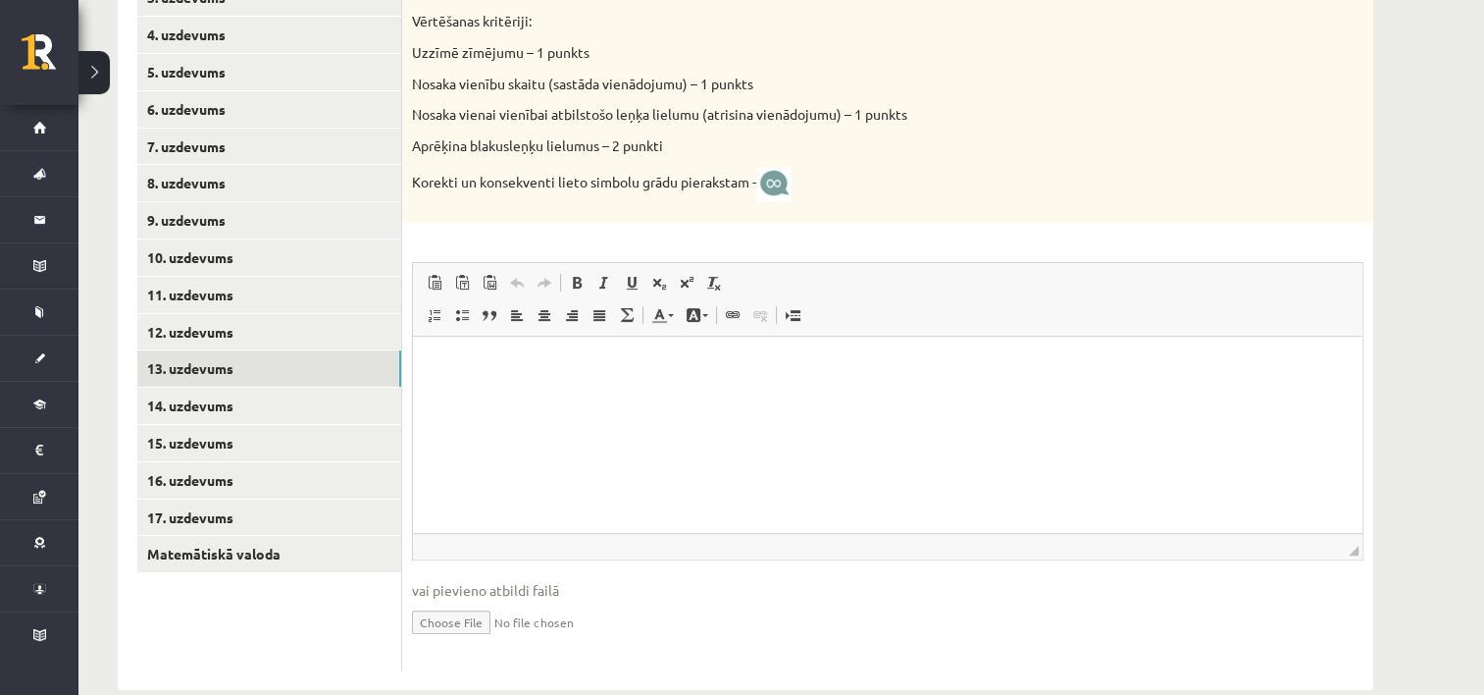
scroll to position [615, 0]
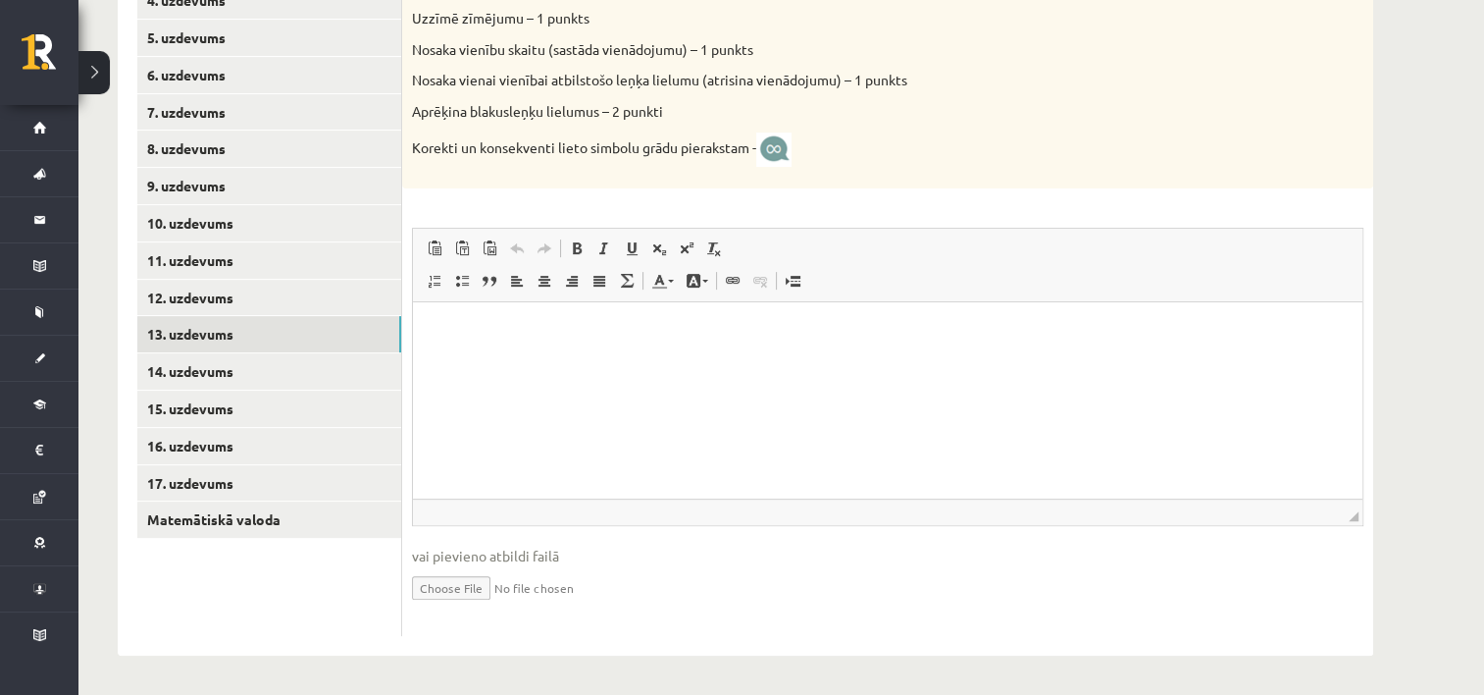
click at [459, 593] on input "file" at bounding box center [888, 586] width 952 height 40
type input "**********"
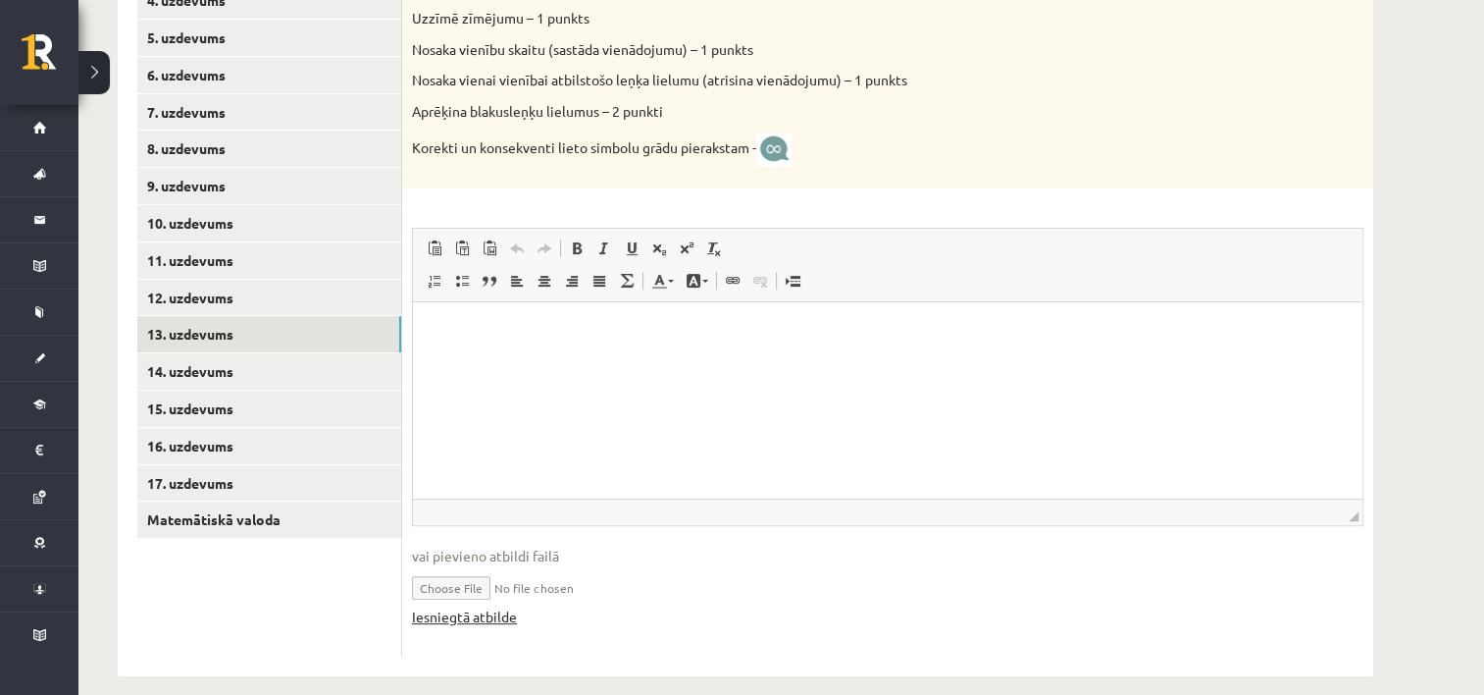
click at [482, 616] on link "Iesniegtā atbilde" at bounding box center [464, 616] width 105 height 21
click at [594, 362] on html at bounding box center [888, 332] width 950 height 60
drag, startPoint x: 681, startPoint y: 681, endPoint x: 696, endPoint y: 629, distance: 54.0
click at [685, 666] on div "**********" at bounding box center [745, 87] width 1334 height 1255
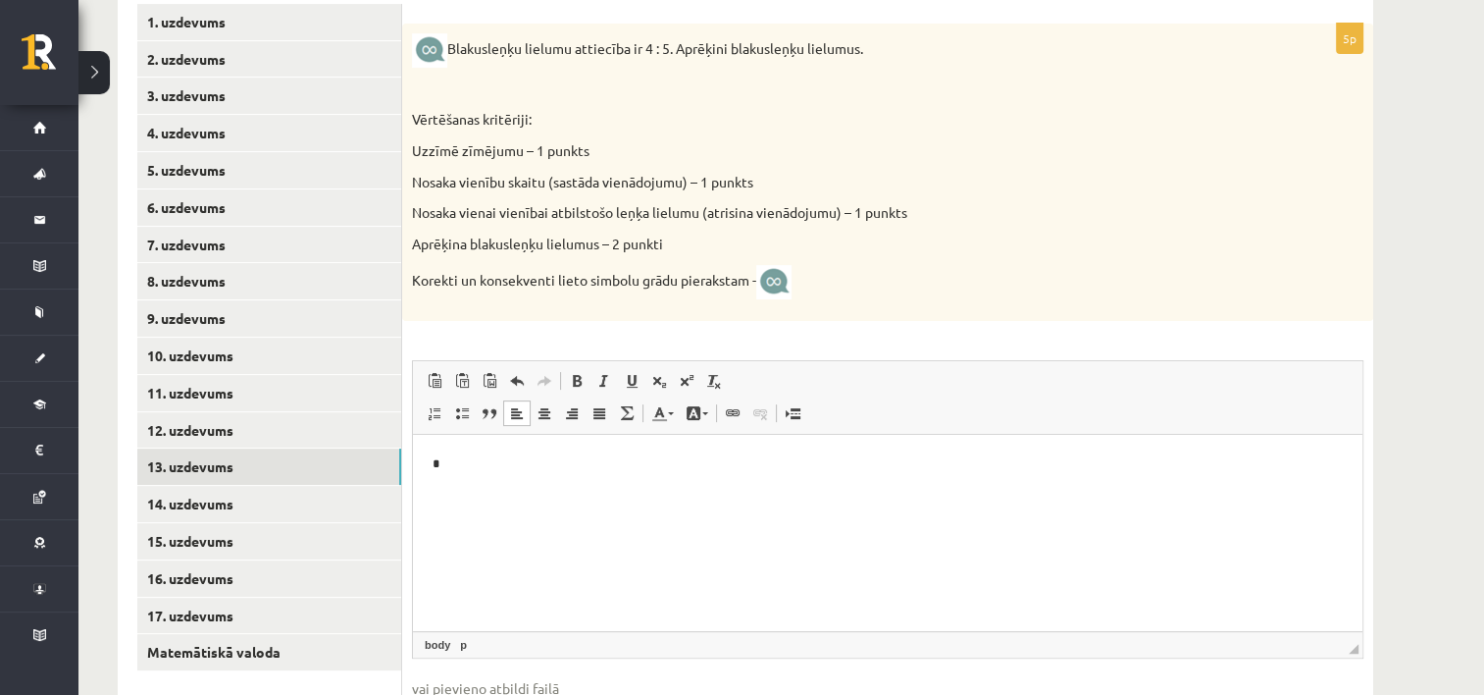
scroll to position [517, 0]
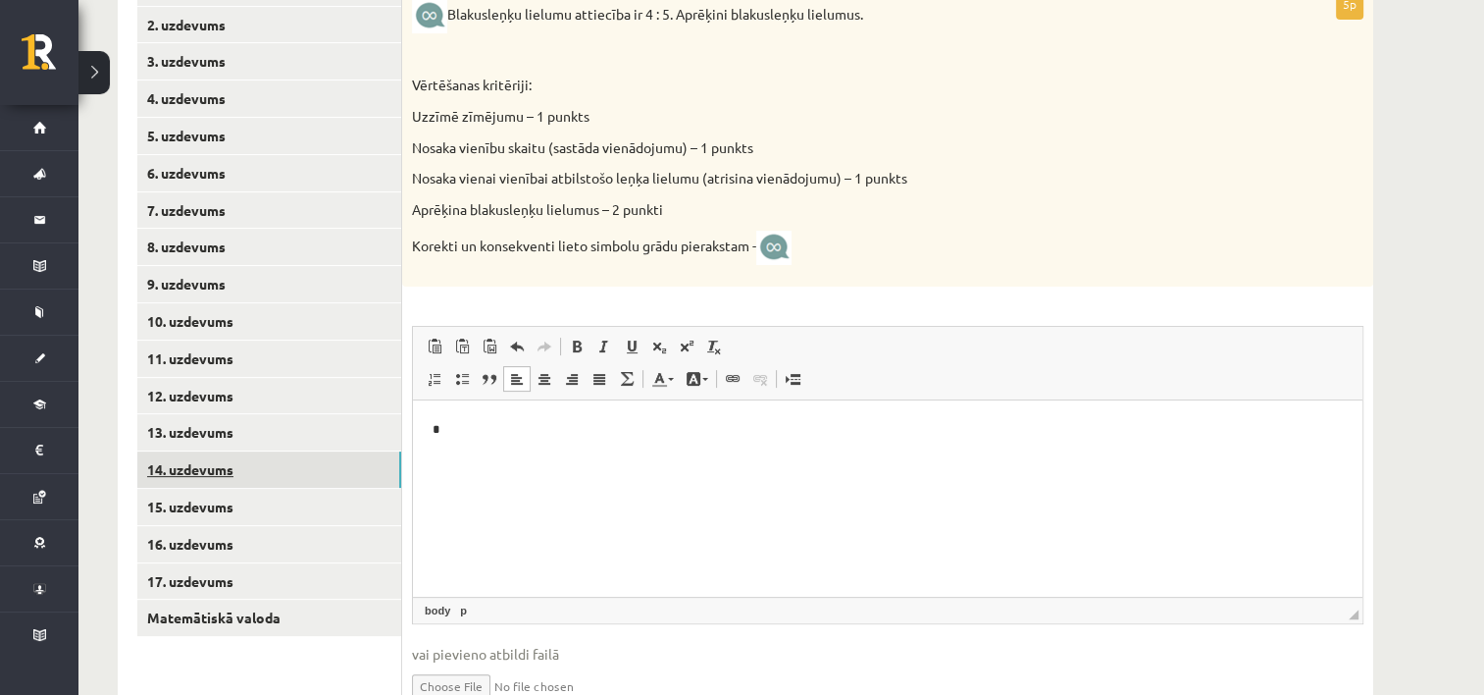
click at [234, 479] on link "14. uzdevums" at bounding box center [269, 469] width 264 height 36
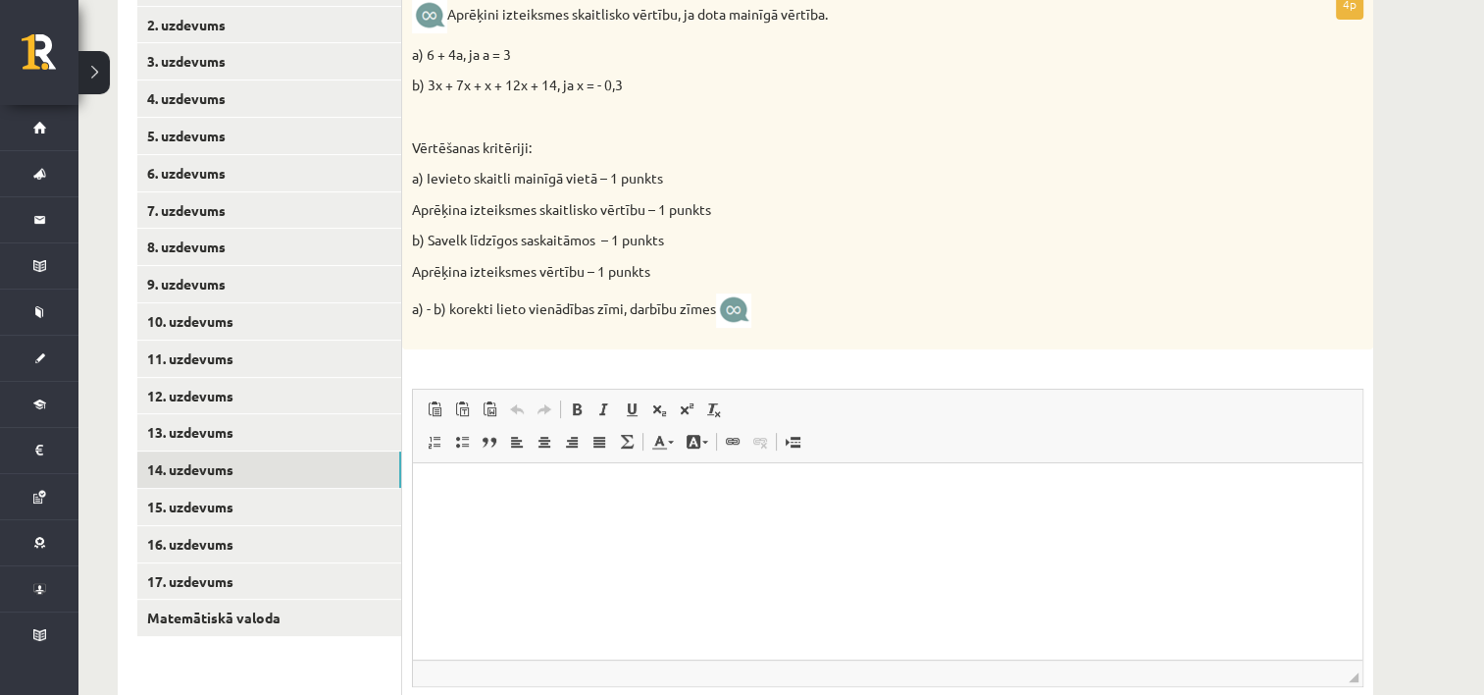
scroll to position [419, 0]
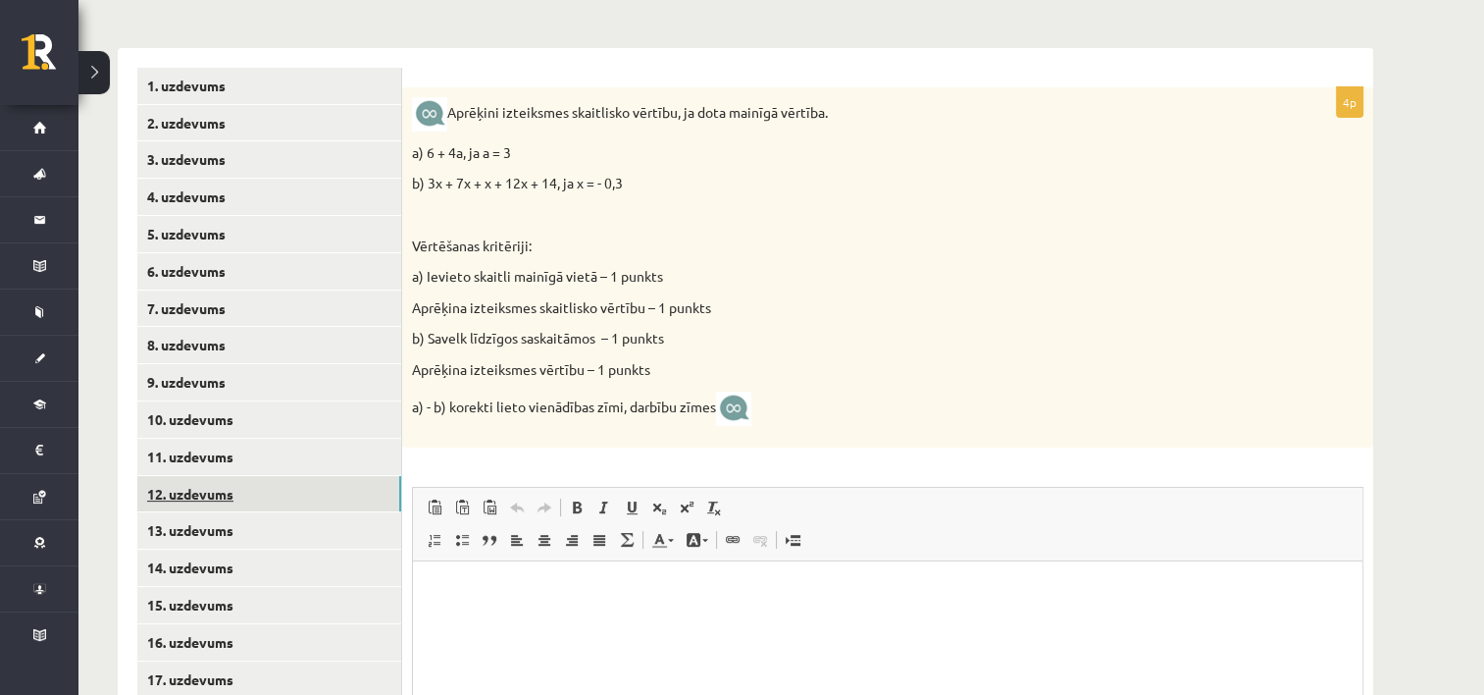
click at [275, 494] on link "12. uzdevums" at bounding box center [269, 494] width 264 height 36
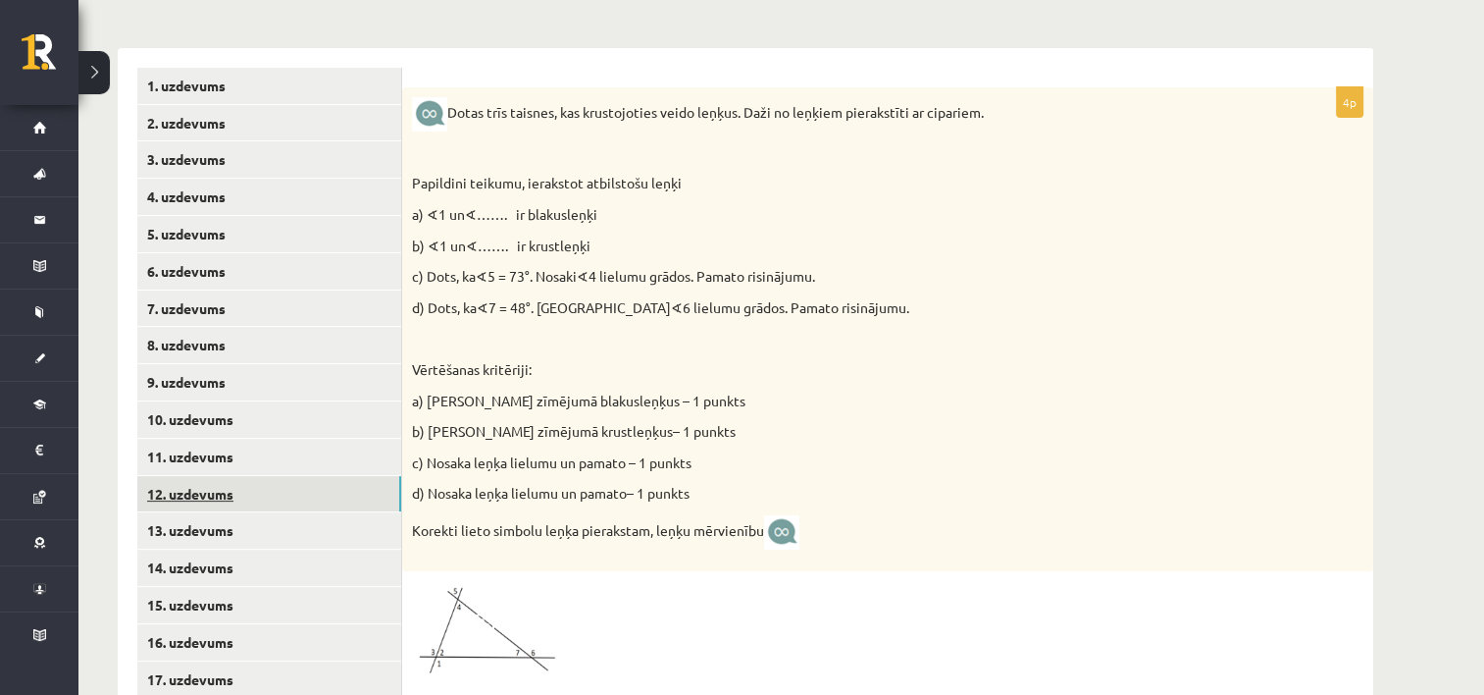
scroll to position [0, 0]
click at [236, 535] on link "13. uzdevums" at bounding box center [269, 530] width 264 height 36
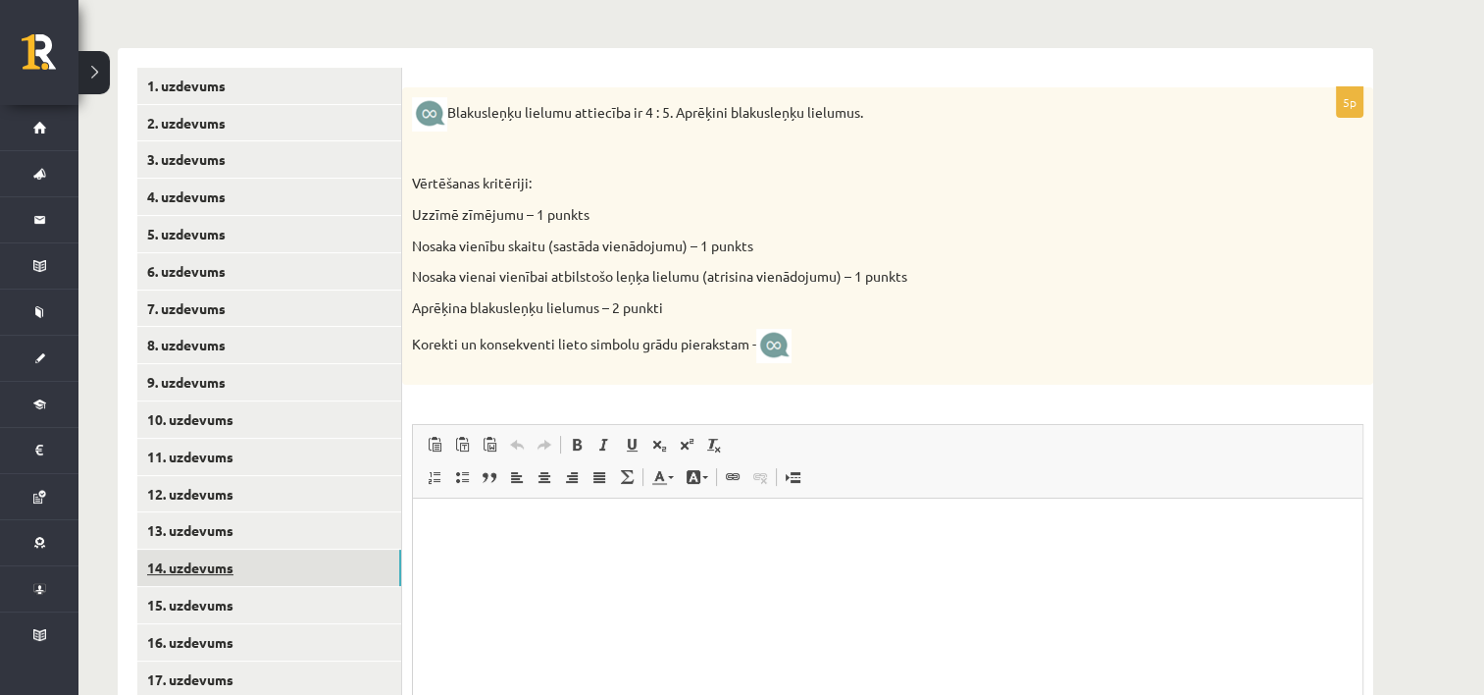
click at [235, 556] on link "14. uzdevums" at bounding box center [269, 567] width 264 height 36
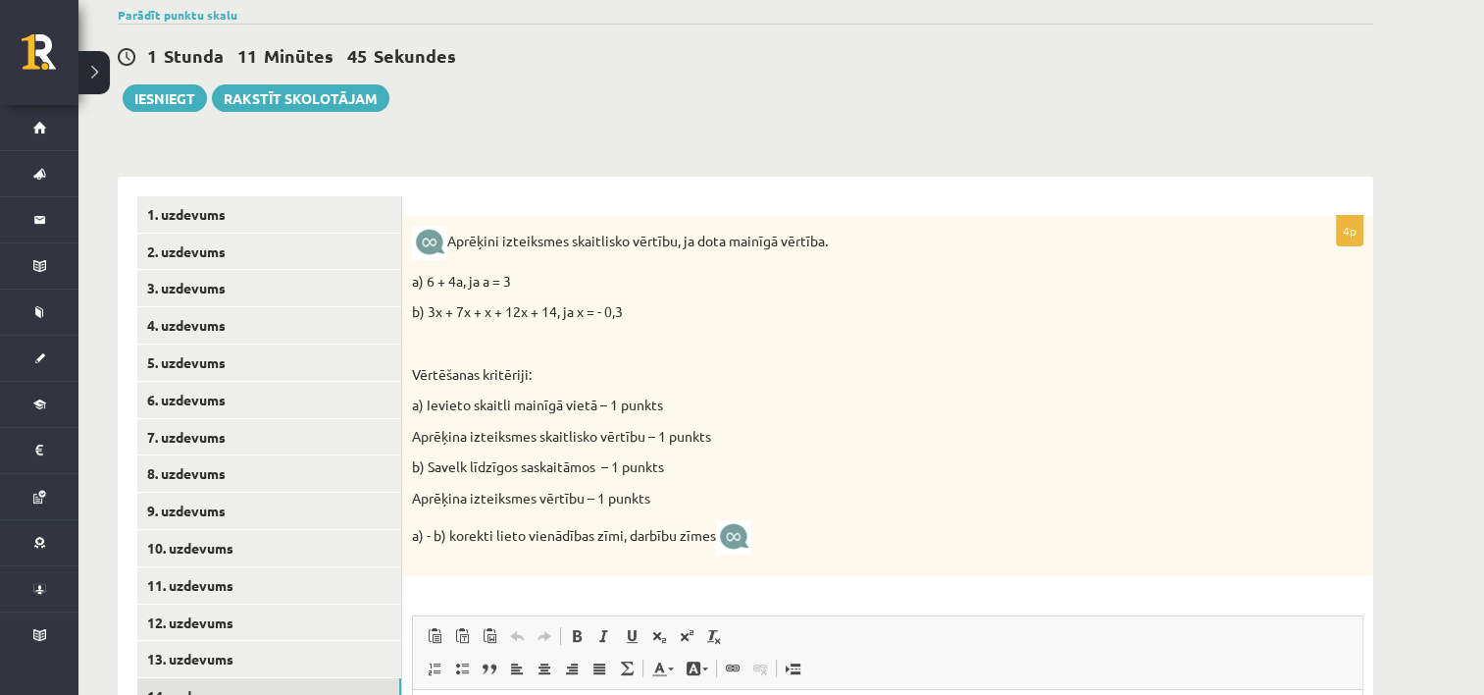
scroll to position [321, 0]
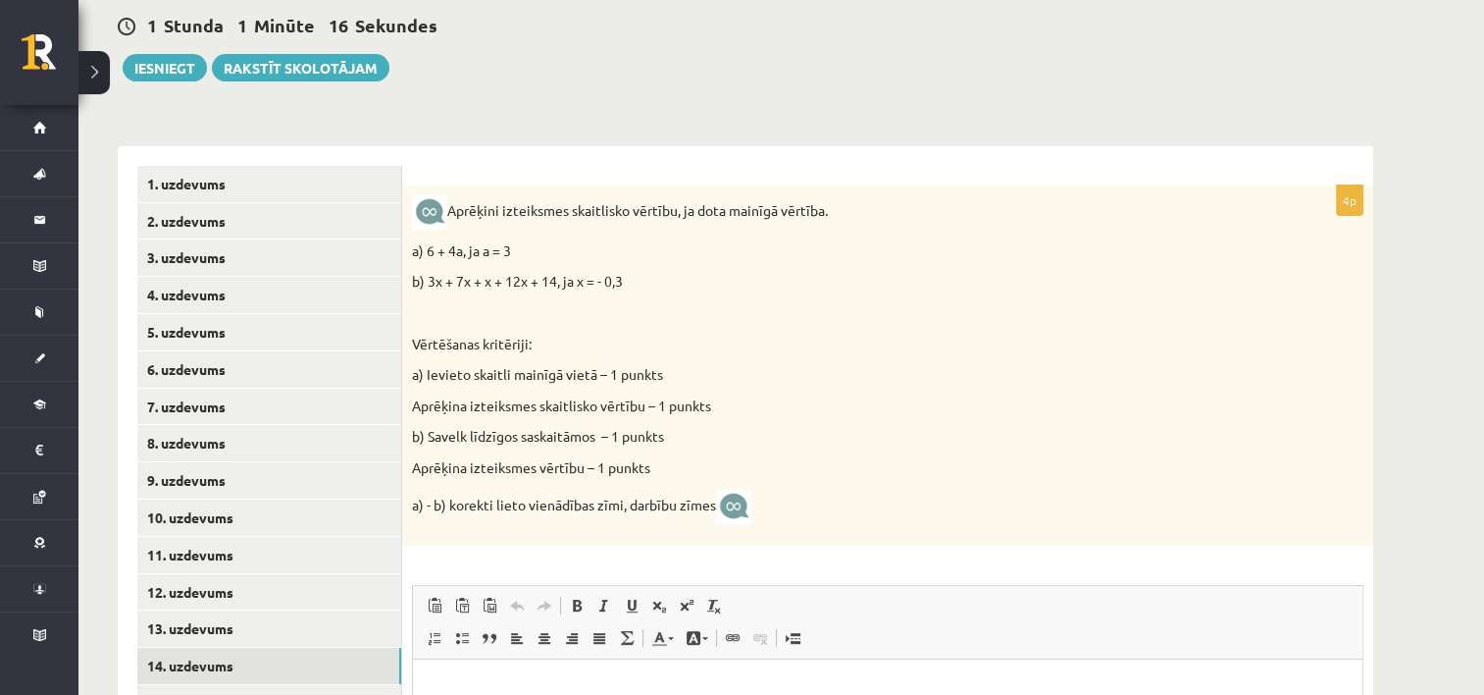
drag, startPoint x: 771, startPoint y: 293, endPoint x: 779, endPoint y: 194, distance: 99.4
drag, startPoint x: 774, startPoint y: 104, endPoint x: 732, endPoint y: 113, distance: 43.1
click at [732, 113] on div "**********" at bounding box center [745, 403] width 1334 height 1297
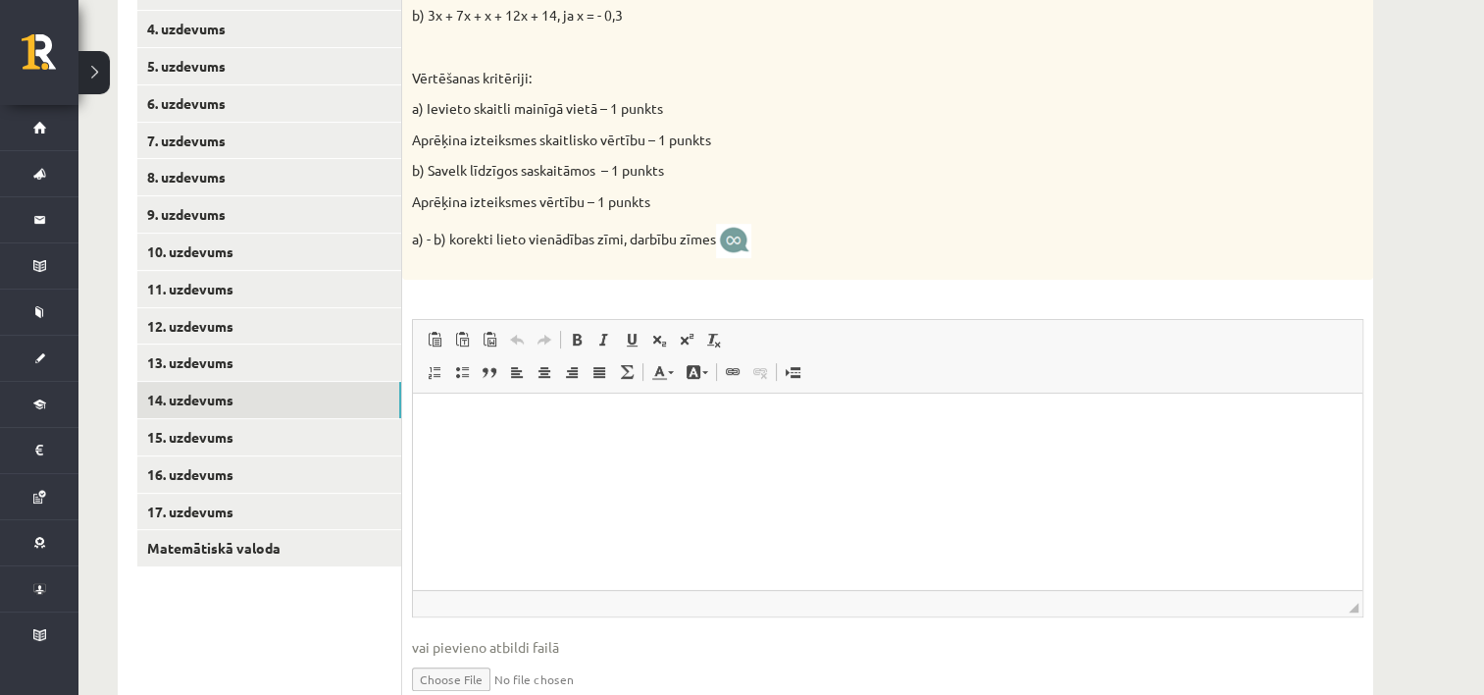
scroll to position [677, 0]
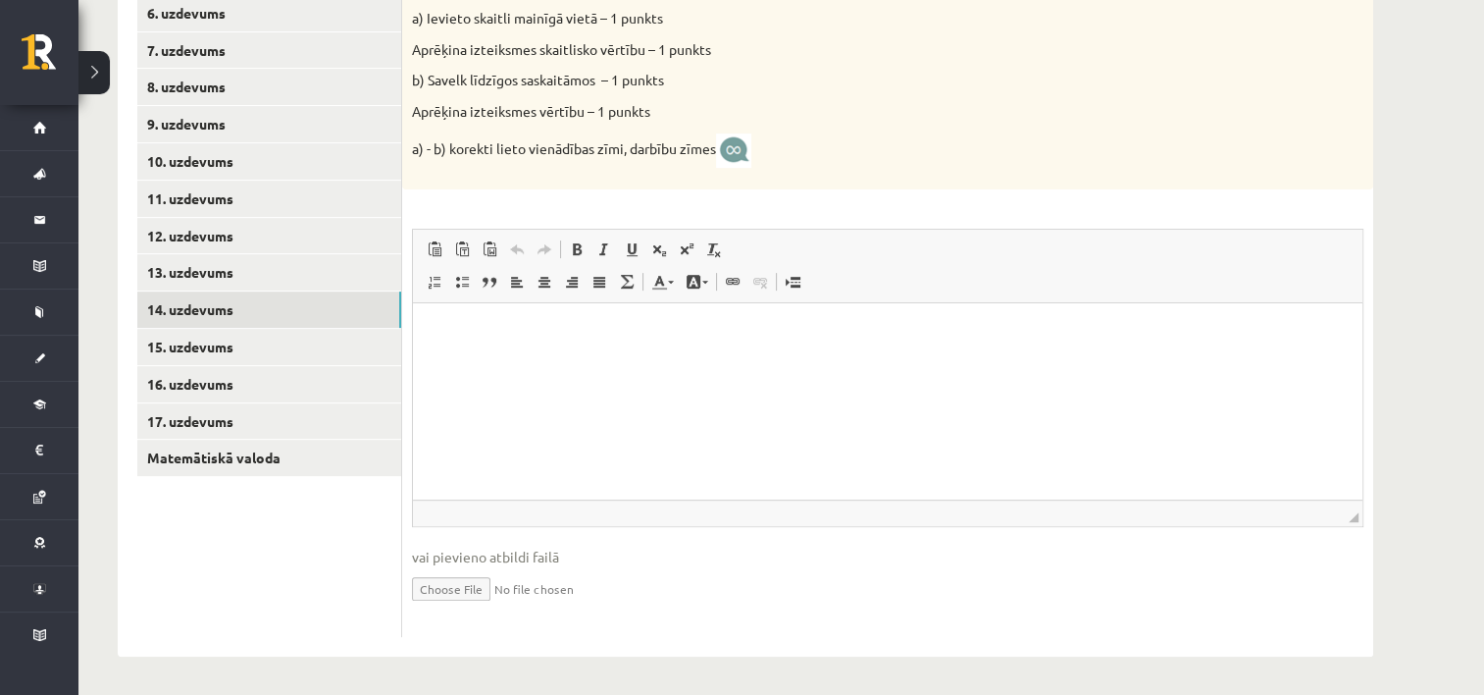
click at [471, 587] on input "file" at bounding box center [888, 587] width 952 height 40
type input "**********"
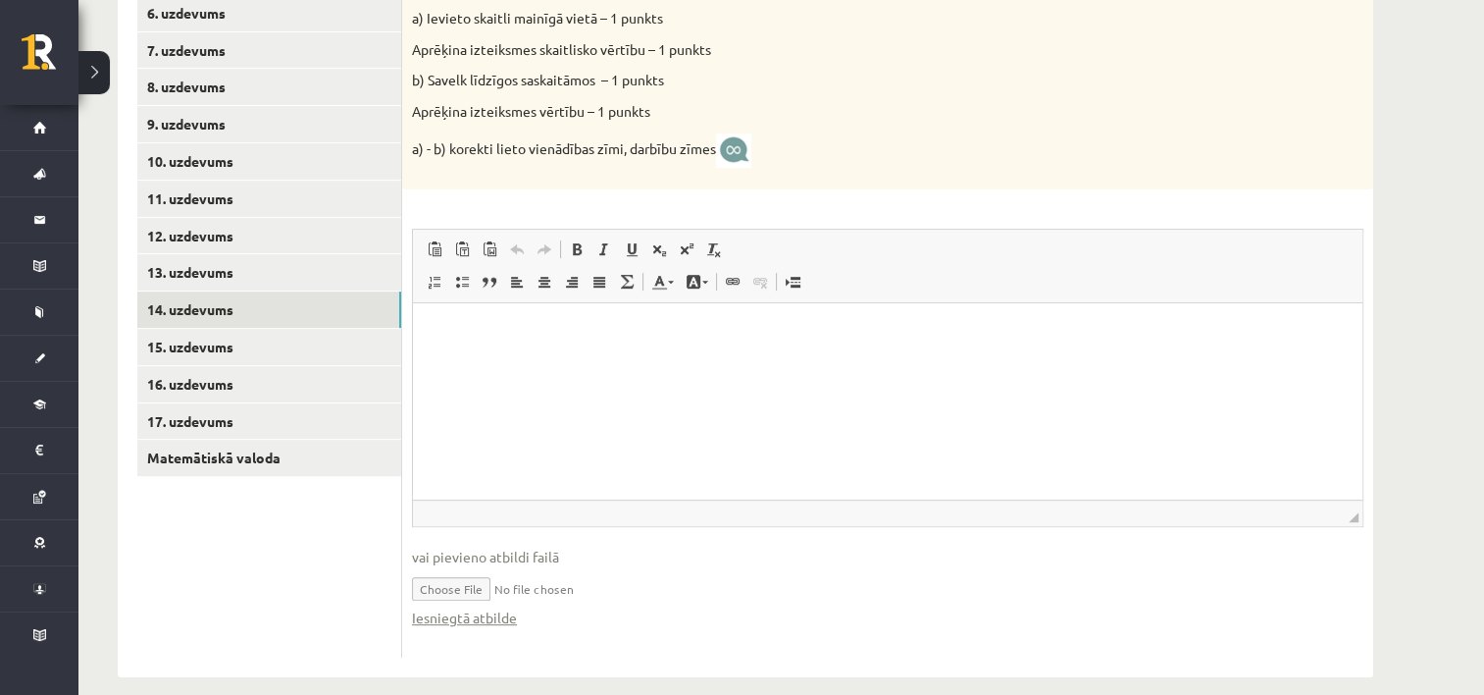
click at [579, 326] on p "Визуальный текстовый редактор, wiswyg-editor-user-answer-47433990485860" at bounding box center [888, 332] width 910 height 21
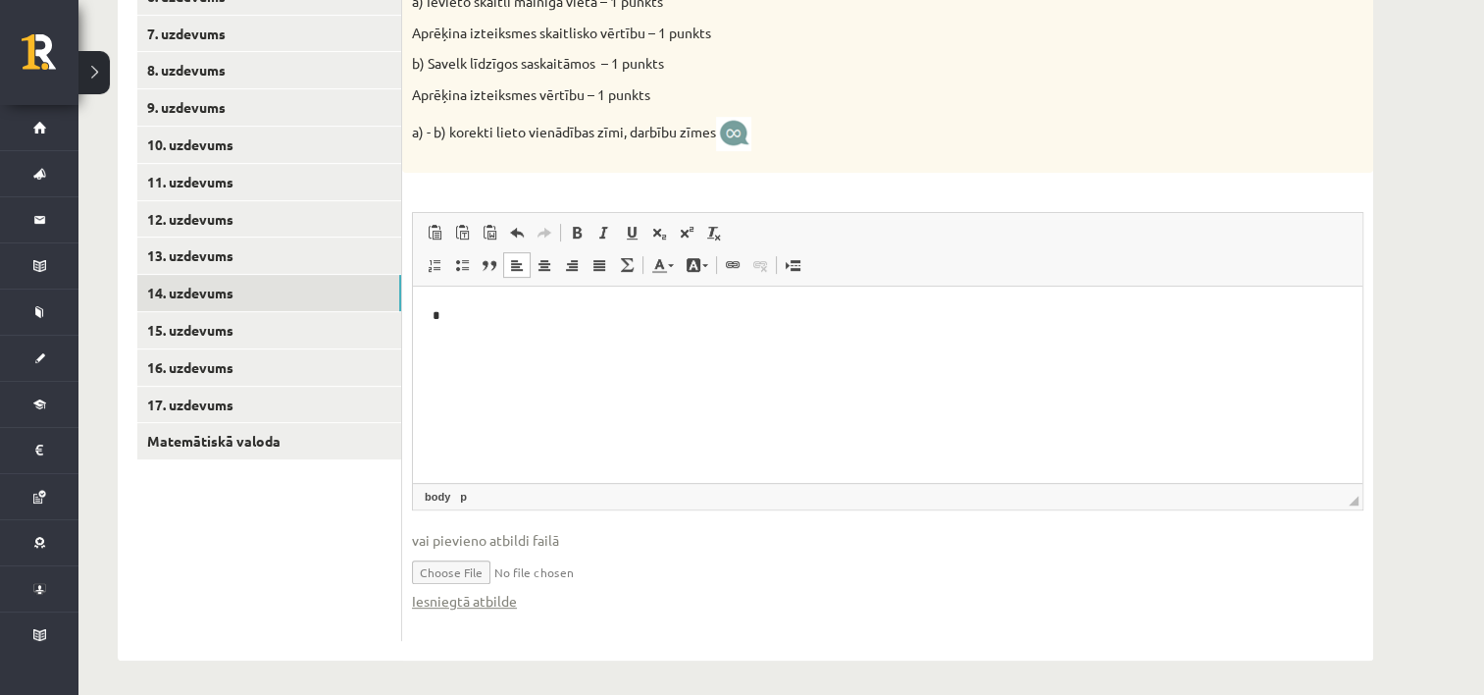
scroll to position [697, 0]
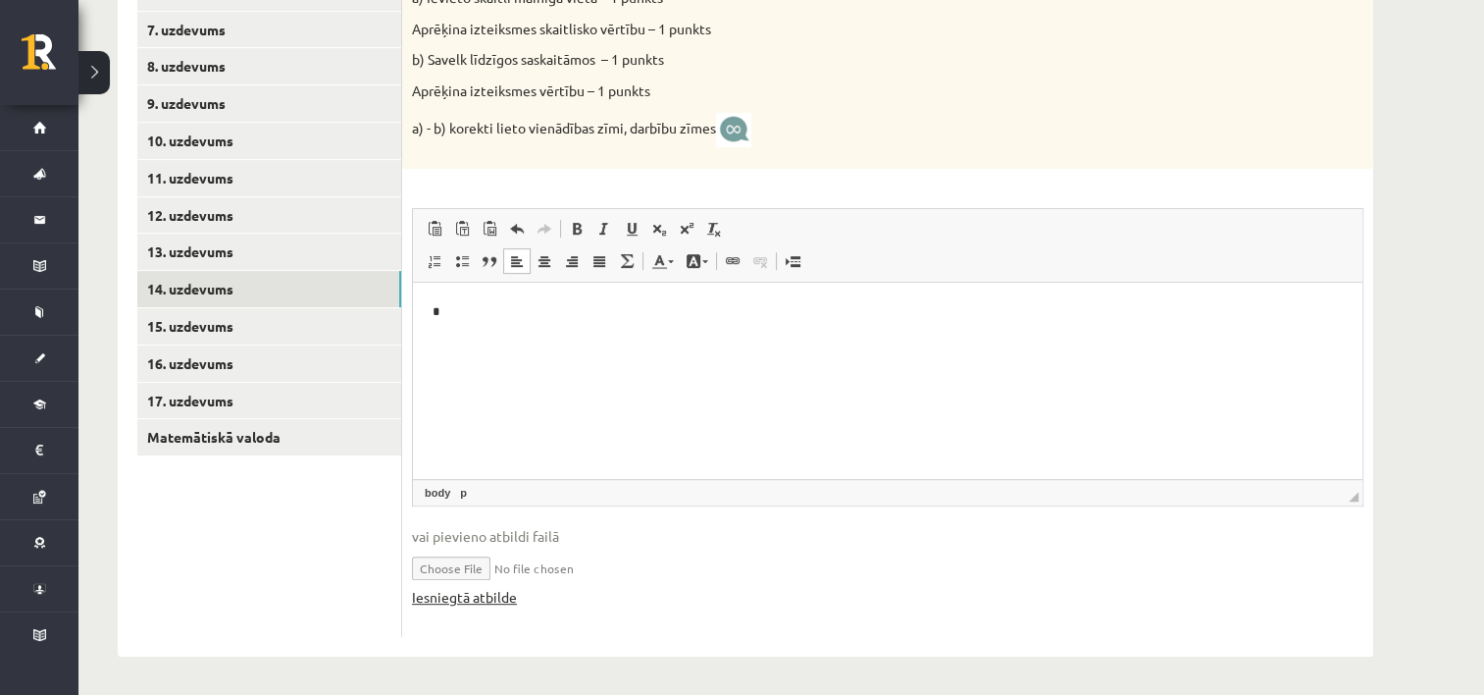
click at [491, 600] on link "Iesniegtā atbilde" at bounding box center [464, 597] width 105 height 21
click at [247, 322] on link "15. uzdevums" at bounding box center [269, 326] width 264 height 36
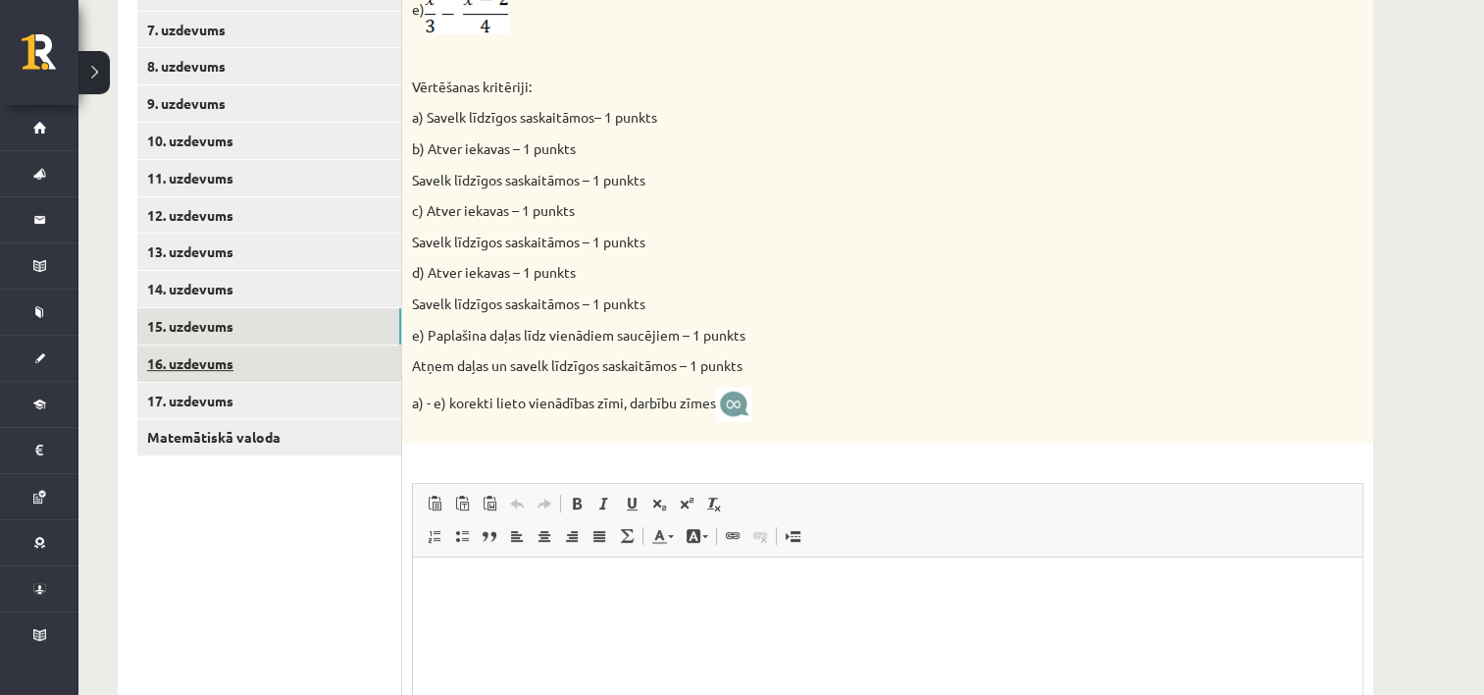
scroll to position [0, 0]
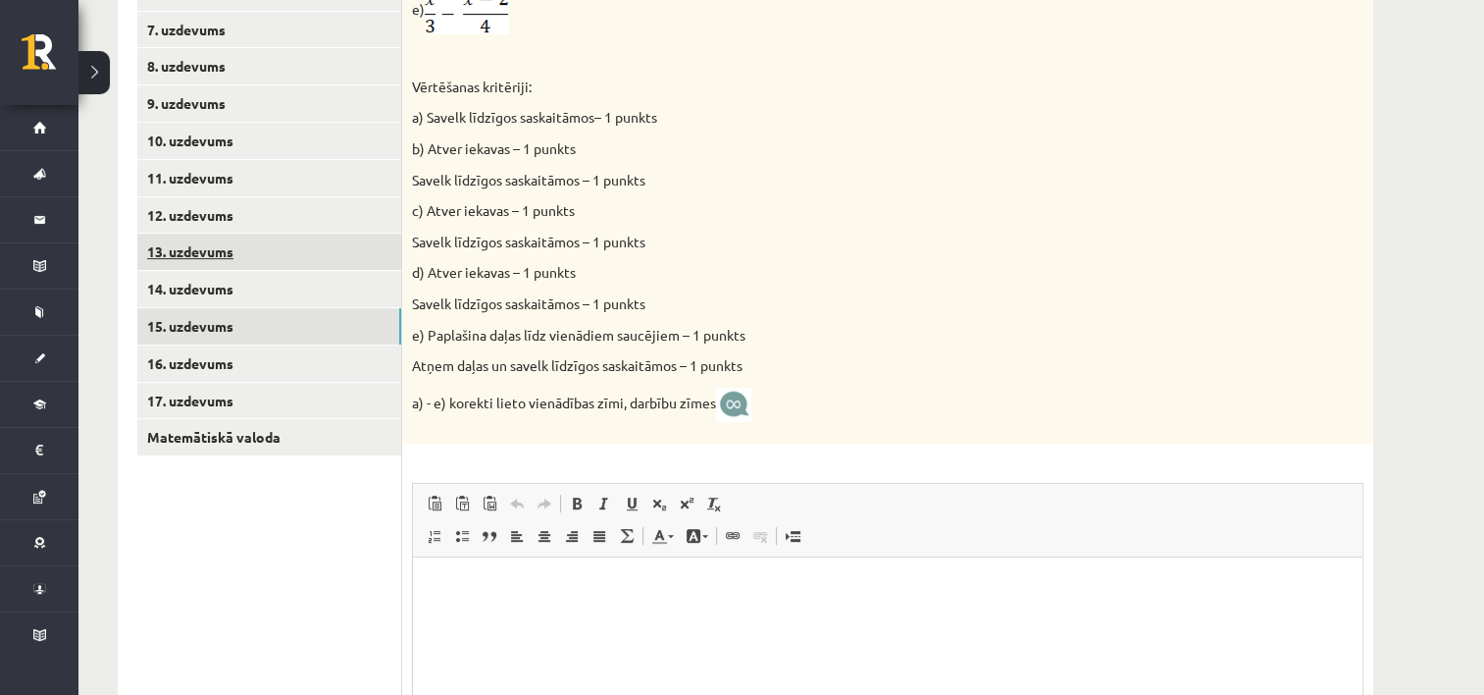
click at [224, 253] on link "13. uzdevums" at bounding box center [269, 251] width 264 height 36
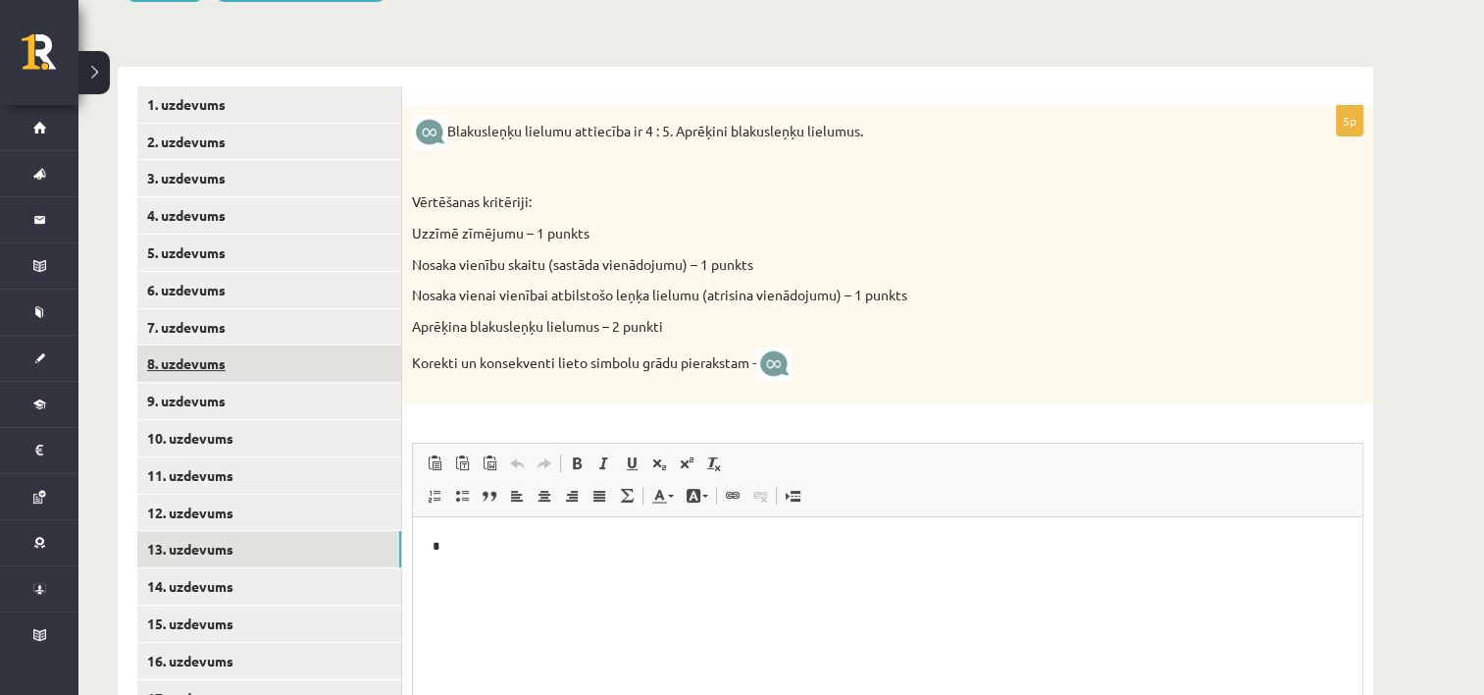
scroll to position [341, 0]
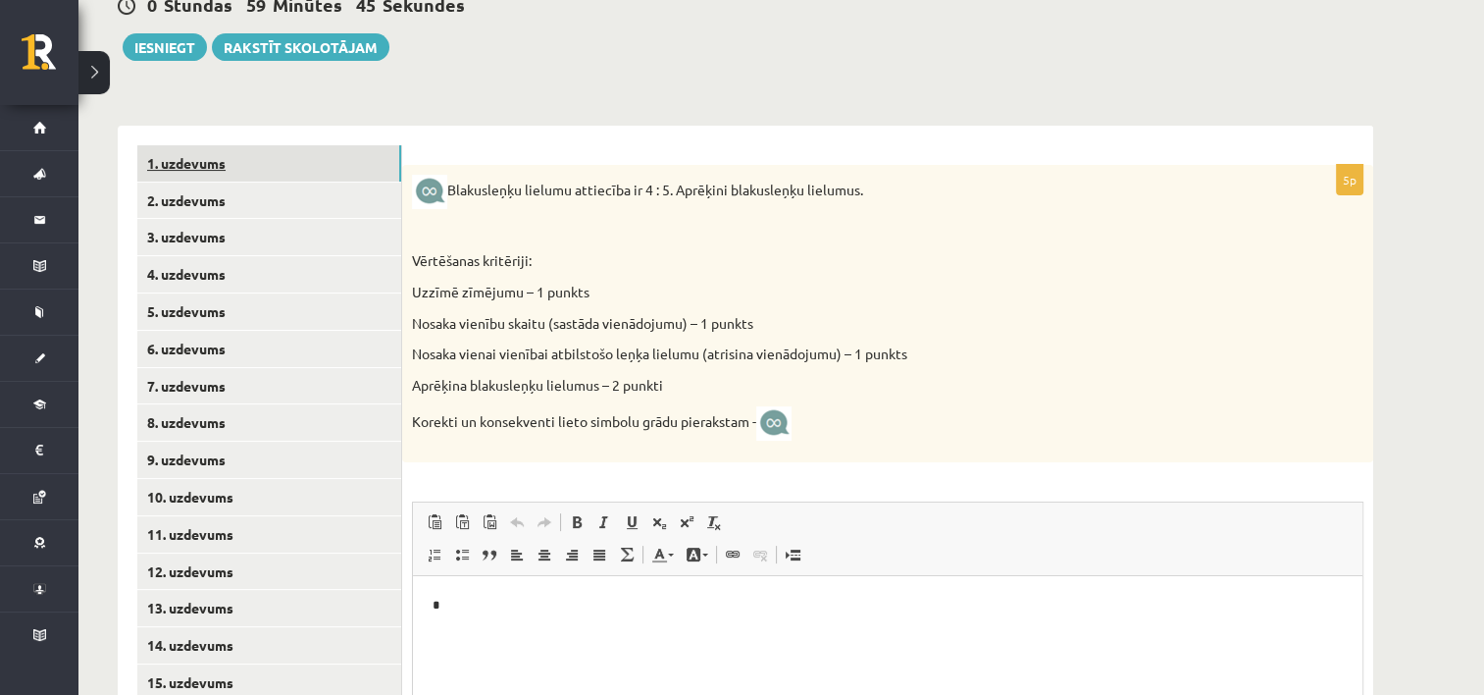
click at [232, 170] on link "1. uzdevums" at bounding box center [269, 163] width 264 height 36
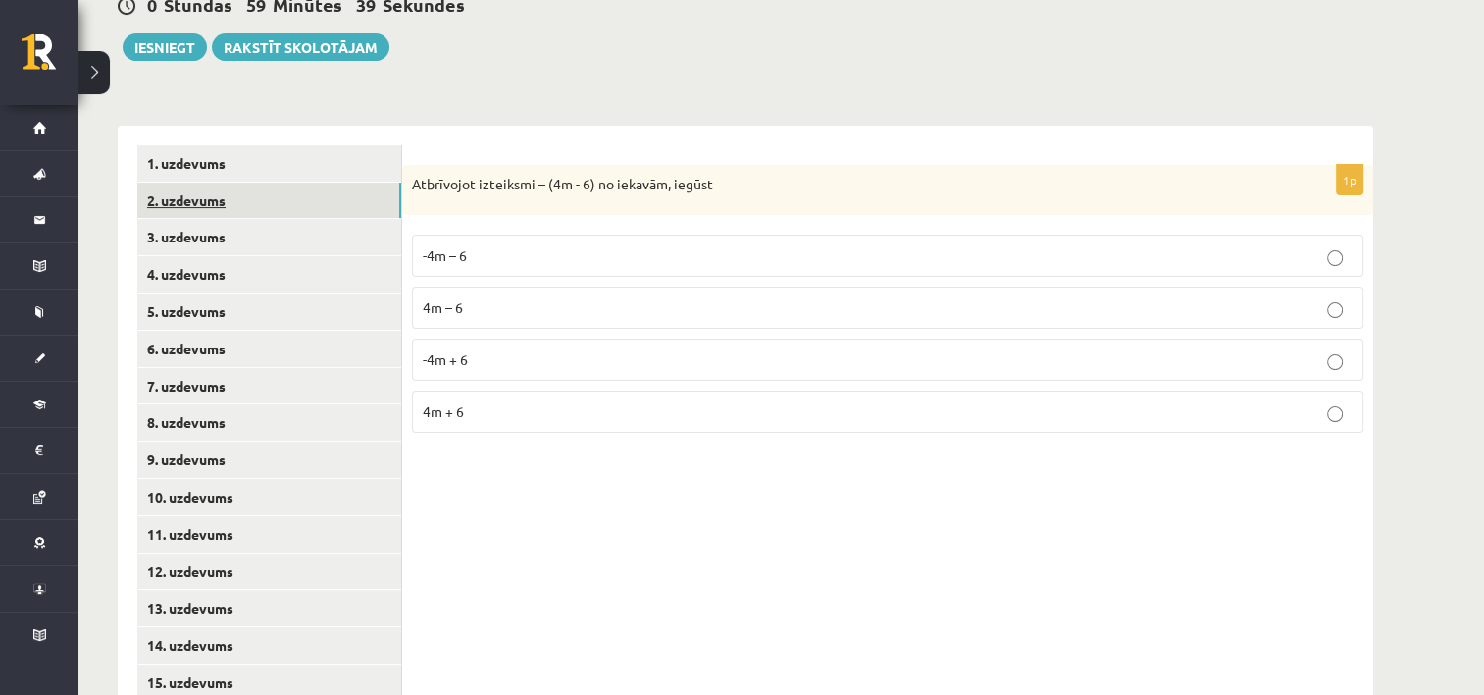
click at [243, 206] on link "2. uzdevums" at bounding box center [269, 200] width 264 height 36
click at [234, 232] on link "3. uzdevums" at bounding box center [269, 237] width 264 height 36
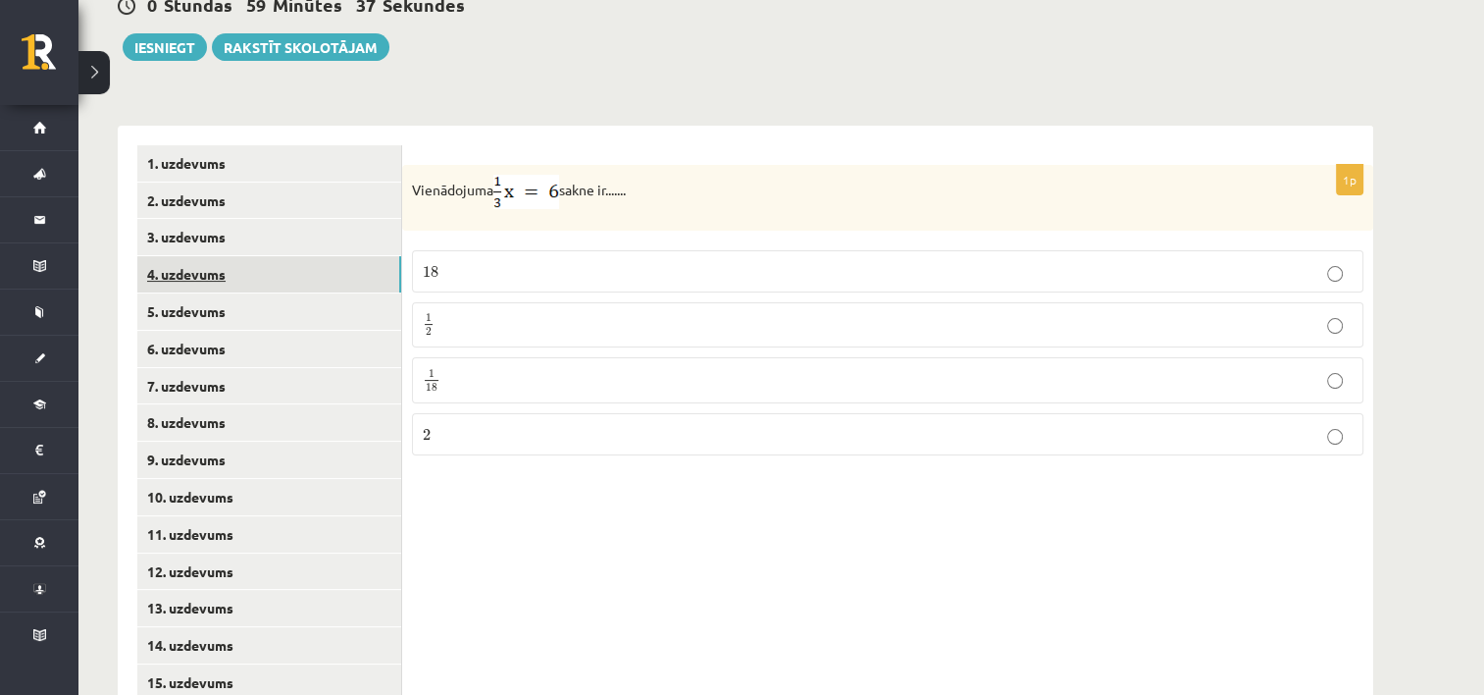
click at [241, 272] on link "4. uzdevums" at bounding box center [269, 274] width 264 height 36
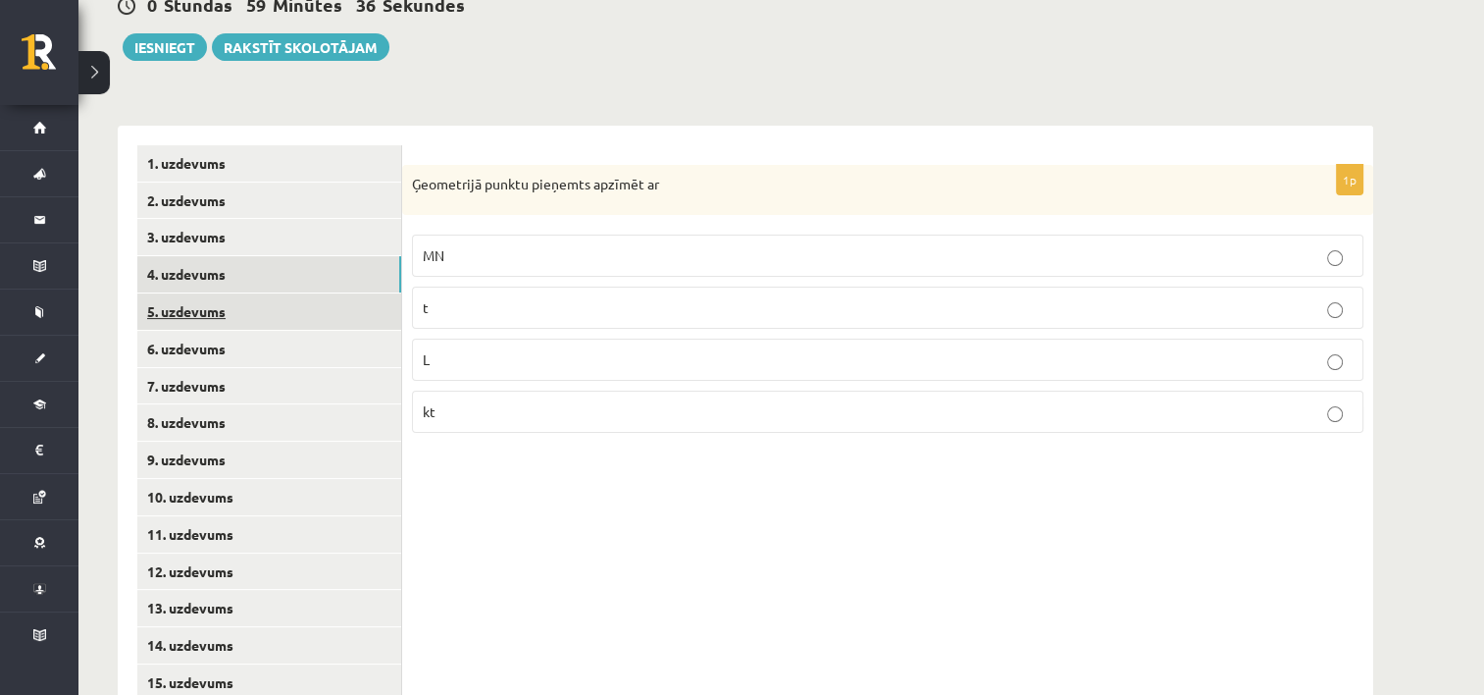
click at [242, 307] on link "5. uzdevums" at bounding box center [269, 311] width 264 height 36
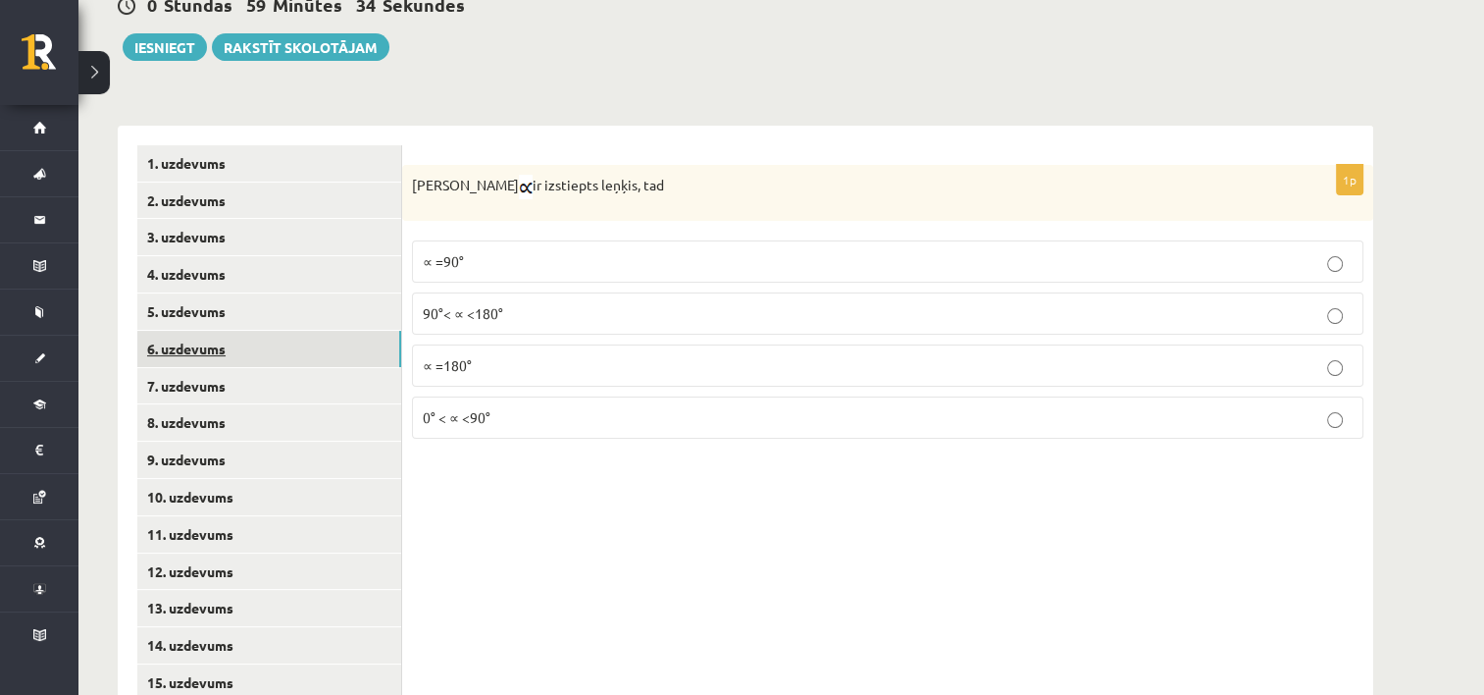
click at [231, 350] on link "6. uzdevums" at bounding box center [269, 349] width 264 height 36
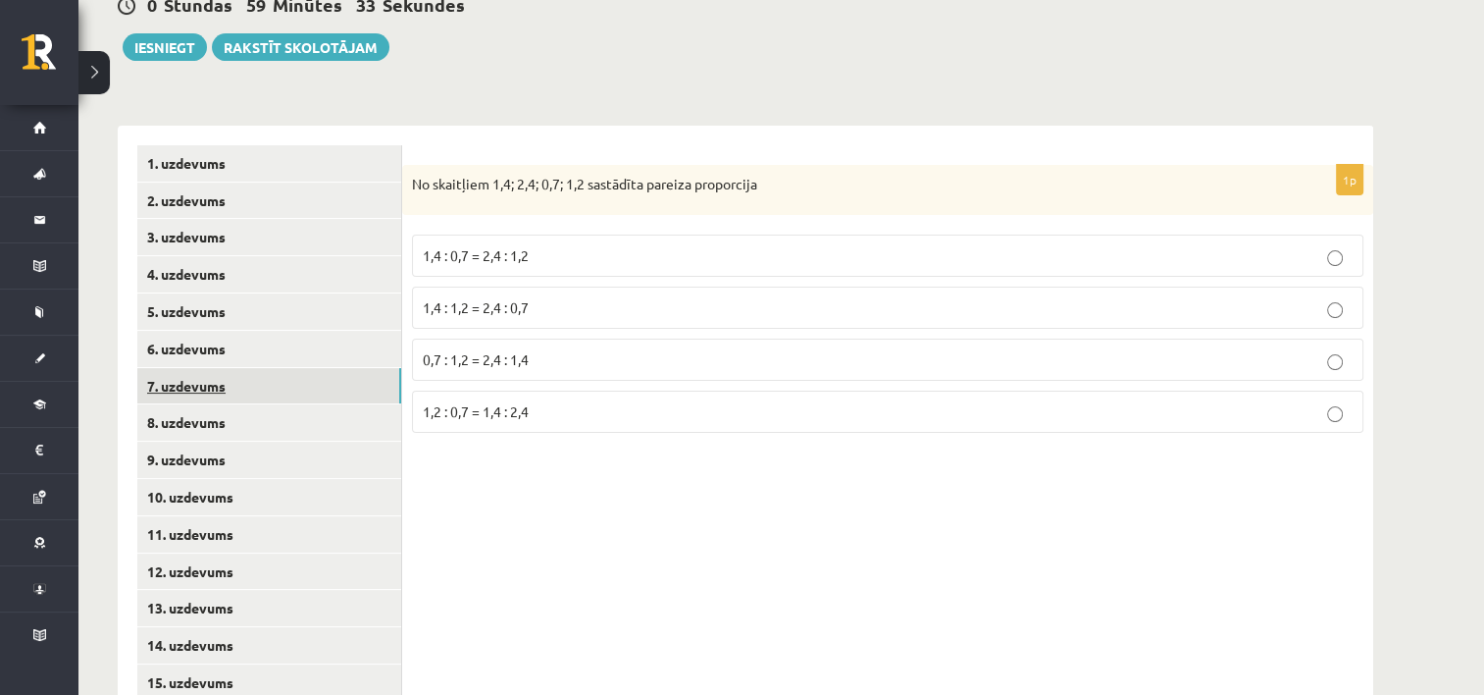
click at [227, 374] on link "7. uzdevums" at bounding box center [269, 386] width 264 height 36
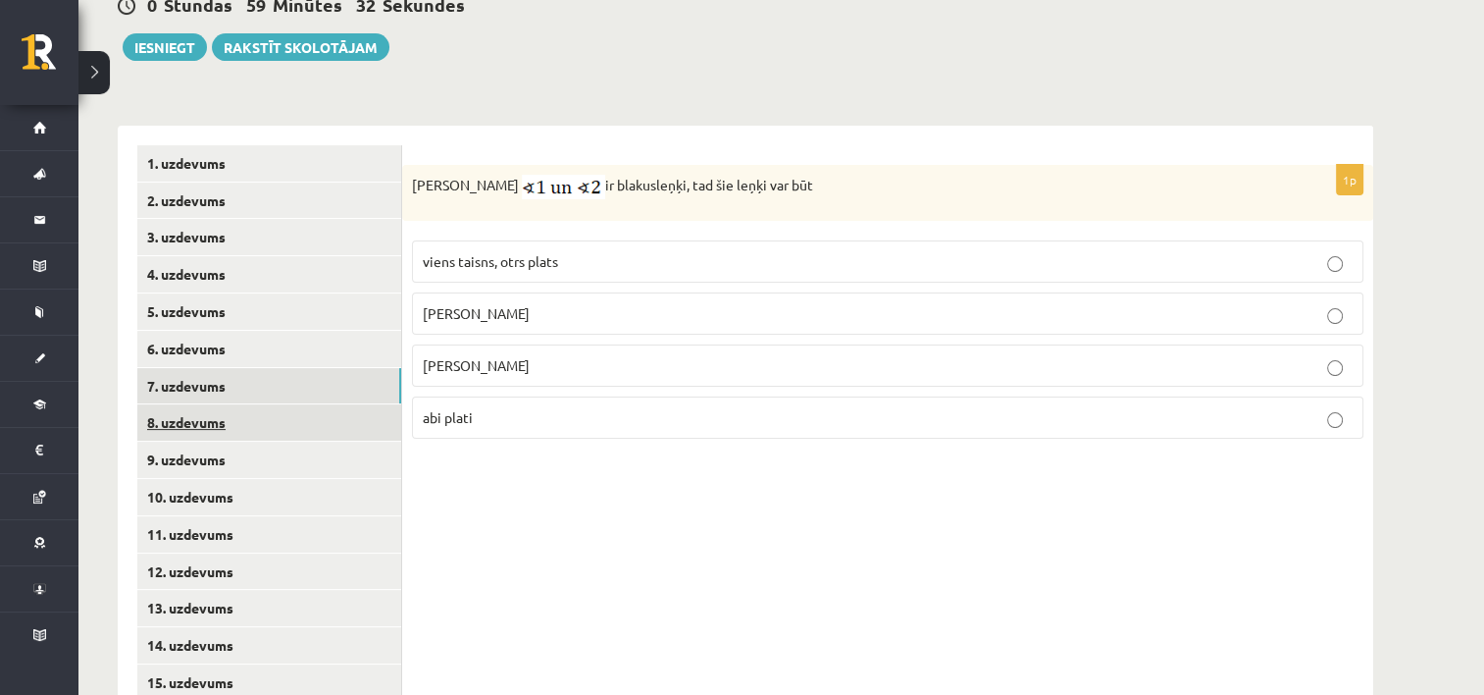
click at [232, 415] on link "8. uzdevums" at bounding box center [269, 422] width 264 height 36
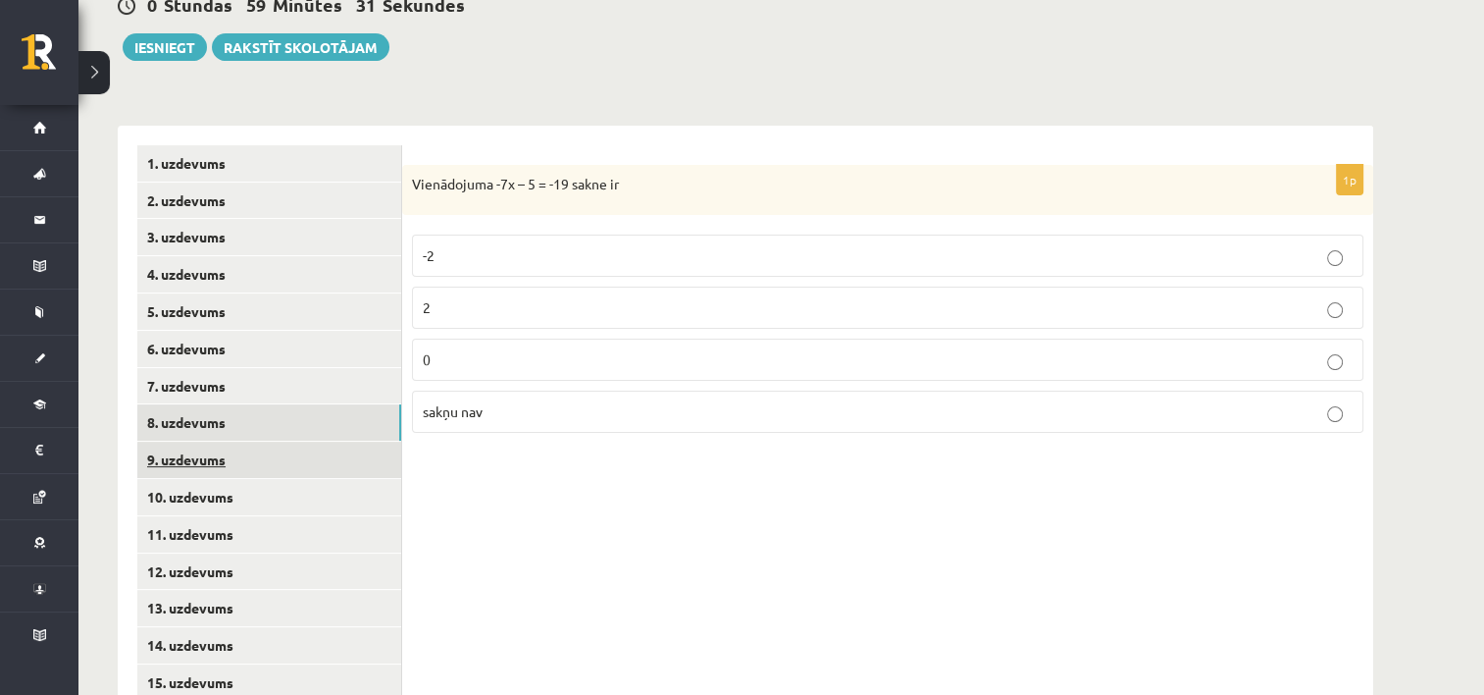
click at [224, 455] on link "9. uzdevums" at bounding box center [269, 459] width 264 height 36
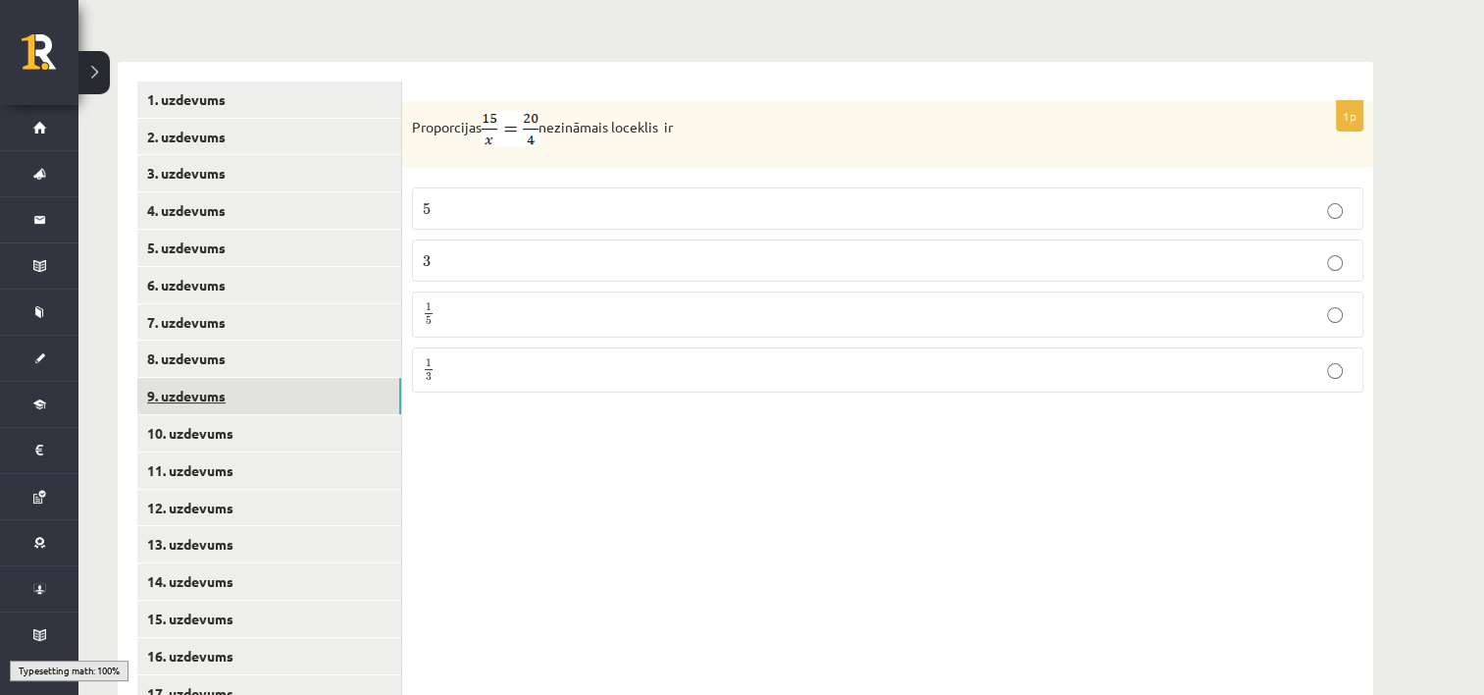
scroll to position [439, 0]
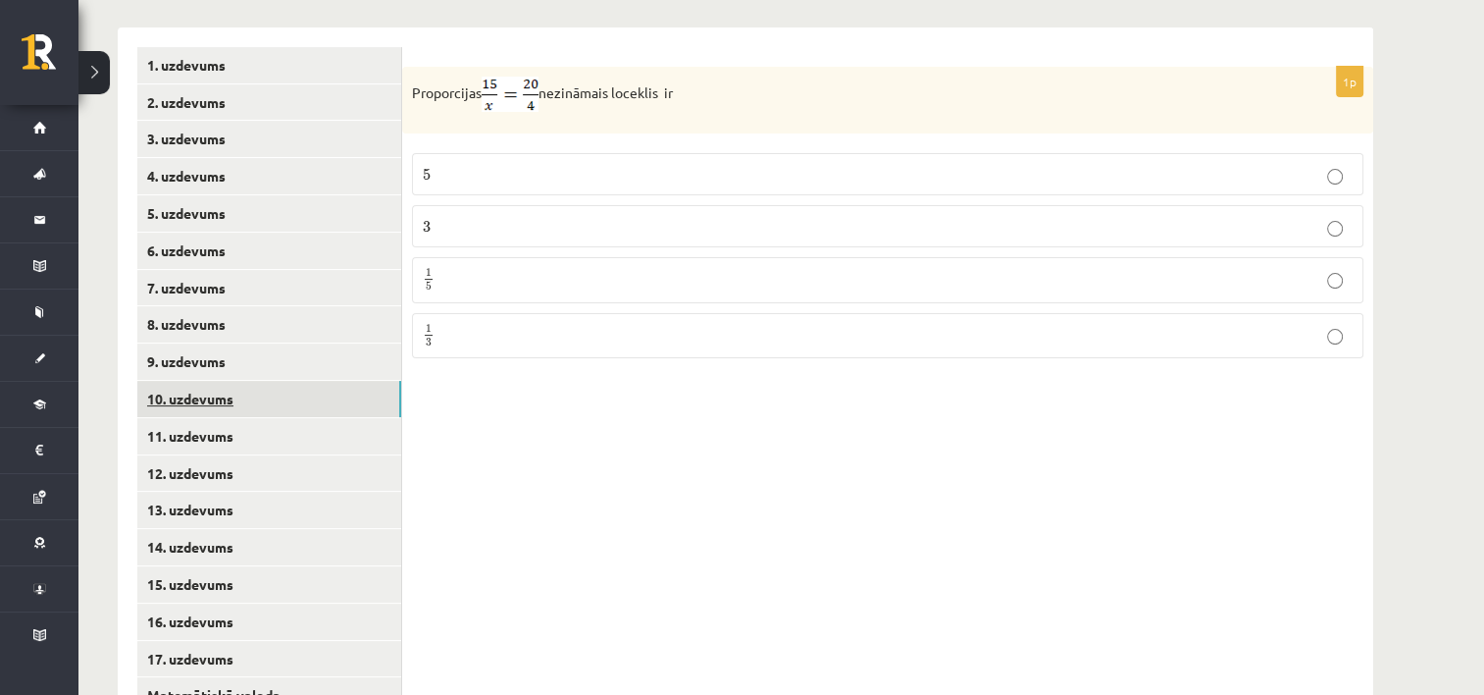
click at [224, 402] on link "10. uzdevums" at bounding box center [269, 399] width 264 height 36
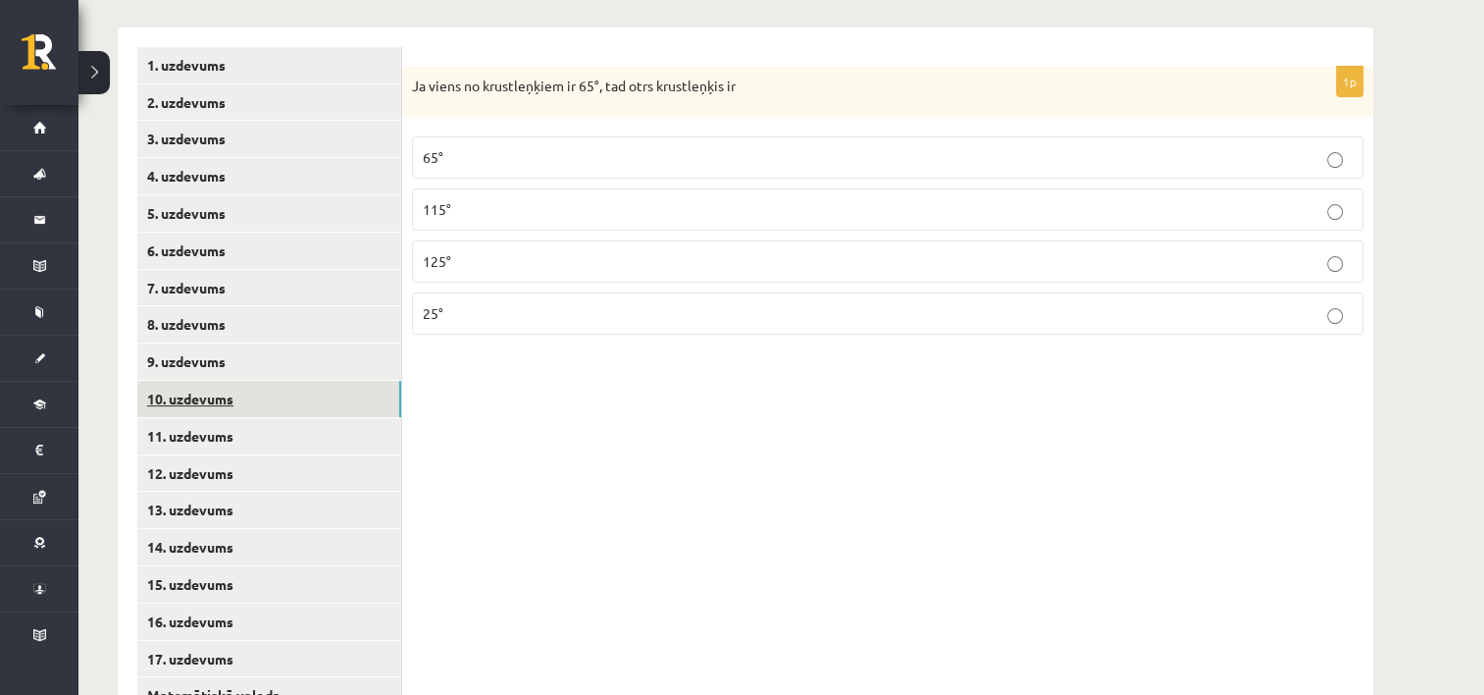
click at [224, 402] on link "10. uzdevums" at bounding box center [269, 399] width 264 height 36
click at [219, 432] on link "11. uzdevums" at bounding box center [269, 436] width 264 height 36
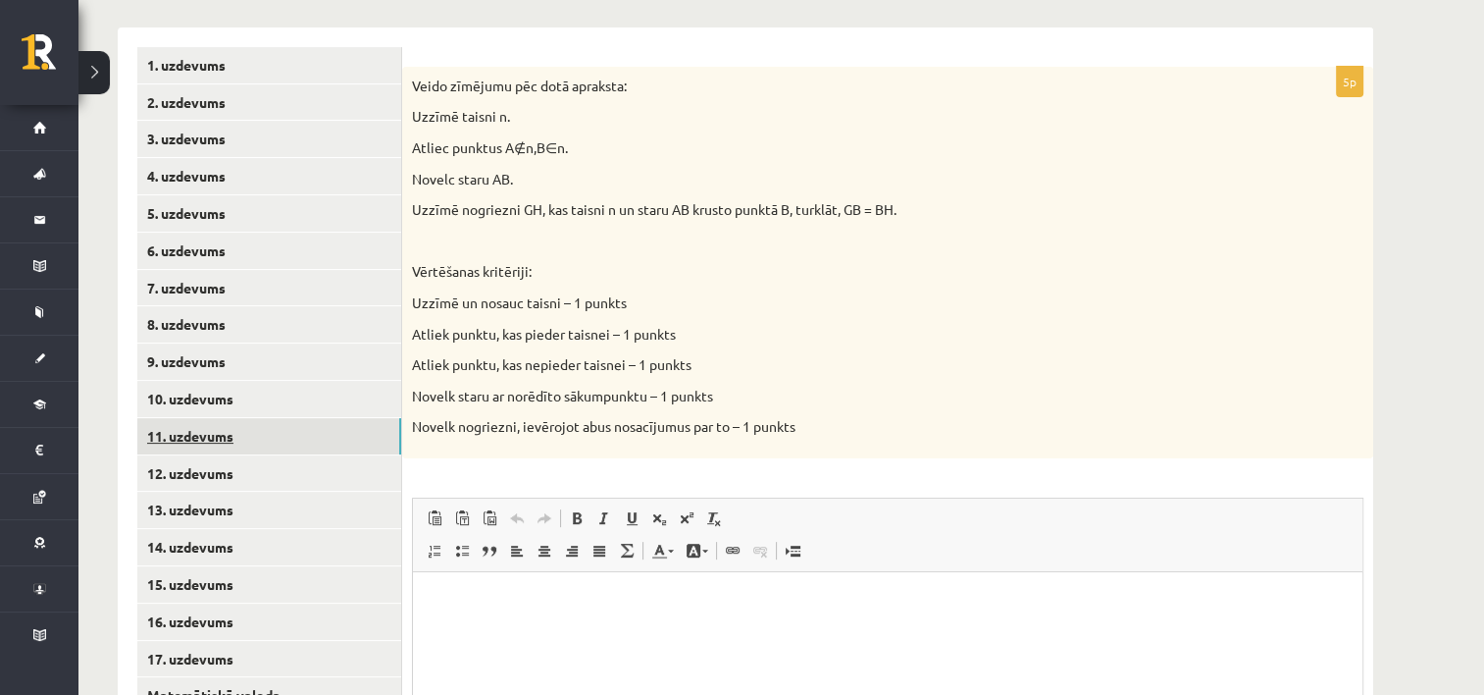
scroll to position [538, 0]
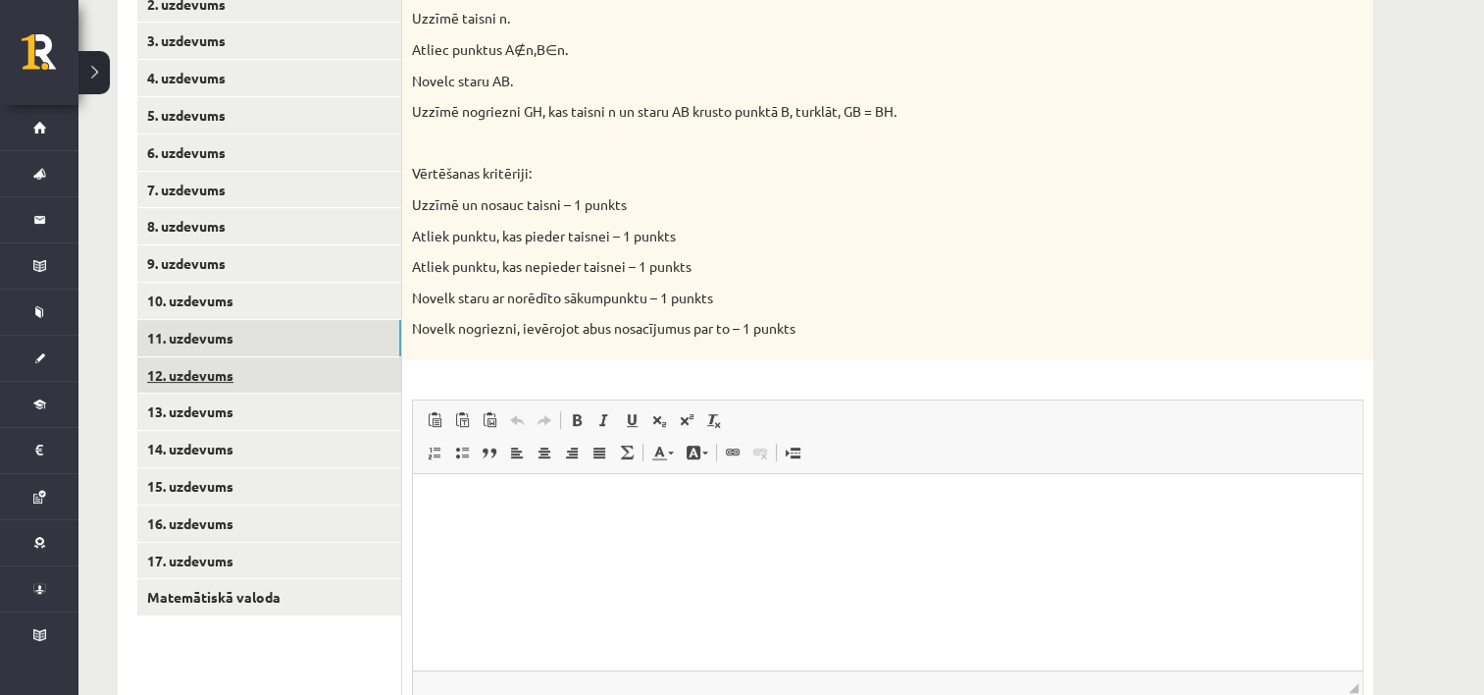
click at [218, 381] on link "12. uzdevums" at bounding box center [269, 375] width 264 height 36
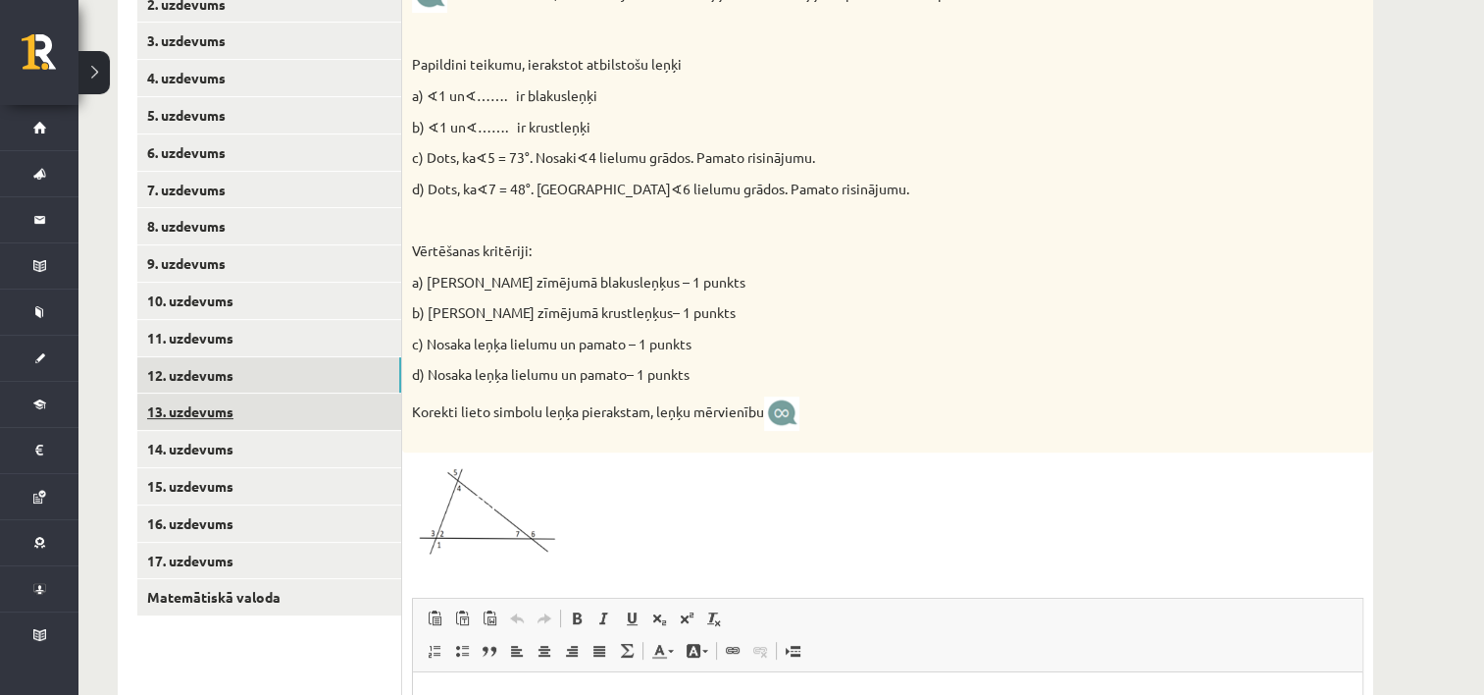
scroll to position [0, 0]
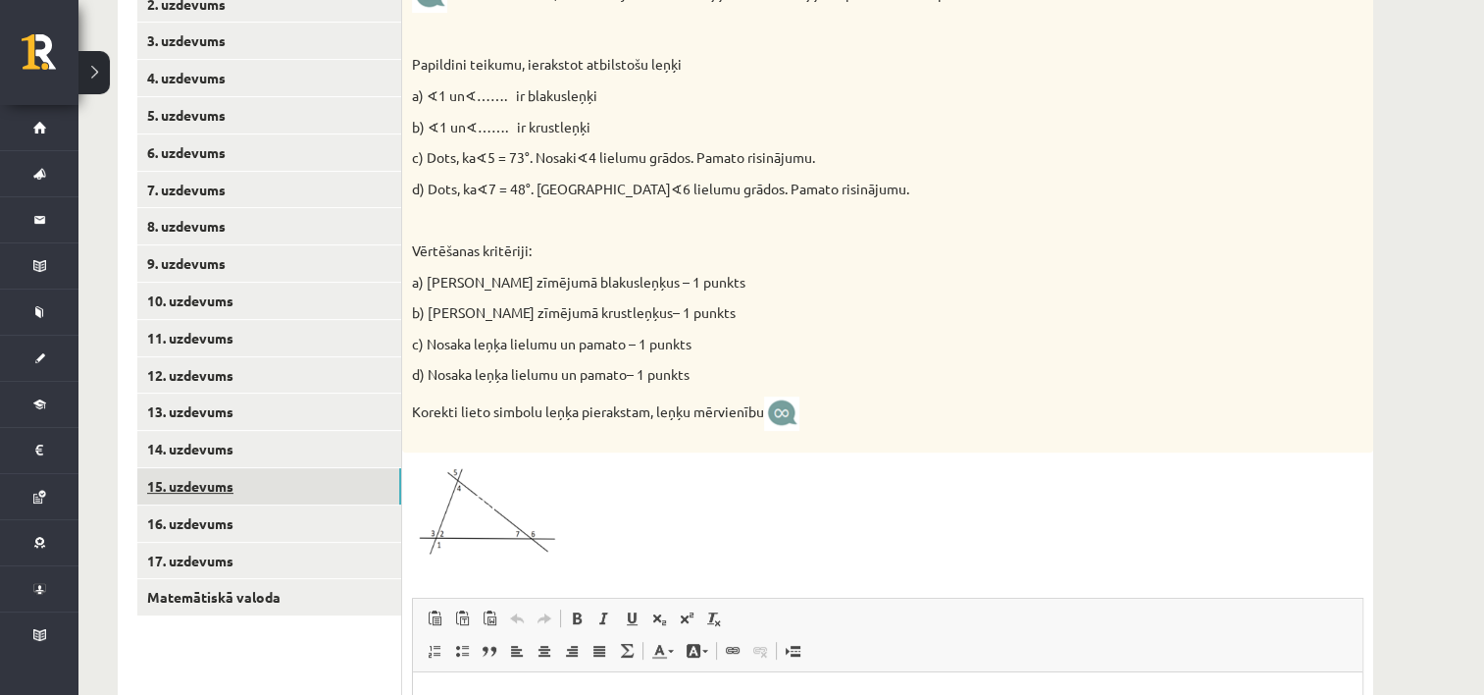
click at [224, 483] on link "15. uzdevums" at bounding box center [269, 486] width 264 height 36
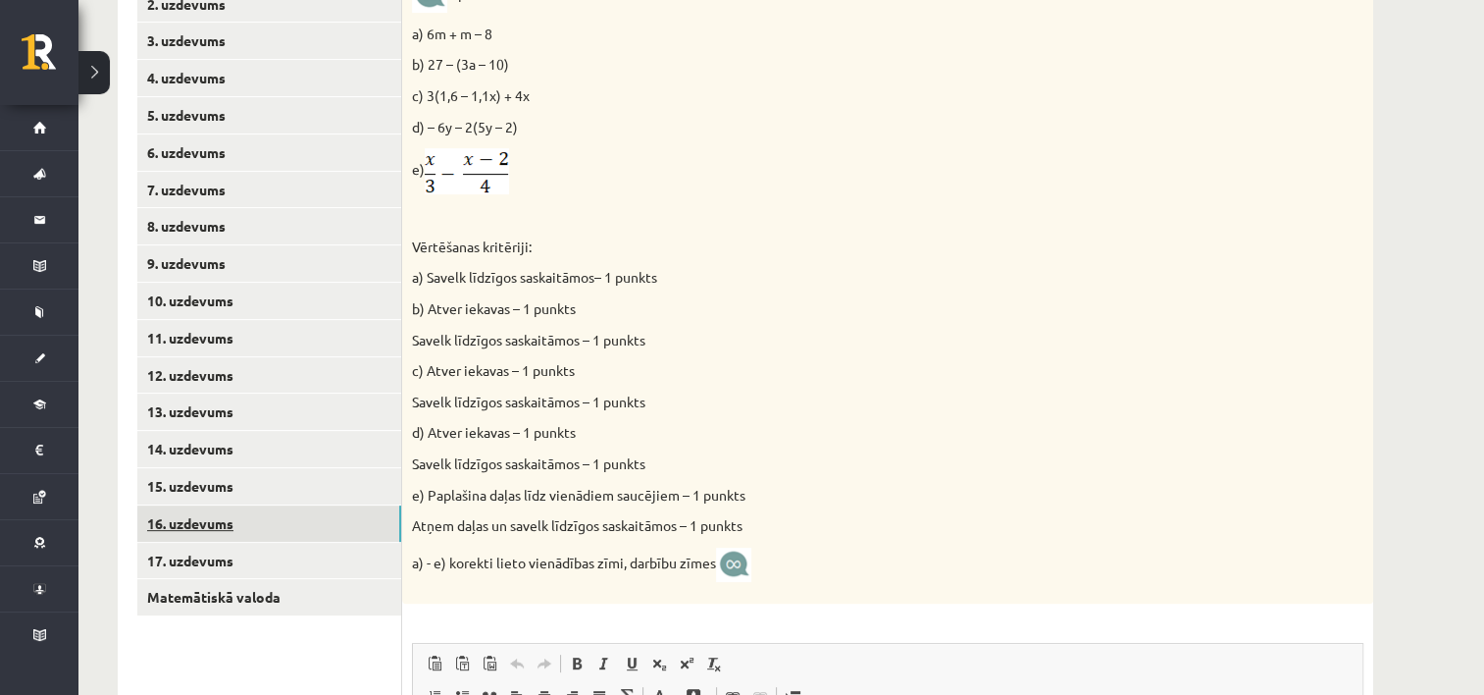
click at [215, 510] on link "16. uzdevums" at bounding box center [269, 523] width 264 height 36
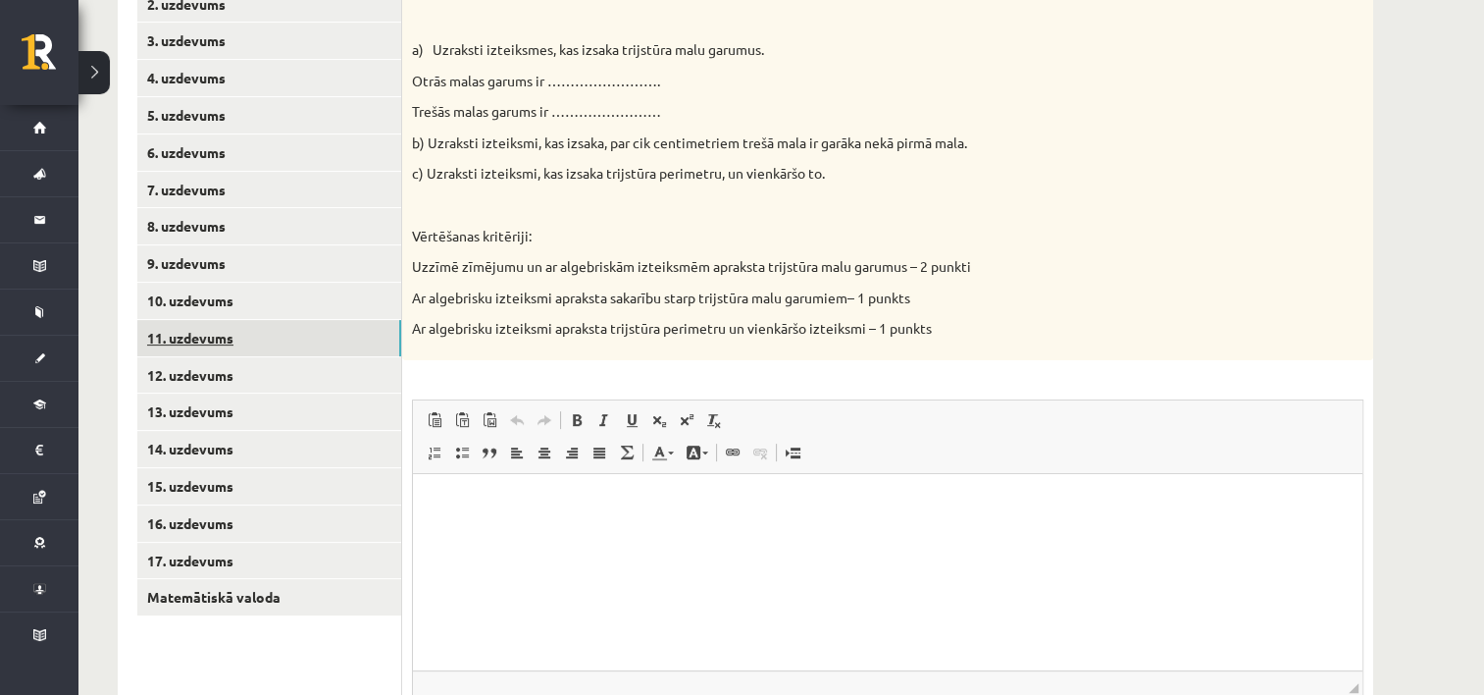
click at [232, 342] on link "11. uzdevums" at bounding box center [269, 338] width 264 height 36
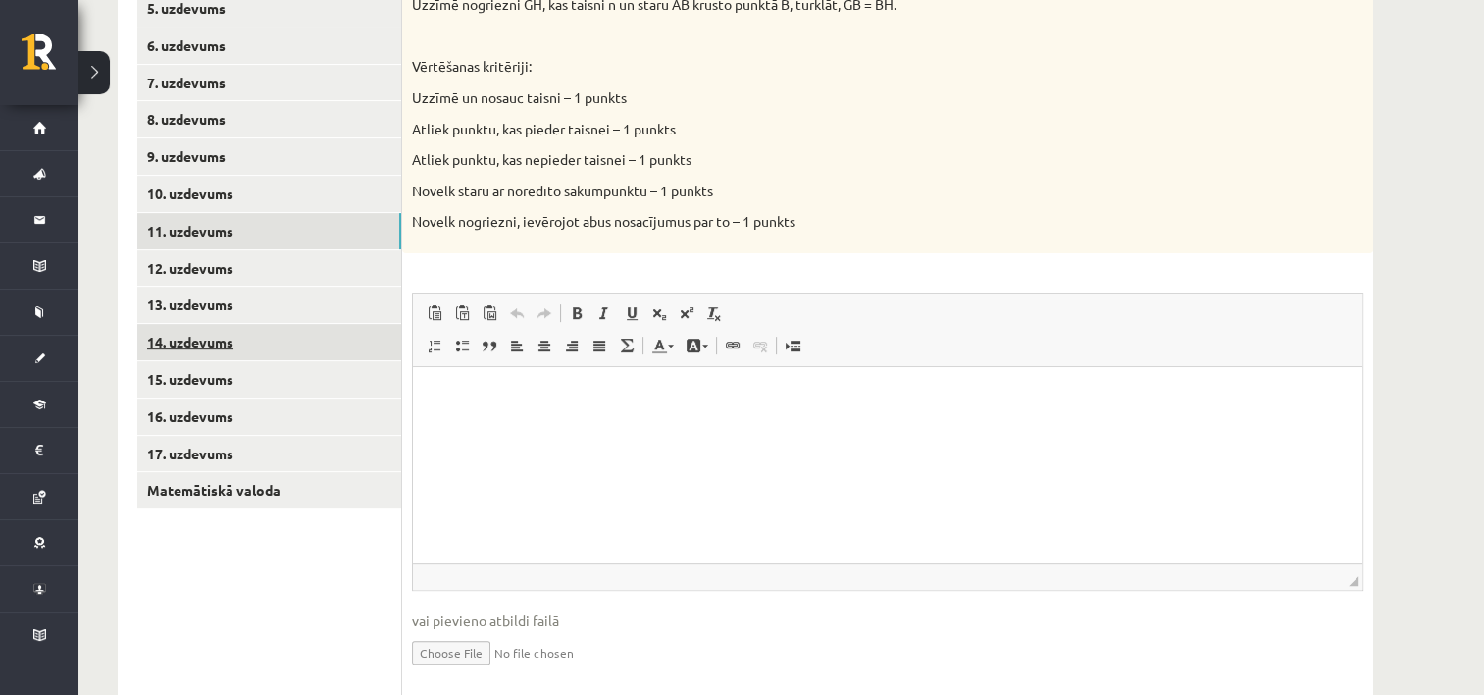
scroll to position [610, 0]
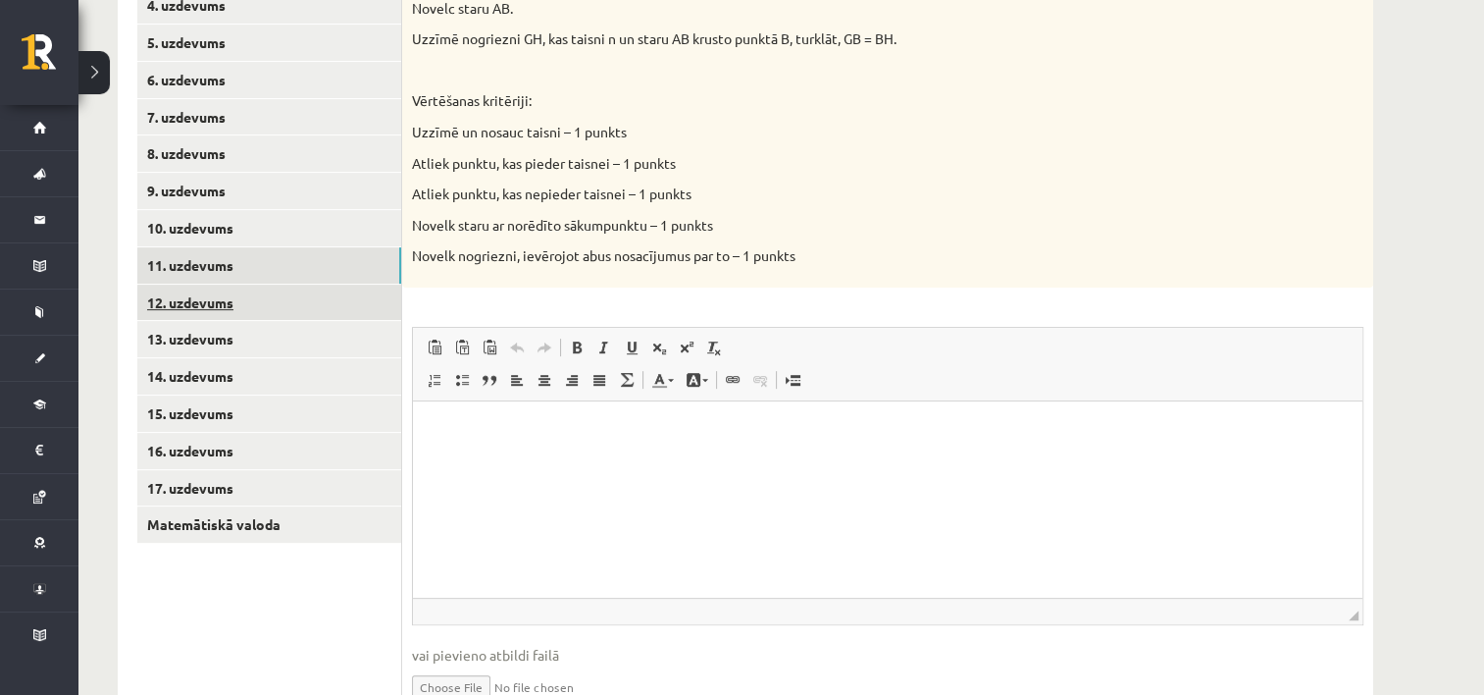
click at [220, 296] on link "12. uzdevums" at bounding box center [269, 302] width 264 height 36
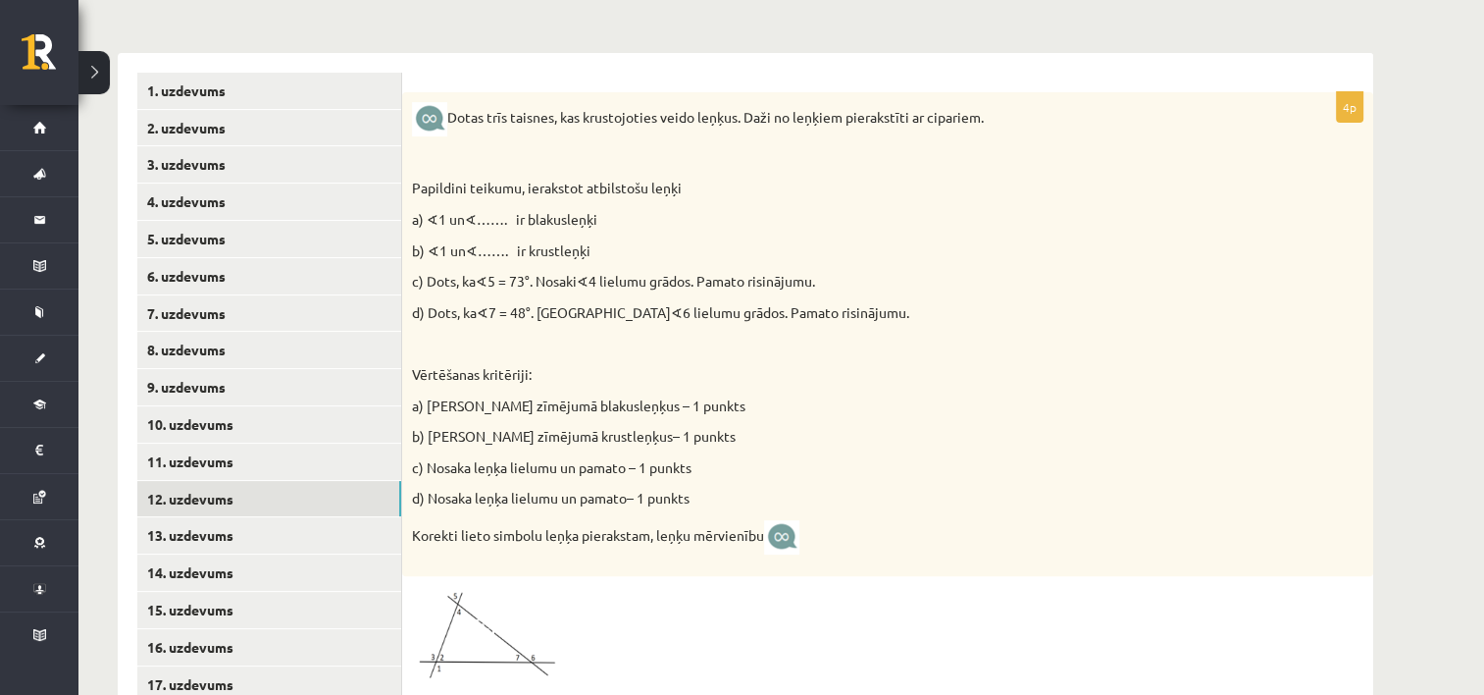
scroll to position [512, 0]
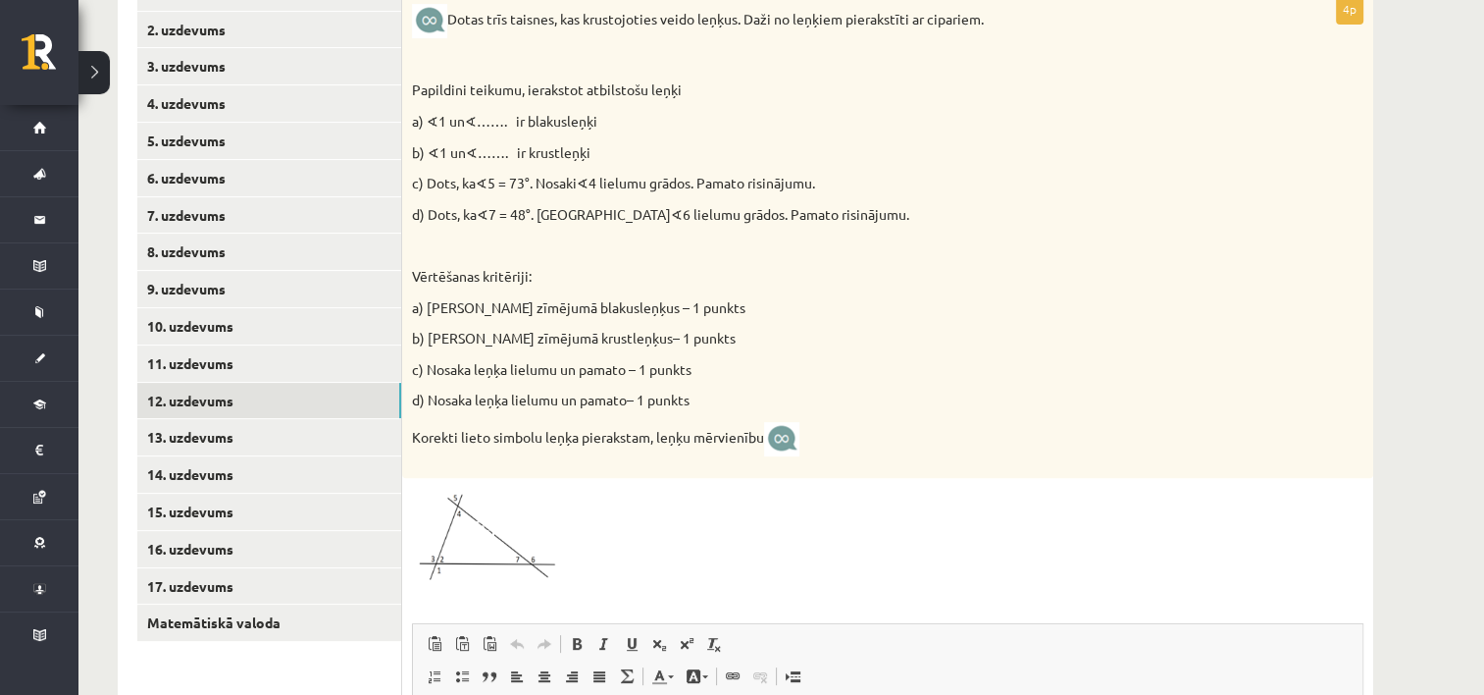
drag, startPoint x: 786, startPoint y: 16, endPoint x: 871, endPoint y: 65, distance: 98.4
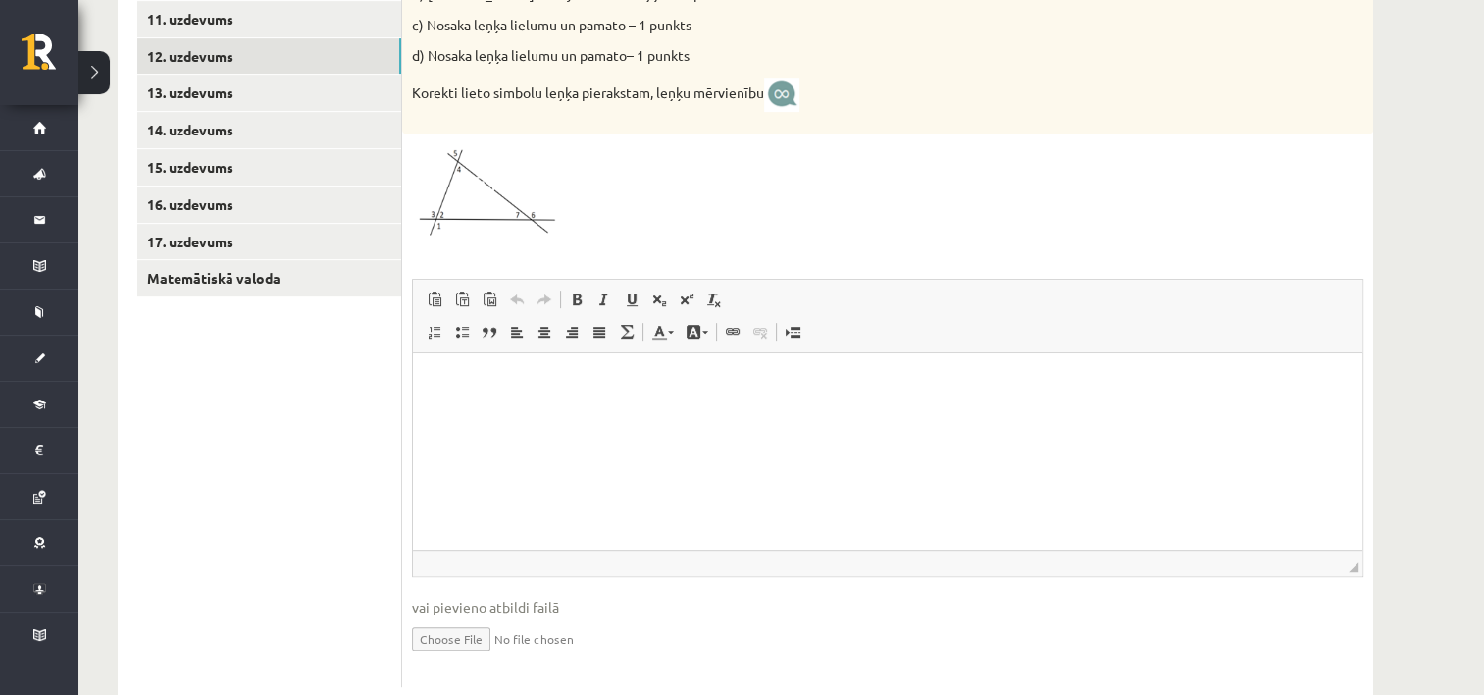
scroll to position [904, 0]
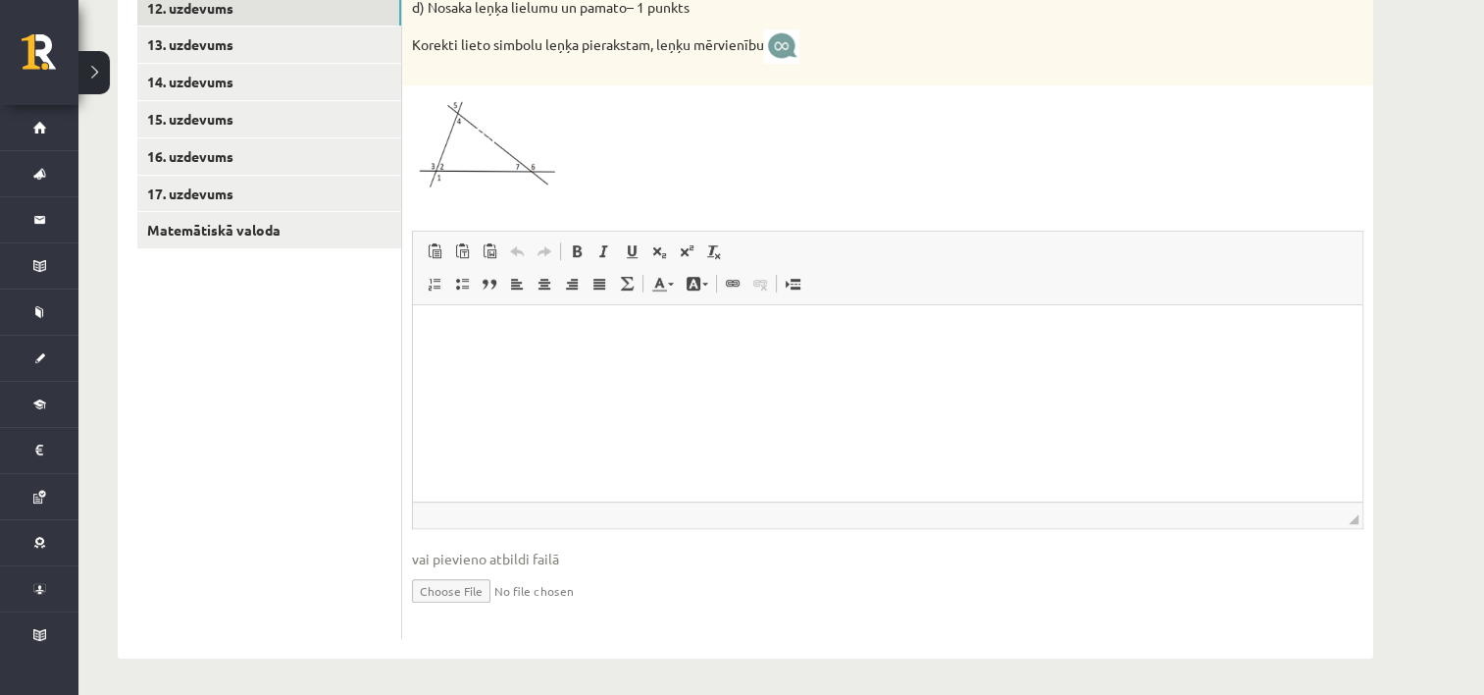
click at [481, 585] on input "file" at bounding box center [888, 589] width 952 height 40
type input "**********"
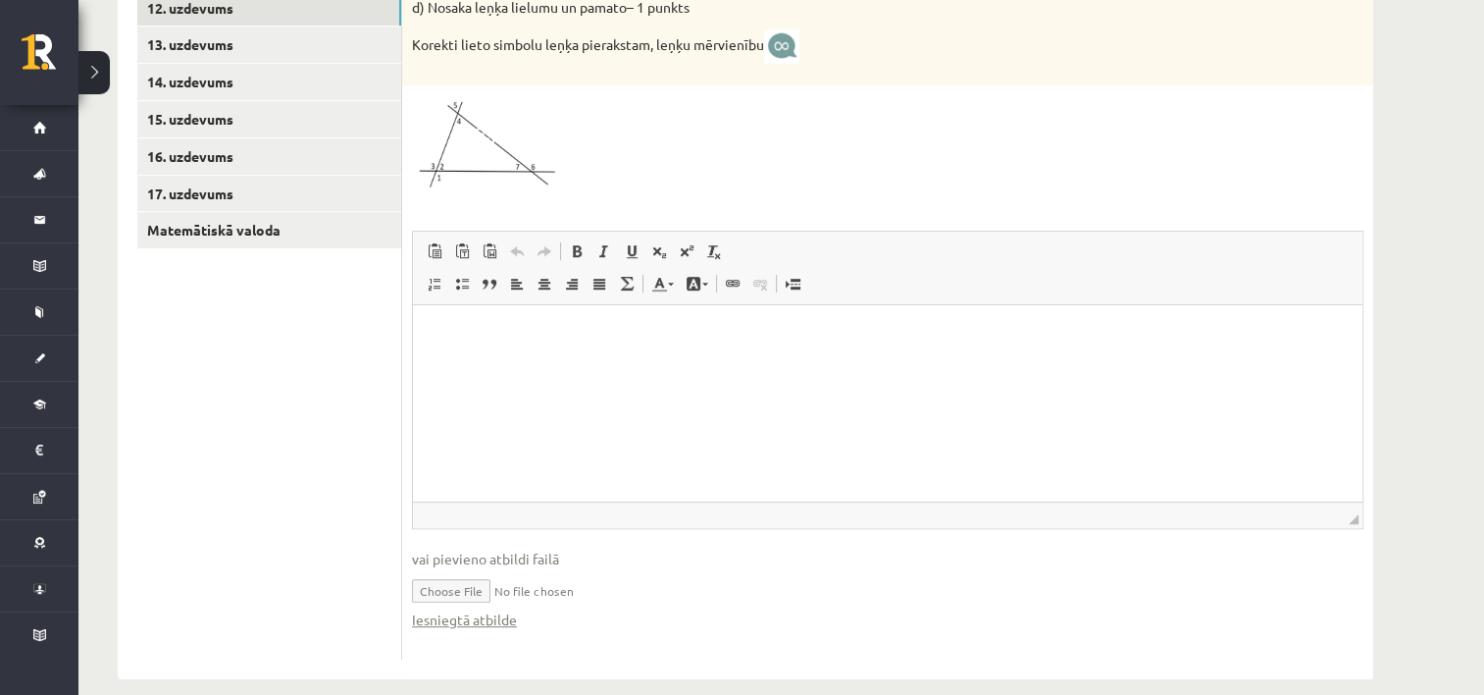
click at [617, 349] on html at bounding box center [888, 334] width 950 height 60
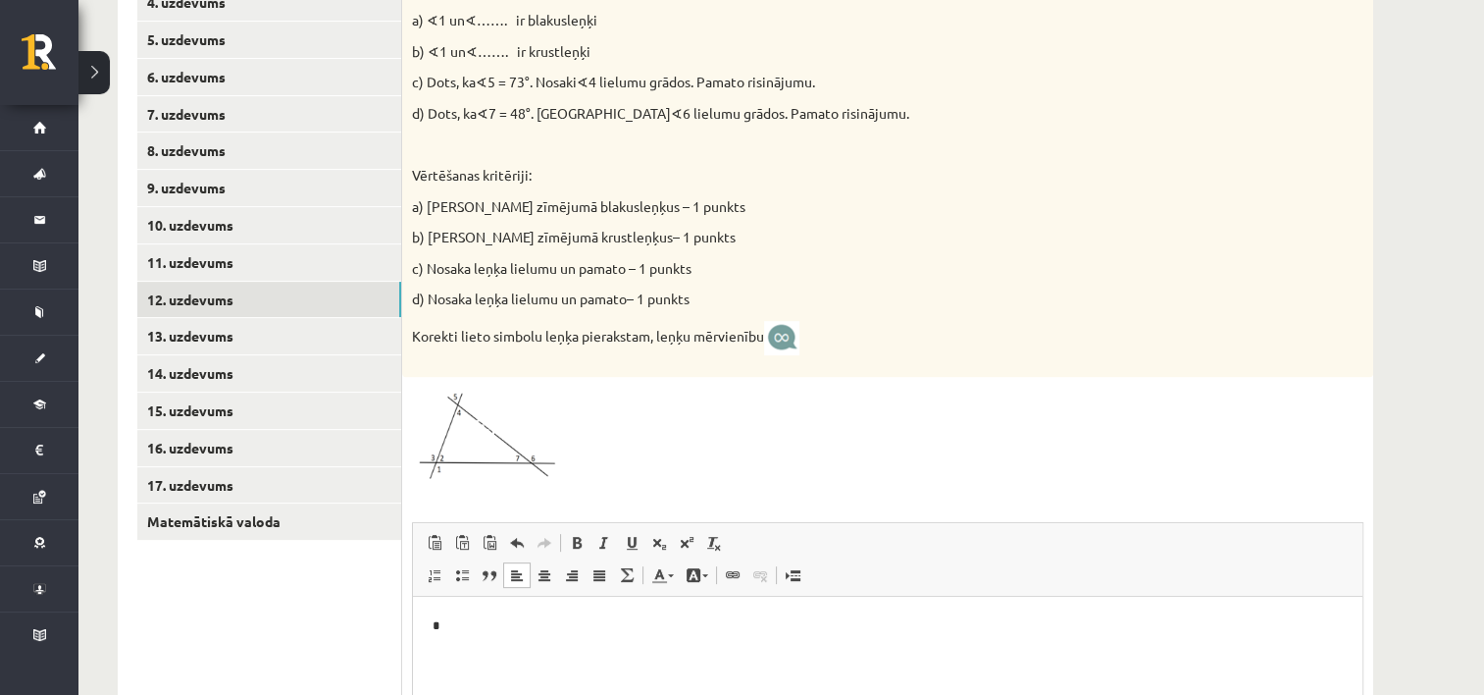
scroll to position [610, 0]
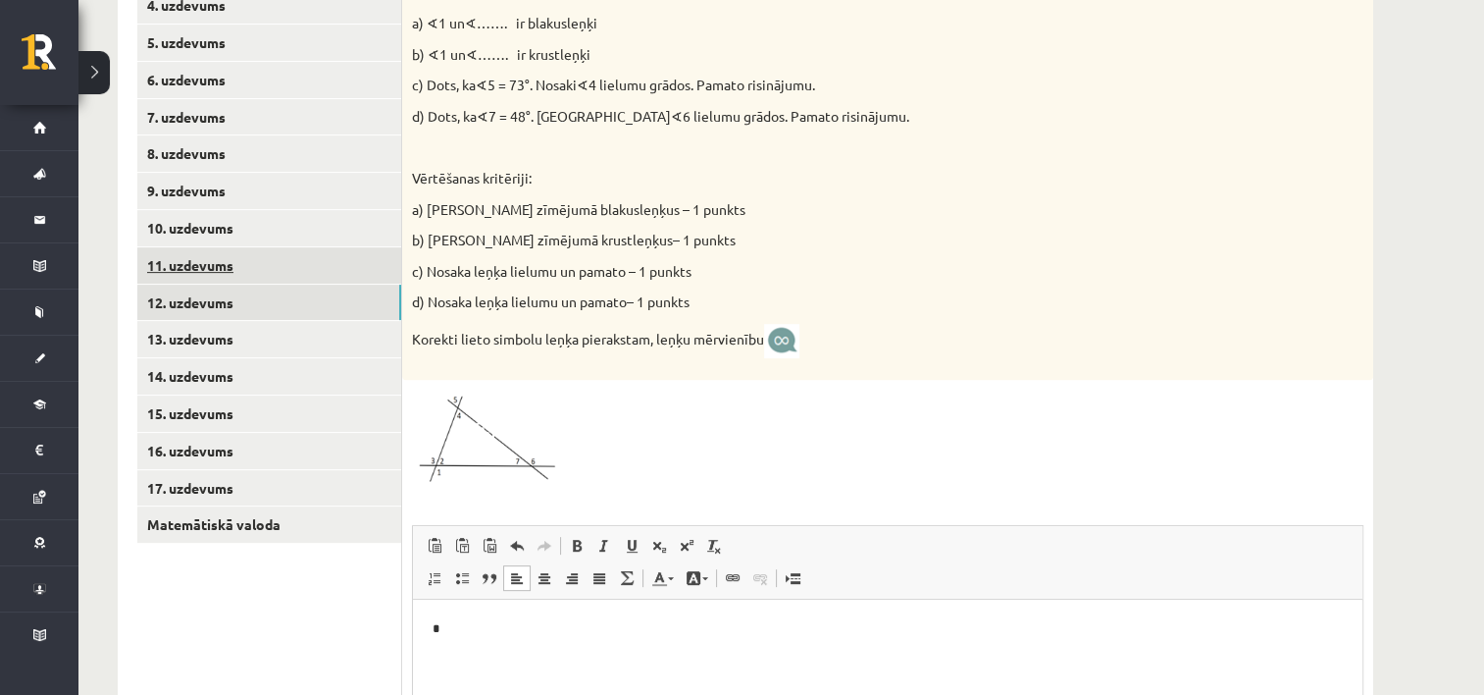
click at [187, 272] on link "11. uzdevums" at bounding box center [269, 265] width 264 height 36
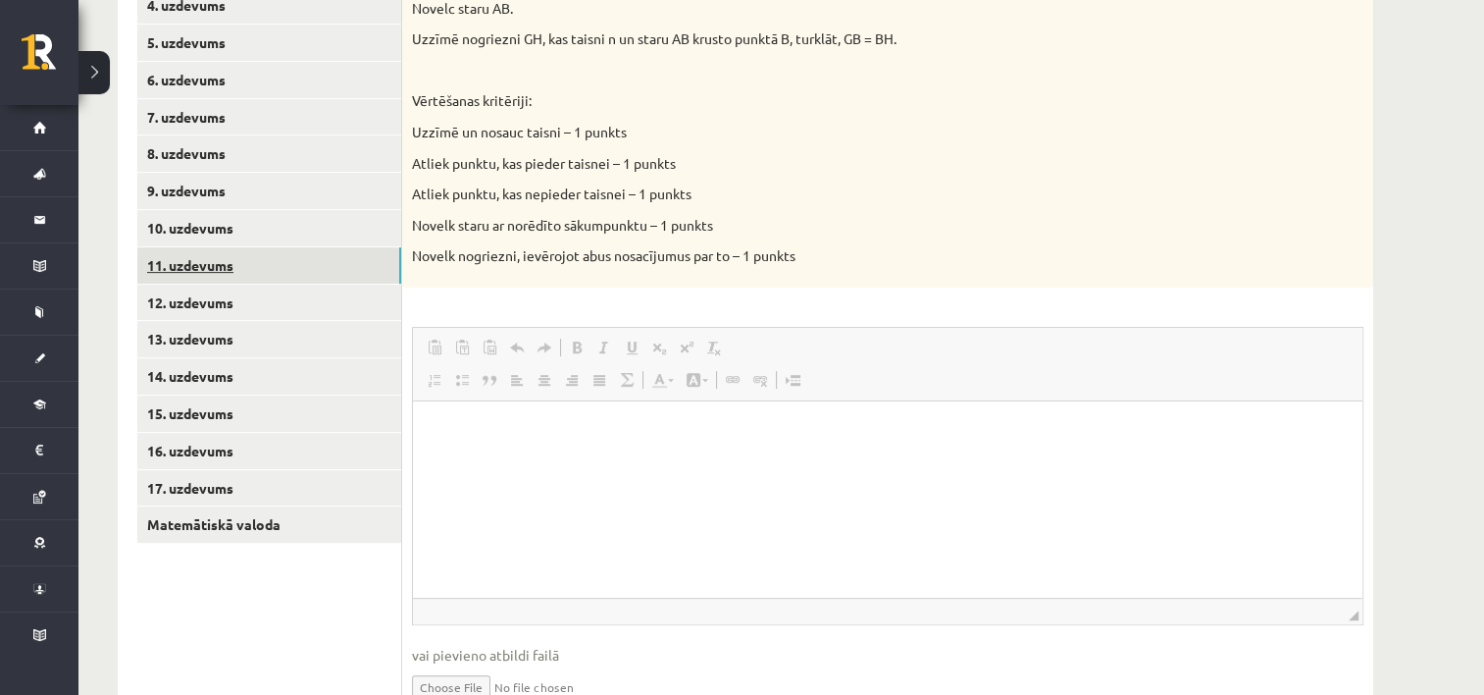
scroll to position [0, 0]
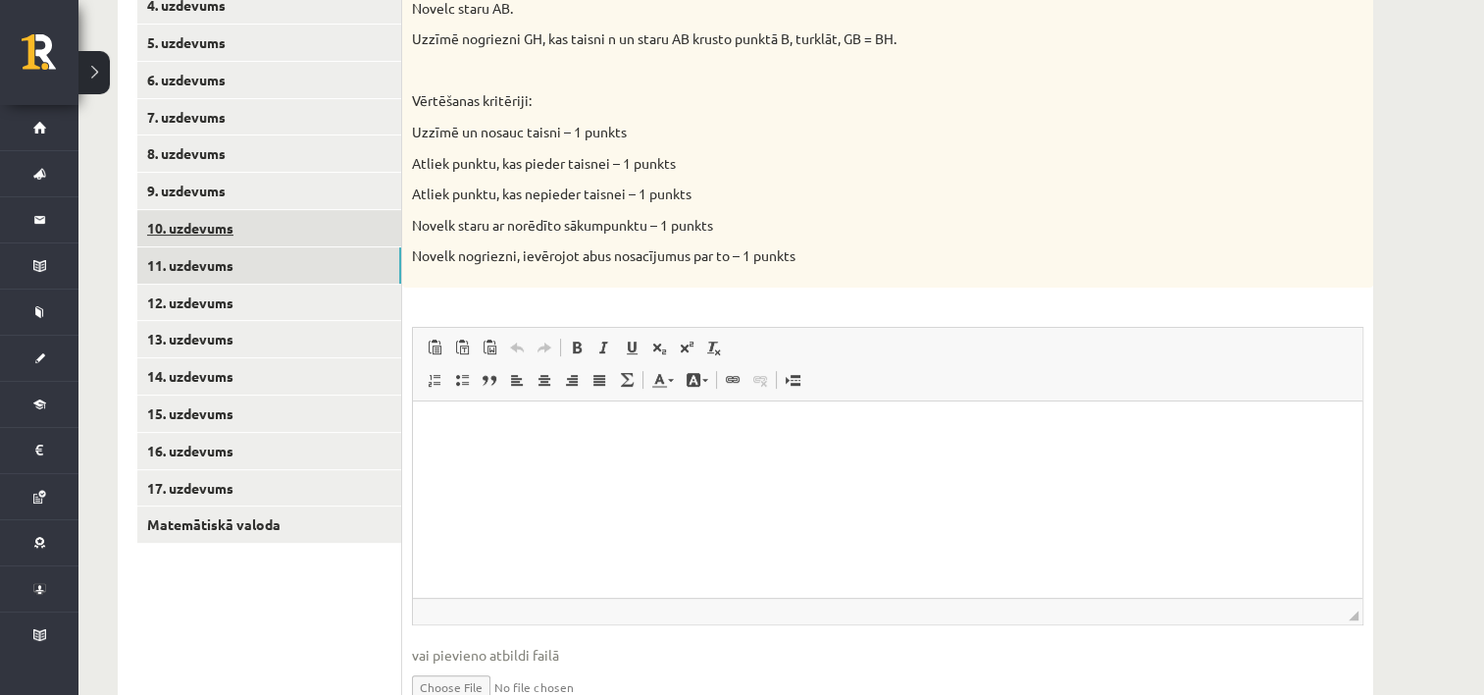
click at [217, 231] on link "10. uzdevums" at bounding box center [269, 228] width 264 height 36
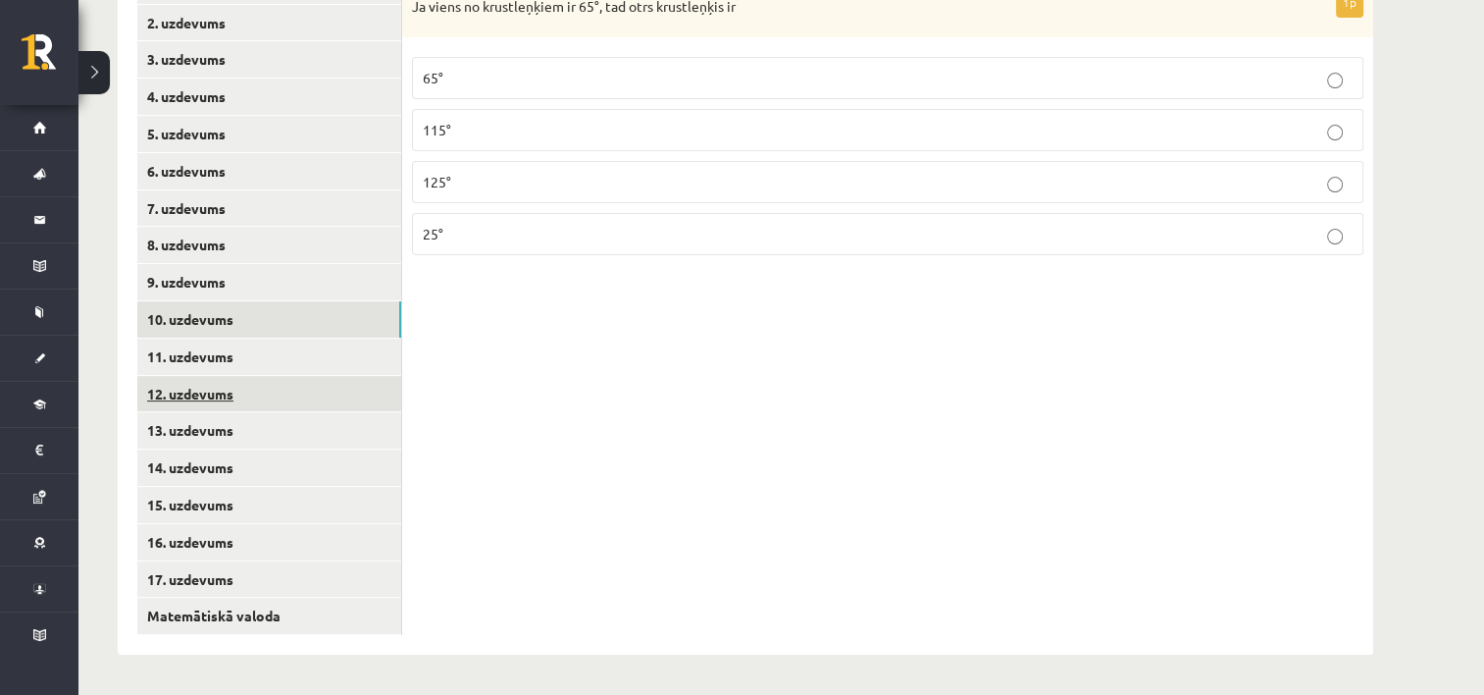
click at [210, 398] on link "12. uzdevums" at bounding box center [269, 394] width 264 height 36
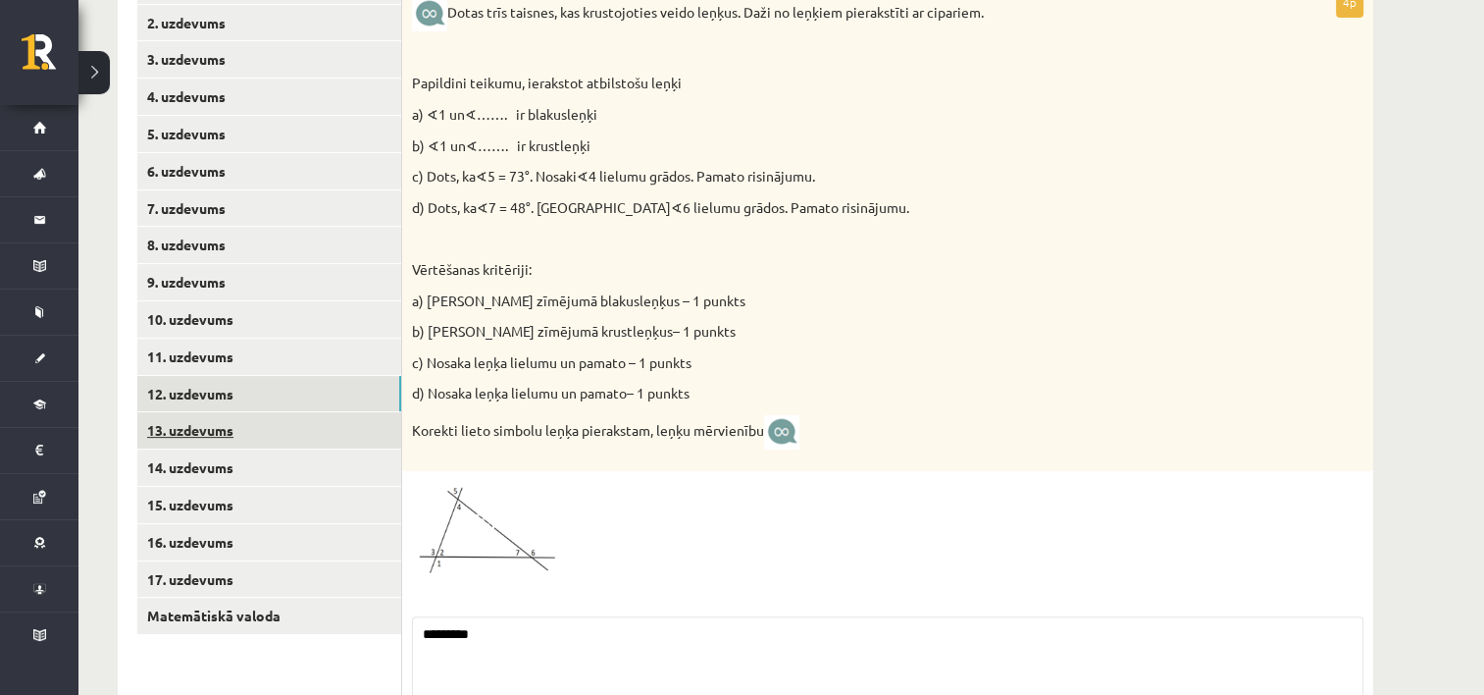
click at [210, 422] on link "13. uzdevums" at bounding box center [269, 430] width 264 height 36
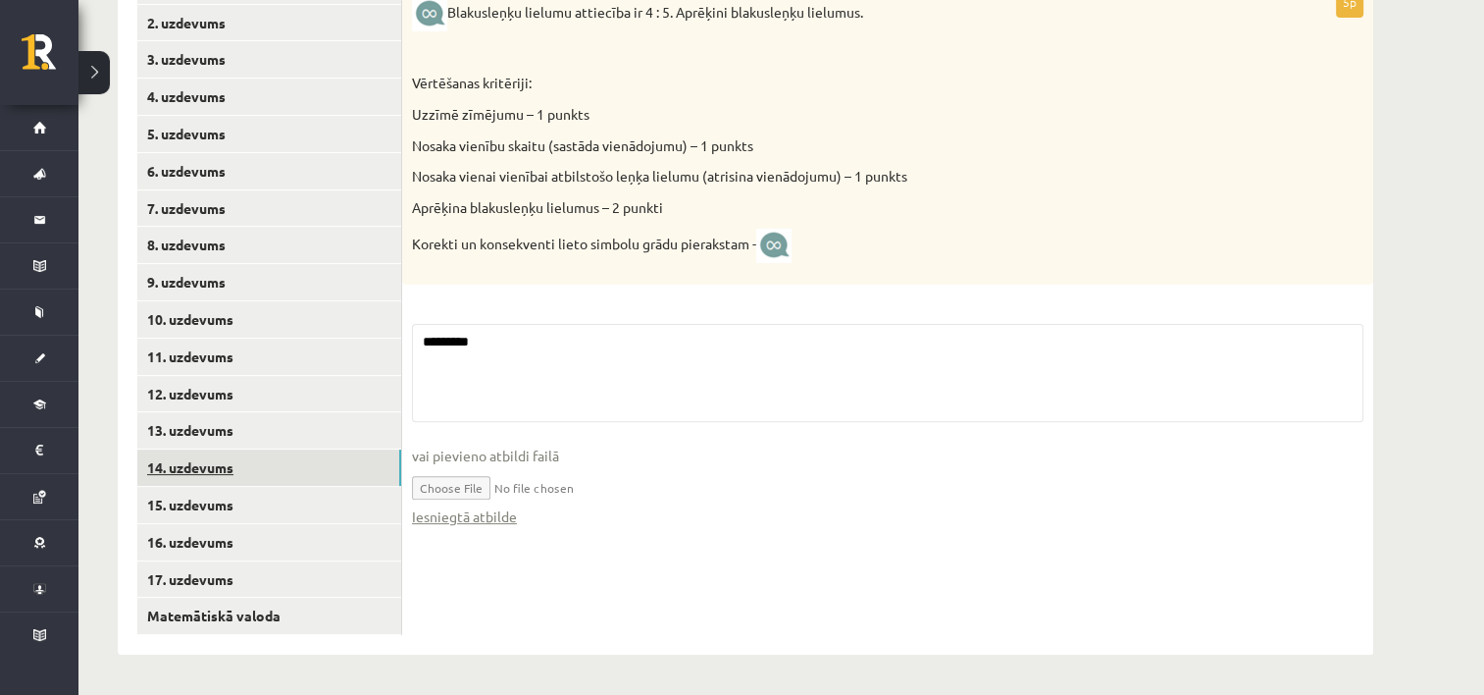
click at [212, 467] on link "14. uzdevums" at bounding box center [269, 467] width 264 height 36
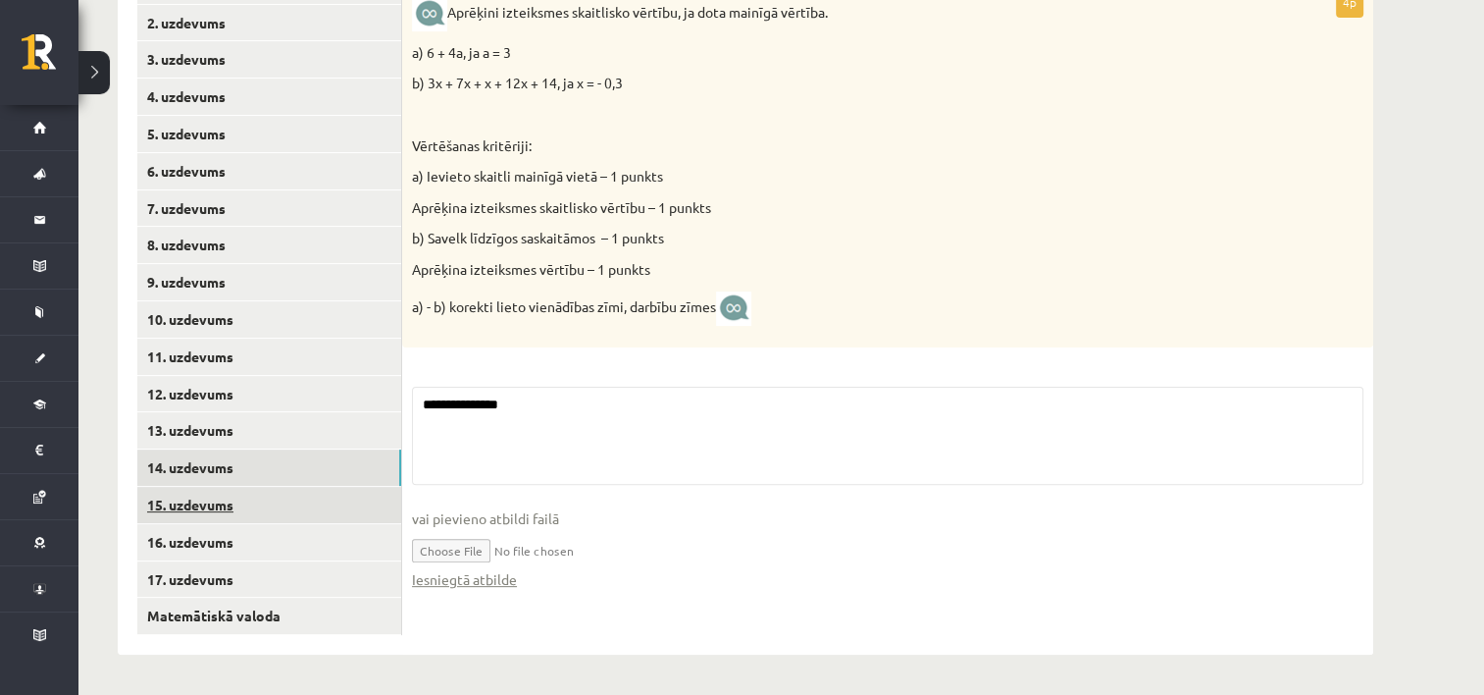
click at [204, 506] on link "15. uzdevums" at bounding box center [269, 505] width 264 height 36
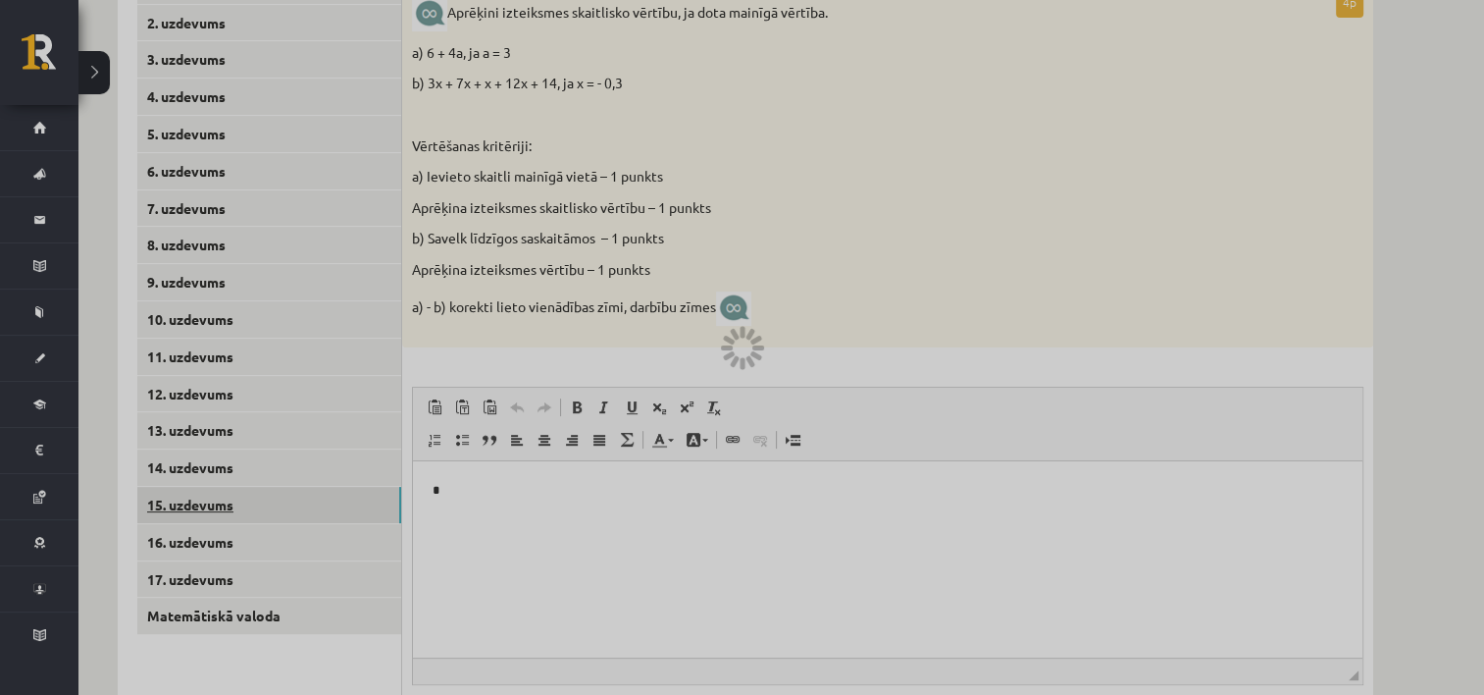
scroll to position [0, 0]
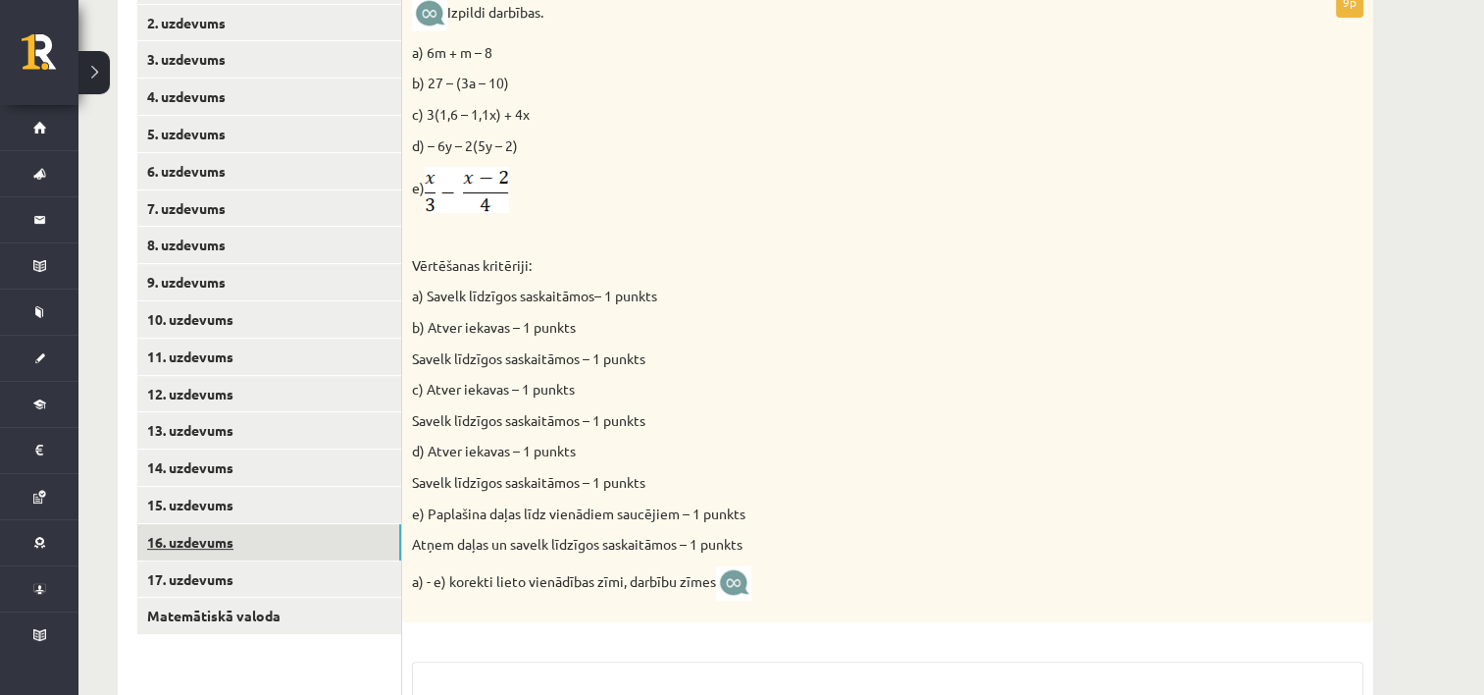
click at [205, 541] on link "16. uzdevums" at bounding box center [269, 542] width 264 height 36
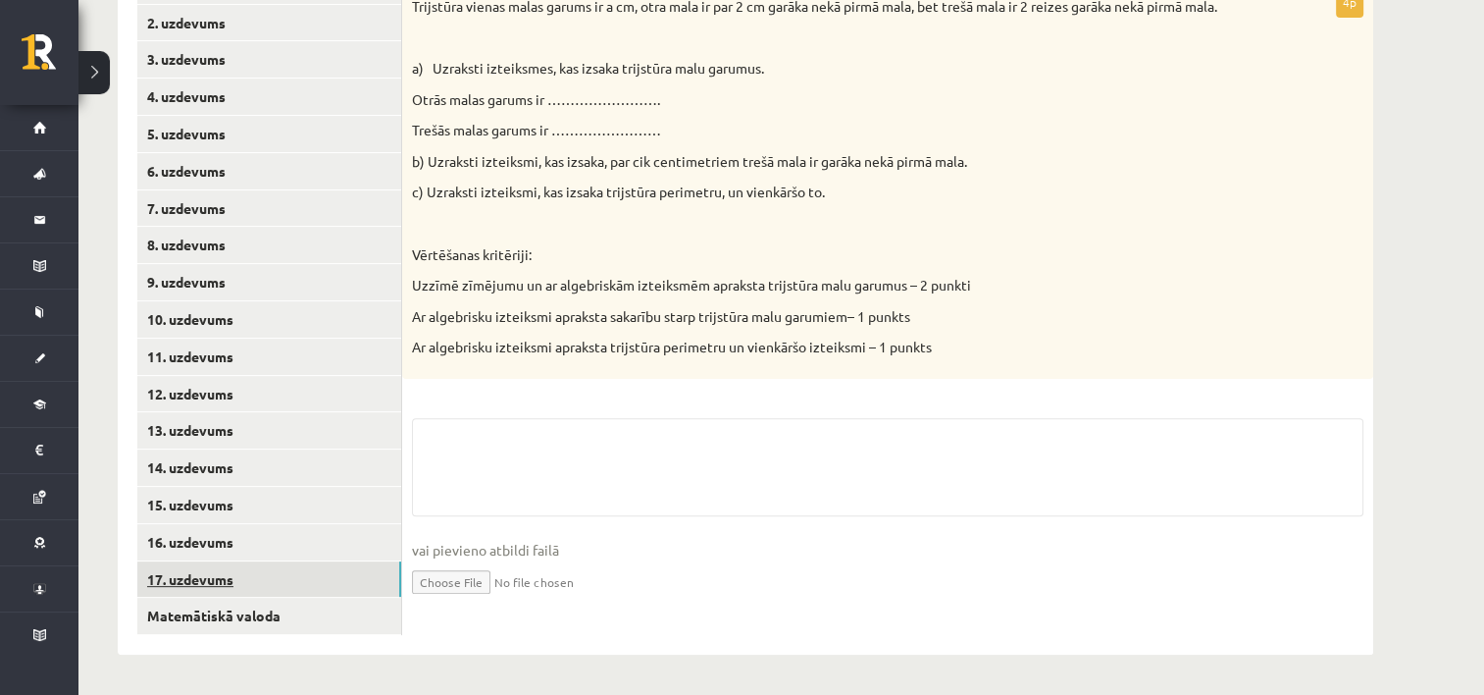
click at [207, 572] on link "17. uzdevums" at bounding box center [269, 579] width 264 height 36
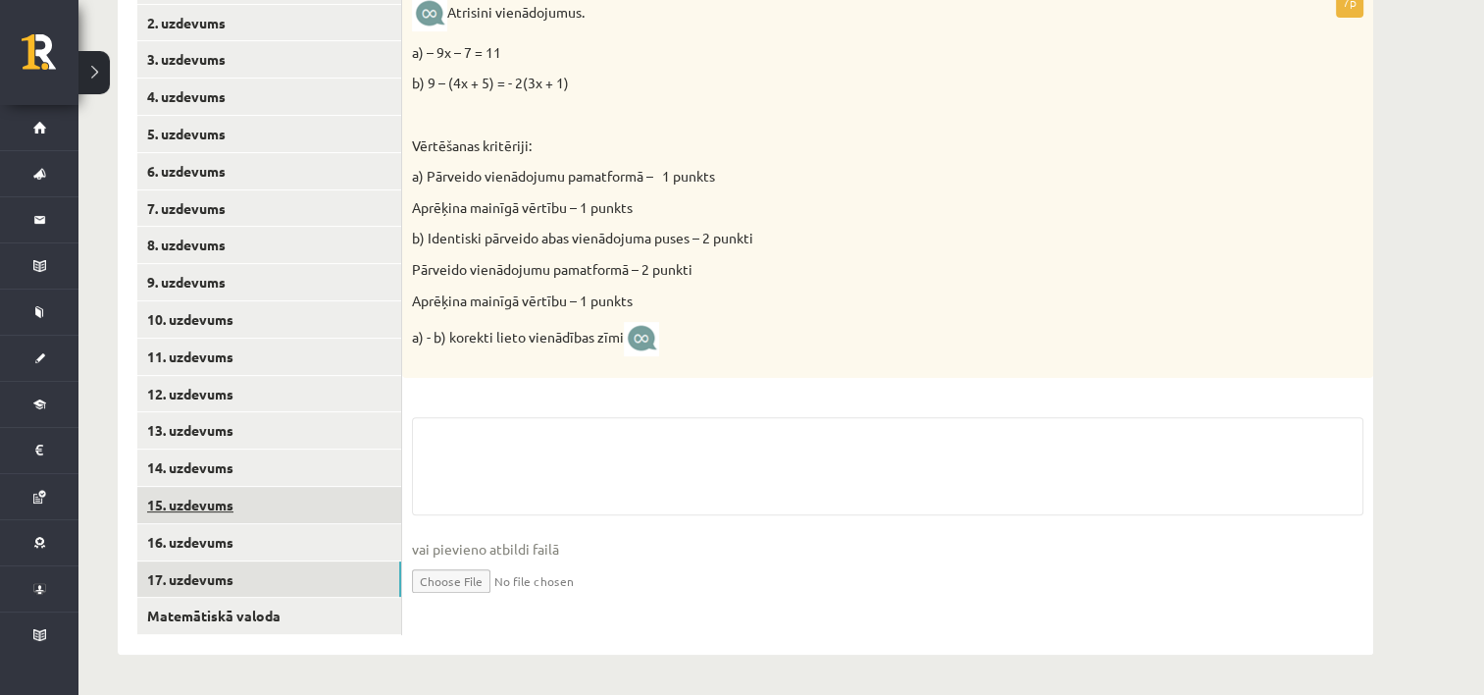
click at [211, 504] on link "15. uzdevums" at bounding box center [269, 505] width 264 height 36
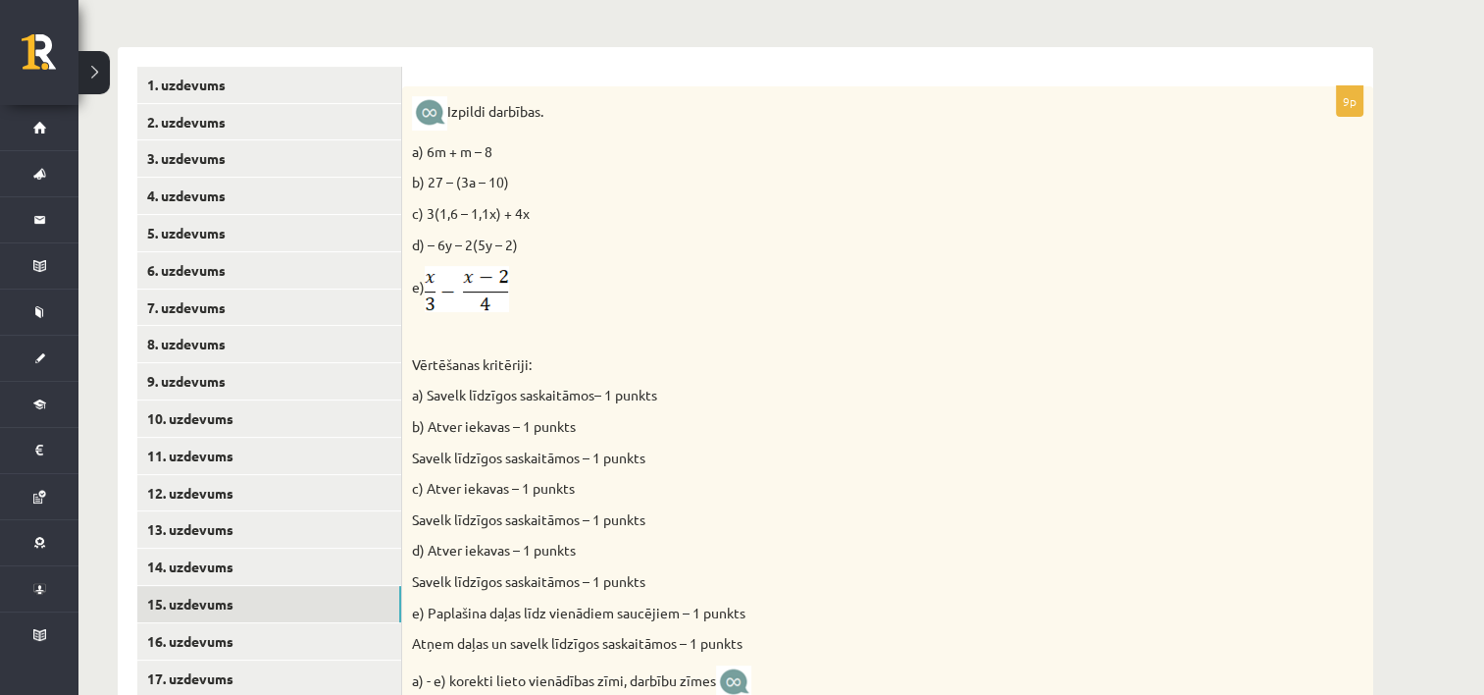
scroll to position [225, 0]
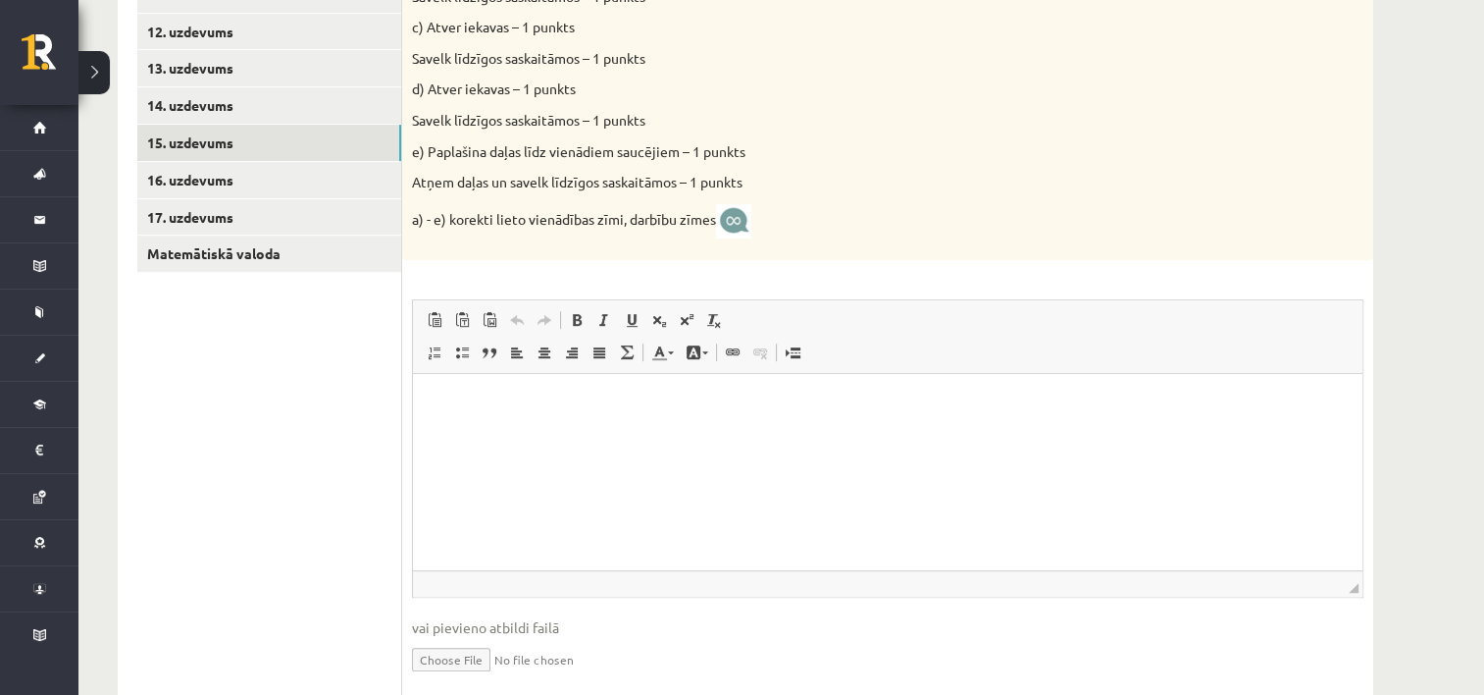
scroll to position [952, 0]
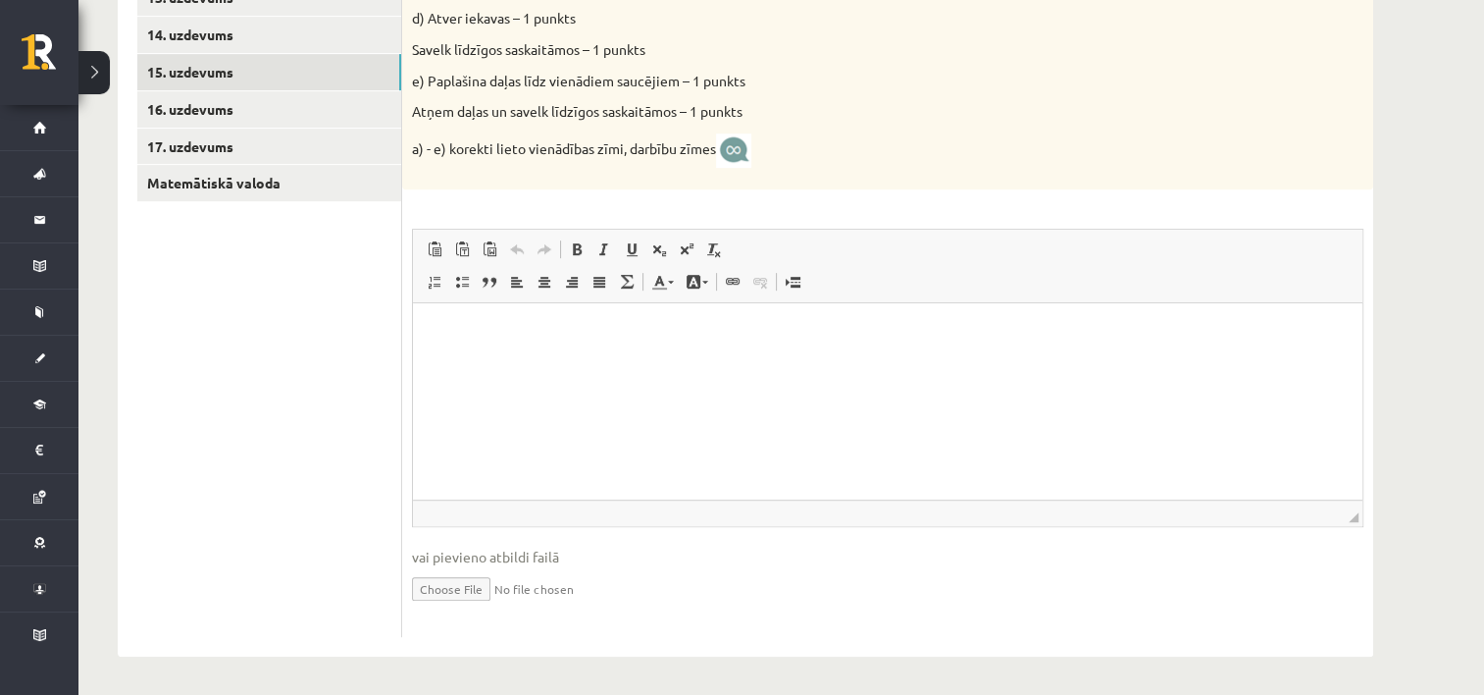
click at [493, 579] on input "file" at bounding box center [888, 587] width 952 height 40
type input "**********"
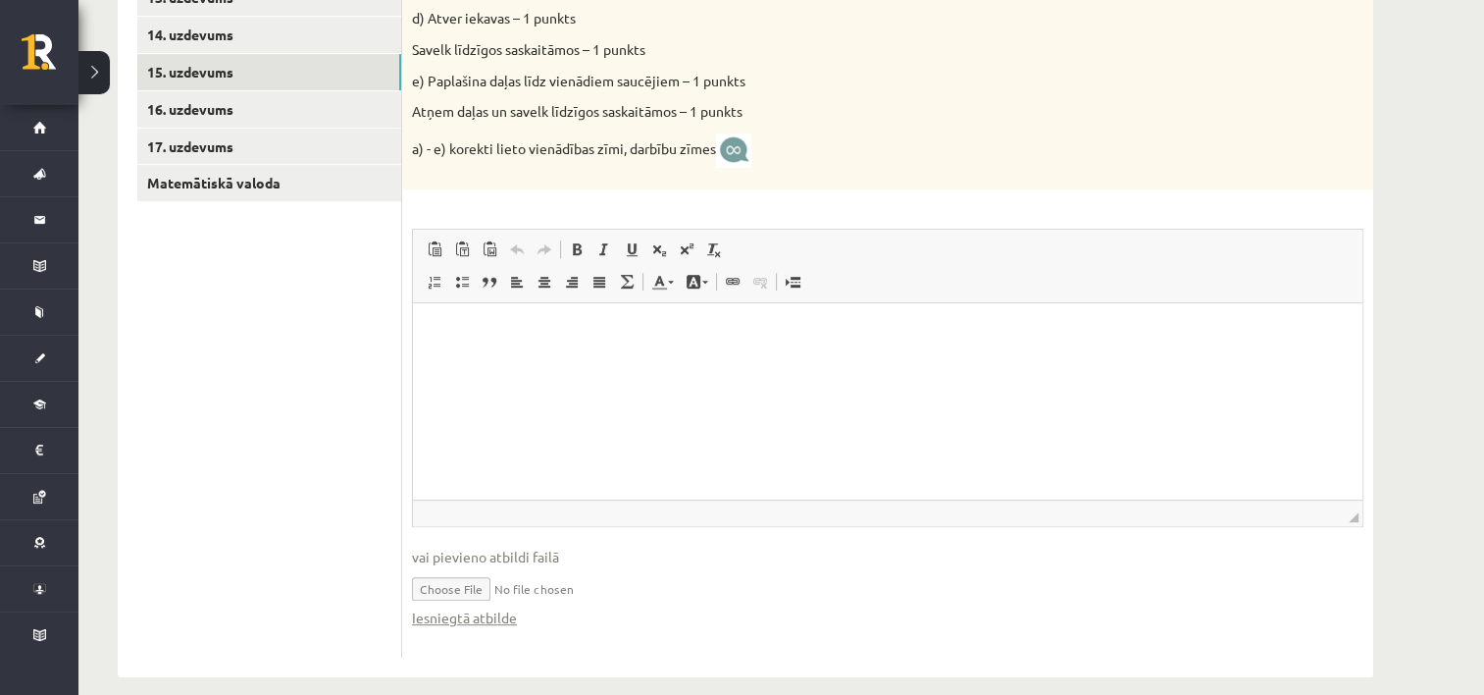
click at [602, 360] on html at bounding box center [888, 332] width 950 height 60
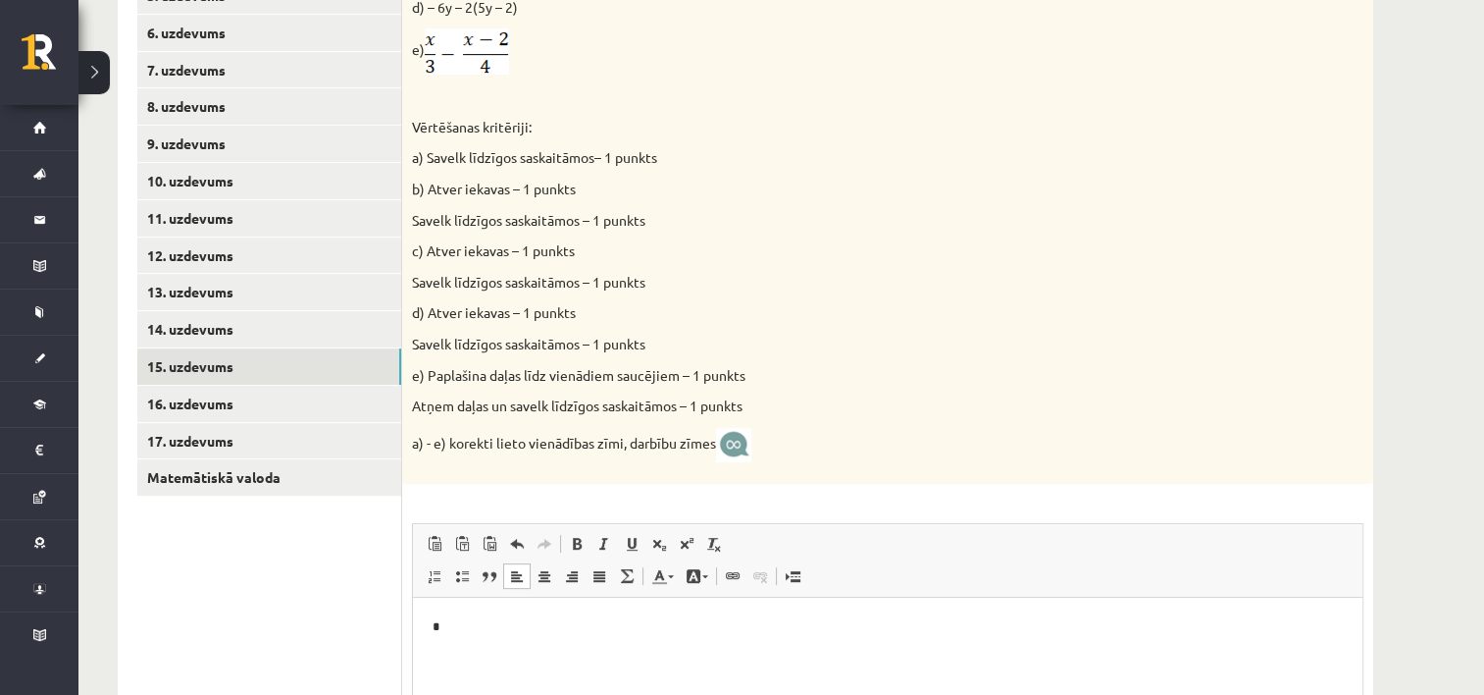
scroll to position [559, 0]
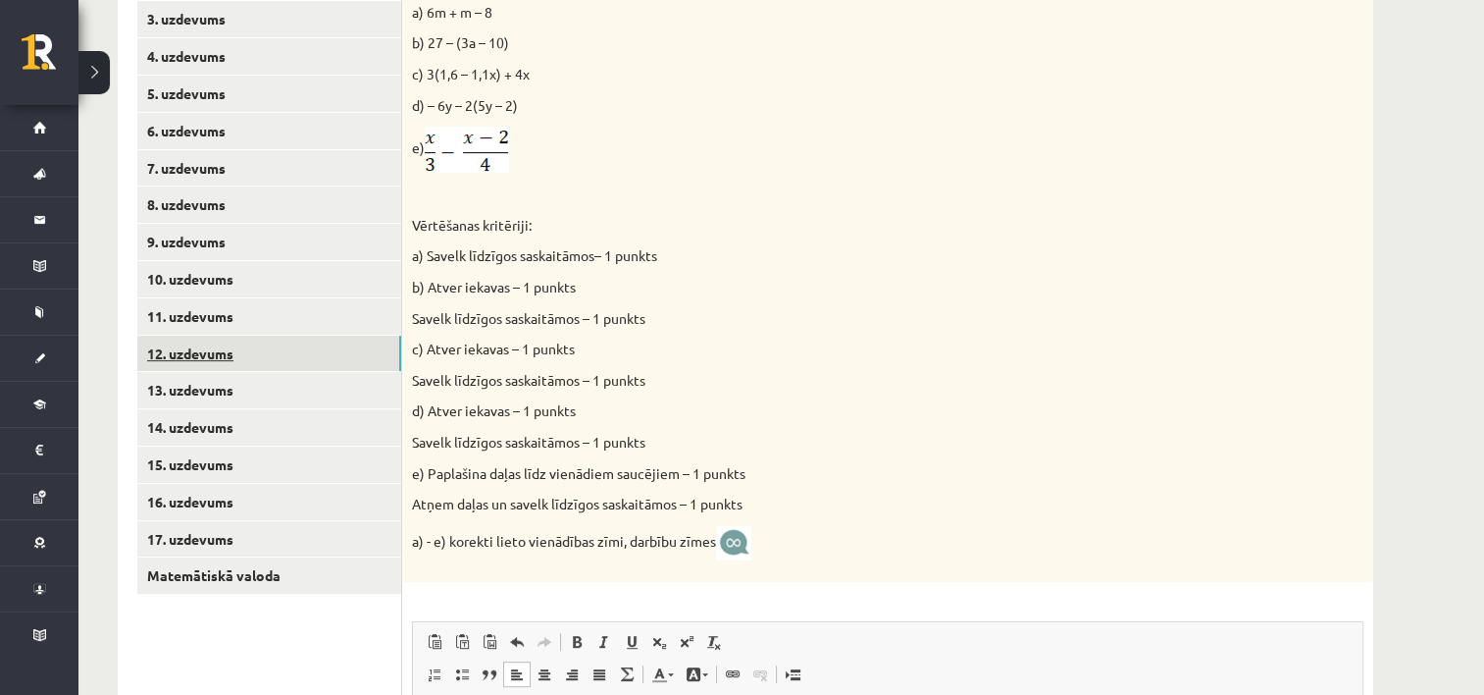
click at [197, 353] on link "12. uzdevums" at bounding box center [269, 354] width 264 height 36
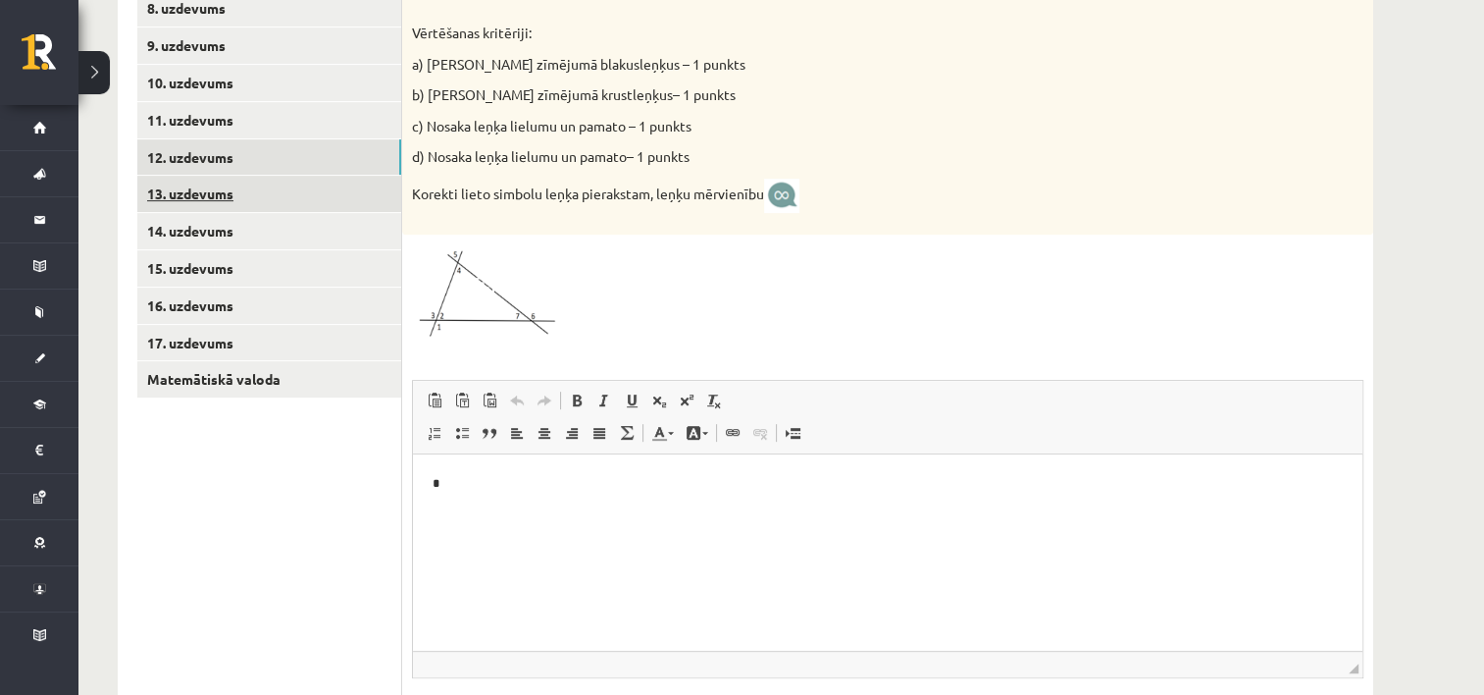
scroll to position [657, 0]
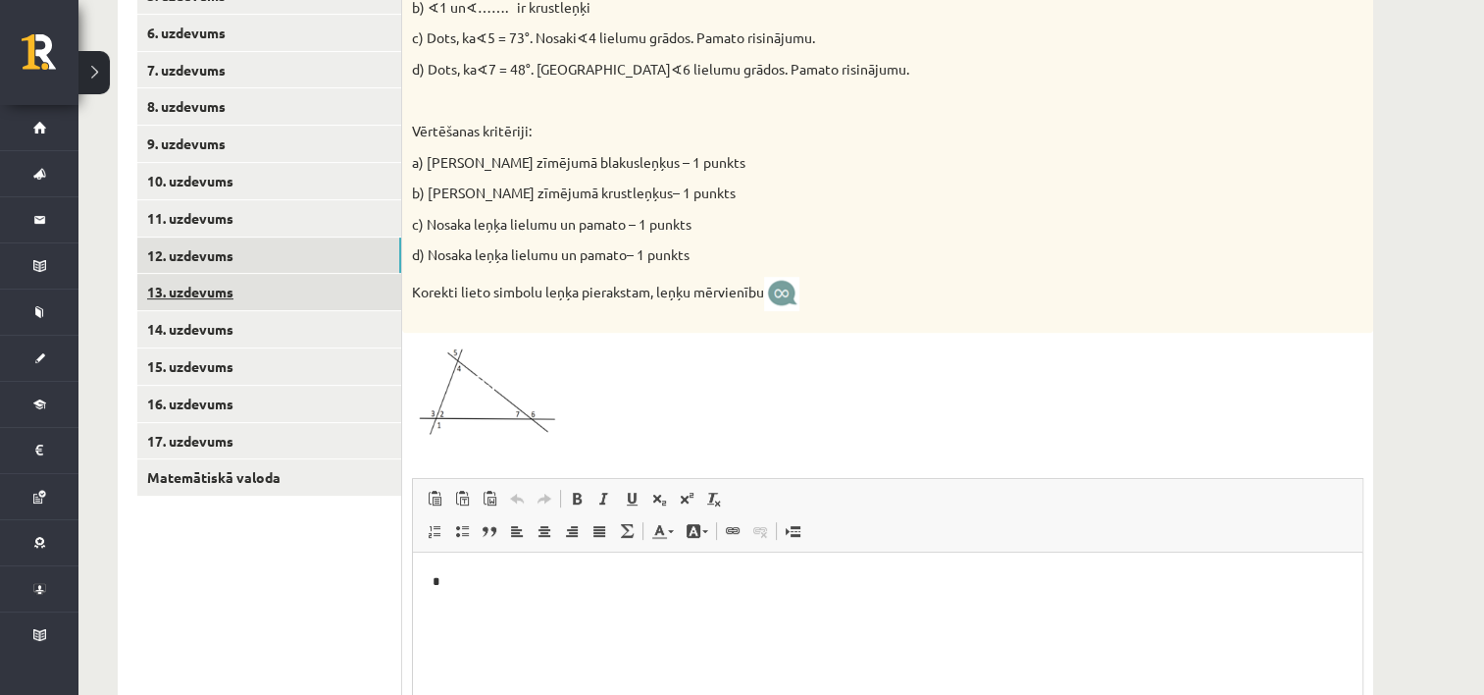
click at [208, 294] on link "13. uzdevums" at bounding box center [269, 292] width 264 height 36
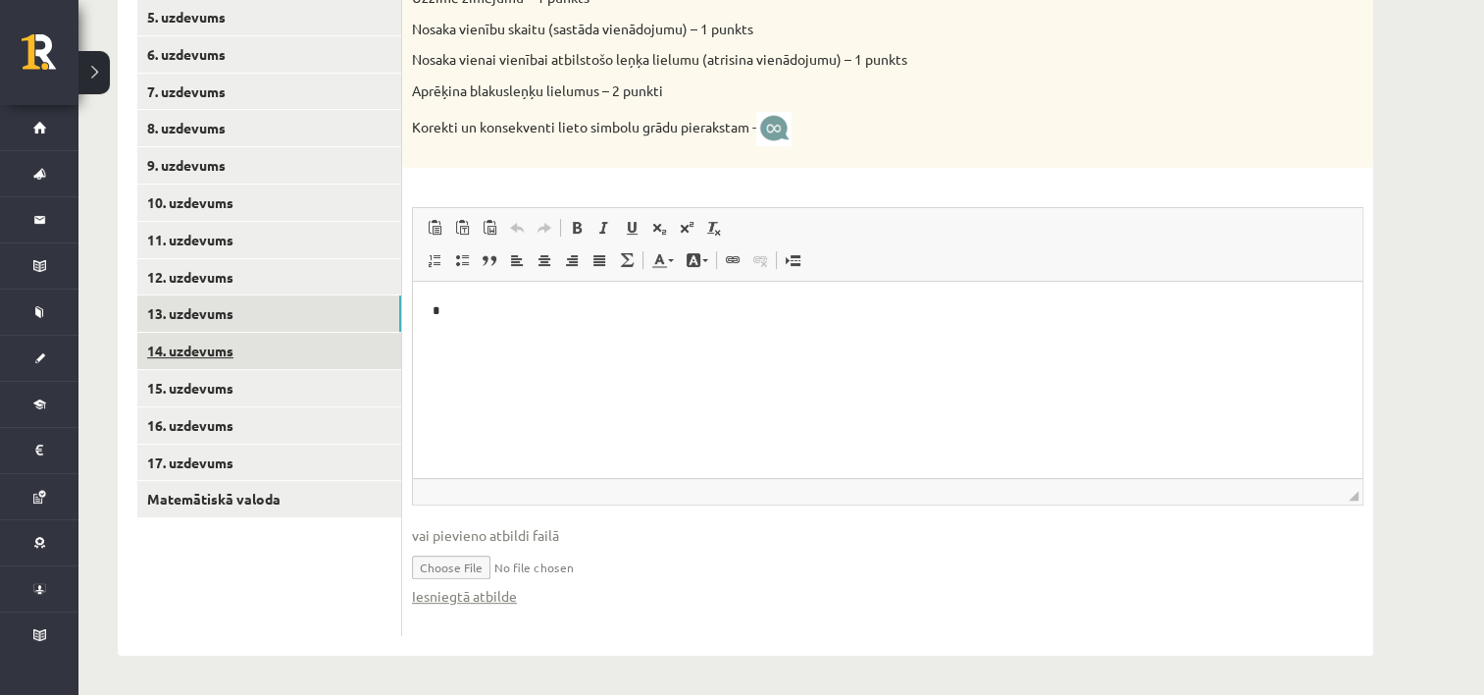
scroll to position [0, 0]
click at [226, 480] on ul "1. uzdevums 2. uzdevums 3. uzdevums 4. uzdevums 5. uzdevums 6. uzdevums 7. uzde…" at bounding box center [269, 244] width 265 height 786
click at [207, 345] on link "14. uzdevums" at bounding box center [269, 351] width 264 height 36
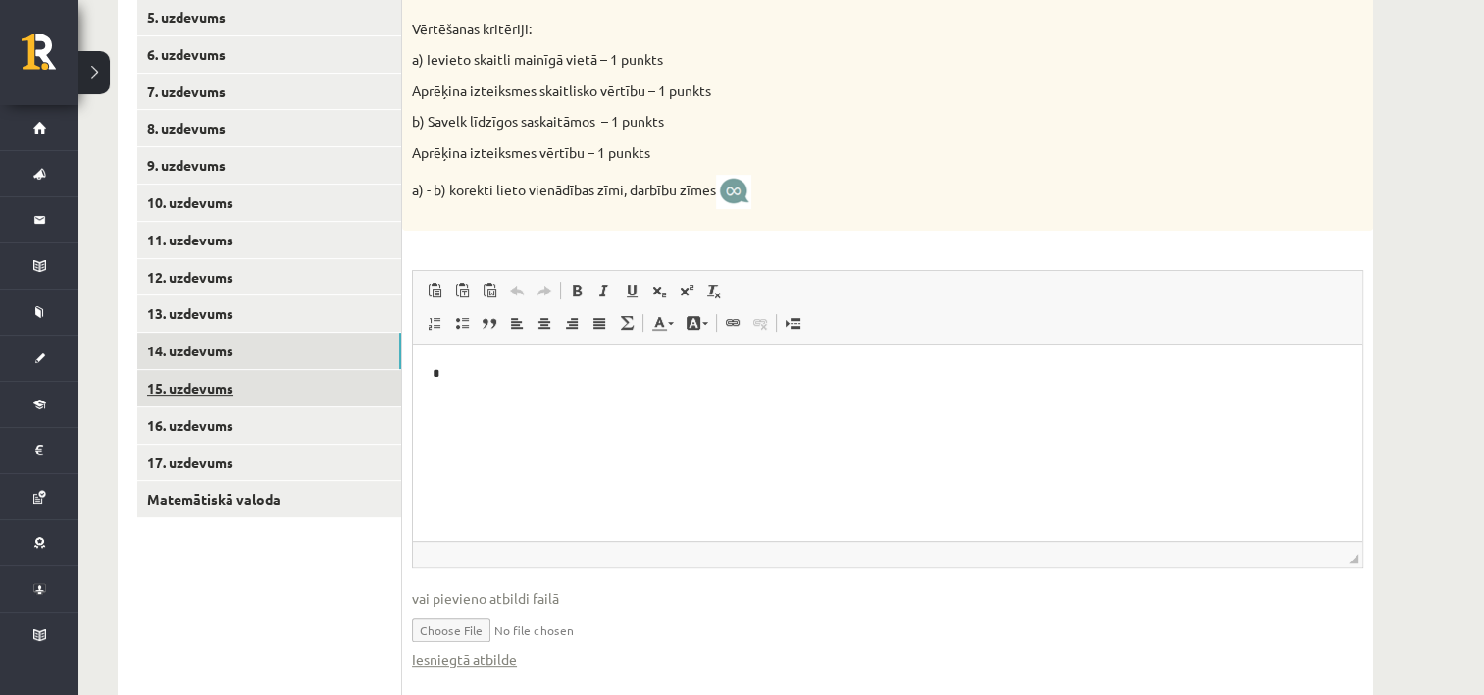
click at [222, 502] on link "Matemātiskā valoda" at bounding box center [269, 499] width 264 height 36
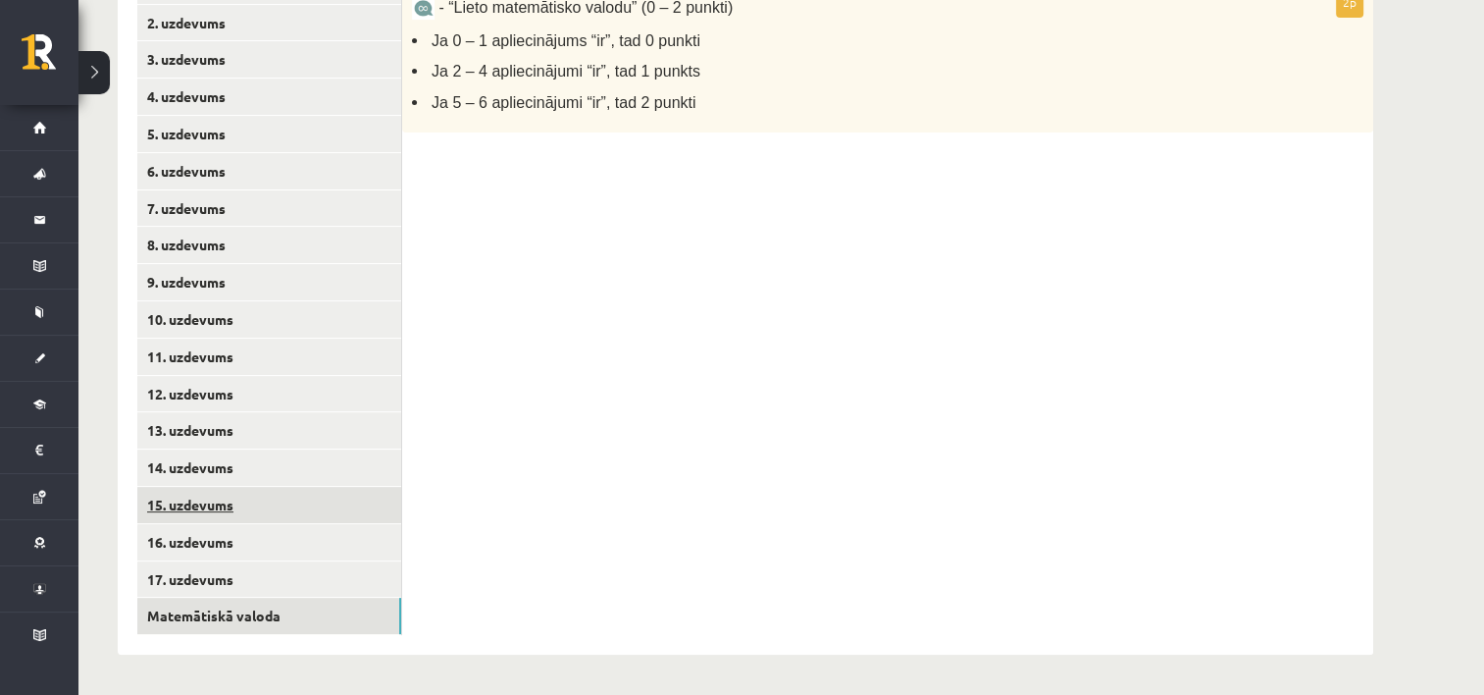
scroll to position [519, 0]
click at [220, 494] on link "15. uzdevums" at bounding box center [269, 505] width 264 height 36
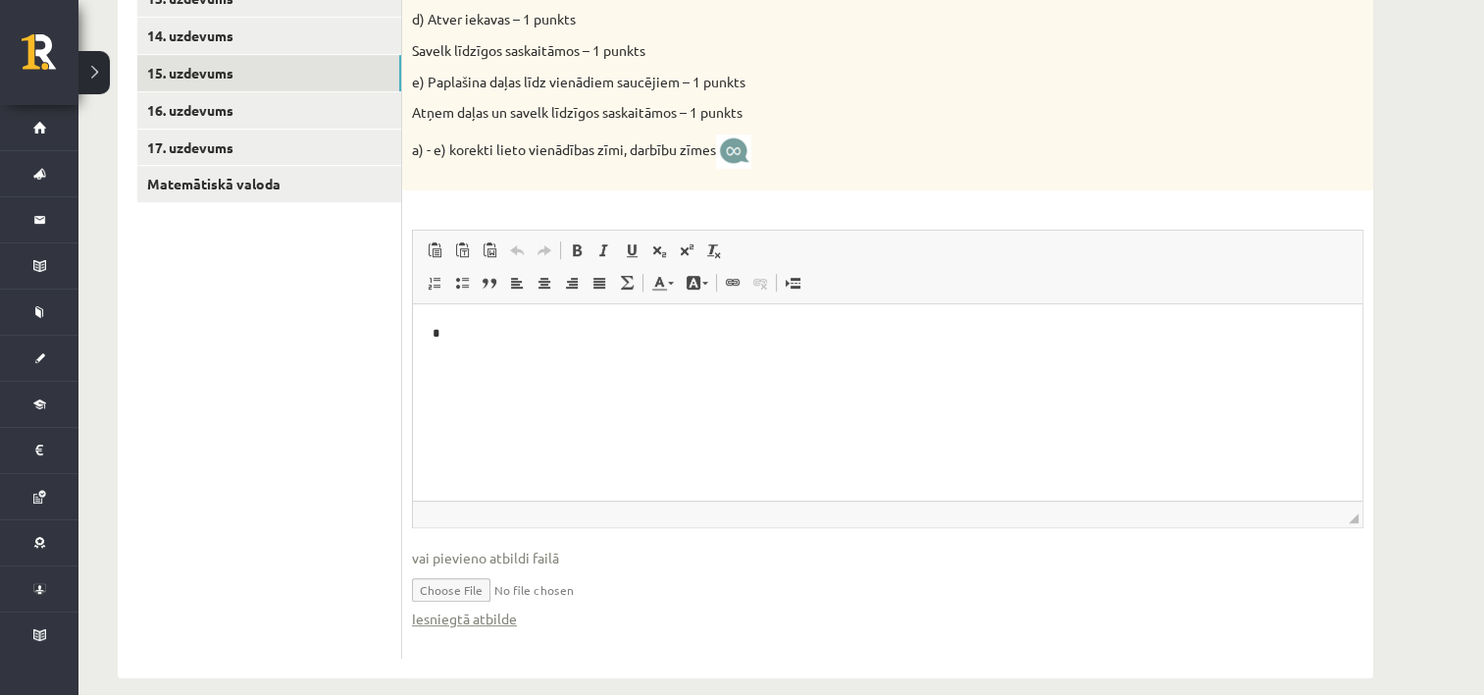
scroll to position [972, 0]
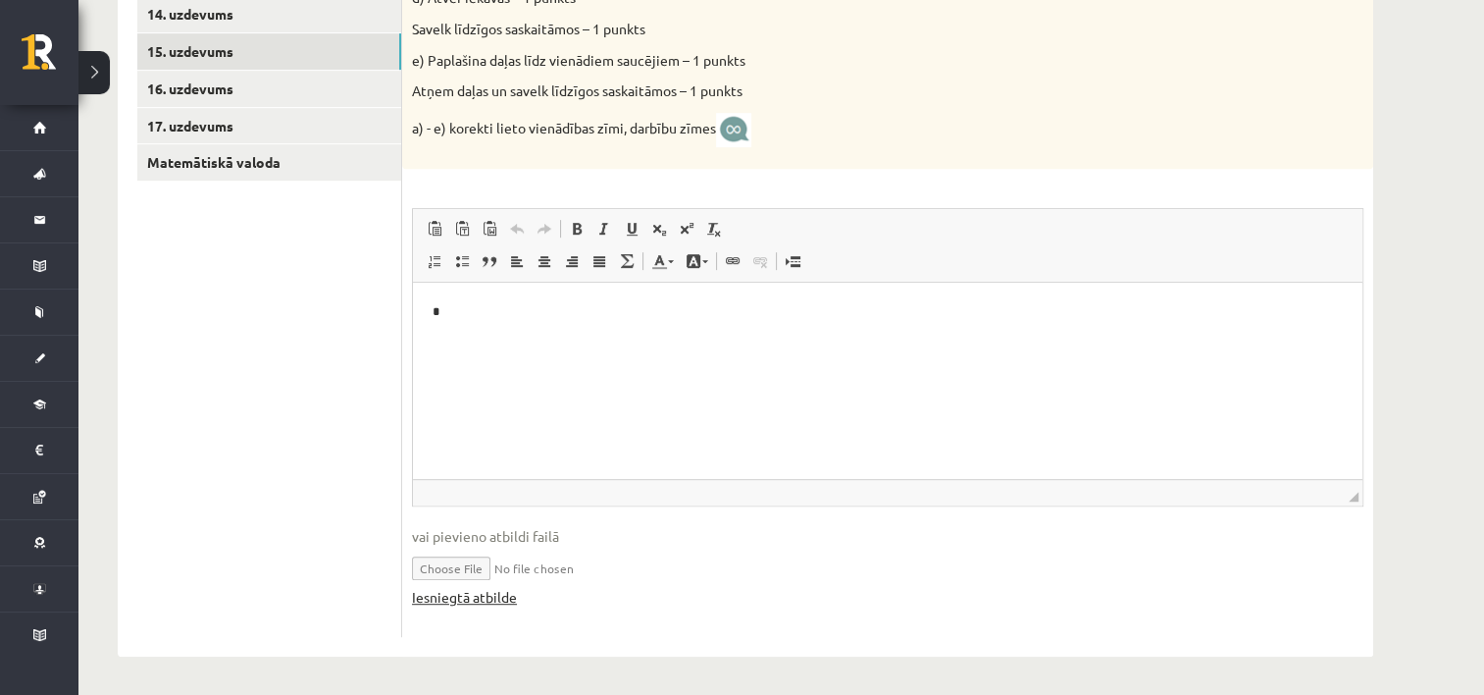
click at [476, 596] on link "Iesniegtā atbilde" at bounding box center [464, 597] width 105 height 21
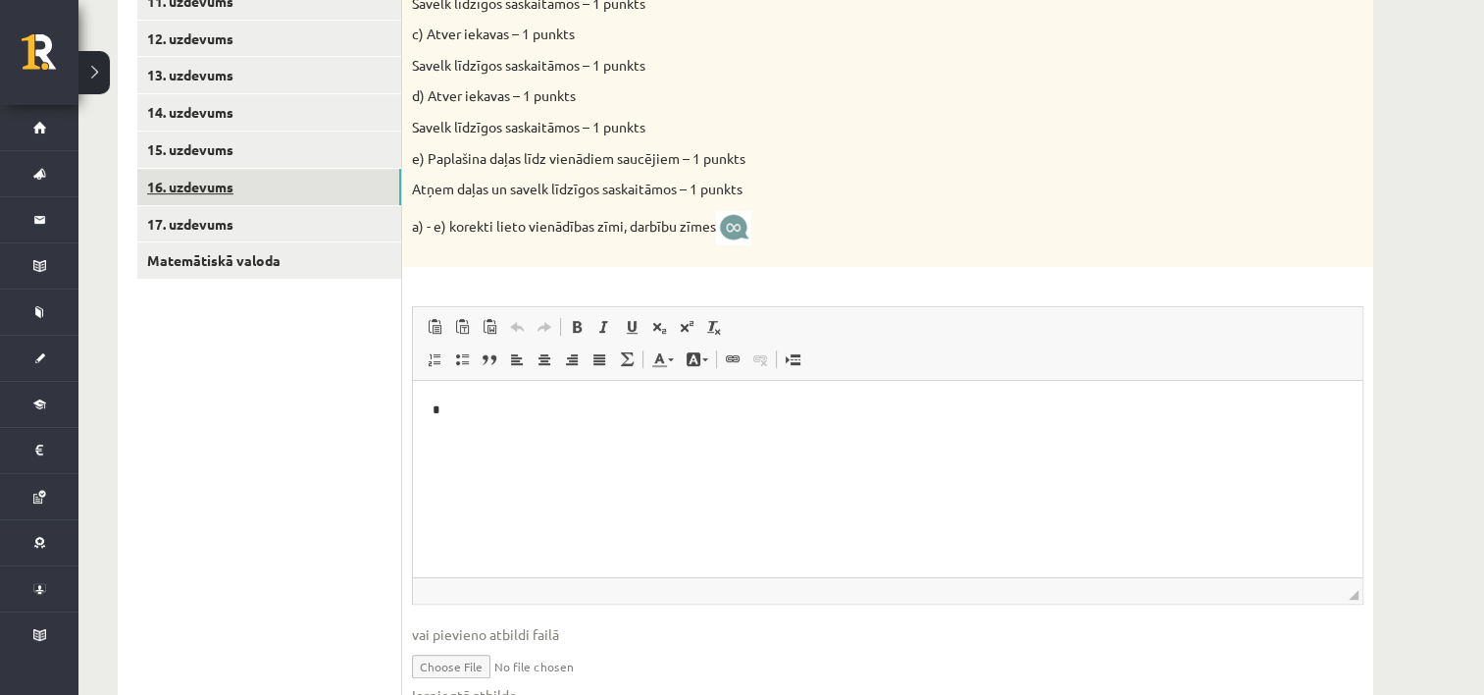
click at [227, 187] on link "16. uzdevums" at bounding box center [269, 187] width 264 height 36
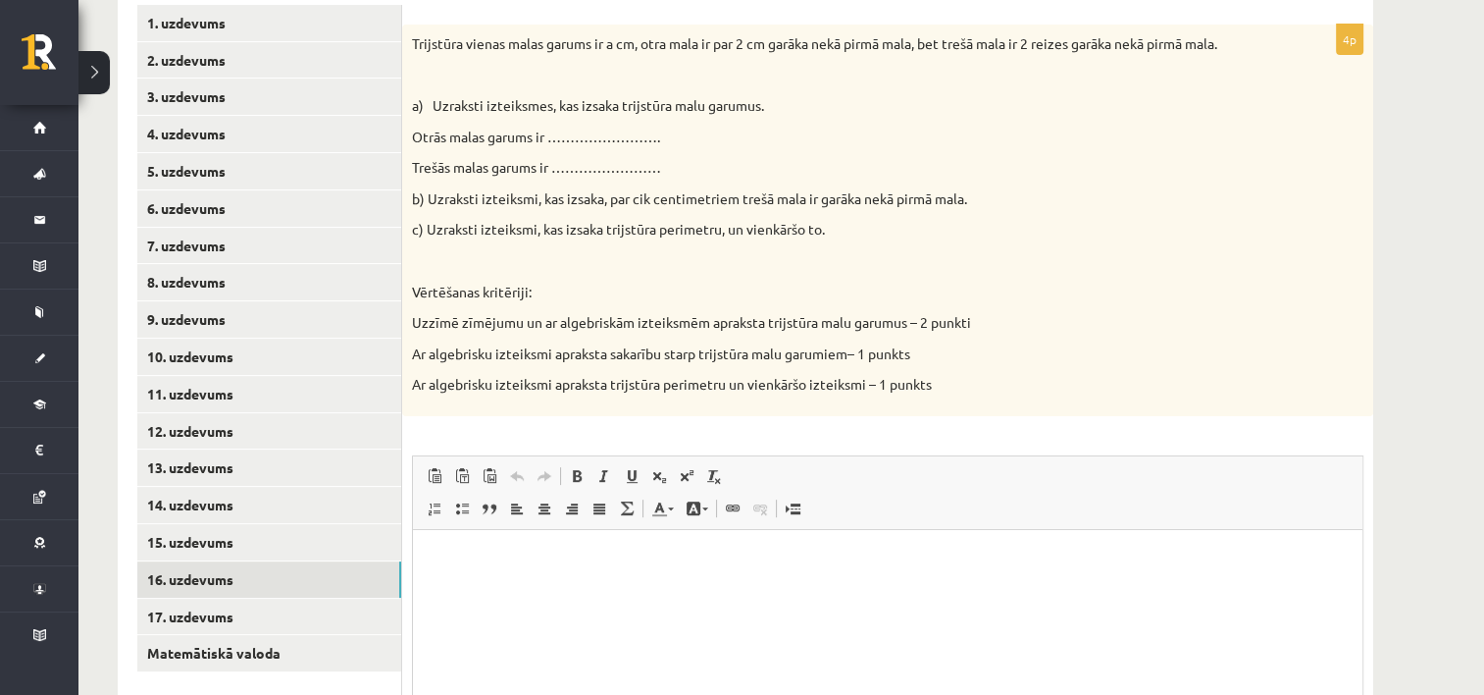
scroll to position [512, 0]
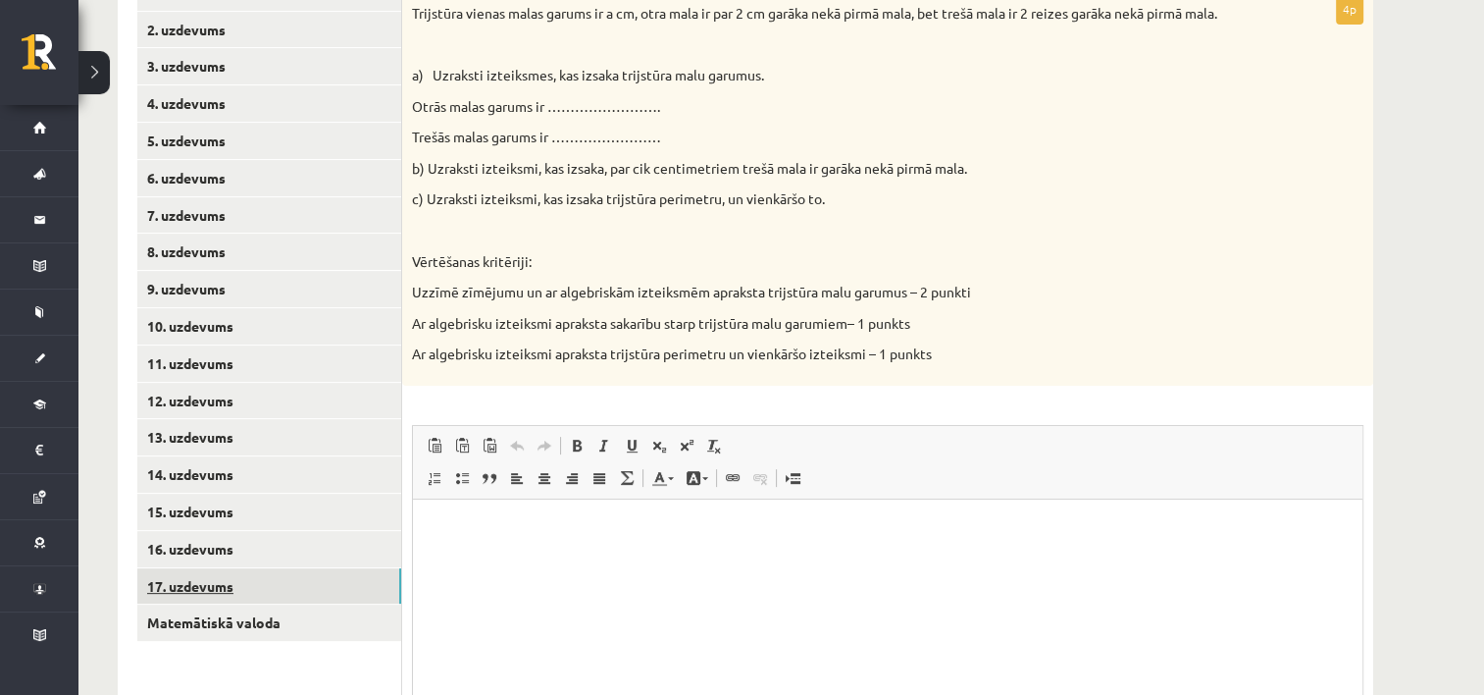
click at [279, 593] on link "17. uzdevums" at bounding box center [269, 586] width 264 height 36
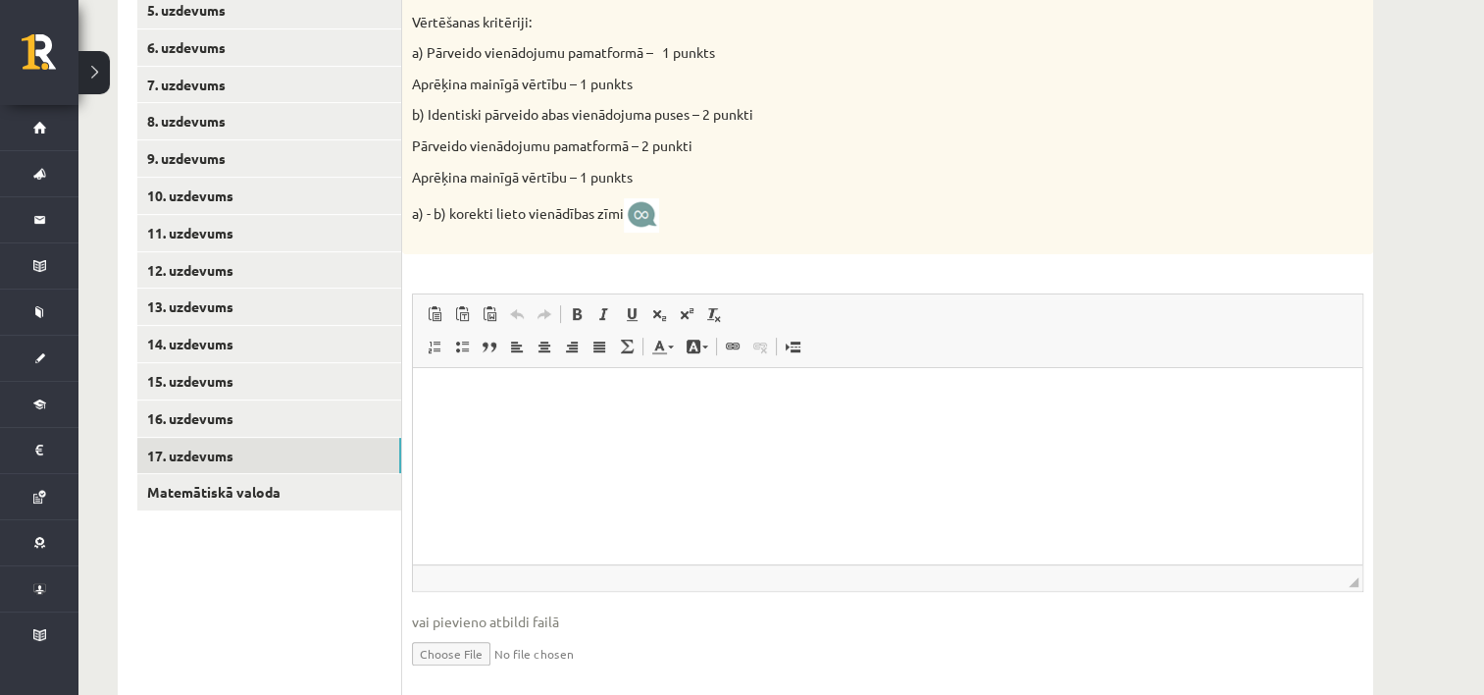
scroll to position [707, 0]
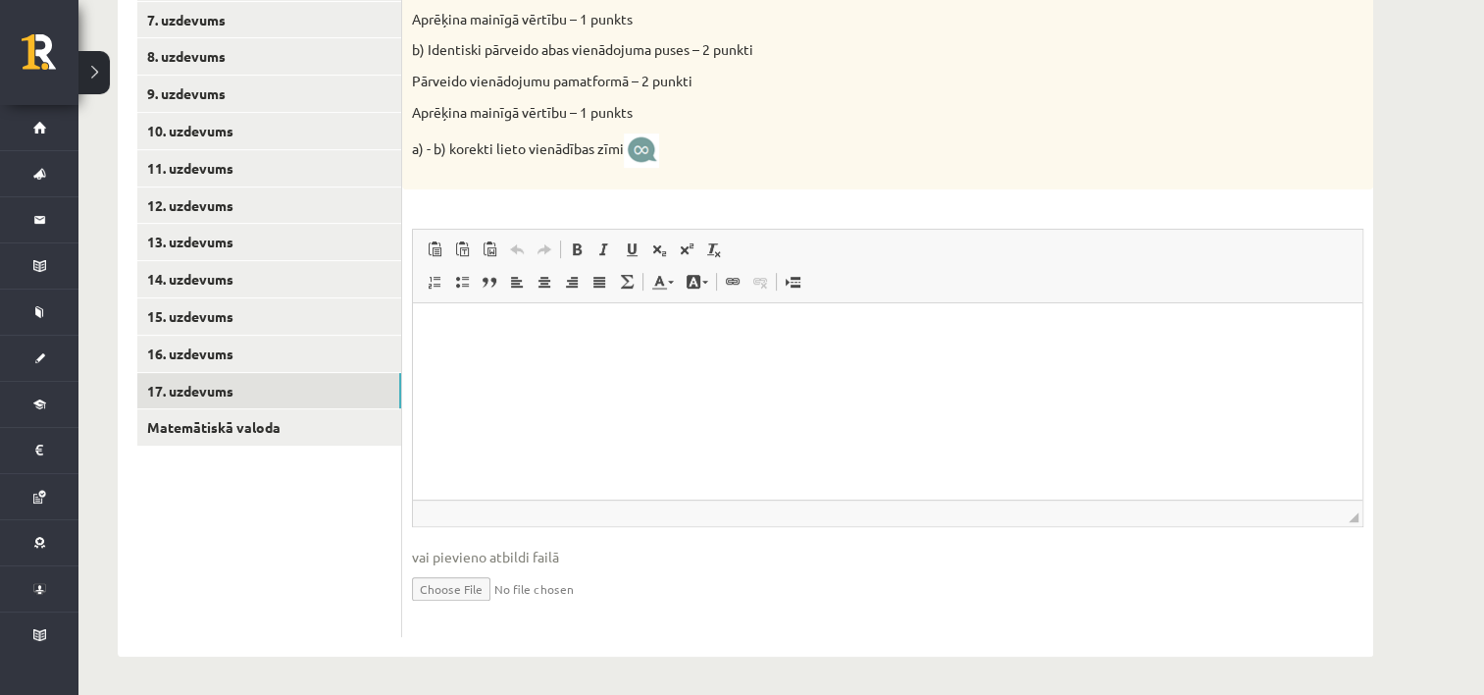
click at [476, 587] on input "file" at bounding box center [888, 587] width 952 height 40
type input "**********"
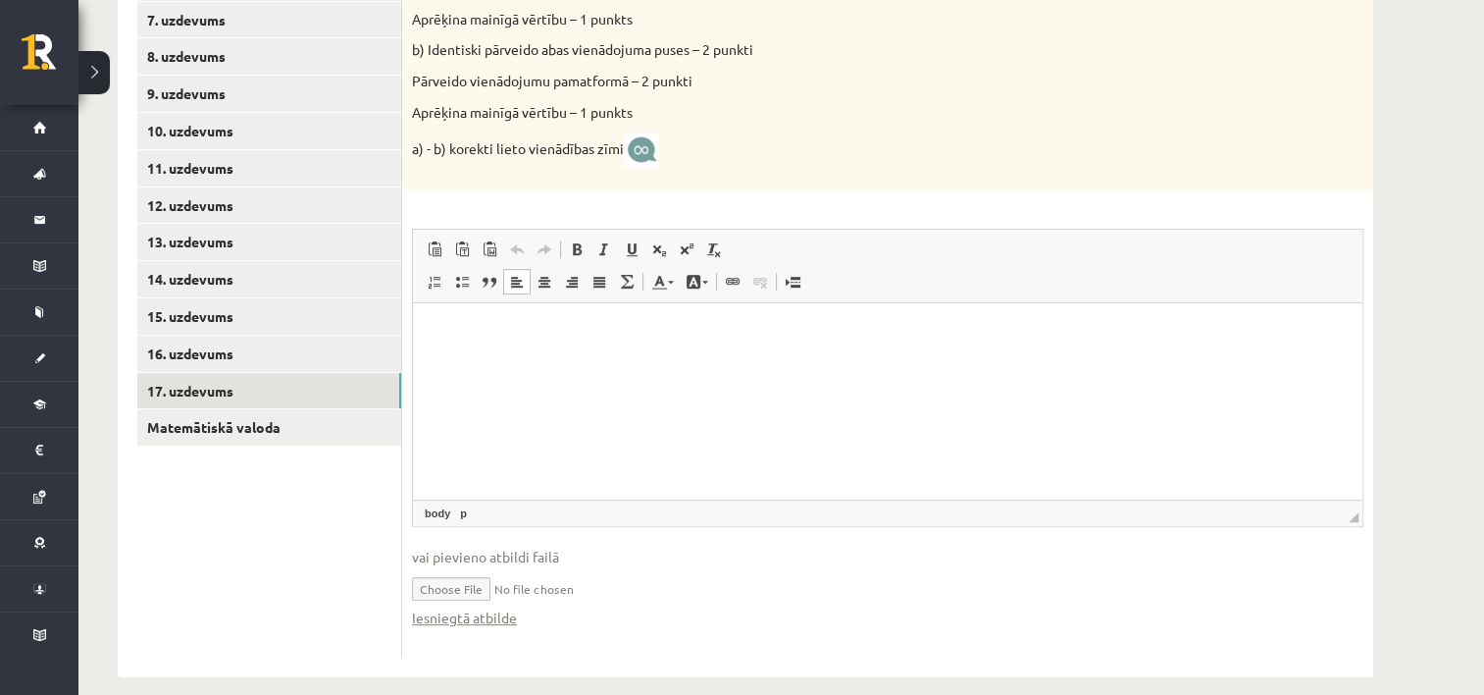
click at [570, 363] on html at bounding box center [888, 333] width 950 height 60
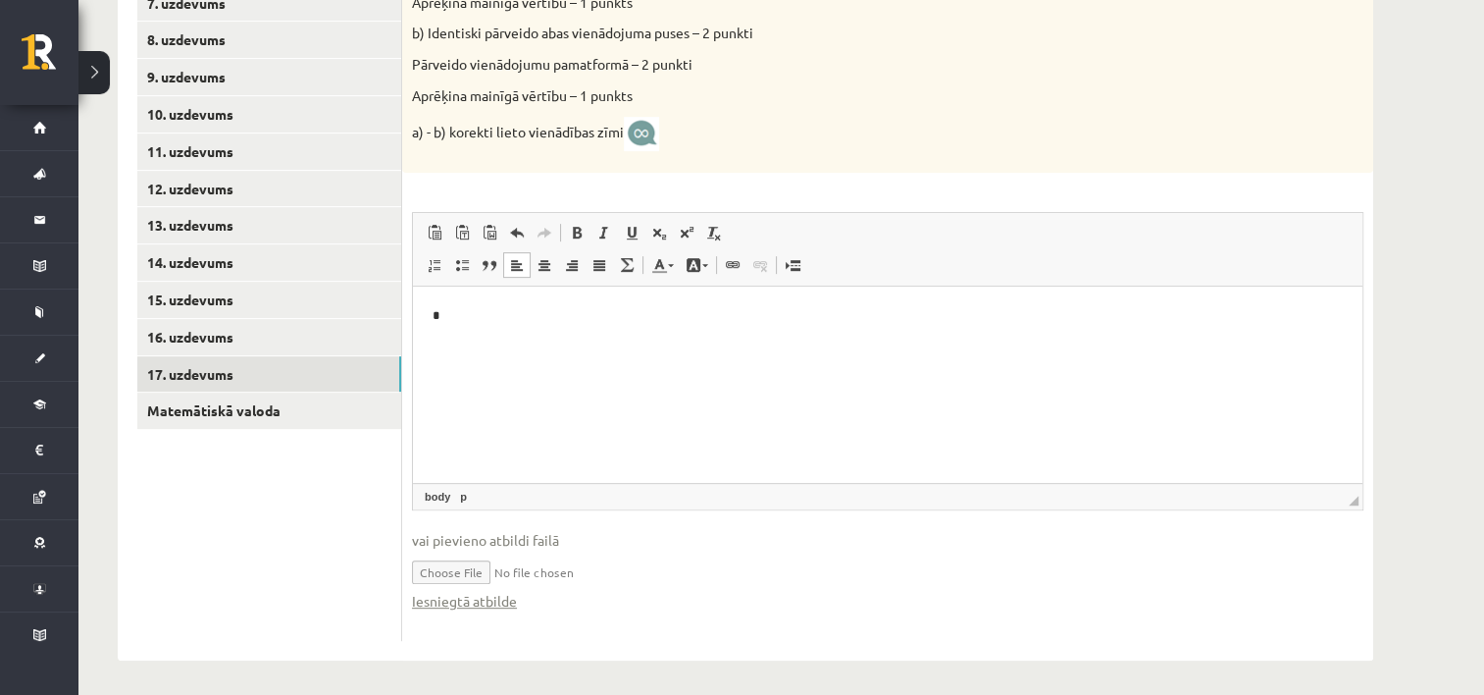
scroll to position [729, 0]
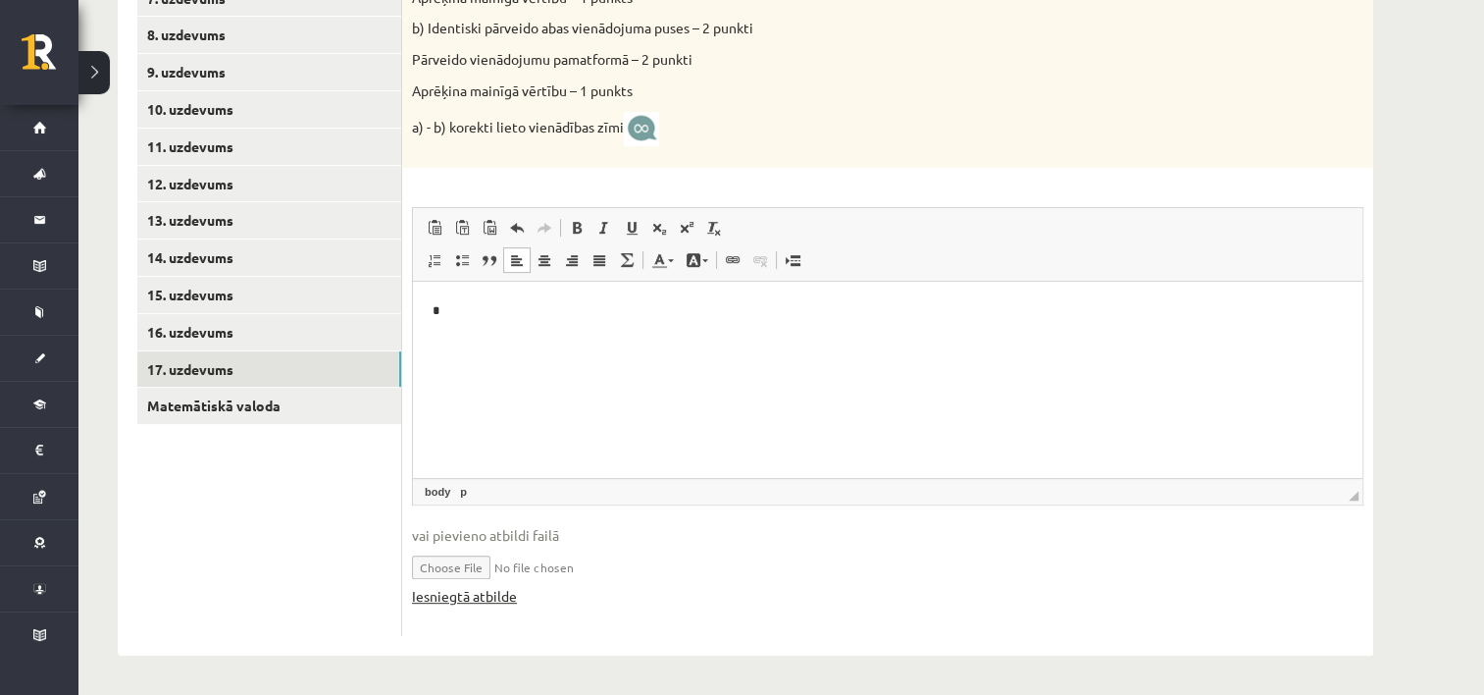
click at [483, 594] on link "Iesniegtā atbilde" at bounding box center [464, 596] width 105 height 21
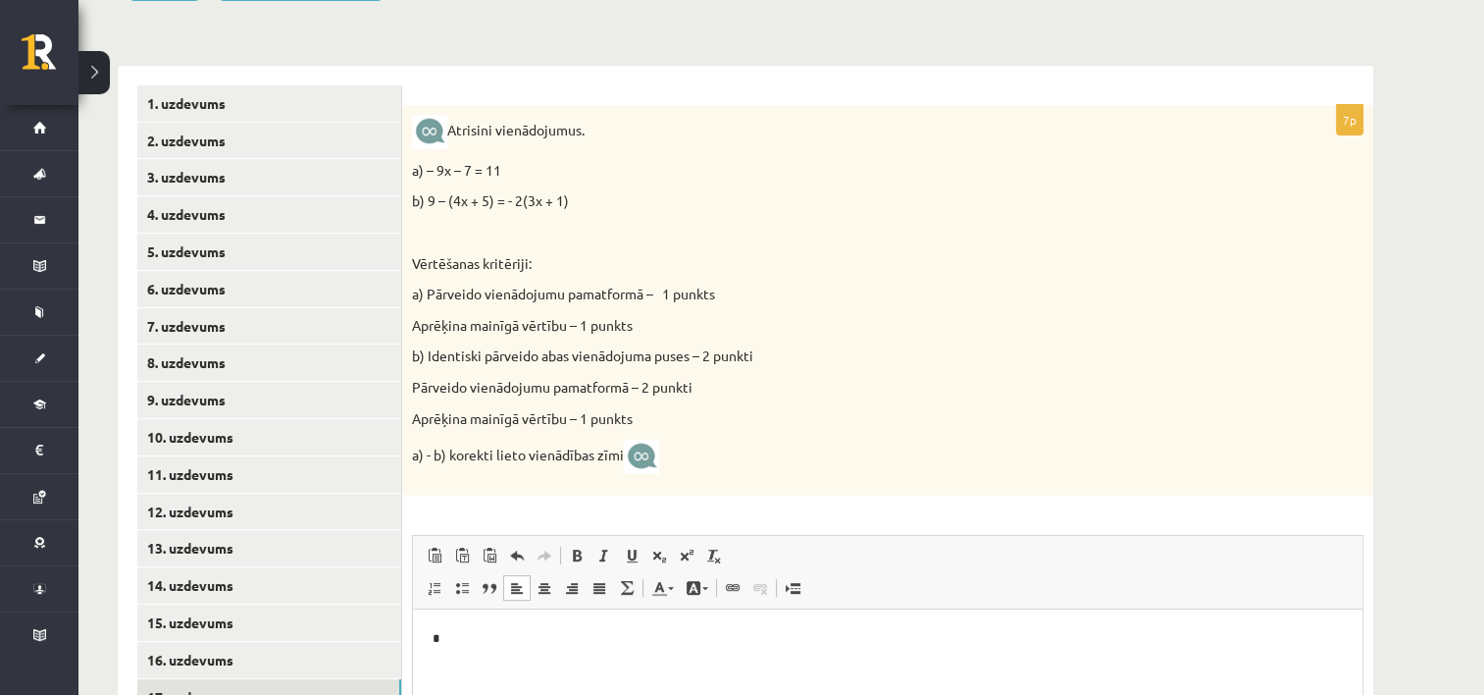
scroll to position [533, 0]
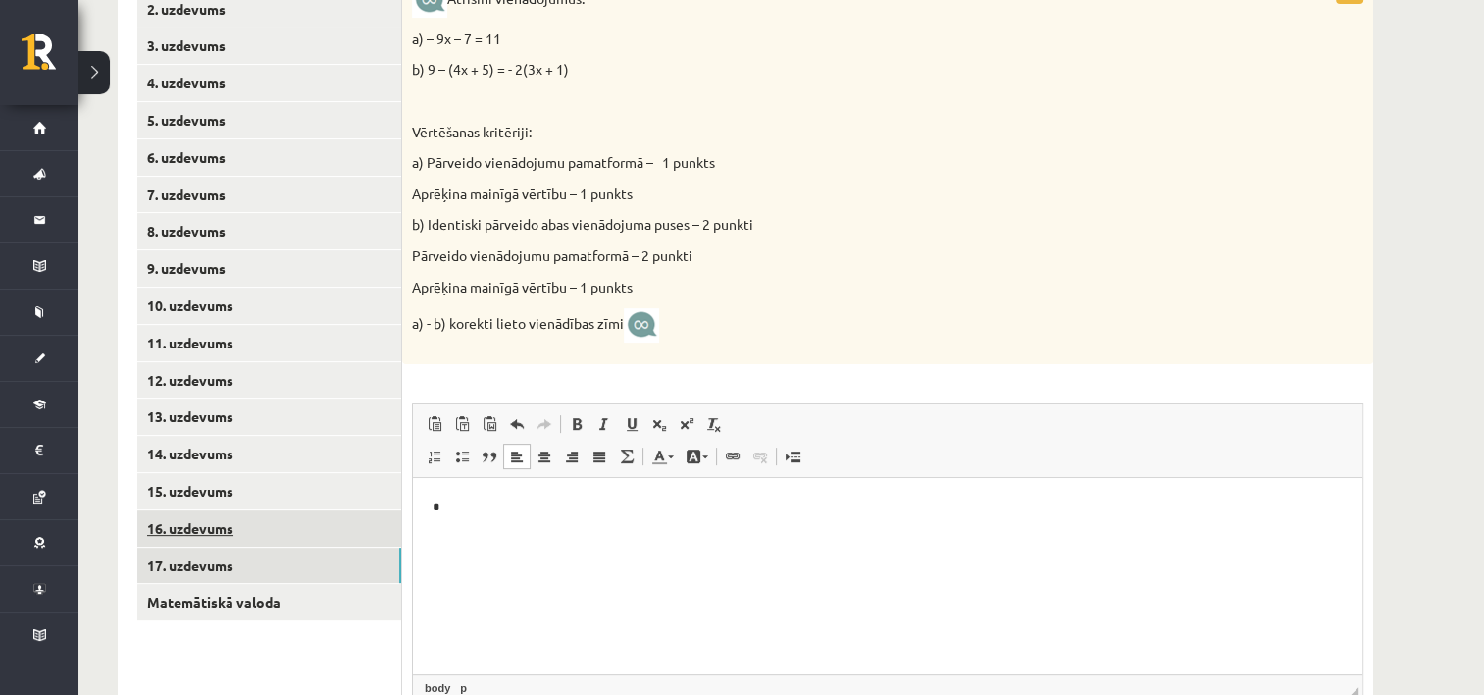
click at [324, 542] on link "16. uzdevums" at bounding box center [269, 528] width 264 height 36
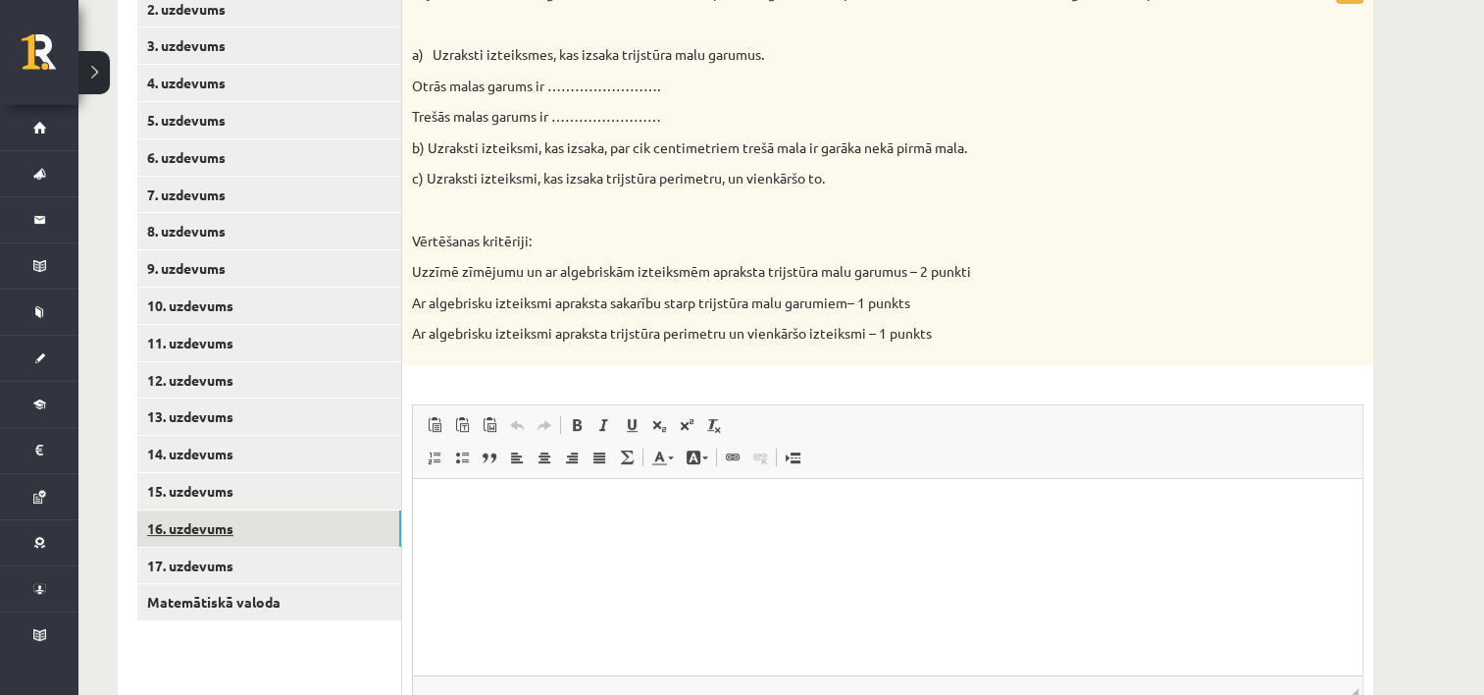
scroll to position [0, 0]
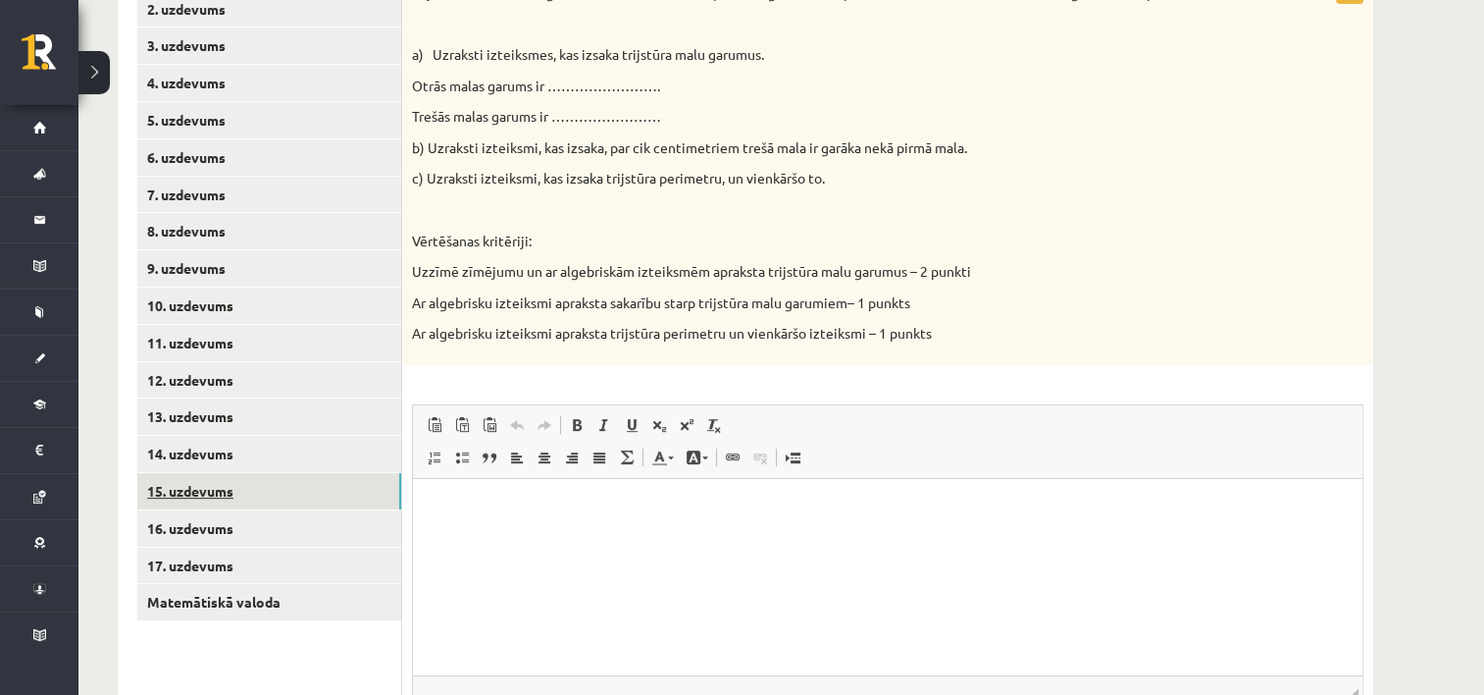
click at [259, 483] on link "15. uzdevums" at bounding box center [269, 491] width 264 height 36
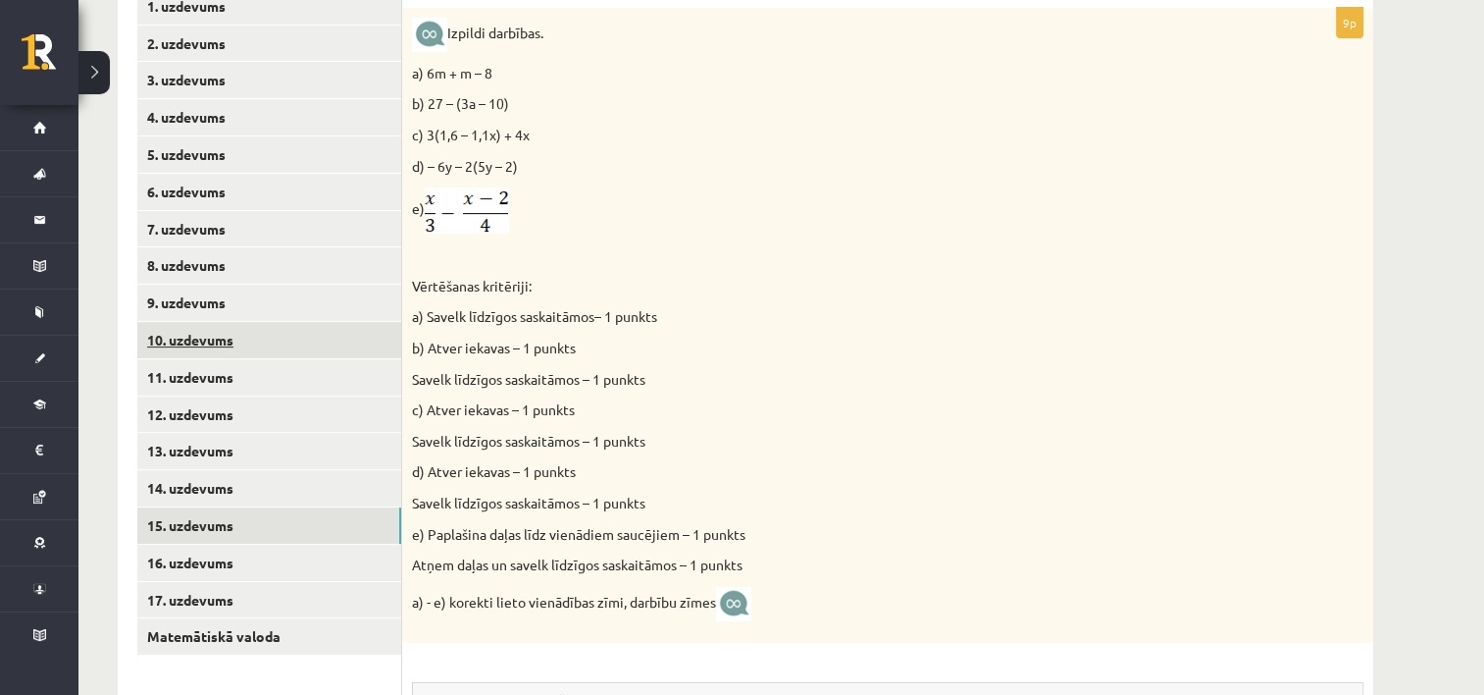
scroll to position [533, 0]
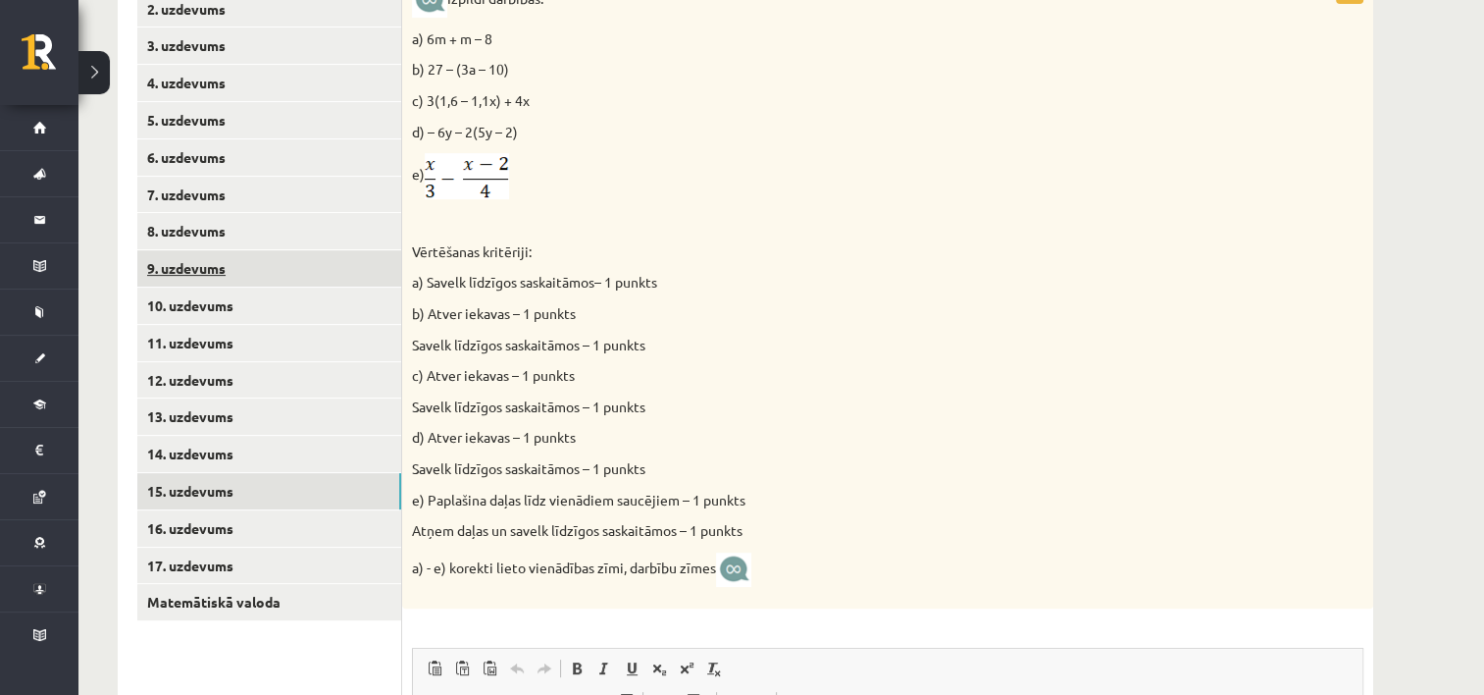
click at [279, 274] on link "9. uzdevums" at bounding box center [269, 268] width 264 height 36
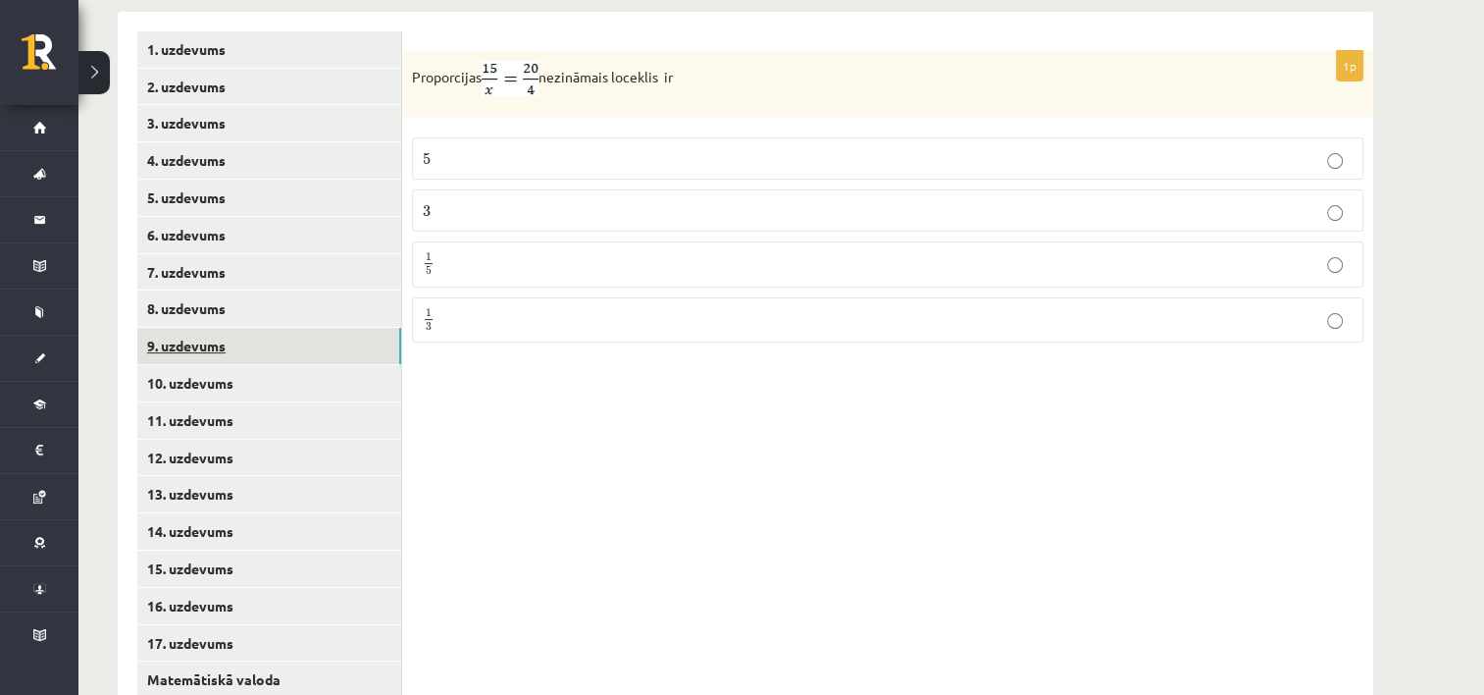
scroll to position [421, 0]
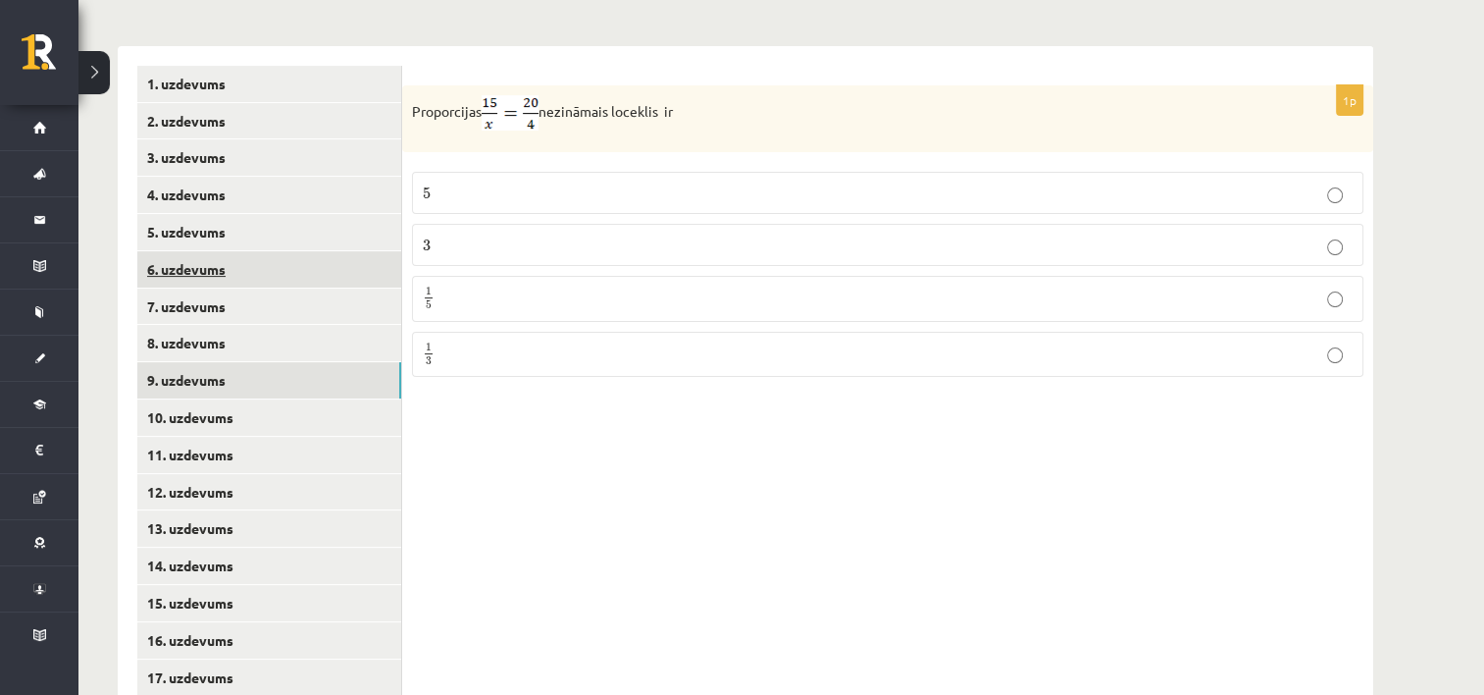
click at [249, 282] on link "6. uzdevums" at bounding box center [269, 269] width 264 height 36
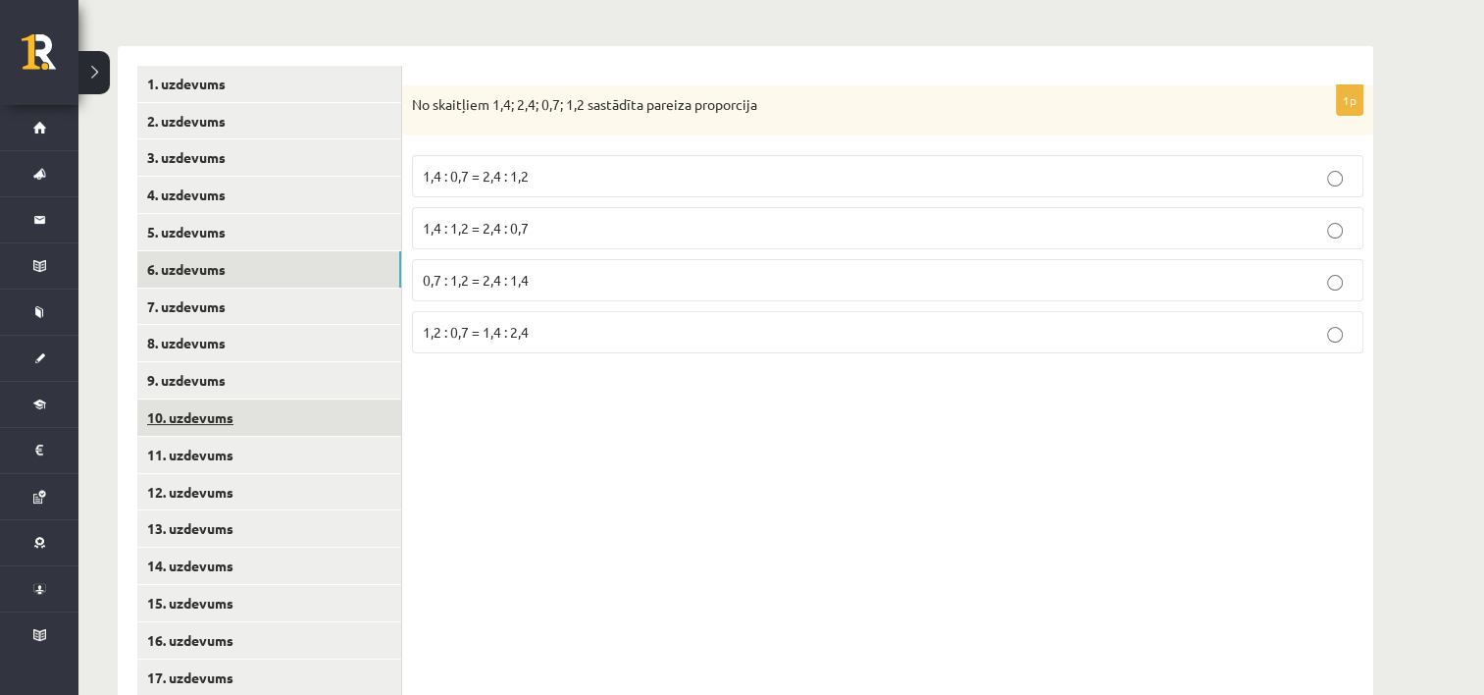
click at [237, 411] on link "10. uzdevums" at bounding box center [269, 417] width 264 height 36
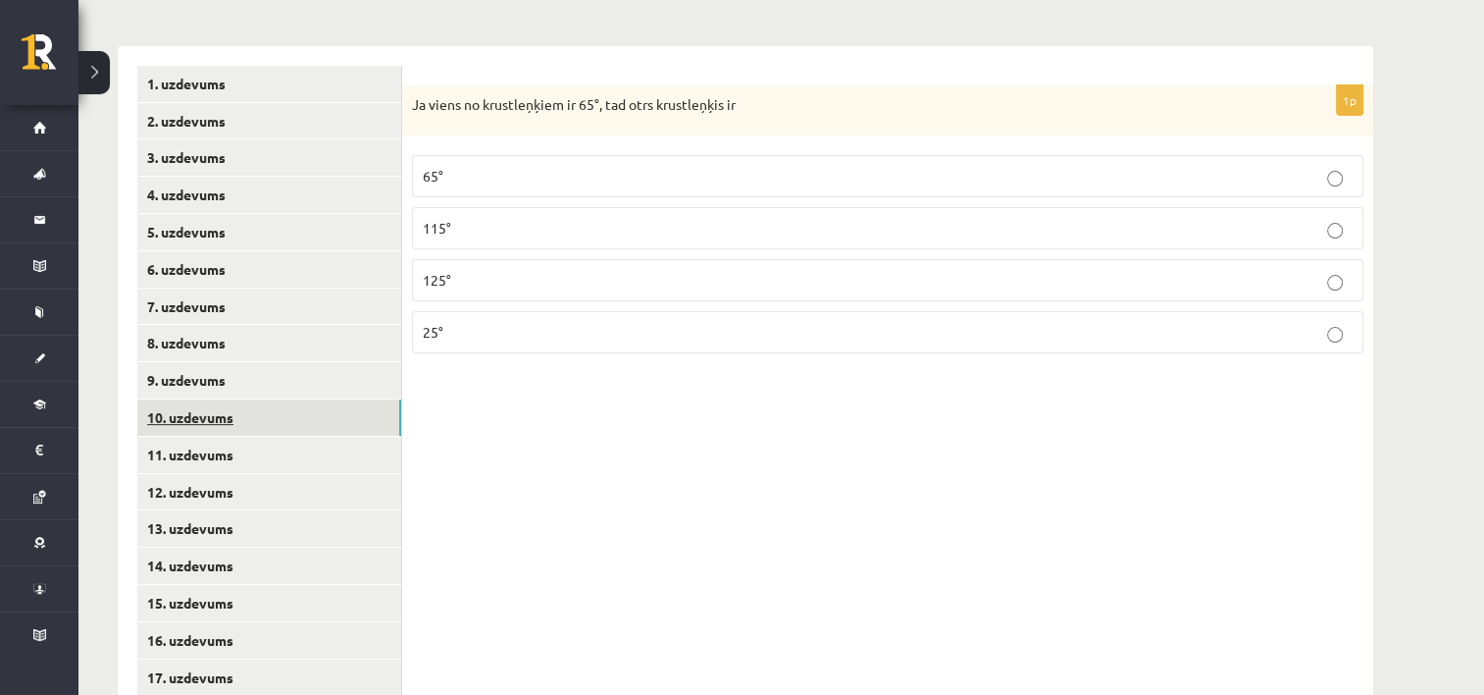
scroll to position [519, 0]
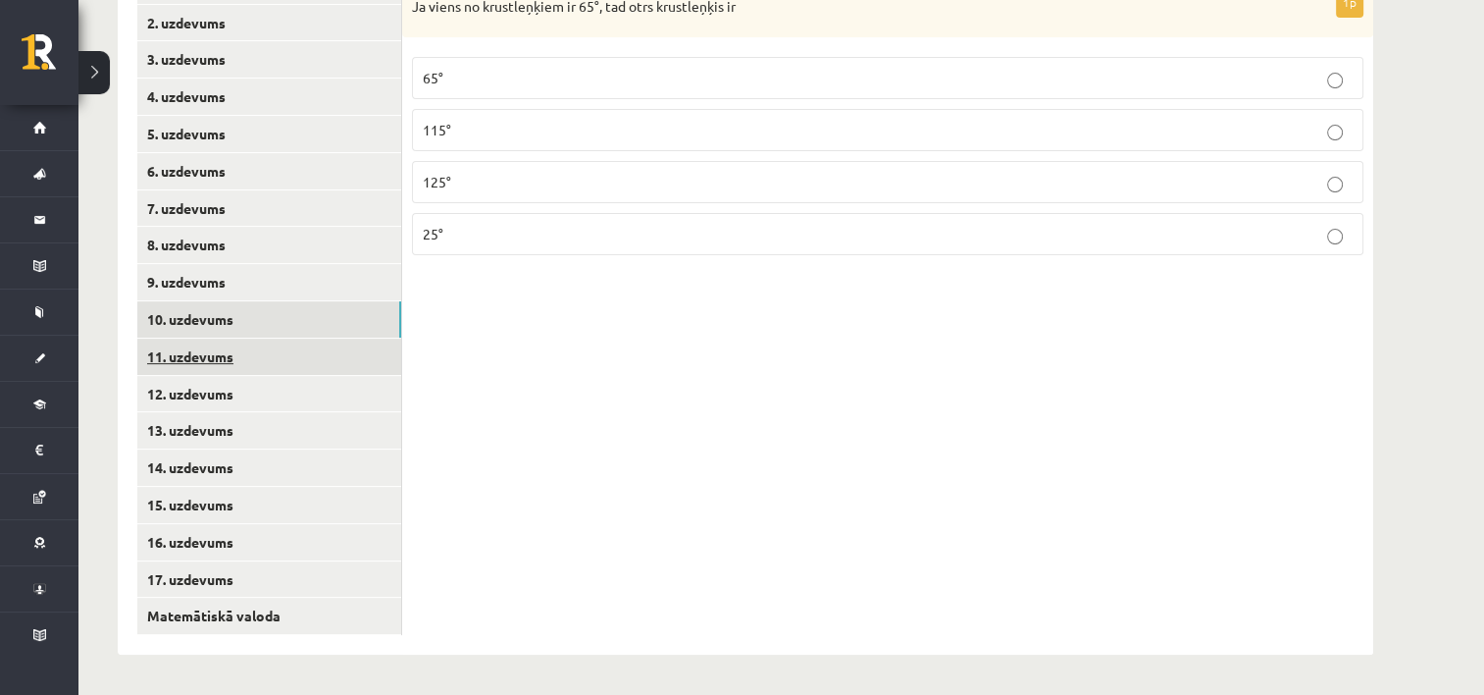
click at [235, 360] on link "11. uzdevums" at bounding box center [269, 356] width 264 height 36
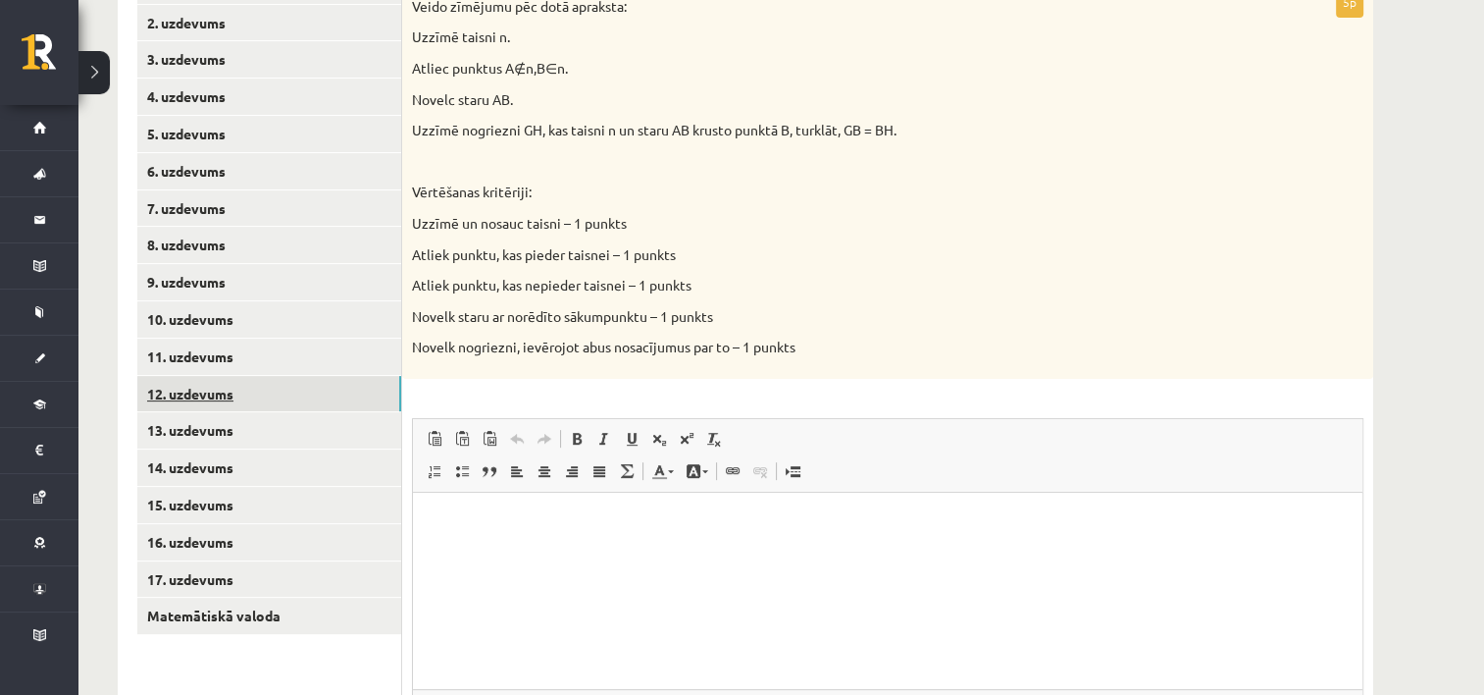
click at [247, 394] on link "12. uzdevums" at bounding box center [269, 394] width 264 height 36
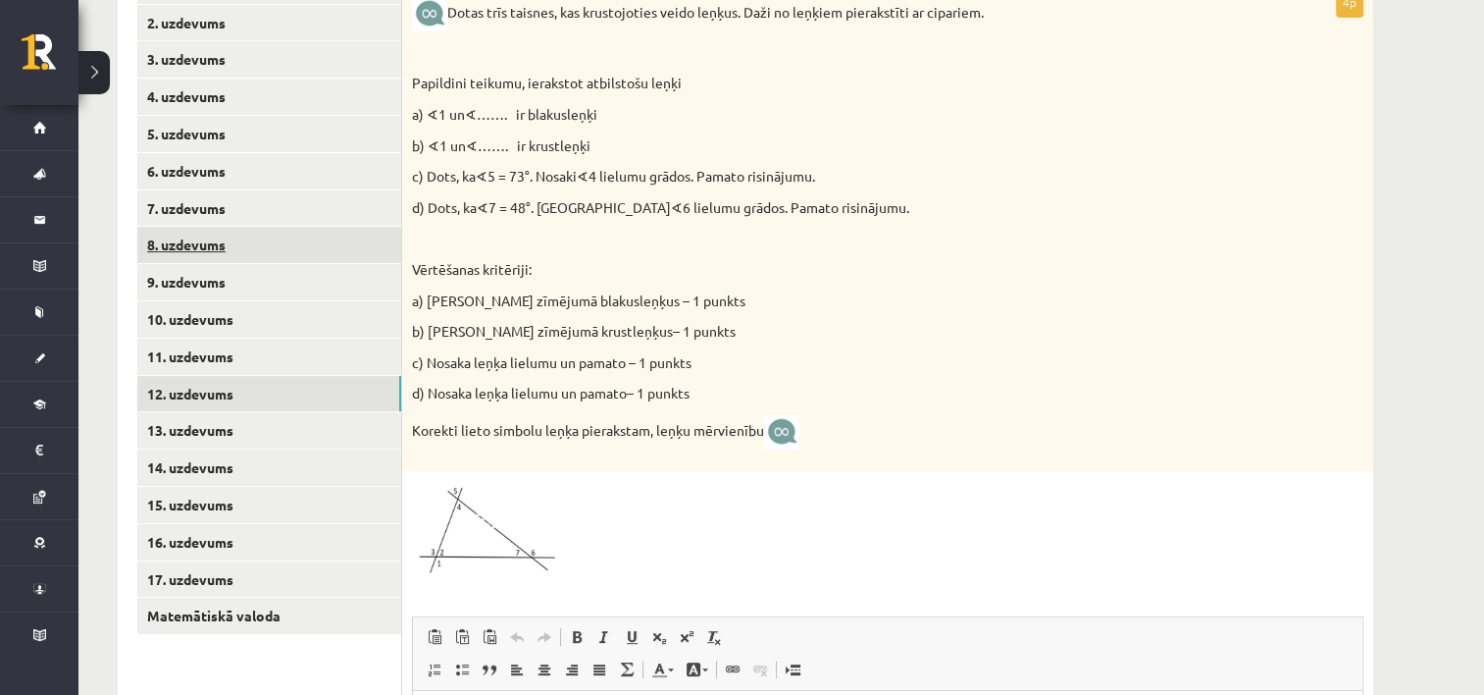
scroll to position [617, 0]
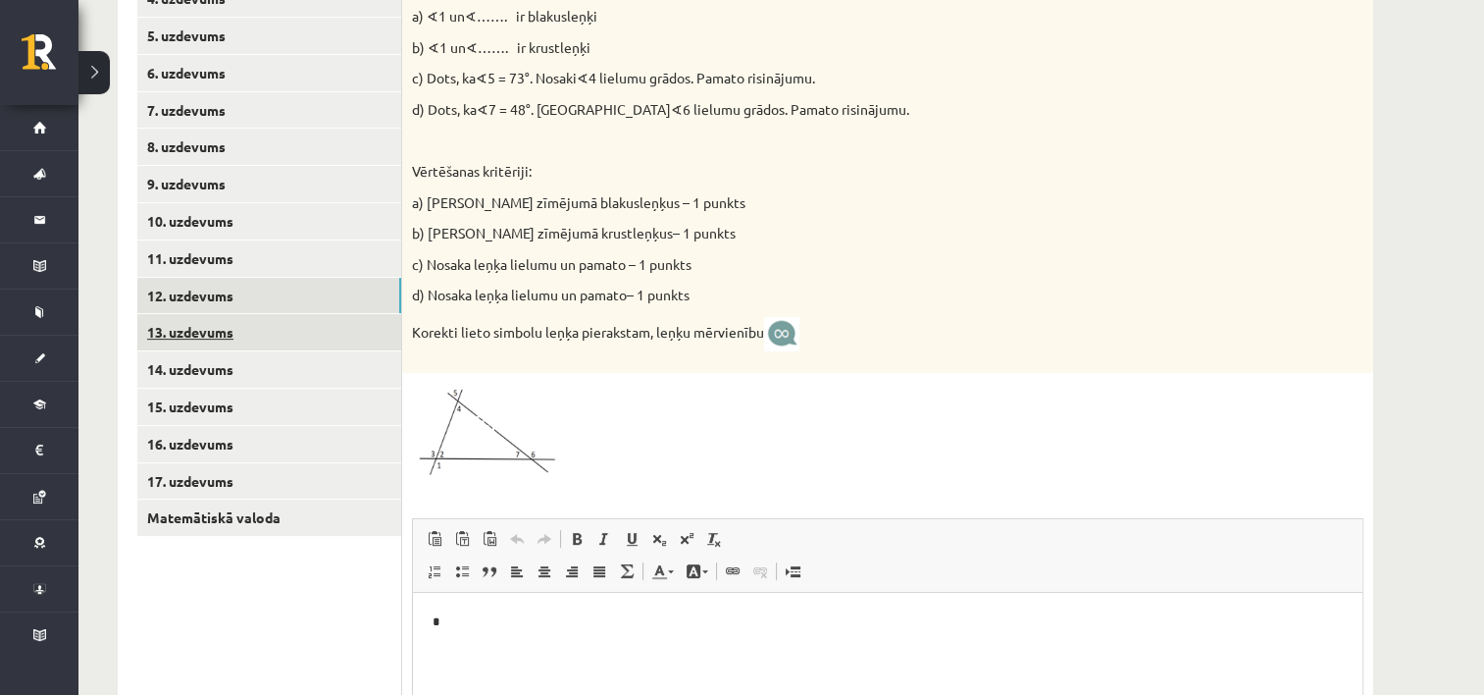
click at [243, 335] on link "13. uzdevums" at bounding box center [269, 332] width 264 height 36
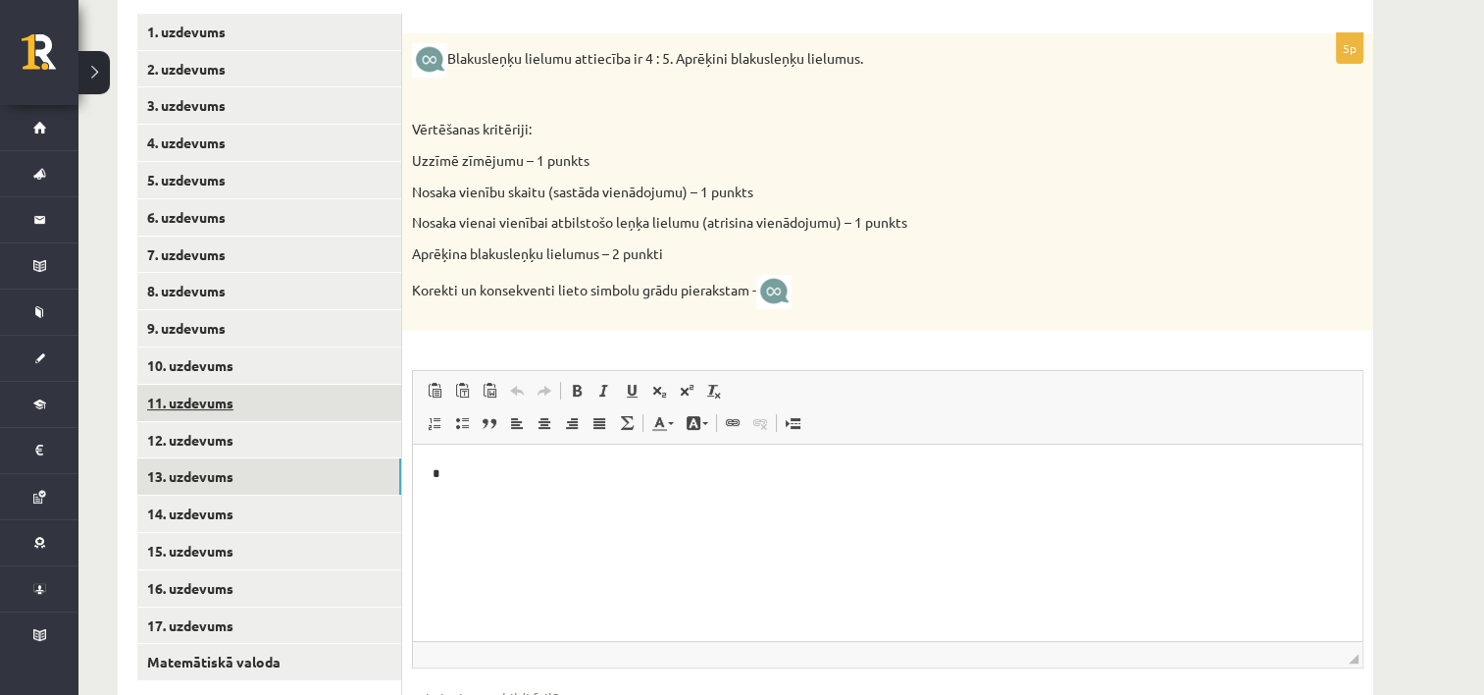
scroll to position [519, 0]
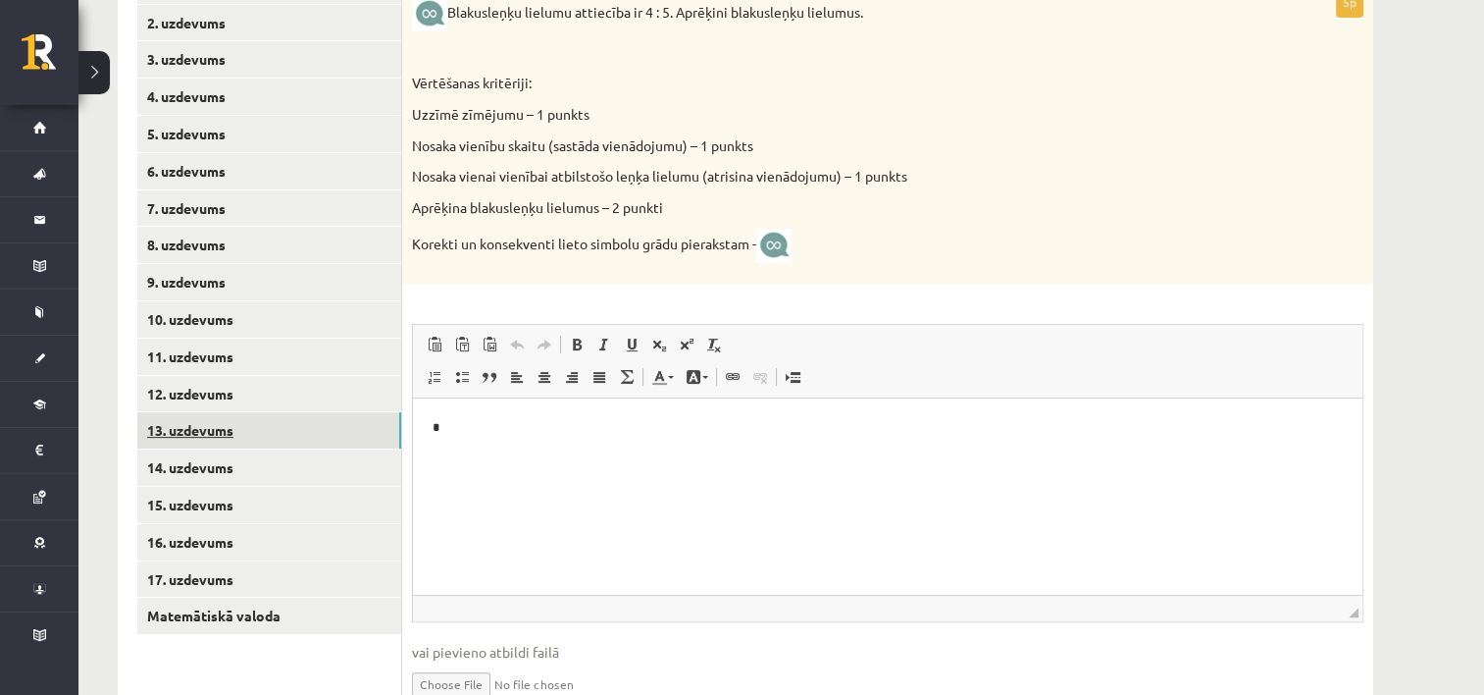
click at [322, 428] on link "13. uzdevums" at bounding box center [269, 430] width 264 height 36
click at [220, 469] on link "14. uzdevums" at bounding box center [269, 467] width 264 height 36
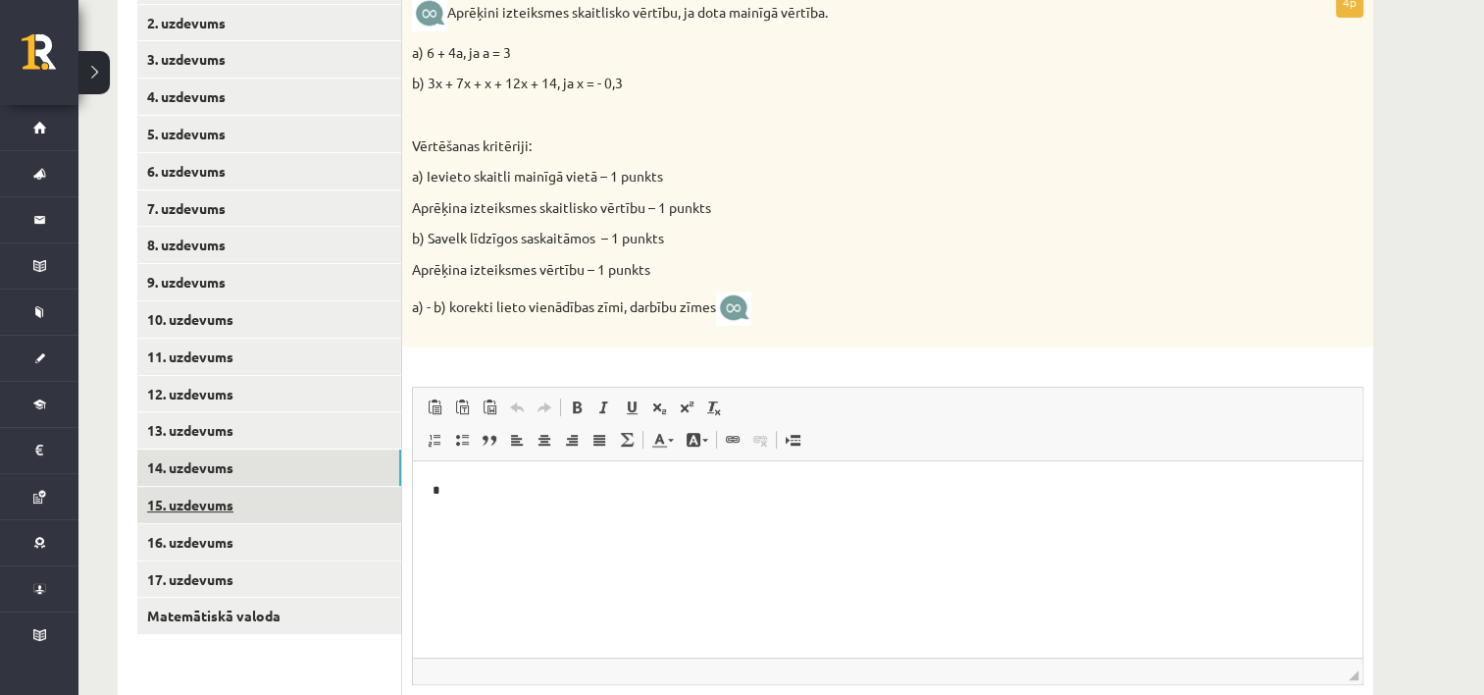
click at [277, 504] on link "15. uzdevums" at bounding box center [269, 505] width 264 height 36
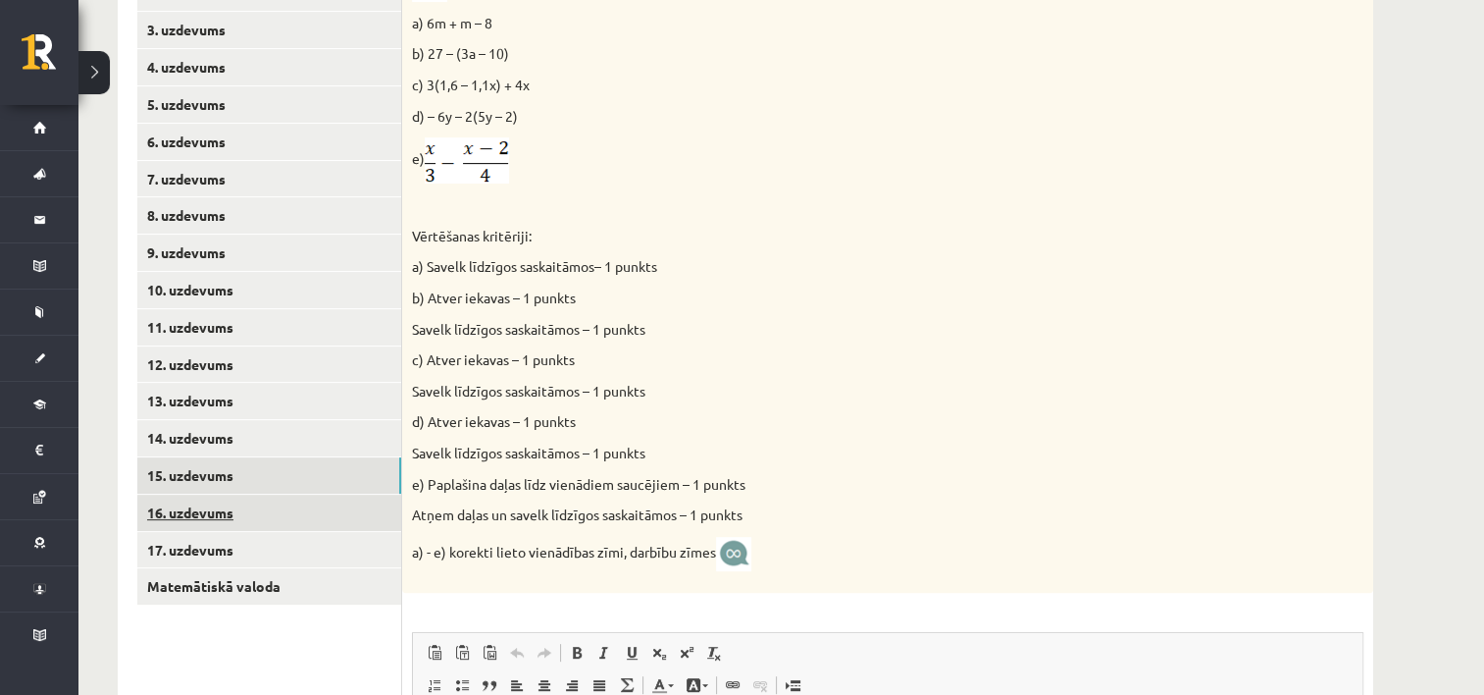
scroll to position [678, 0]
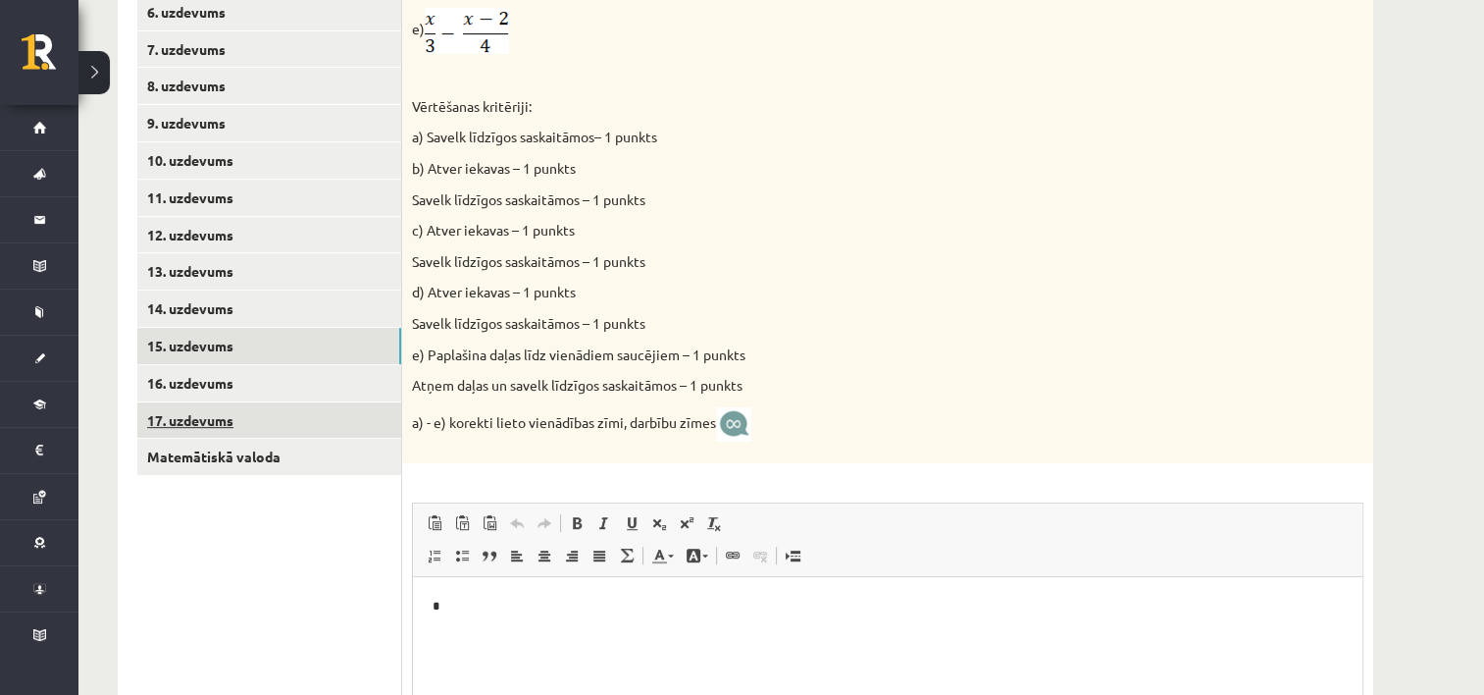
click at [286, 418] on link "17. uzdevums" at bounding box center [269, 420] width 264 height 36
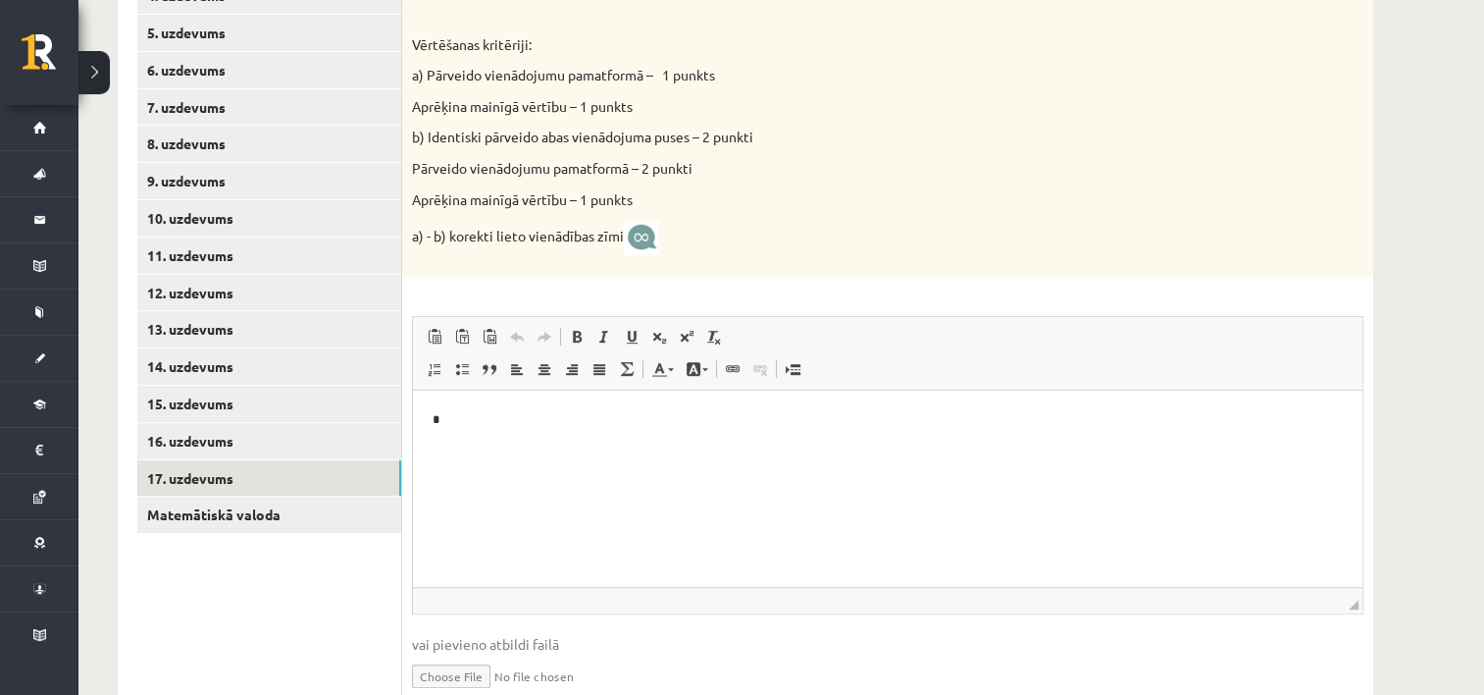
scroll to position [632, 0]
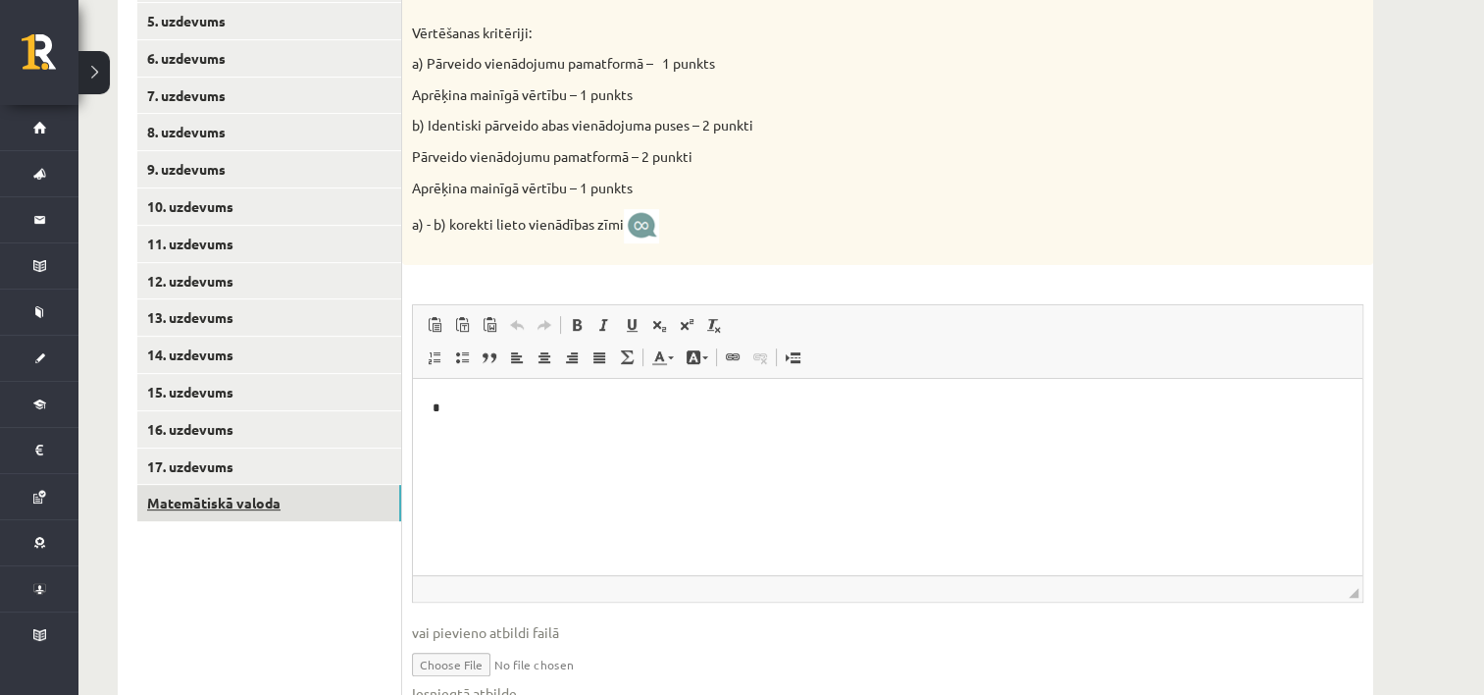
click at [335, 503] on link "Matemātiskā valoda" at bounding box center [269, 503] width 264 height 36
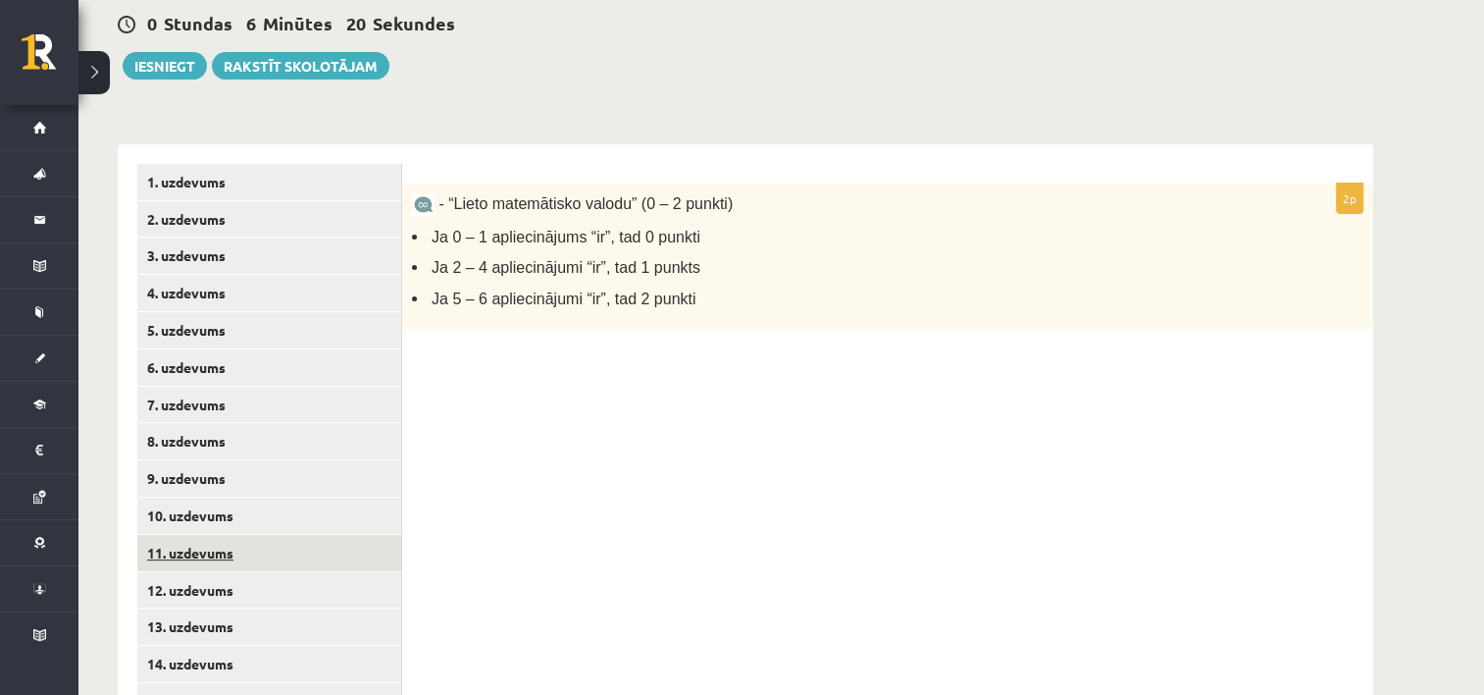
scroll to position [127, 0]
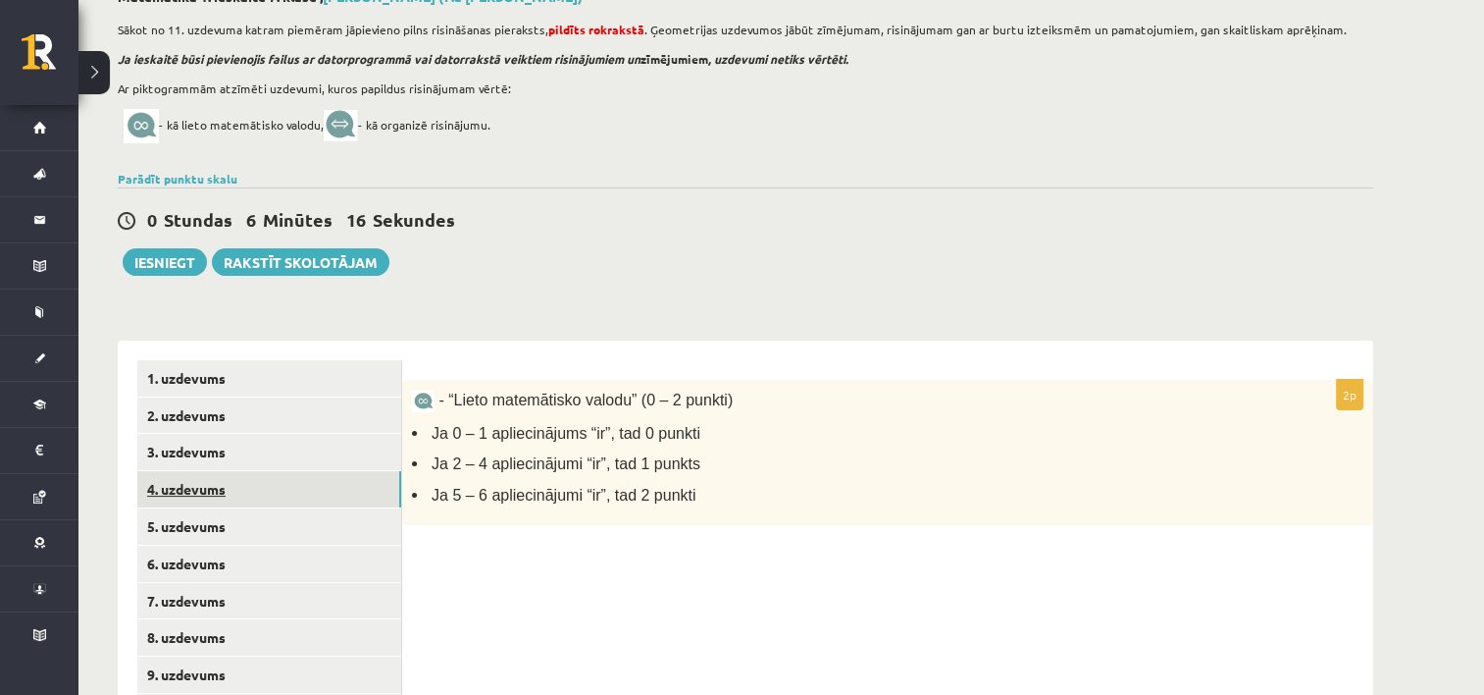
click at [333, 480] on link "4. uzdevums" at bounding box center [269, 489] width 264 height 36
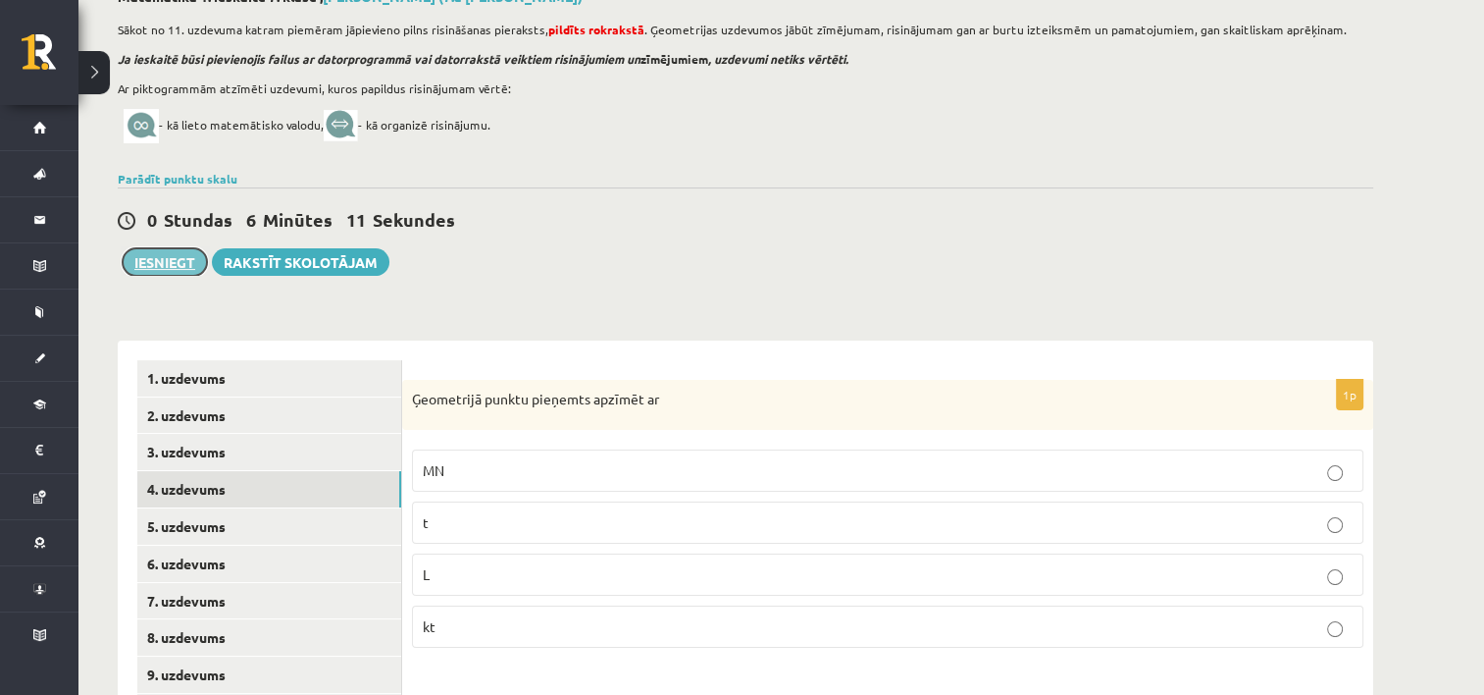
click at [196, 263] on button "Iesniegt" at bounding box center [165, 261] width 84 height 27
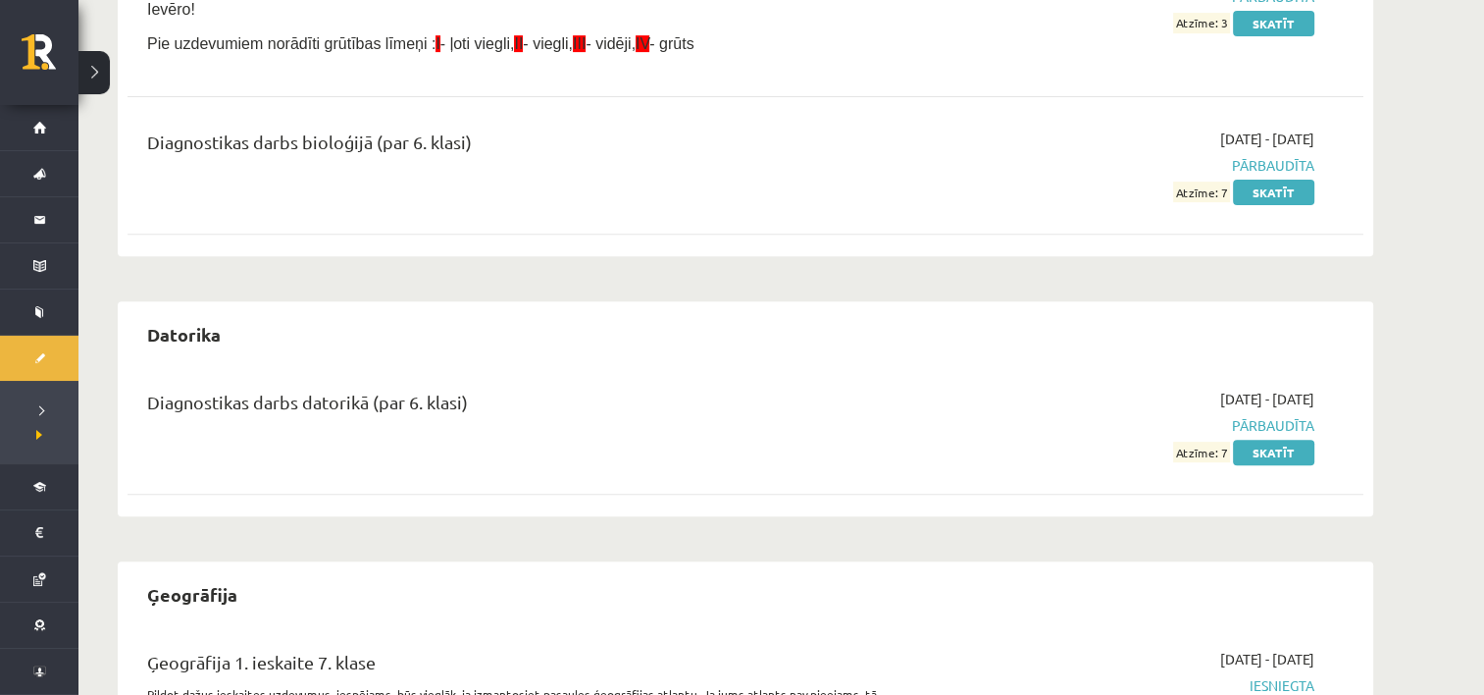
scroll to position [581, 0]
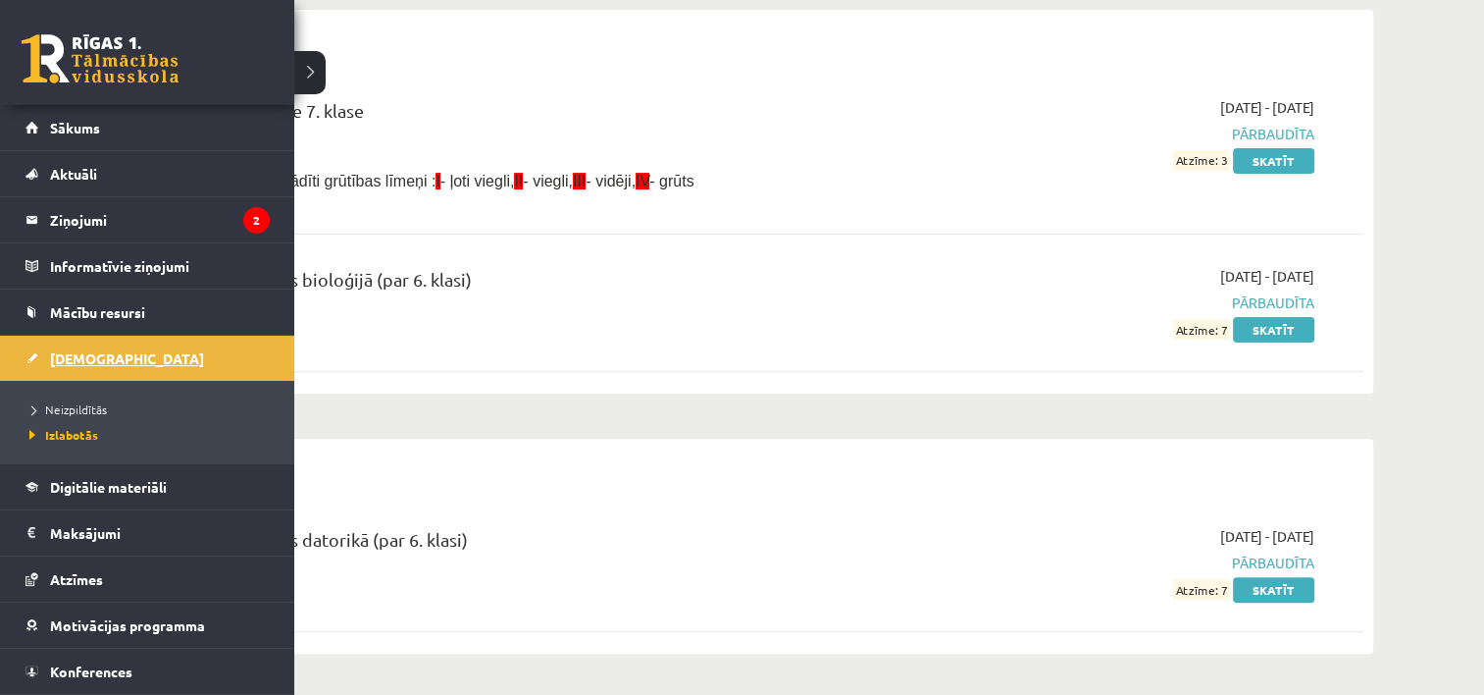
click at [31, 345] on link "[DEMOGRAPHIC_DATA]" at bounding box center [148, 358] width 244 height 45
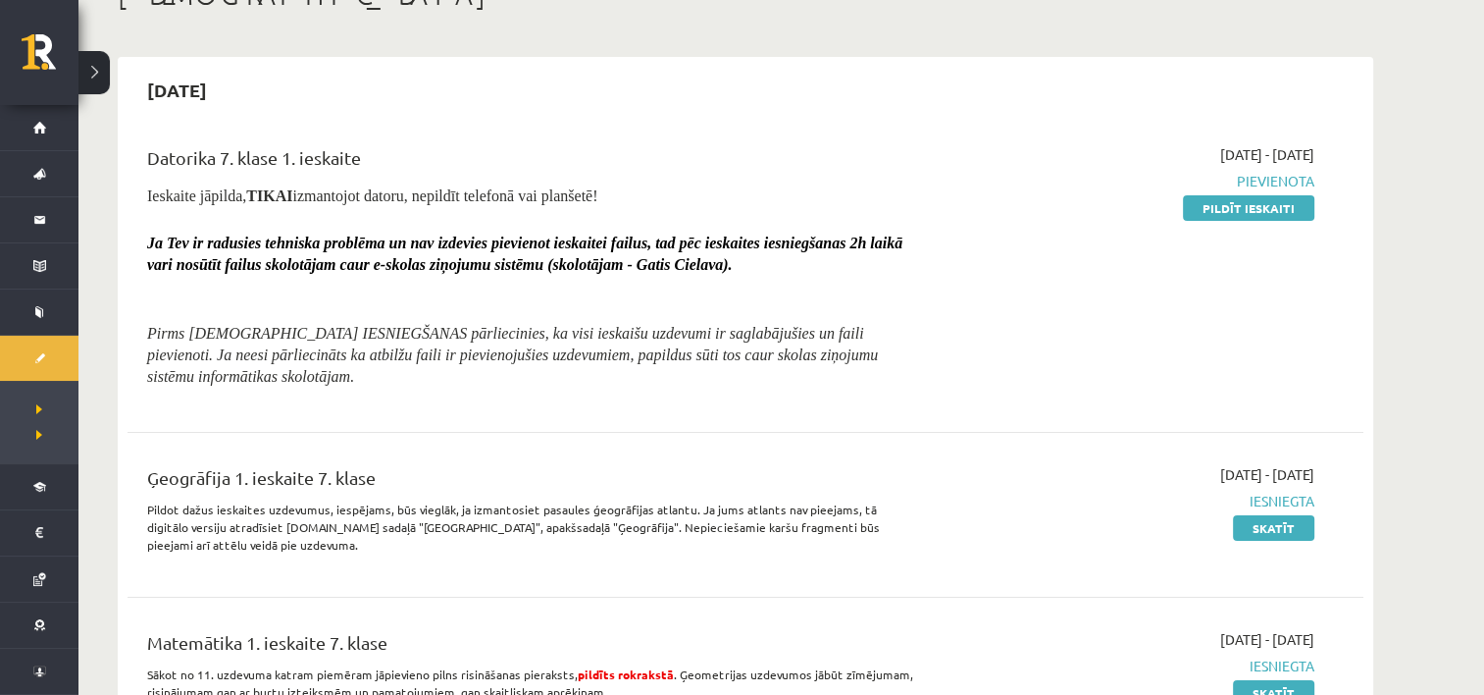
scroll to position [90, 0]
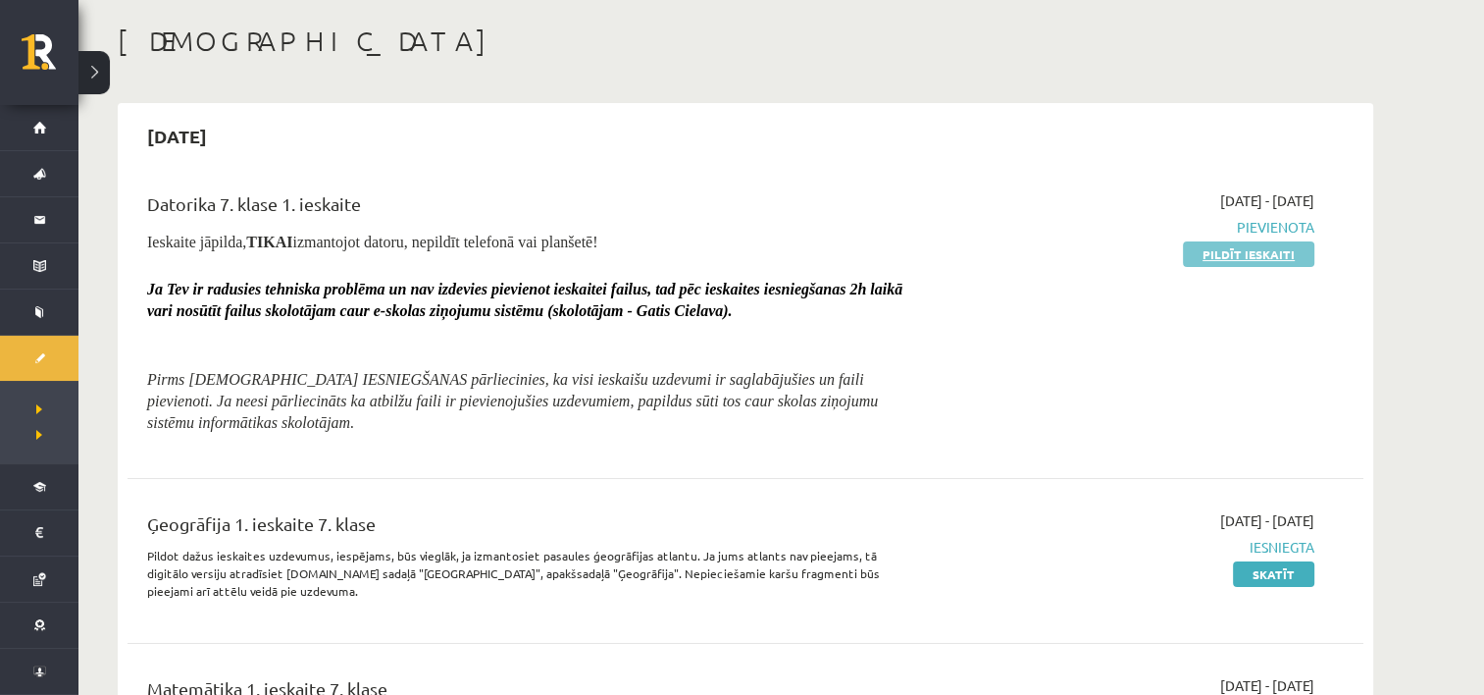
click at [1249, 251] on link "Pildīt ieskaiti" at bounding box center [1248, 254] width 131 height 26
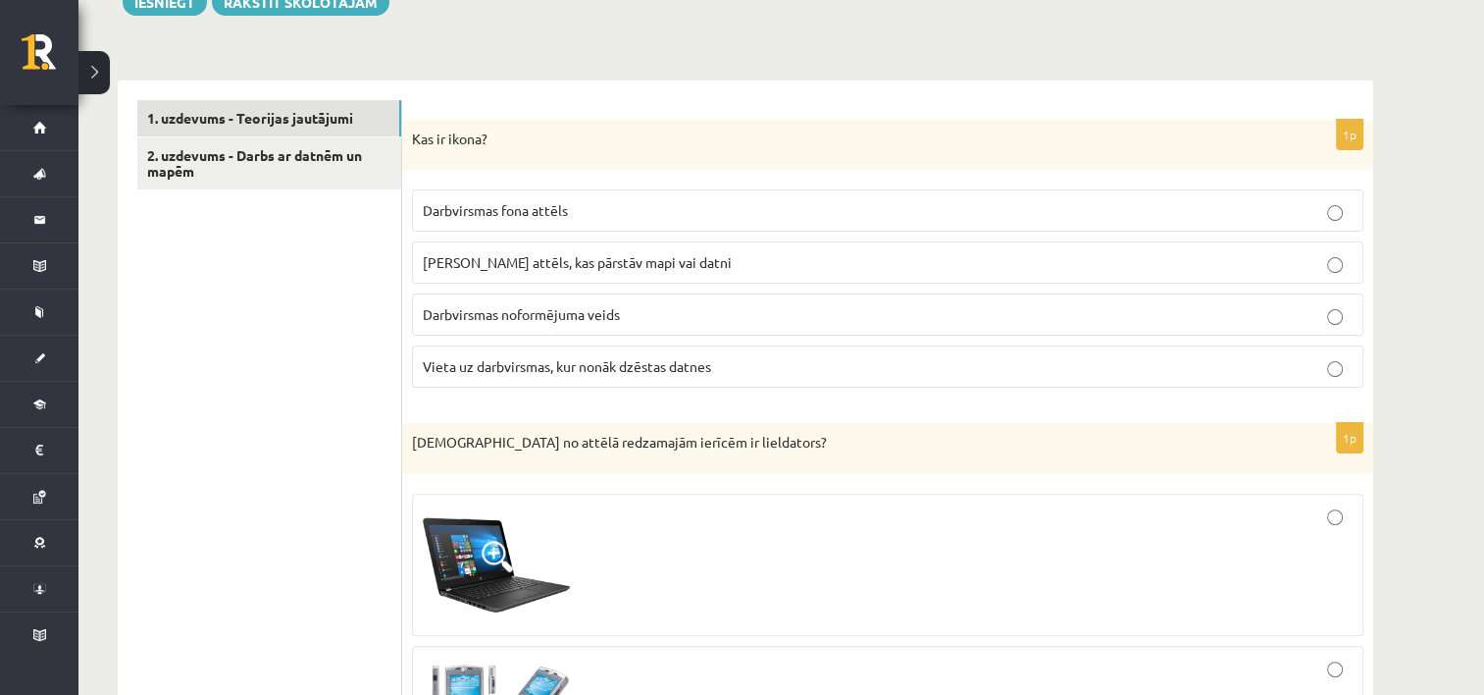
scroll to position [420, 0]
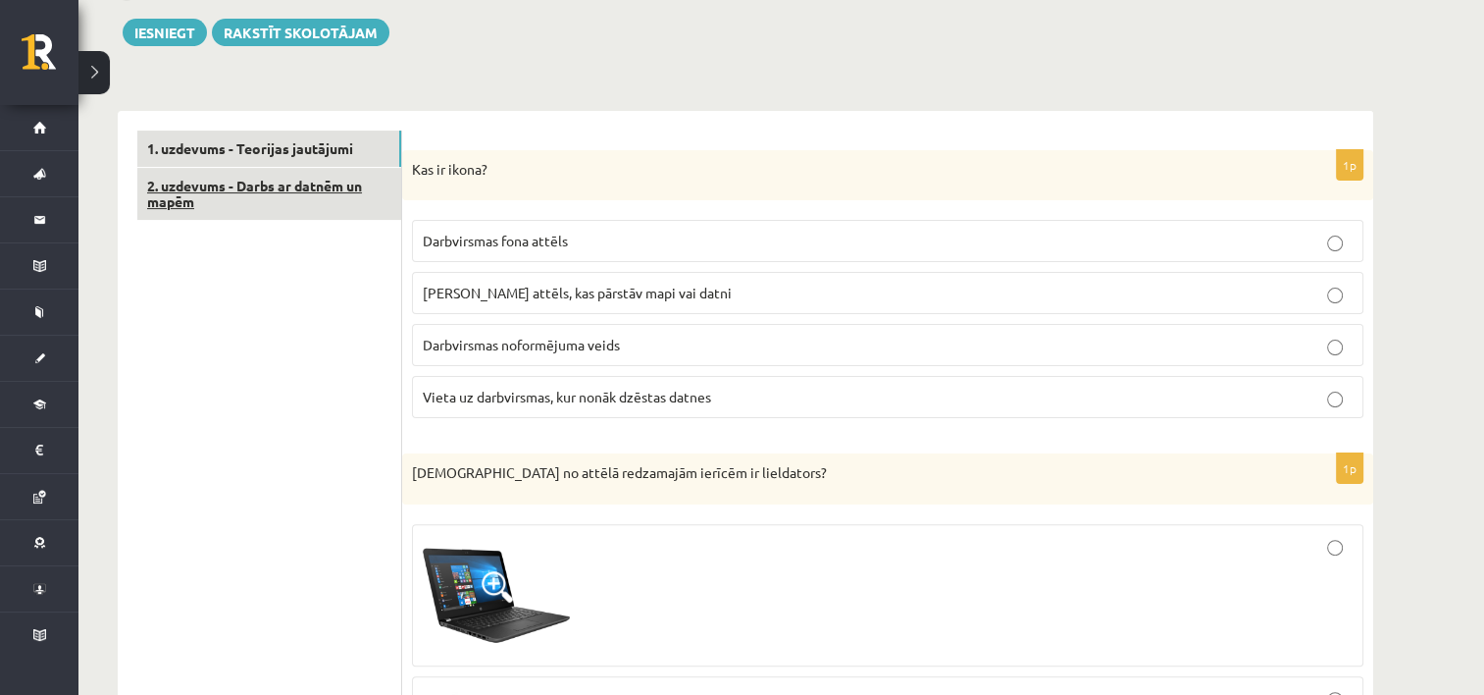
click at [235, 206] on link "2. uzdevums - Darbs ar datnēm un mapēm" at bounding box center [269, 194] width 264 height 53
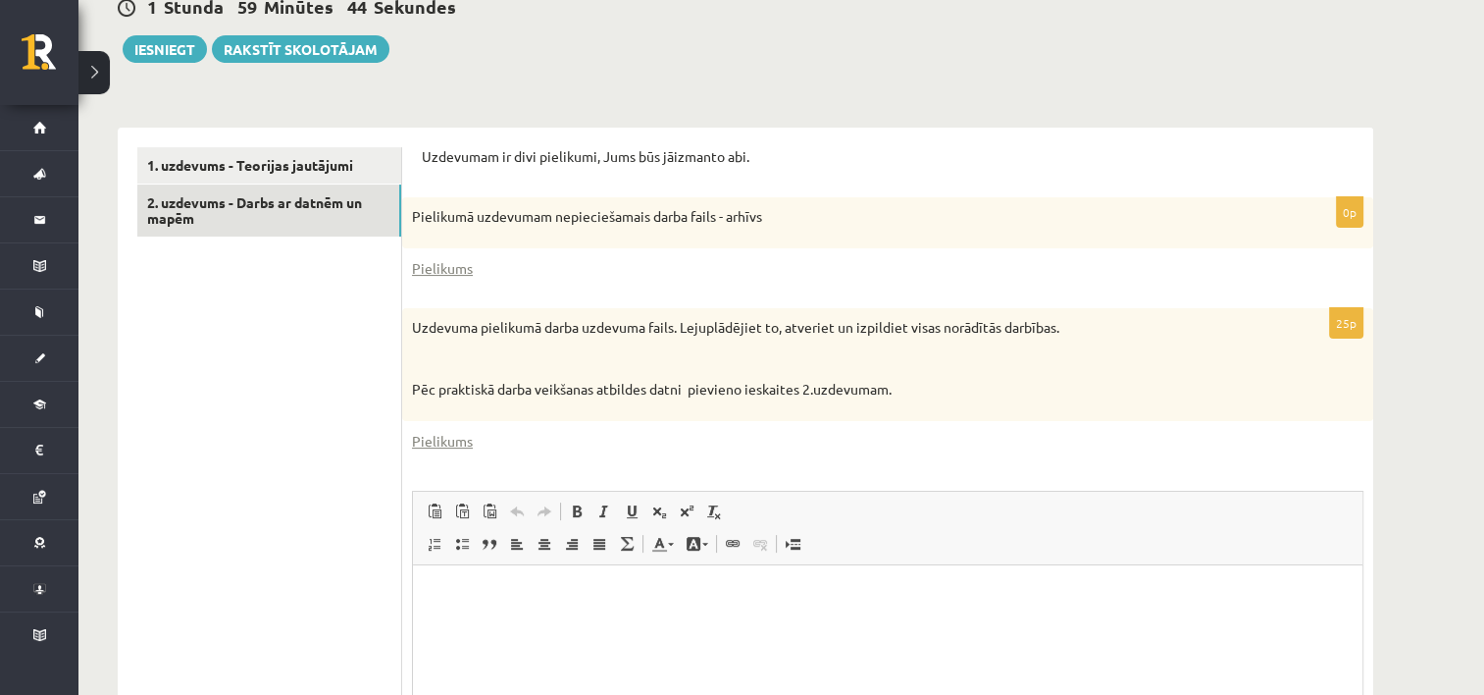
scroll to position [272, 0]
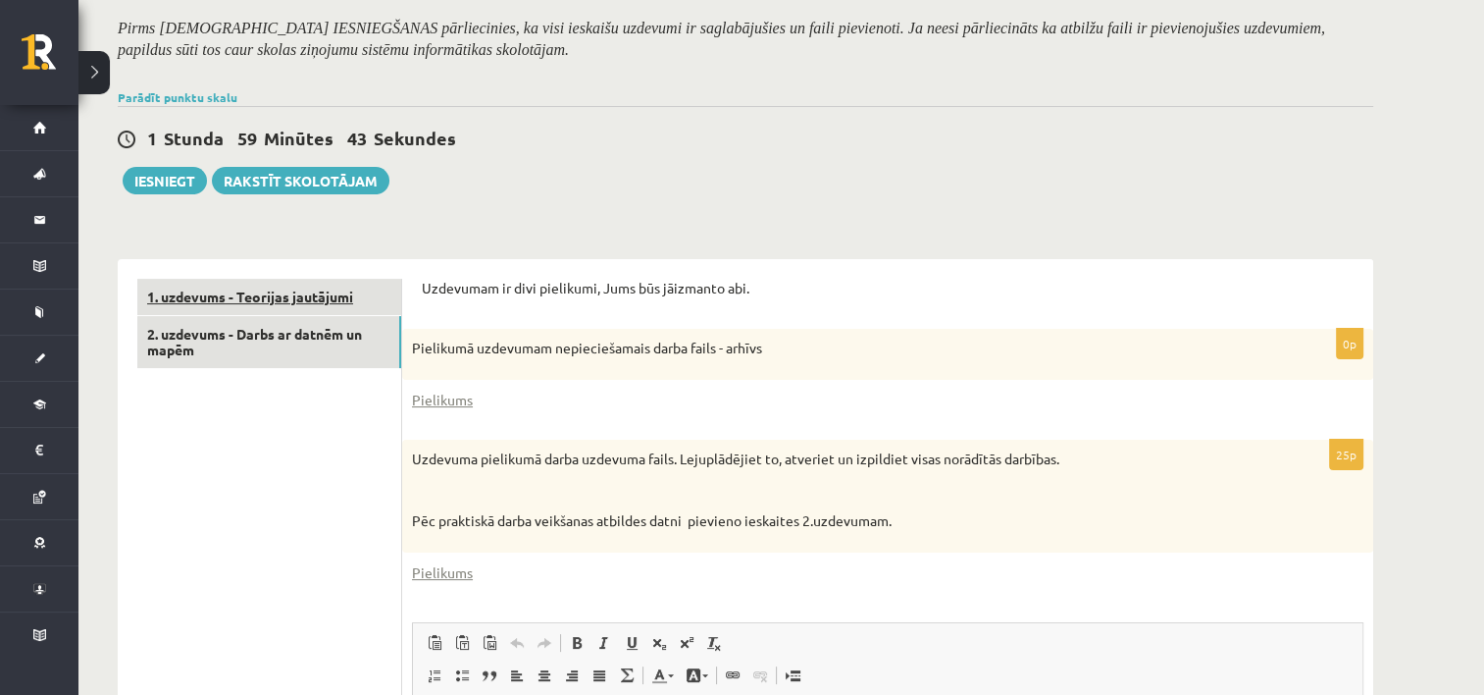
click at [298, 294] on link "1. uzdevums - Teorijas jautājumi" at bounding box center [269, 297] width 264 height 36
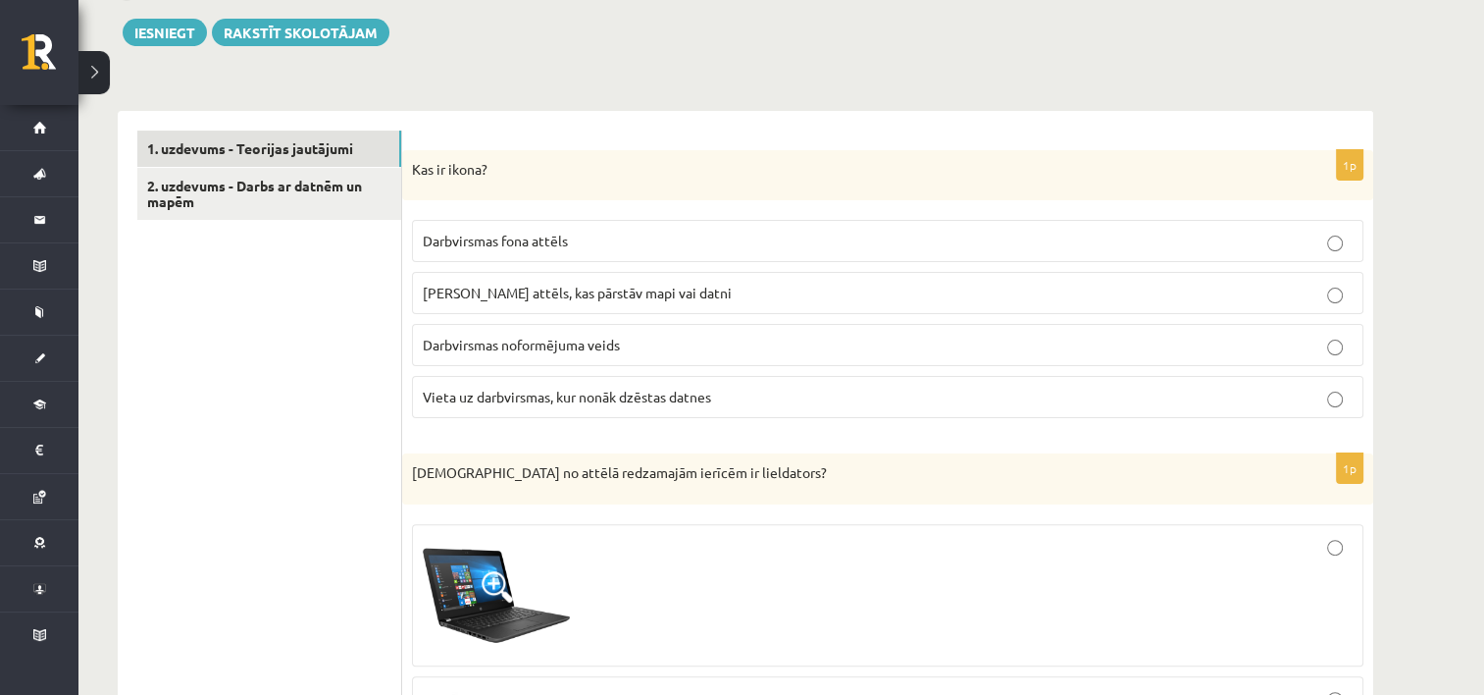
scroll to position [468, 0]
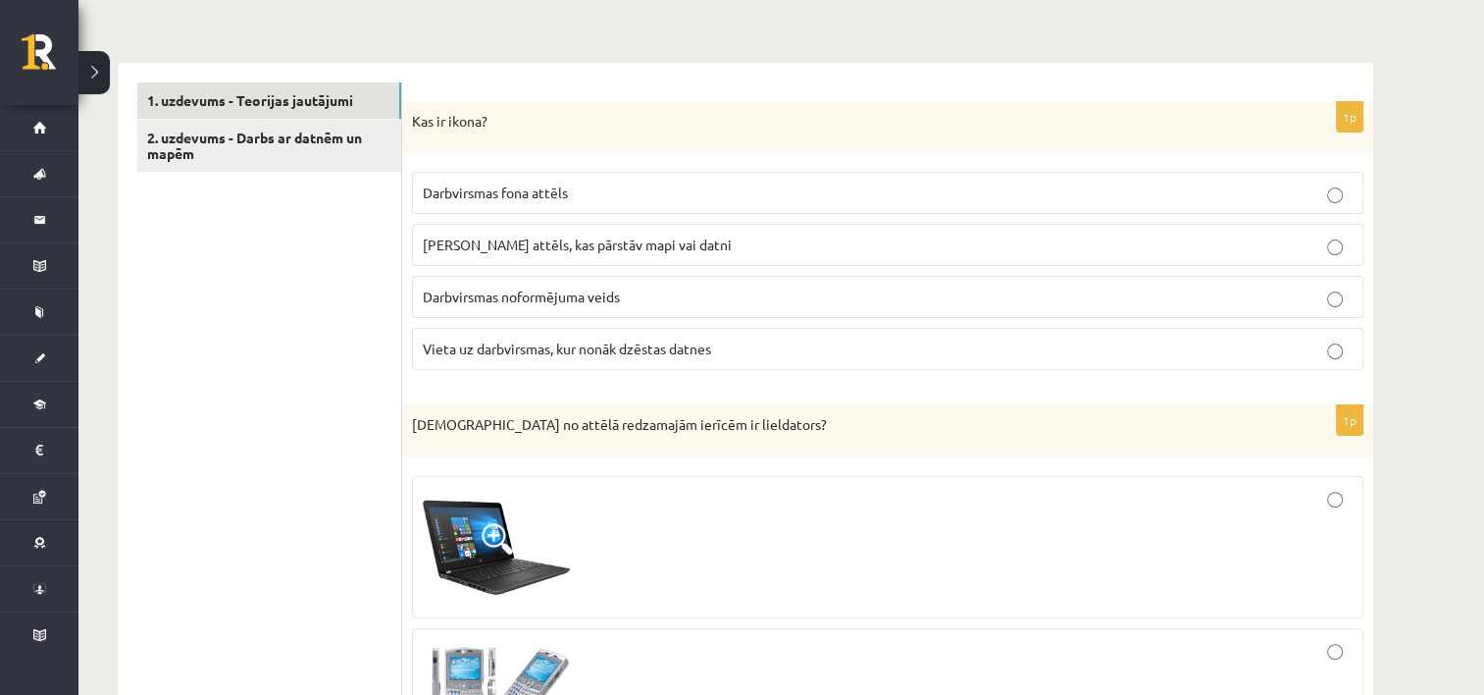
click at [600, 236] on span "Neliels attēls, kas pārstāv mapi vai datni" at bounding box center [577, 244] width 309 height 18
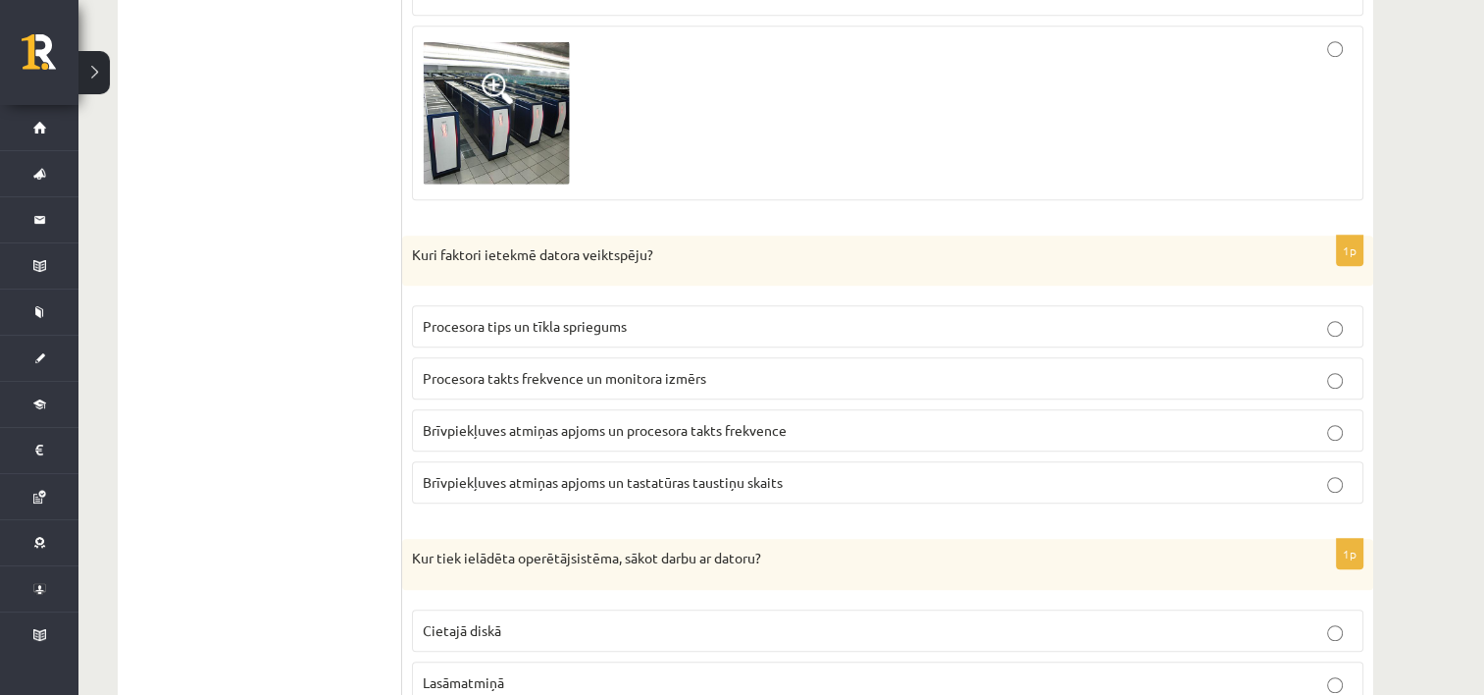
scroll to position [1351, 0]
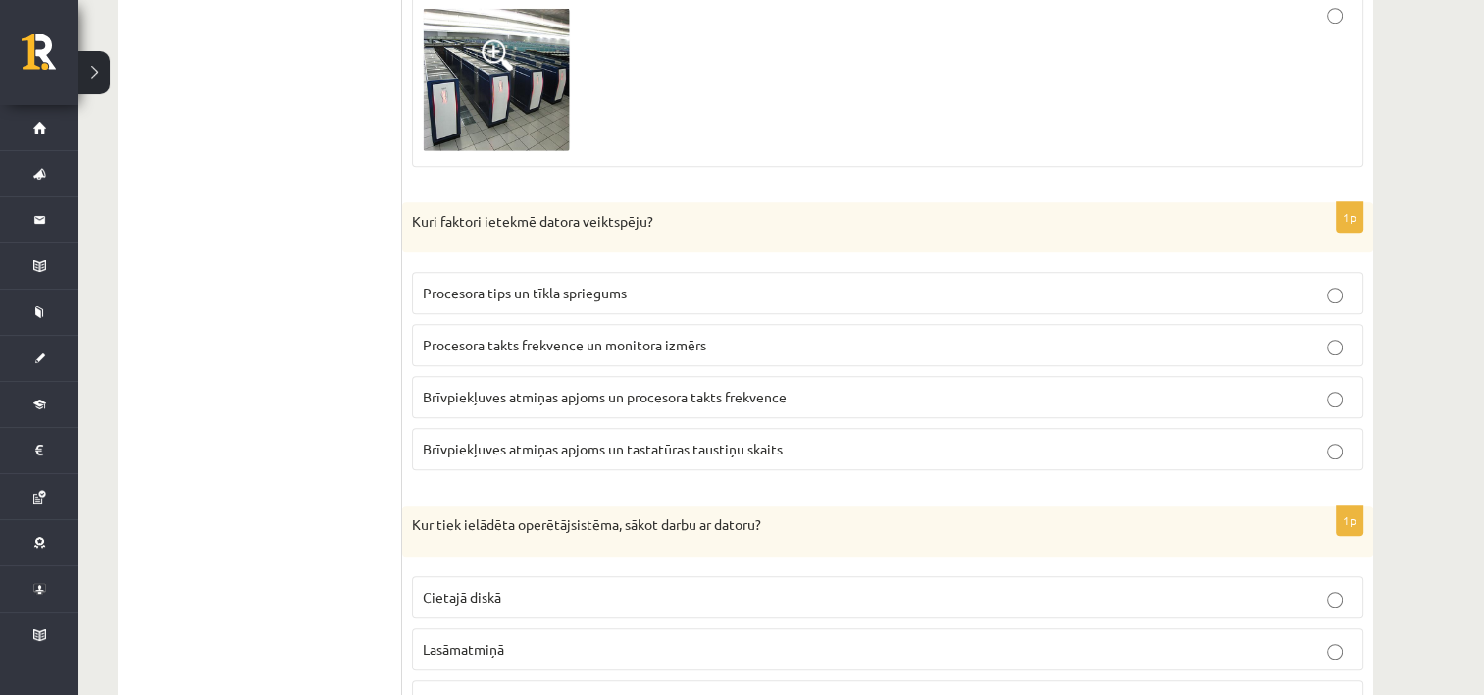
click at [660, 400] on label "Brīvpiekļuves atmiņas apjoms un procesora takts frekvence" at bounding box center [888, 397] width 952 height 42
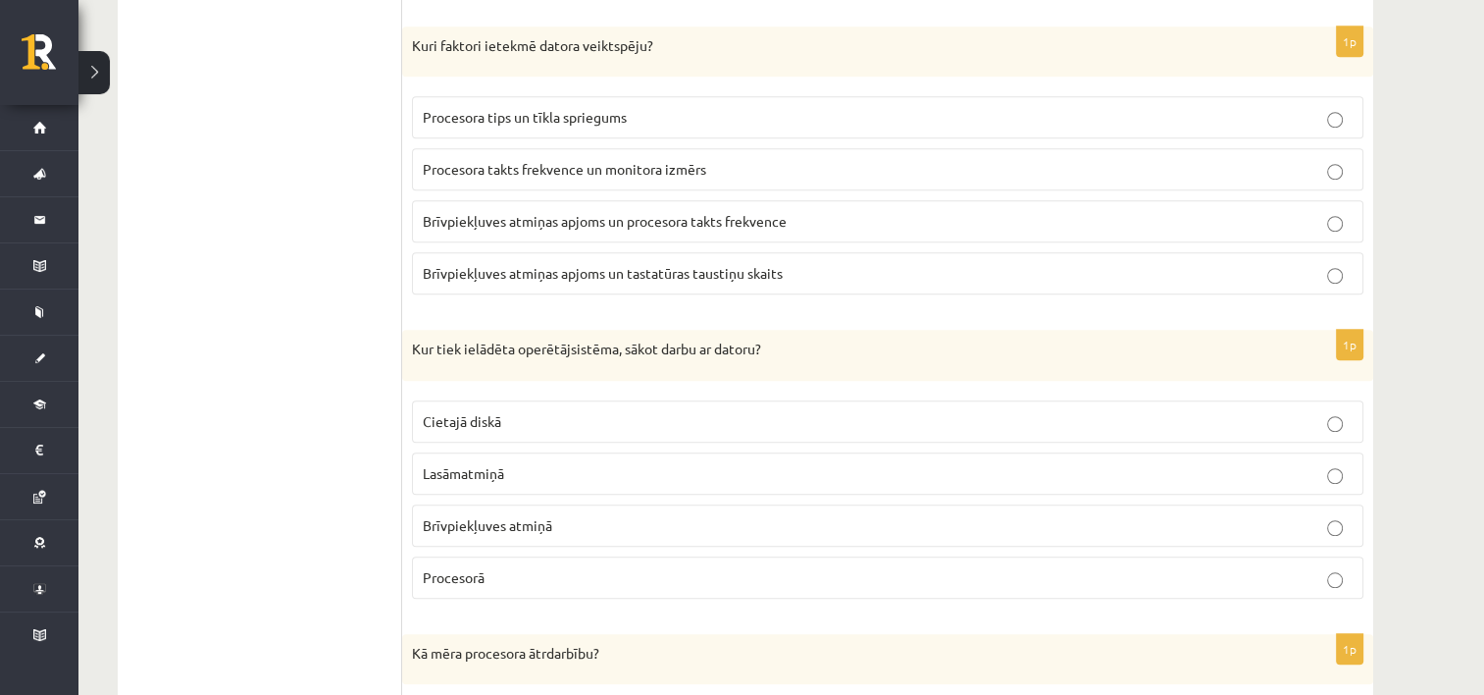
scroll to position [1645, 0]
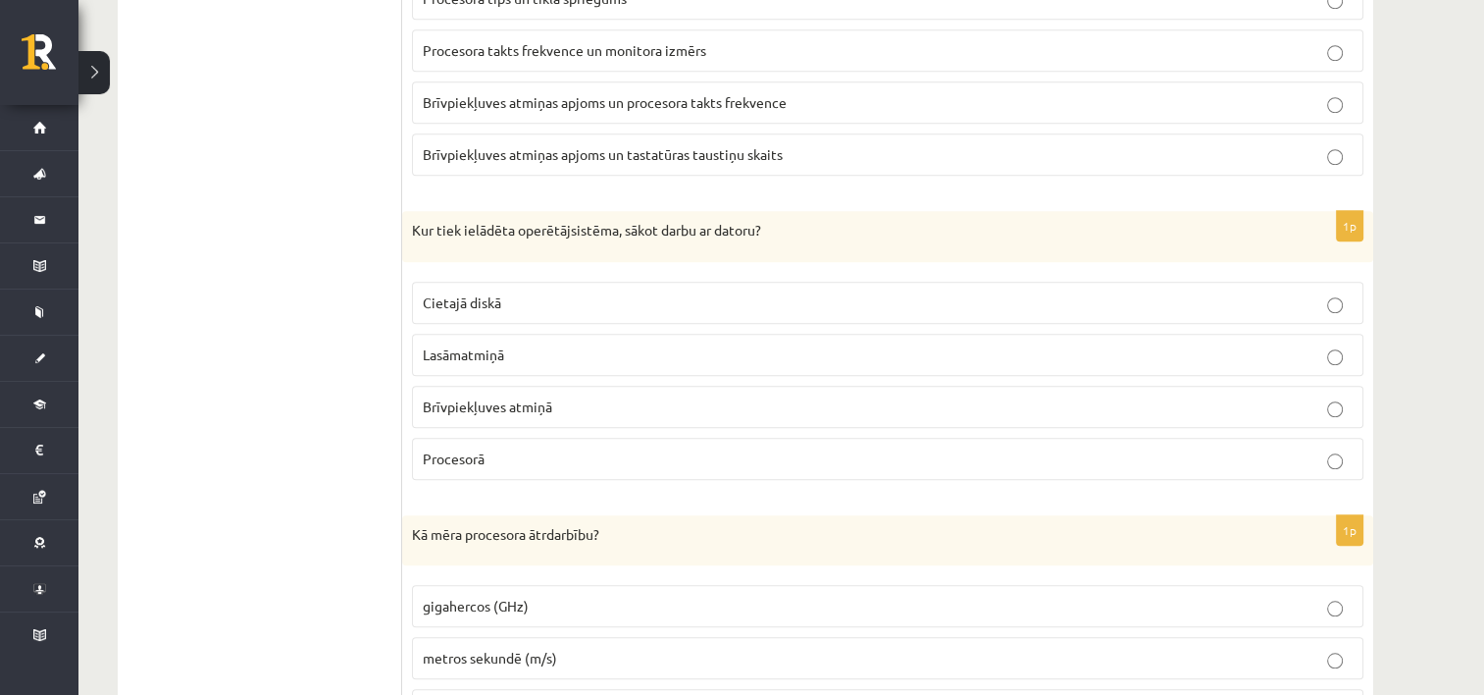
click at [538, 400] on span "Brīvpiekļuves atmiņā" at bounding box center [487, 406] width 129 height 18
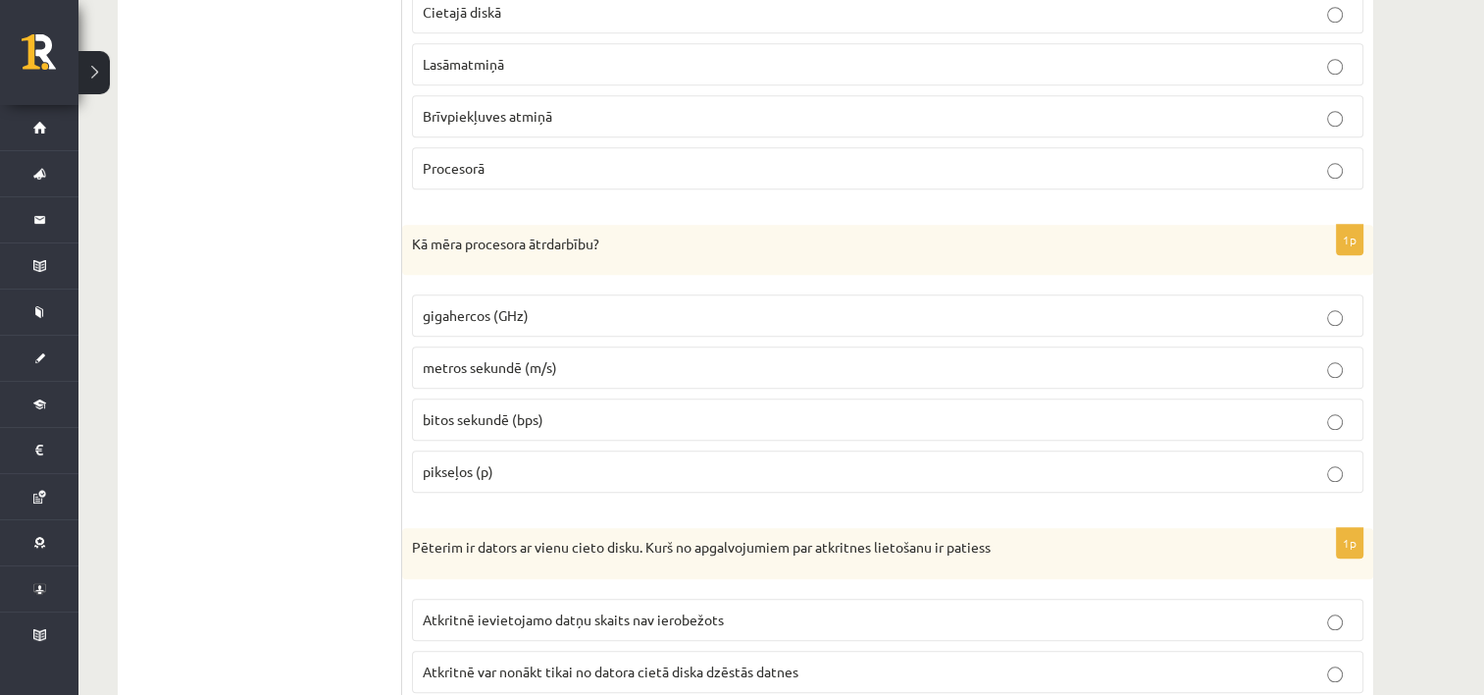
scroll to position [1939, 0]
click at [516, 290] on label "gigahercos (GHz)" at bounding box center [888, 311] width 952 height 42
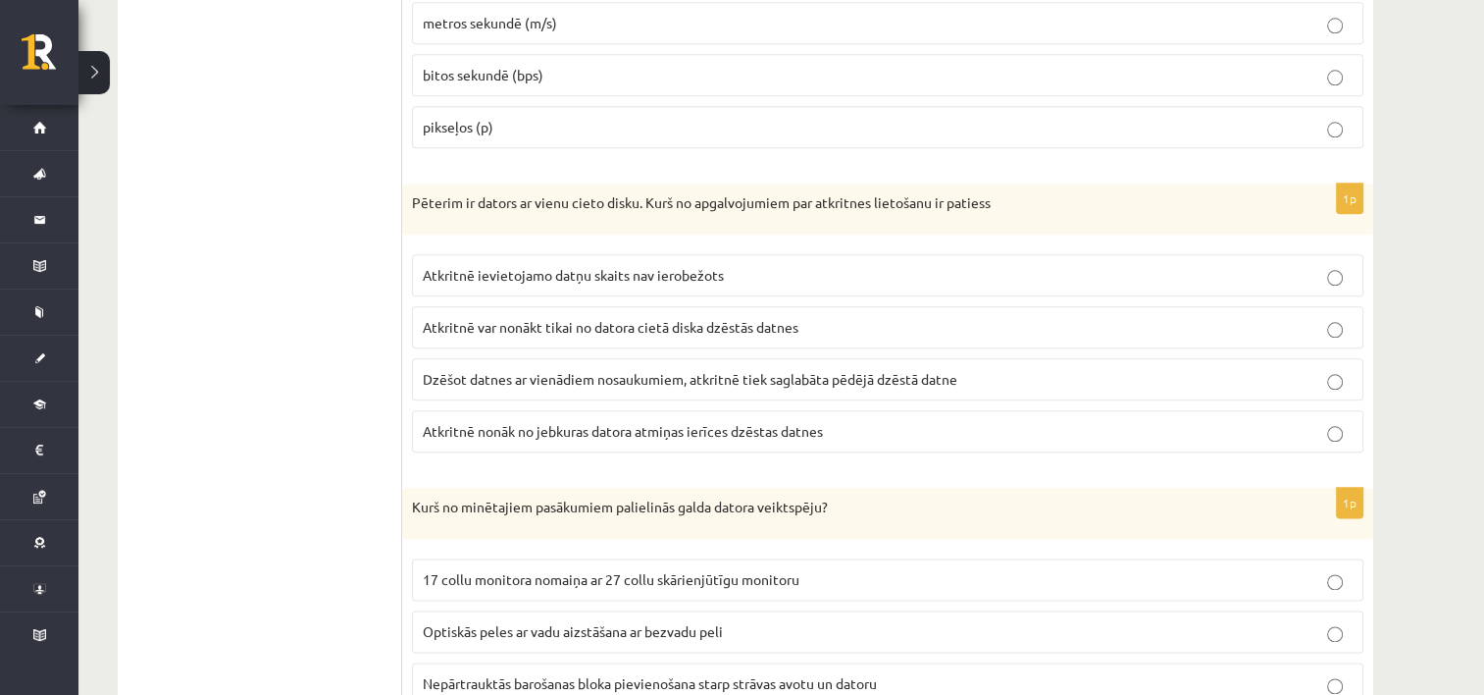
scroll to position [2332, 0]
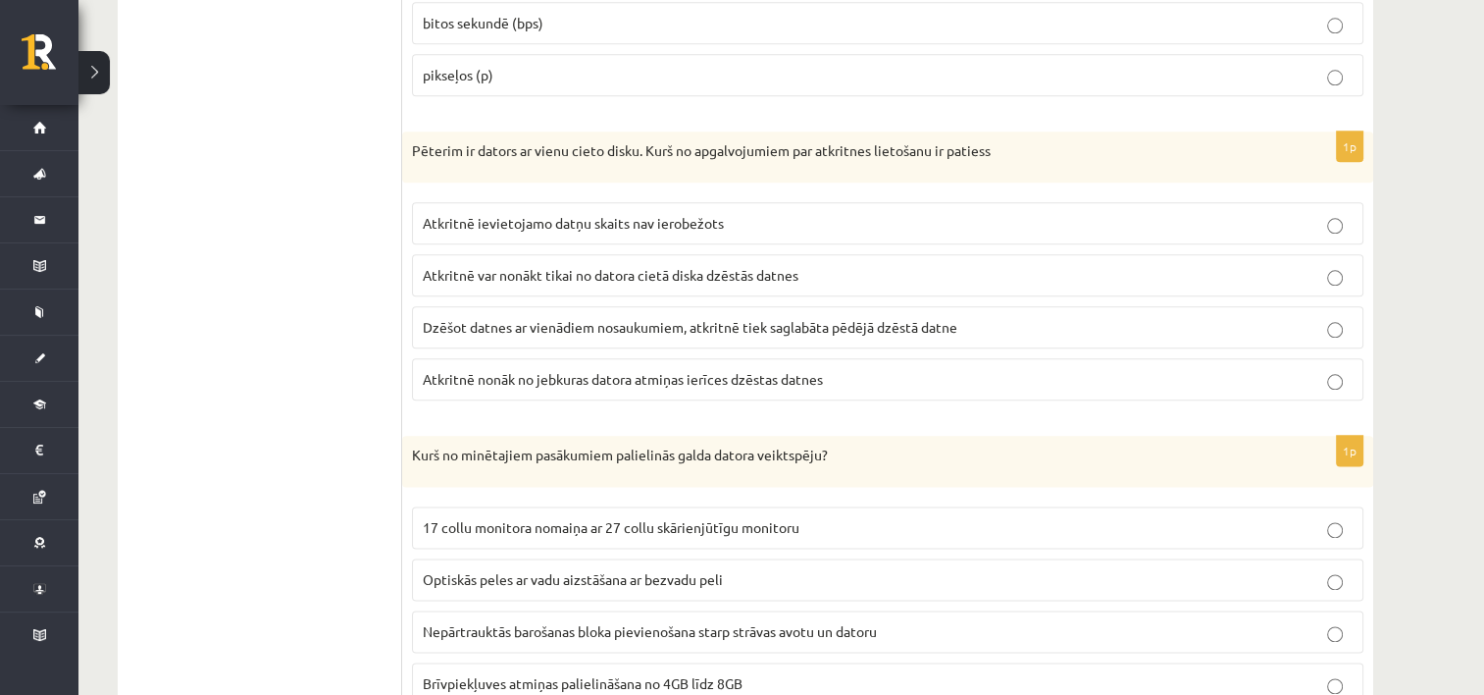
click at [495, 266] on span "Atkritnē var nonākt tikai no datora cietā diska dzēstās datnes" at bounding box center [611, 275] width 376 height 18
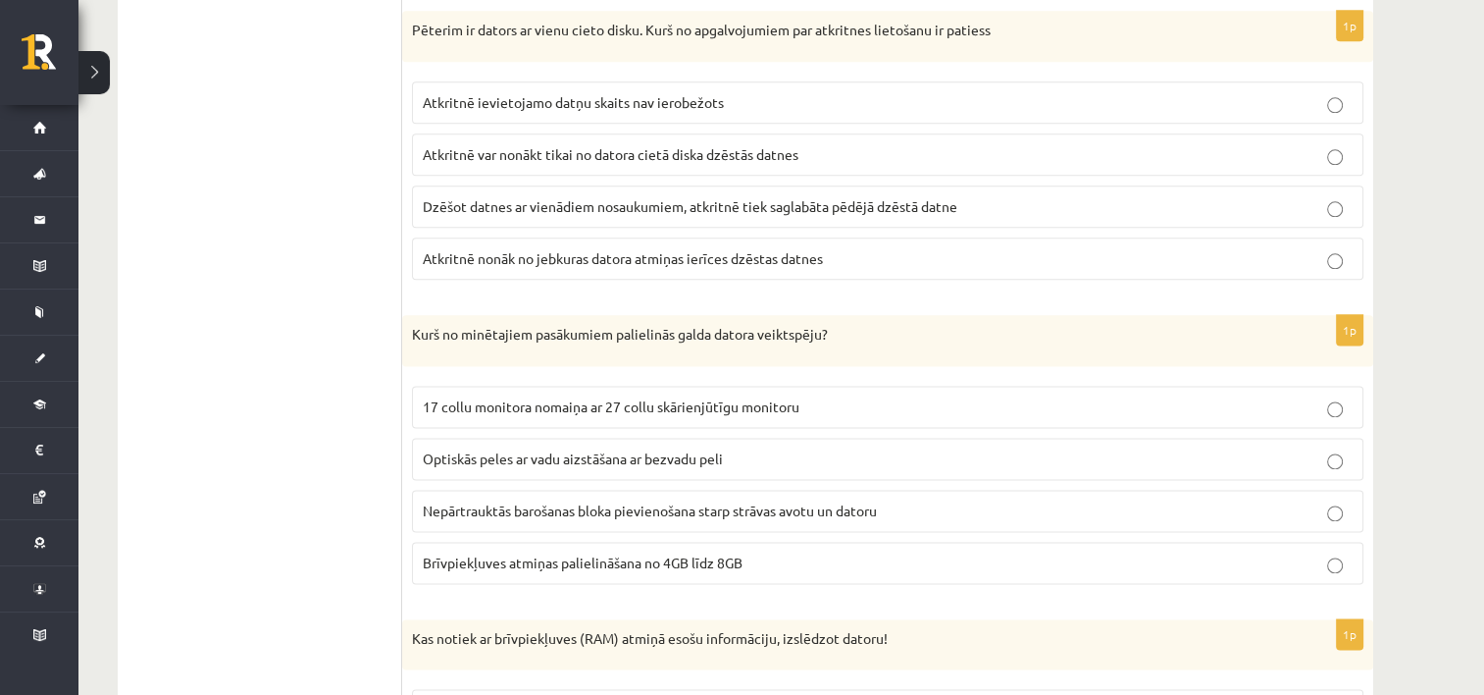
scroll to position [2528, 0]
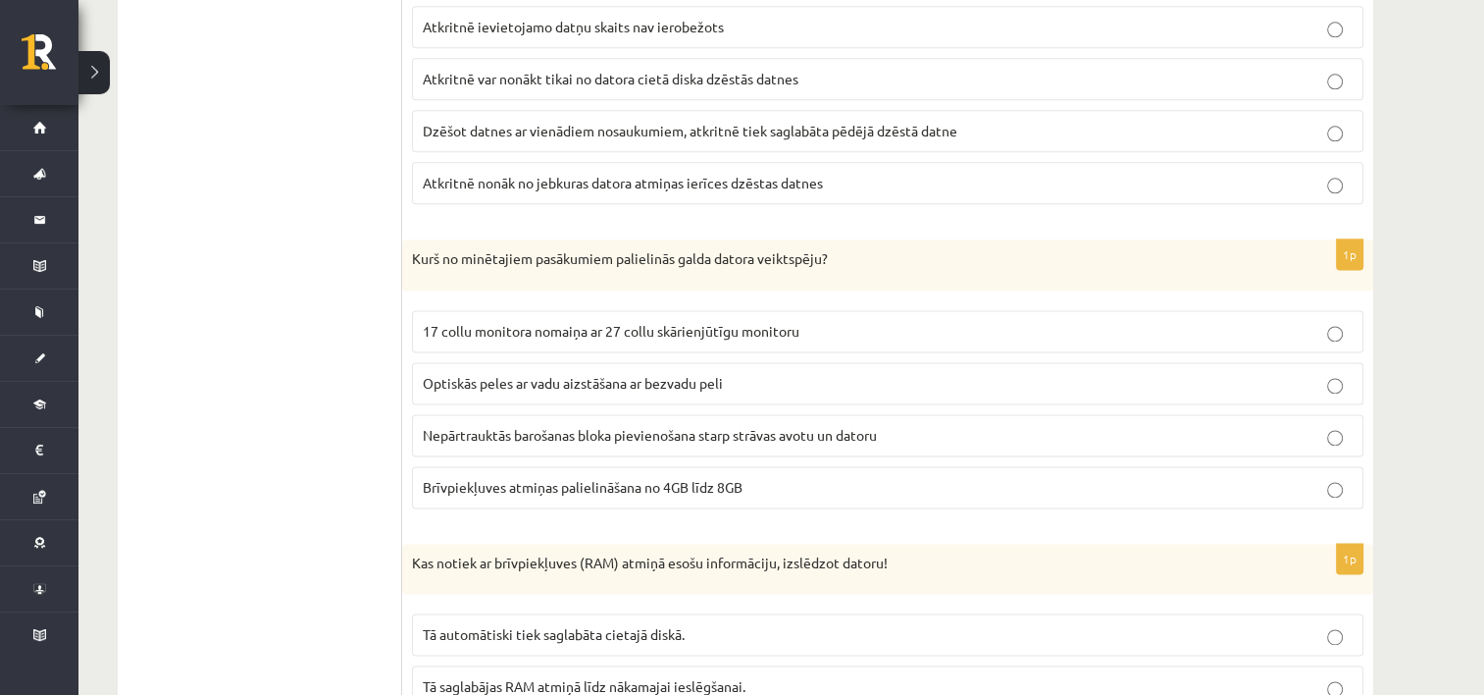
click at [558, 479] on span "Brīvpiekļuves atmiņas palielināšana no 4GB līdz 8GB" at bounding box center [583, 487] width 320 height 18
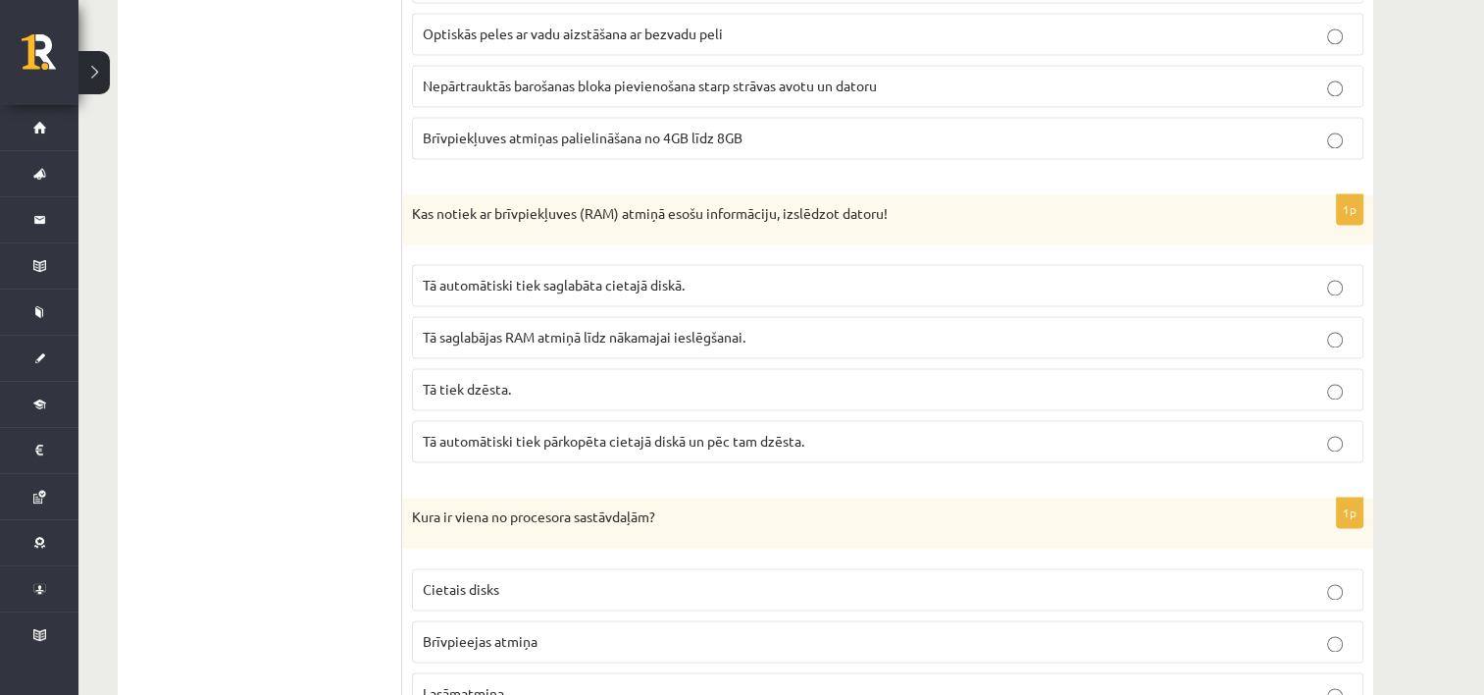
scroll to position [2920, 0]
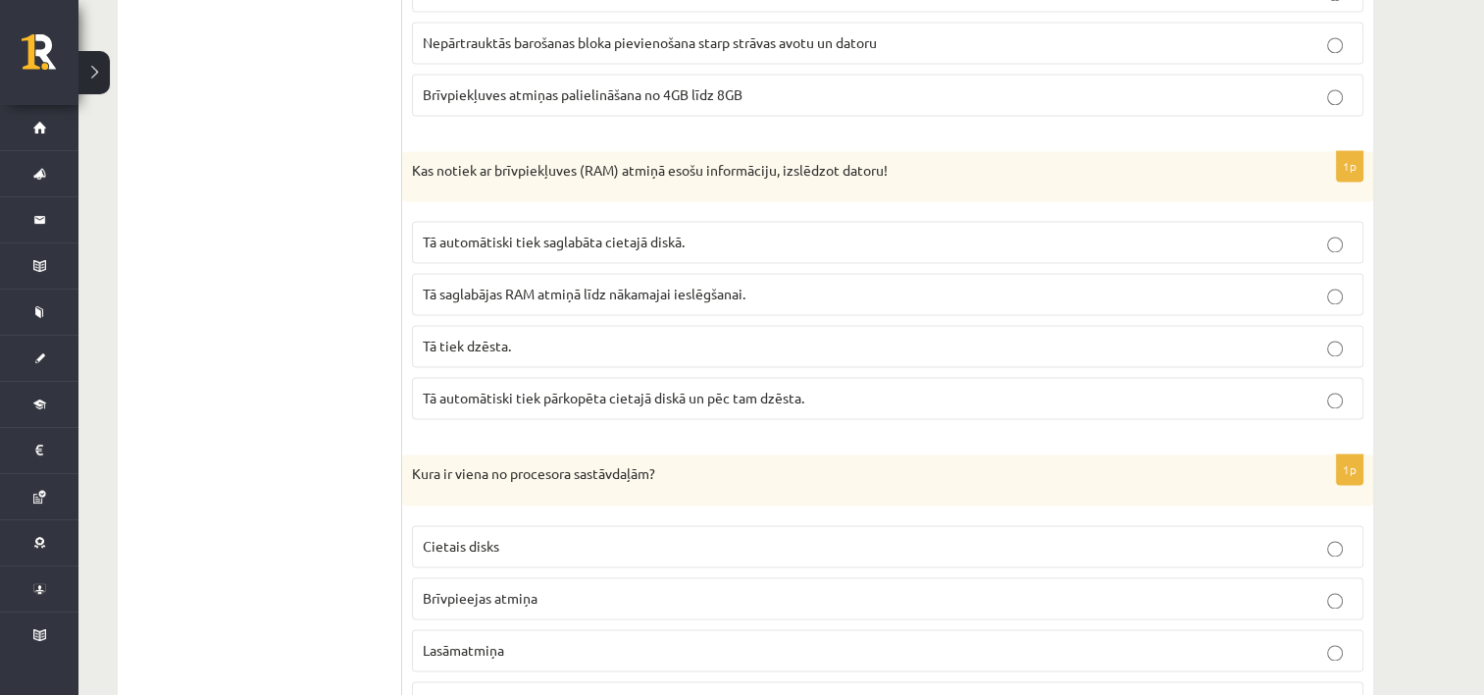
click at [467, 344] on label "Tā tiek dzēsta." at bounding box center [888, 346] width 952 height 42
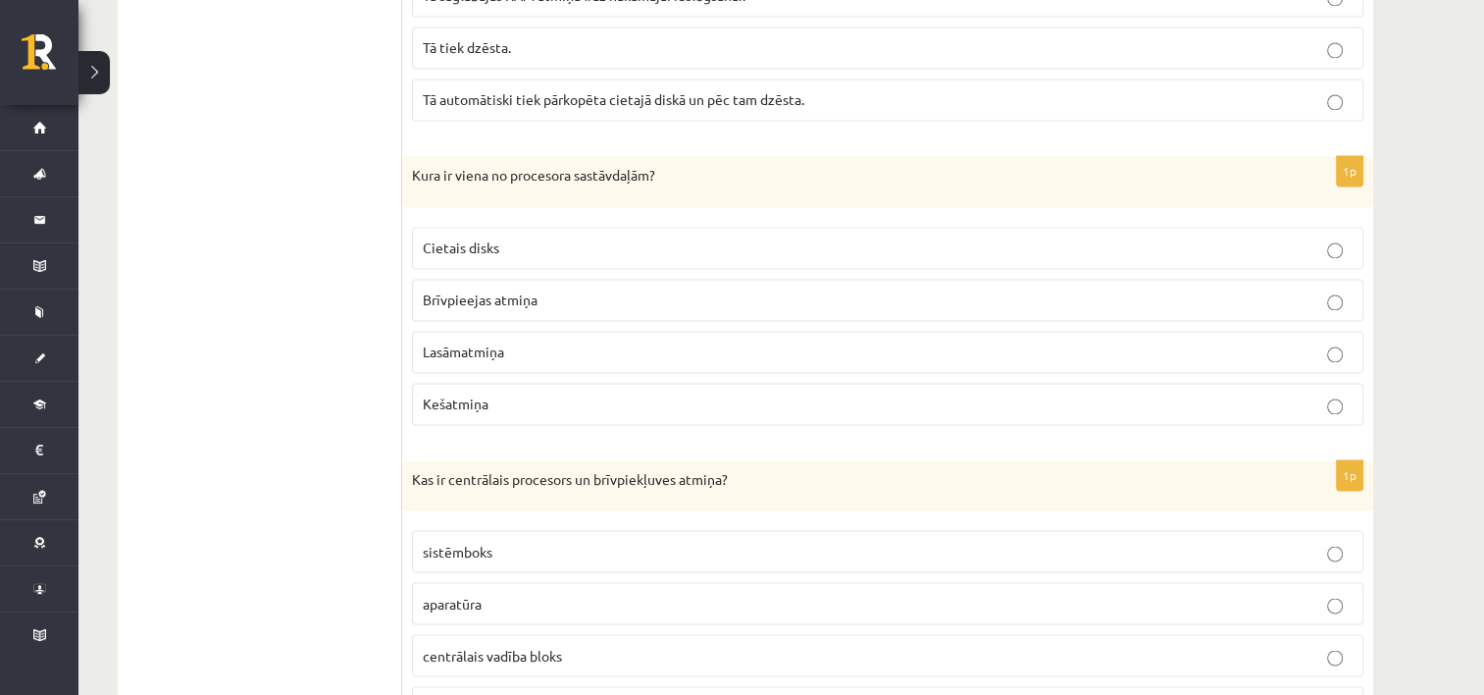
scroll to position [3215, 0]
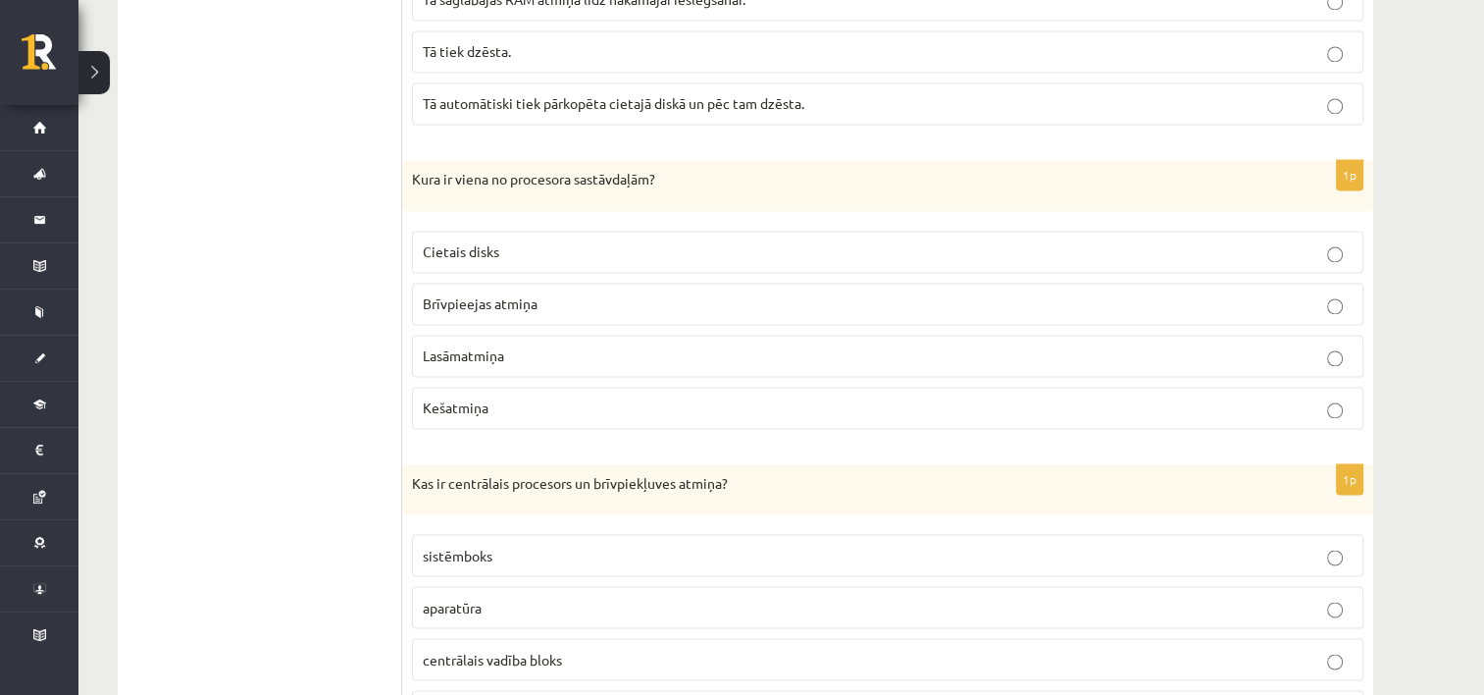
click at [549, 397] on p "Kešatmiņa" at bounding box center [888, 407] width 930 height 21
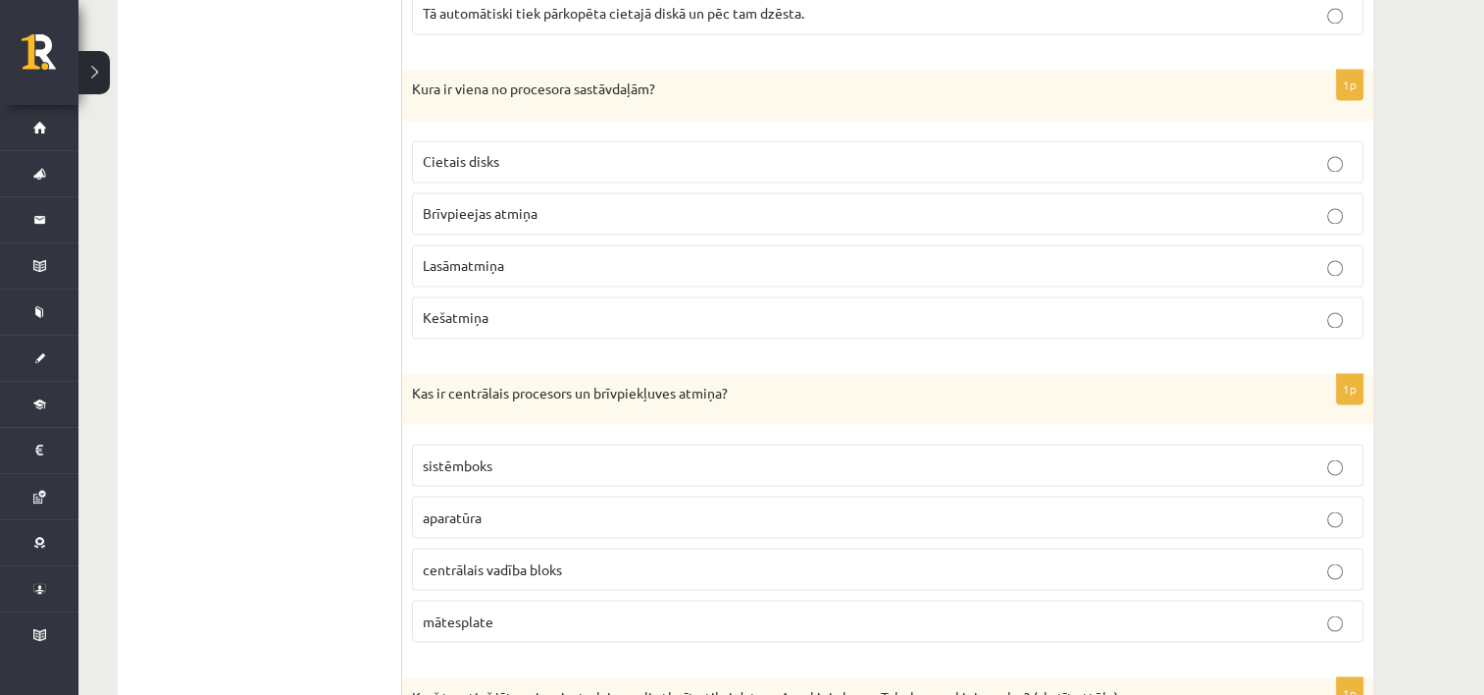
scroll to position [3411, 0]
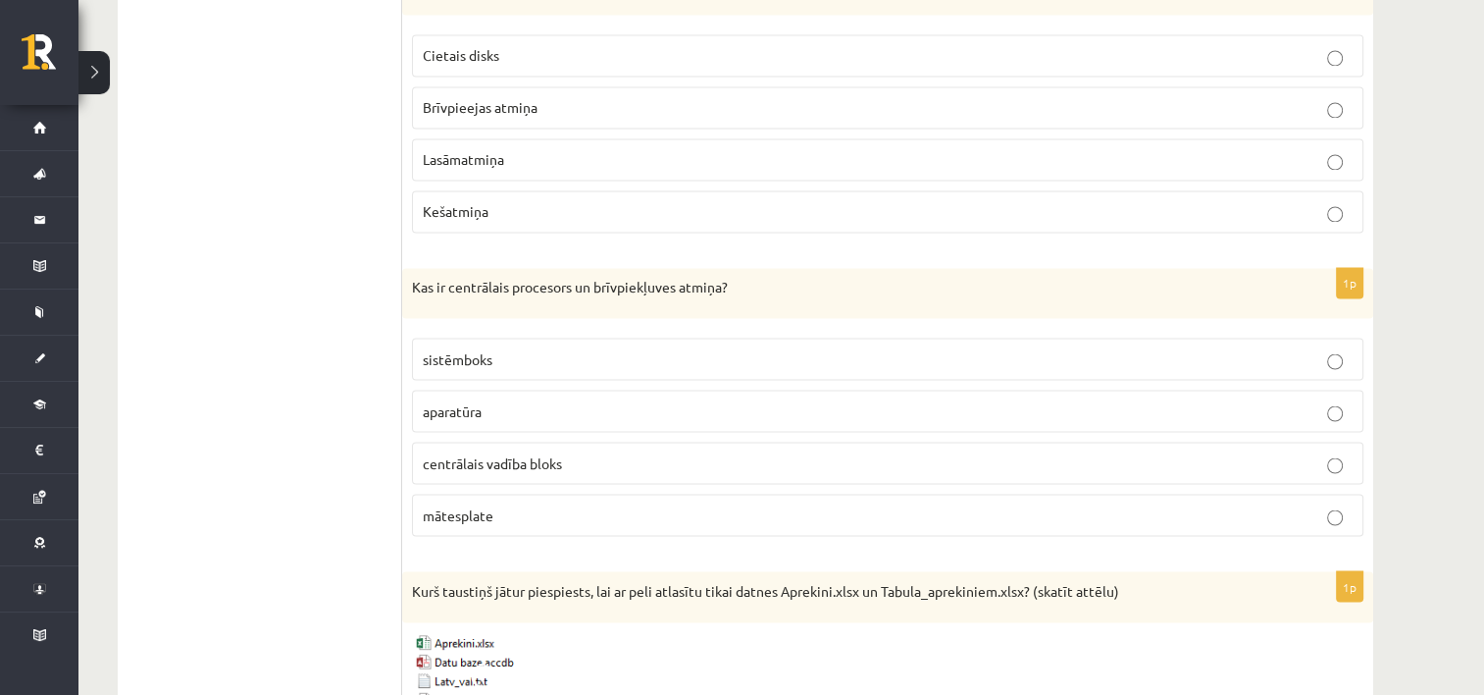
click at [495, 400] on p "aparatūra" at bounding box center [888, 410] width 930 height 21
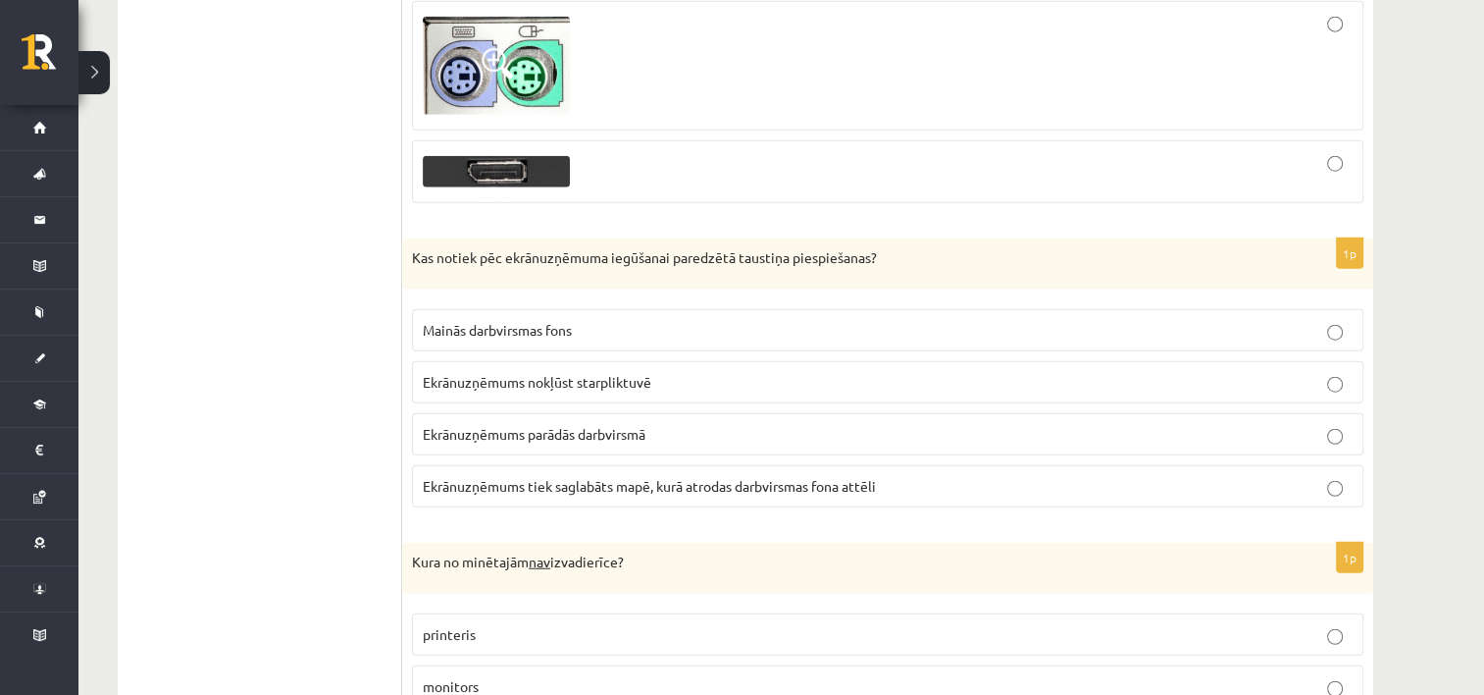
scroll to position [4981, 0]
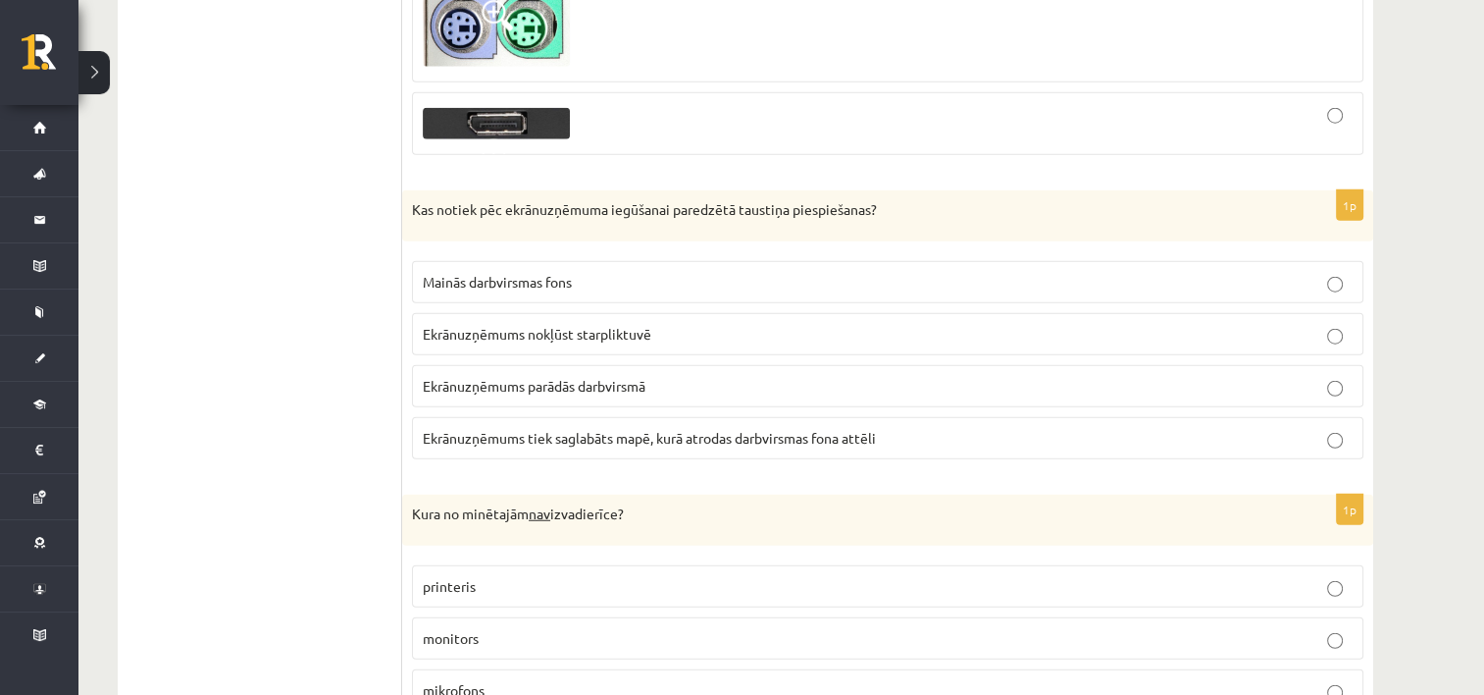
click at [568, 325] on span "Ekrānuzņēmums nokļūst starpliktuvē" at bounding box center [537, 334] width 229 height 18
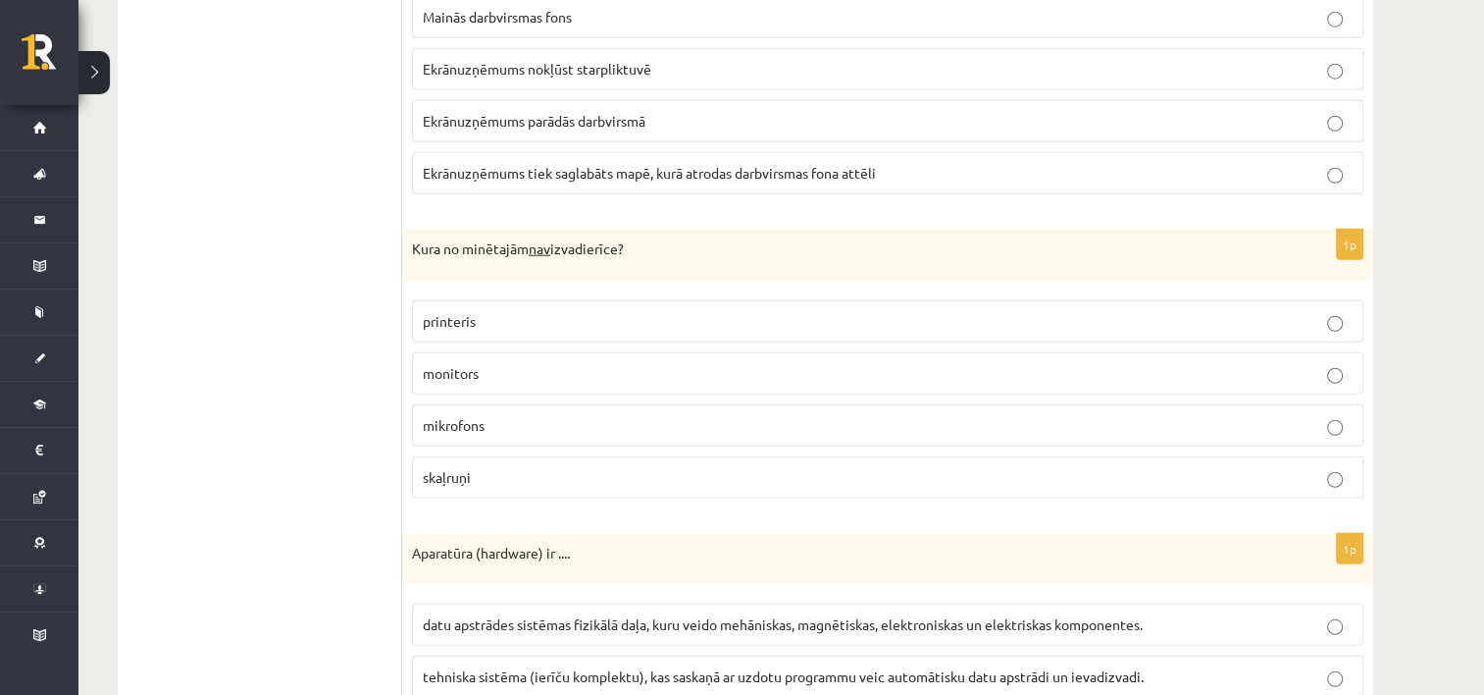
scroll to position [5275, 0]
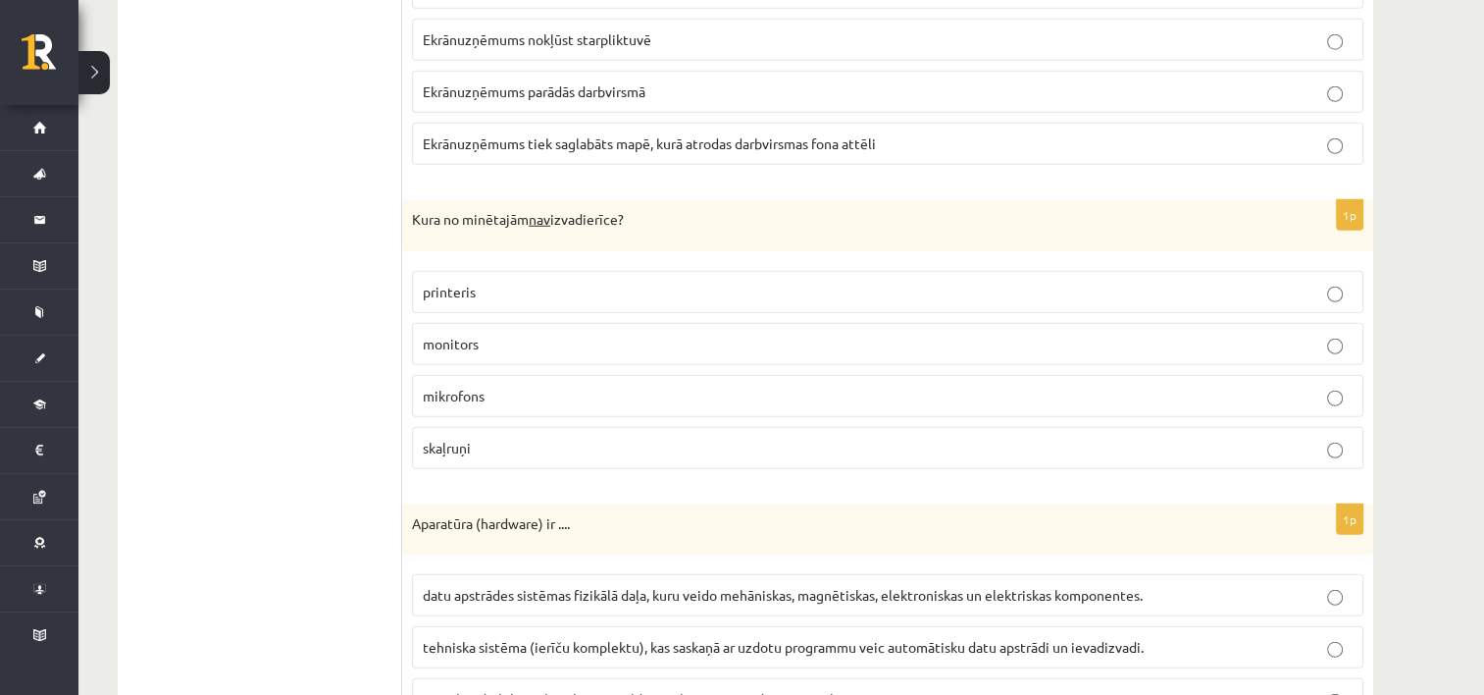
click at [473, 387] on span "mikrofons" at bounding box center [454, 396] width 62 height 18
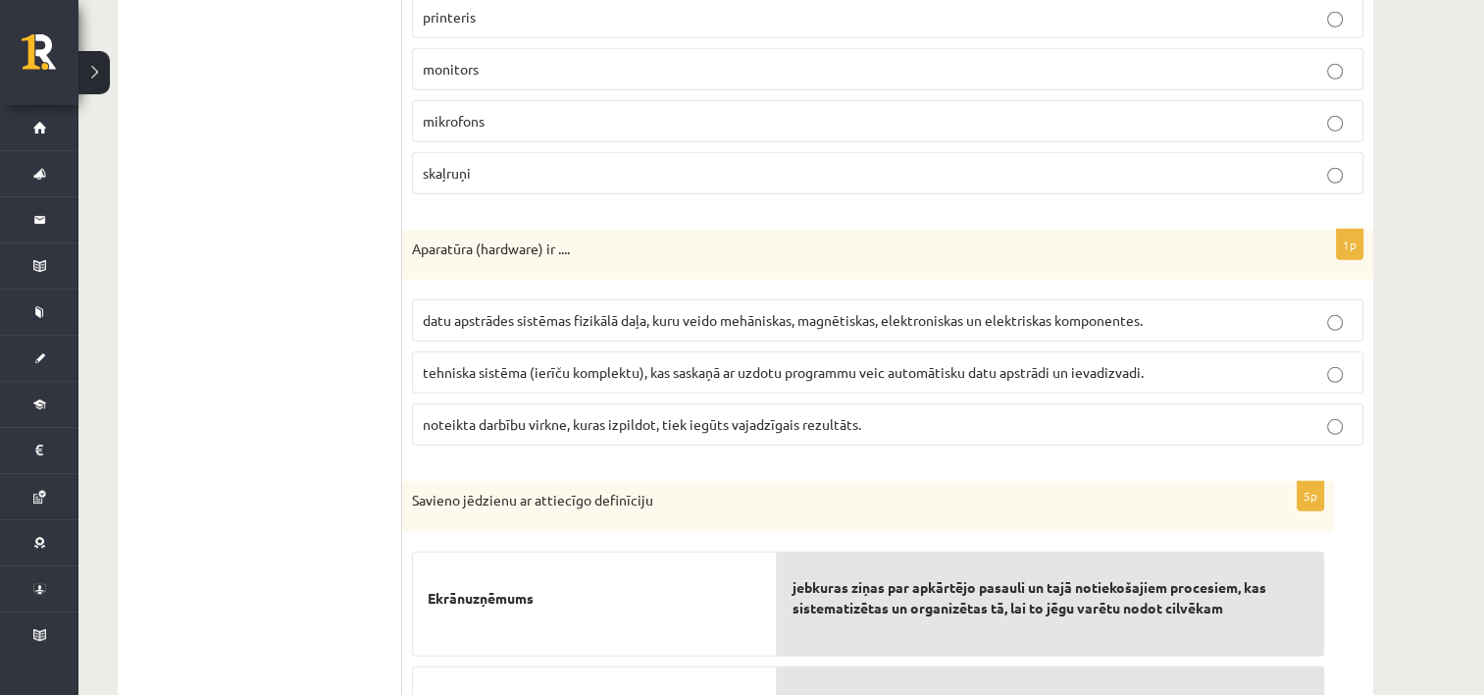
scroll to position [5569, 0]
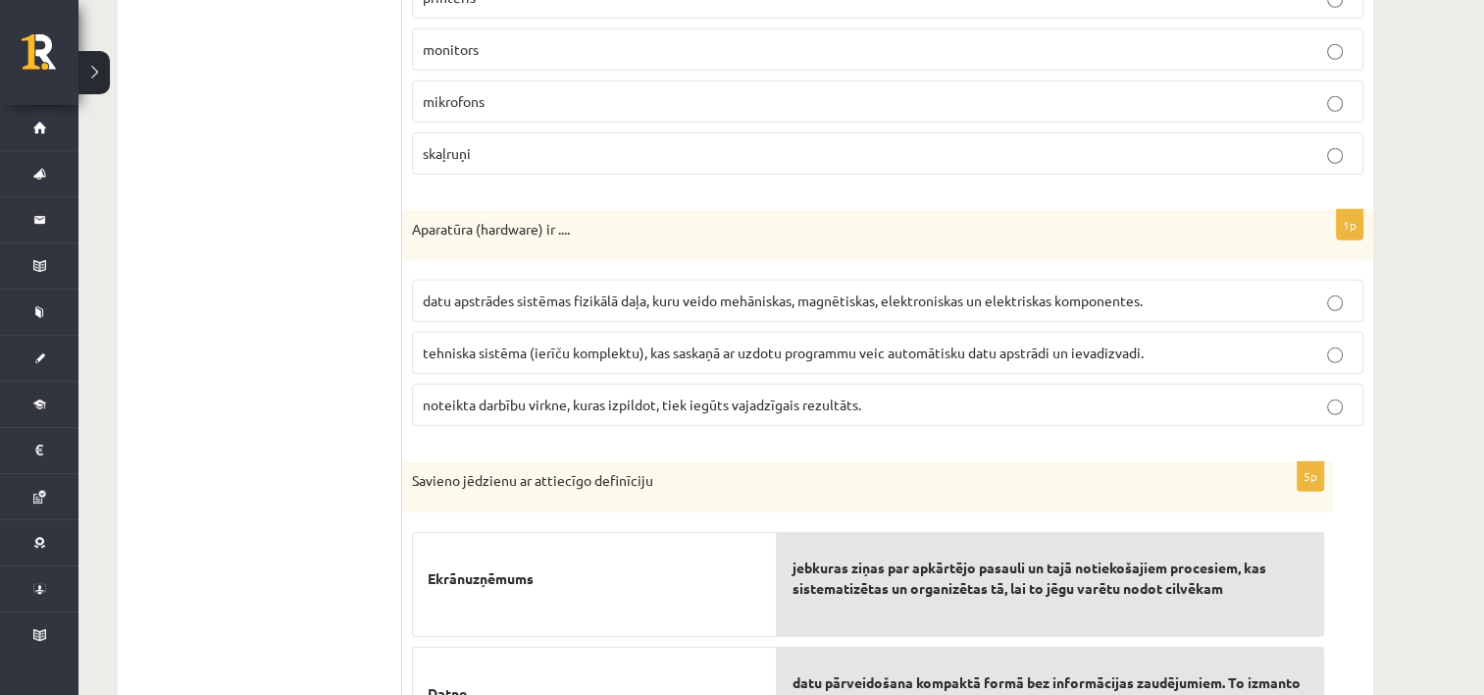
click at [507, 291] on span "datu apstrādes sistēmas fizikālā daļa, kuru veido mehāniskas, magnētiskas, elek…" at bounding box center [783, 300] width 720 height 18
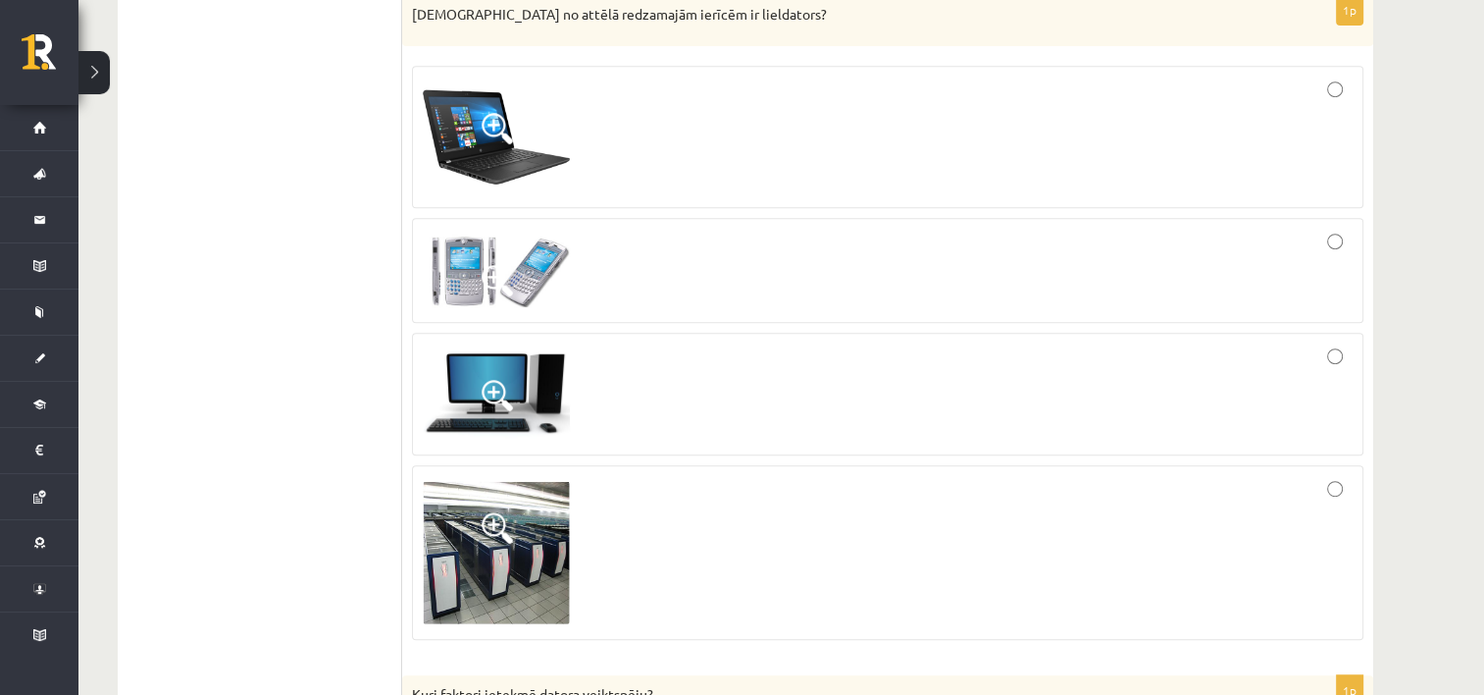
scroll to position [911, 0]
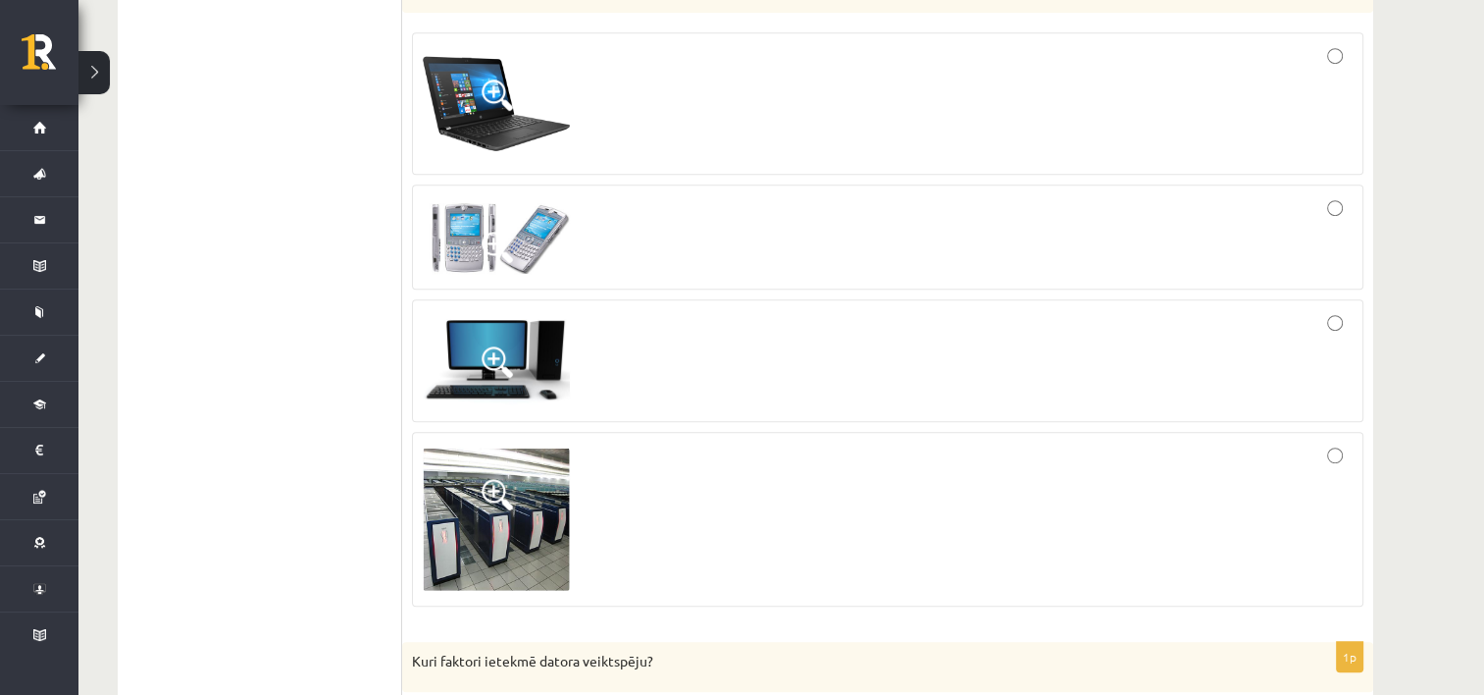
click at [852, 522] on div at bounding box center [888, 518] width 930 height 152
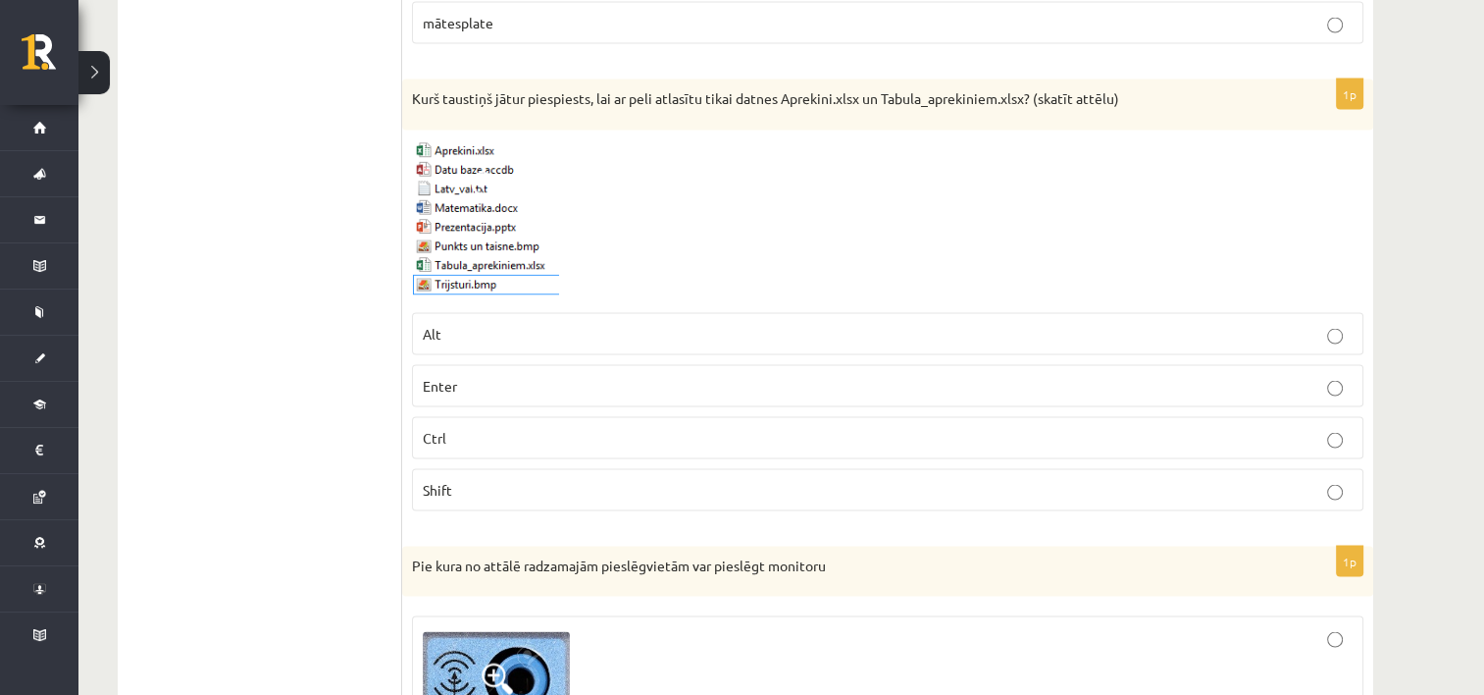
scroll to position [3854, 0]
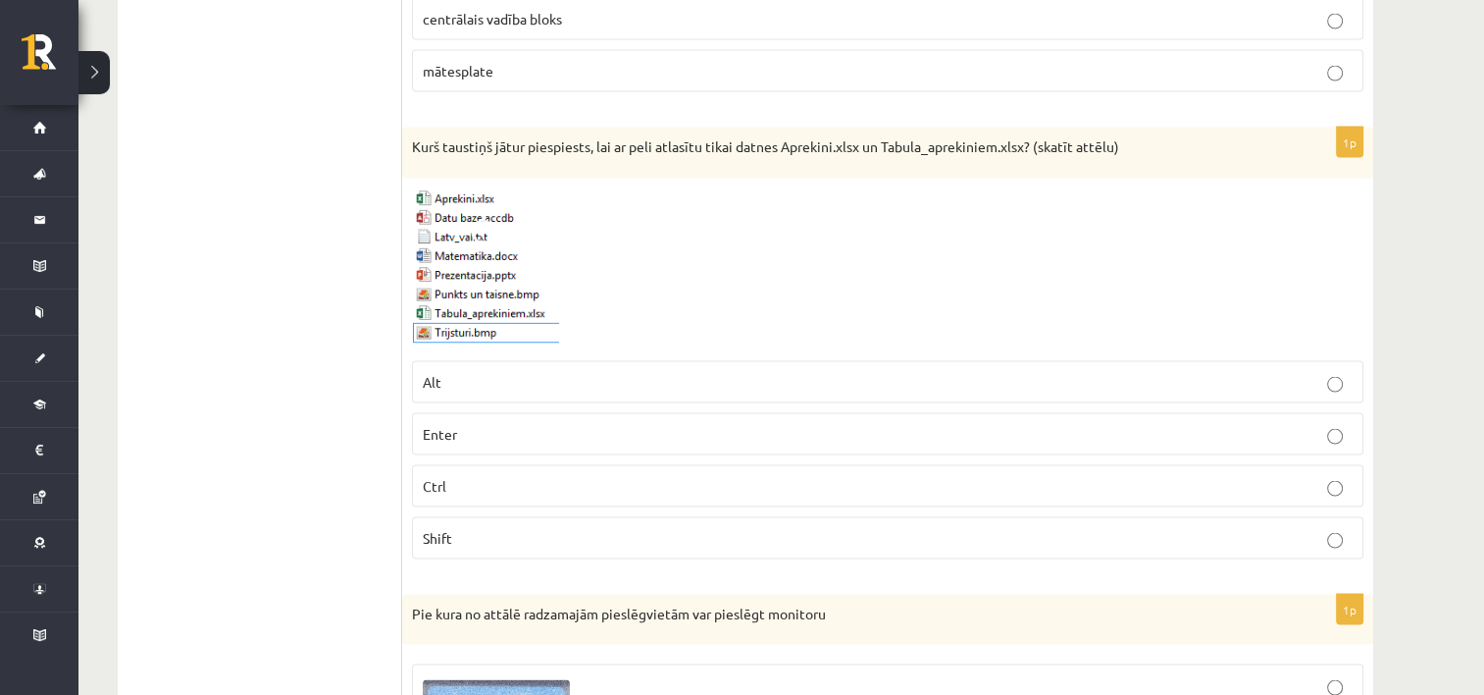
click at [451, 529] on span "Shift" at bounding box center [437, 538] width 29 height 18
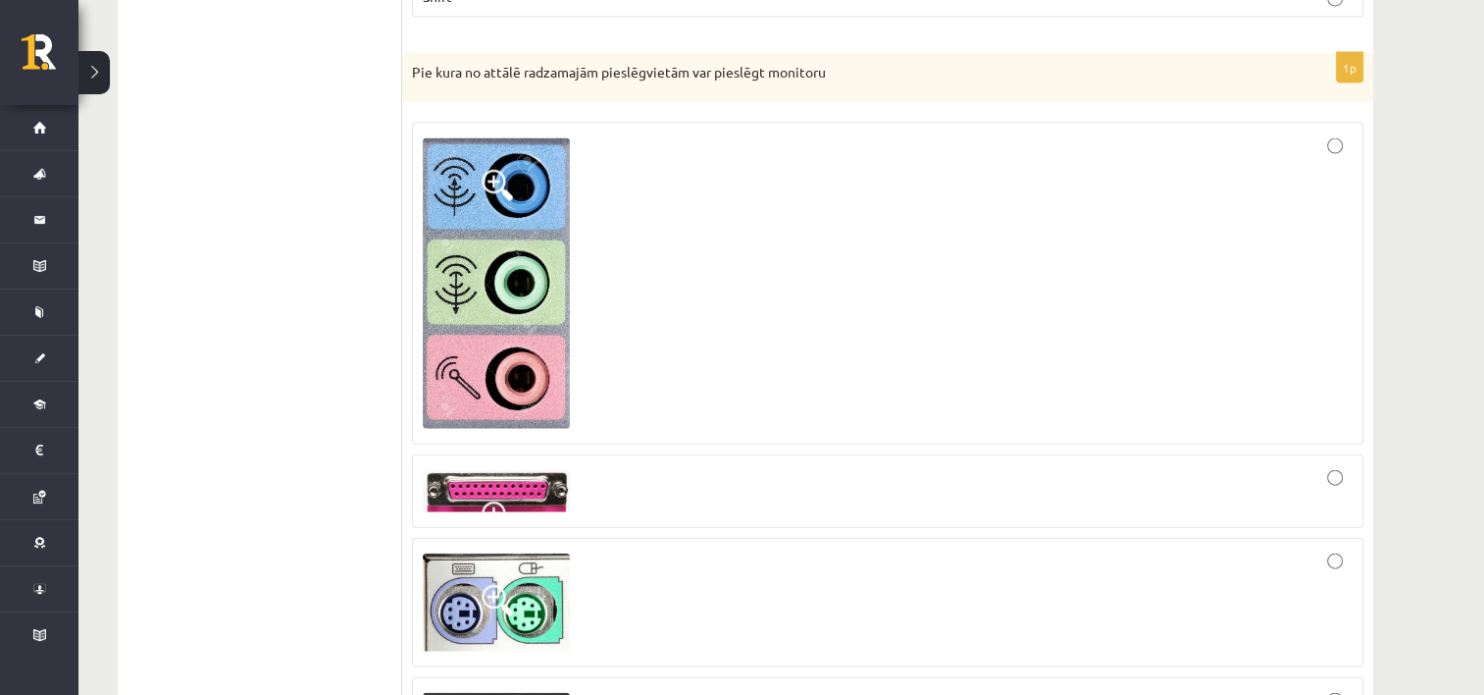
scroll to position [4443, 0]
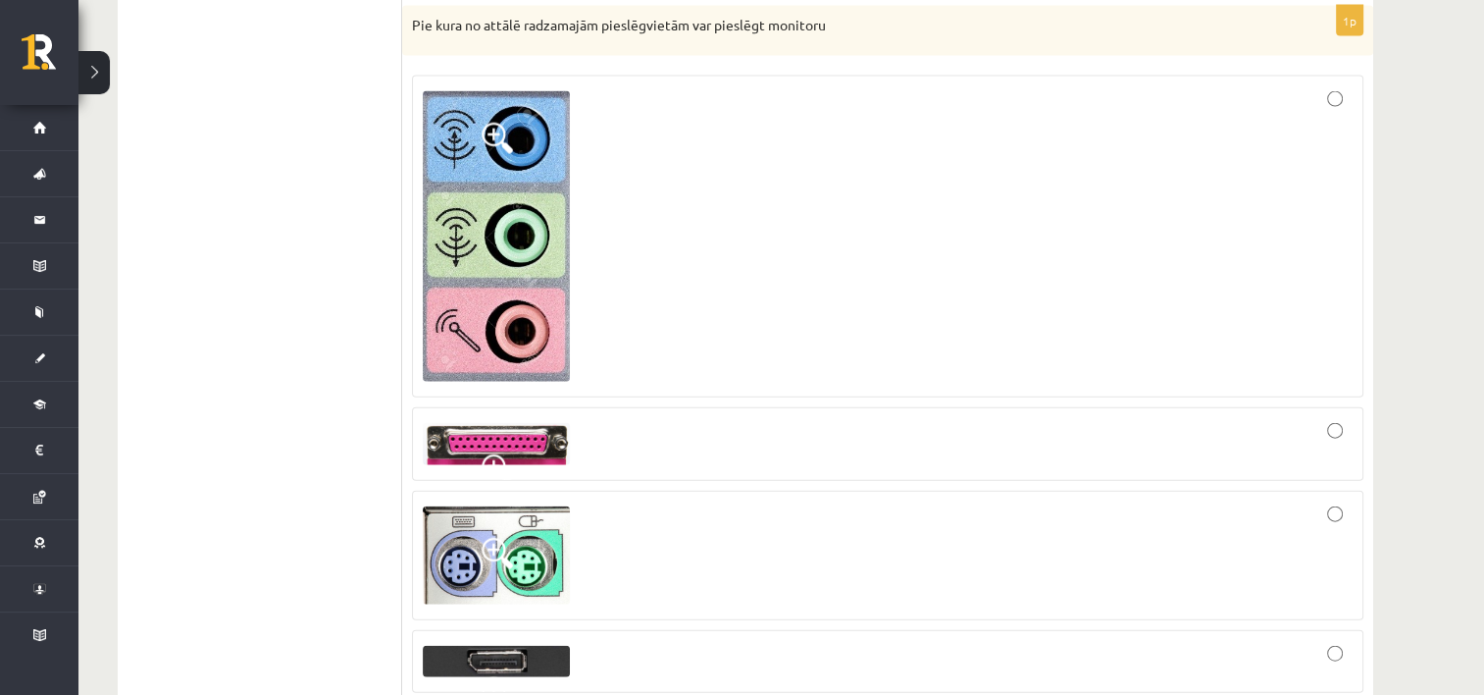
click at [768, 282] on div at bounding box center [888, 236] width 930 height 300
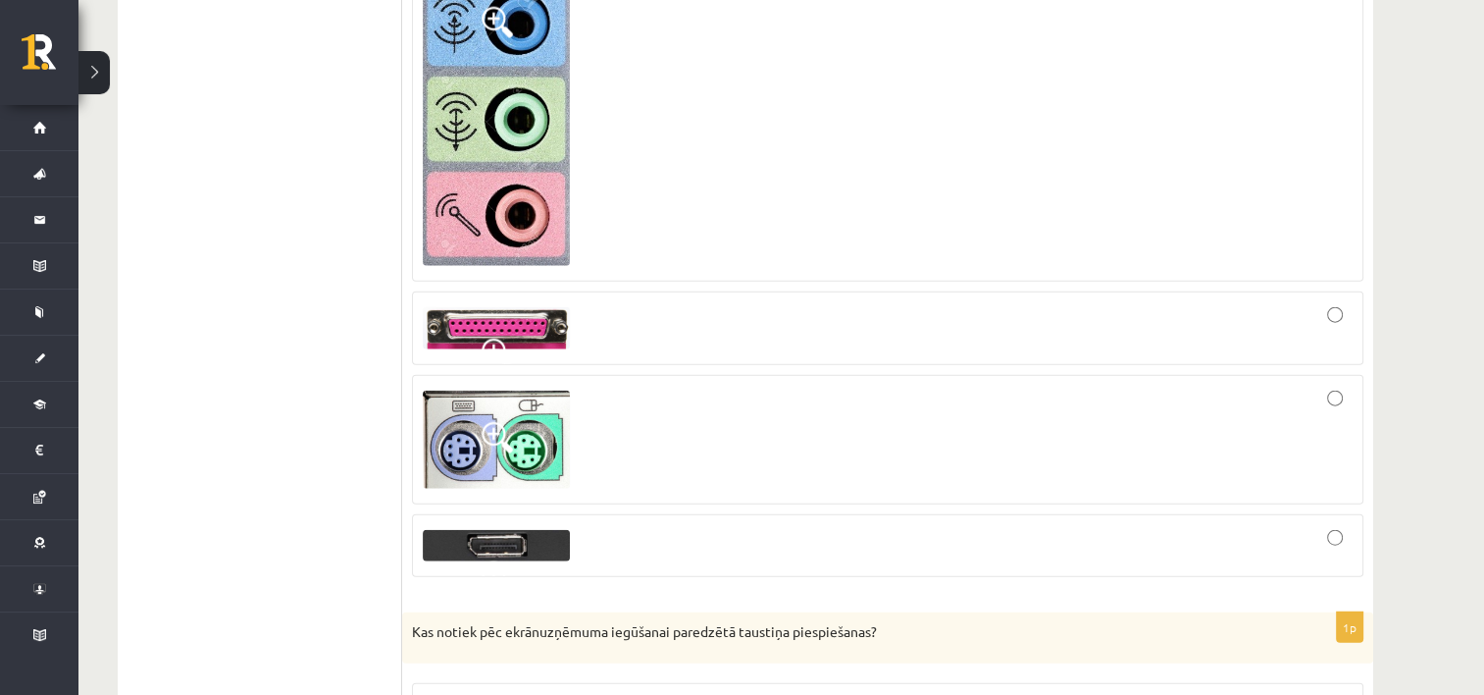
scroll to position [4541, 0]
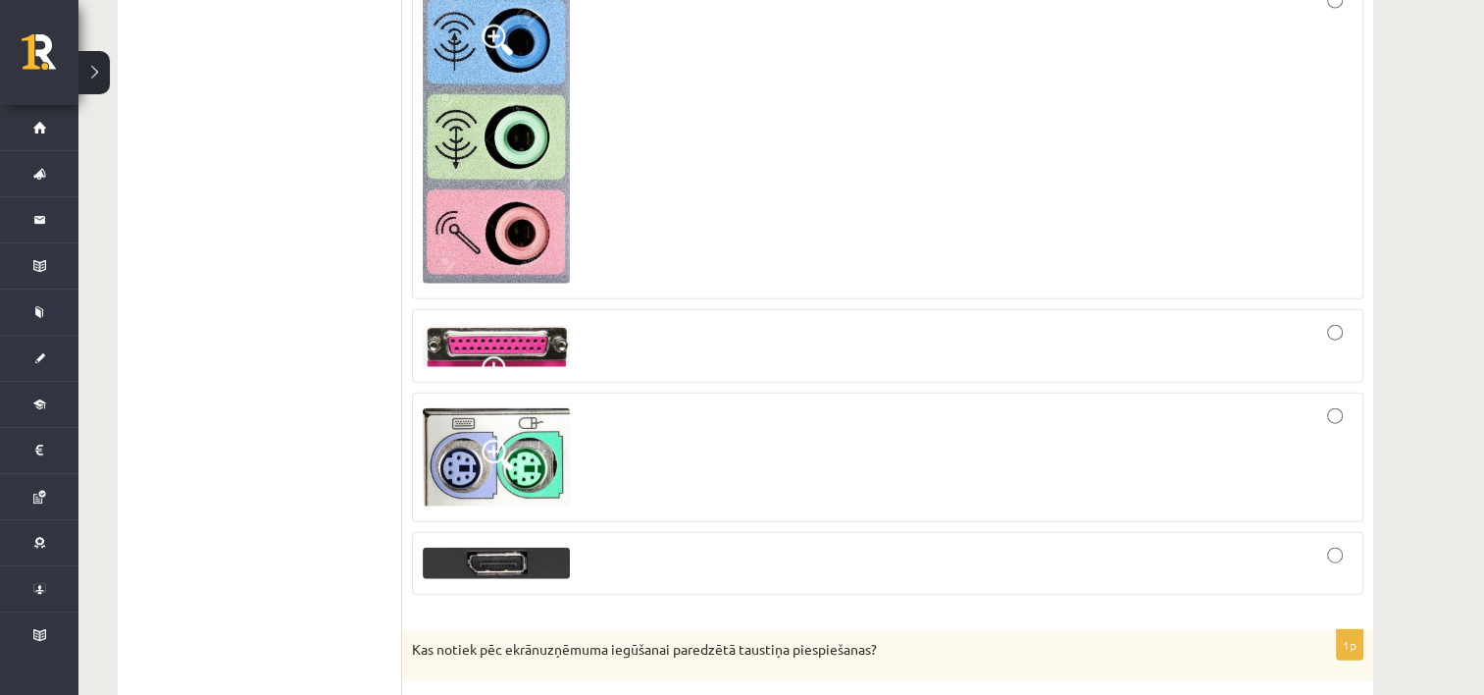
click at [600, 320] on div at bounding box center [888, 346] width 930 height 52
click at [818, 544] on div at bounding box center [888, 563] width 930 height 42
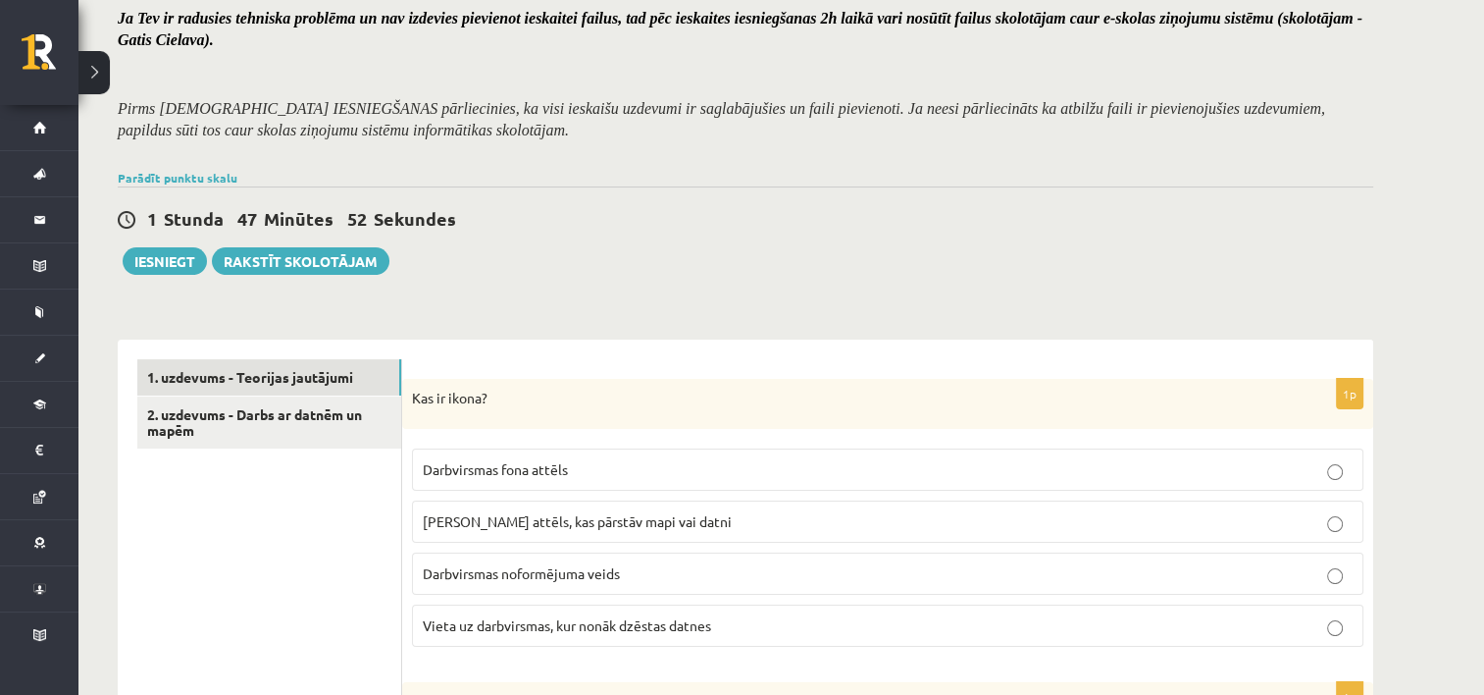
scroll to position [225, 0]
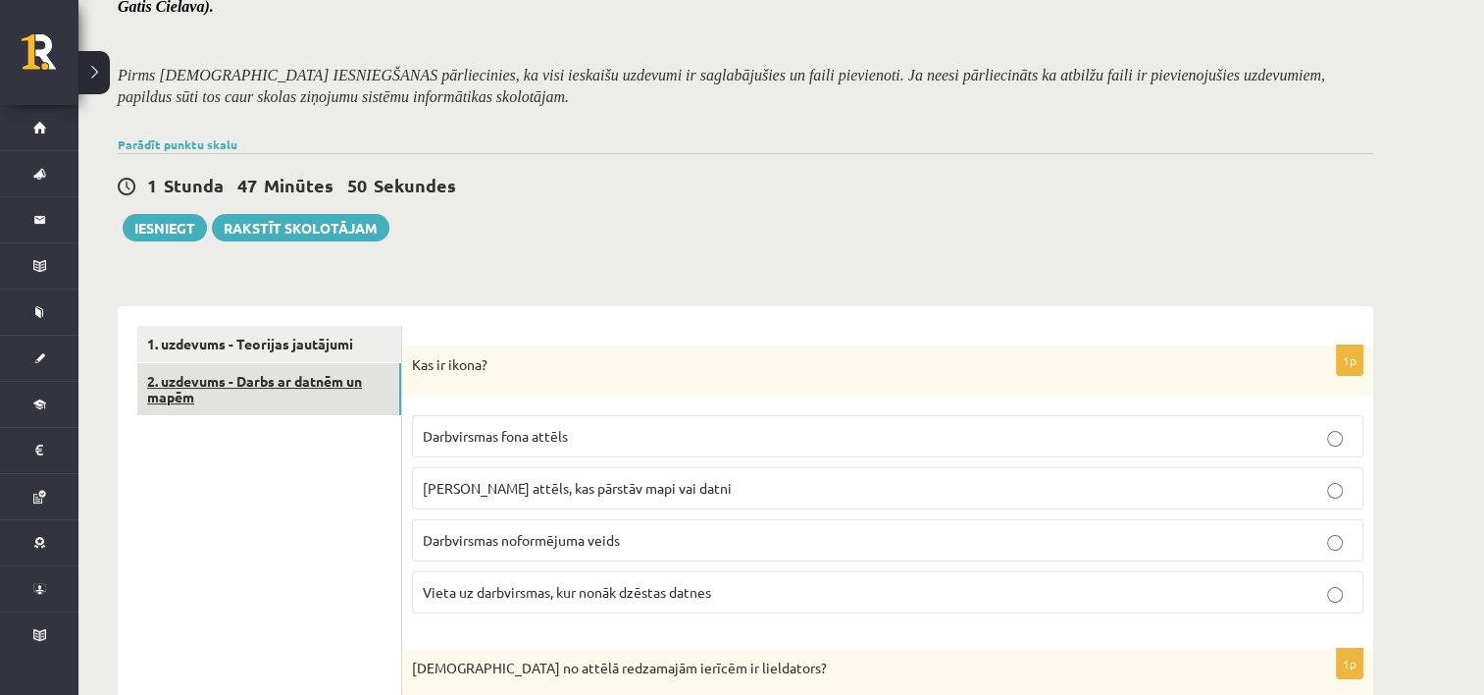
click at [243, 397] on link "2. uzdevums - Darbs ar datnēm un mapēm" at bounding box center [269, 389] width 264 height 53
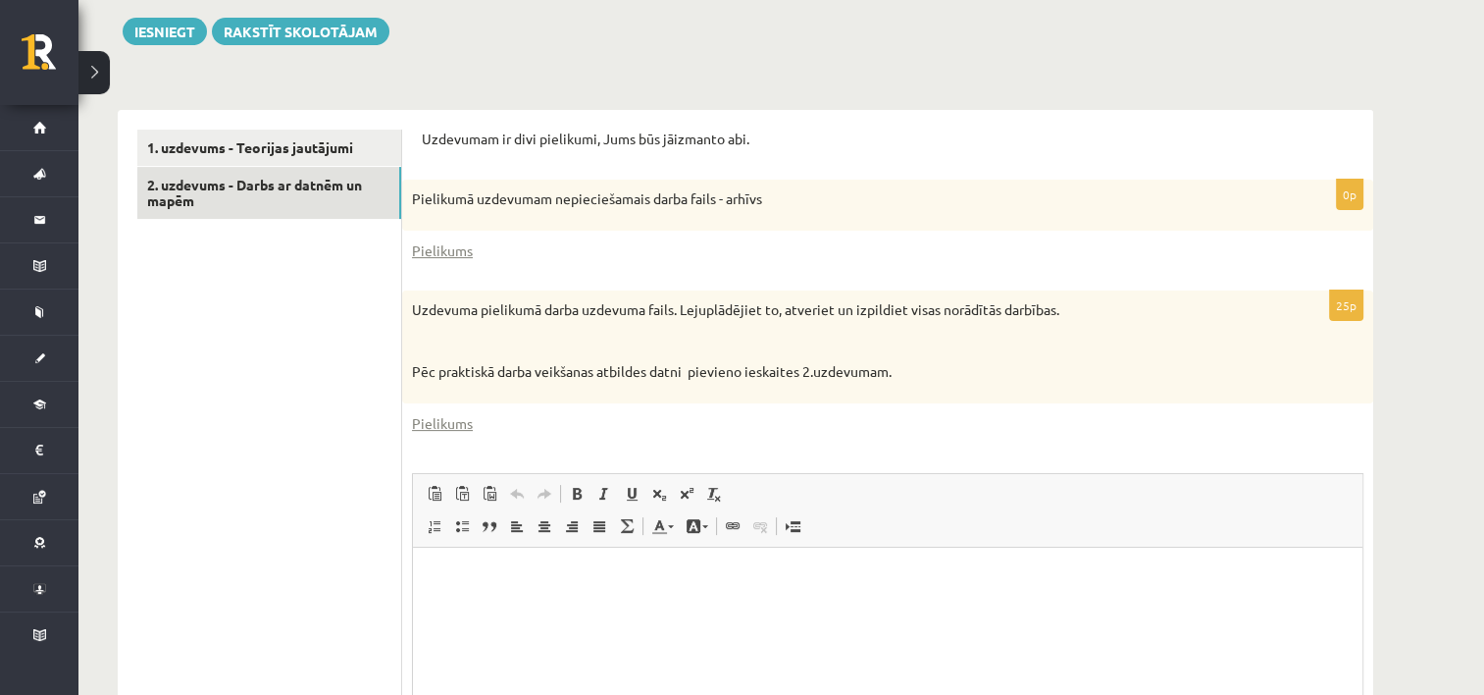
scroll to position [0, 0]
click at [513, 433] on div "25p Uzdevuma pielikumā darba uzdevuma fails. Lejuplādējiet to, atveriet un izpi…" at bounding box center [887, 585] width 971 height 591
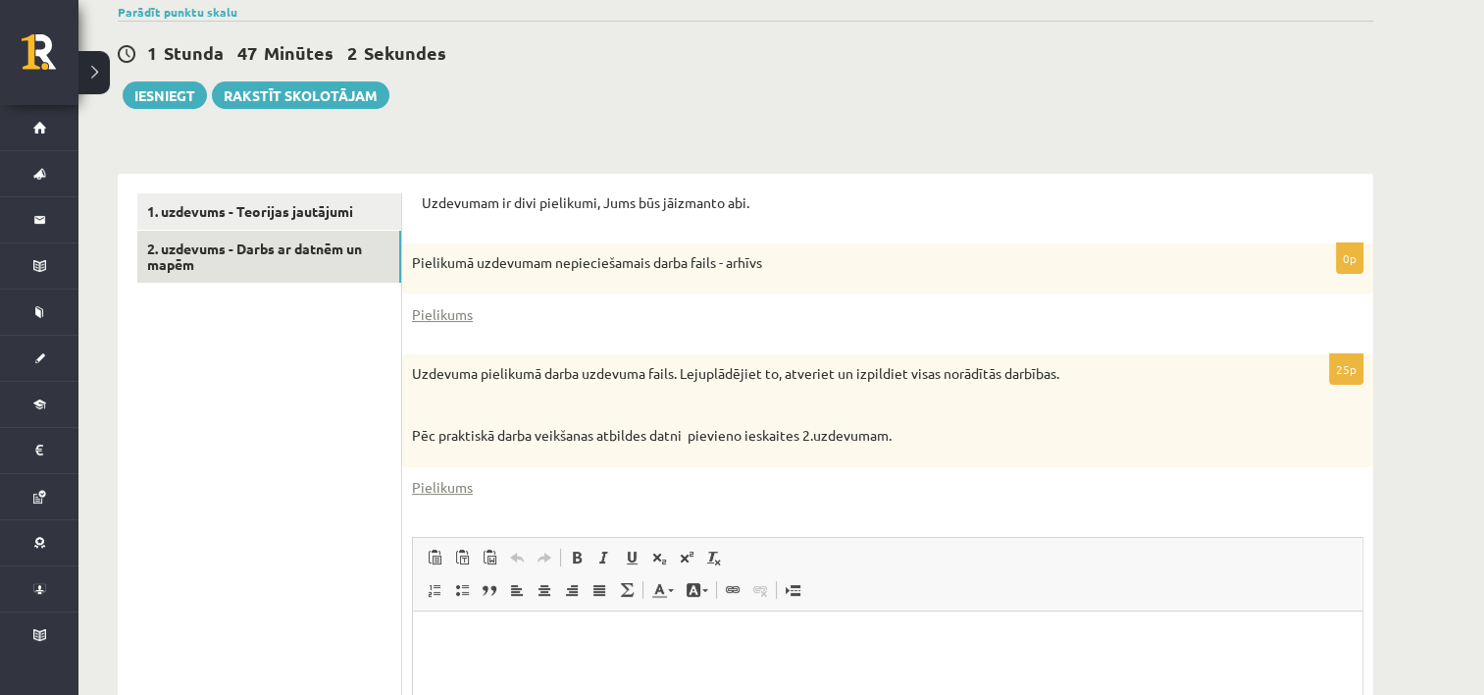
scroll to position [323, 0]
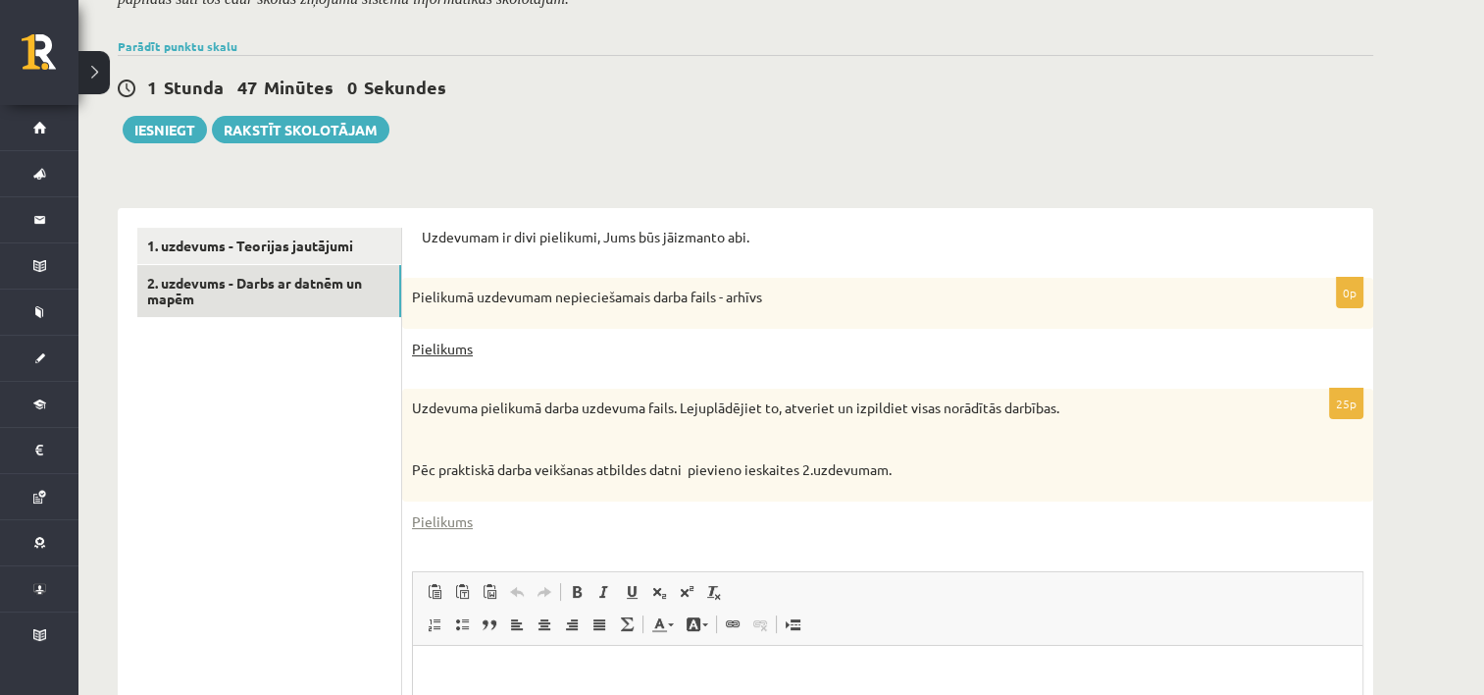
click at [439, 349] on link "Pielikums" at bounding box center [442, 348] width 61 height 21
click at [208, 428] on ul "1. uzdevums - Teorijas jautājumi 2. uzdevums - Darbs ar datnēm un mapēm" at bounding box center [269, 603] width 265 height 751
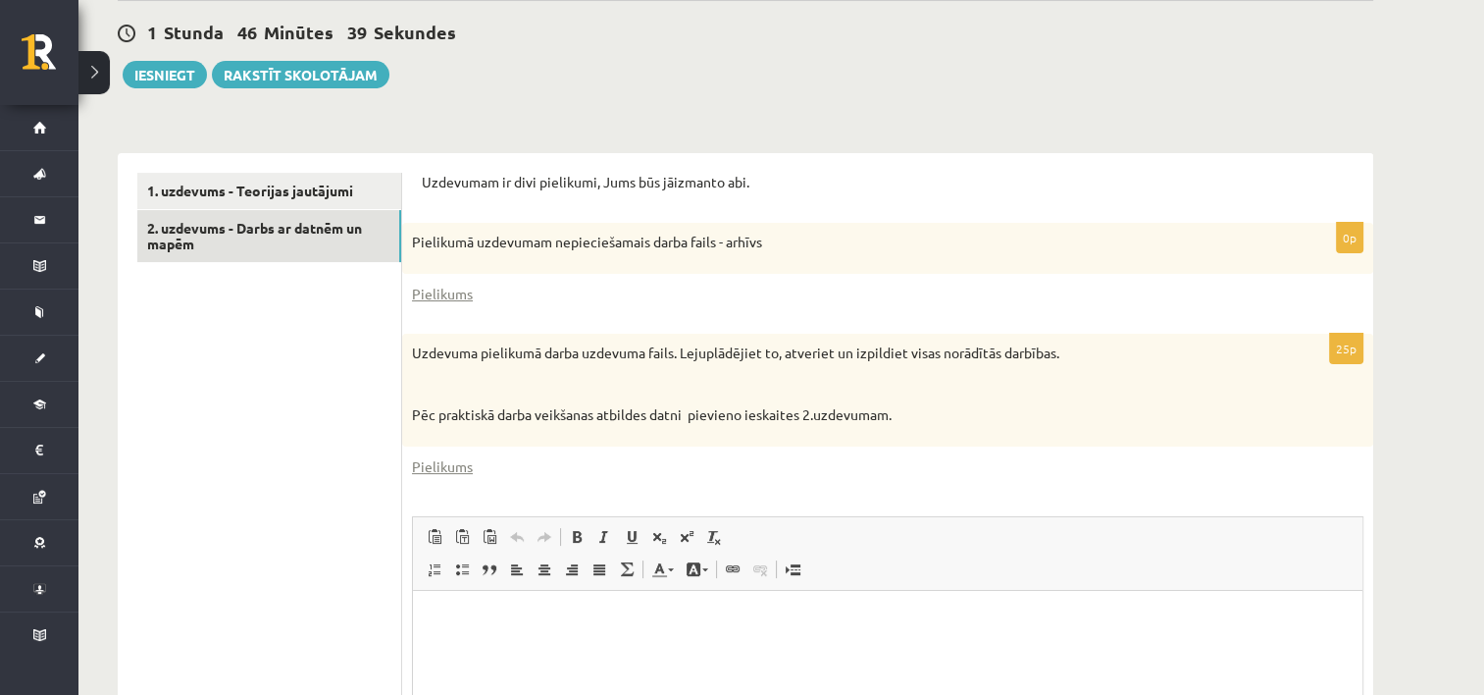
scroll to position [421, 0]
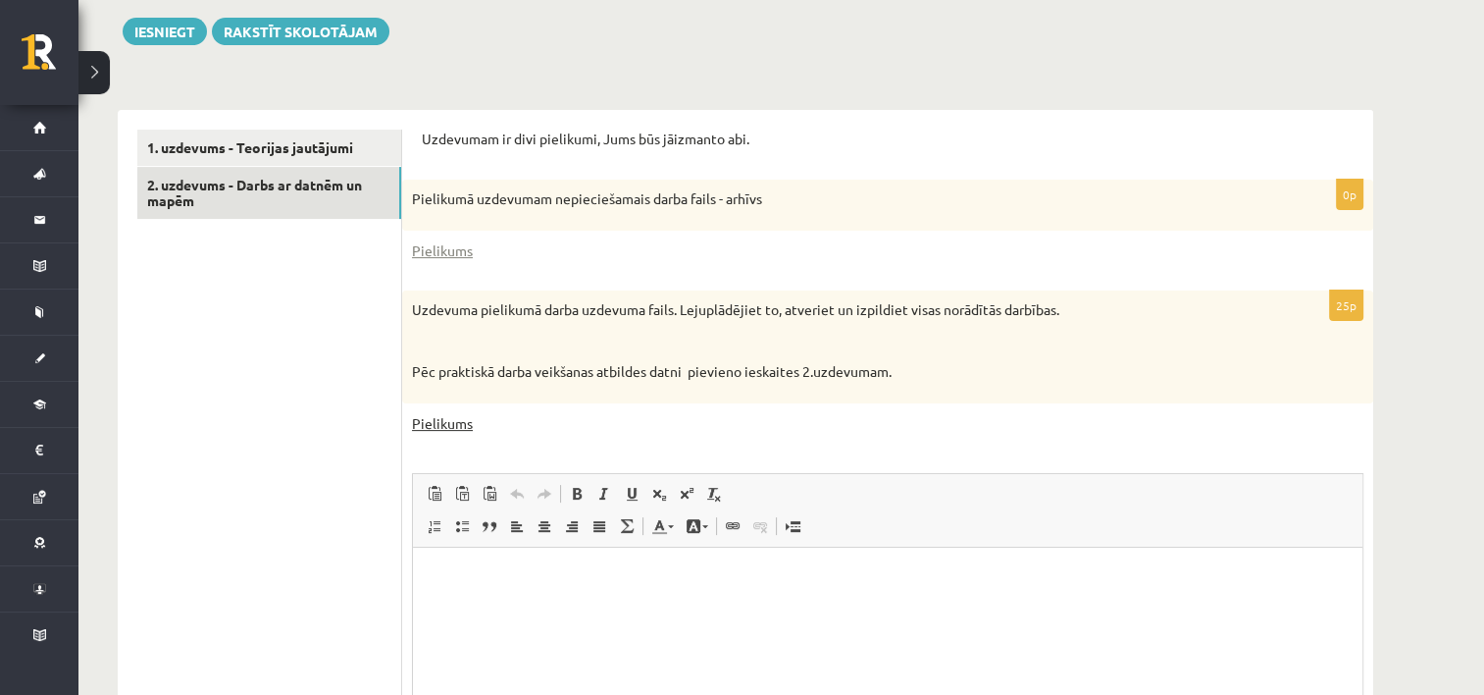
click at [428, 422] on link "Pielikums" at bounding box center [442, 423] width 61 height 21
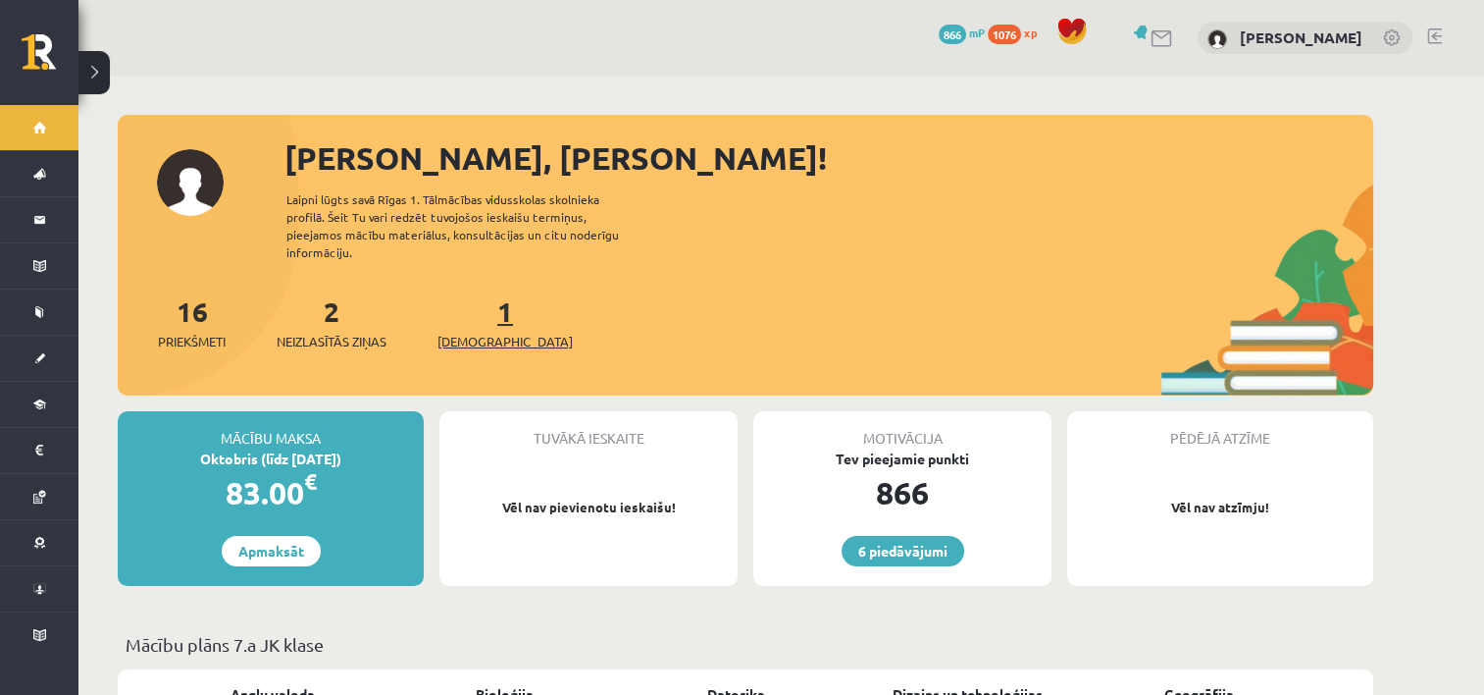
click at [472, 295] on link "1 Ieskaites" at bounding box center [505, 322] width 135 height 58
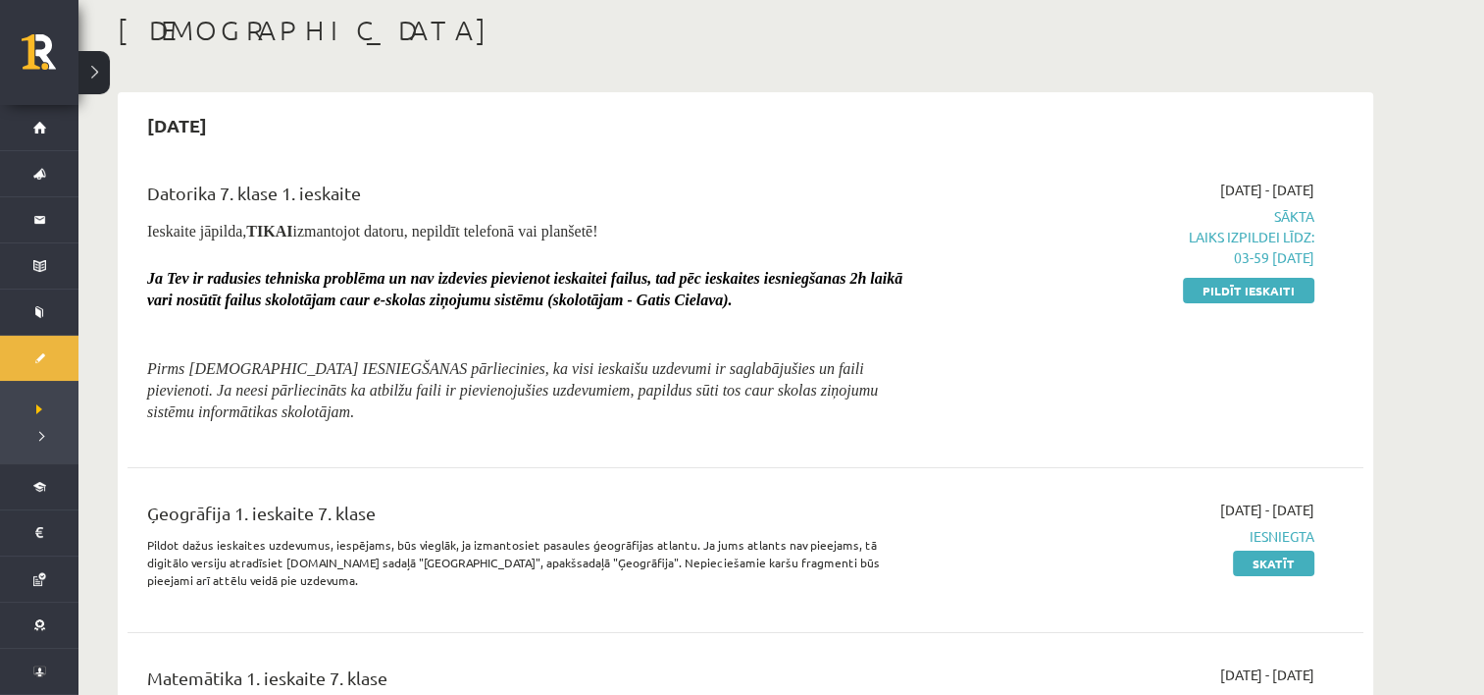
scroll to position [98, 0]
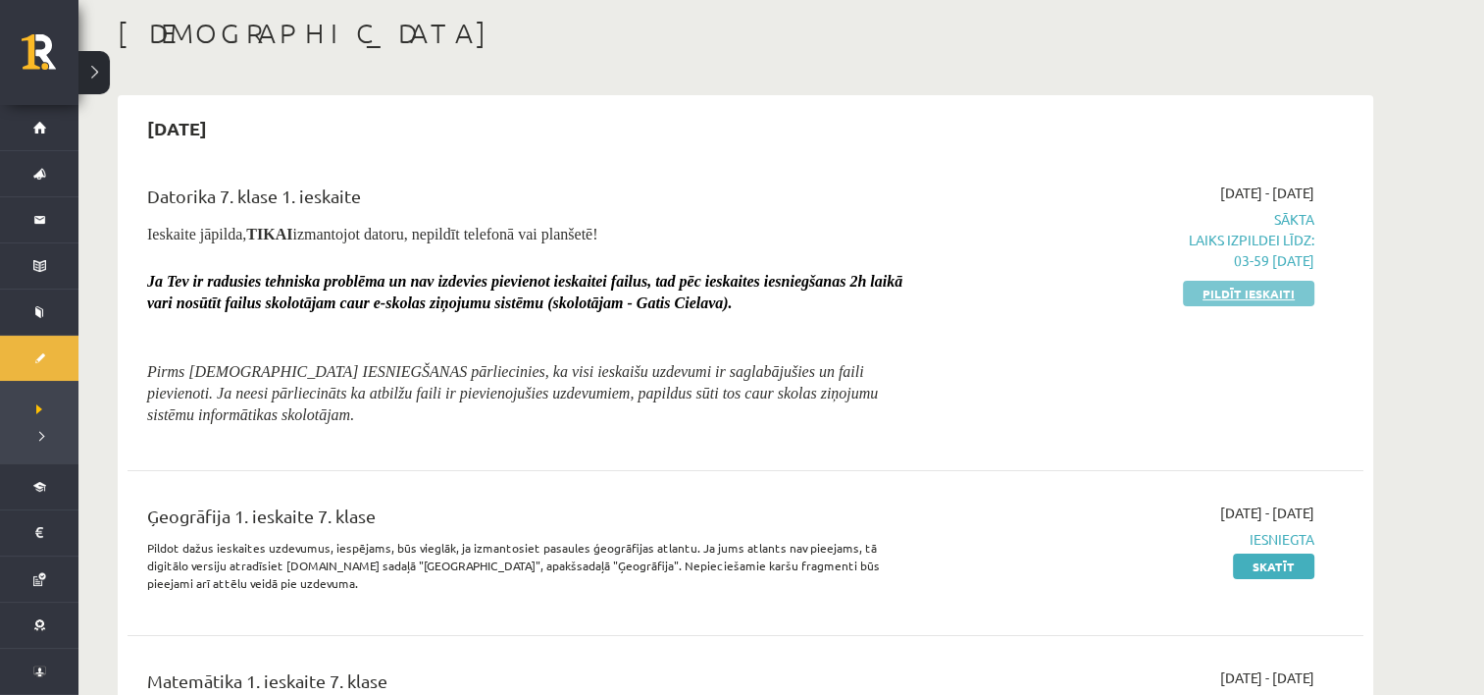
click at [1236, 301] on link "Pildīt ieskaiti" at bounding box center [1248, 294] width 131 height 26
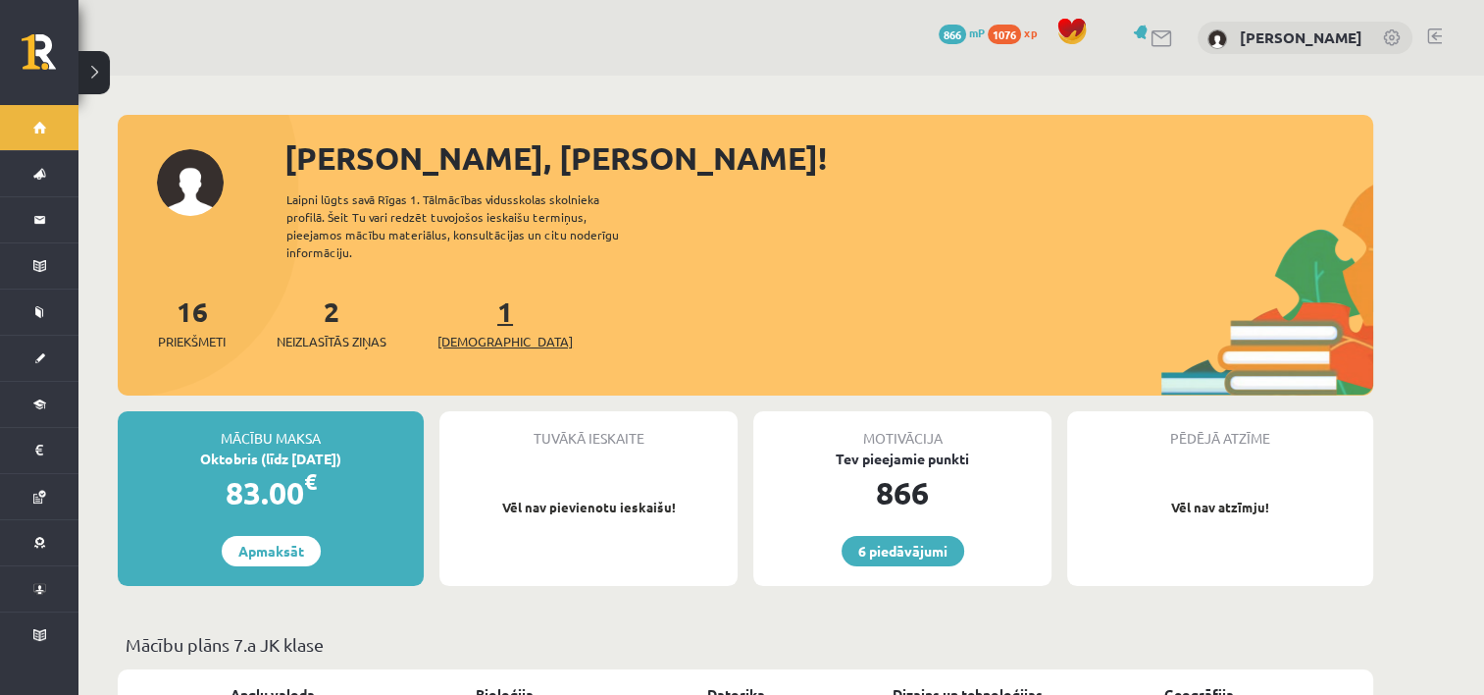
click at [475, 302] on link "1 Ieskaites" at bounding box center [505, 322] width 135 height 58
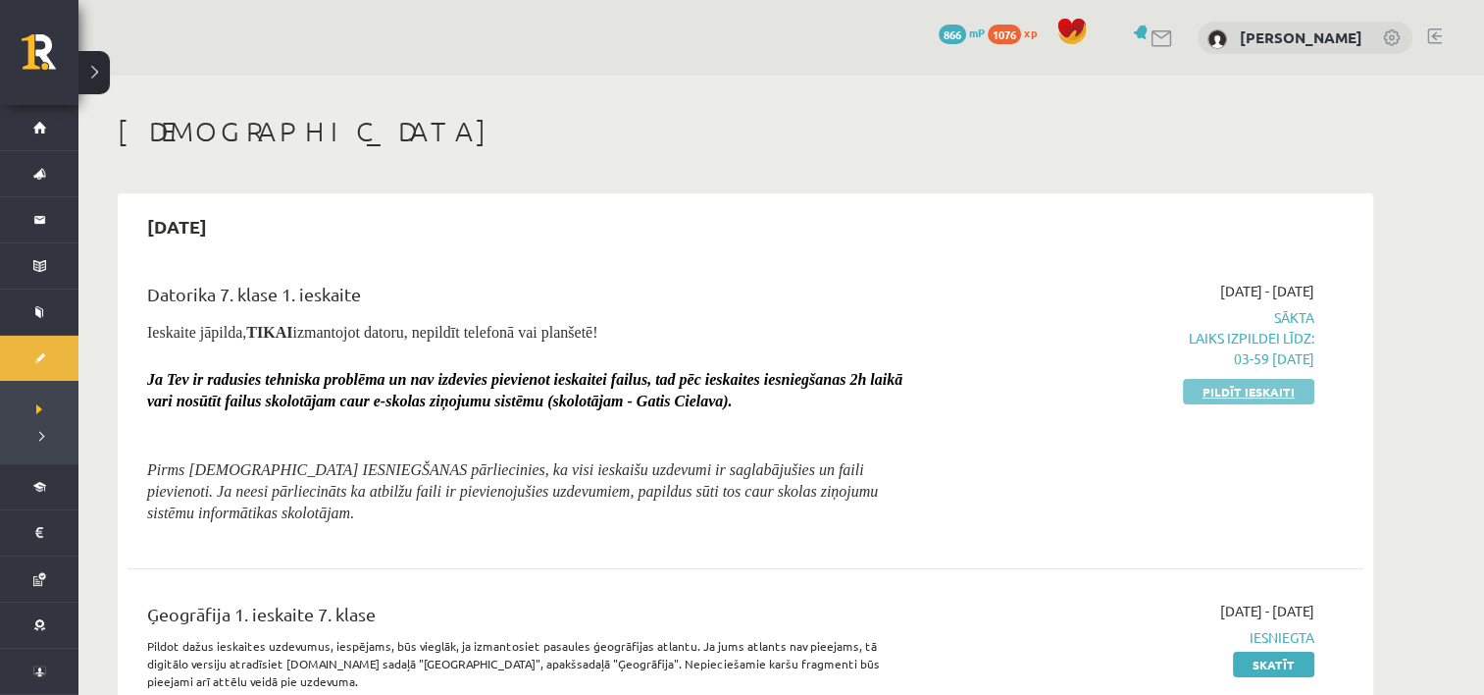
click at [1198, 384] on link "Pildīt ieskaiti" at bounding box center [1248, 392] width 131 height 26
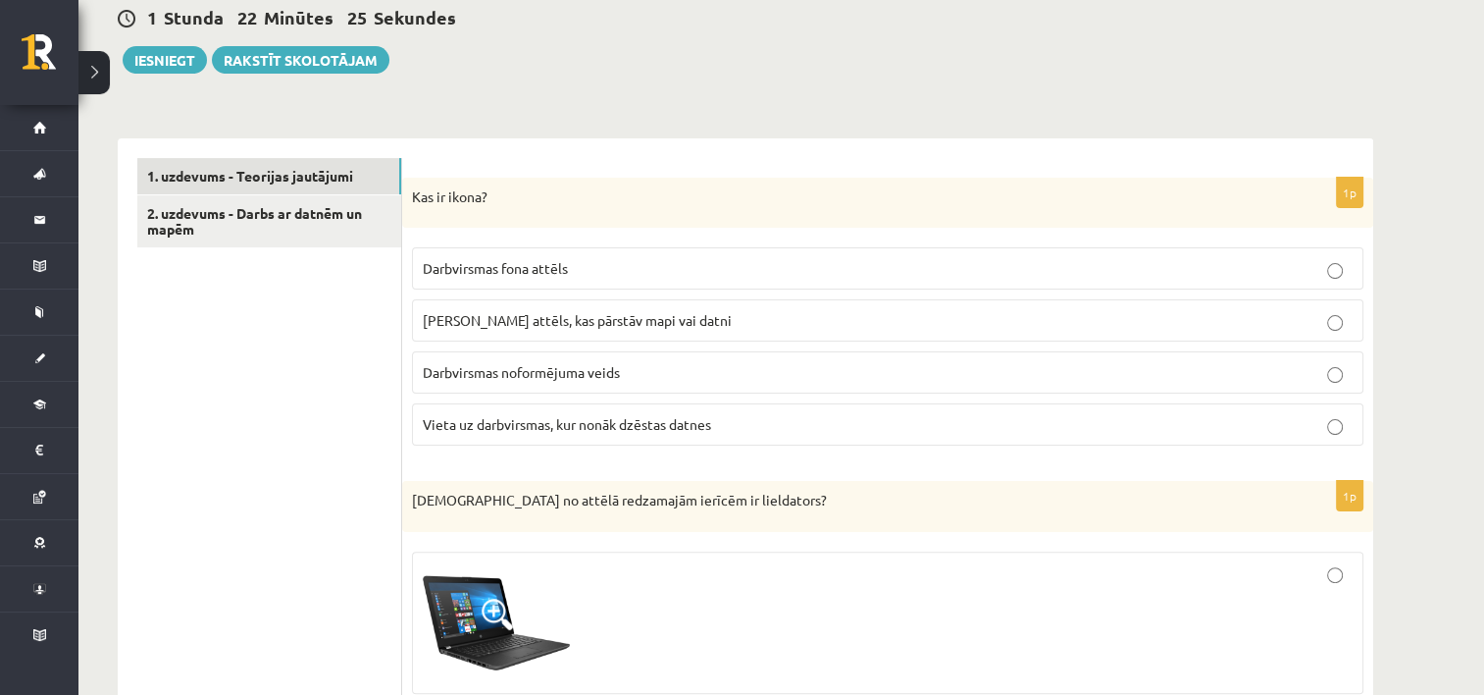
scroll to position [294, 0]
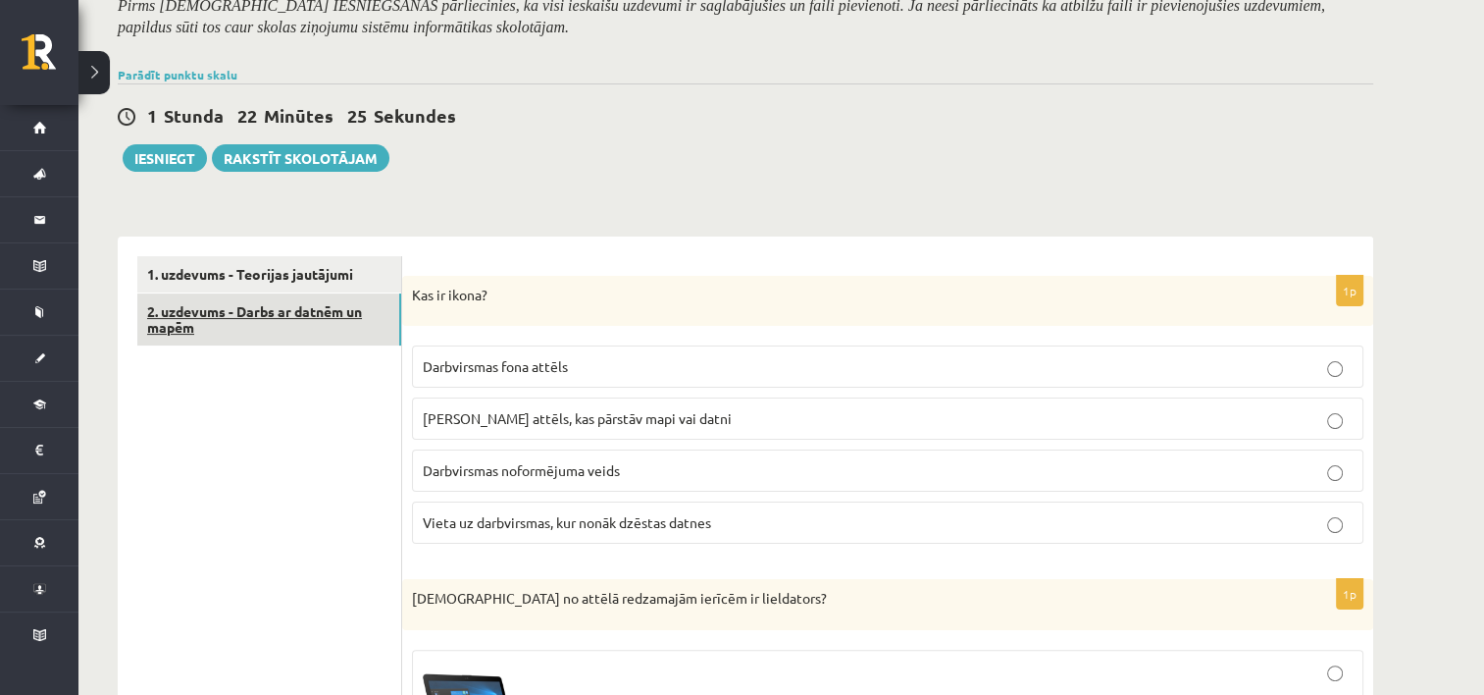
click at [346, 327] on link "2. uzdevums - Darbs ar datnēm un mapēm" at bounding box center [269, 319] width 264 height 53
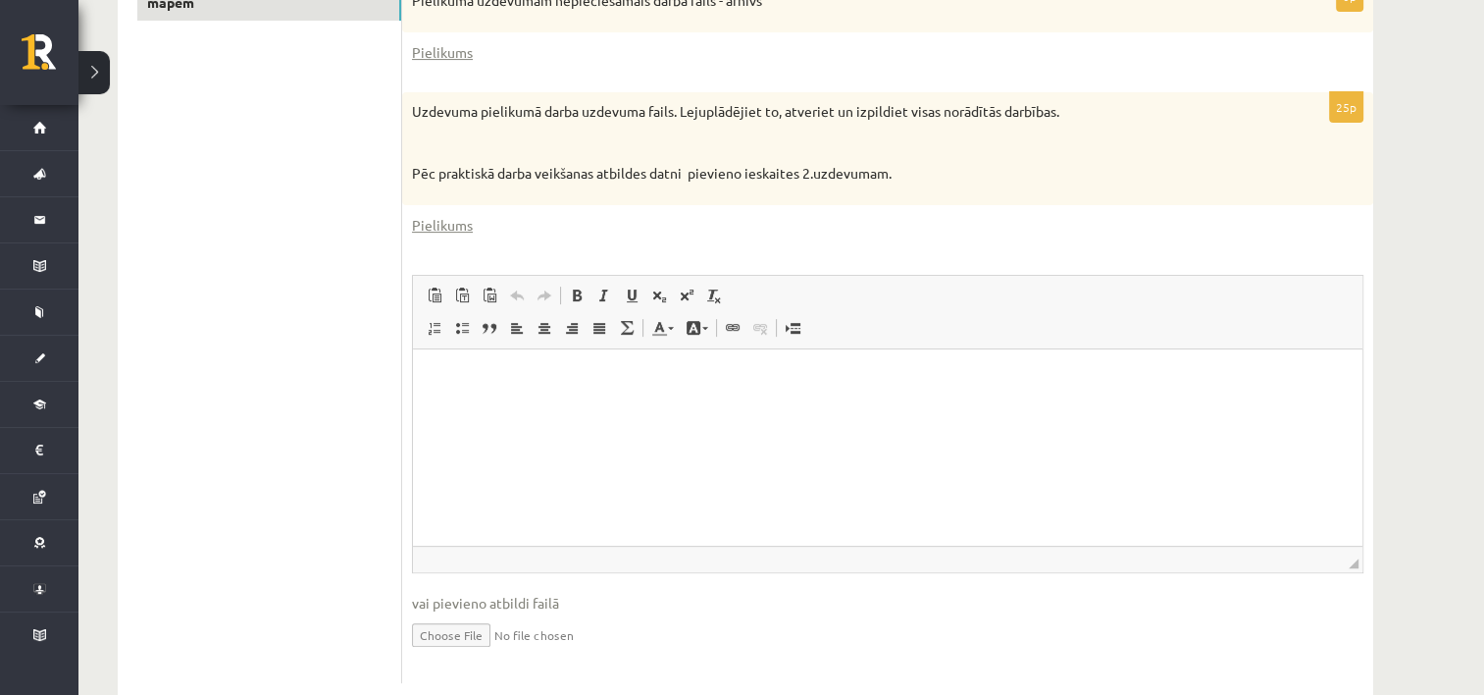
scroll to position [663, 0]
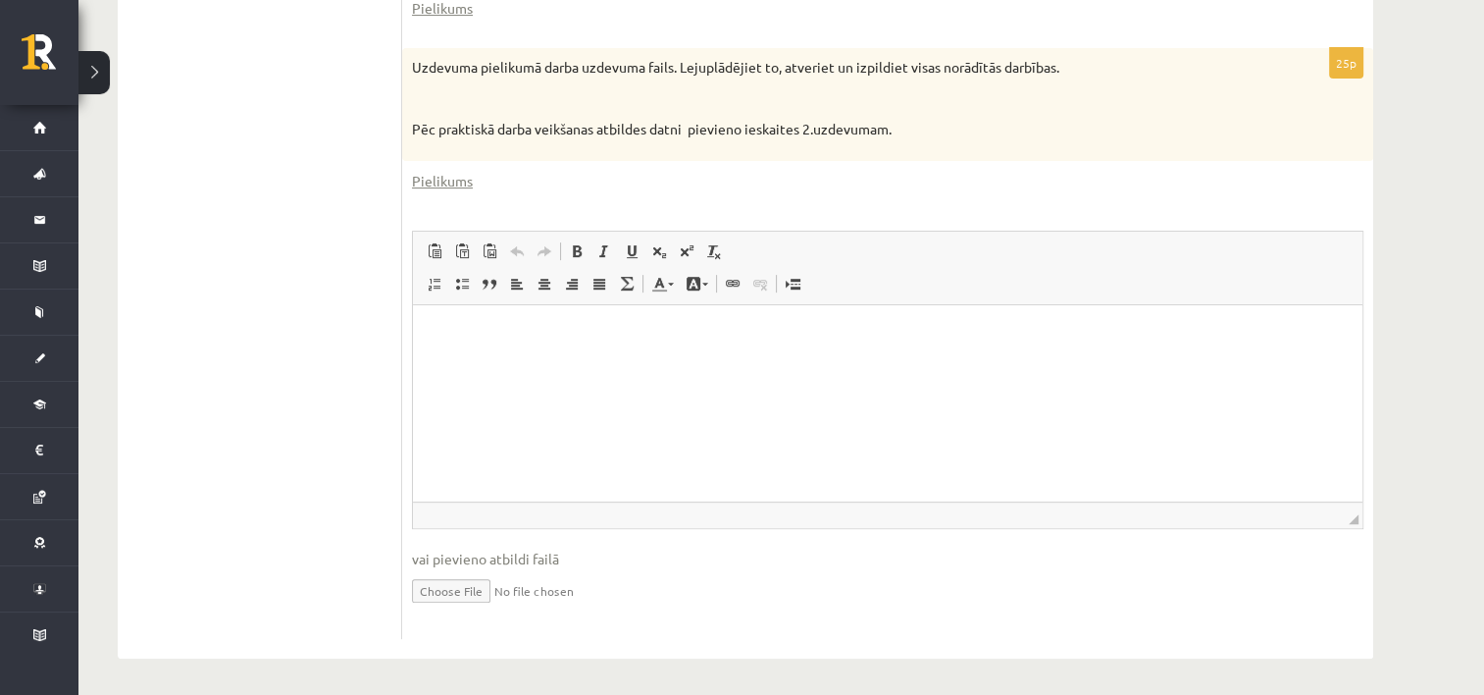
click at [475, 584] on input "file" at bounding box center [888, 589] width 952 height 40
type input "**********"
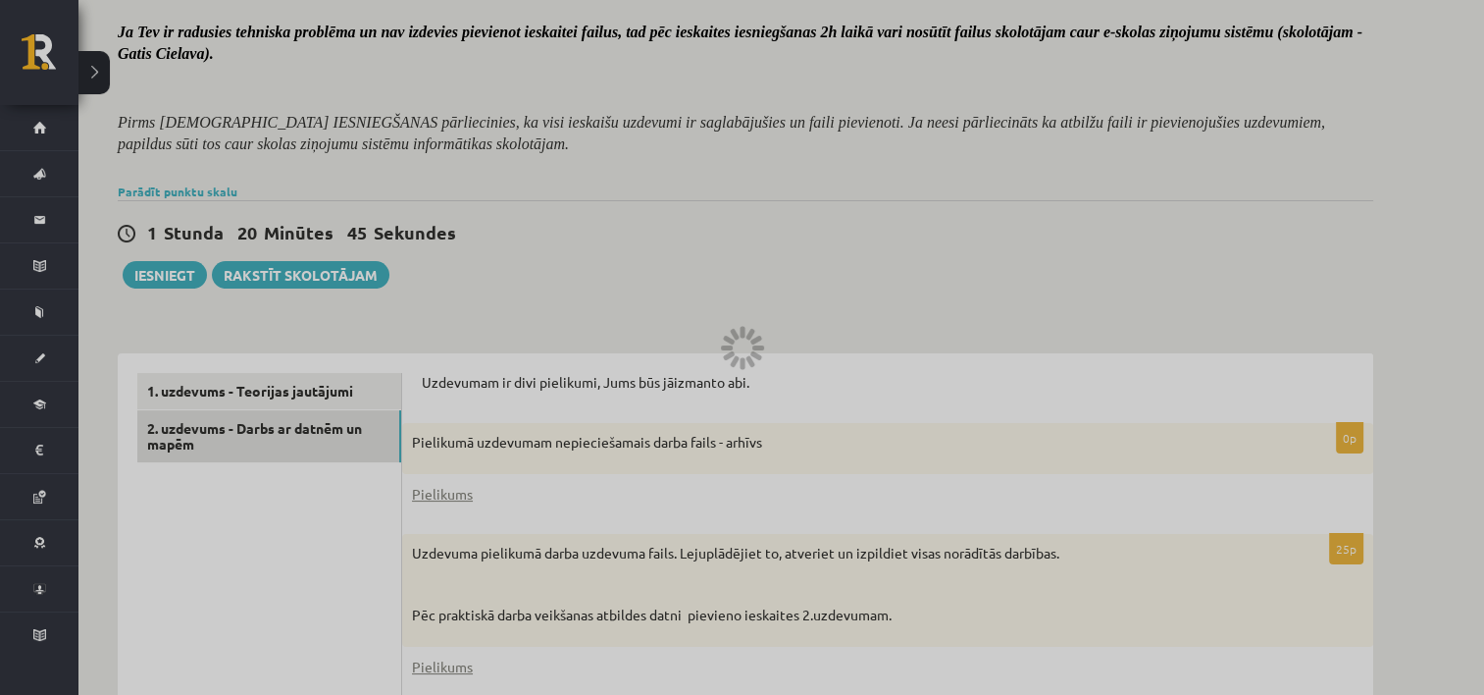
scroll to position [173, 0]
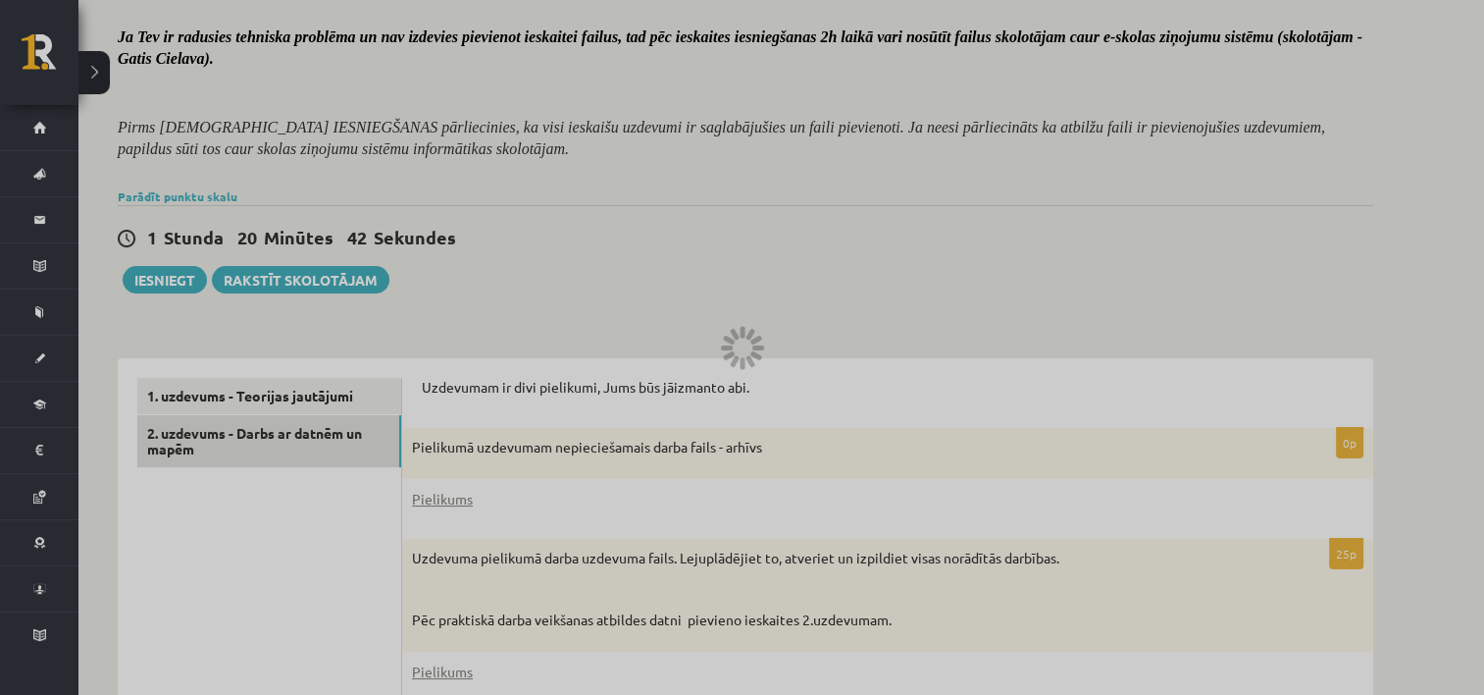
click at [157, 279] on div at bounding box center [742, 347] width 1484 height 695
click at [977, 560] on div at bounding box center [742, 347] width 1484 height 695
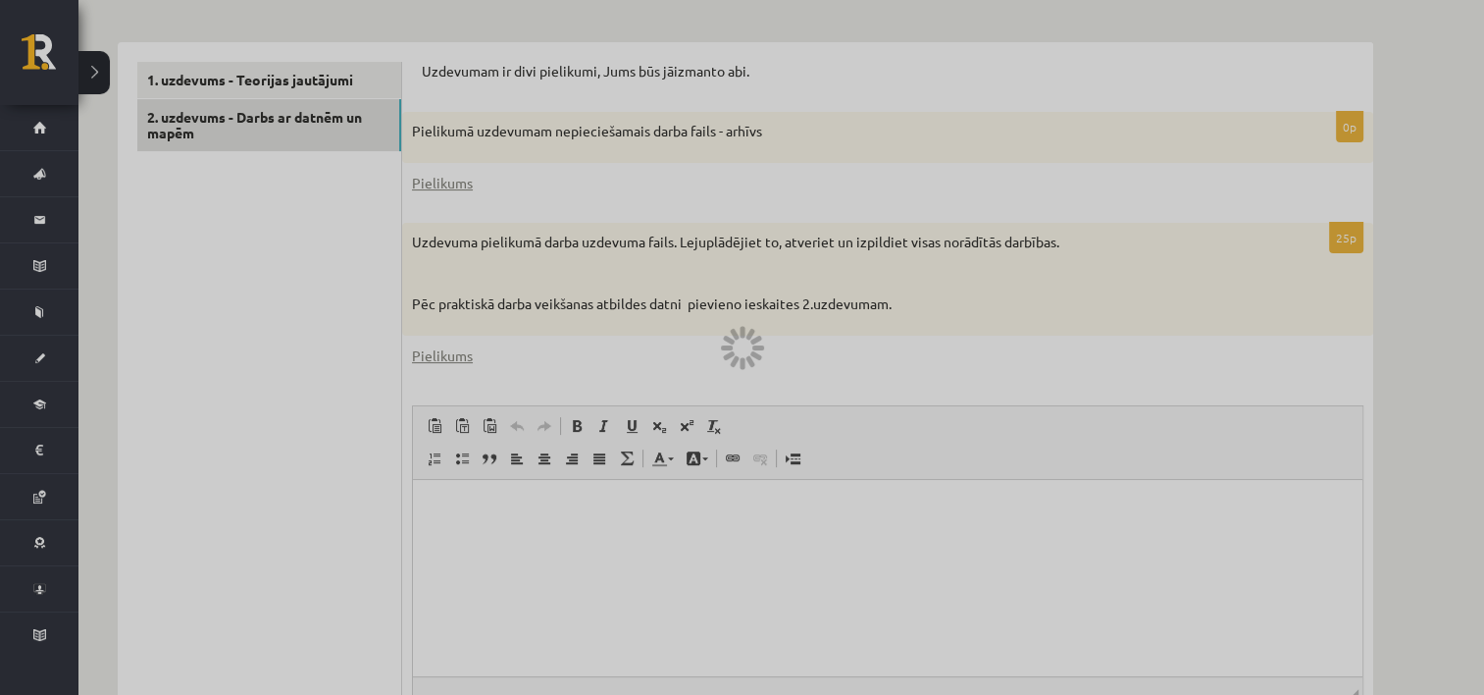
scroll to position [369, 0]
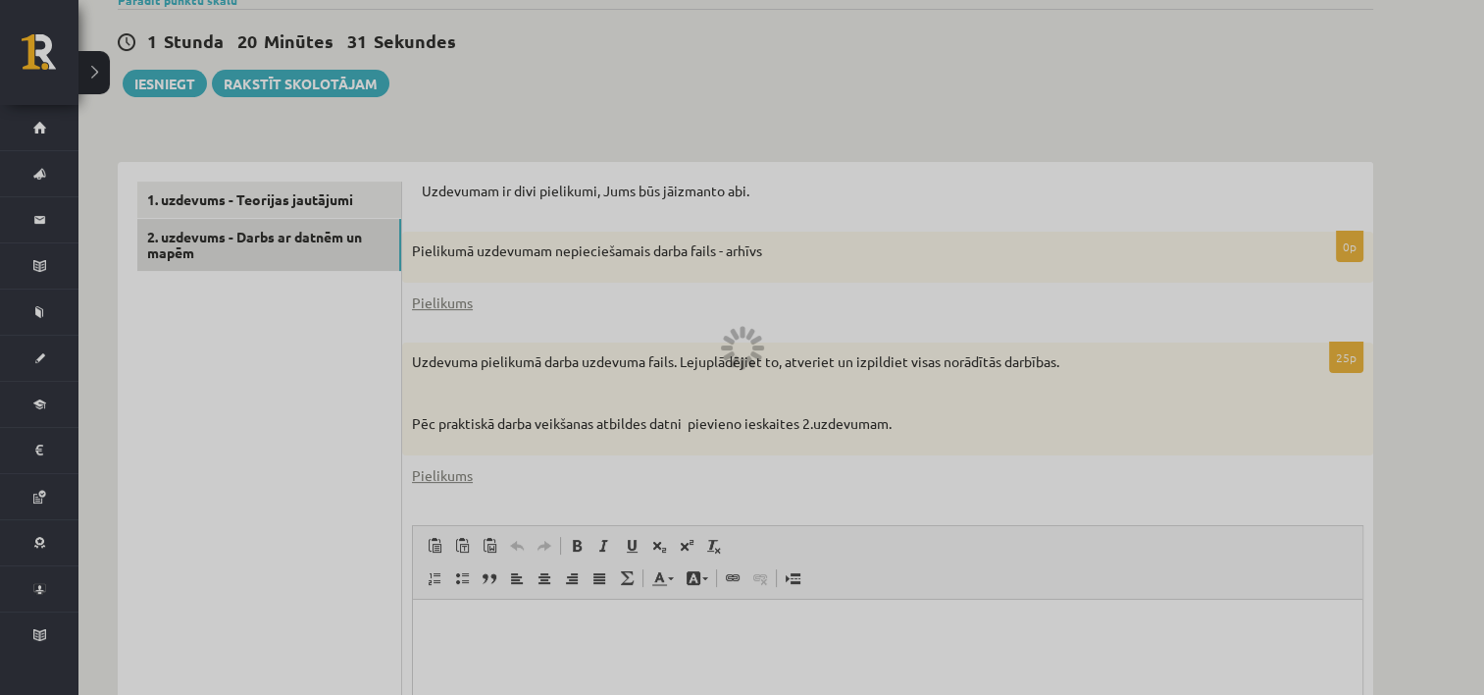
click at [311, 181] on div at bounding box center [742, 347] width 1484 height 695
click at [333, 207] on div at bounding box center [742, 347] width 1484 height 695
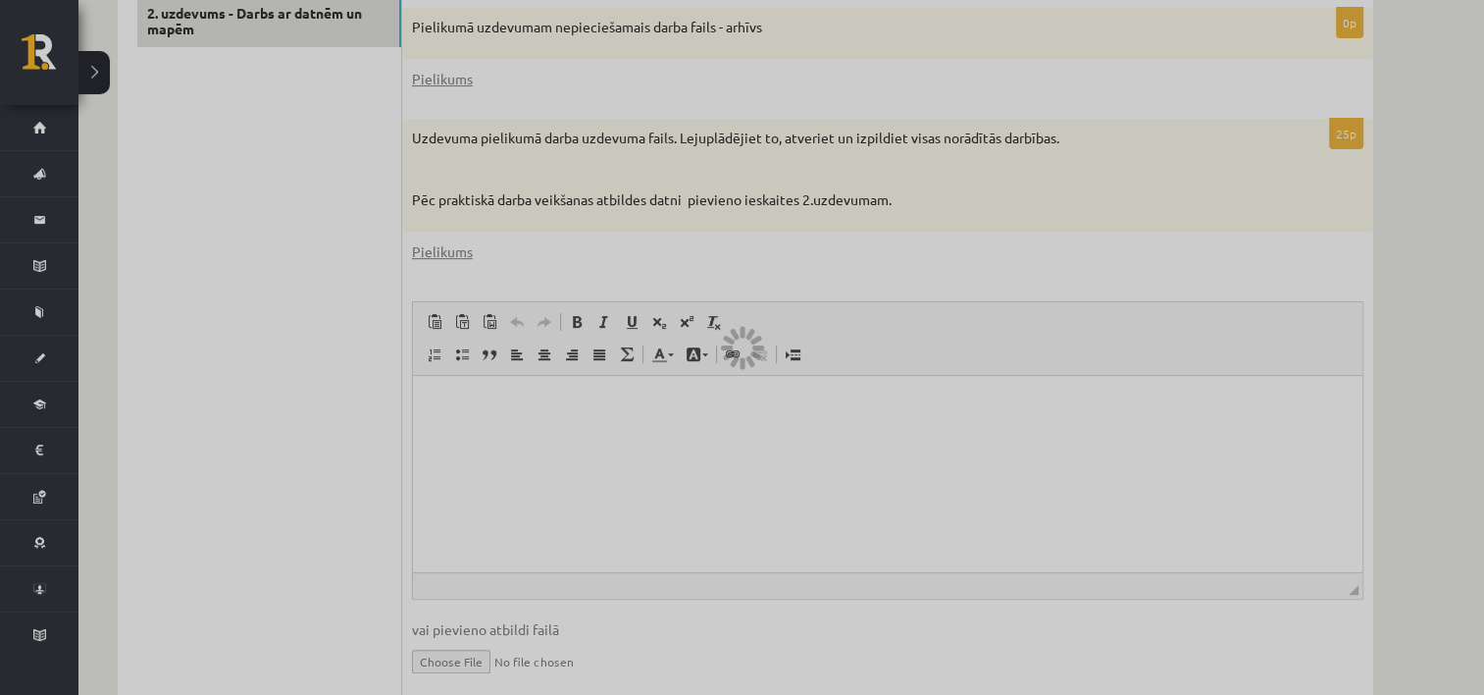
scroll to position [663, 0]
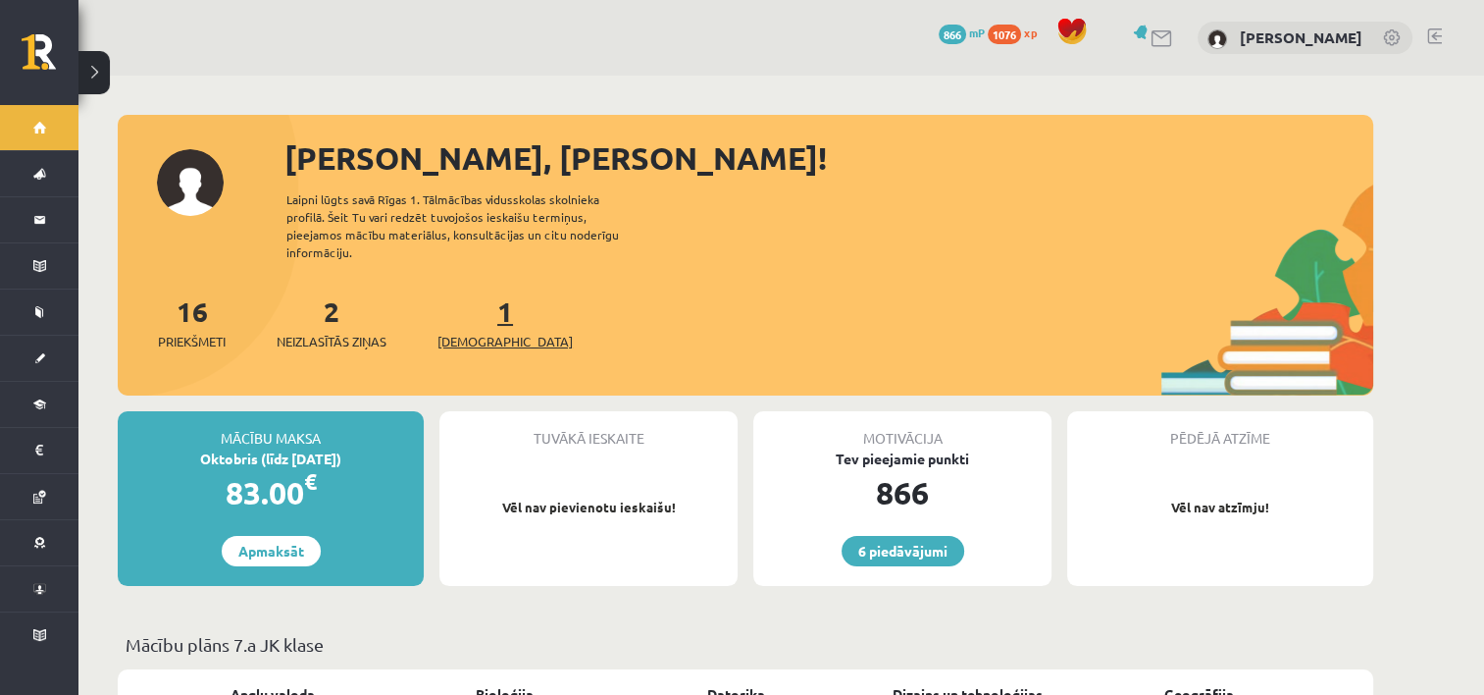
click at [479, 293] on link "1 Ieskaites" at bounding box center [505, 322] width 135 height 58
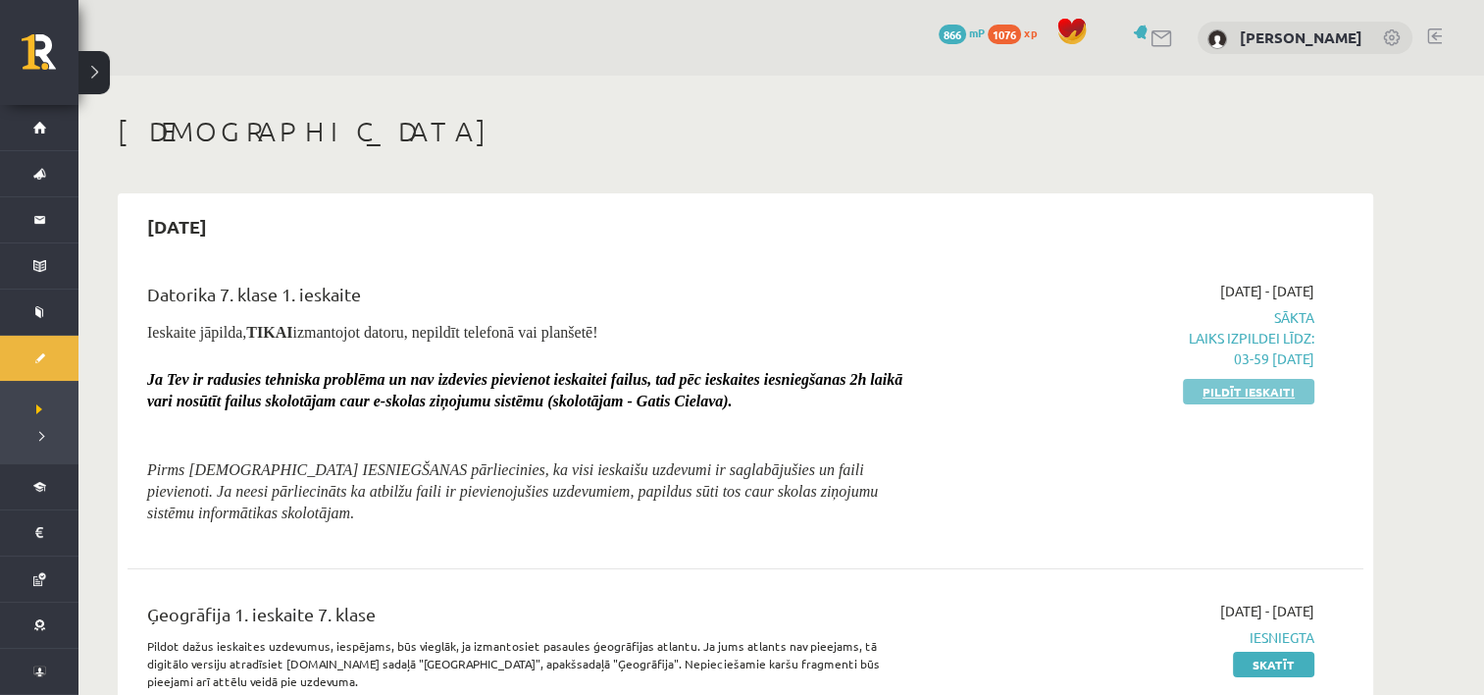
click at [1223, 394] on link "Pildīt ieskaiti" at bounding box center [1248, 392] width 131 height 26
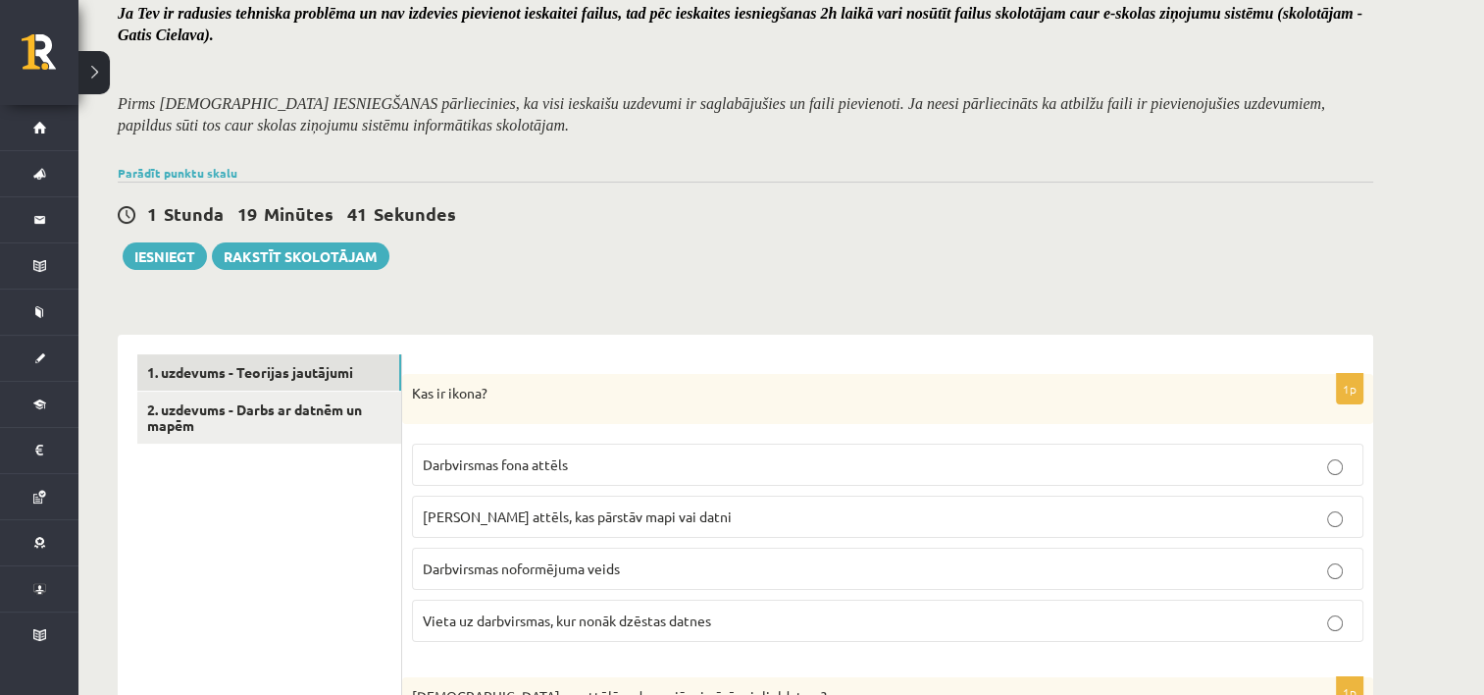
scroll to position [126, 0]
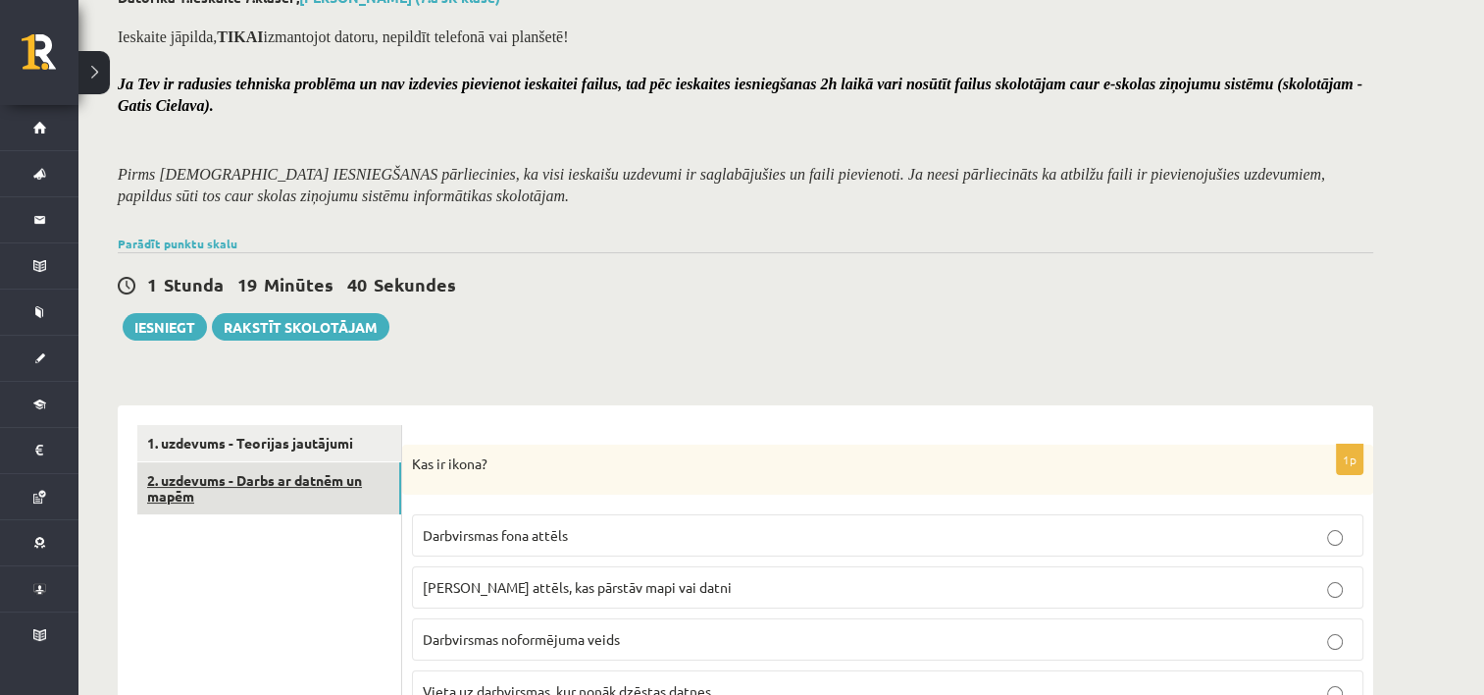
click at [341, 469] on link "2. uzdevums - Darbs ar datnēm un mapēm" at bounding box center [269, 488] width 264 height 53
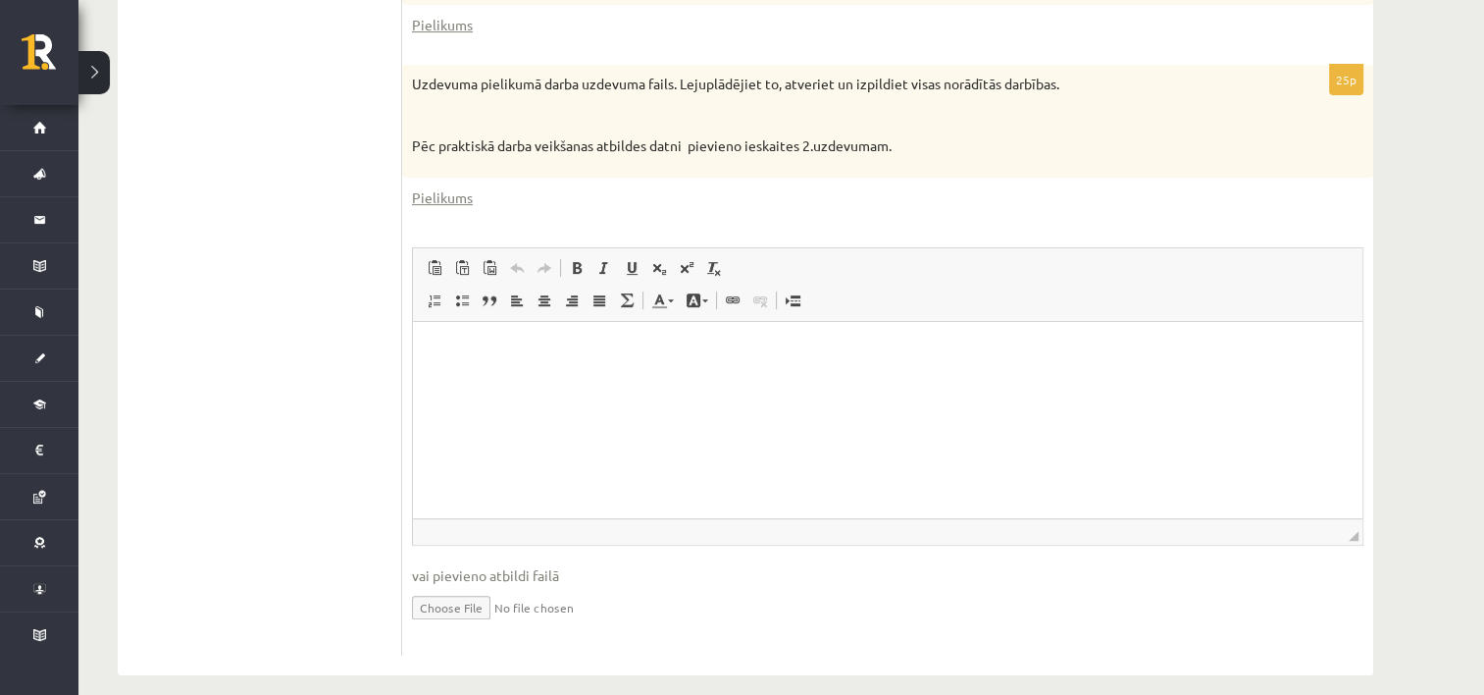
scroll to position [663, 0]
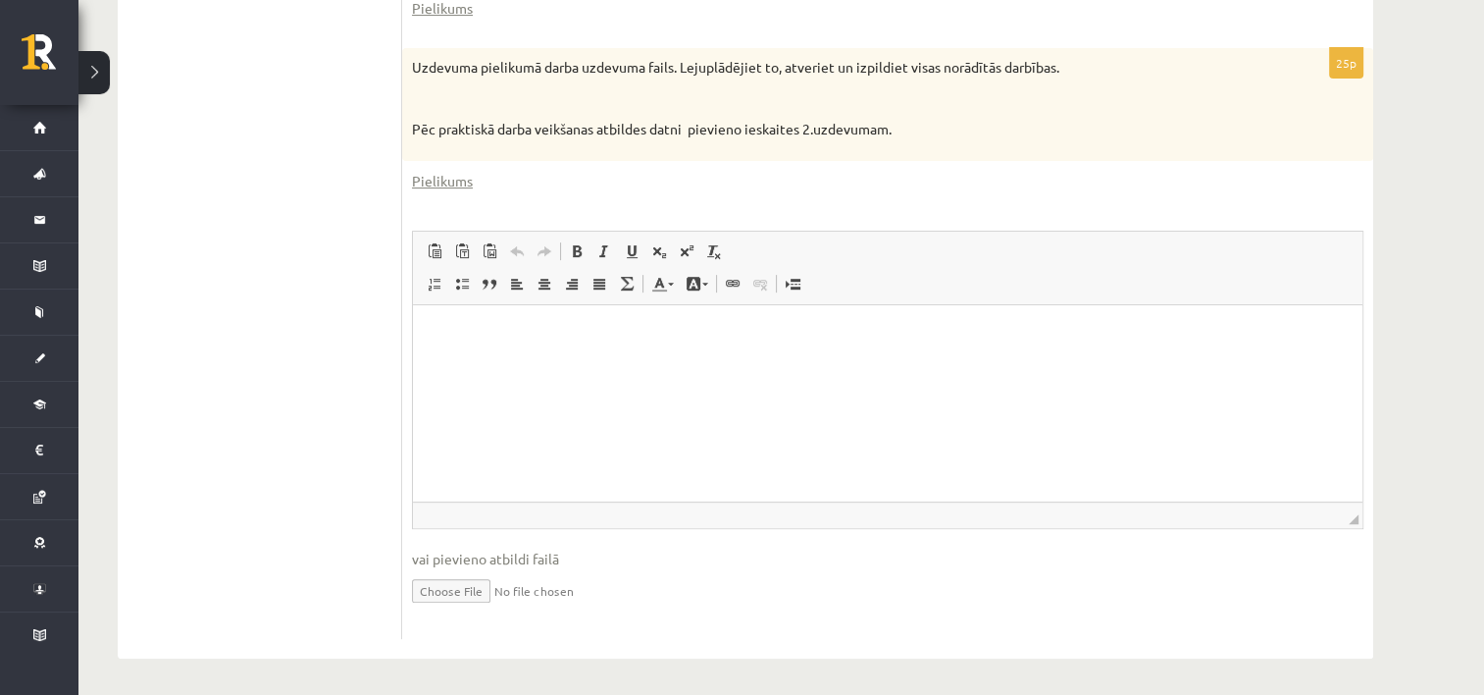
click at [458, 585] on input "file" at bounding box center [888, 589] width 952 height 40
type input "**********"
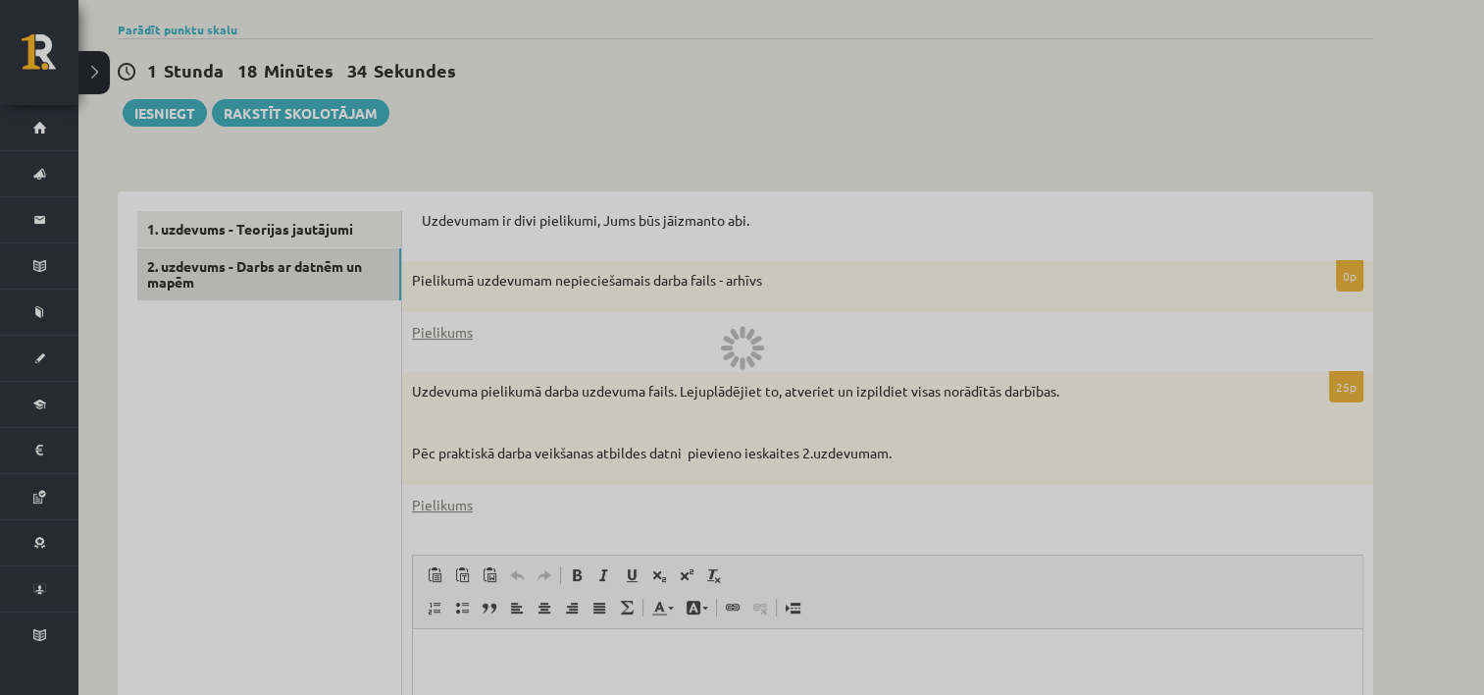
scroll to position [467, 0]
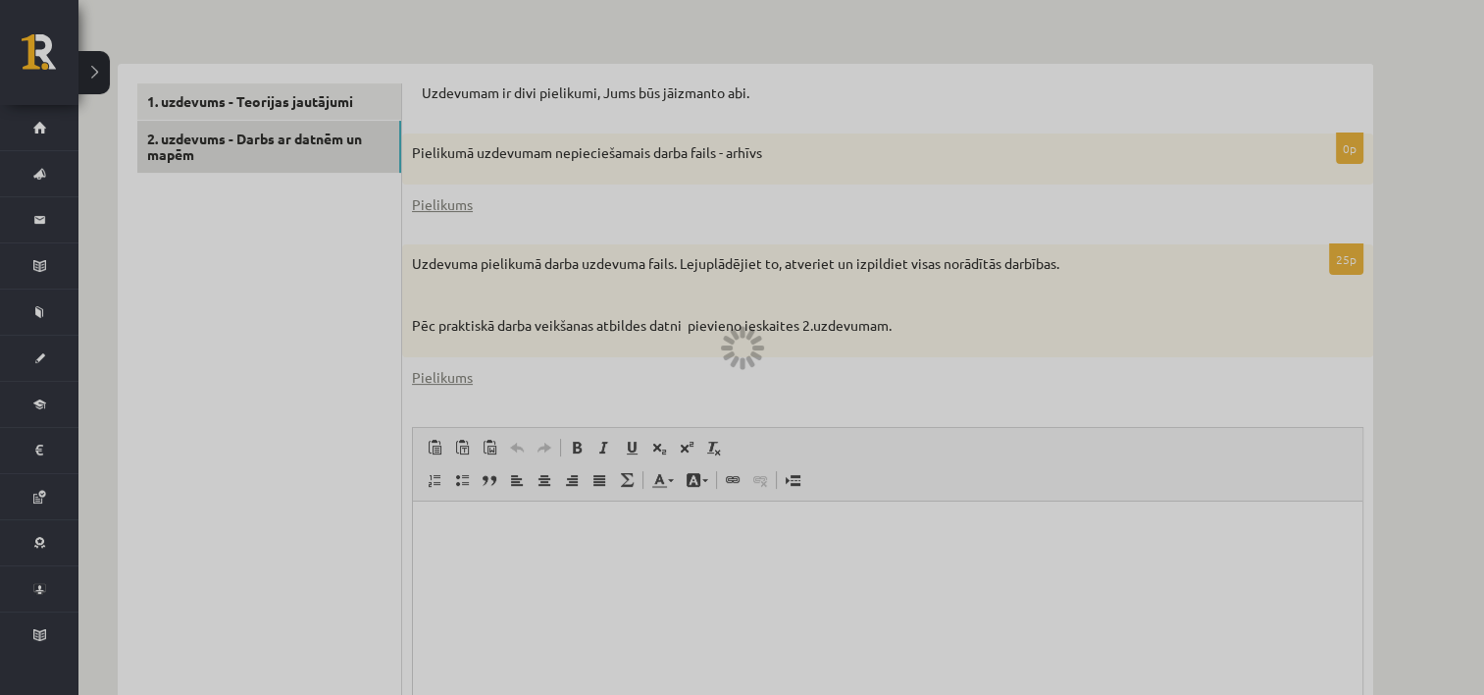
drag, startPoint x: 957, startPoint y: 400, endPoint x: 957, endPoint y: 483, distance: 82.4
click at [957, 483] on div at bounding box center [742, 347] width 1484 height 695
click at [675, 386] on div at bounding box center [742, 347] width 1484 height 695
click at [283, 110] on div at bounding box center [742, 347] width 1484 height 695
click at [288, 102] on div at bounding box center [742, 347] width 1484 height 695
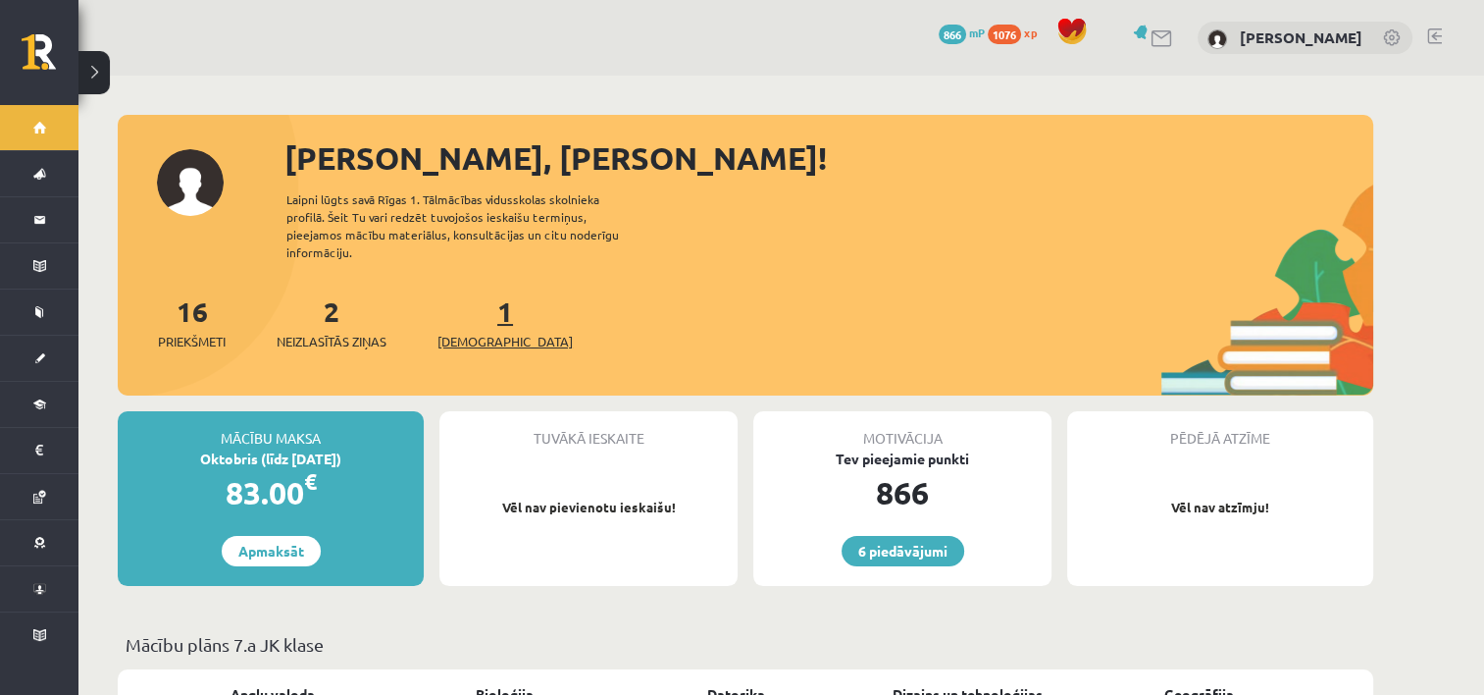
click at [470, 304] on link "1 Ieskaites" at bounding box center [505, 322] width 135 height 58
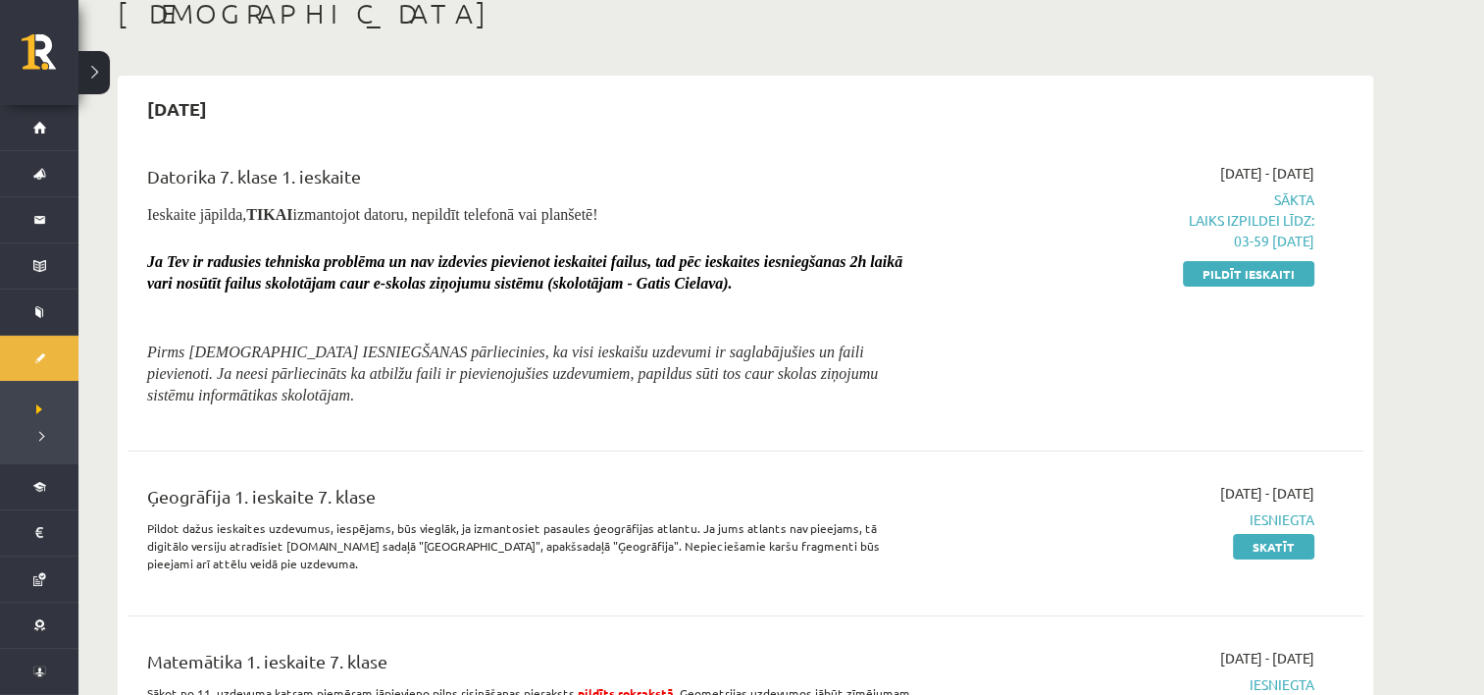
scroll to position [196, 0]
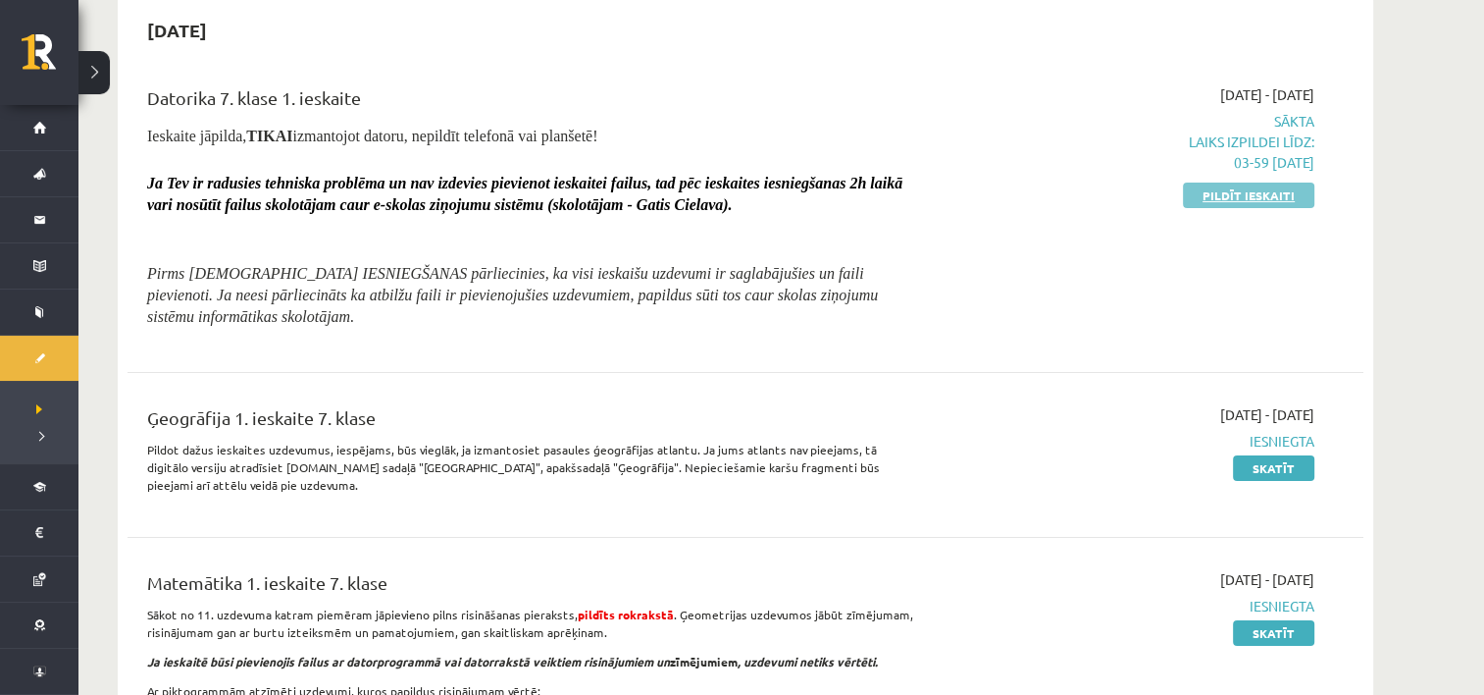
click at [1216, 193] on link "Pildīt ieskaiti" at bounding box center [1248, 195] width 131 height 26
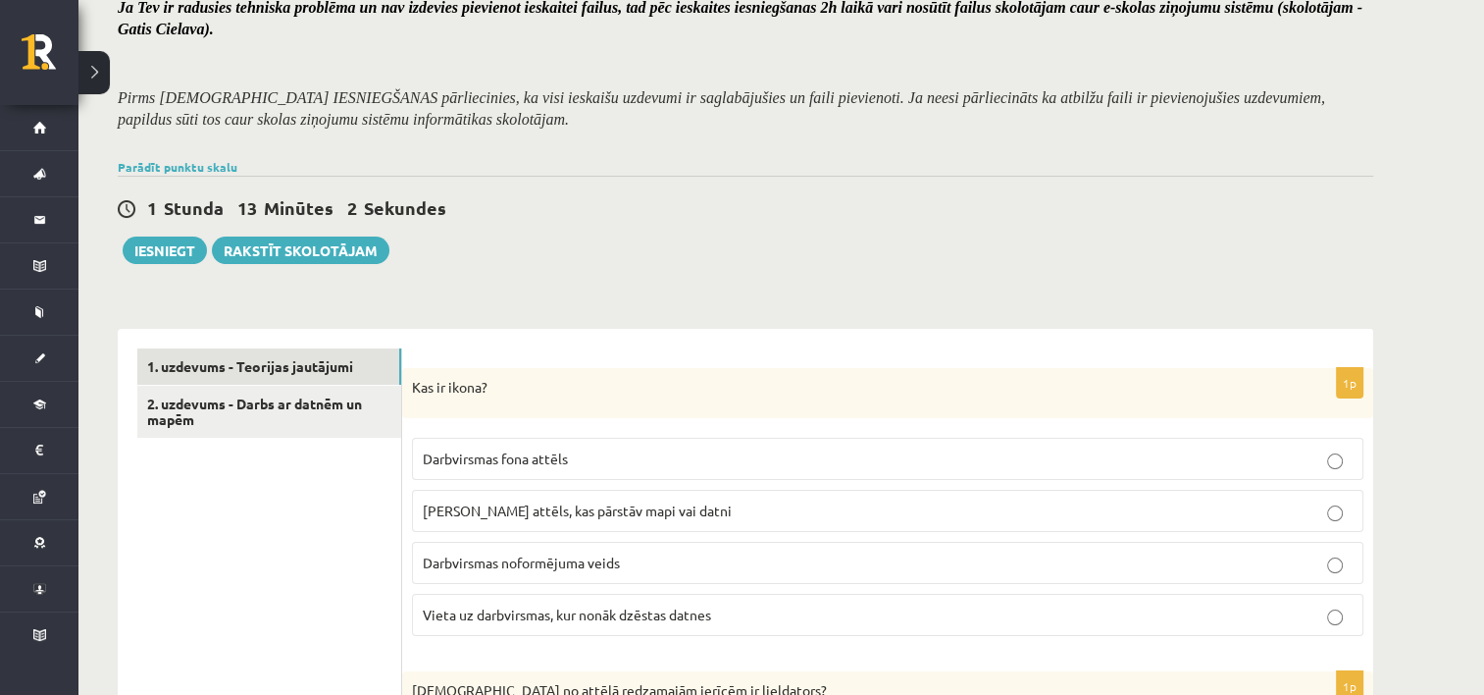
scroll to position [196, 0]
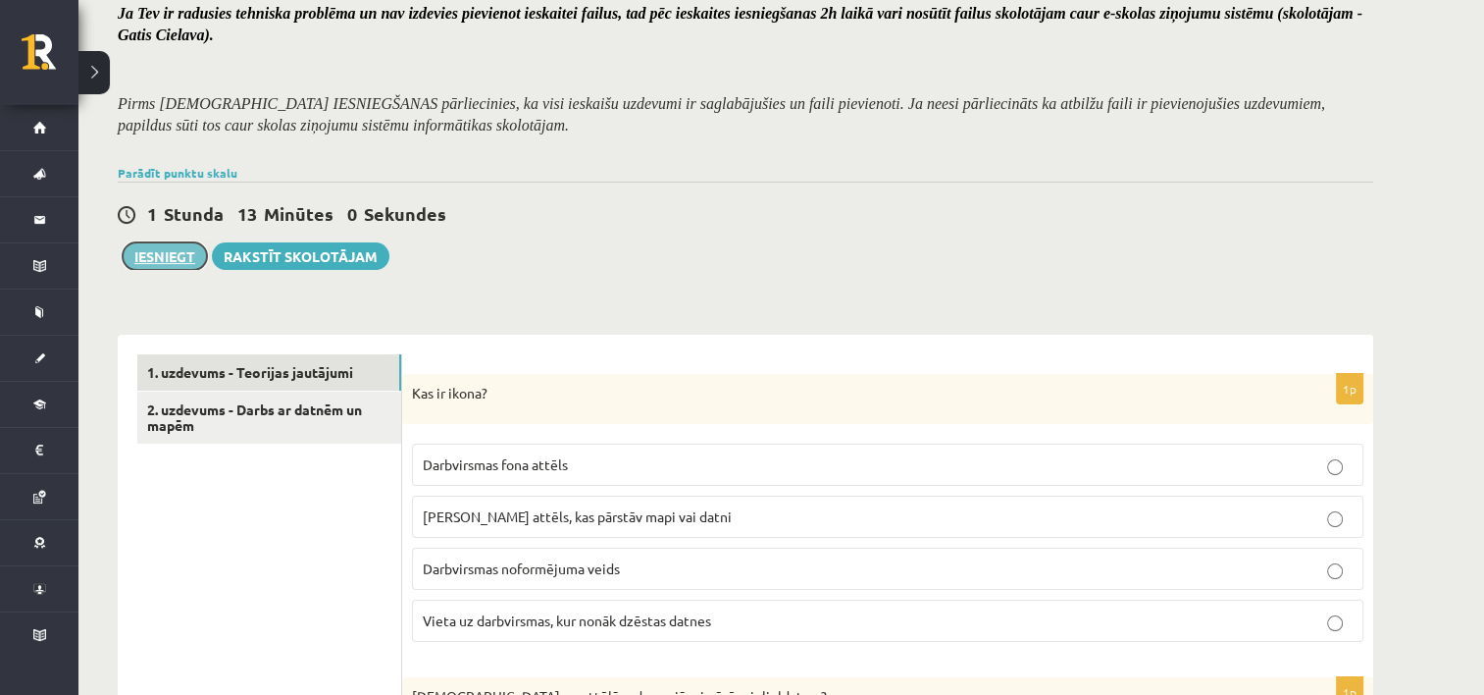
click at [150, 247] on button "Iesniegt" at bounding box center [165, 255] width 84 height 27
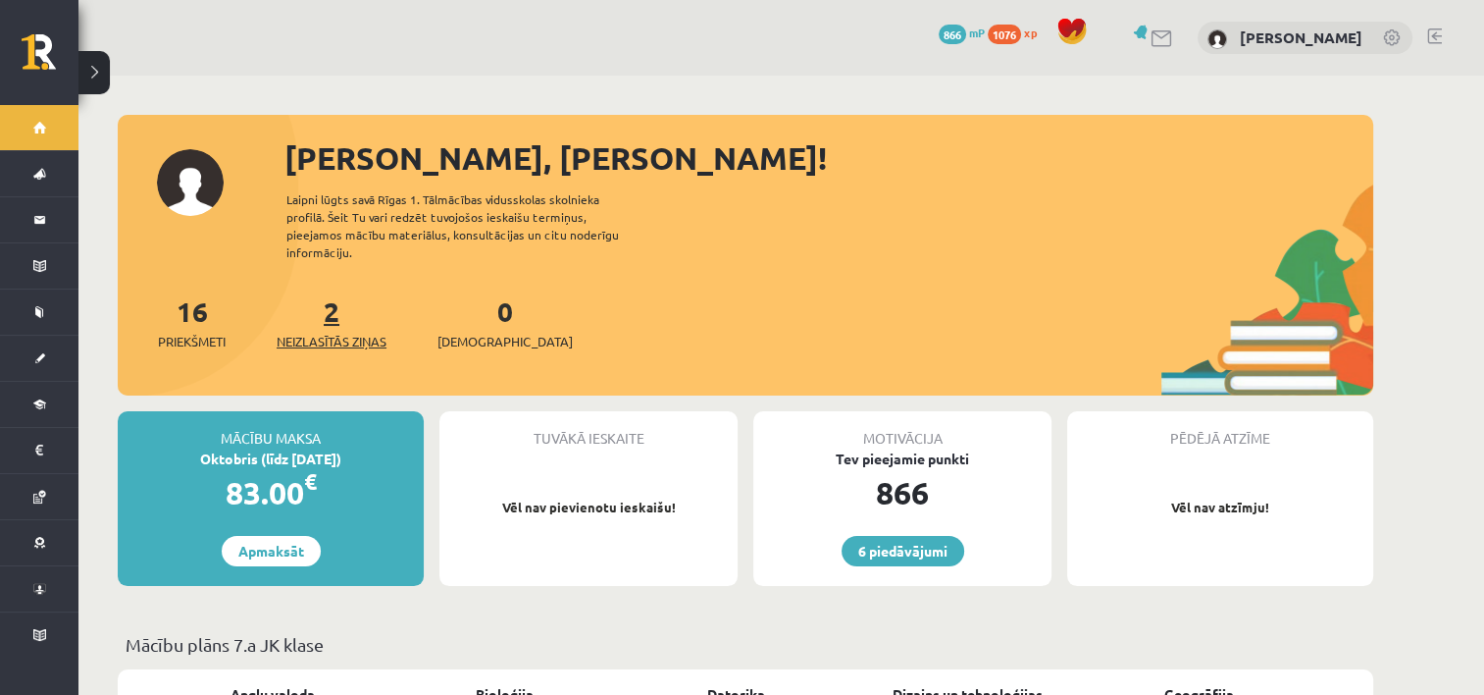
click at [334, 300] on link "2 Neizlasītās ziņas" at bounding box center [332, 322] width 110 height 58
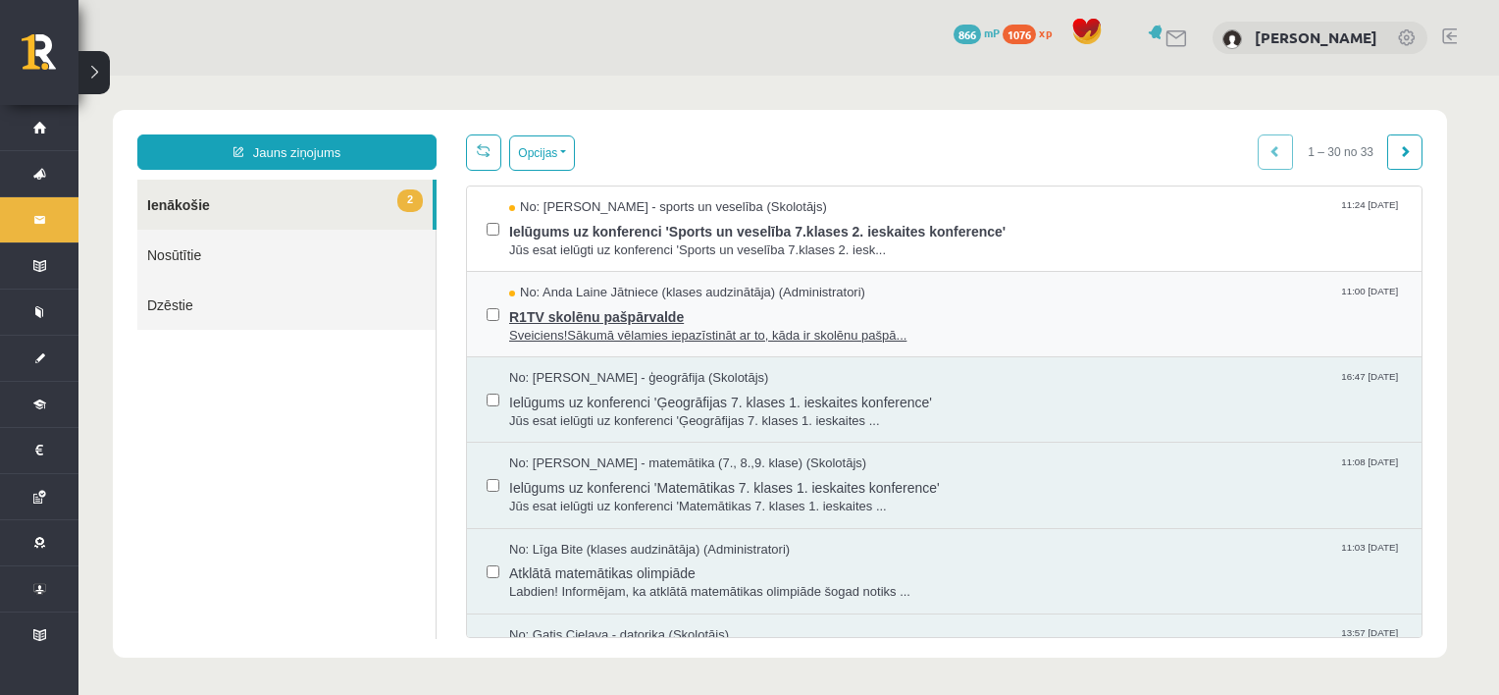
click at [613, 311] on span "R1TV skolēnu pašpārvalde" at bounding box center [955, 314] width 893 height 25
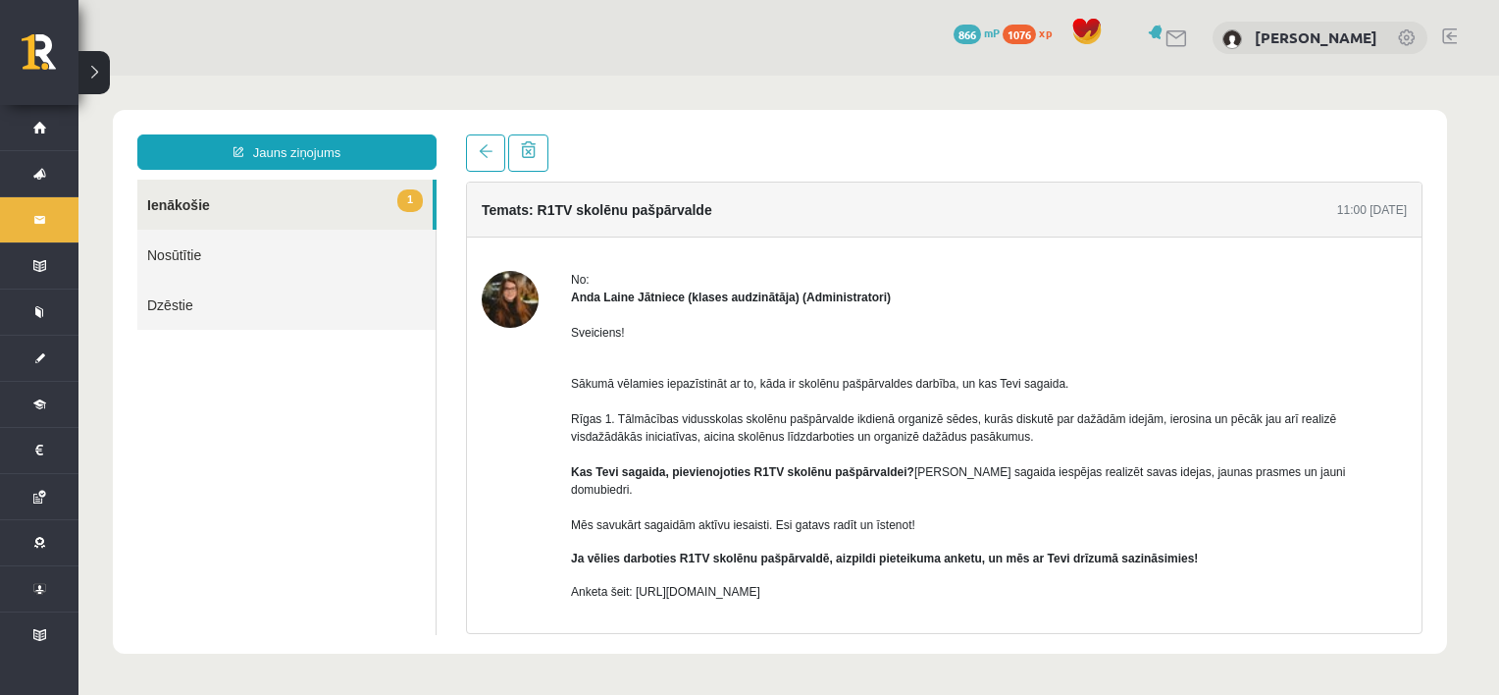
click at [510, 286] on img at bounding box center [510, 299] width 57 height 57
click at [244, 211] on link "1 Ienākošie" at bounding box center [284, 205] width 295 height 50
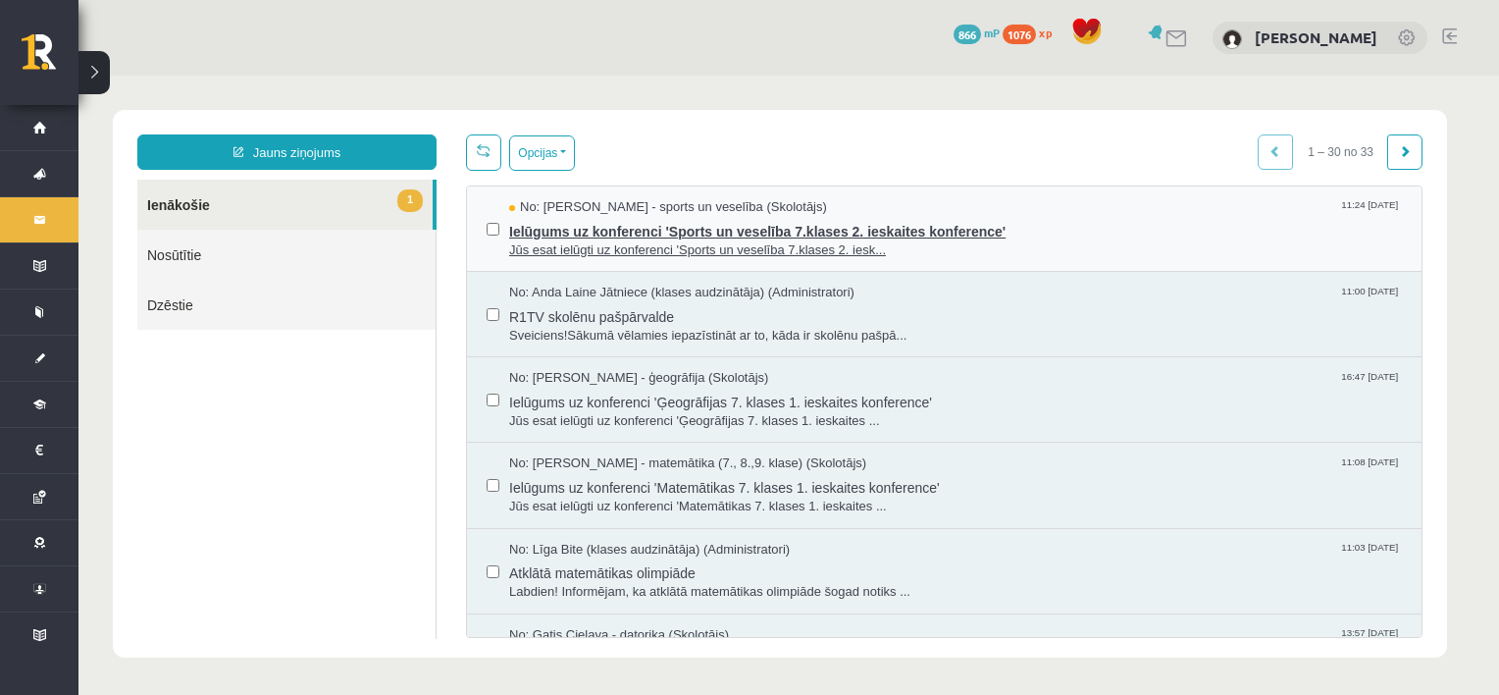
click at [606, 234] on span "Ielūgums uz konferenci 'Sports un veselība 7.klases 2. ieskaites konference'" at bounding box center [955, 229] width 893 height 25
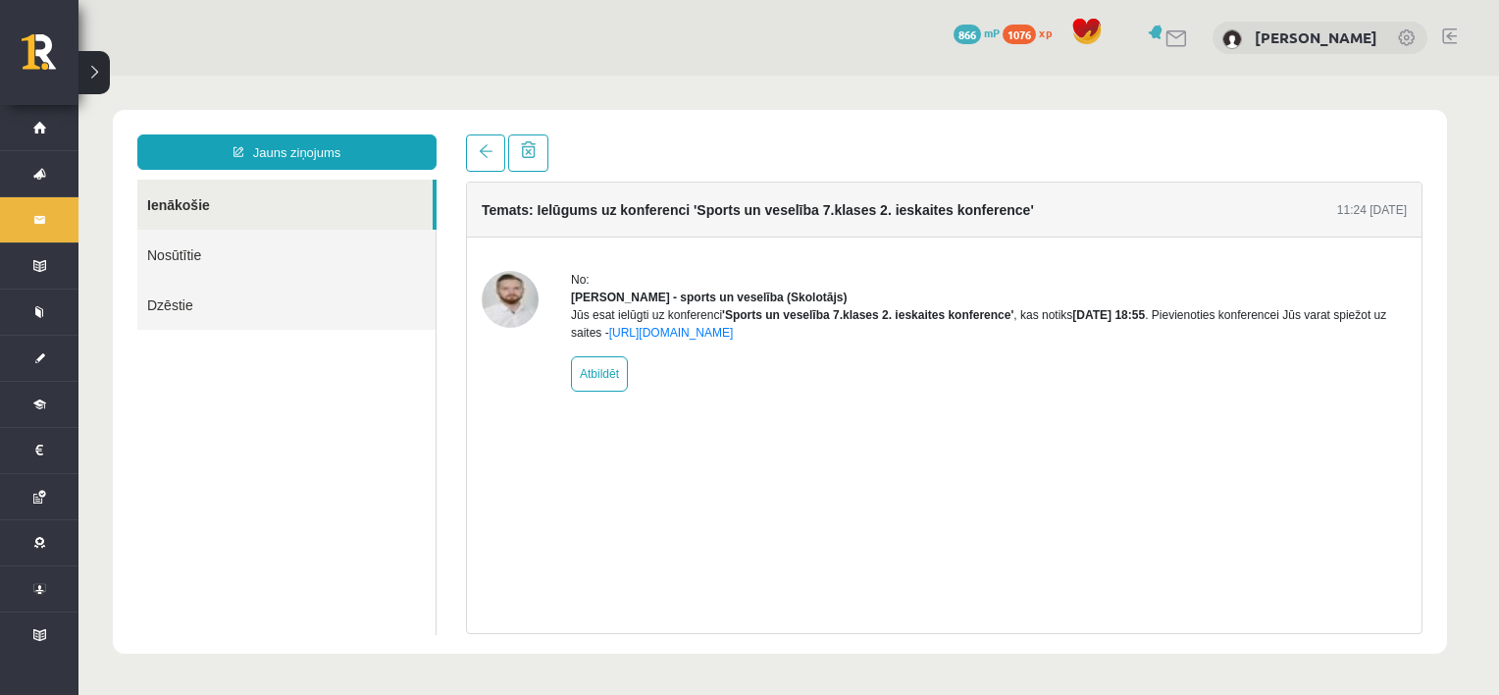
click at [506, 298] on img at bounding box center [510, 299] width 57 height 57
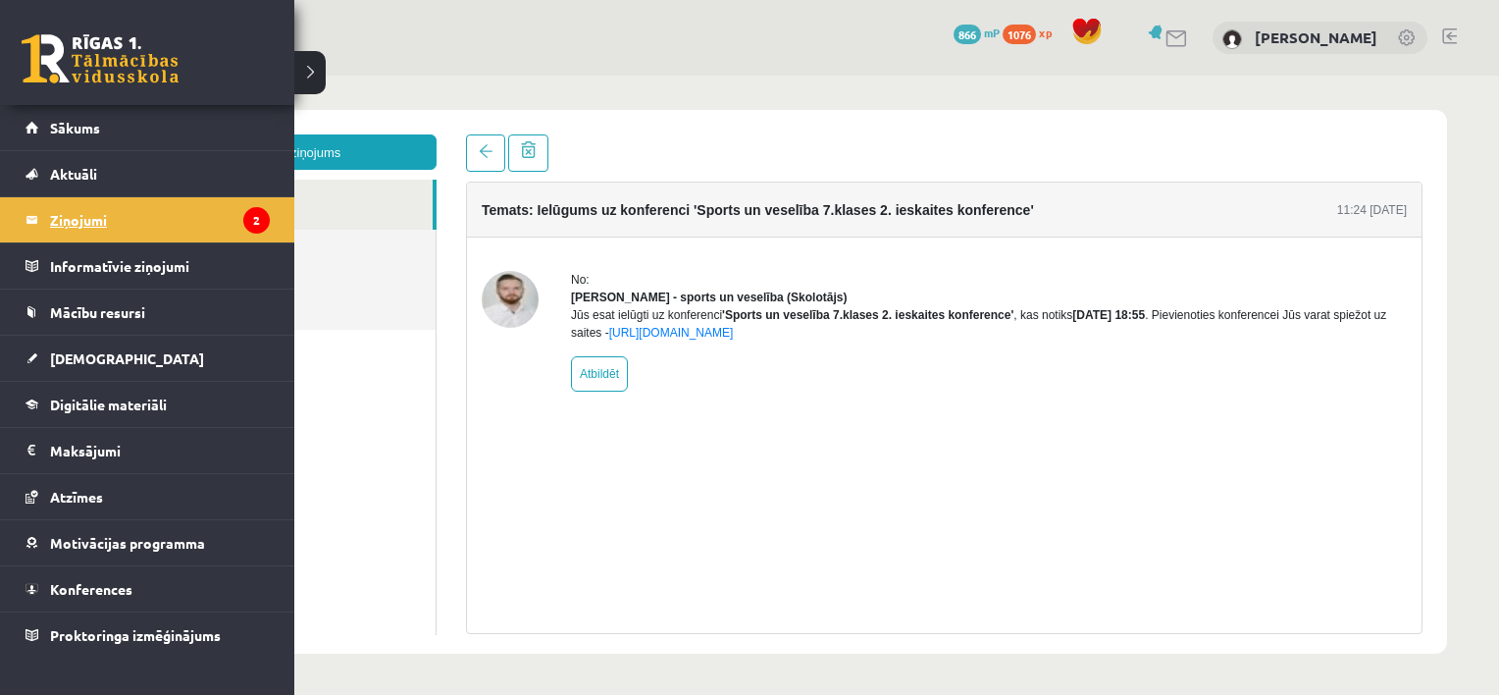
click at [59, 220] on legend "Ziņojumi 2" at bounding box center [160, 219] width 220 height 45
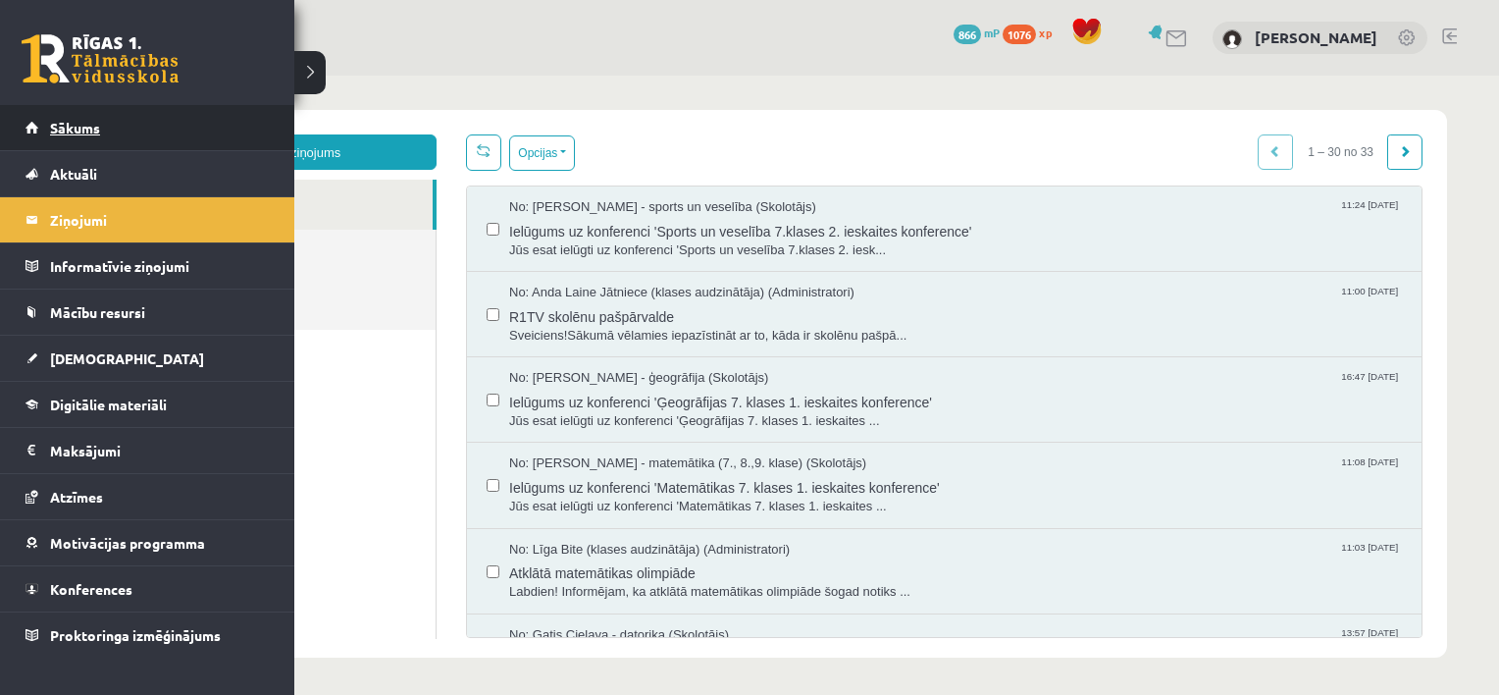
click at [73, 129] on span "Sākums" at bounding box center [75, 128] width 50 height 18
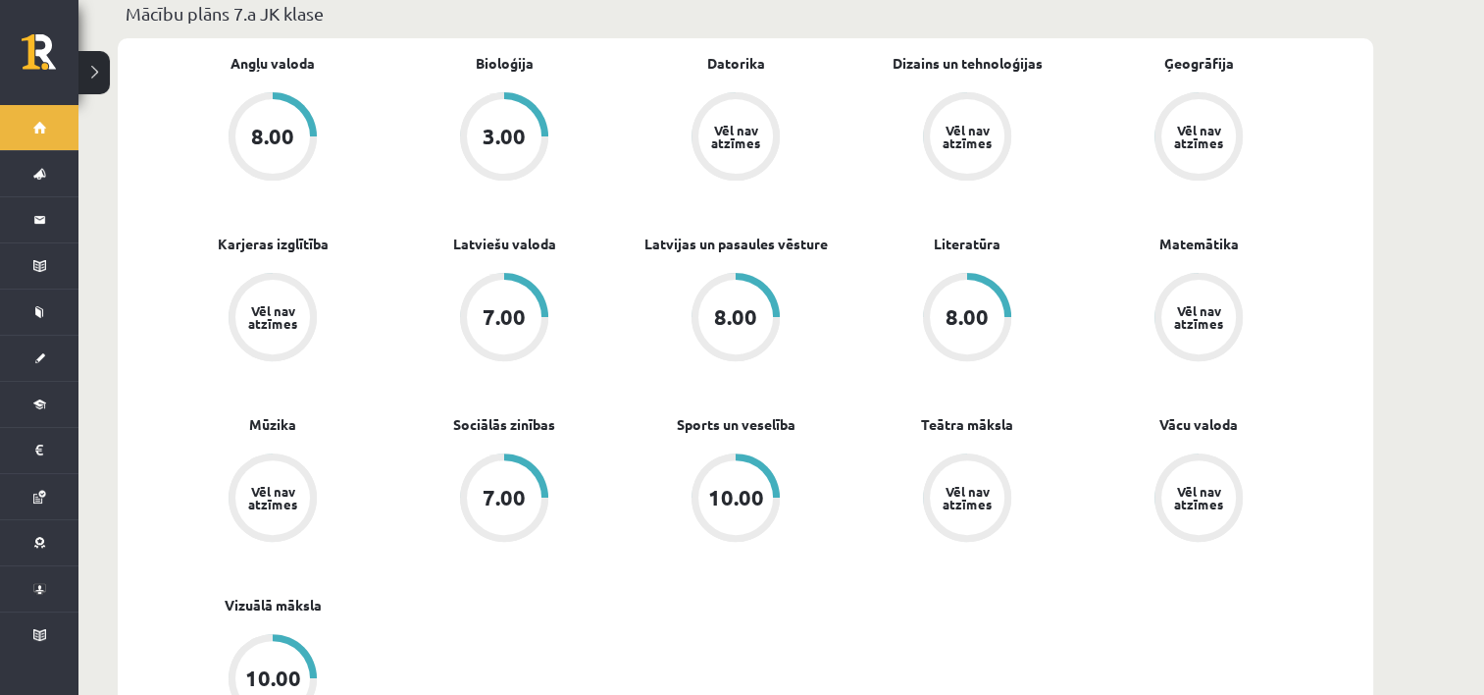
scroll to position [589, 0]
